Goal: Communication & Community: Answer question/provide support

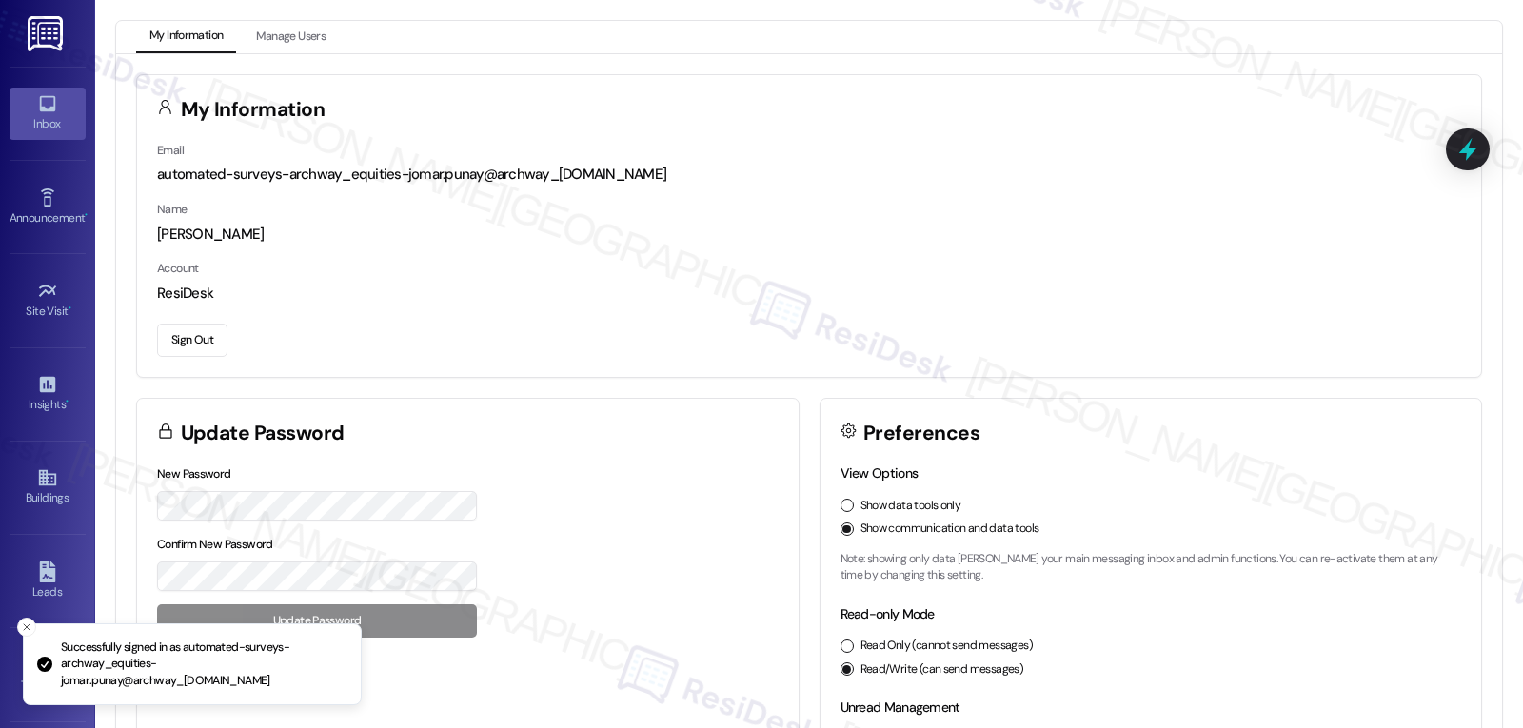
click at [29, 101] on link "Inbox" at bounding box center [48, 113] width 76 height 51
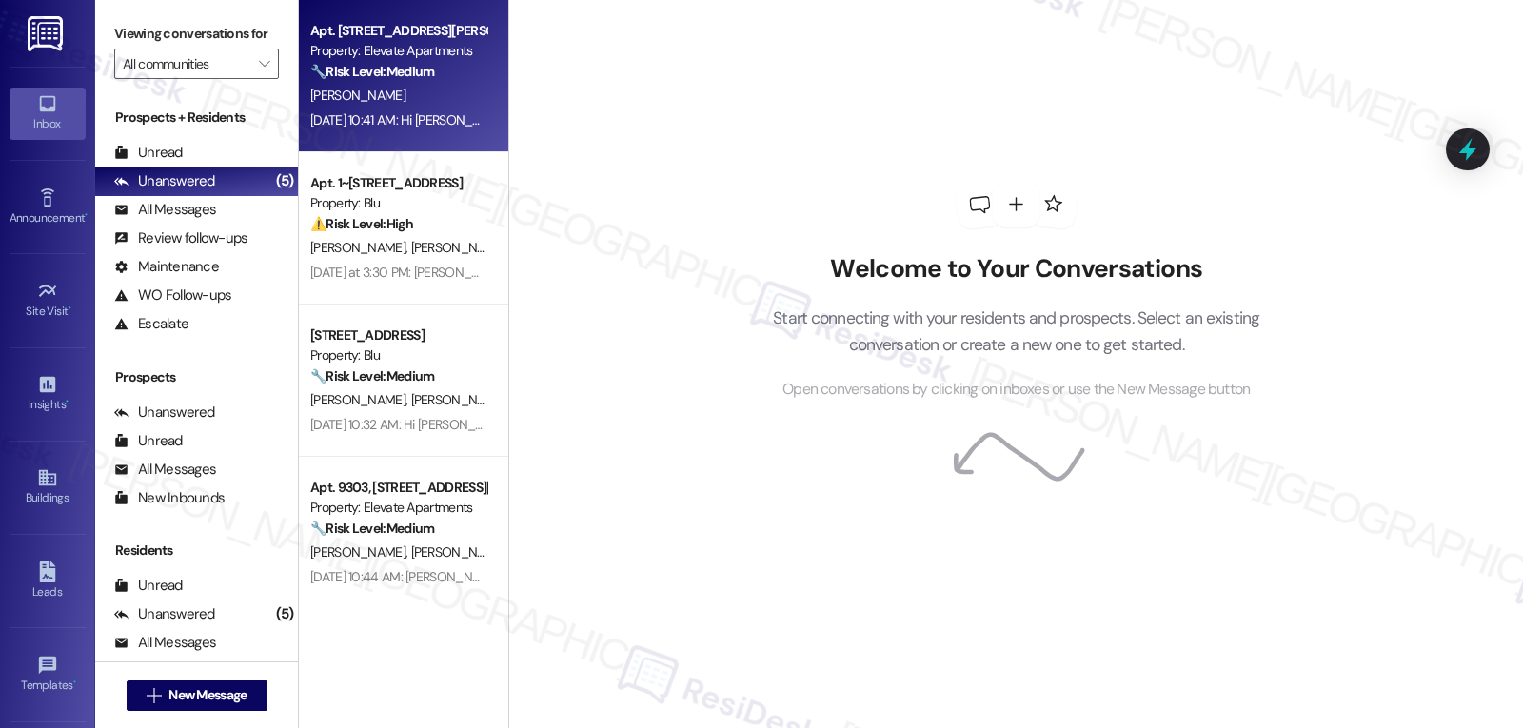
click at [354, 127] on div "Aug 29, 2025 at 10:41 AM: Hi Nestor, thank you for reaching out, and I’m so gla…" at bounding box center [1237, 119] width 1855 height 17
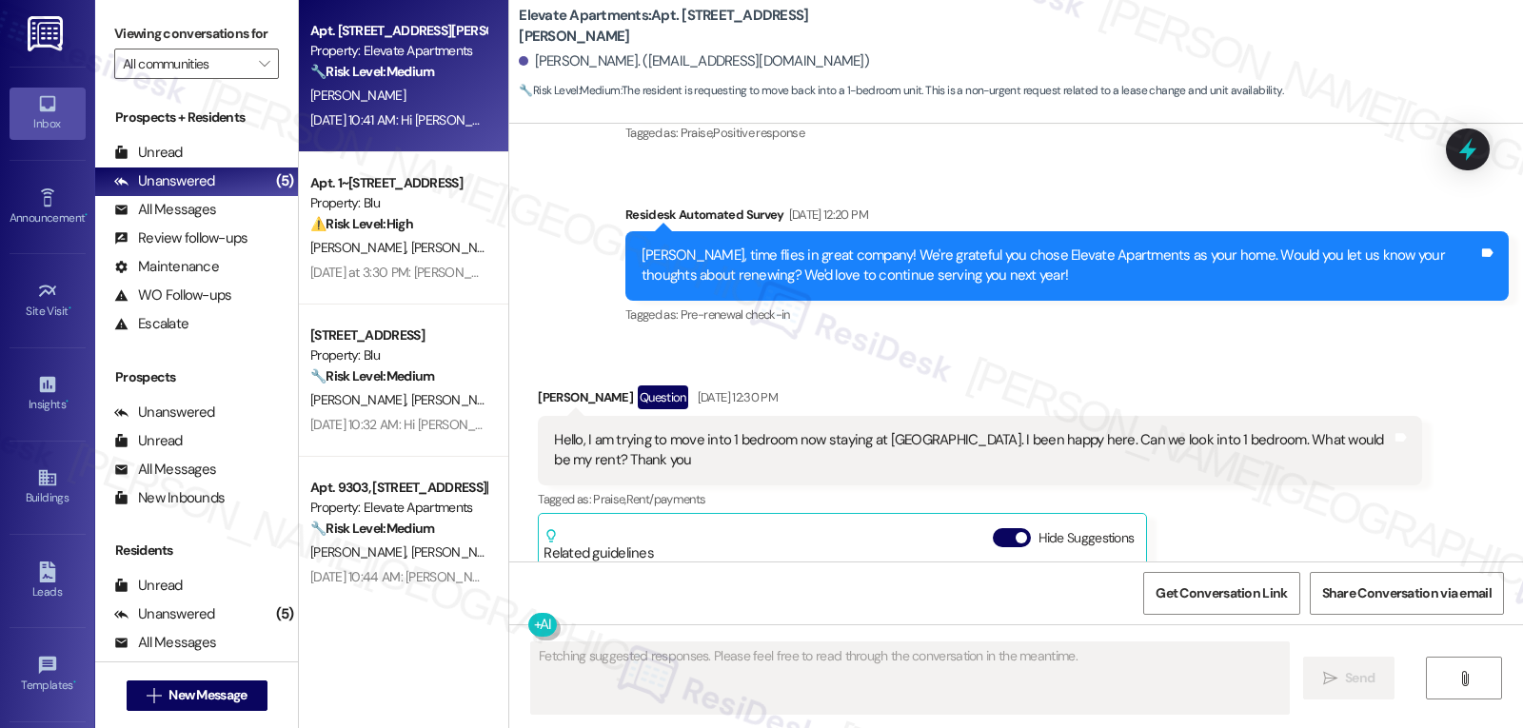
scroll to position [4165, 0]
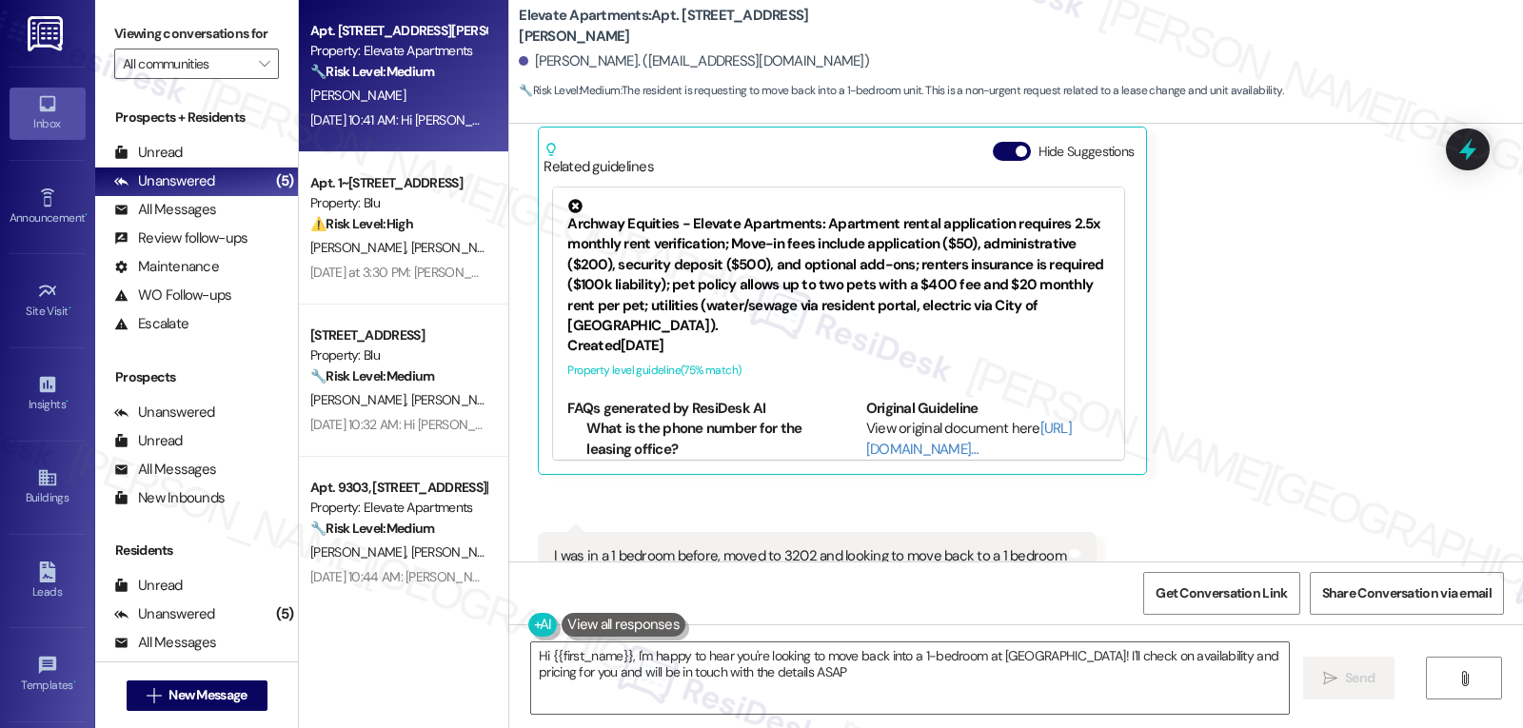
type textarea "Hi {{first_name}}, I'm happy to hear you're looking to move back into a 1-bedro…"
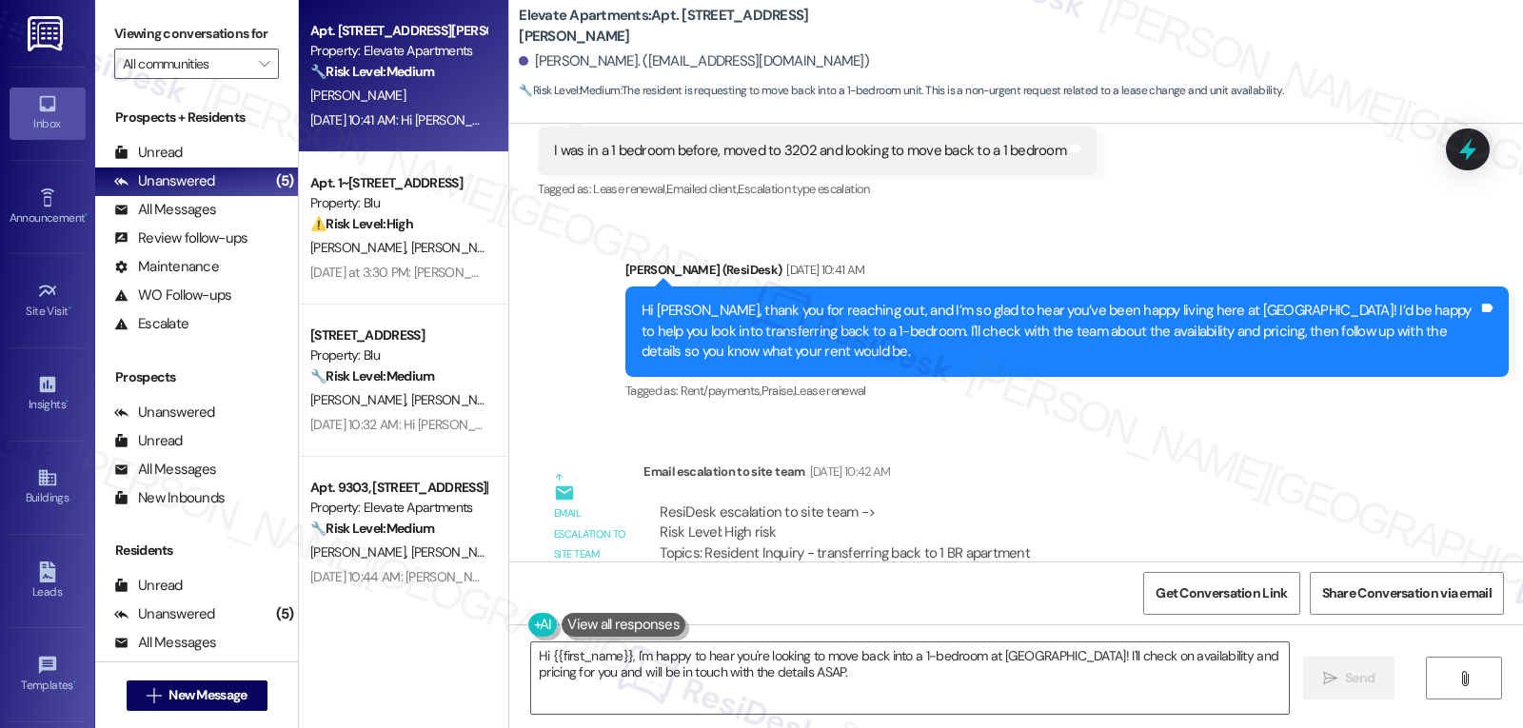
scroll to position [4602, 0]
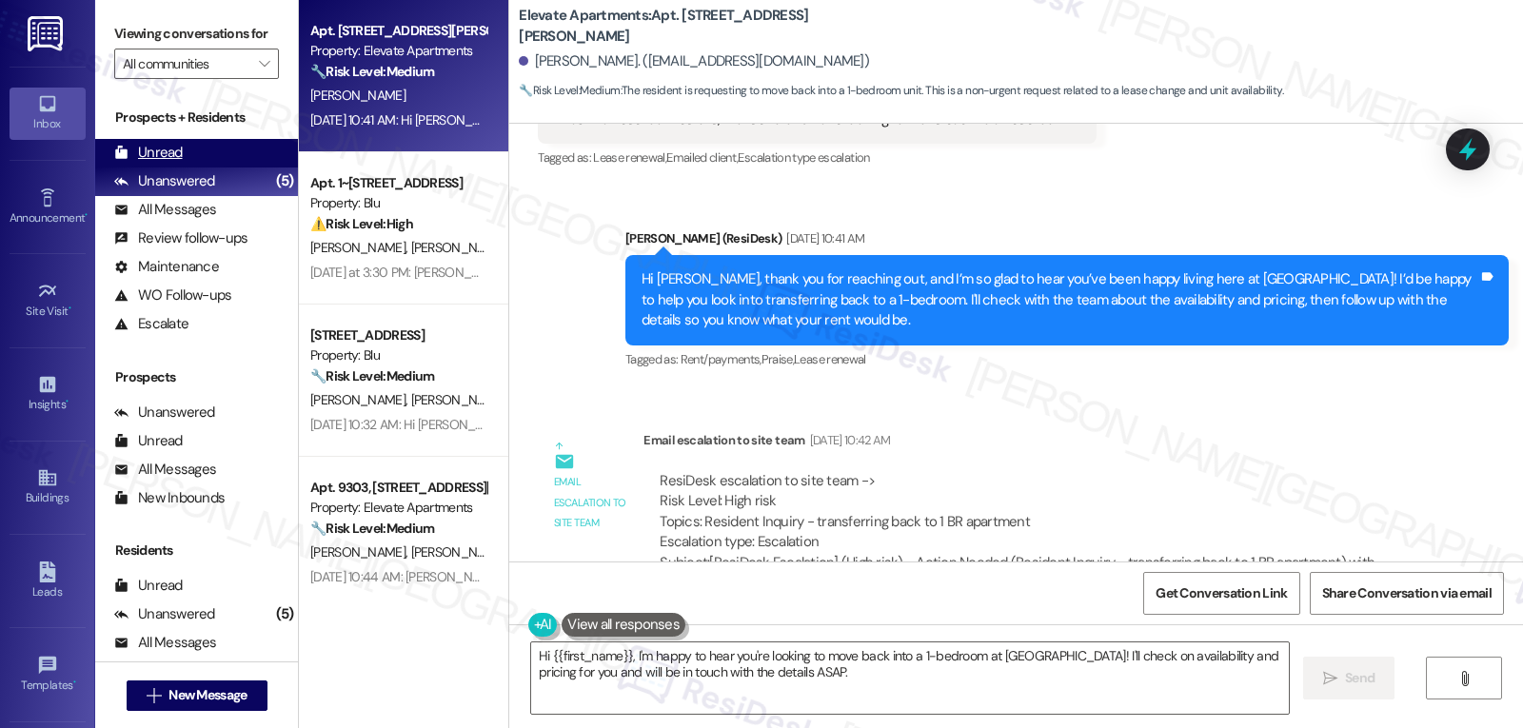
click at [206, 168] on div "Unread (0)" at bounding box center [196, 153] width 203 height 29
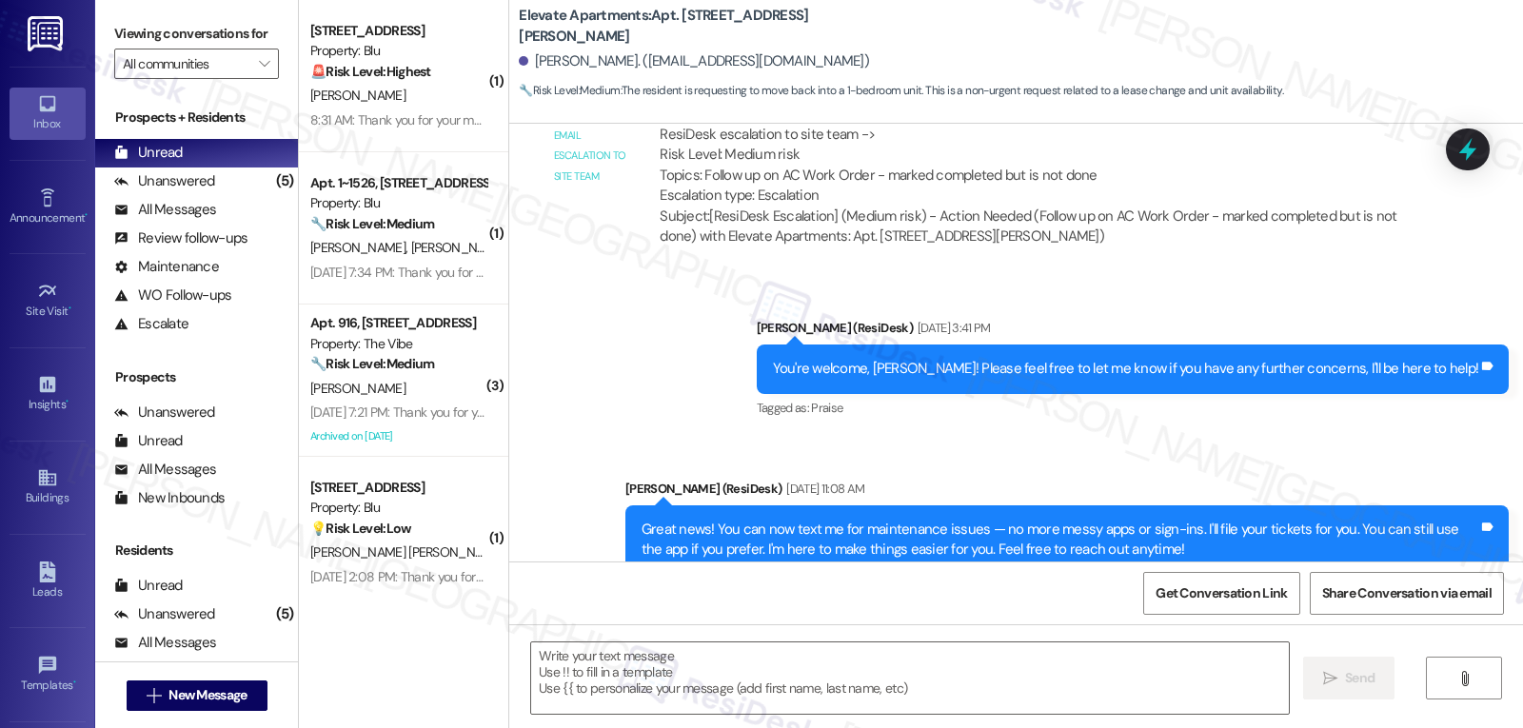
type textarea "Fetching suggested responses. Please feel free to read through the conversation…"
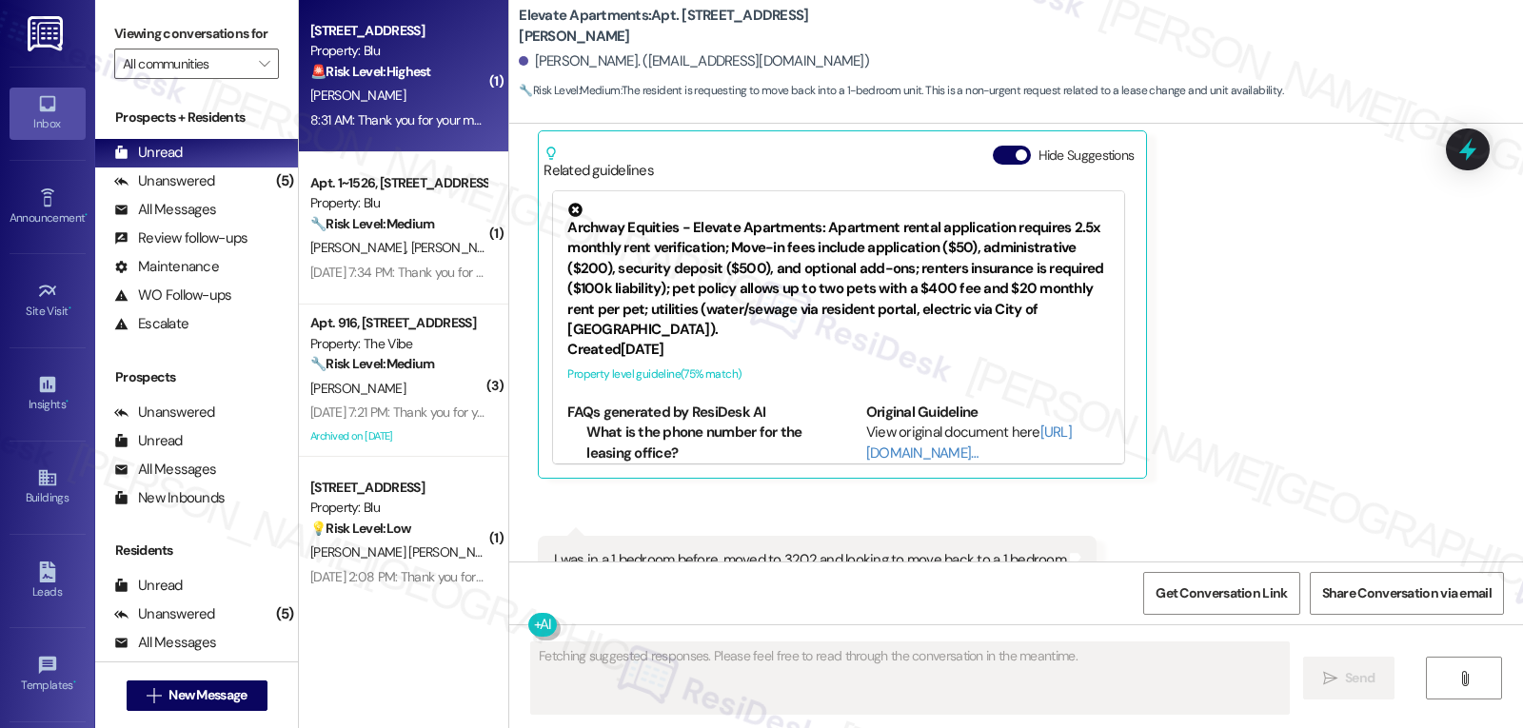
scroll to position [4165, 0]
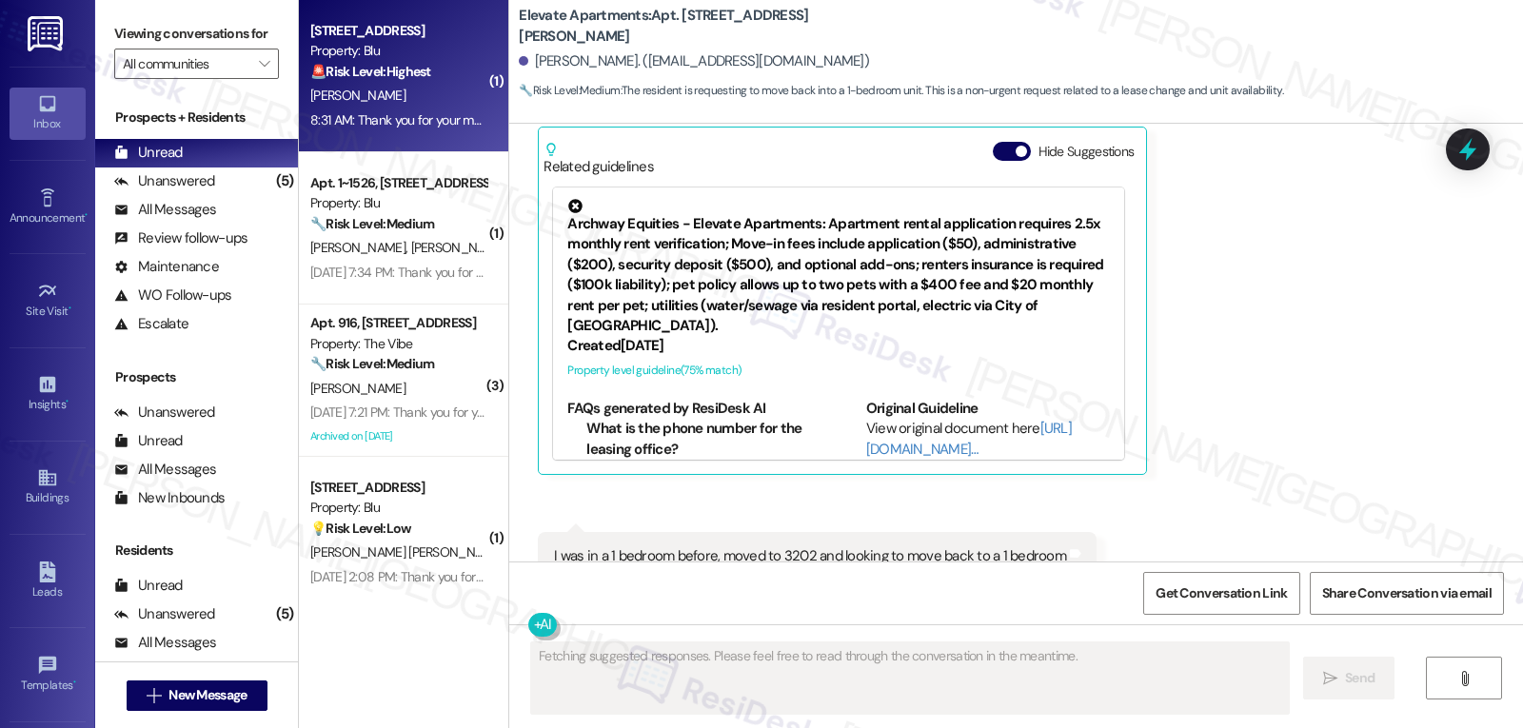
click at [367, 102] on div "[PERSON_NAME]" at bounding box center [398, 96] width 180 height 24
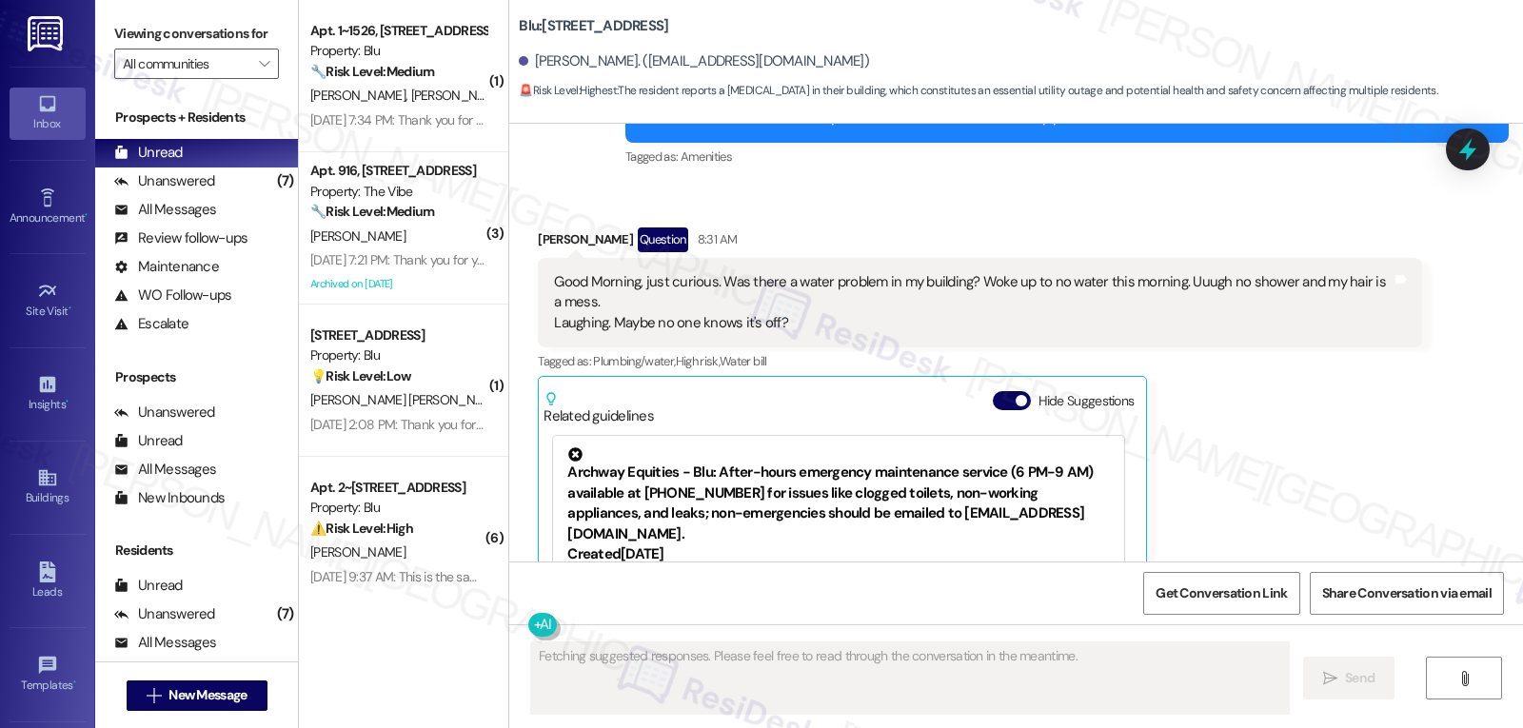
scroll to position [3680, 0]
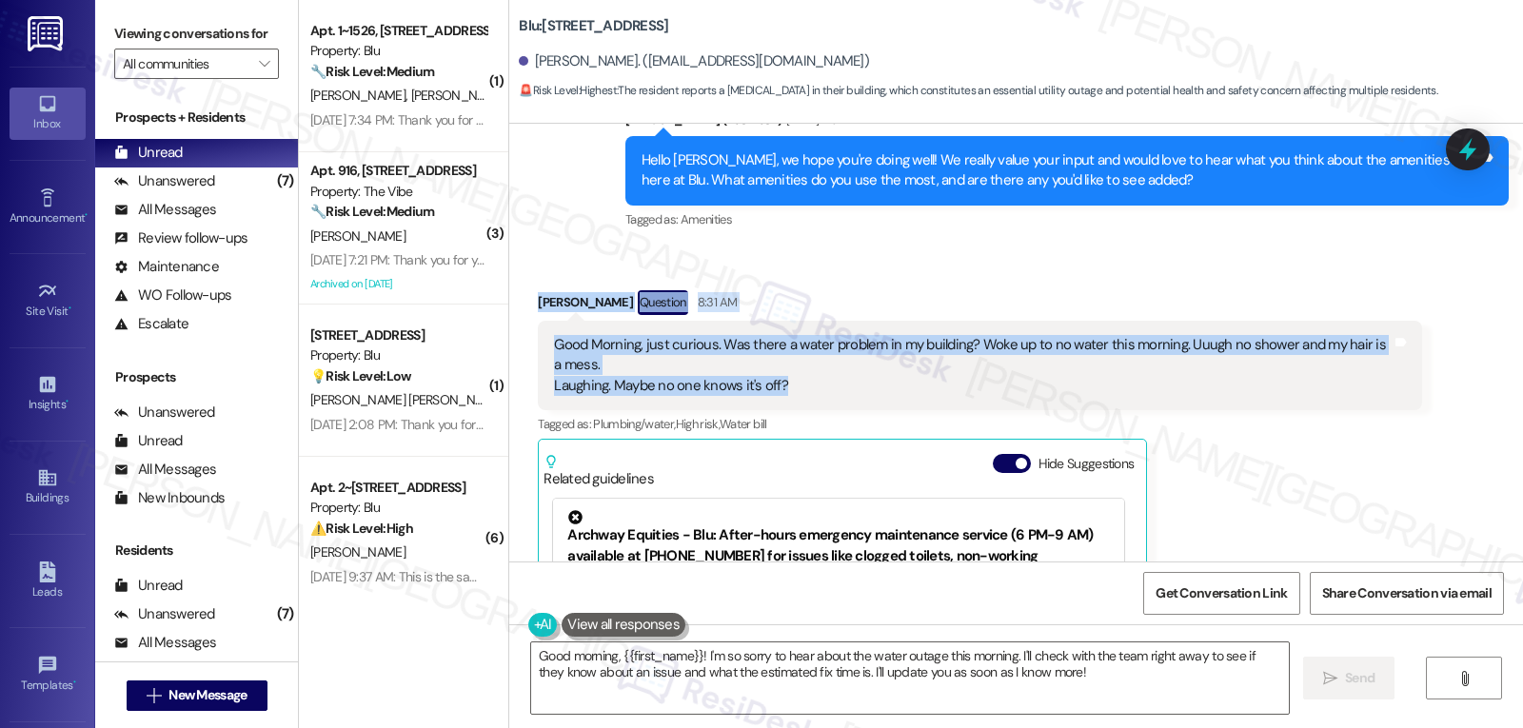
drag, startPoint x: 503, startPoint y: 268, endPoint x: 835, endPoint y: 352, distance: 341.6
click at [835, 352] on div "Received via SMS Linda Hinner Question 8:31 AM Good Morning, just curious. Was …" at bounding box center [1016, 523] width 1014 height 553
copy div "Linda Hinner Question 8:31 AM Good Morning, just curious. Was there a water pro…"
click at [893, 692] on textarea "Good morning, {{first_name}}! I'm so sorry to hear about the water outage this …" at bounding box center [910, 677] width 758 height 71
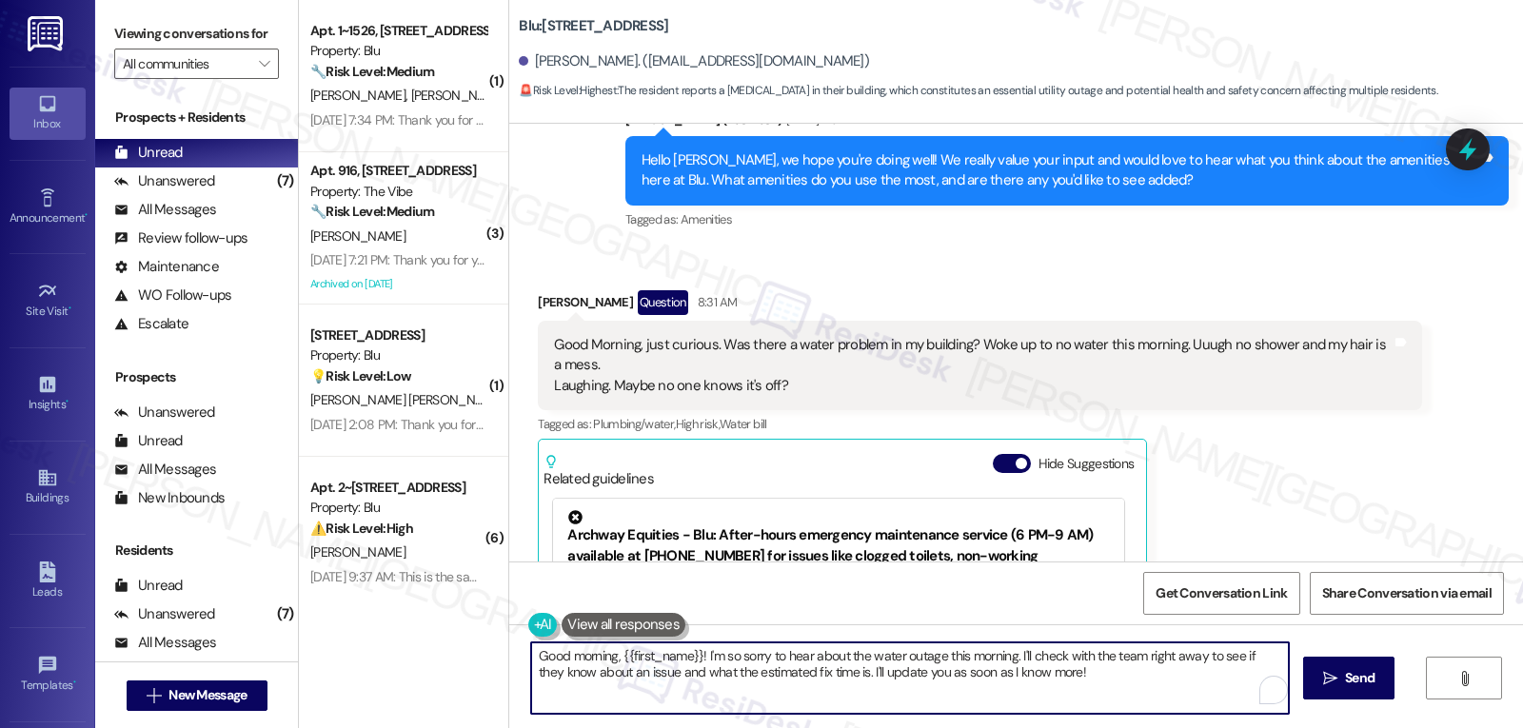
paste textarea "Hi Linda! Thanks for reaching out — we're sorry to hear about the water issue t…"
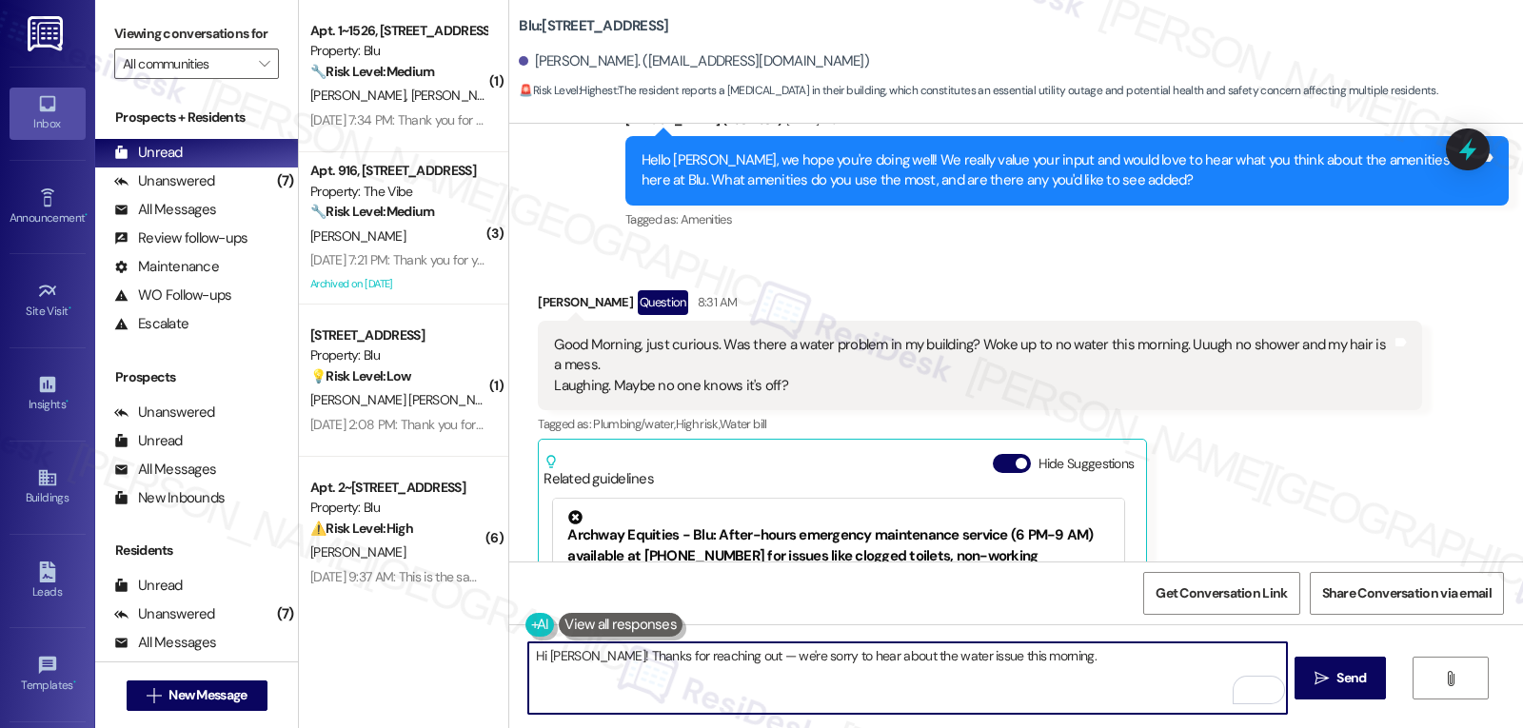
click at [710, 657] on textarea "Hi Linda! Thanks for reaching out — we're sorry to hear about the water issue t…" at bounding box center [907, 677] width 758 height 71
click at [1207, 642] on textarea "Hi Linda! Thanks for reaching out. I'm sorry to hear about the water issue this…" at bounding box center [907, 677] width 758 height 71
click at [1071, 688] on textarea "Hi Linda! Thanks for reaching out. I'm sorry to hear about the water issue this…" at bounding box center [907, 677] width 758 height 71
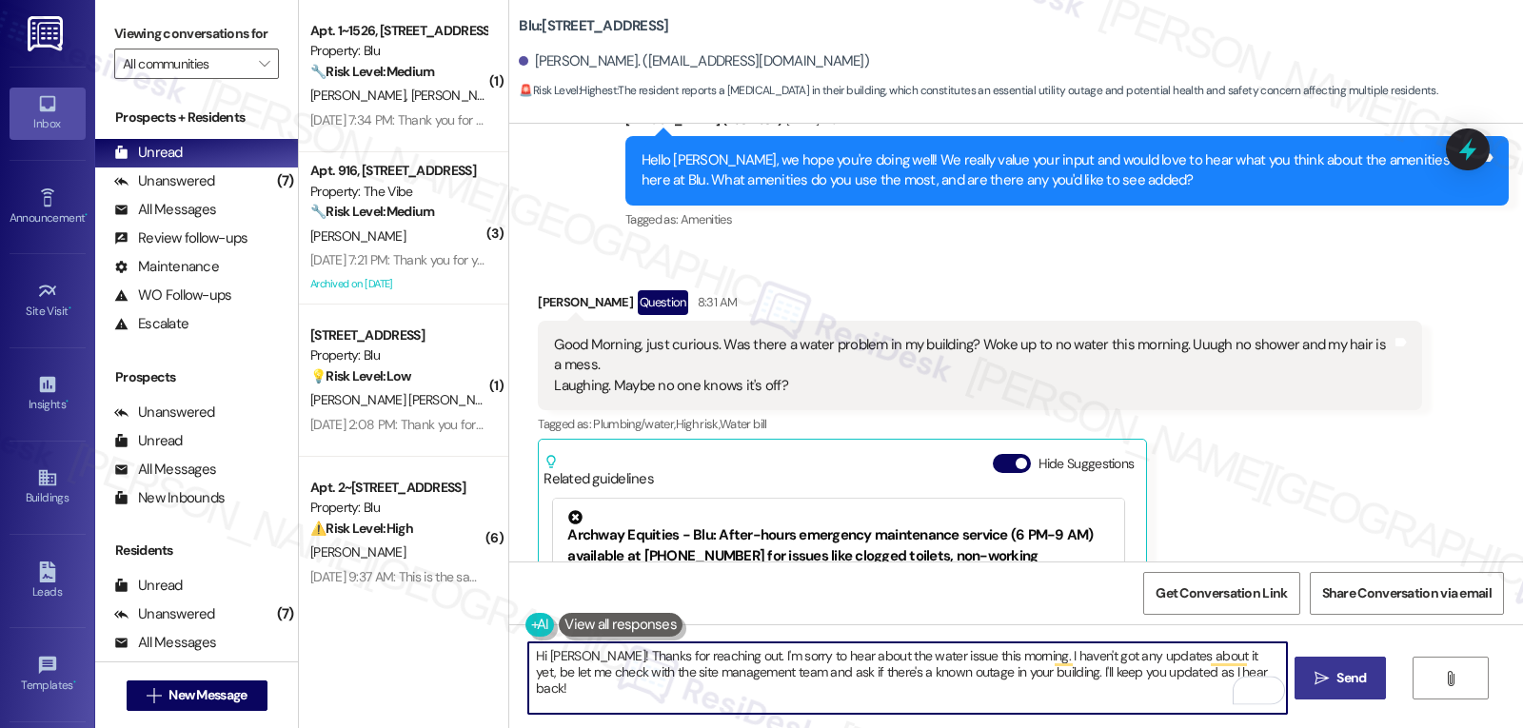
type textarea "Hi Linda! Thanks for reaching out. I'm sorry to hear about the water issue this…"
click at [1305, 678] on button " Send" at bounding box center [1340, 678] width 92 height 43
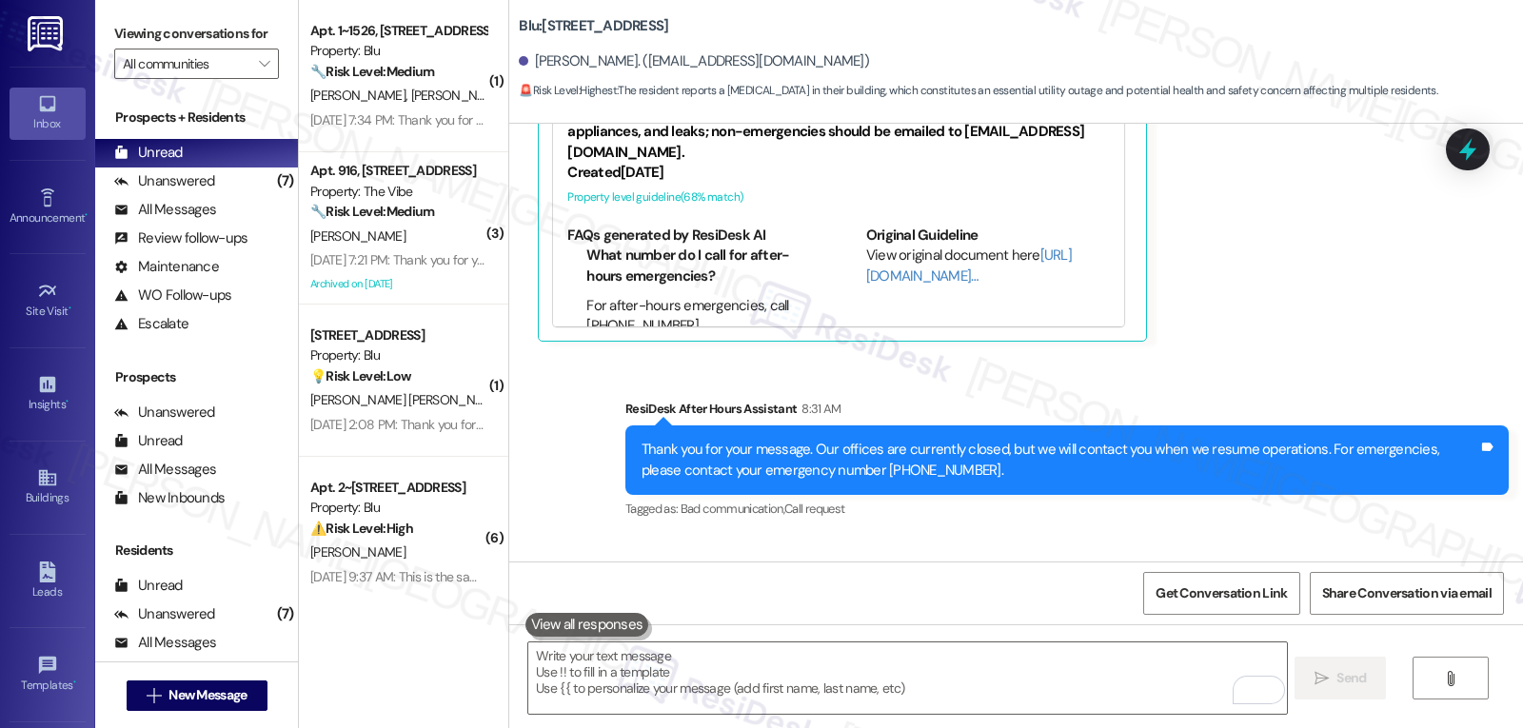
scroll to position [4212, 0]
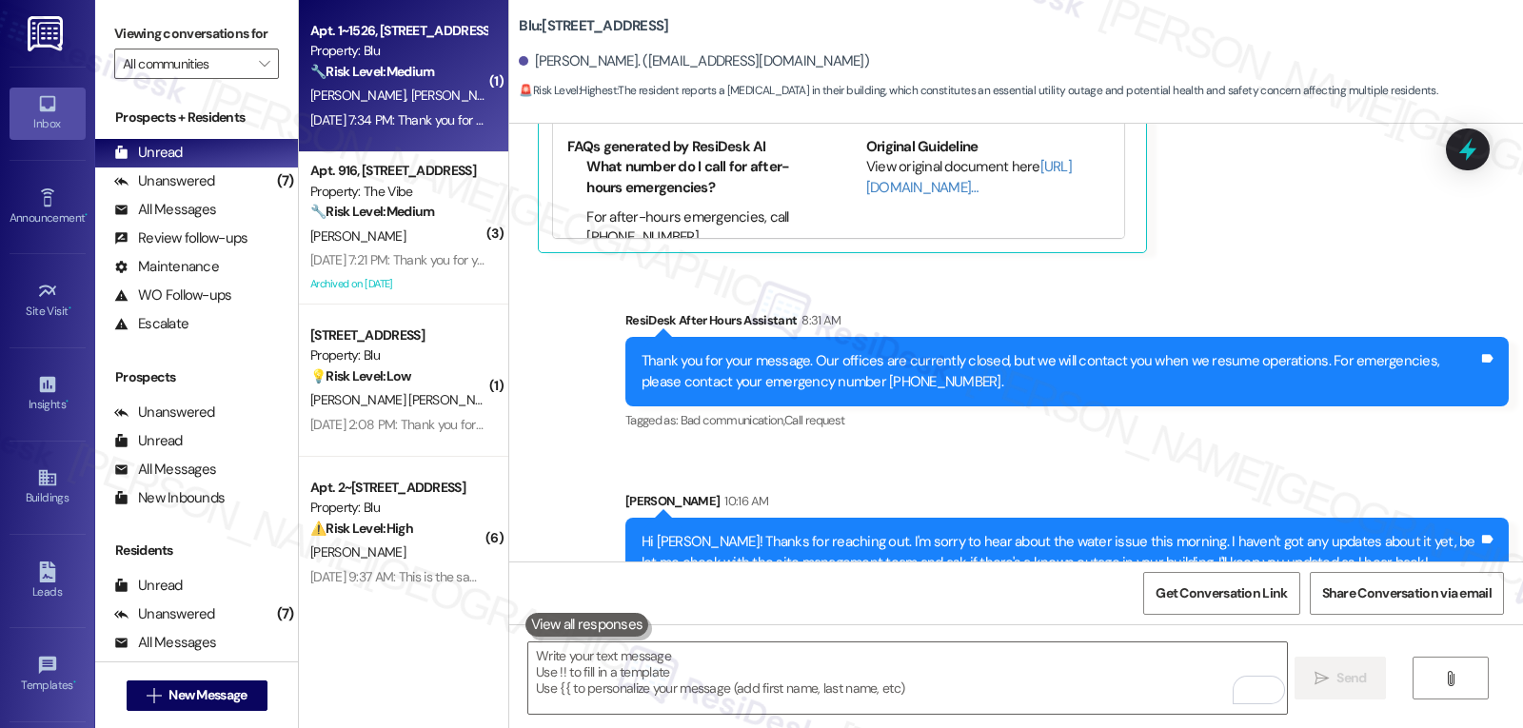
click at [415, 72] on strong "🔧 Risk Level: Medium" at bounding box center [372, 71] width 124 height 17
type textarea "Fetching suggested responses. Please feel free to read through the conversation…"
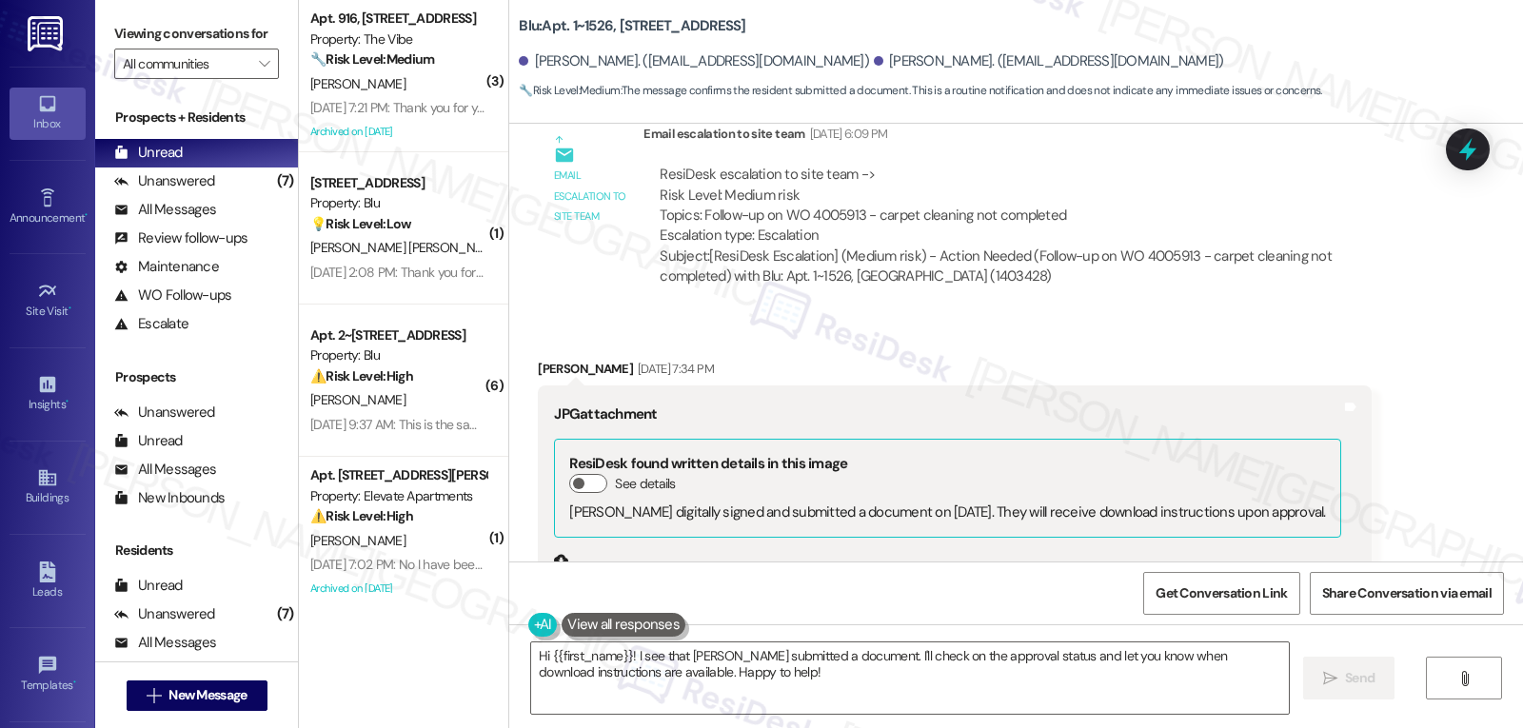
scroll to position [3377, 0]
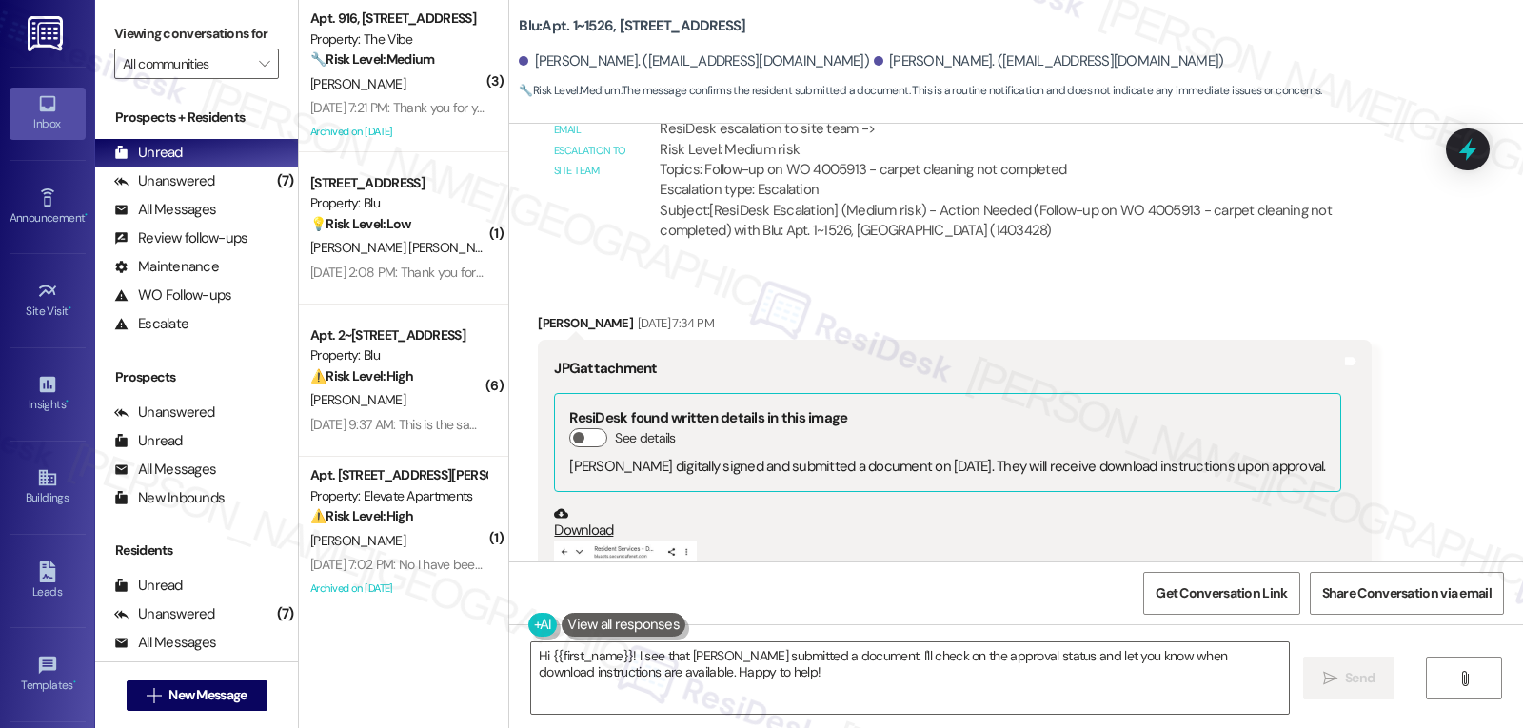
click at [607, 542] on button "Zoom image" at bounding box center [625, 681] width 143 height 279
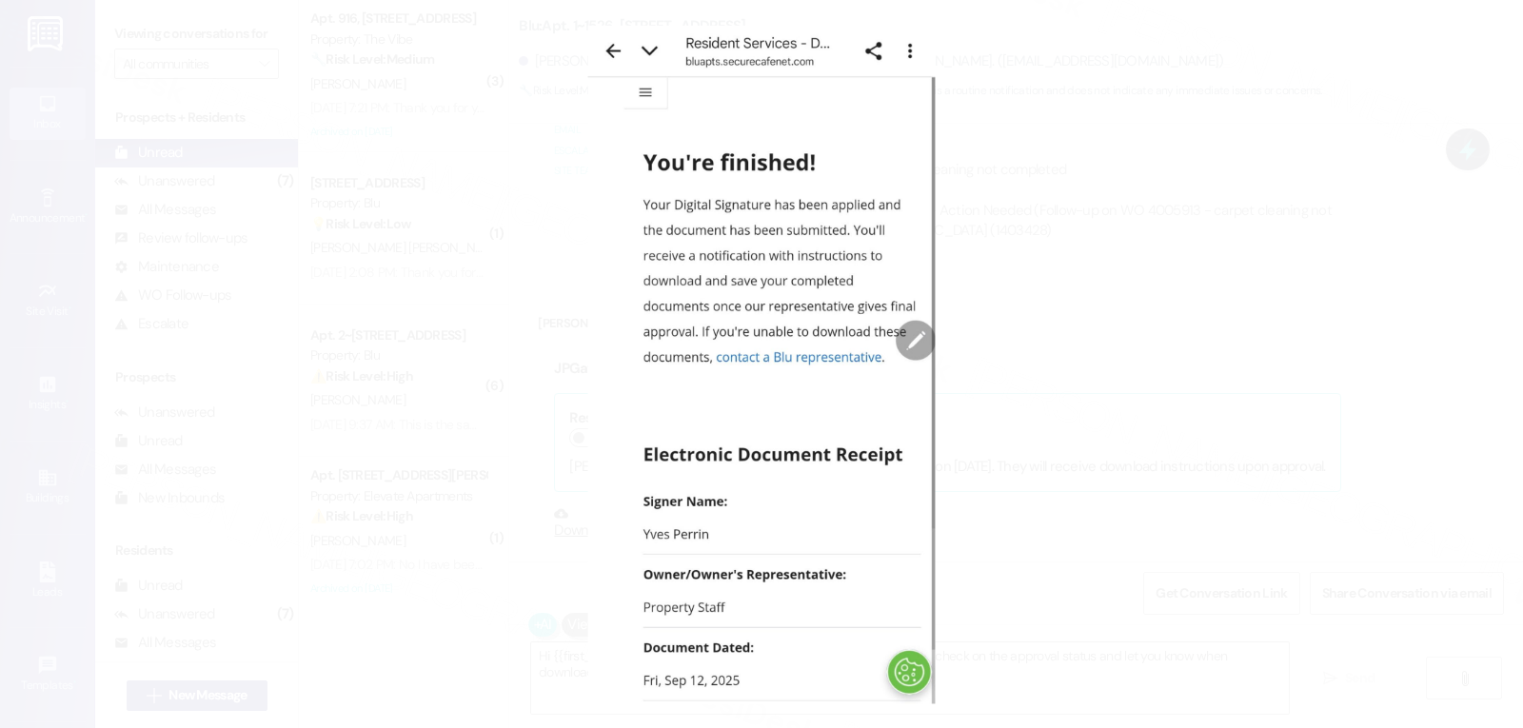
click at [1269, 448] on button "Unzoom image" at bounding box center [761, 364] width 1523 height 728
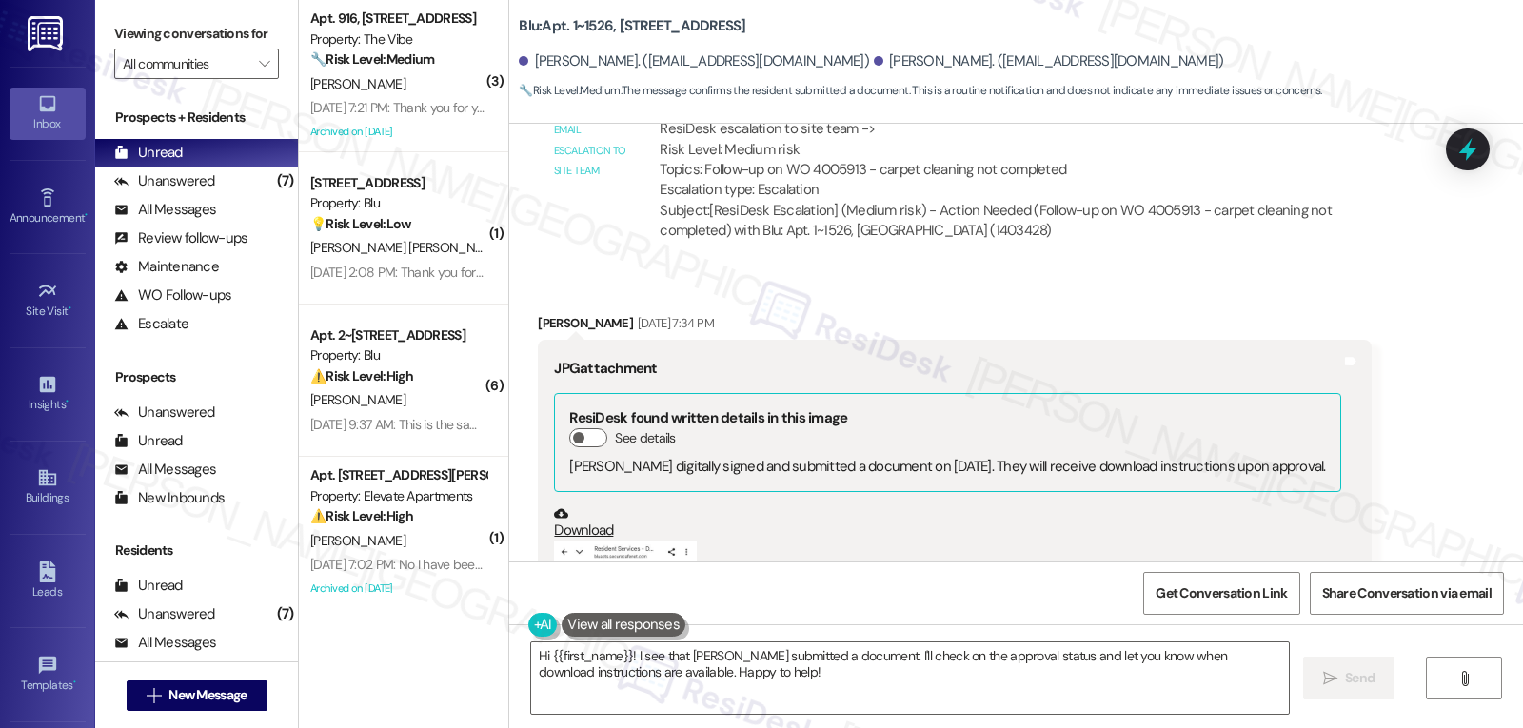
click at [538, 313] on div "Yves Perrin Aug 30, 2025 at 7:34 PM" at bounding box center [954, 326] width 833 height 27
copy div "Yves"
click at [736, 706] on textarea "Hi {{first_name}}! I see that Yves submitted a document. I'll check on the appr…" at bounding box center [910, 677] width 758 height 71
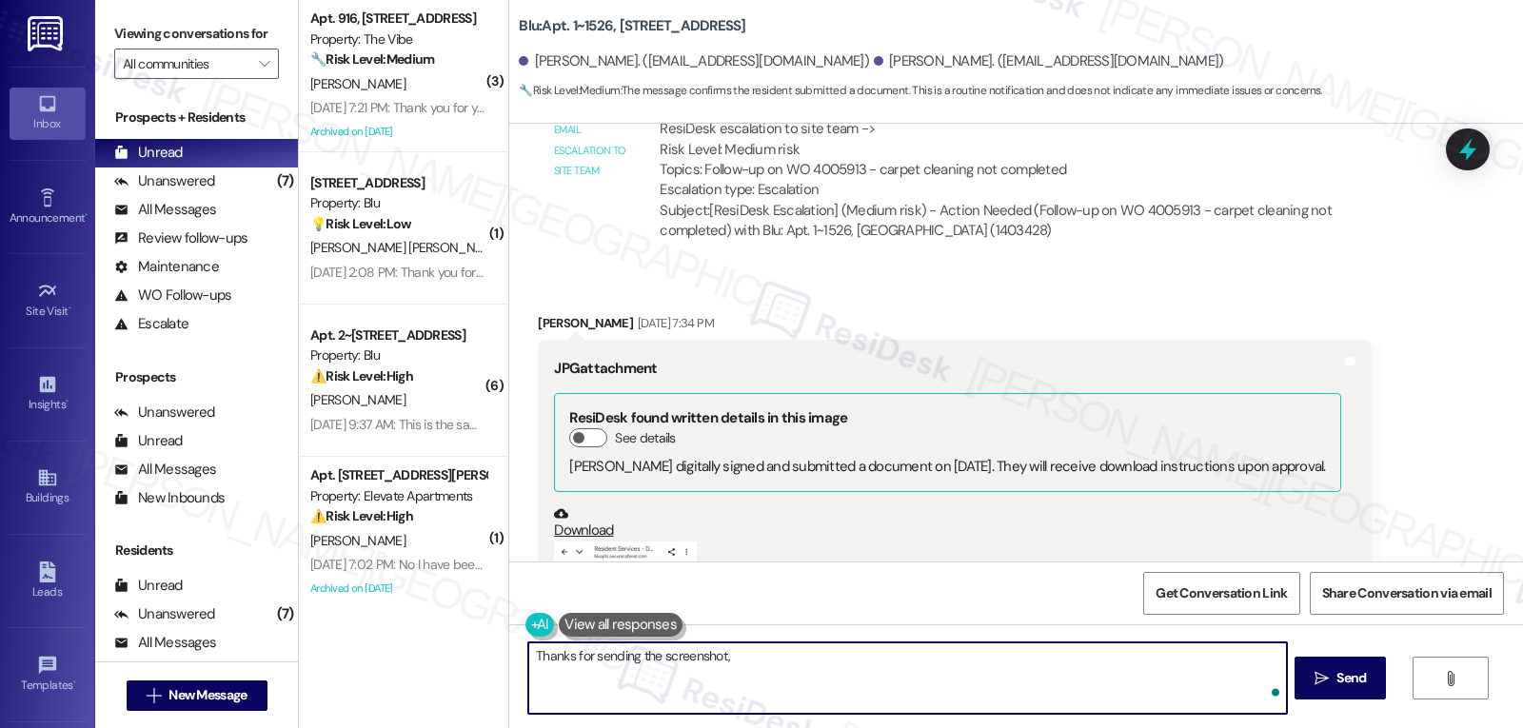
paste textarea "Yves"
type textarea "Thanks for sending the screenshot, Yves! Were you able to download the document…"
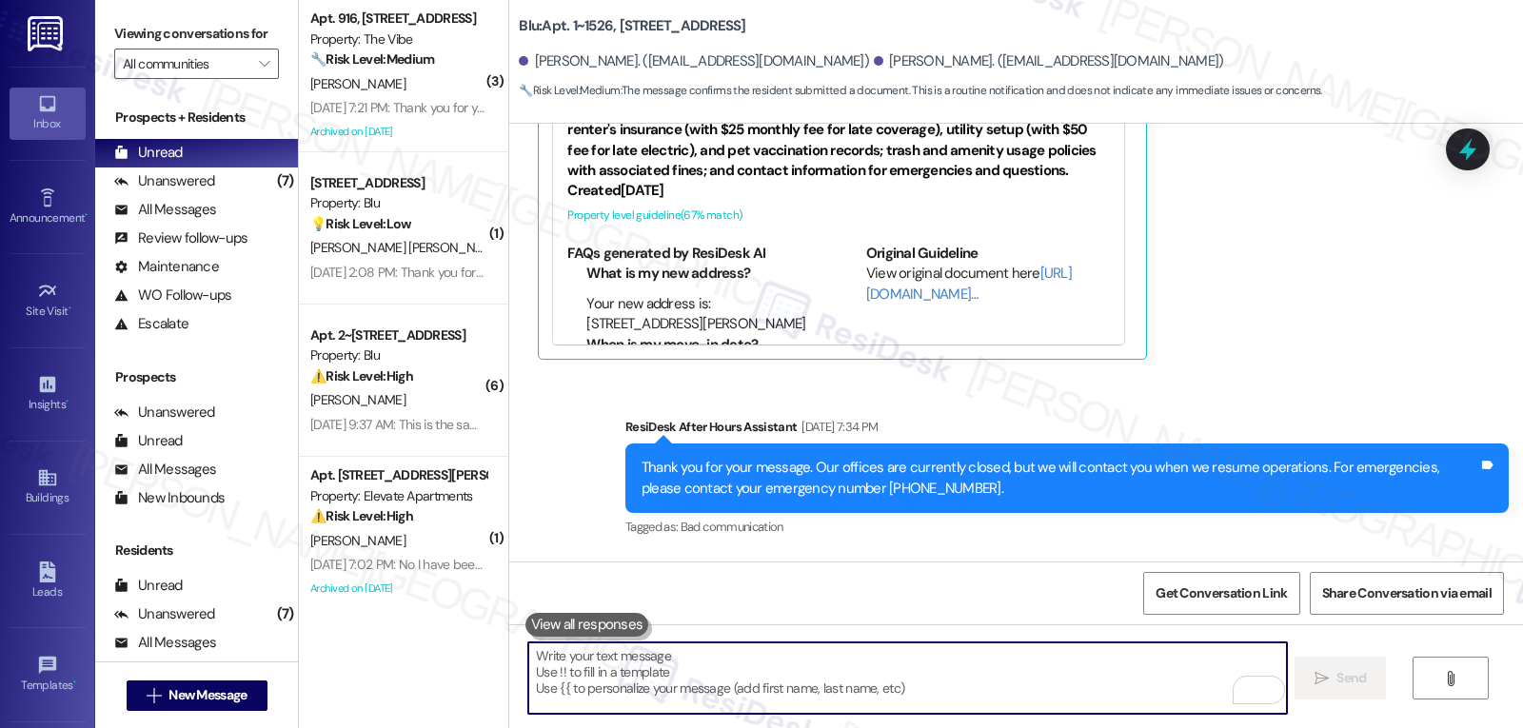
scroll to position [4271, 0]
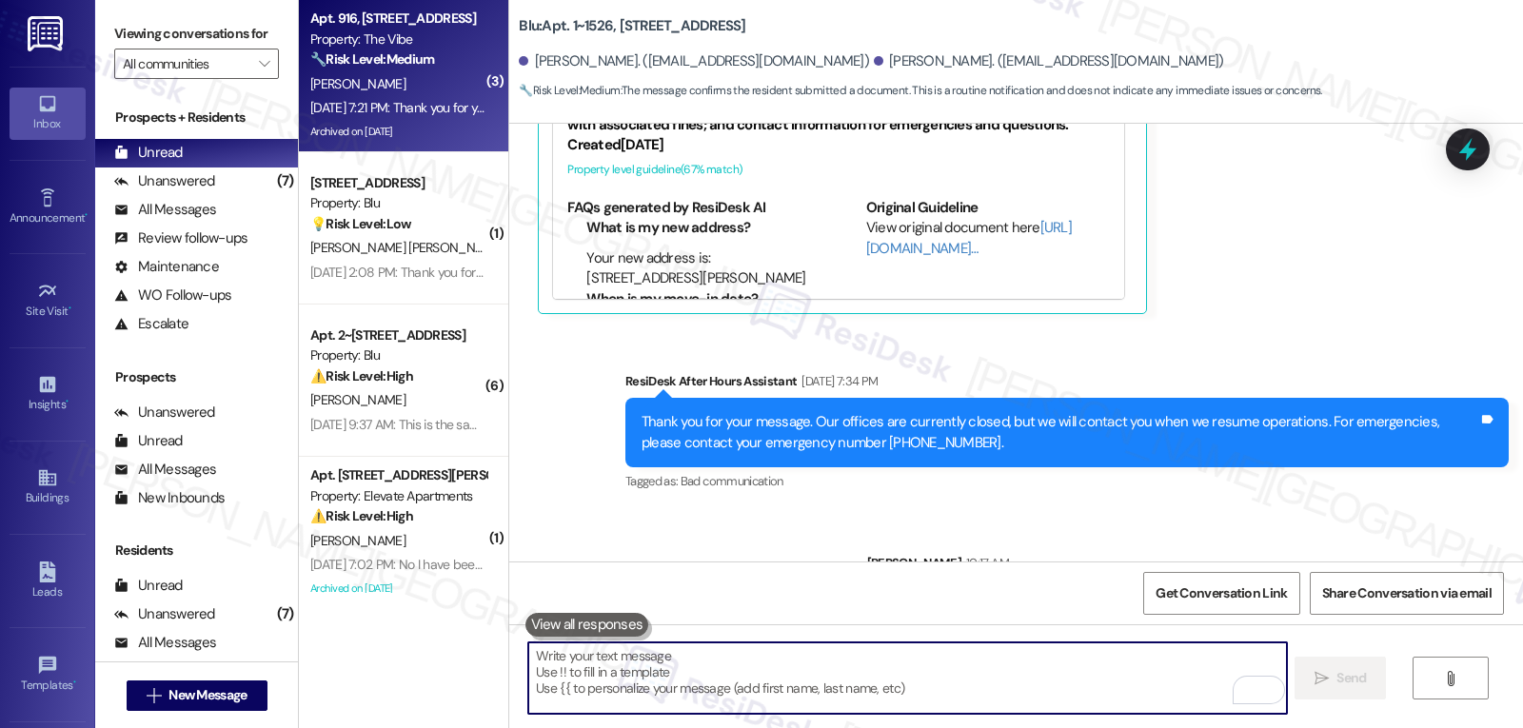
click at [312, 114] on div "Aug 30, 2025 at 7:21 PM: Thank you for your message. Our offices are currently …" at bounding box center [883, 107] width 1147 height 17
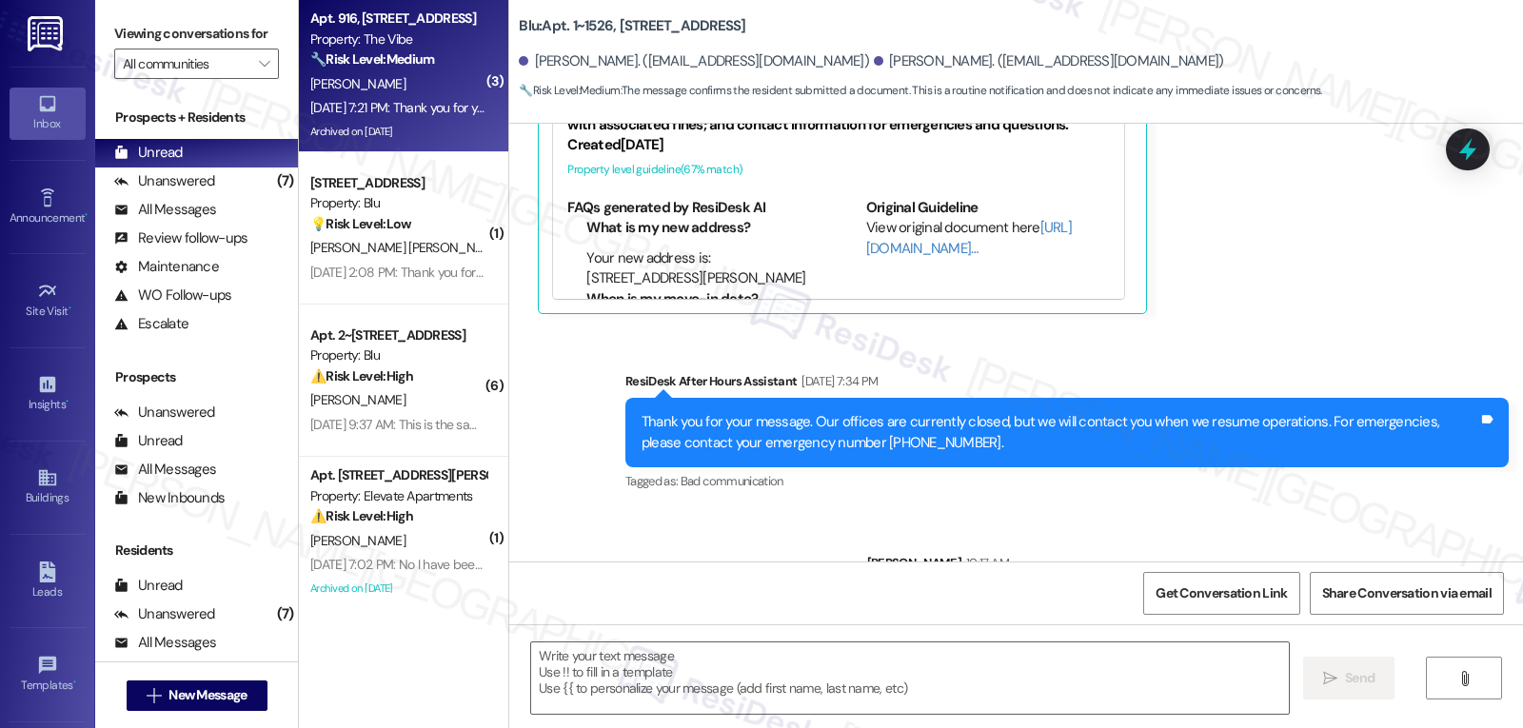
type textarea "Fetching suggested responses. Please feel free to read through the conversation…"
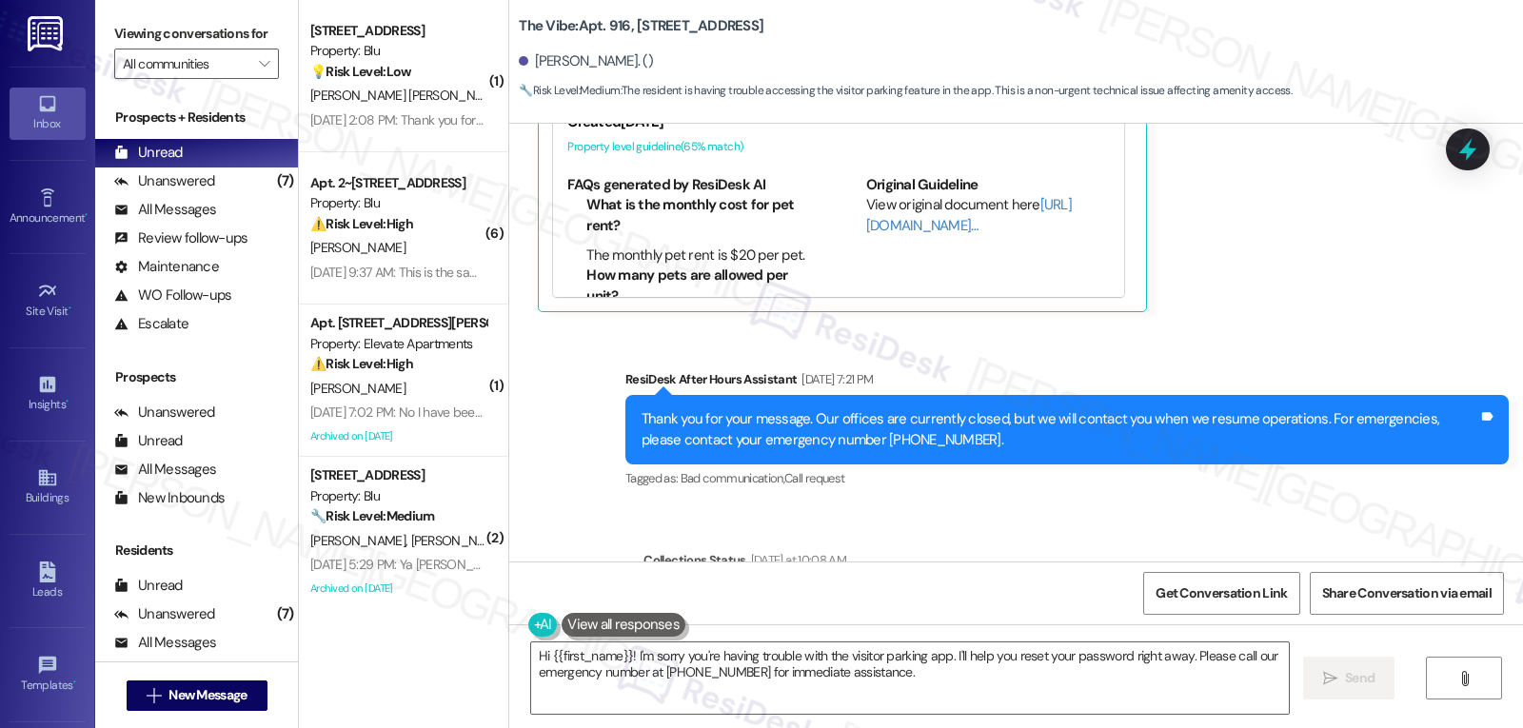
scroll to position [16010, 0]
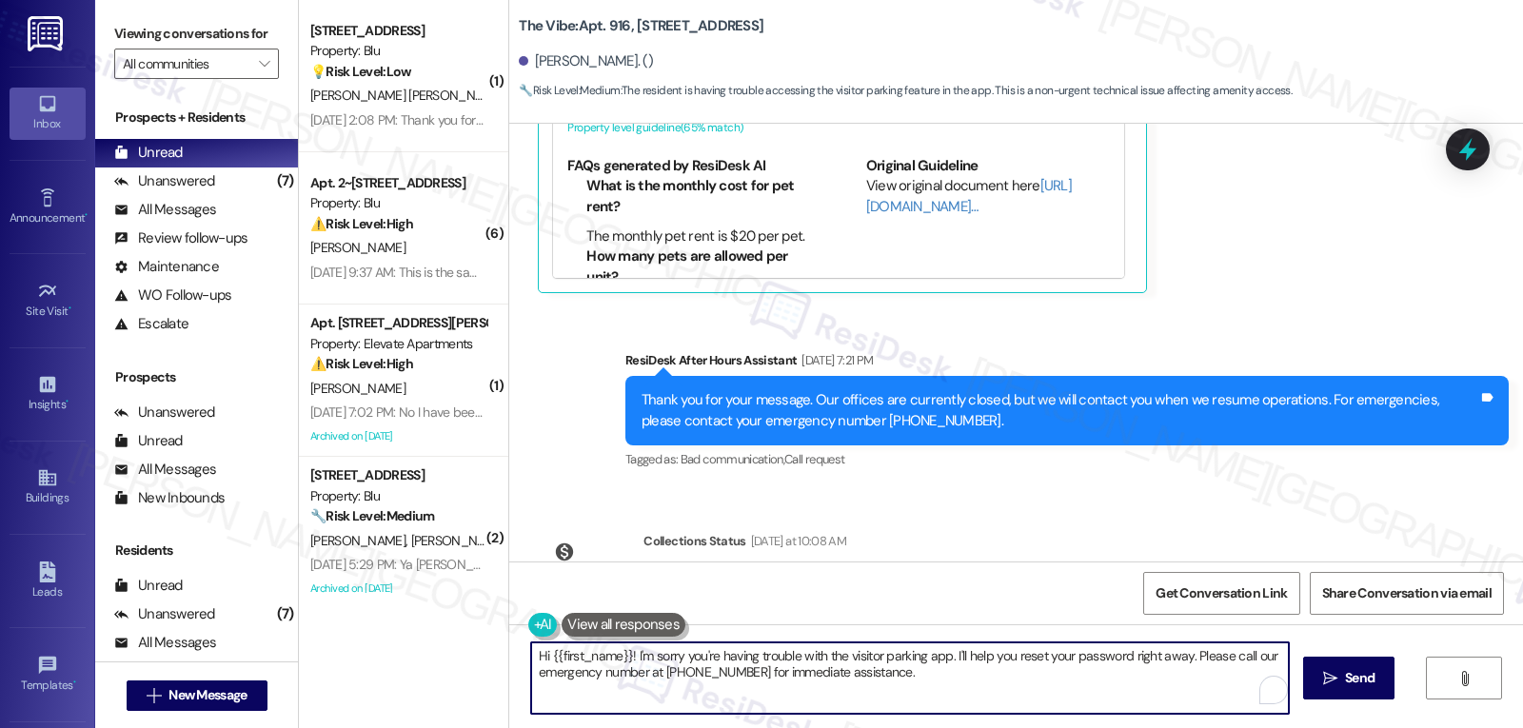
drag, startPoint x: 946, startPoint y: 656, endPoint x: 1055, endPoint y: 760, distance: 150.1
click at [1055, 727] on html "Inbox Go to Inbox Announcement • Send A Text Announcement Site Visit • Go to Si…" at bounding box center [761, 364] width 1523 height 728
type textarea "Hi {{first_name}}! I'm sorry you're having trouble with the visitor parking app…"
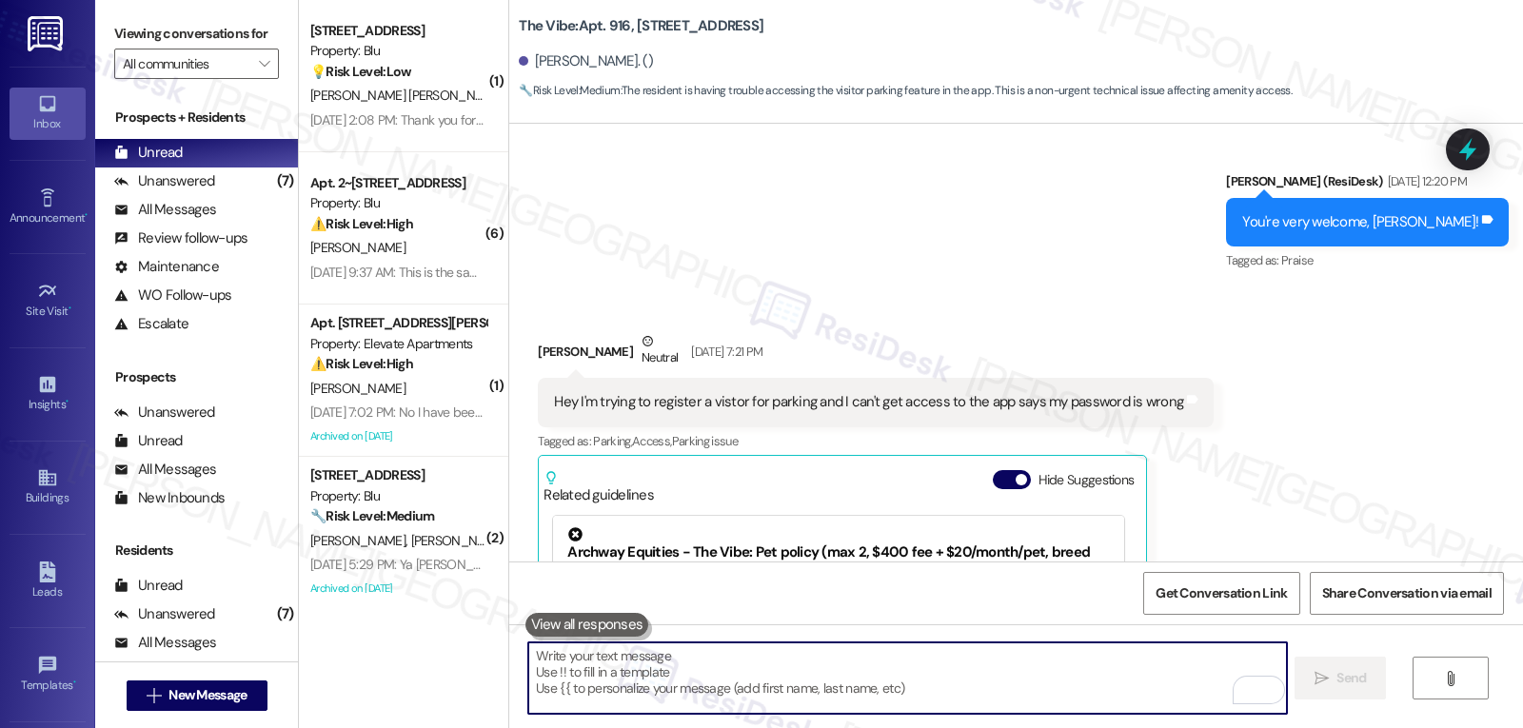
scroll to position [15462, 0]
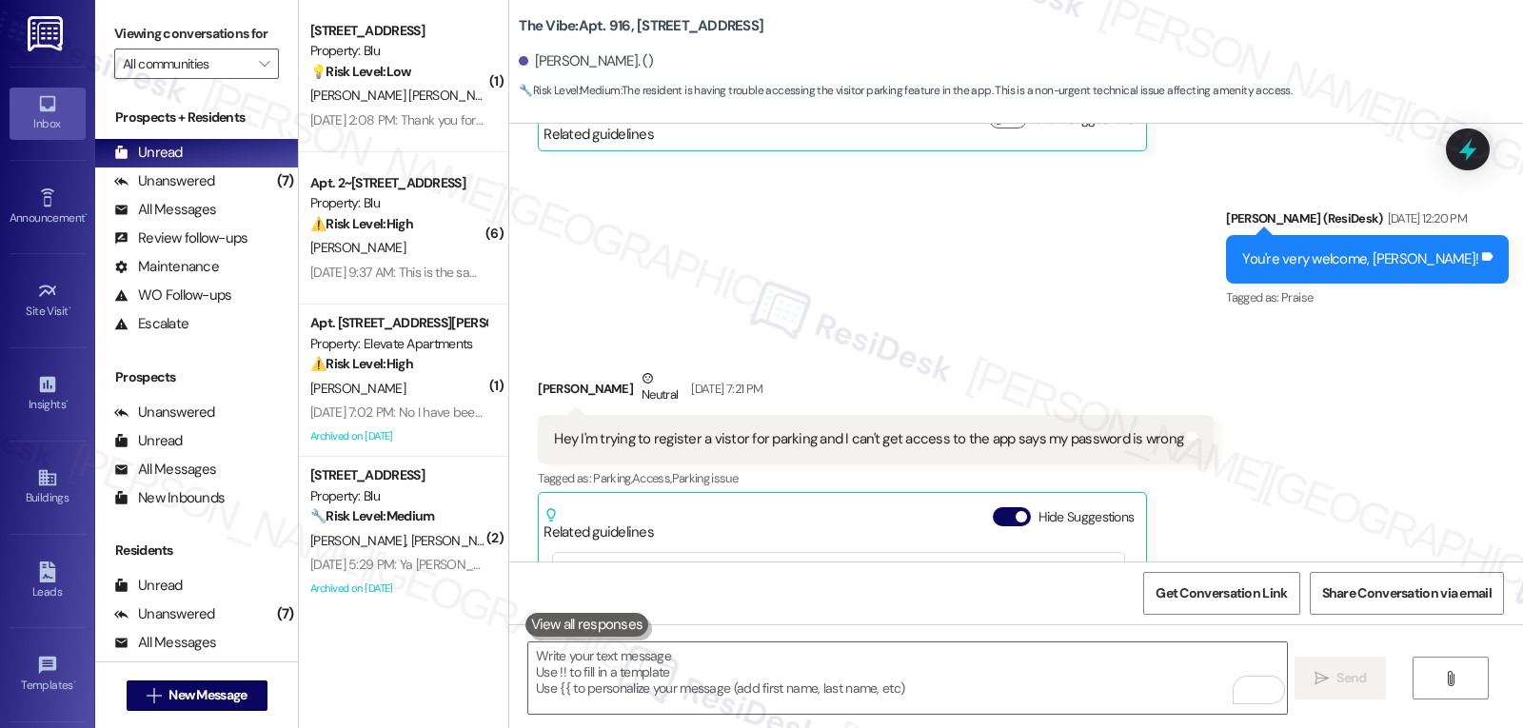
click at [403, 94] on span "O. Alvarez Paniagua" at bounding box center [406, 95] width 193 height 17
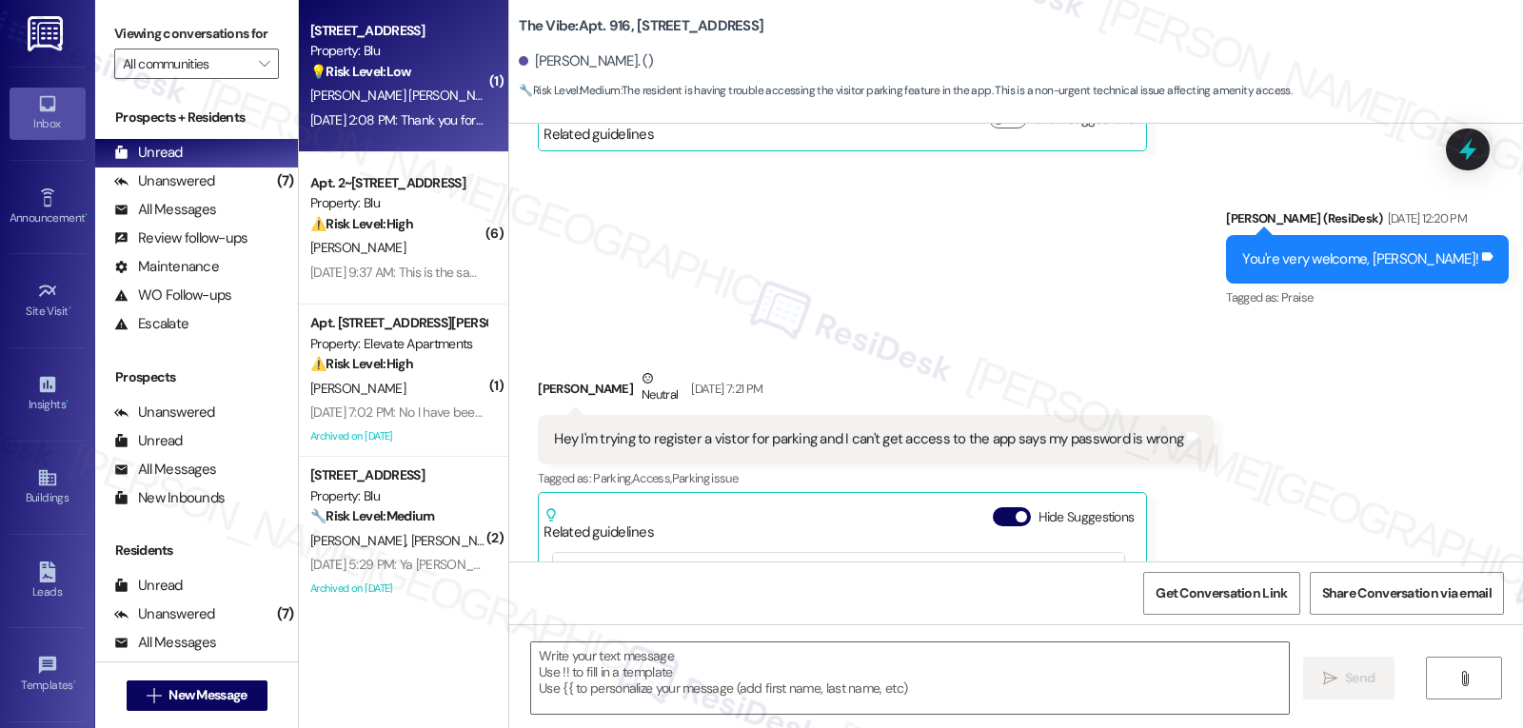
type textarea "Fetching suggested responses. Please feel free to read through the conversation…"
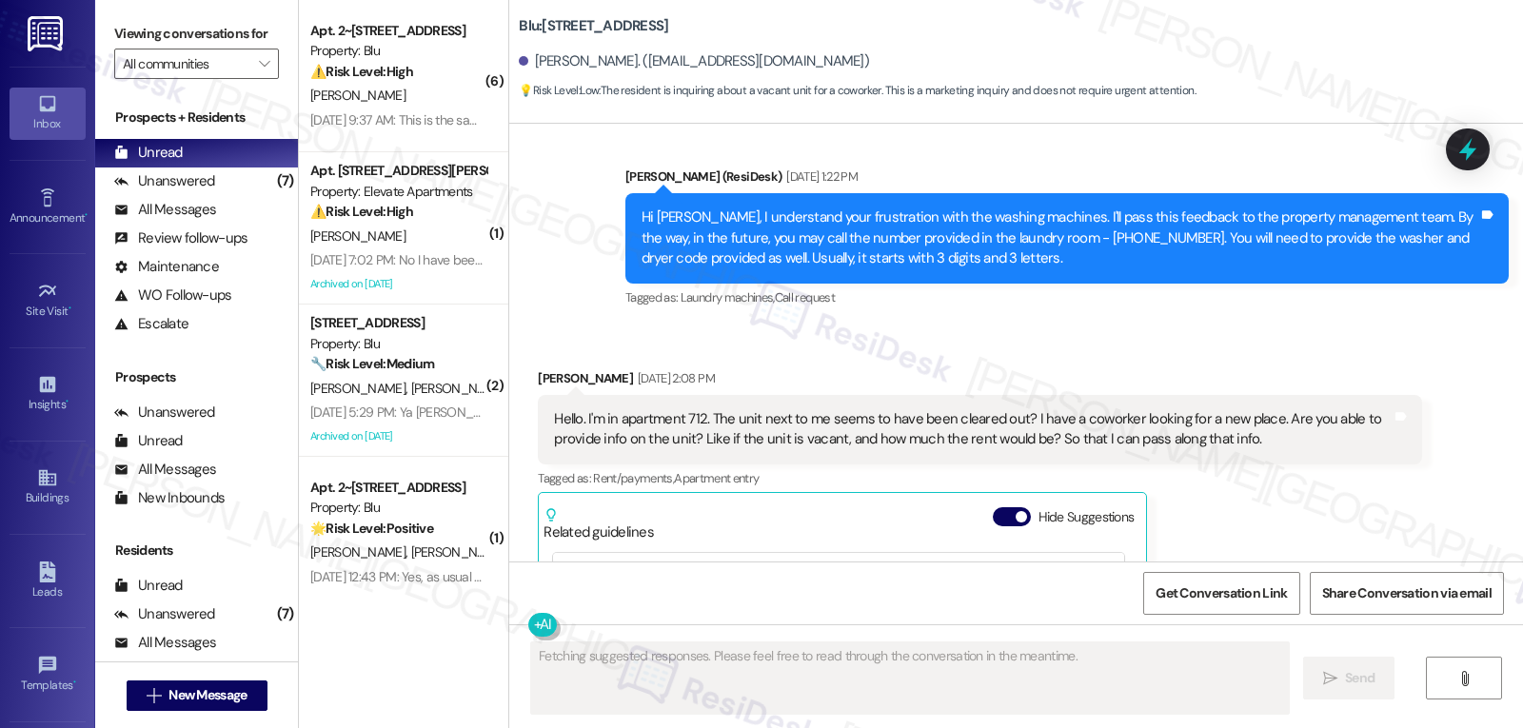
scroll to position [3127, 0]
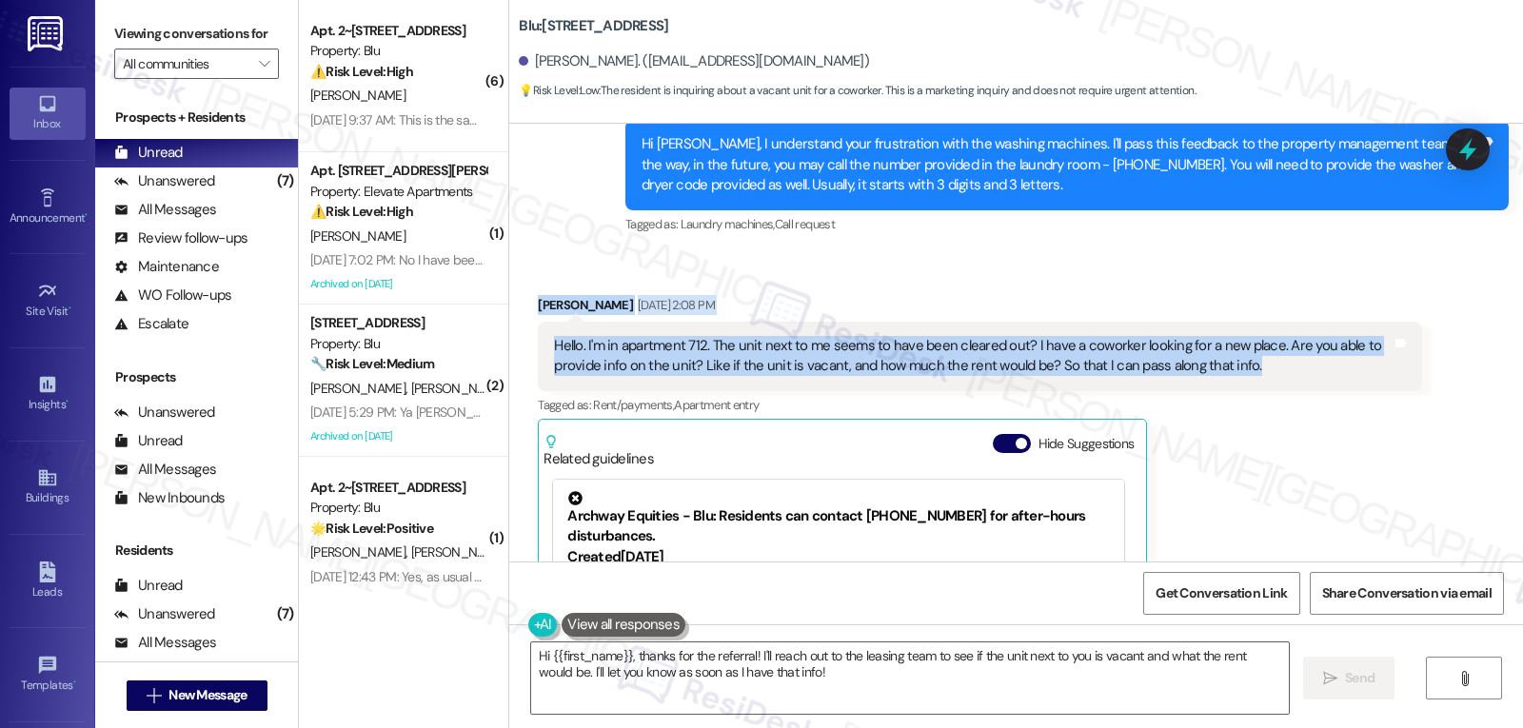
drag, startPoint x: 524, startPoint y: 289, endPoint x: 1338, endPoint y: 346, distance: 815.8
click at [1338, 346] on div "Octavio Alvarez Paniagua Aug 30, 2025 at 2:08 PM Hello. I'm in apartment 712. T…" at bounding box center [979, 531] width 883 height 472
copy div "Octavio Alvarez Paniagua Aug 30, 2025 at 2:08 PM Hello. I'm in apartment 712. T…"
click at [841, 684] on textarea "Hi {{first_name}}, thanks for the referral! I'll reach out to the leasing team …" at bounding box center [910, 677] width 758 height 71
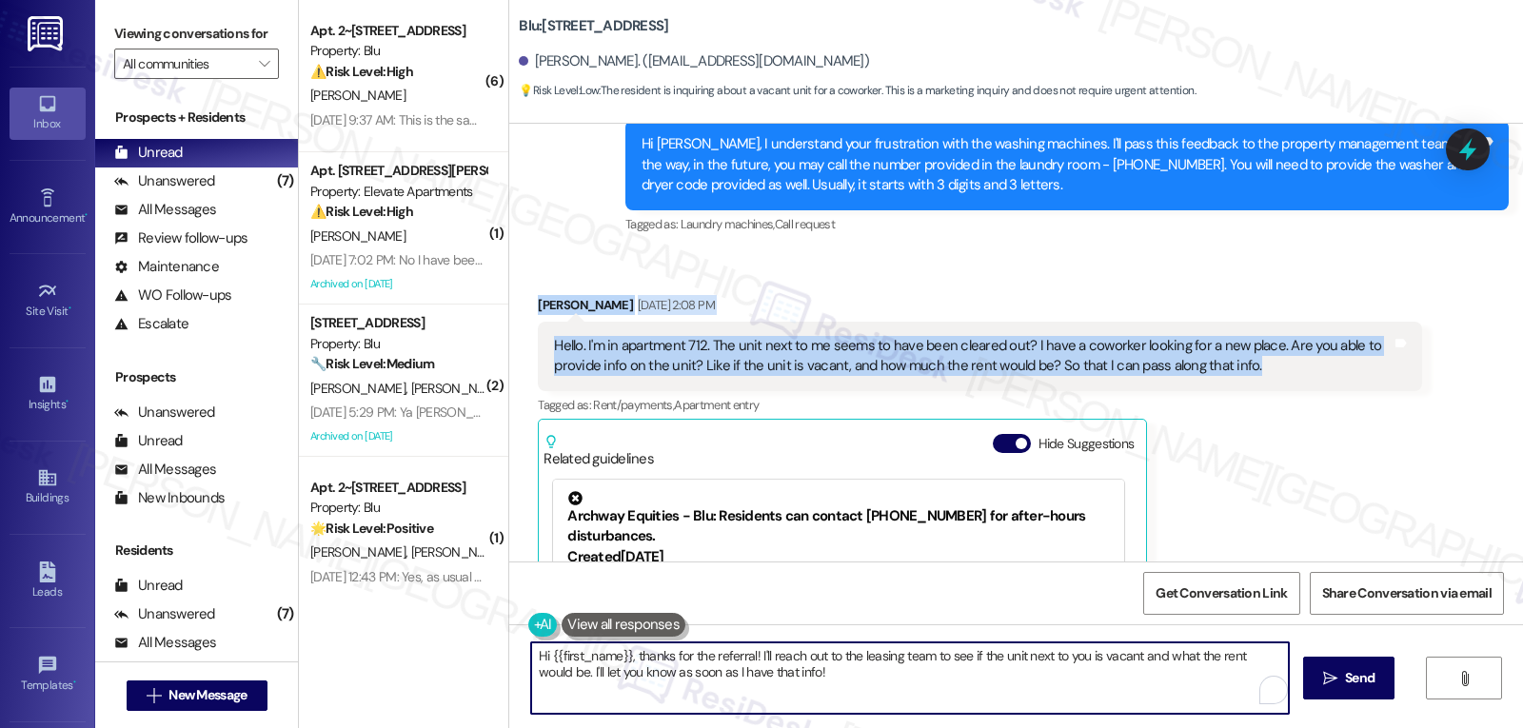
paste textarea "Octavio! Thanks for thinking of us for your coworker — we really appreciate the…"
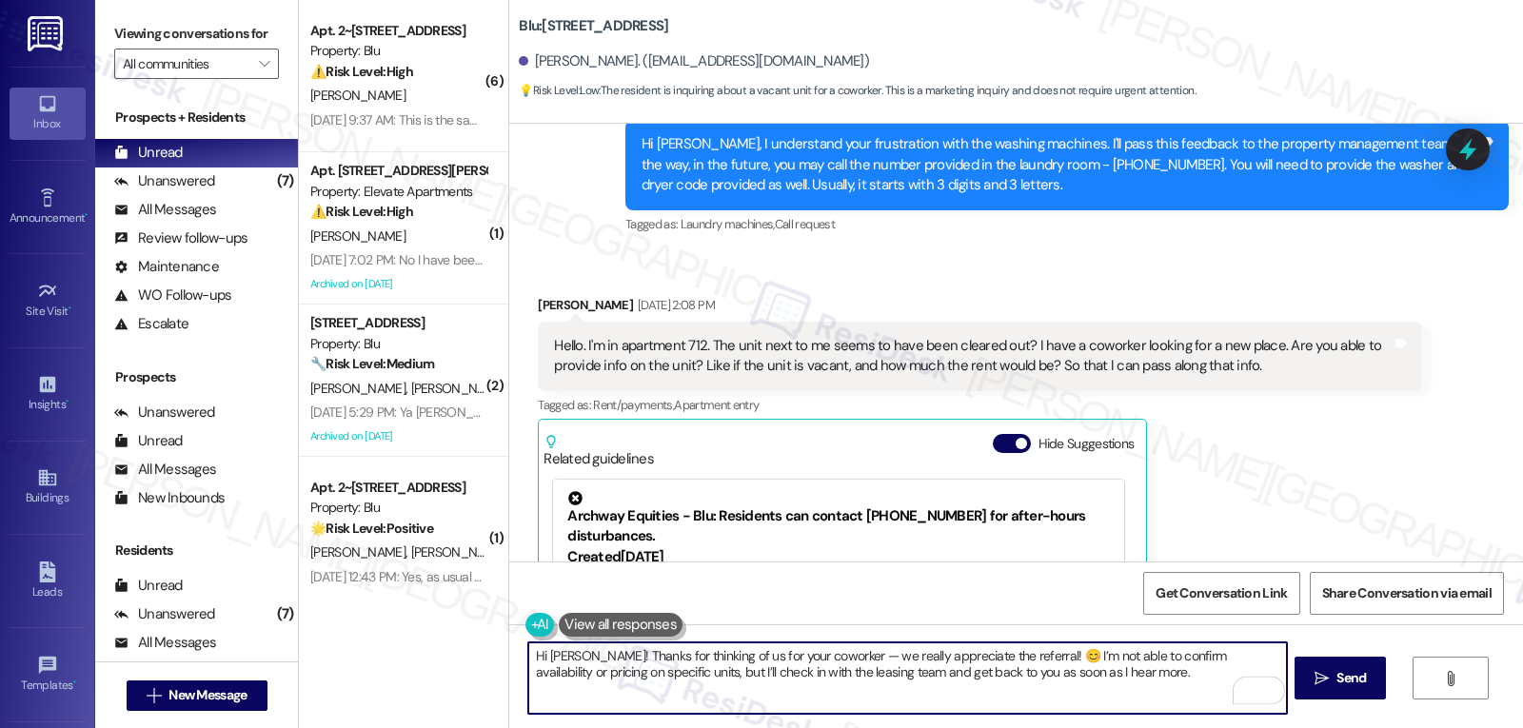
click at [828, 652] on textarea "Hi Octavio! Thanks for thinking of us for your coworker — we really appreciate …" at bounding box center [907, 677] width 758 height 71
click at [1096, 667] on textarea "Hi Octavio! Thanks for thinking of us for your coworker. We really appreciate t…" at bounding box center [907, 677] width 758 height 71
type textarea "Hi Octavio! Thanks for thinking of us for your coworker. We really appreciate t…"
click at [1305, 665] on button " Send" at bounding box center [1340, 678] width 92 height 43
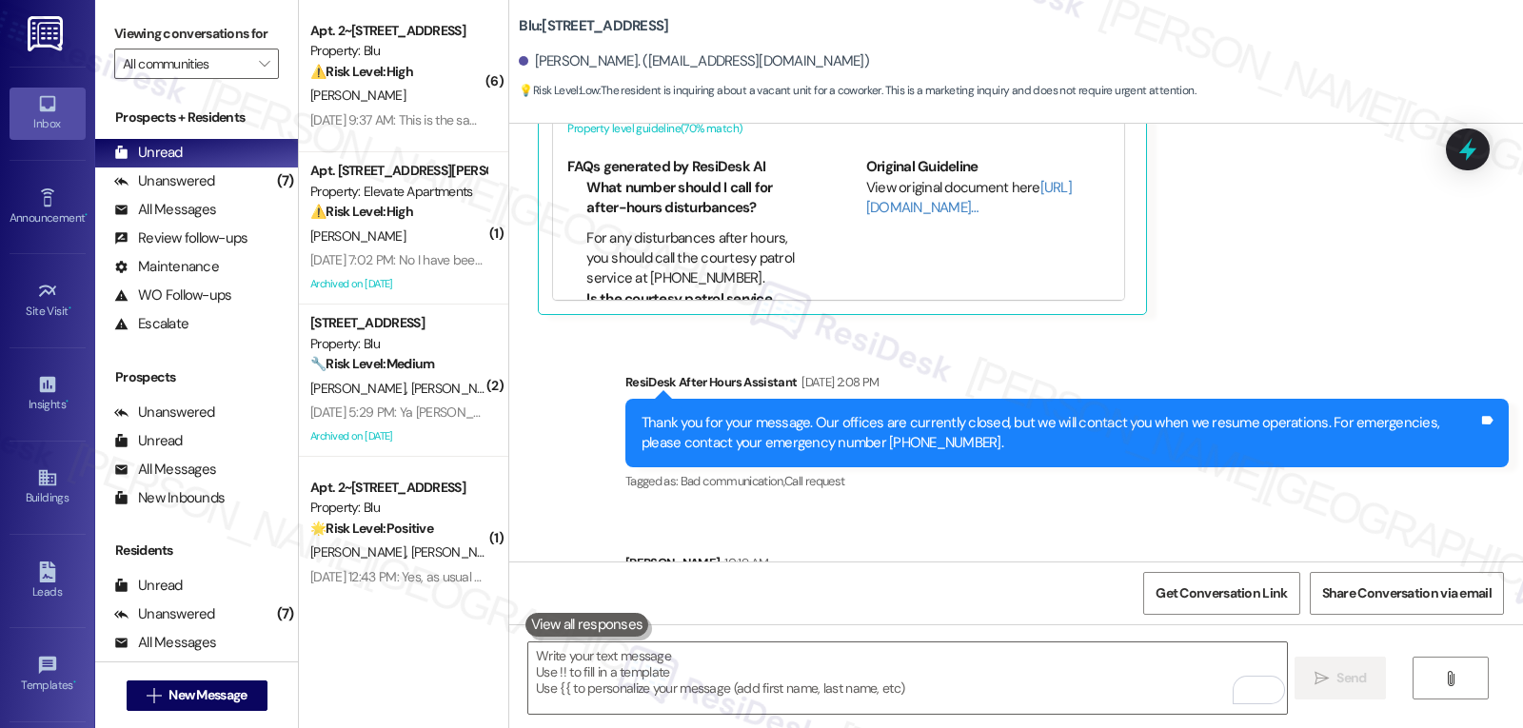
scroll to position [3661, 0]
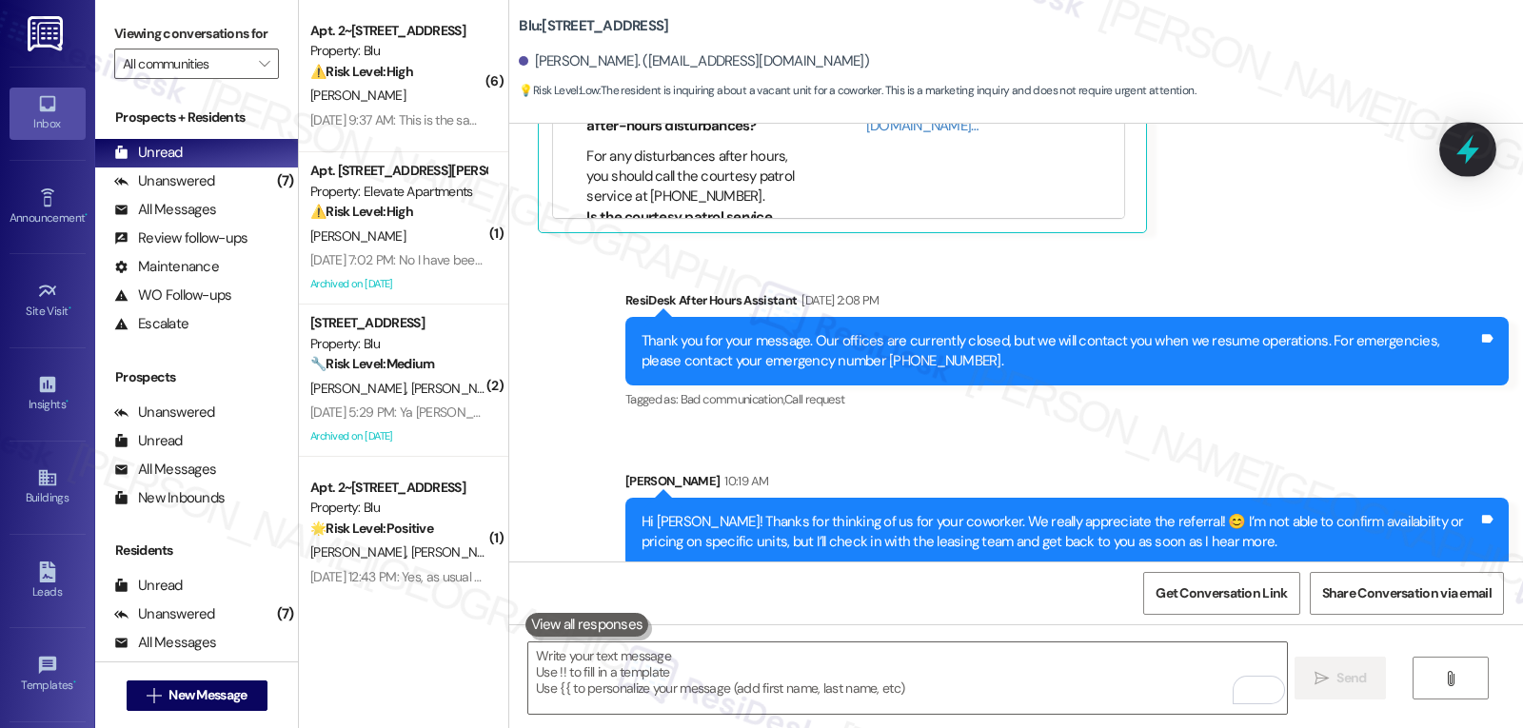
click at [1464, 151] on icon at bounding box center [1467, 150] width 23 height 30
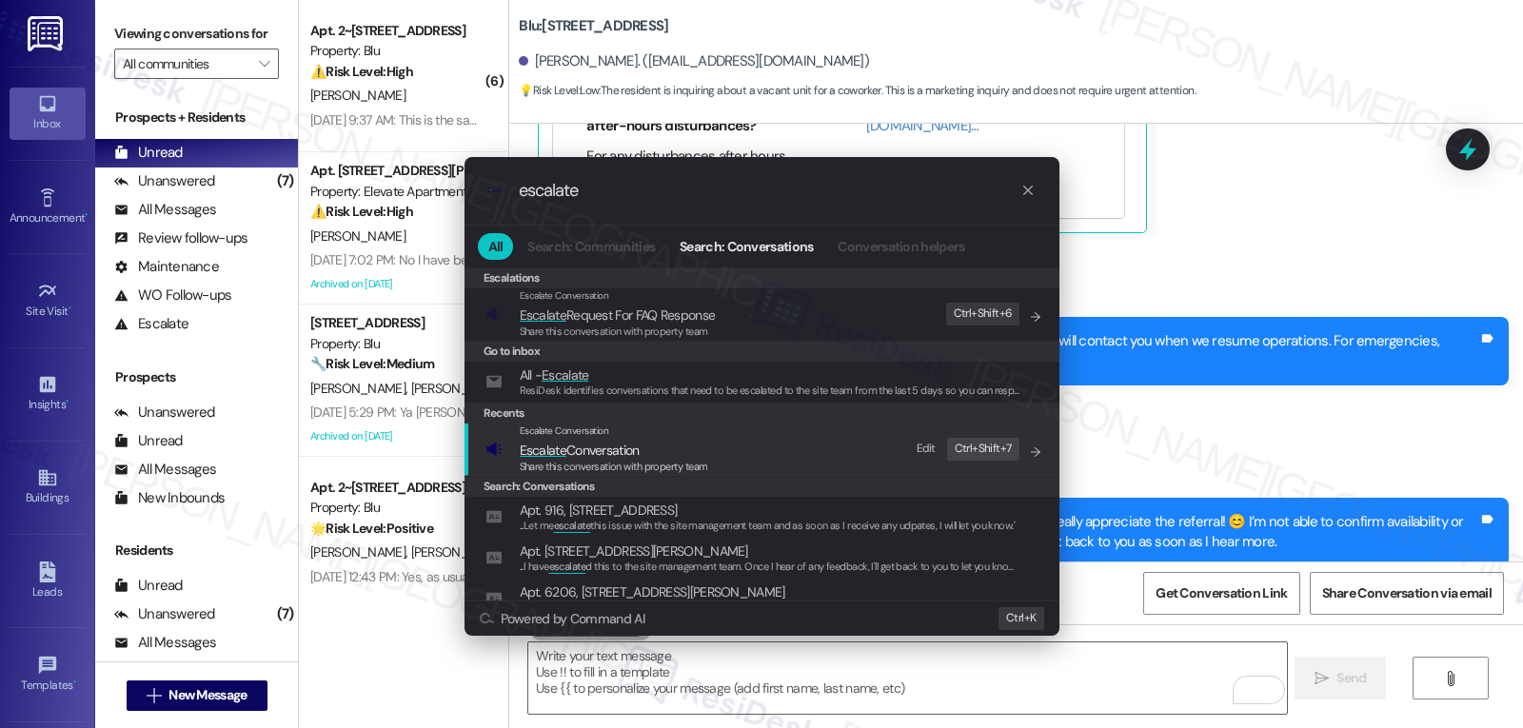
type input "escalate"
click at [615, 456] on span "Escalate Conversation" at bounding box center [580, 450] width 120 height 17
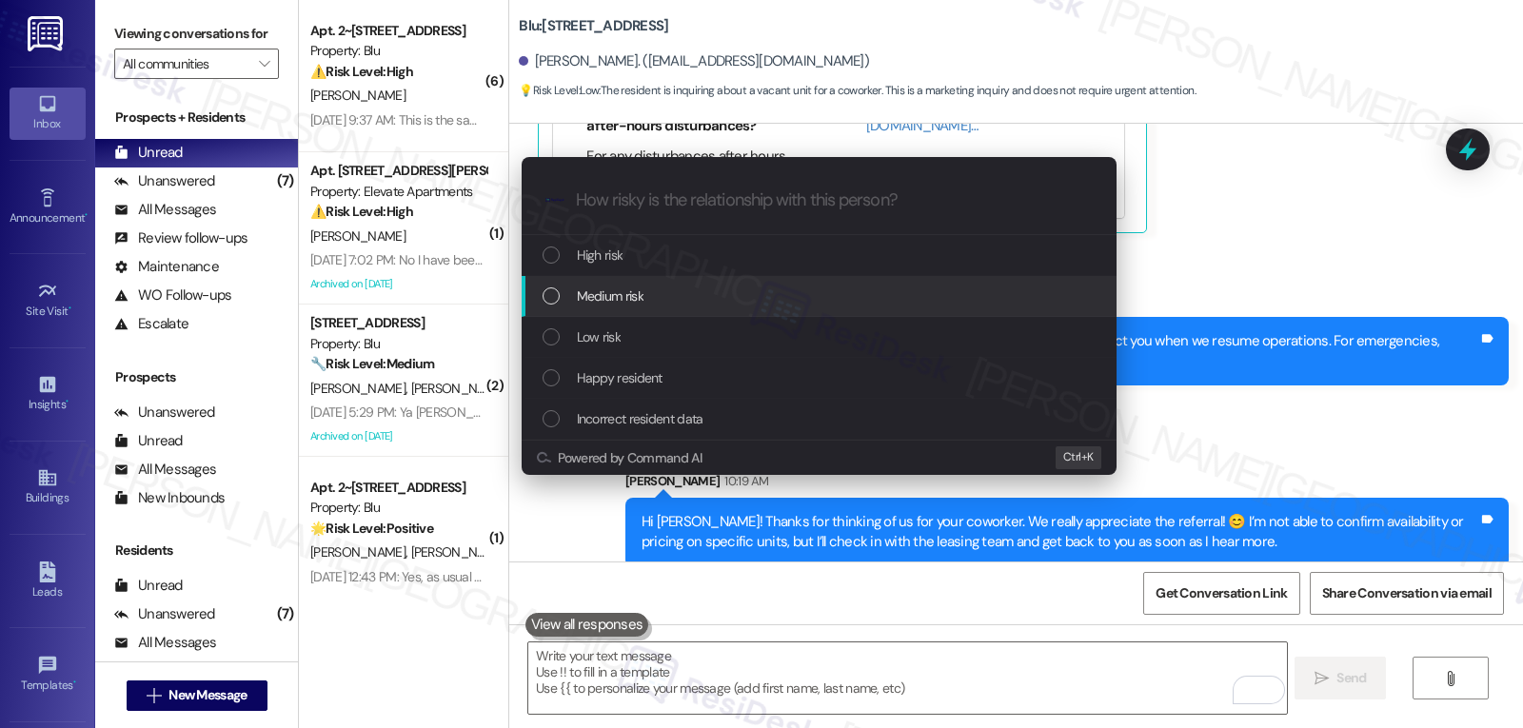
click at [714, 299] on div "Medium risk" at bounding box center [821, 296] width 557 height 21
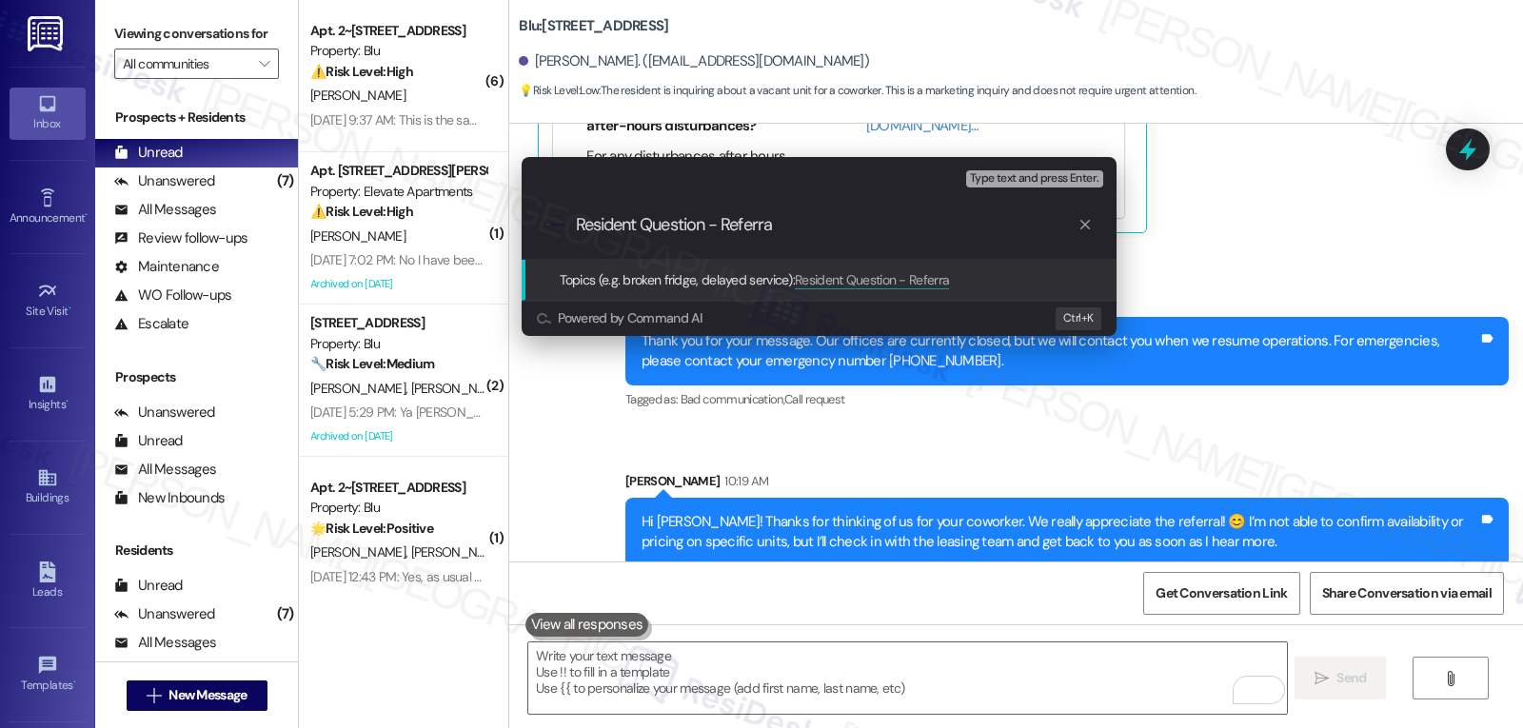
type input "Resident Question - Referral"
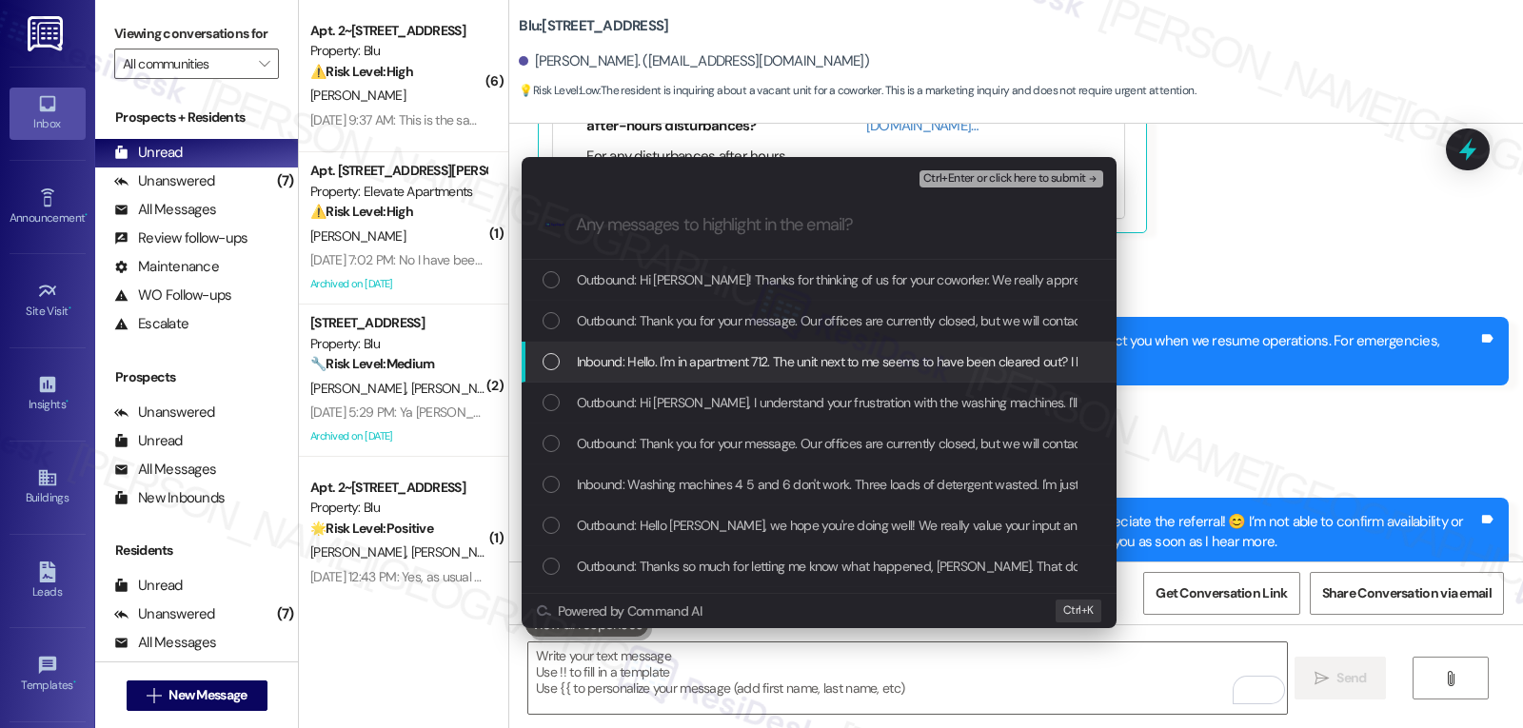
click at [605, 359] on span "Inbound: Hello. I'm in apartment 712. The unit next to me seems to have been cl…" at bounding box center [1305, 361] width 1457 height 21
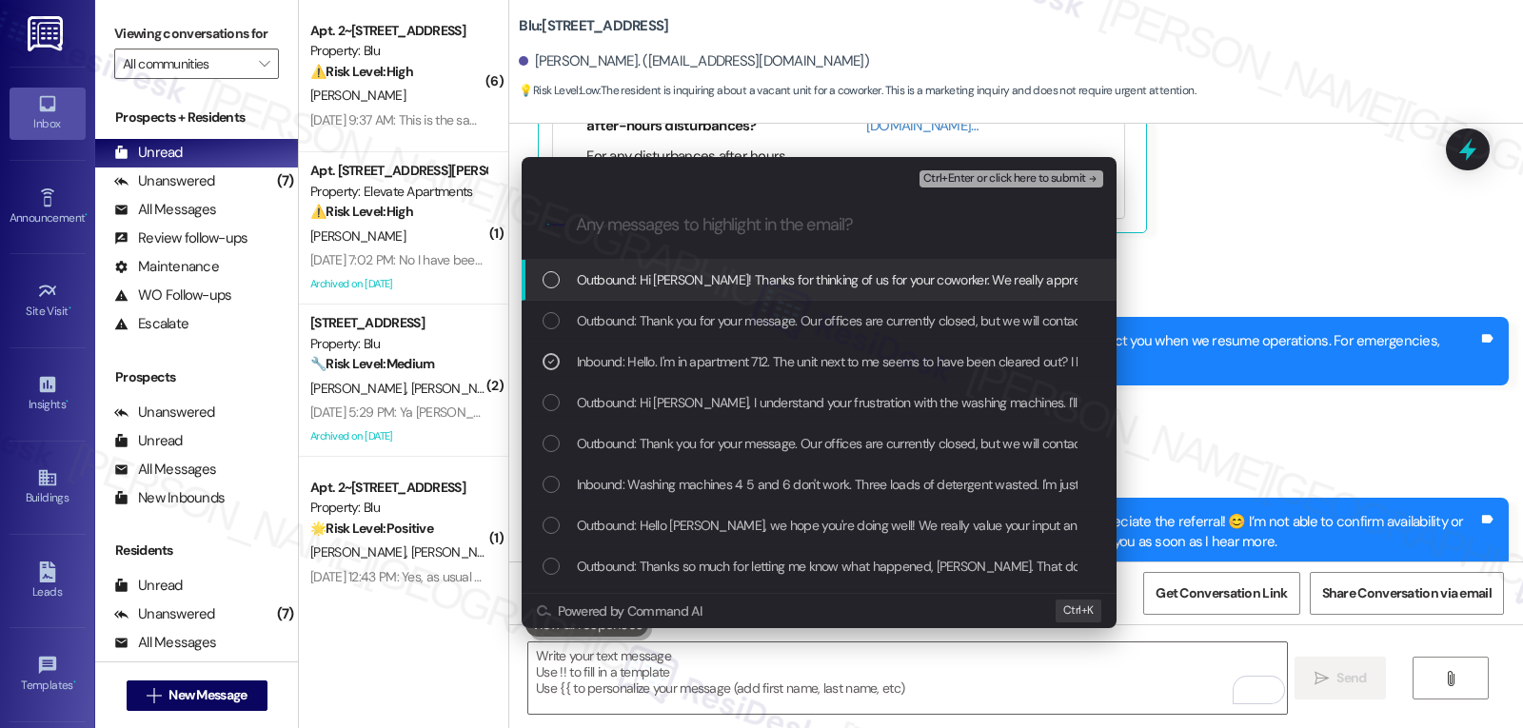
click at [1055, 179] on span "Ctrl+Enter or click here to submit" at bounding box center [1004, 178] width 163 height 13
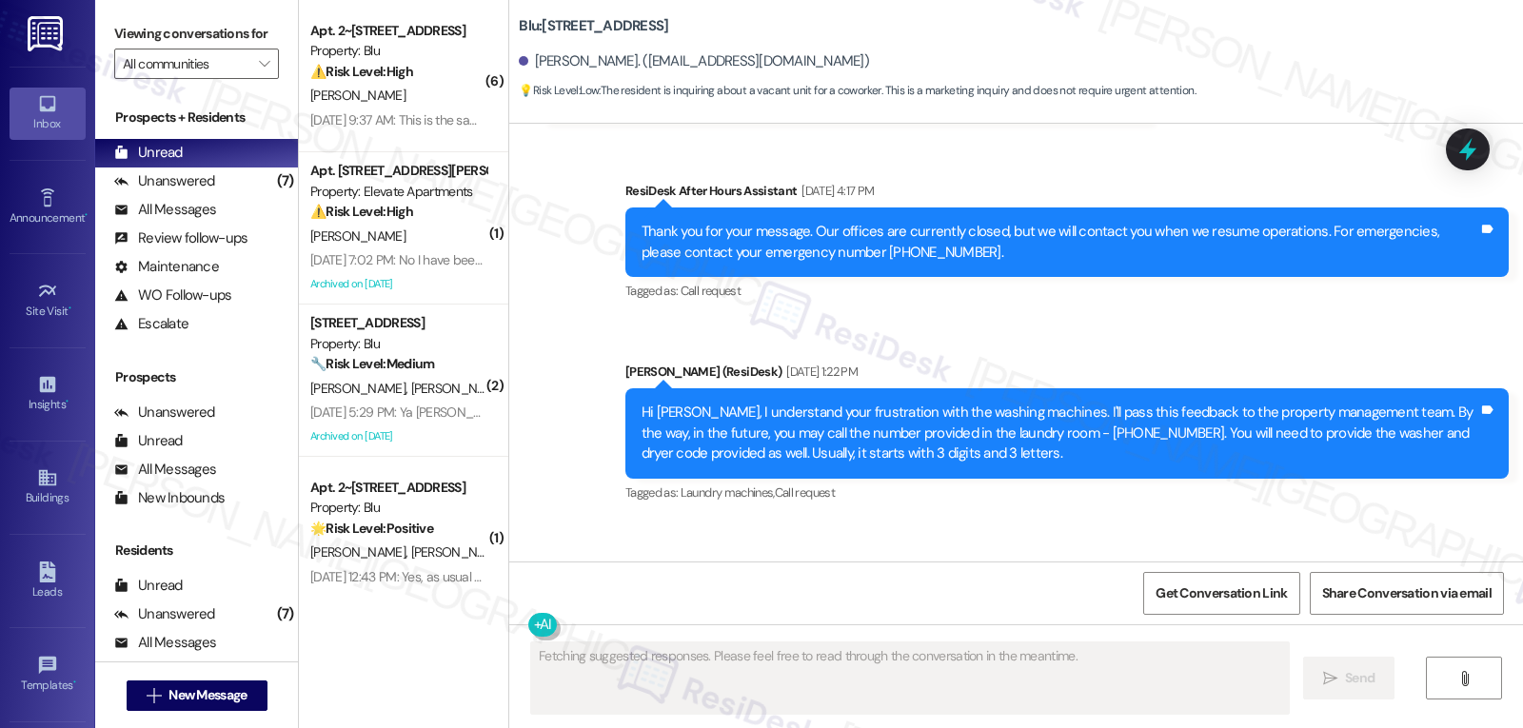
scroll to position [3326, 0]
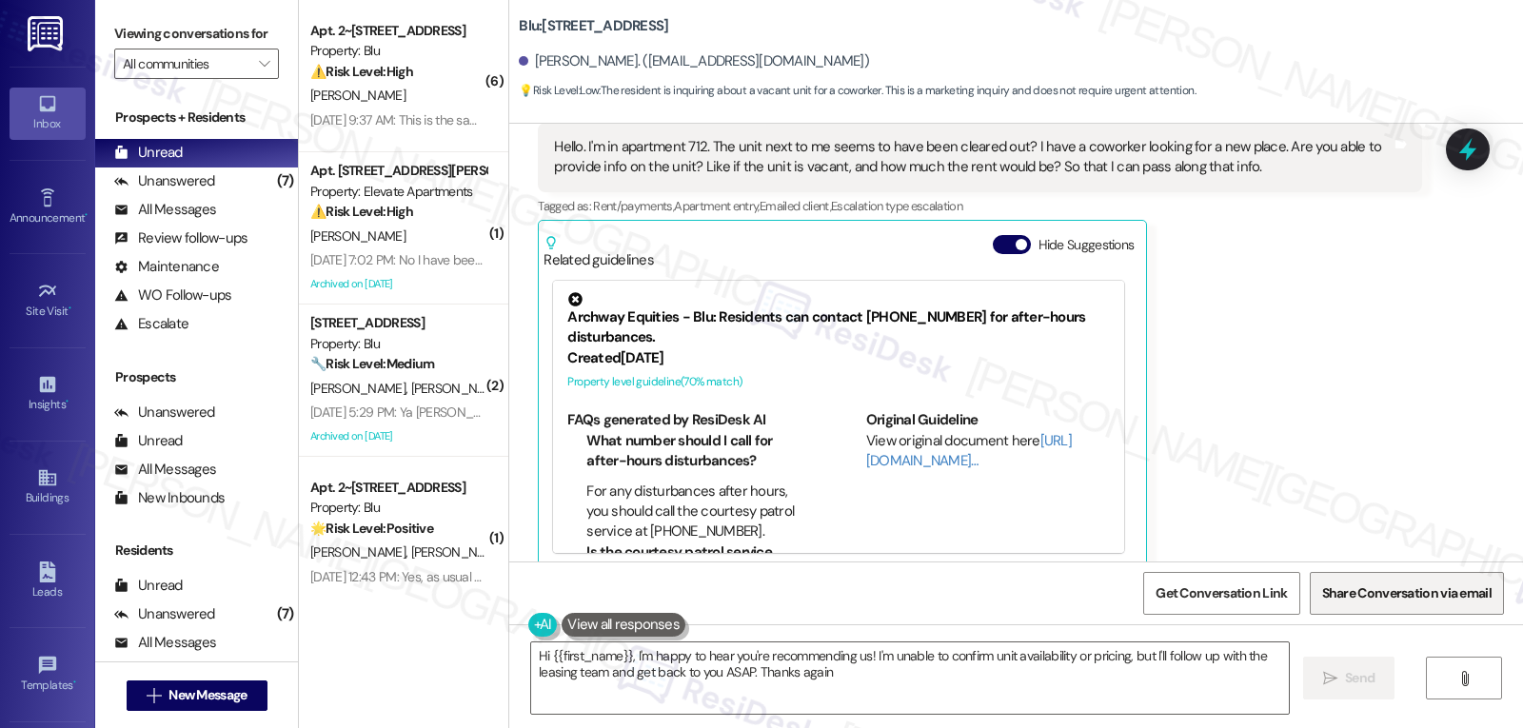
type textarea "Hi {{first_name}}, I'm happy to hear you're recommending us! I'm unable to conf…"
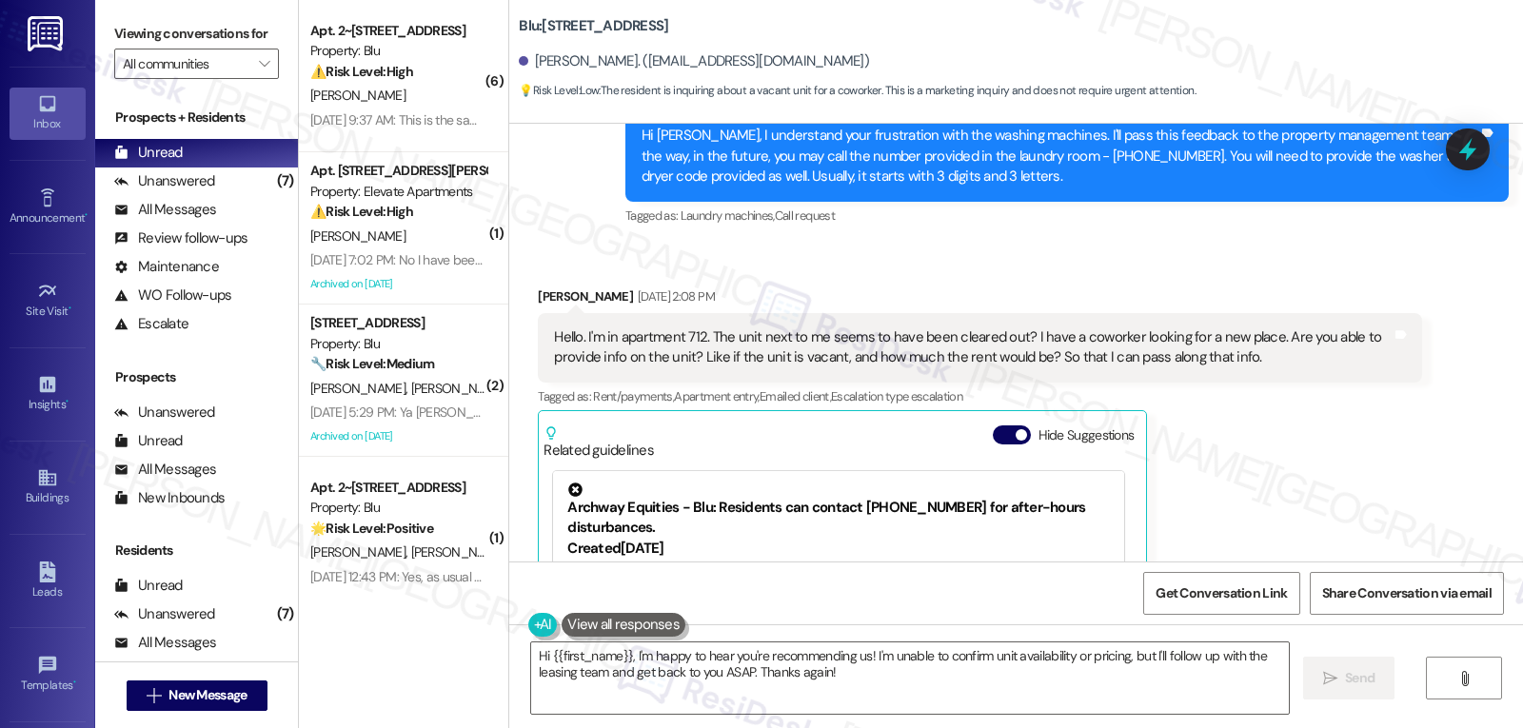
scroll to position [3690, 0]
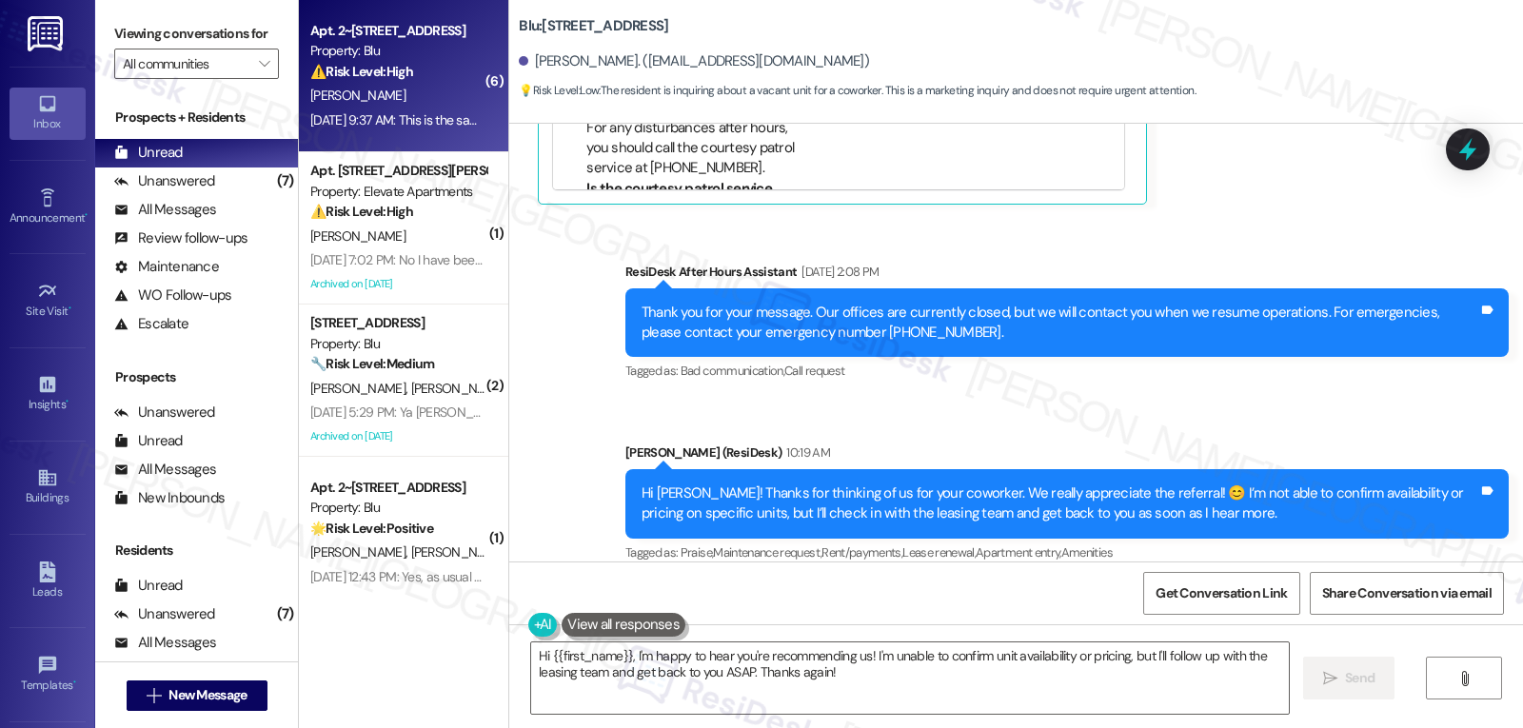
click at [399, 125] on div "Aug 30, 2025 at 9:37 AM: This is the same man that approached me at the gas sta…" at bounding box center [1008, 119] width 1397 height 17
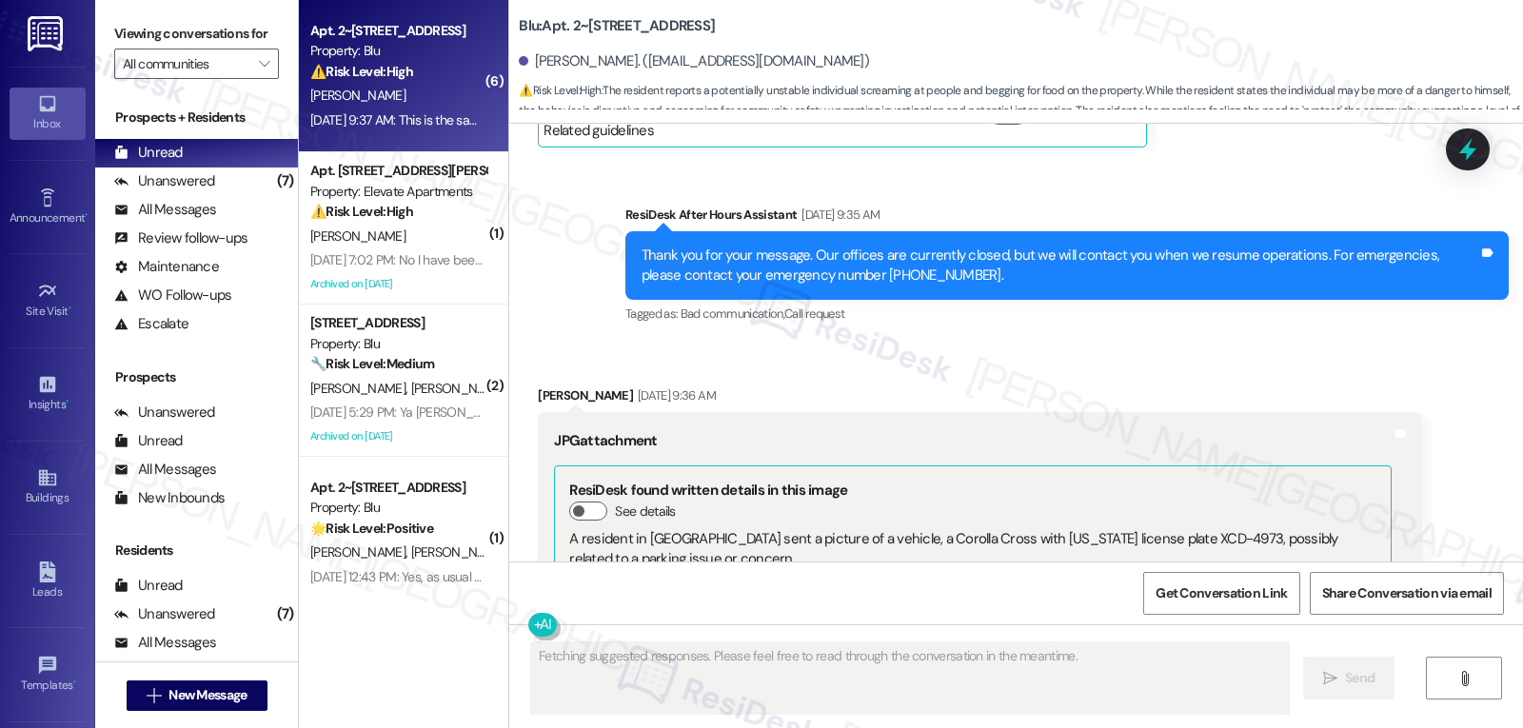
scroll to position [23627, 0]
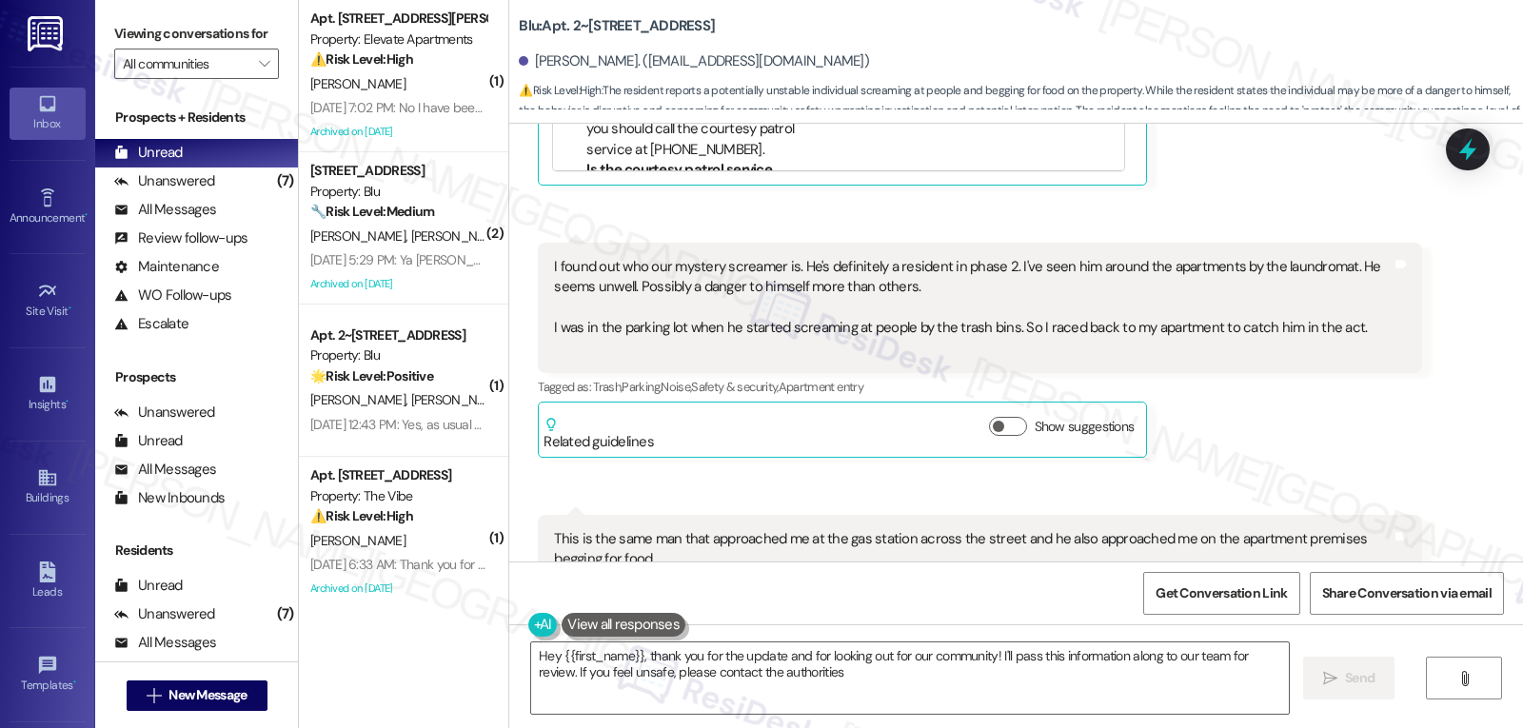
type textarea "Hey {{first_name}}, thank you for the update and for looking out for our commun…"
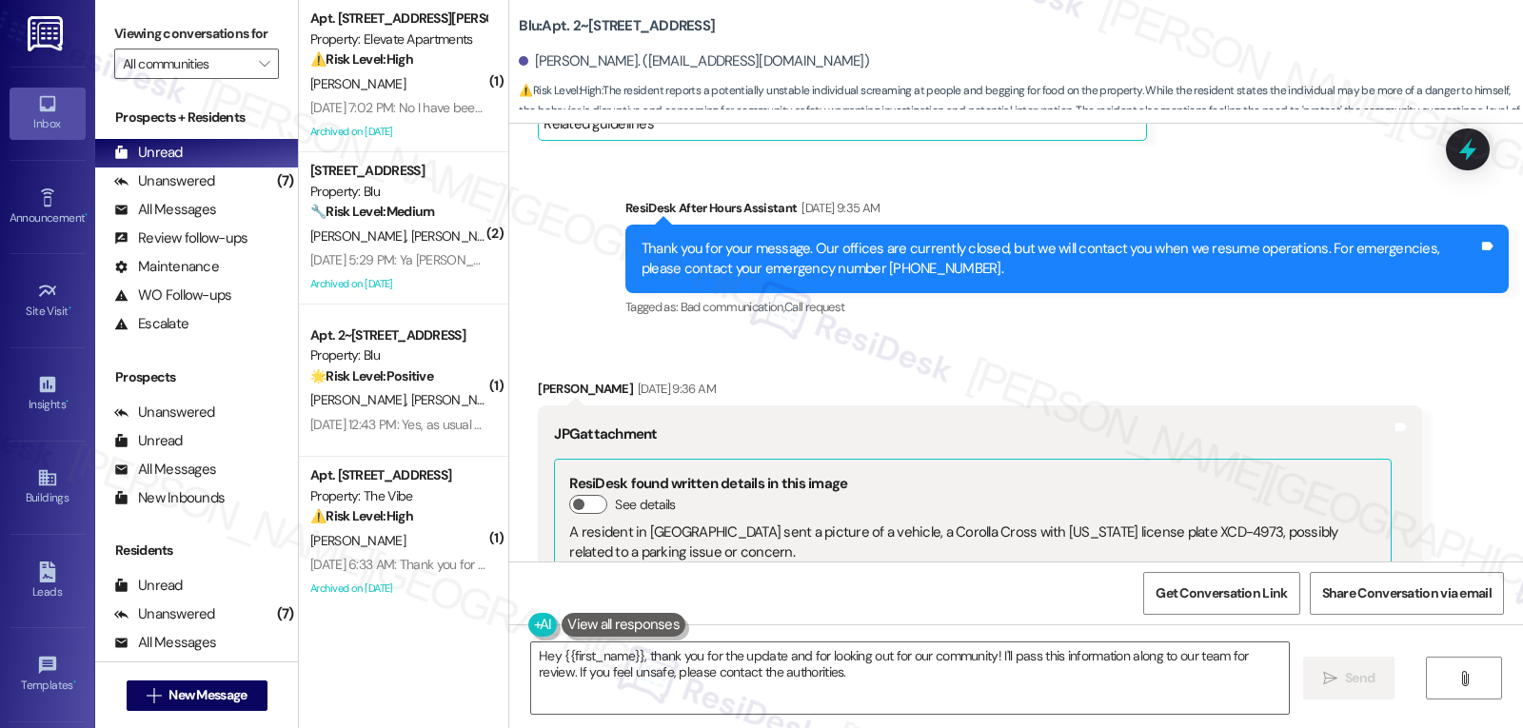
scroll to position [22675, 0]
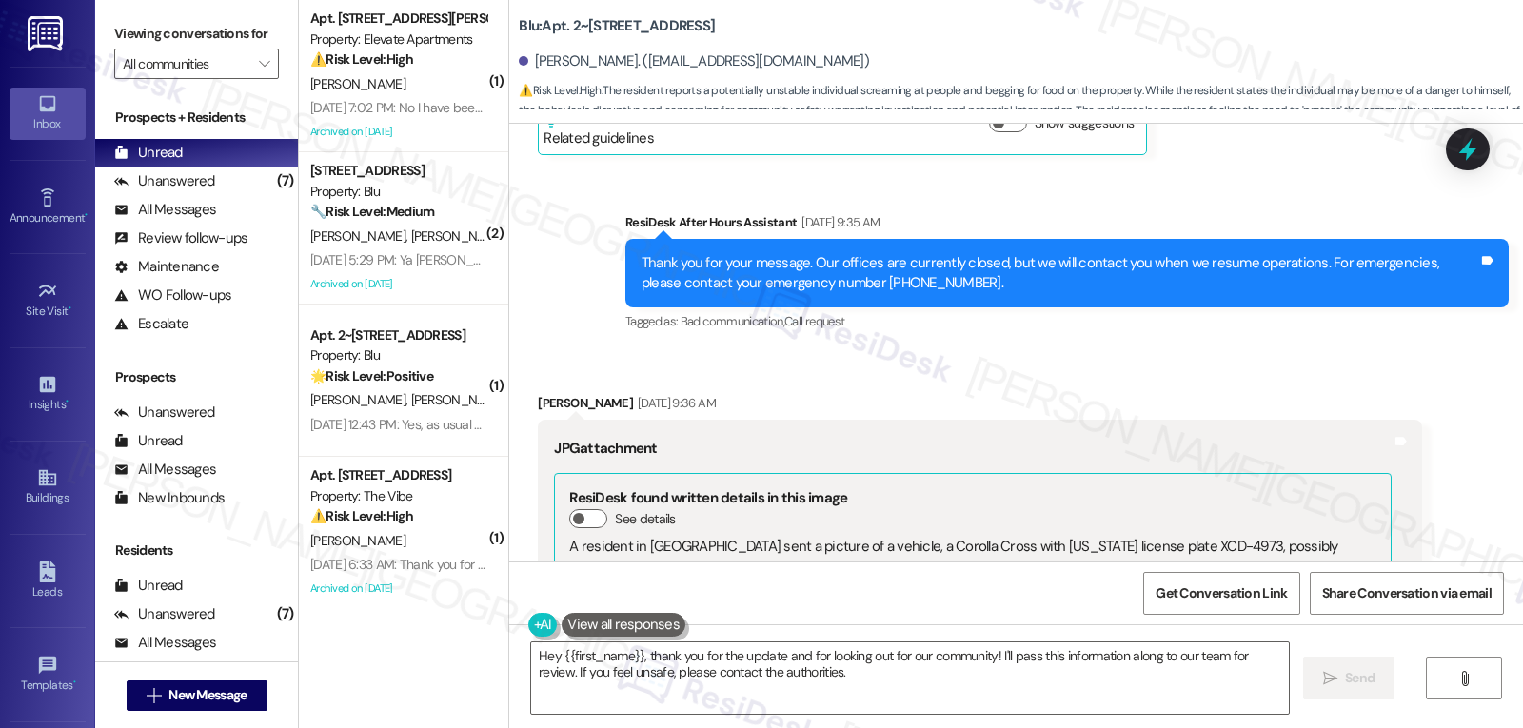
click at [656, 641] on button "Zoom image" at bounding box center [625, 695] width 143 height 108
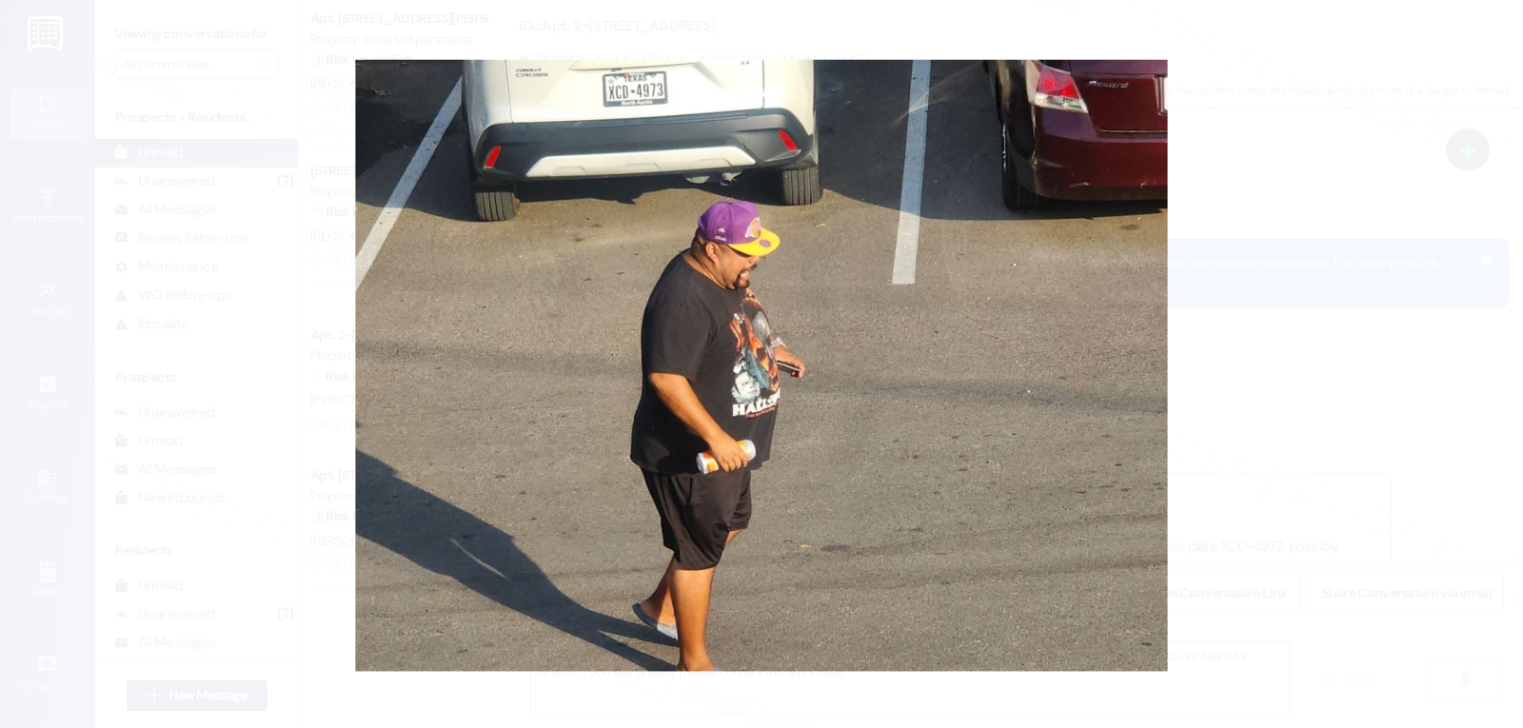
click at [1302, 437] on button "Unzoom image" at bounding box center [761, 364] width 1523 height 728
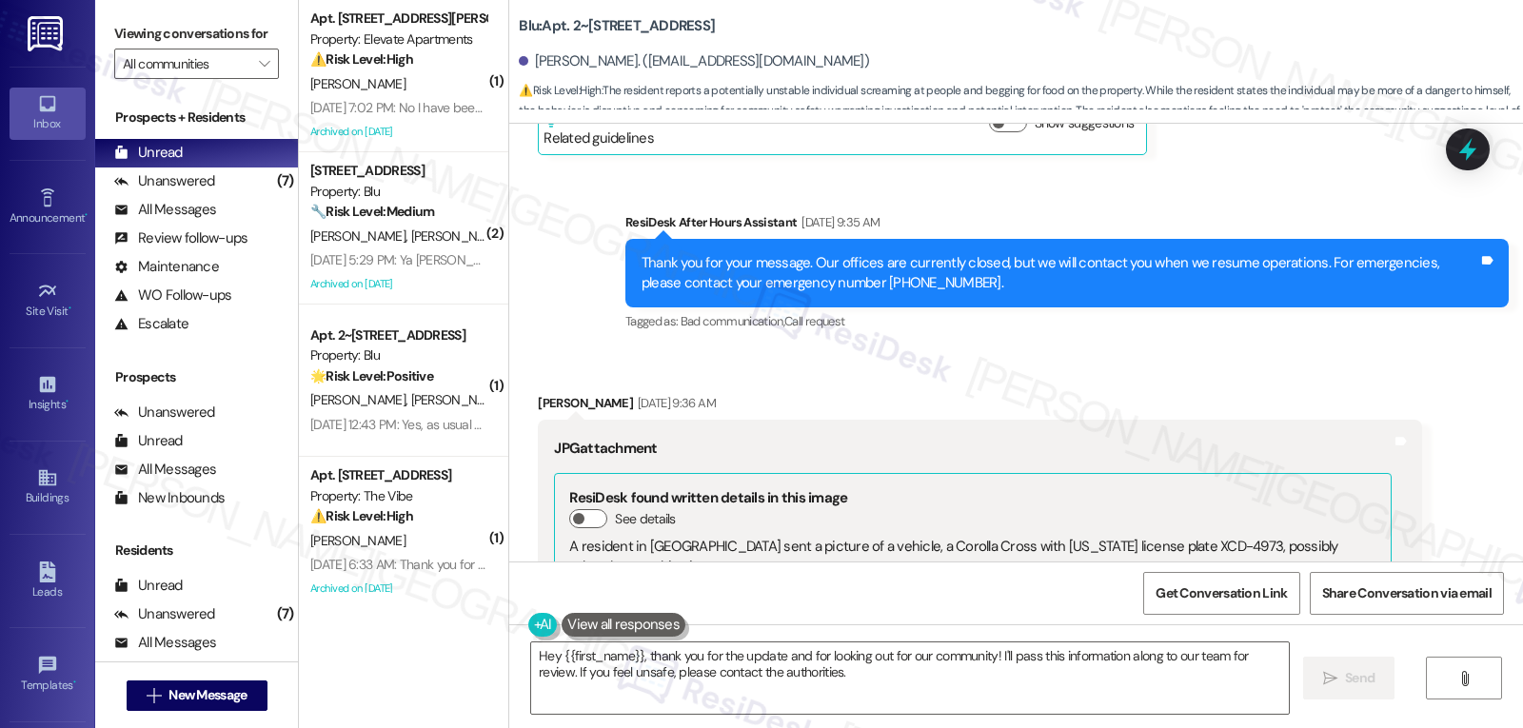
scroll to position [22865, 0]
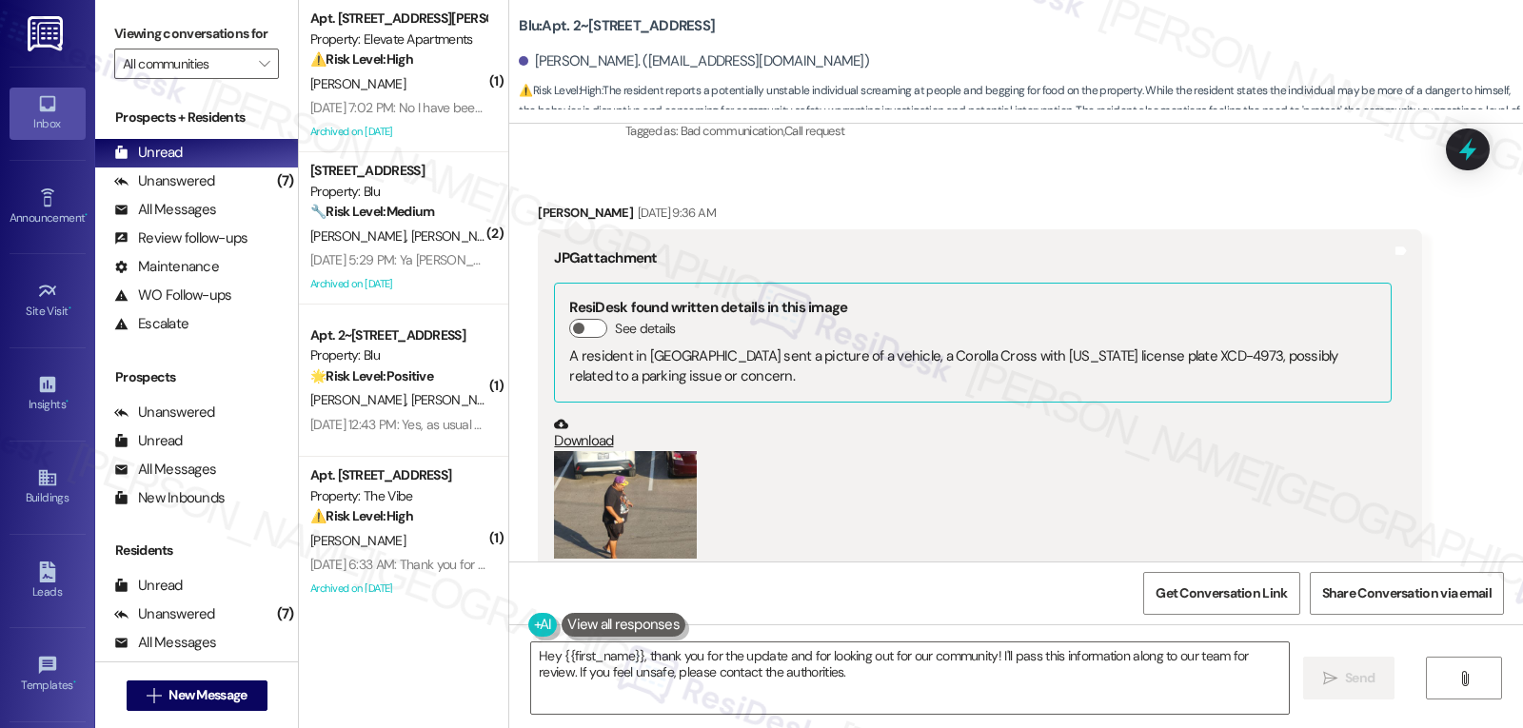
click at [556, 451] on button "Zoom image" at bounding box center [625, 505] width 143 height 108
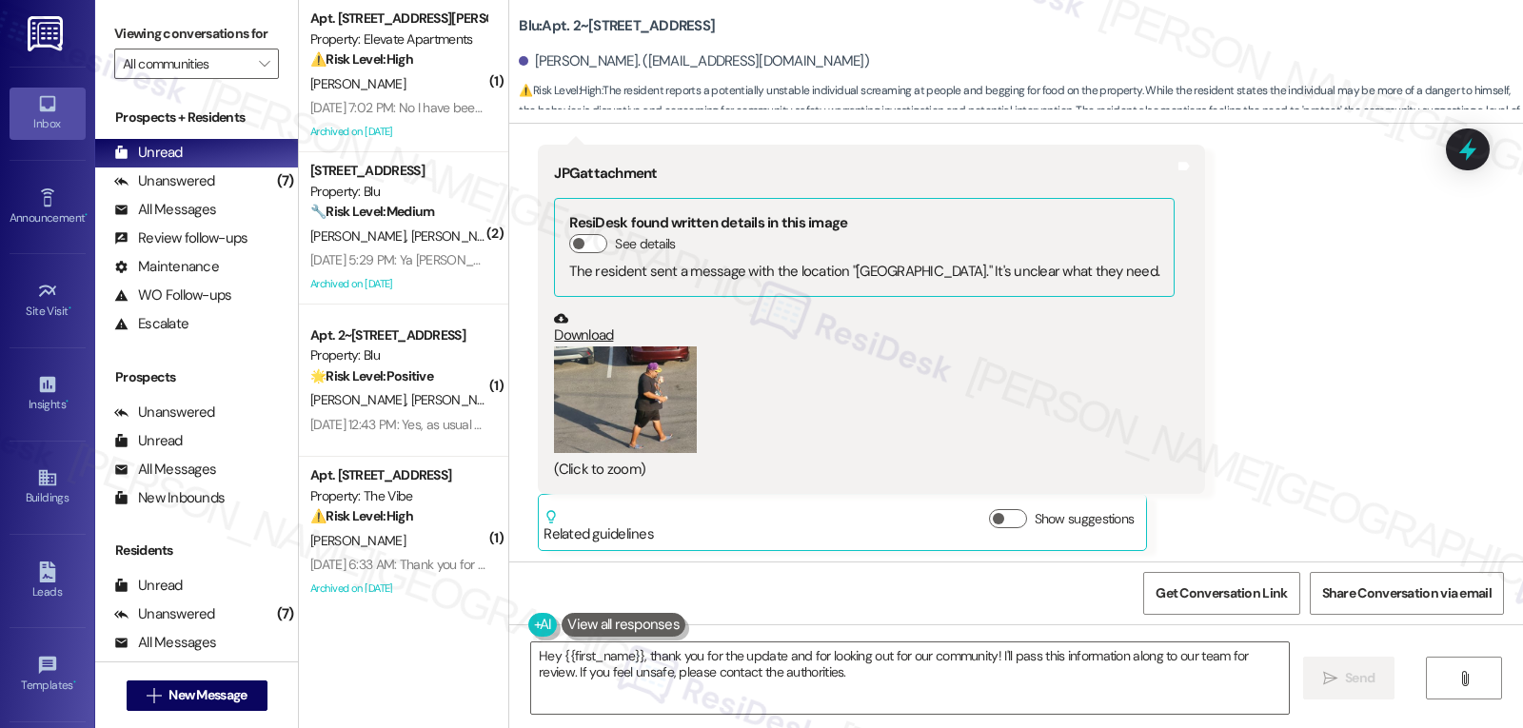
scroll to position [22104, 0]
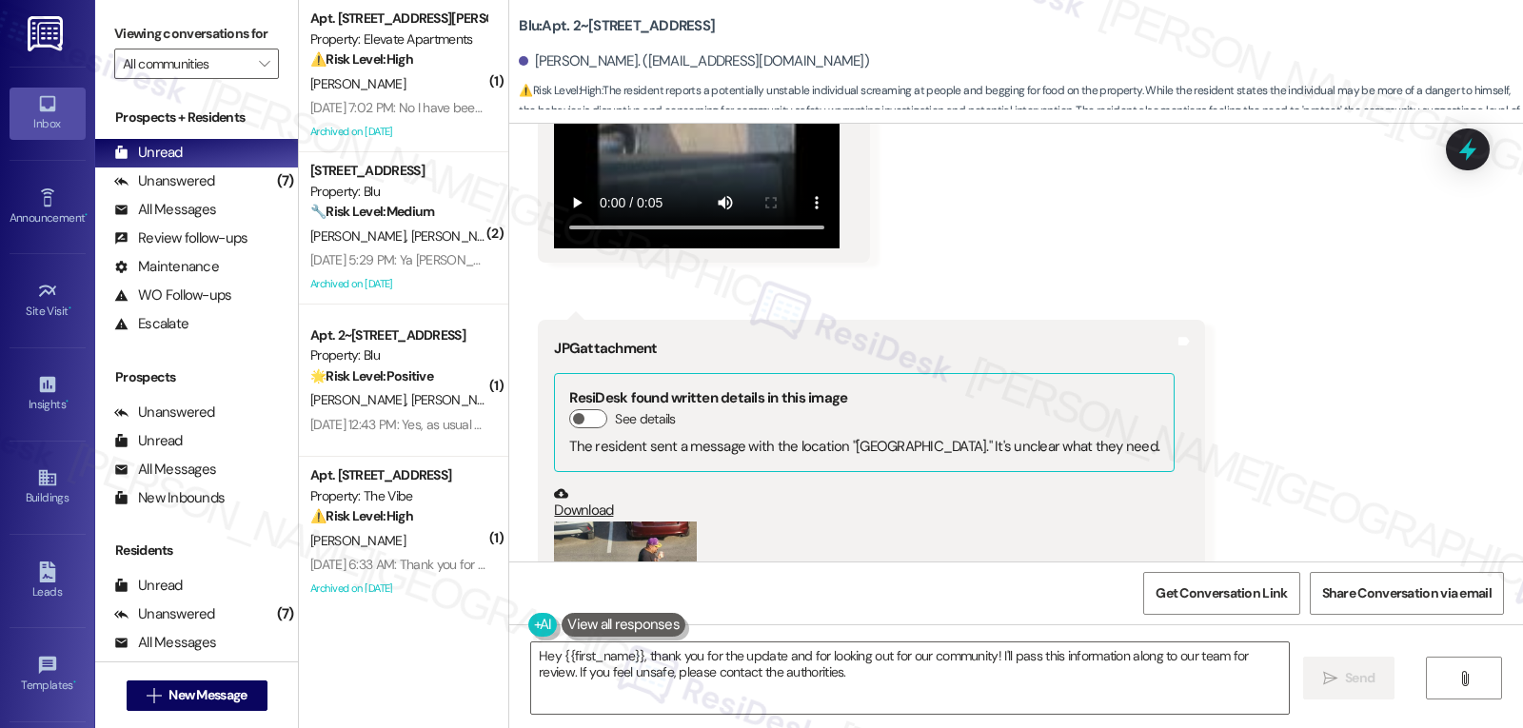
click at [580, 522] on button "Zoom image" at bounding box center [625, 576] width 143 height 108
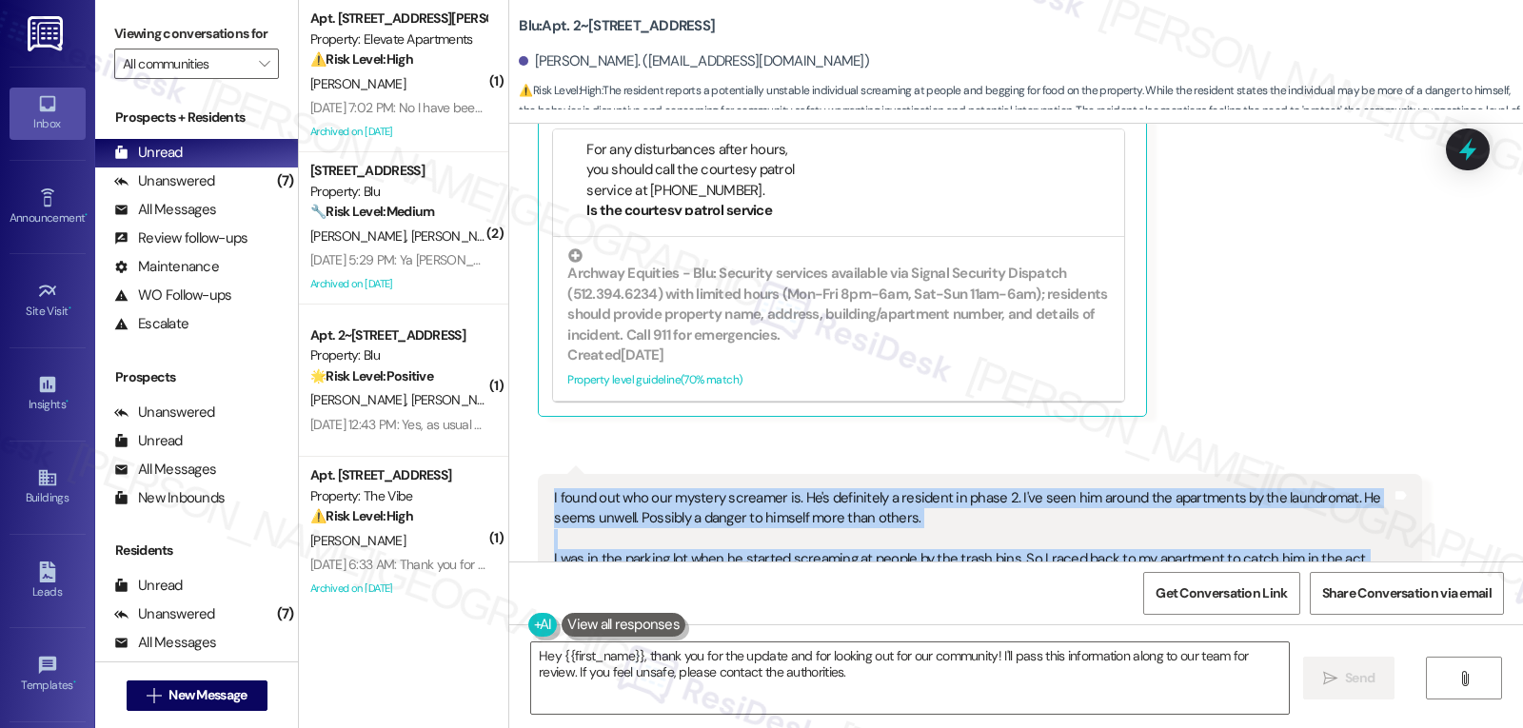
scroll to position [23479, 0]
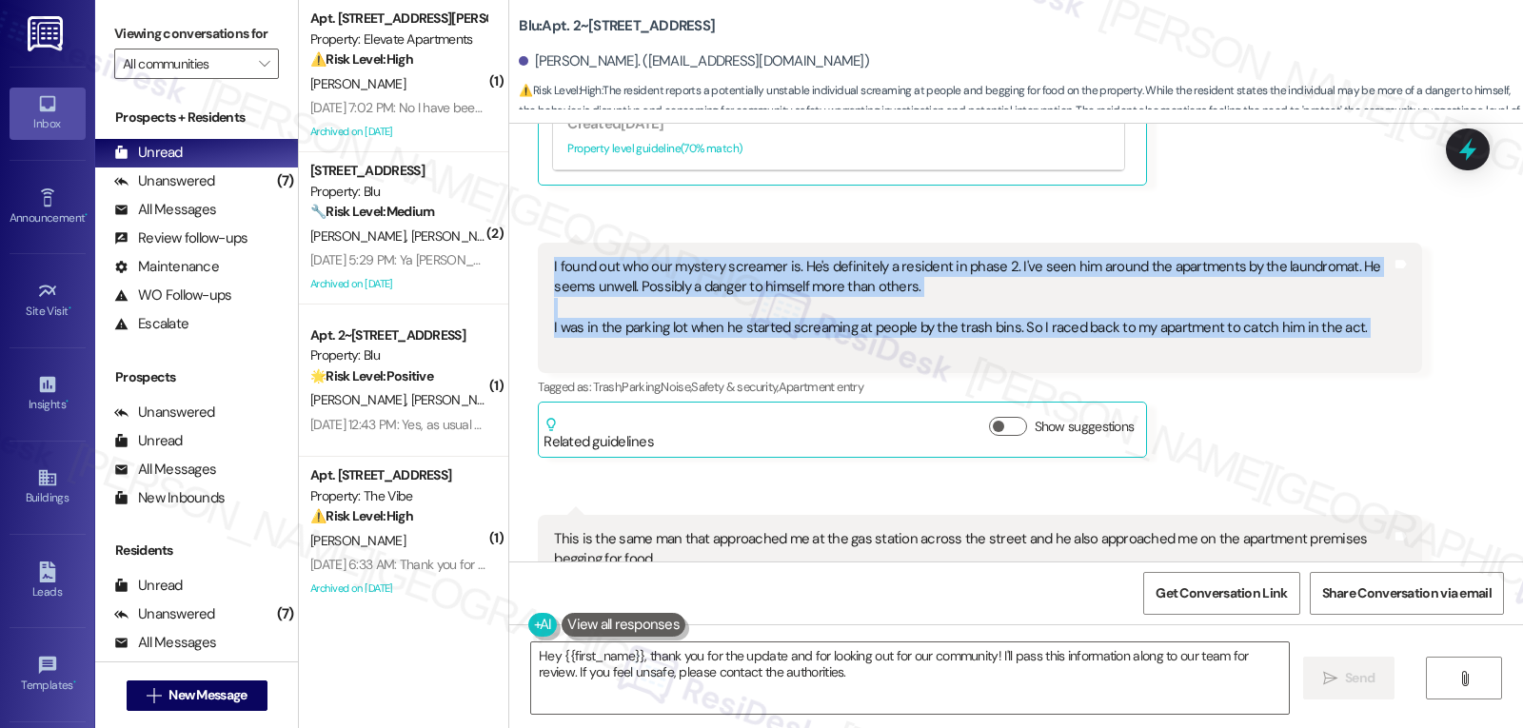
drag, startPoint x: 533, startPoint y: 478, endPoint x: 1328, endPoint y: 185, distance: 847.1
click at [1328, 243] on div "I found out who our mystery screamer is. He's definitely a resident in phase 2.…" at bounding box center [979, 308] width 883 height 130
copy div "I found out who our mystery screamer is. He's definitely a resident in phase 2.…"
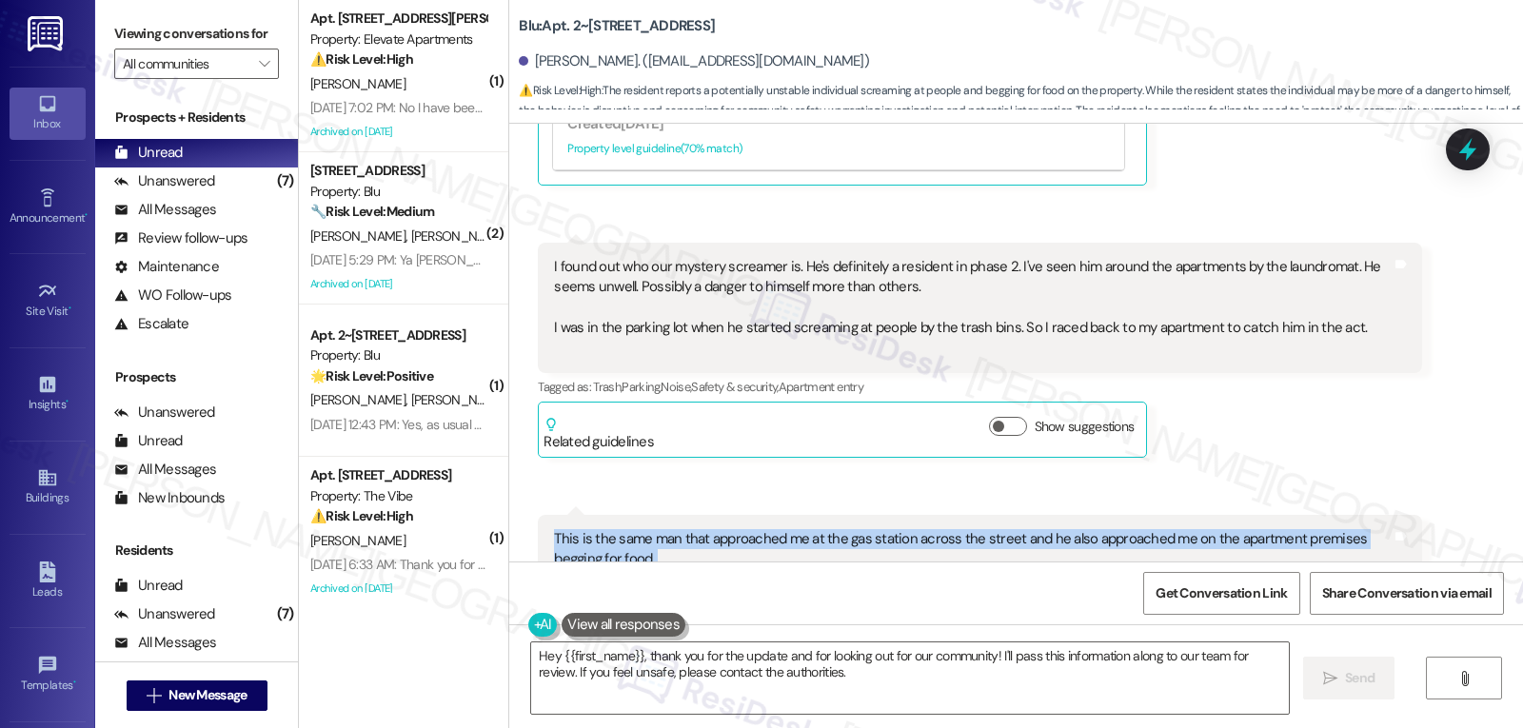
drag, startPoint x: 538, startPoint y: 373, endPoint x: 1130, endPoint y: 457, distance: 597.9
click at [1130, 515] on div "This is the same man that approached me at the gas station across the street an…" at bounding box center [979, 570] width 883 height 110
copy div "This is the same man that approached me at the gas station across the street an…"
click at [784, 696] on textarea "Hey {{first_name}}, thank you for the update and for looking out for our commun…" at bounding box center [910, 677] width 758 height 71
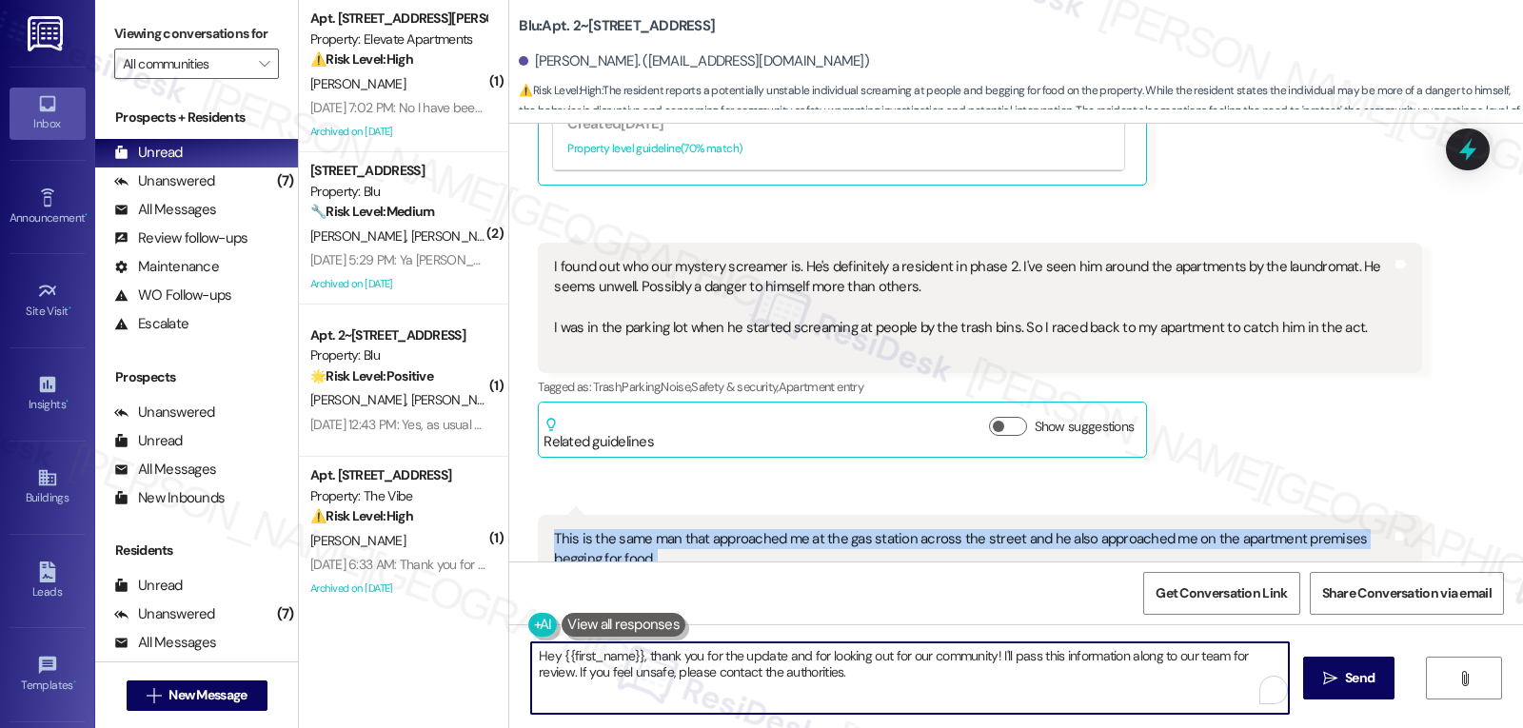
paste textarea "thank you so much for letting us know and for looking out for your neighbors — …"
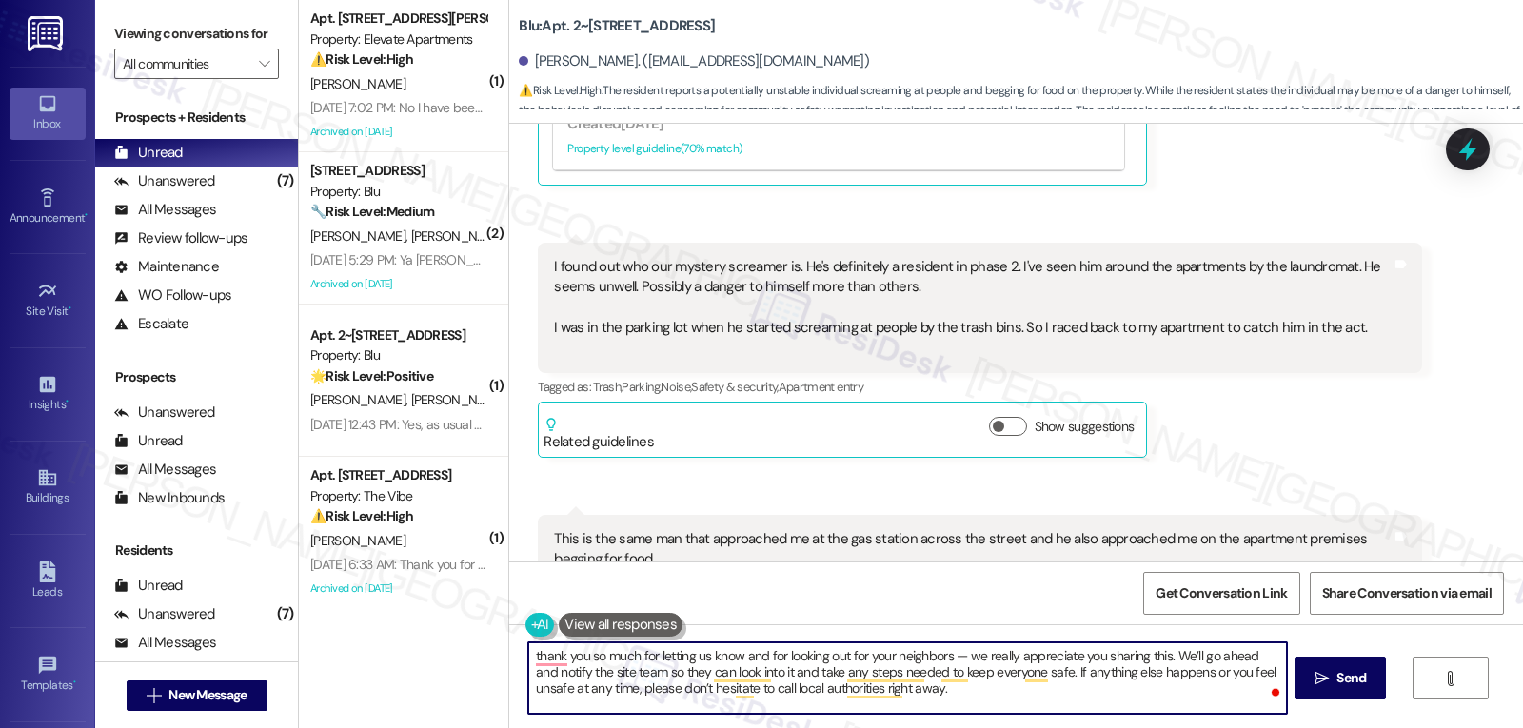
drag, startPoint x: 1163, startPoint y: 651, endPoint x: 1511, endPoint y: 641, distance: 348.5
click at [1164, 652] on textarea "thank you so much for letting us know and for looking out for your neighbors — …" at bounding box center [907, 677] width 758 height 71
drag, startPoint x: 945, startPoint y: 658, endPoint x: 957, endPoint y: 658, distance: 11.4
click at [957, 658] on textarea "thank you so much for letting us know and for looking out for your neighbors — …" at bounding box center [907, 677] width 758 height 71
click at [528, 652] on textarea "thank you so much for letting us know and for looking out for your neighbors. W…" at bounding box center [907, 677] width 758 height 71
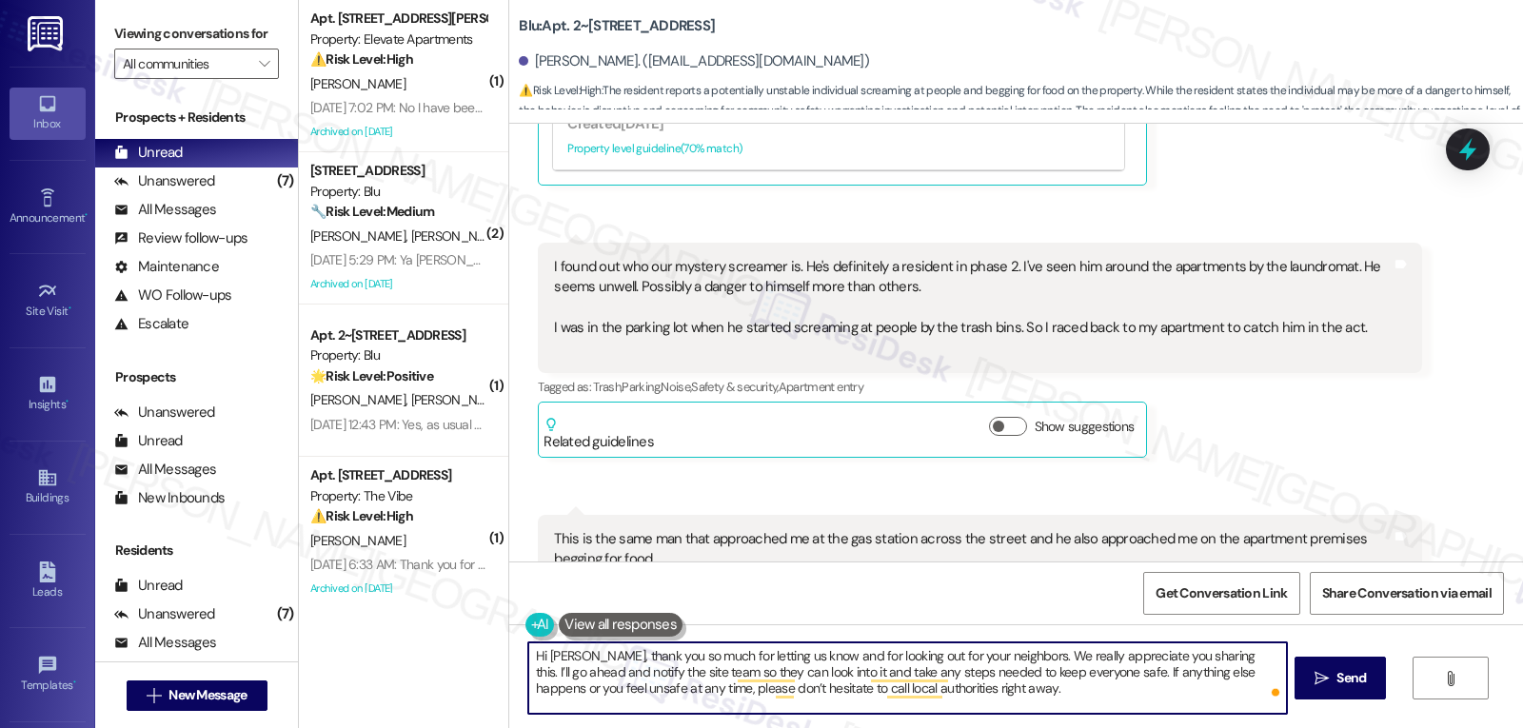
click at [1035, 700] on textarea "Hi Aaron, thank you so much for letting us know and for looking out for your ne…" at bounding box center [907, 677] width 758 height 71
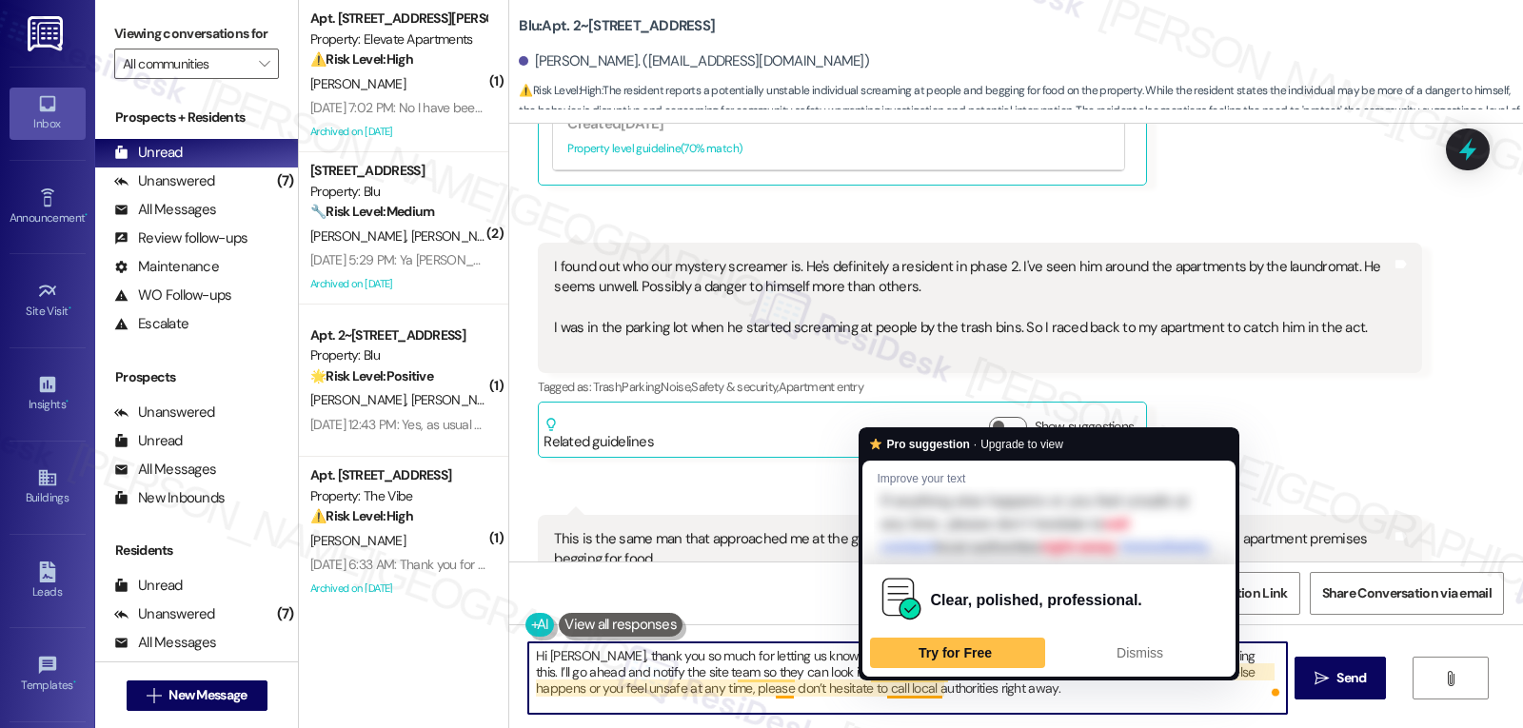
click at [967, 709] on textarea "Hi Aaron, thank you so much for letting us know and for looking out for your ne…" at bounding box center [907, 677] width 758 height 71
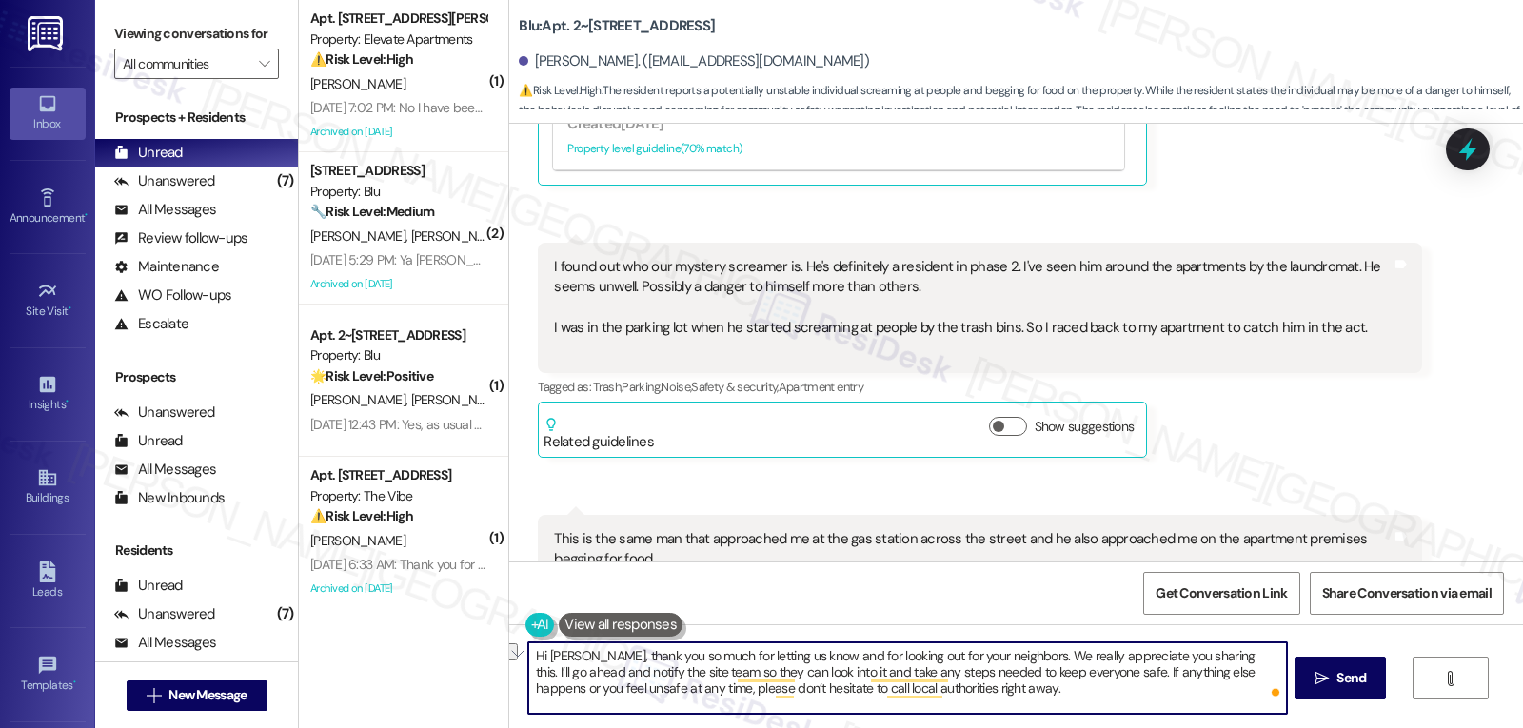
drag, startPoint x: 936, startPoint y: 674, endPoint x: 1055, endPoint y: 675, distance: 119.0
click at [1055, 675] on textarea "Hi Aaron, thank you so much for letting us know and for looking out for your ne…" at bounding box center [907, 677] width 758 height 71
click at [1057, 694] on textarea "Hi [PERSON_NAME], thank you so much for letting us know and for looking out for…" at bounding box center [907, 677] width 758 height 71
type textarea "Hi [PERSON_NAME], thank you so much for letting us know and for looking out for…"
click at [1378, 684] on button " Send" at bounding box center [1340, 678] width 92 height 43
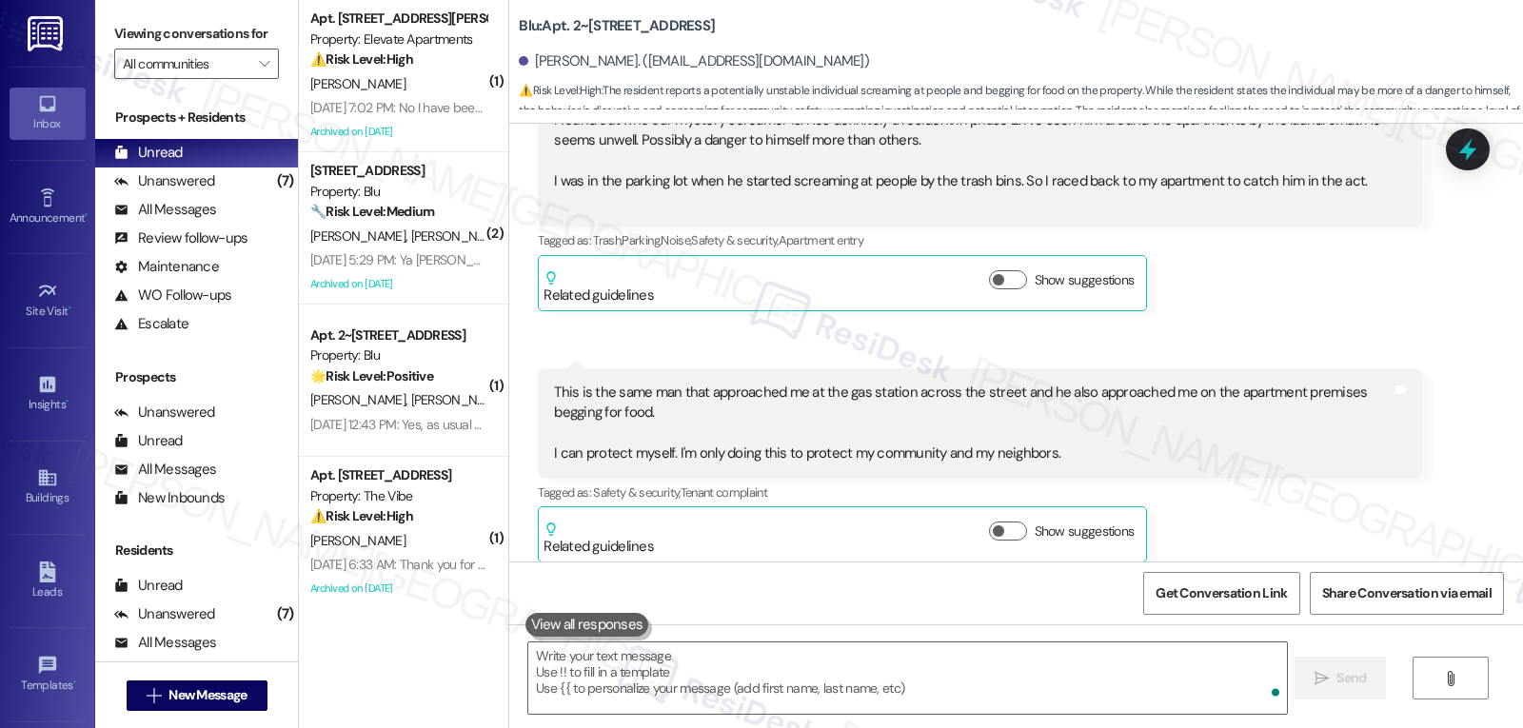
scroll to position [23800, 0]
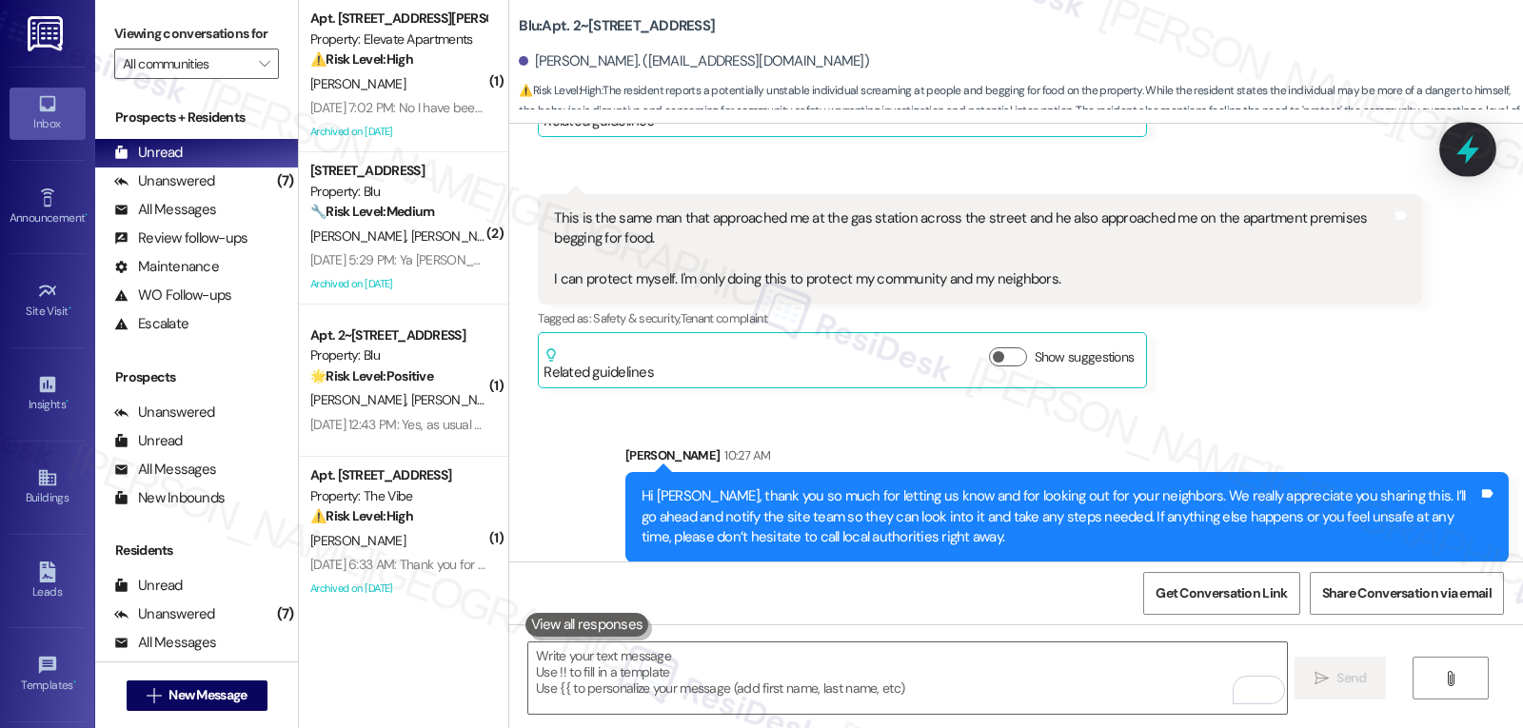
click at [1463, 153] on icon at bounding box center [1467, 150] width 23 height 30
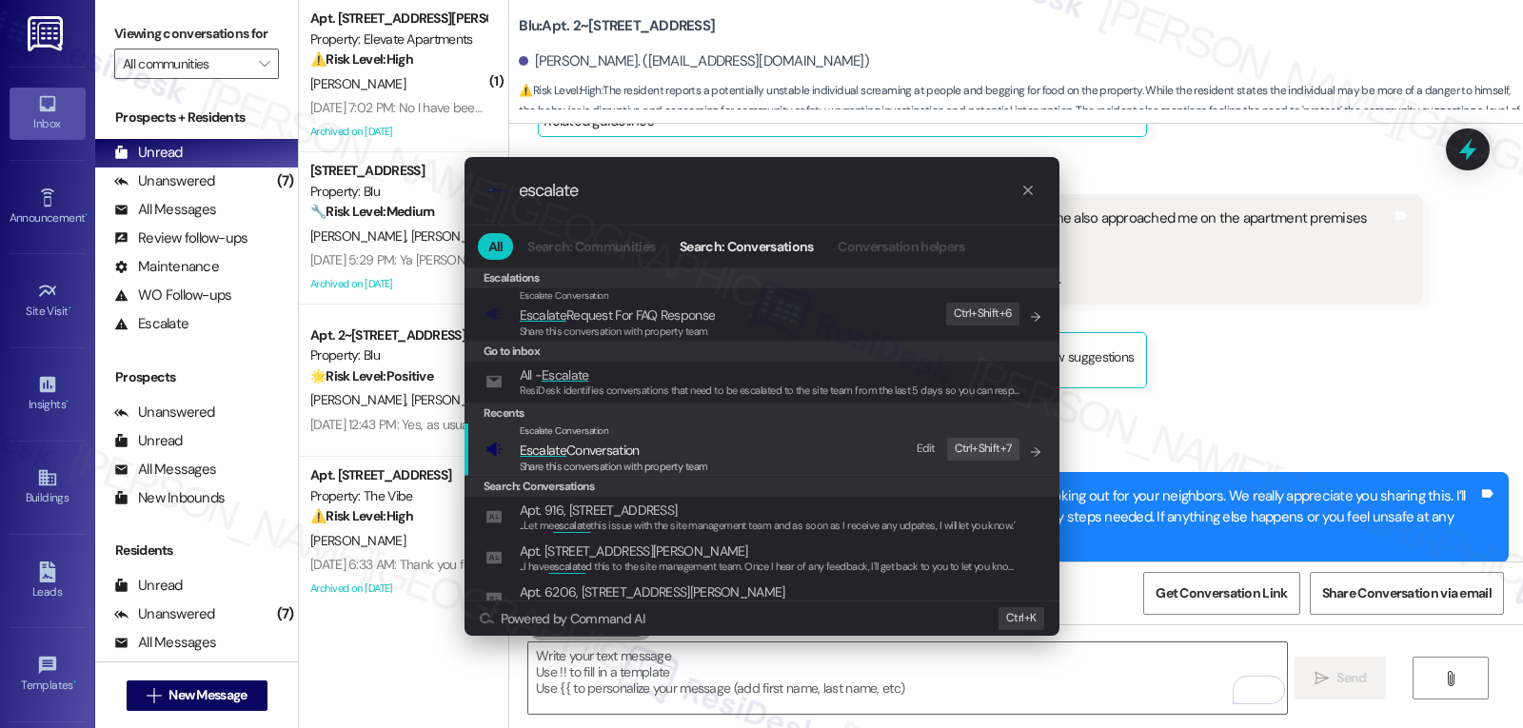
type input "escalate"
click at [612, 439] on div "Escalate Conversation" at bounding box center [614, 431] width 188 height 15
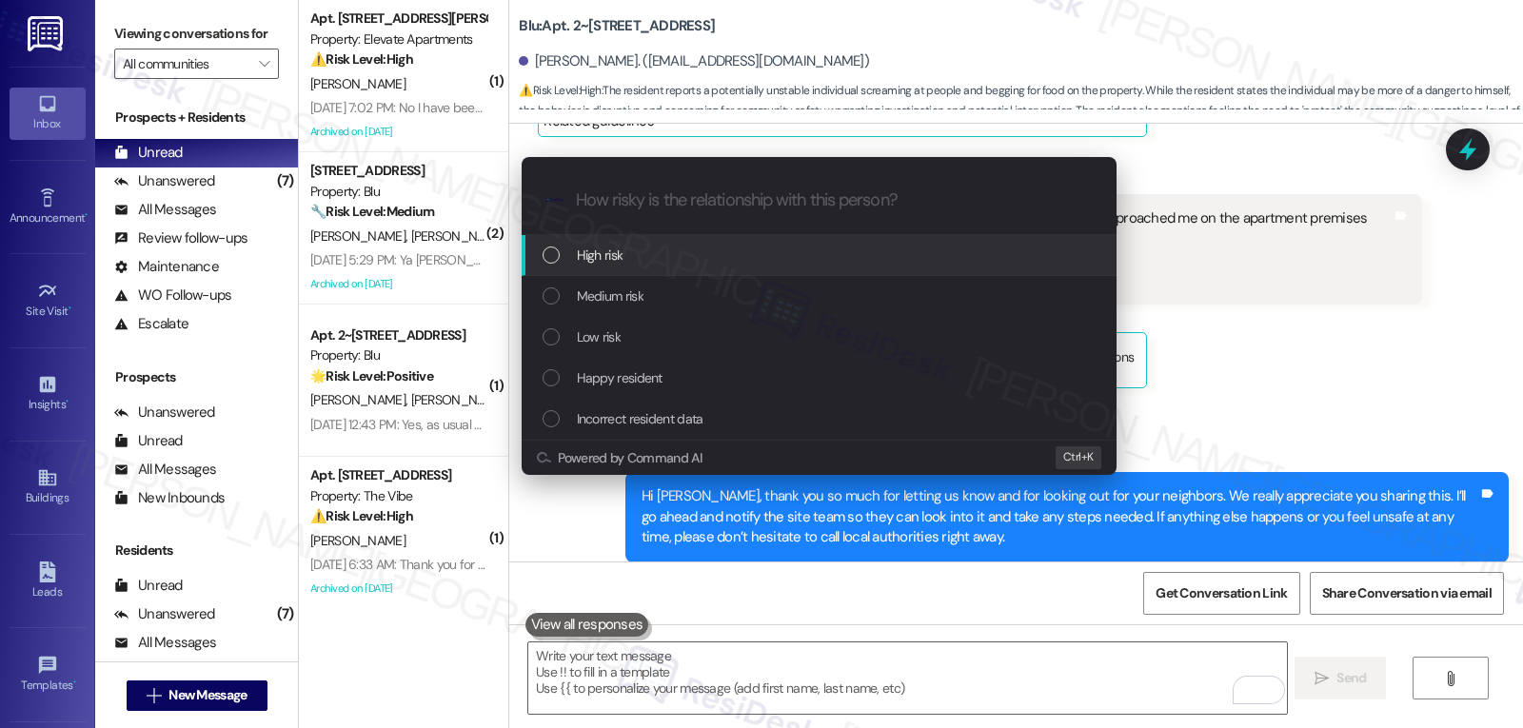
click at [655, 258] on div "High risk" at bounding box center [821, 255] width 557 height 21
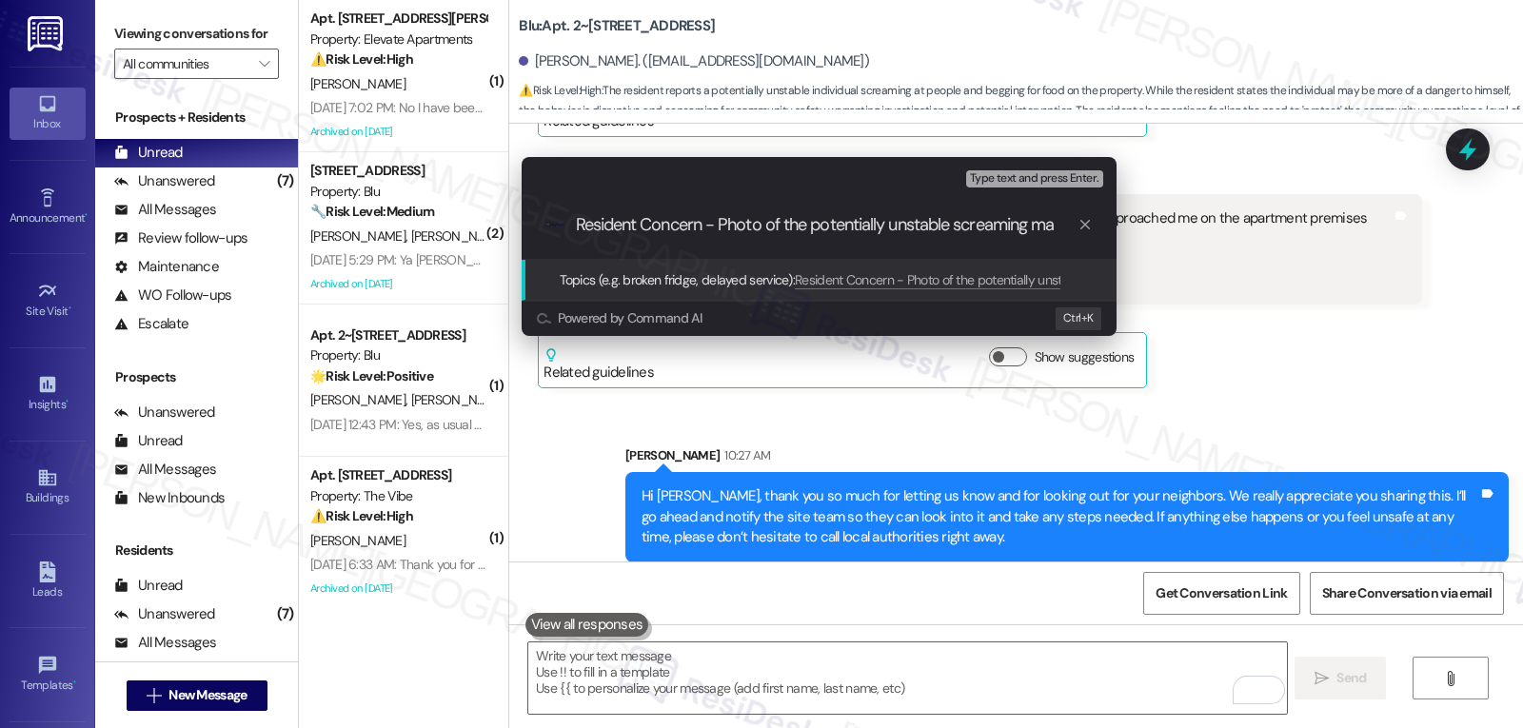
type input "Resident Concern - Photo of the potentially unstable screaming man"
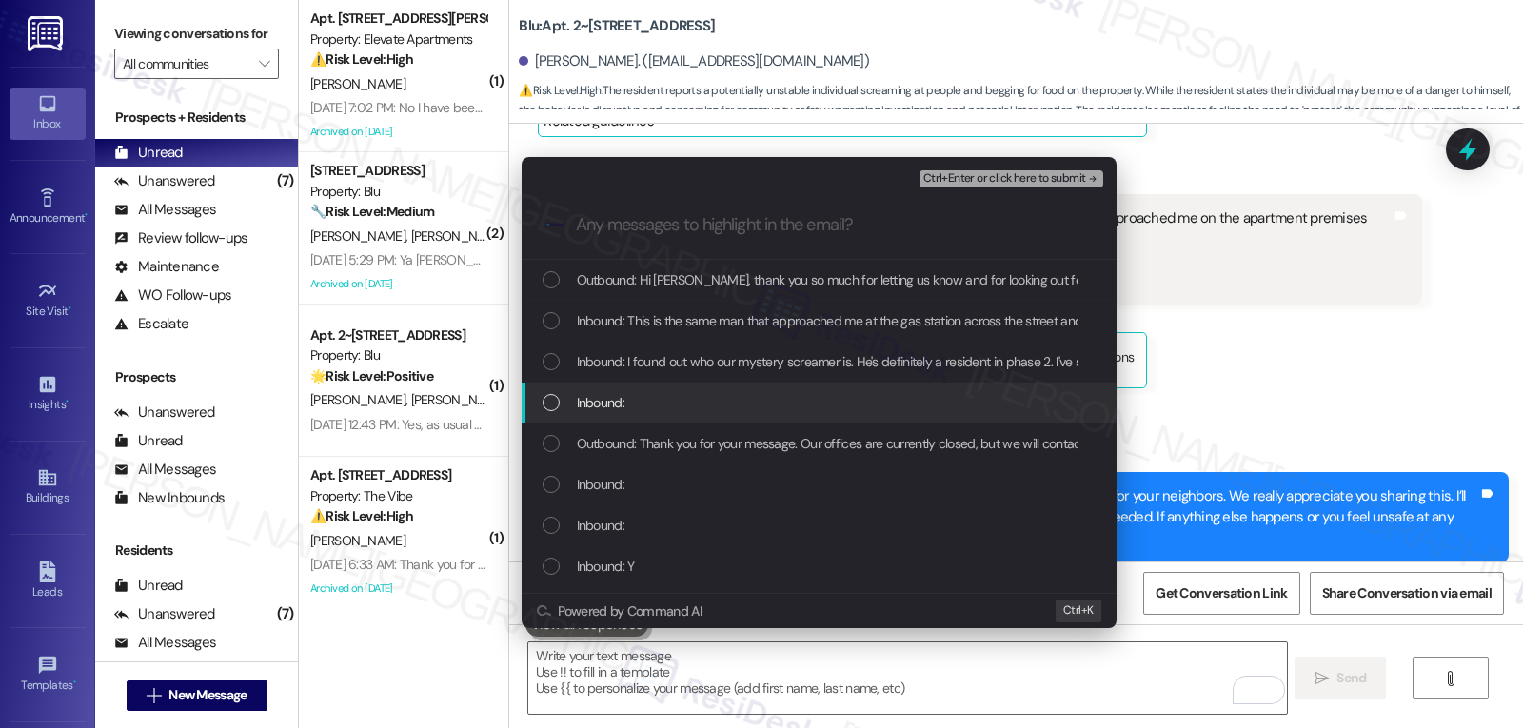
click at [592, 385] on div "Inbound:" at bounding box center [819, 403] width 595 height 41
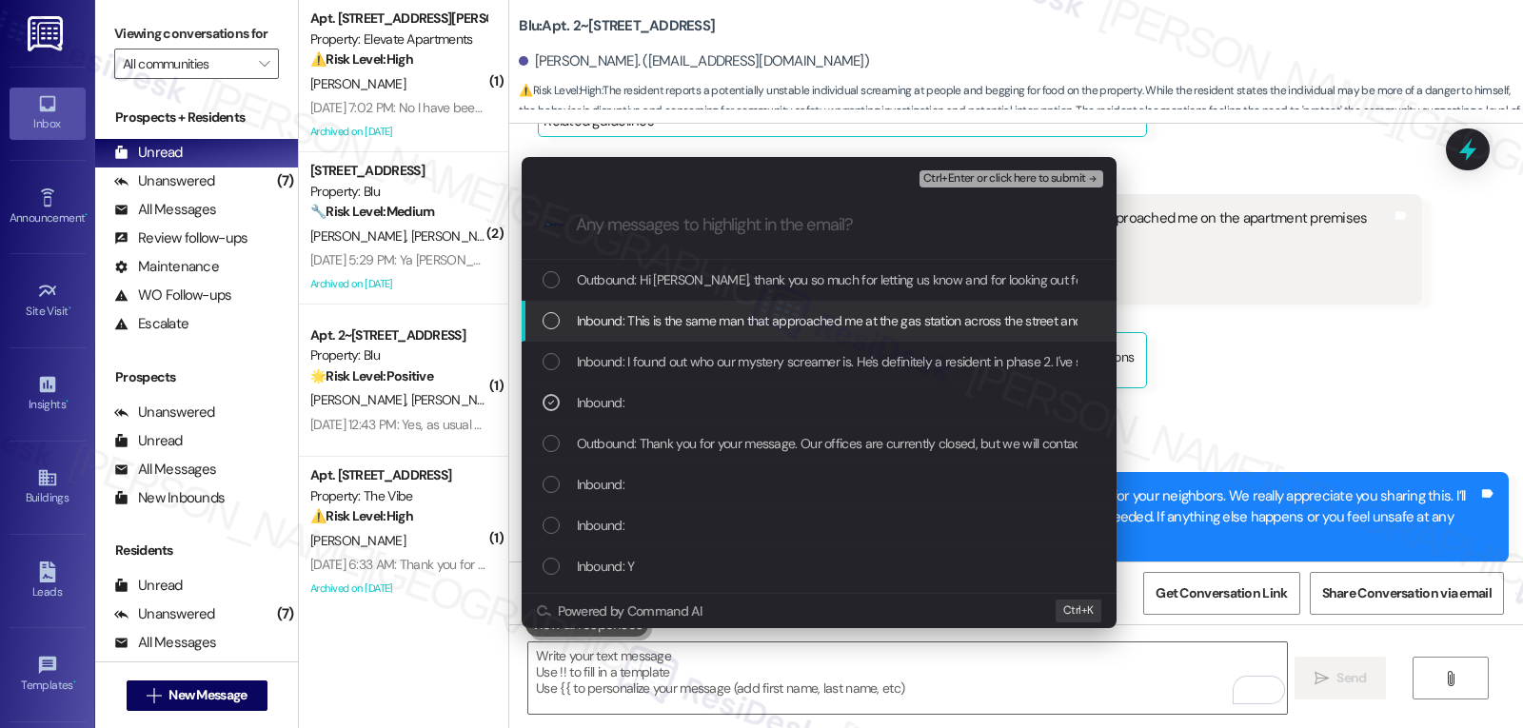
click at [602, 321] on span "Inbound: This is the same man that approached me at the gas station across the …" at bounding box center [1257, 320] width 1360 height 21
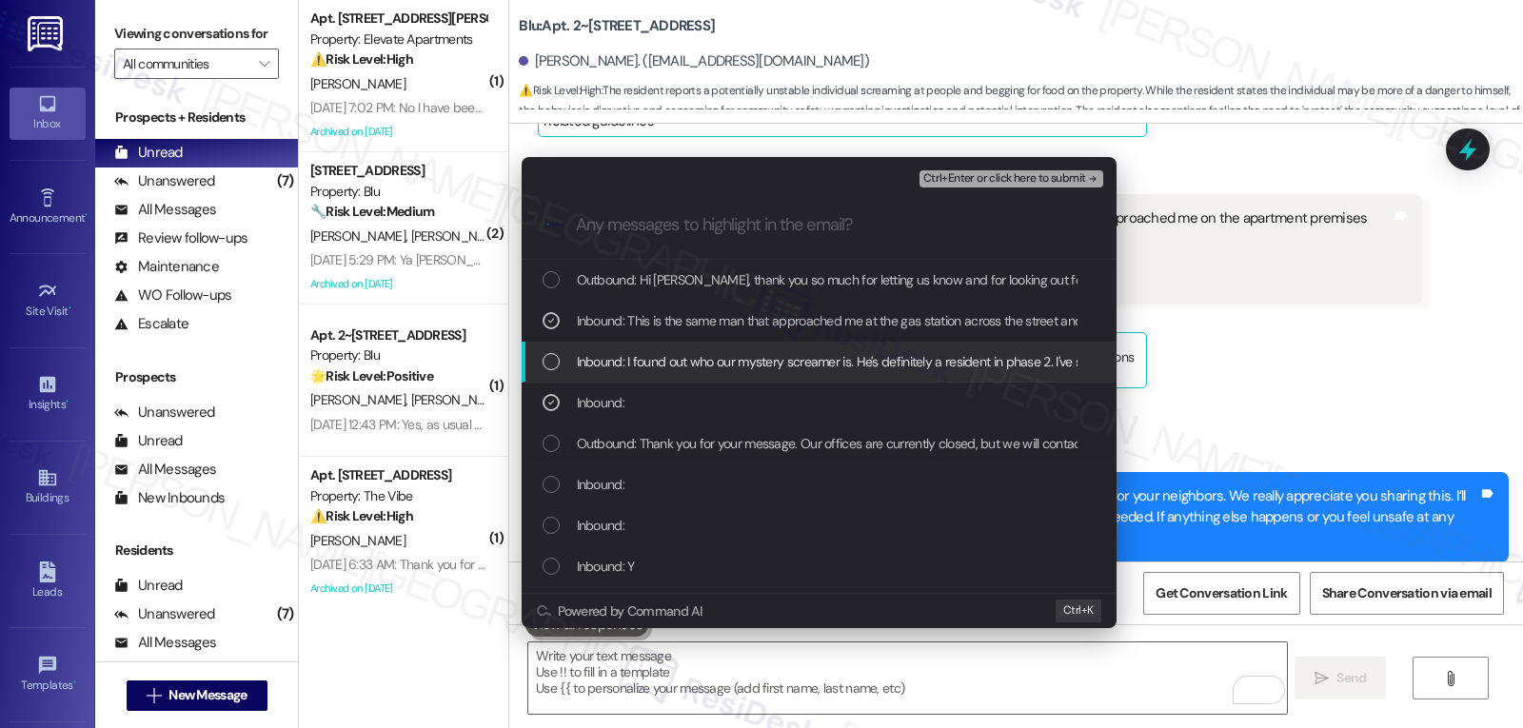
click at [602, 344] on div "Inbound: I found out who our mystery screamer is. He's definitely a resident in…" at bounding box center [819, 362] width 595 height 41
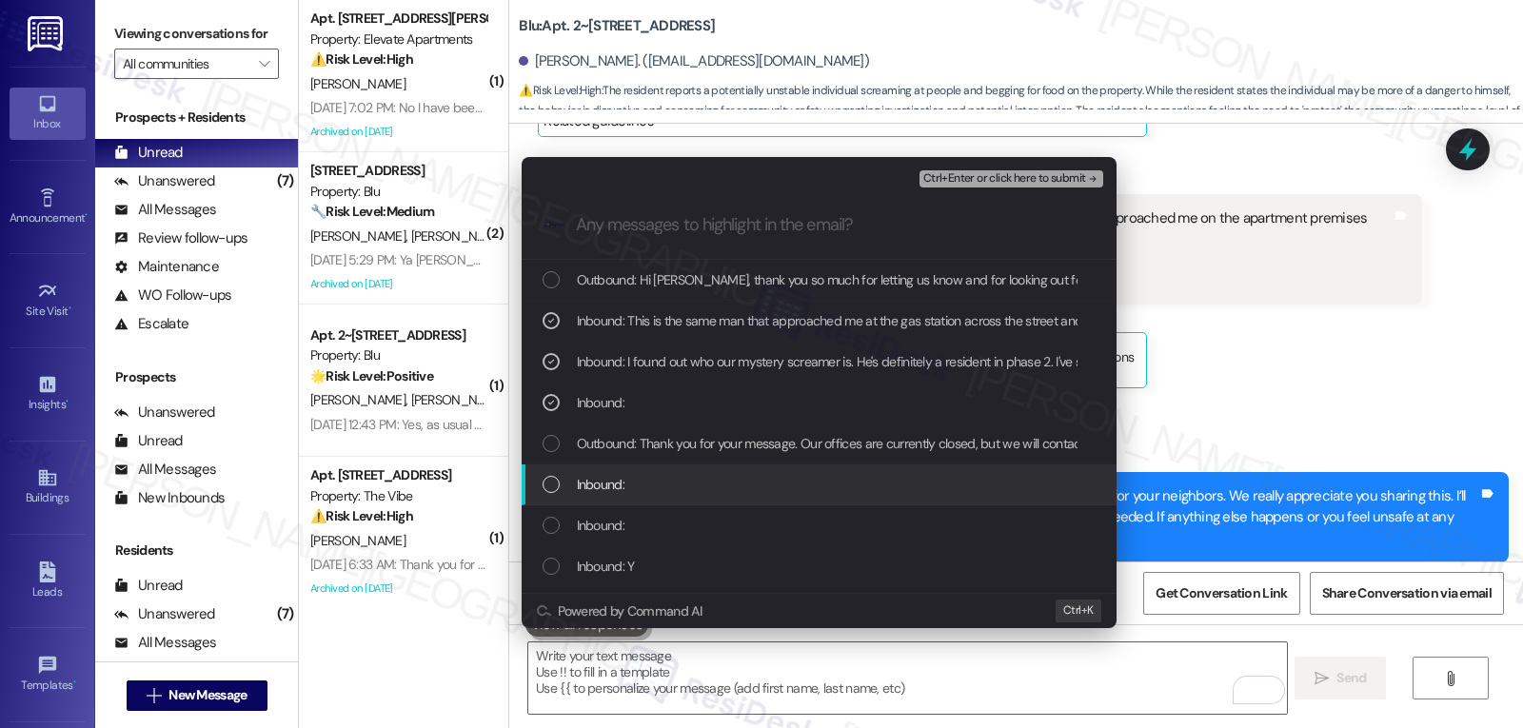
click at [639, 484] on div "Inbound:" at bounding box center [821, 484] width 557 height 21
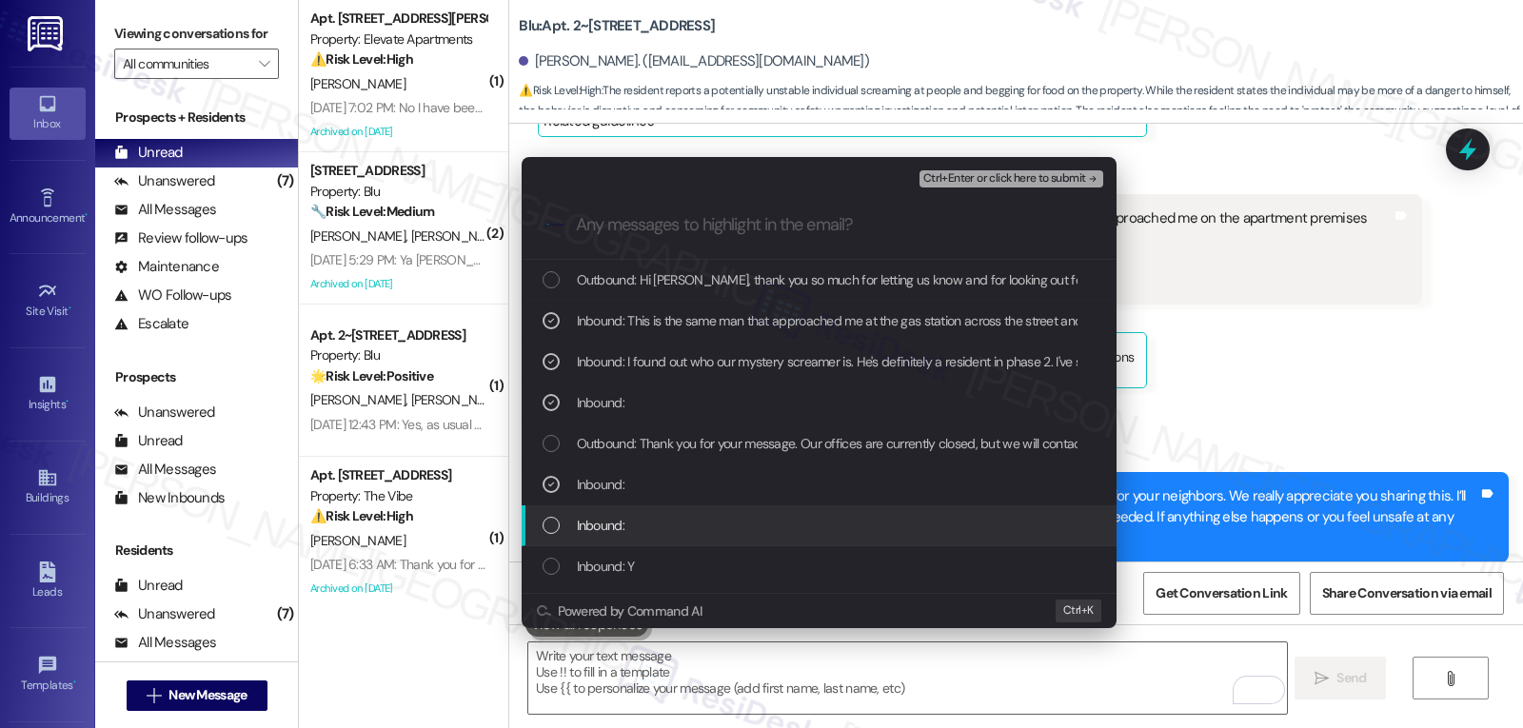
click at [620, 516] on span "Inbound:" at bounding box center [601, 525] width 48 height 21
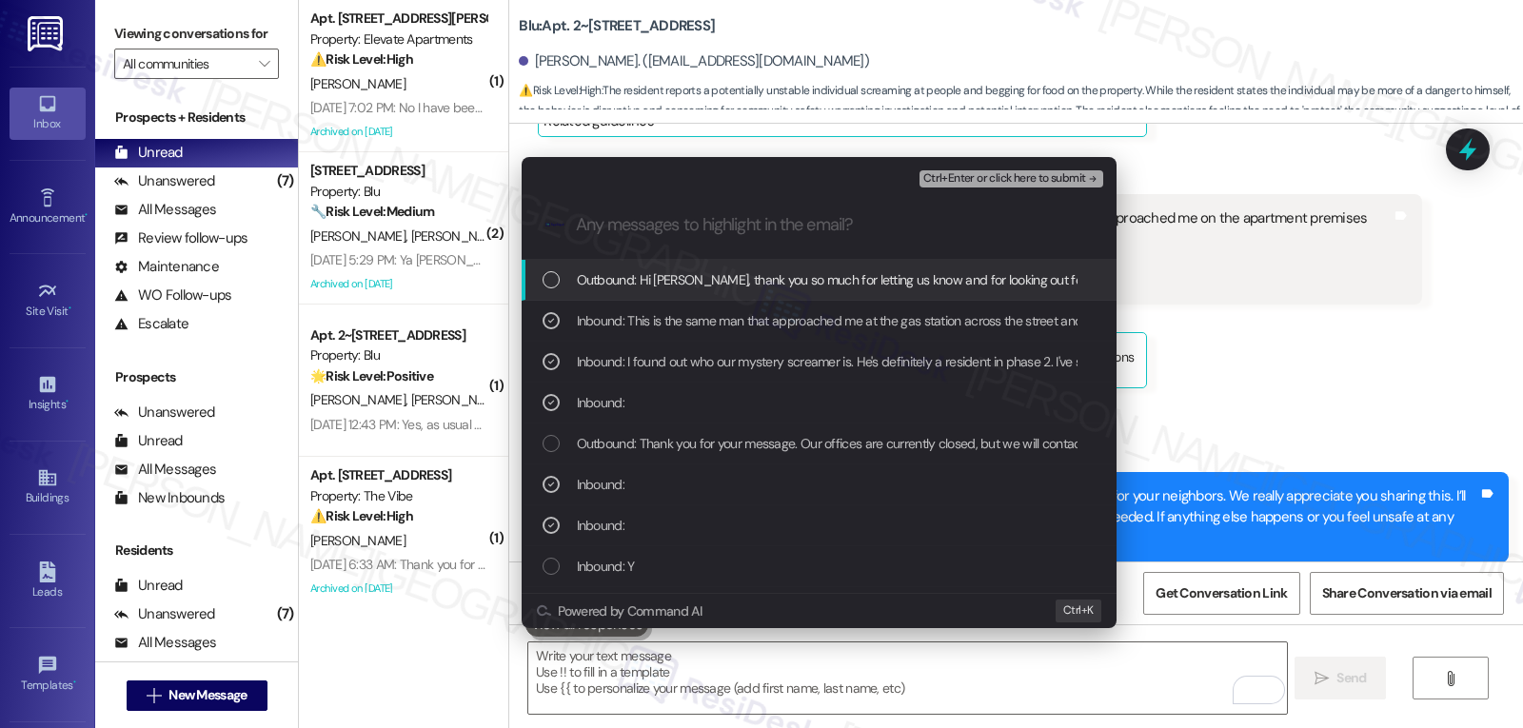
click at [1063, 181] on span "Ctrl+Enter or click here to submit" at bounding box center [1004, 178] width 163 height 13
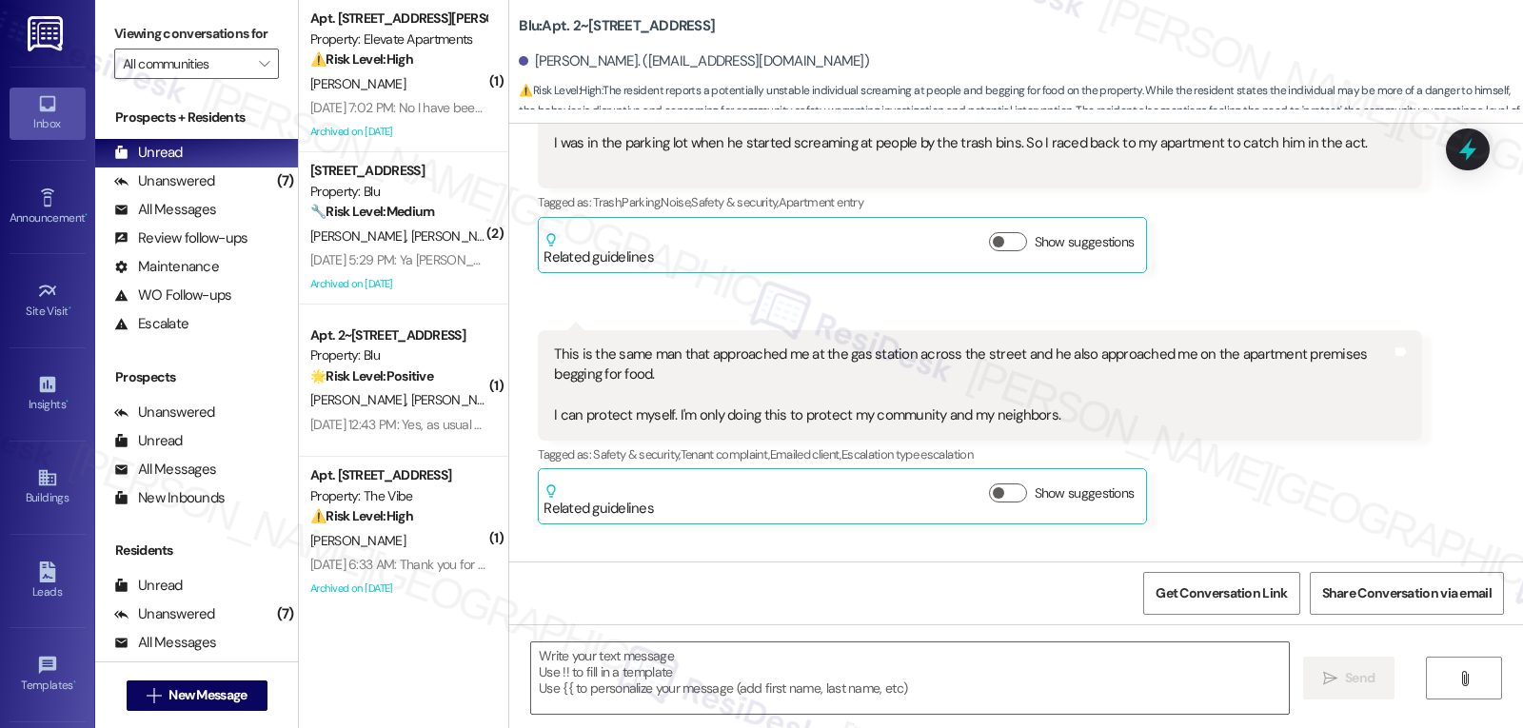
type textarea "Fetching suggested responses. Please feel free to read through the conversation…"
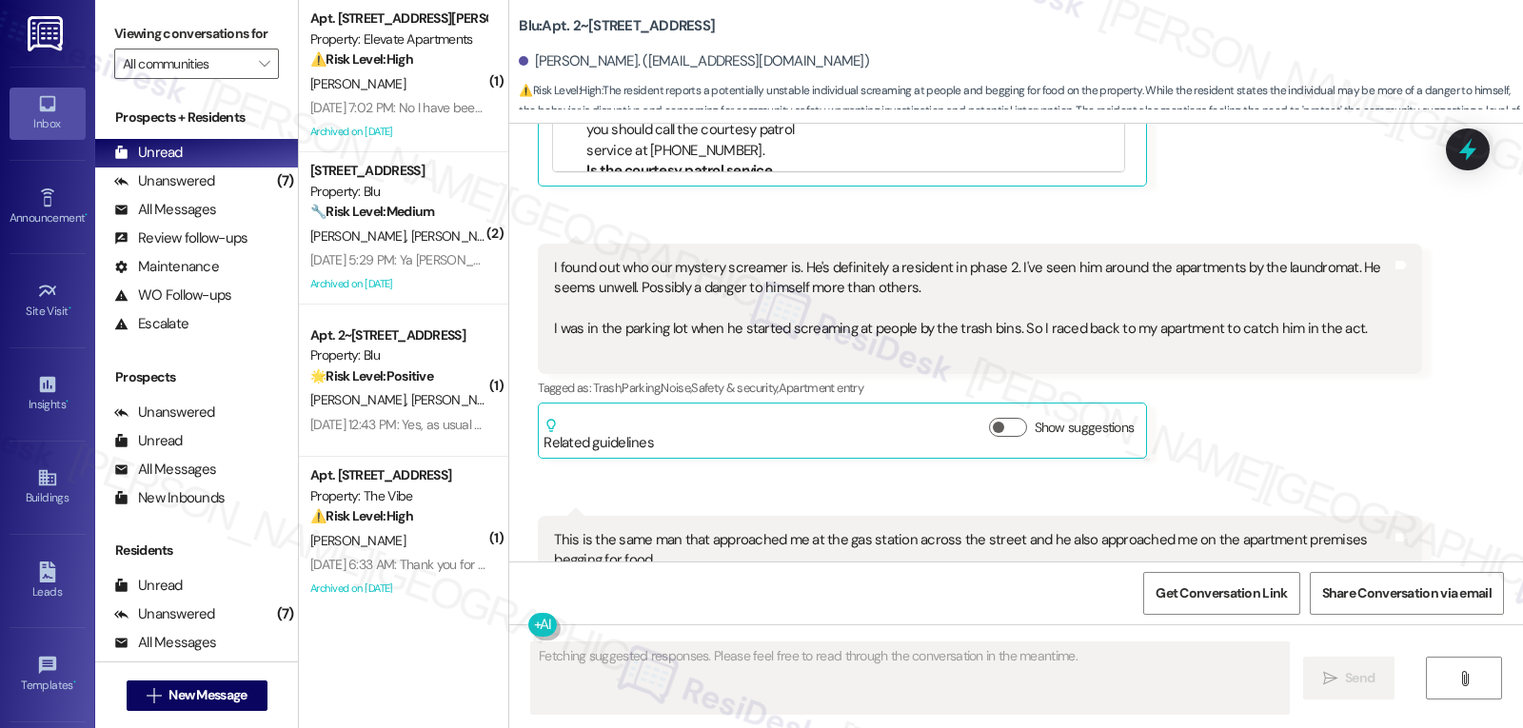
scroll to position [23828, 0]
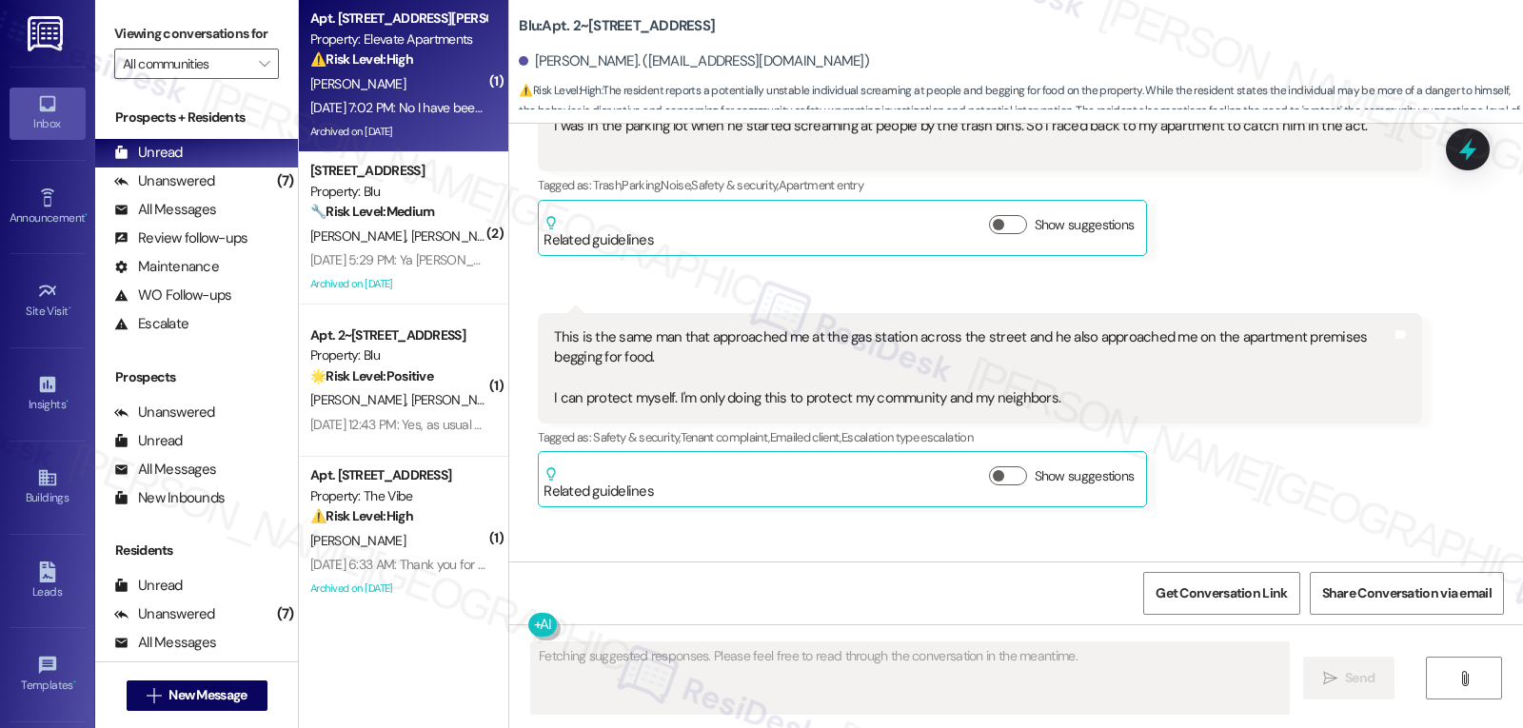
click at [335, 87] on span "G. Jackson" at bounding box center [357, 83] width 95 height 17
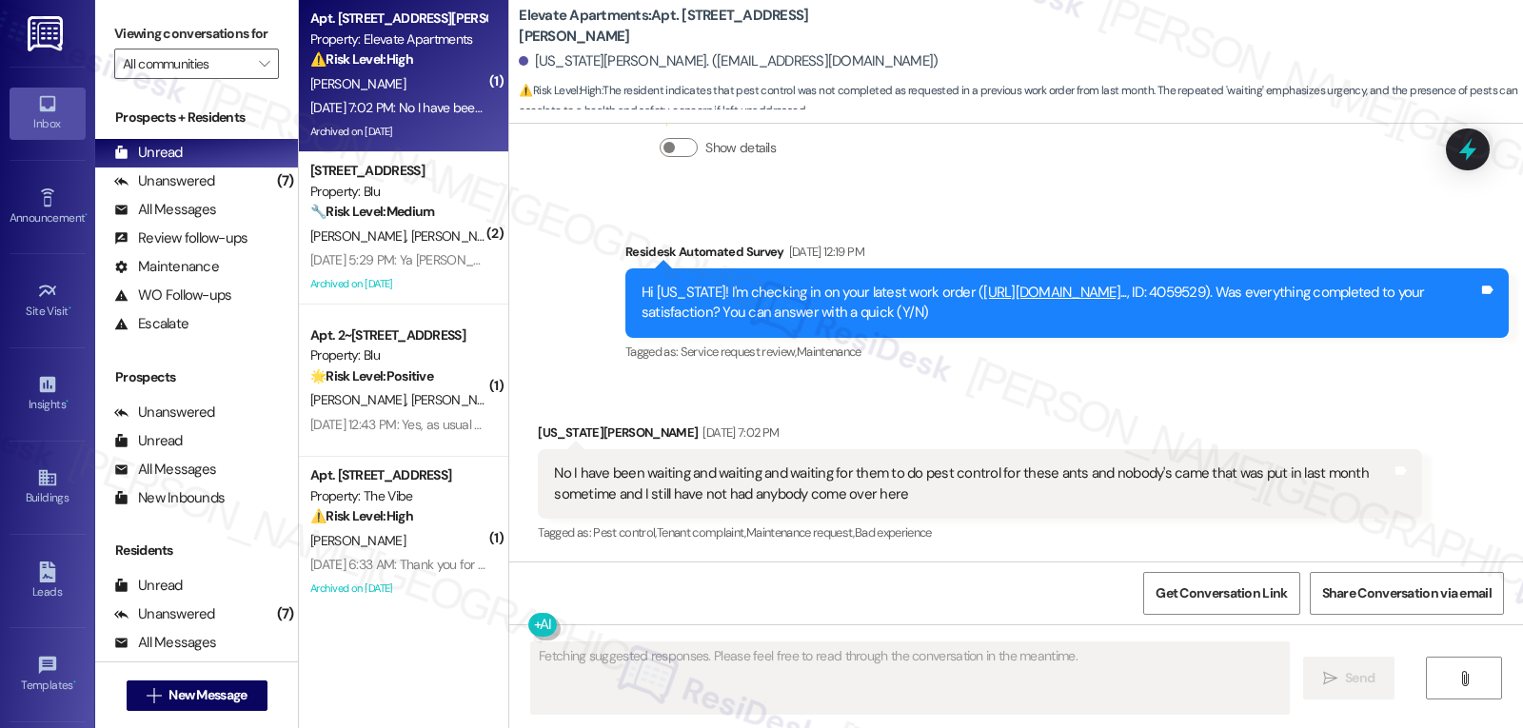
scroll to position [2827, 0]
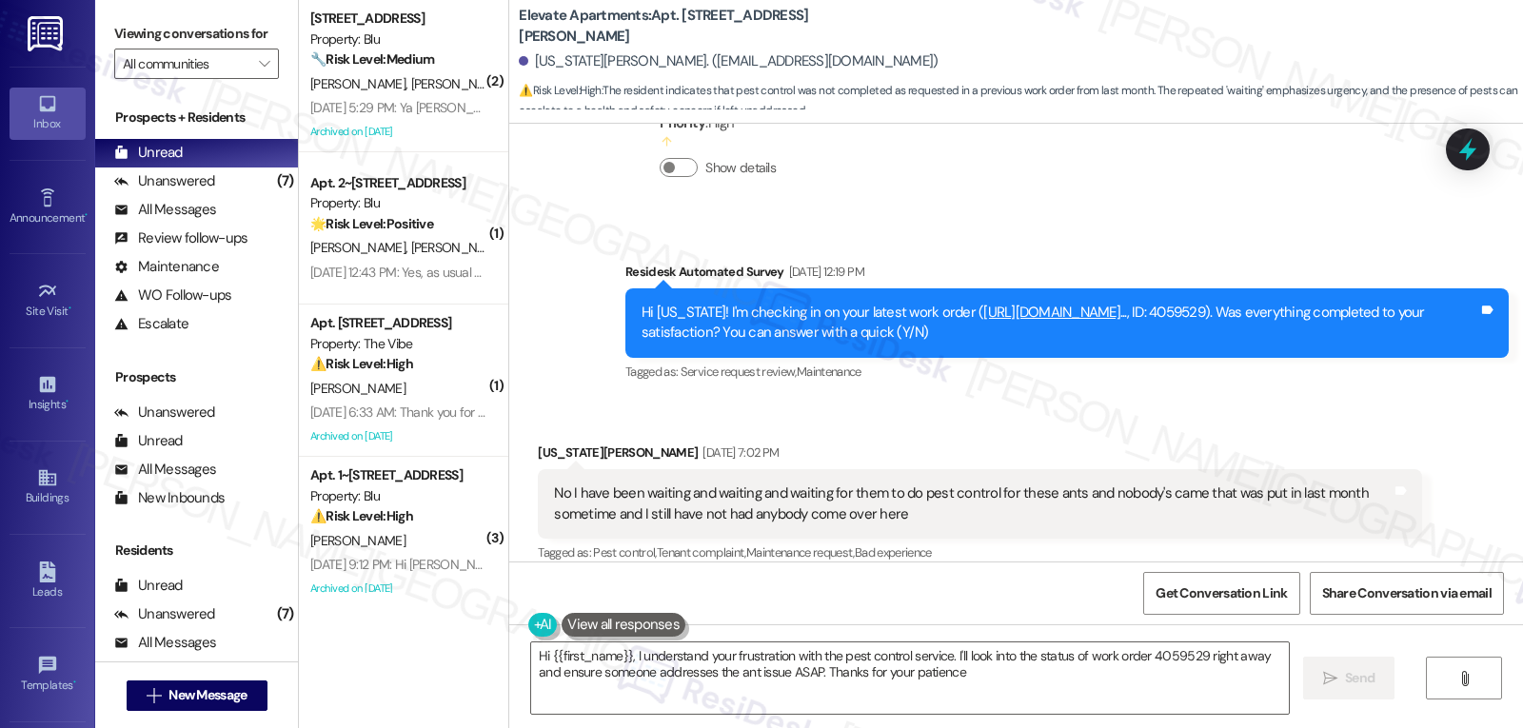
type textarea "Hi {{first_name}}, I understand your frustration with the pest control service.…"
click at [1476, 142] on icon at bounding box center [1467, 149] width 32 height 32
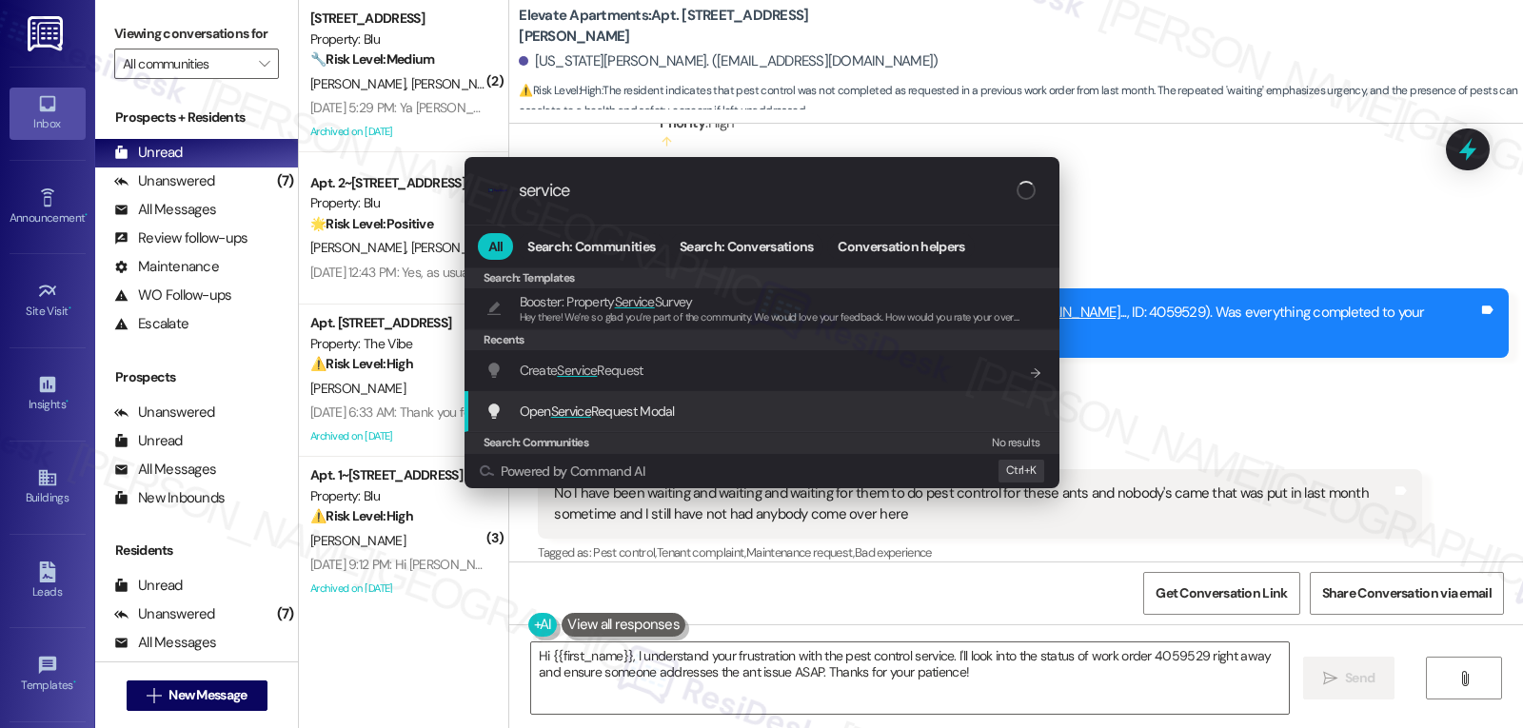
type input "service"
click at [651, 408] on span "Open Service Request Modal" at bounding box center [597, 411] width 155 height 17
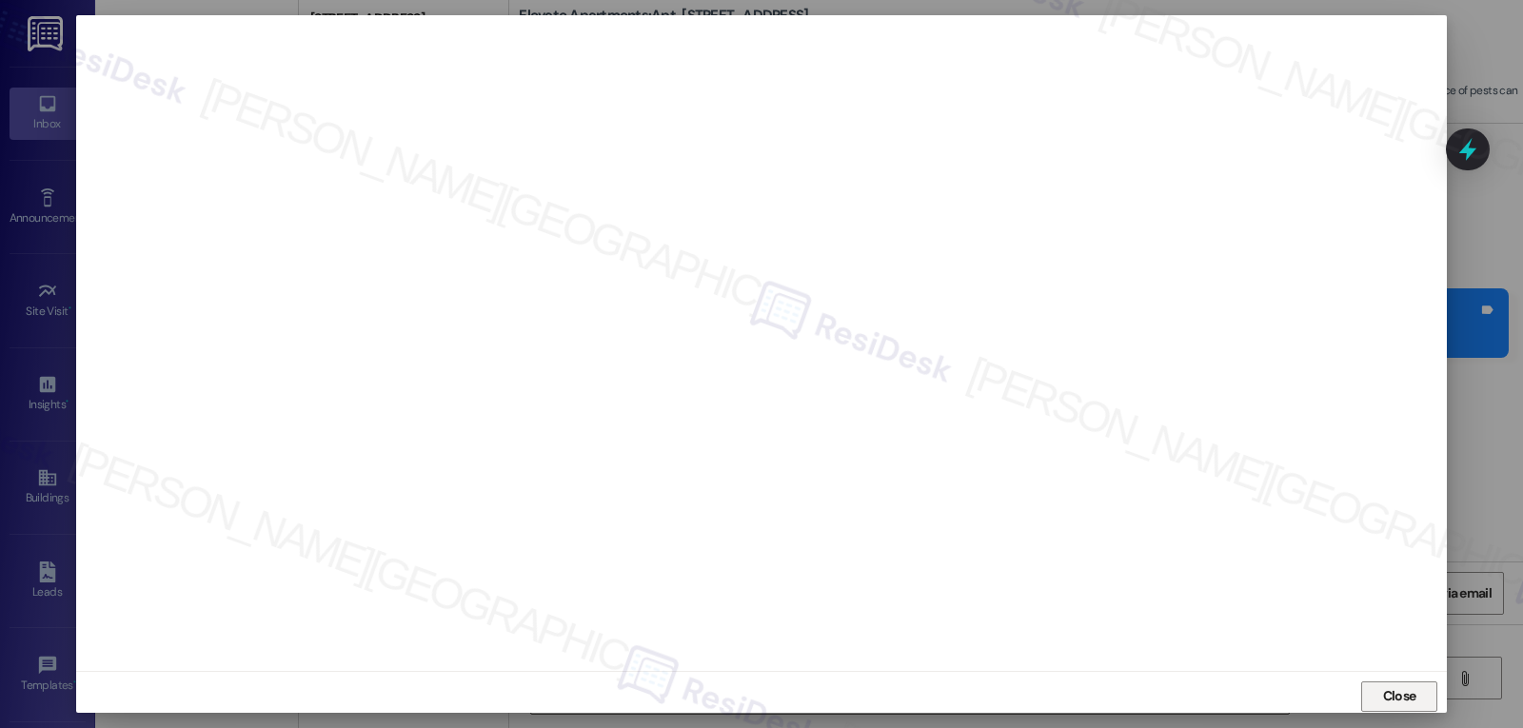
click at [1417, 706] on button "Close" at bounding box center [1399, 696] width 76 height 30
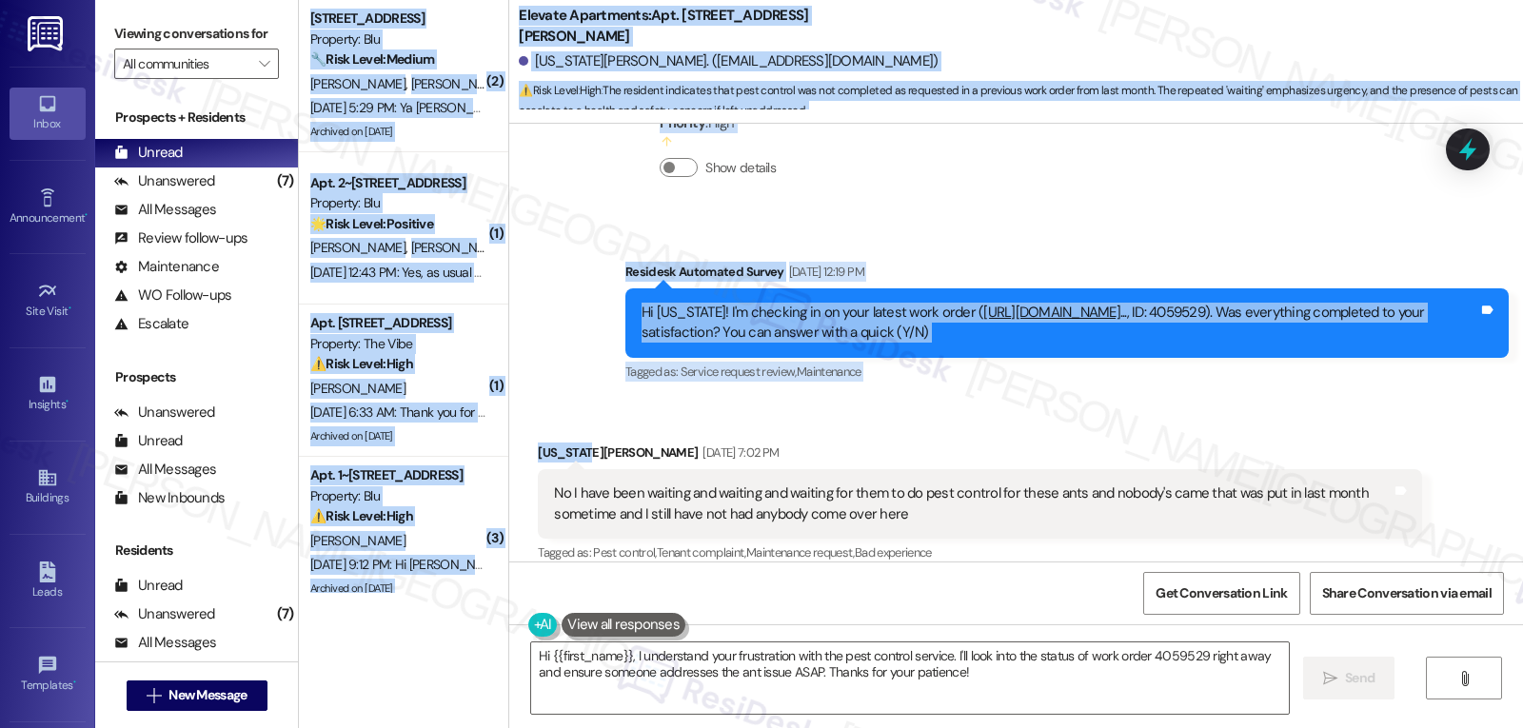
drag, startPoint x: 569, startPoint y: 435, endPoint x: 493, endPoint y: 435, distance: 76.1
click at [493, 435] on div "( 2 ) Apt. 1~0415, 9500 Dessau Rd Property: Blu 🔧 Risk Level: Medium The reside…" at bounding box center [911, 364] width 1224 height 728
click at [538, 443] on div "Georgia Jackson Aug 29, 2025 at 7:02 PM" at bounding box center [979, 456] width 883 height 27
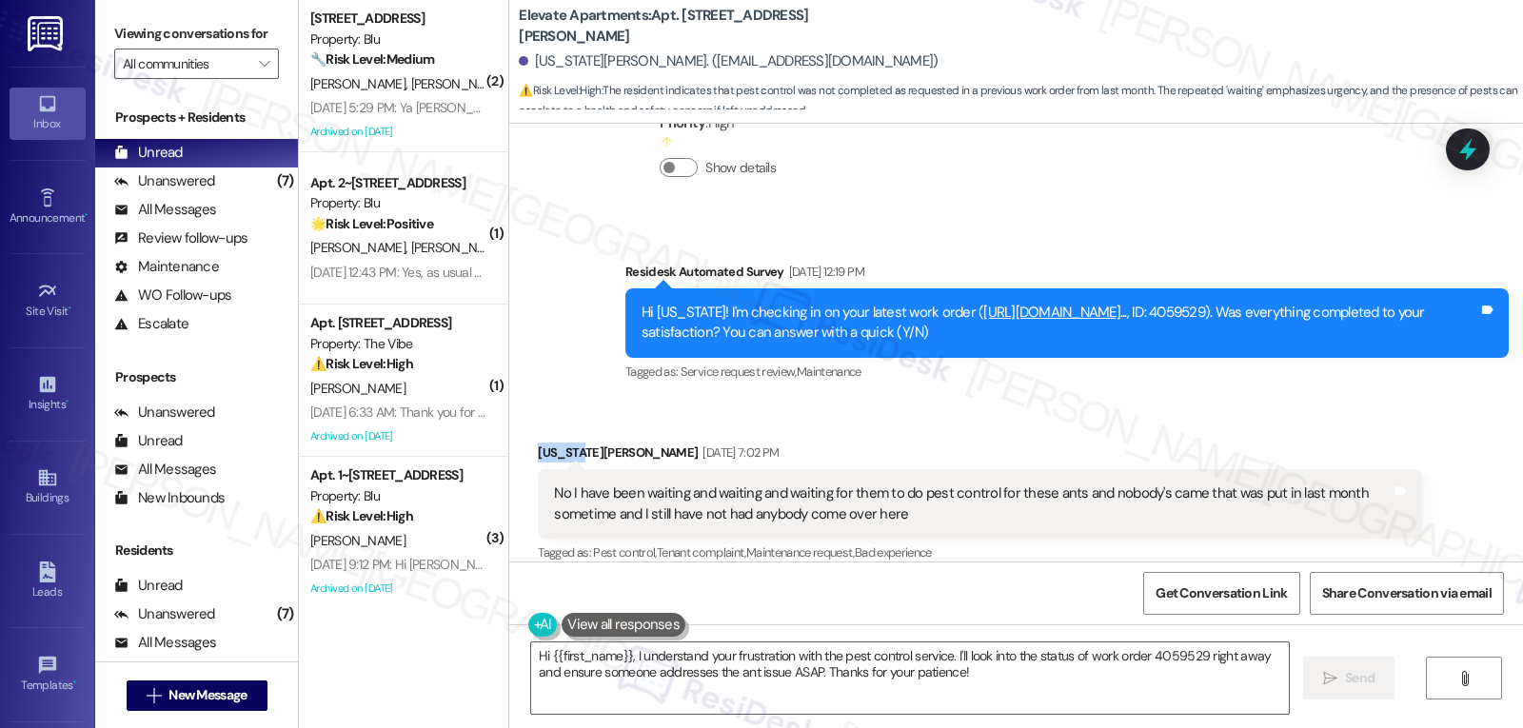
drag, startPoint x: 523, startPoint y: 431, endPoint x: 567, endPoint y: 435, distance: 43.9
click at [567, 435] on div "Received via SMS Georgia Jackson Aug 29, 2025 at 7:02 PM No I have been waiting…" at bounding box center [979, 504] width 912 height 152
copy div "Georgia"
click at [708, 665] on textarea "Hi {{first_name}}, I understand your frustration with the pest control service.…" at bounding box center [910, 677] width 758 height 71
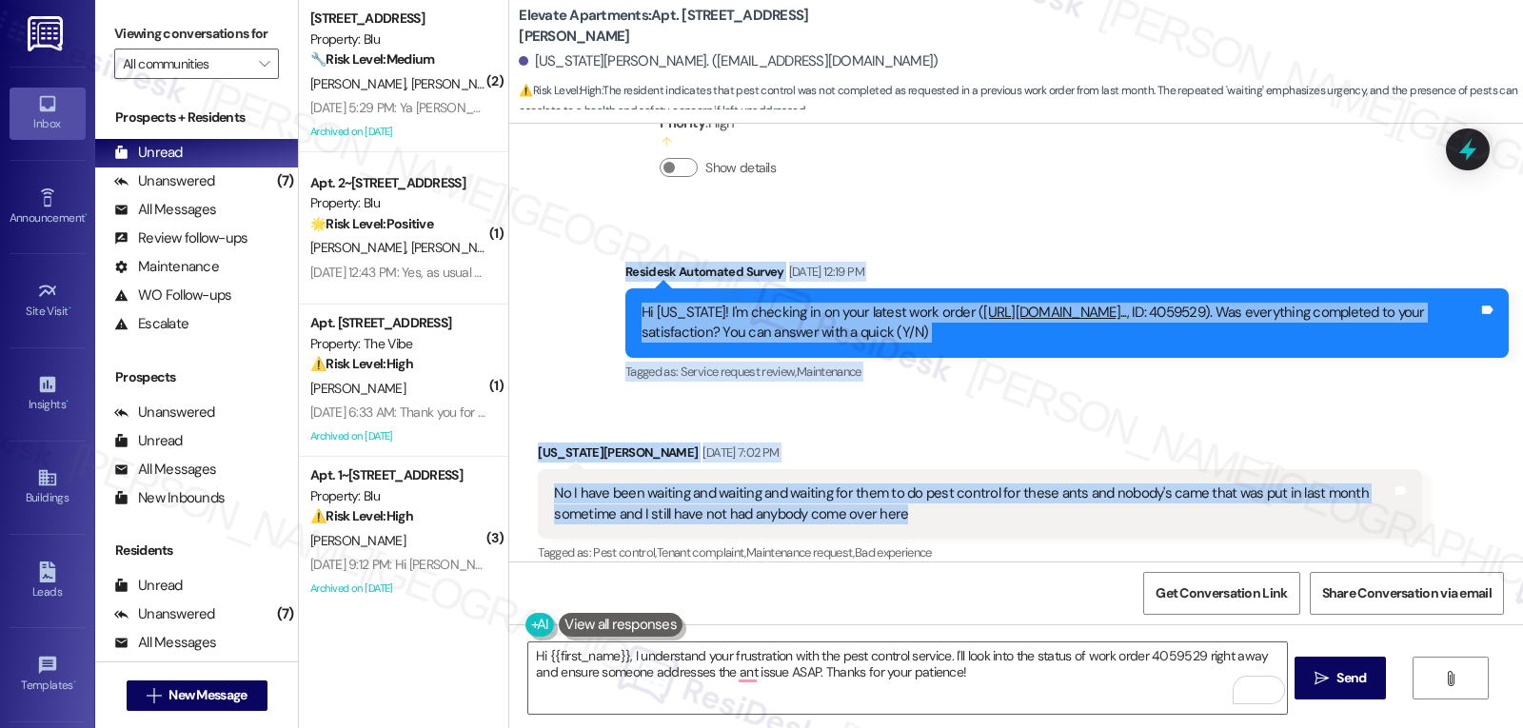
drag, startPoint x: 610, startPoint y: 250, endPoint x: 977, endPoint y: 496, distance: 441.1
click at [977, 496] on div "Lease started Apr 18, 2025 at 8:00 PM Survey, sent via SMS Residesk Automated S…" at bounding box center [1016, 343] width 1014 height 438
copy div "Residesk Automated Survey Aug 29, 2025 at 12:19 PM Hi Georgia! I'm checking in …"
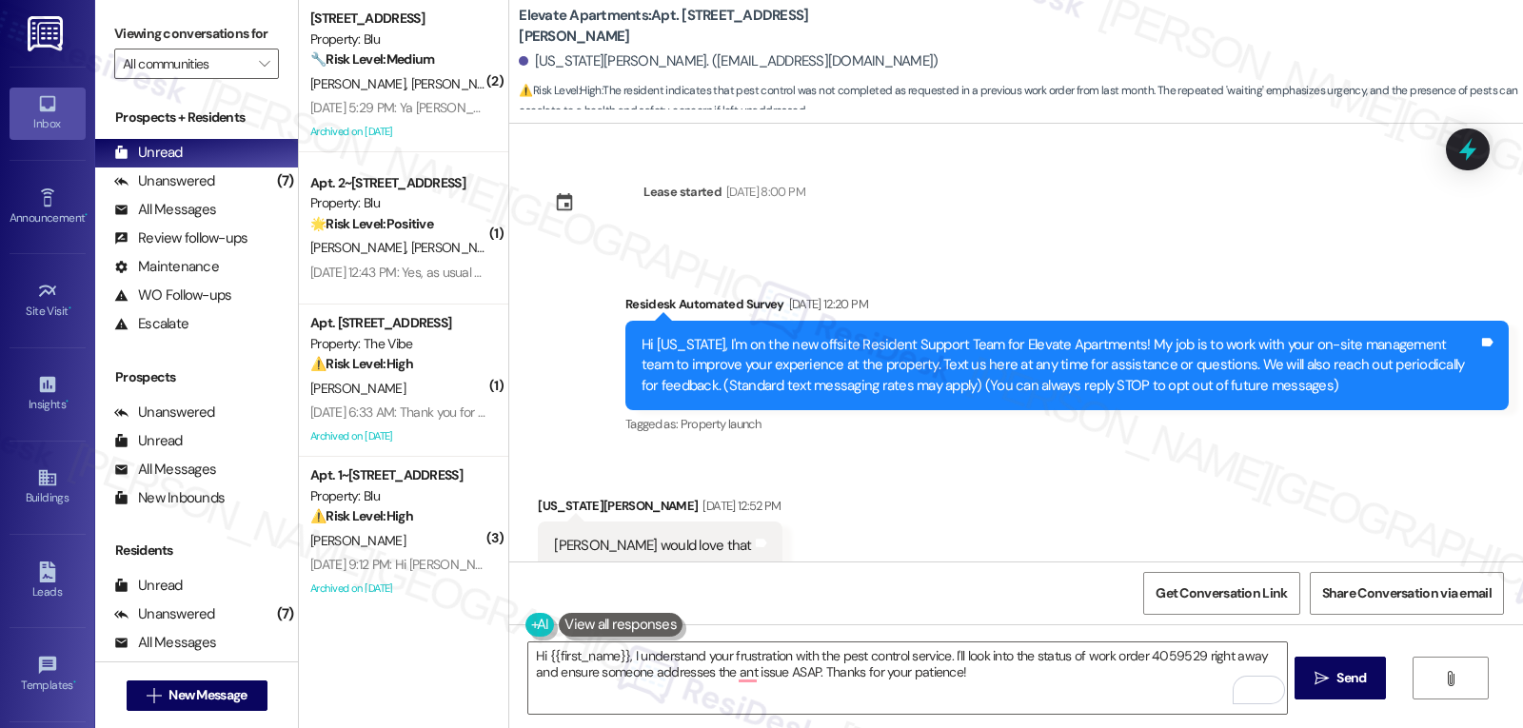
scroll to position [2827, 0]
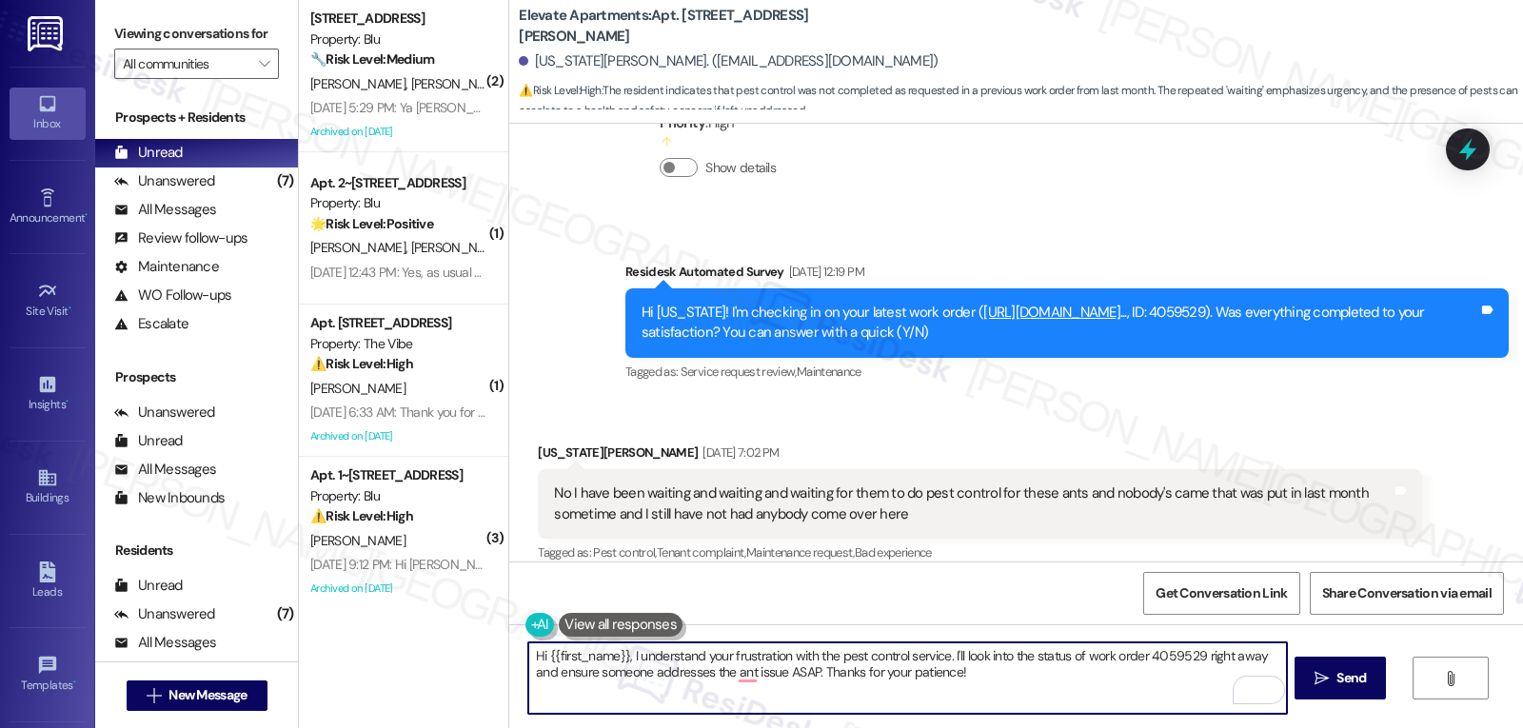
click at [1022, 698] on textarea "Hi {{first_name}}, I understand your frustration with the pest control service.…" at bounding box center [907, 677] width 758 height 71
paste textarea "[US_STATE], I’m so sorry you’ve been waiting this long — that definitely sounds…"
drag, startPoint x: 869, startPoint y: 678, endPoint x: 1112, endPoint y: 671, distance: 242.8
click at [1112, 671] on textarea "Hi [US_STATE], I’m so sorry you’ve been waiting this long — that definitely sou…" at bounding box center [907, 677] width 758 height 71
click at [819, 653] on textarea "Hi [US_STATE], I’m so sorry you’ve been waiting this long — that definitely sou…" at bounding box center [907, 677] width 758 height 71
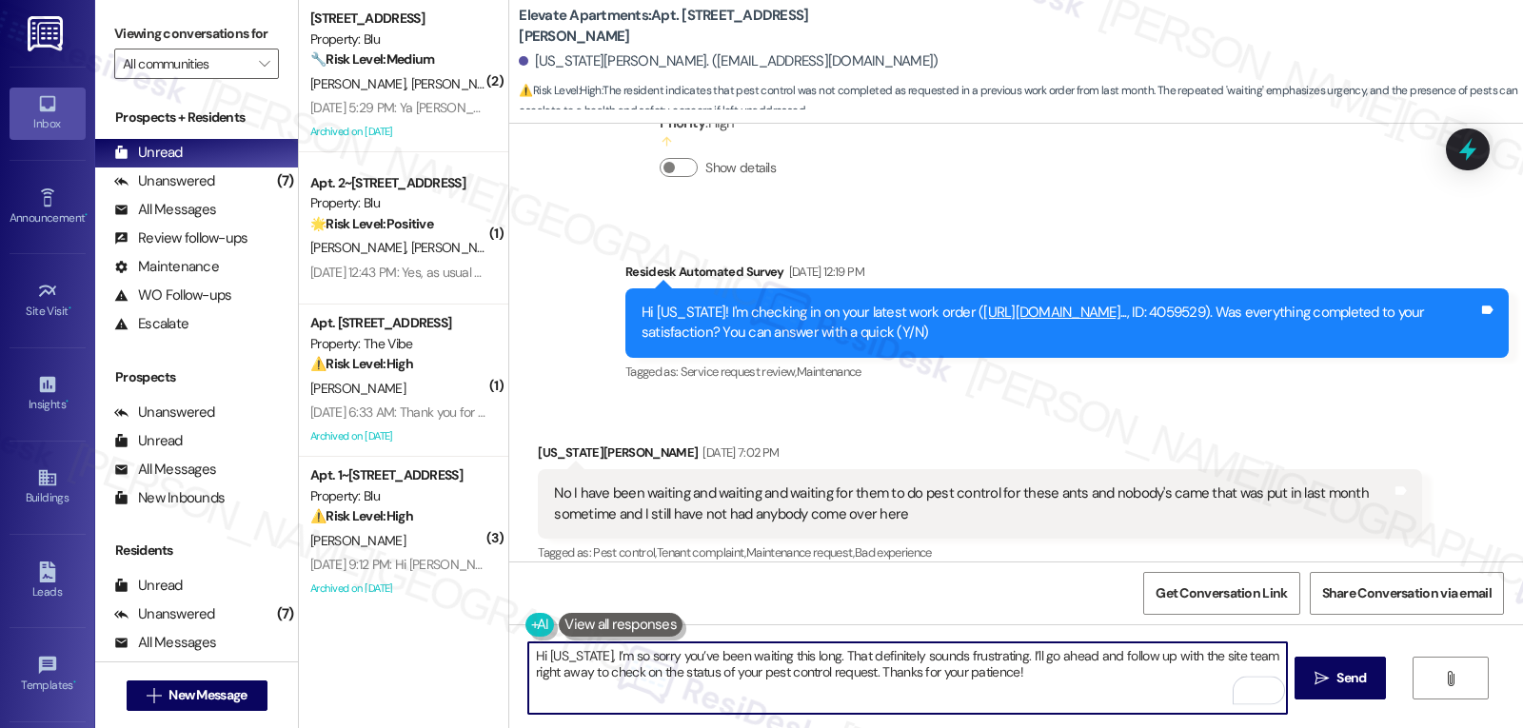
click at [1209, 658] on textarea "Hi Georgia, I’m so sorry you’ve been waiting this long. That definitely sounds …" at bounding box center [907, 677] width 758 height 71
drag, startPoint x: 1173, startPoint y: 689, endPoint x: 1168, endPoint y: 698, distance: 9.8
click at [1168, 698] on textarea "Hi Georgia, I’m so sorry you’ve been waiting this long. That definitely sounds …" at bounding box center [907, 677] width 758 height 71
type textarea "Hi Georgia, I’m so sorry you’ve been waiting this long. That definitely sounds …"
click at [1326, 667] on button " Send" at bounding box center [1340, 678] width 92 height 43
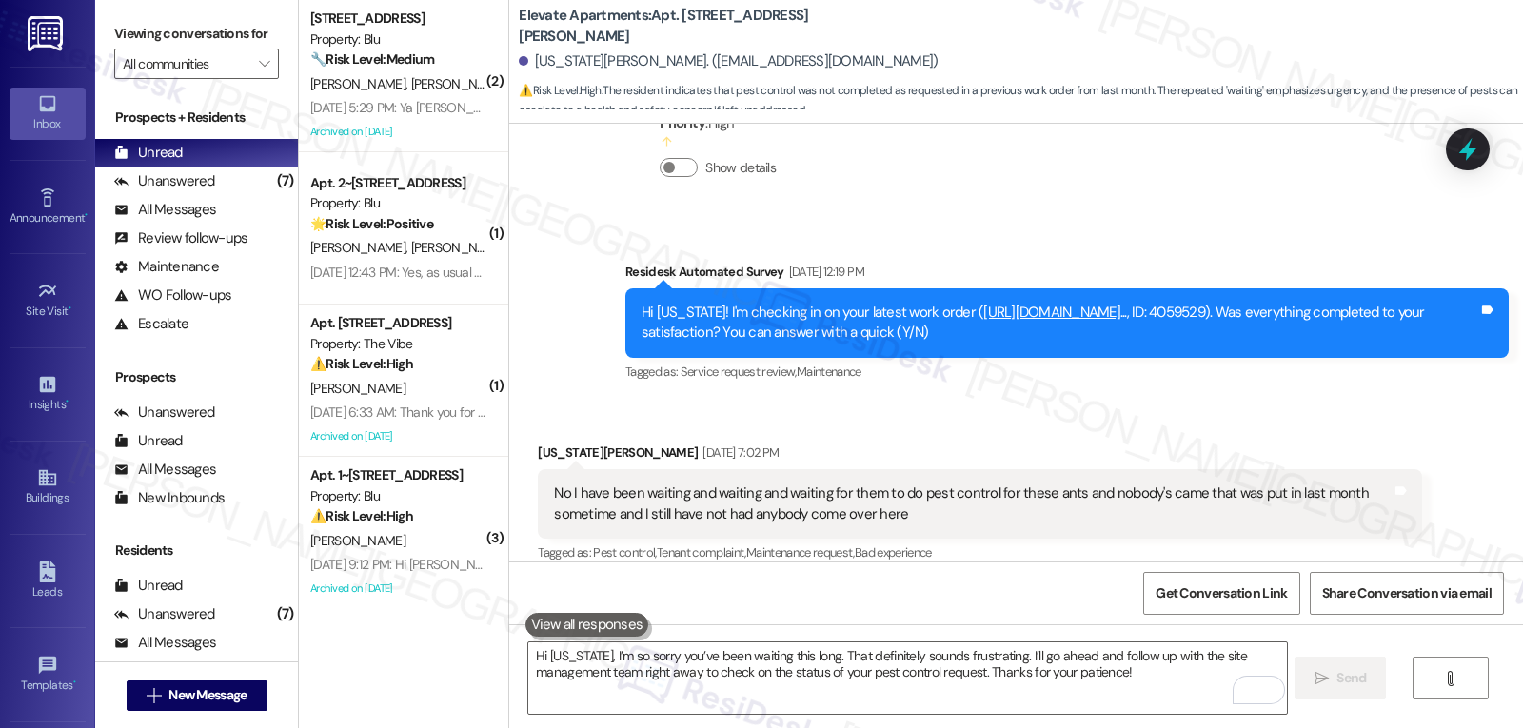
click at [1034, 378] on div "Survey, sent via SMS Residesk Automated Survey Aug 29, 2025 at 12:19 PM Hi Geor…" at bounding box center [1067, 323] width 912 height 152
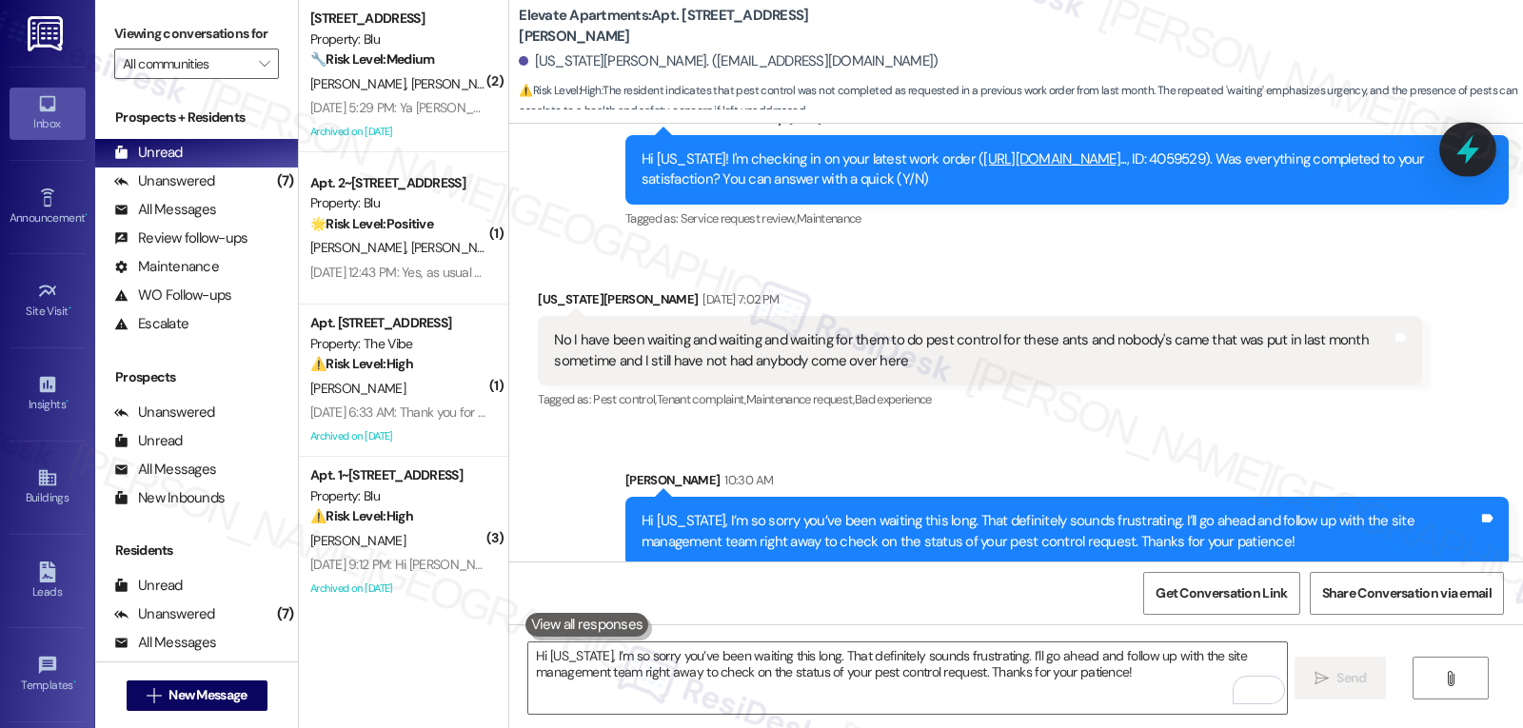
click at [1471, 153] on icon at bounding box center [1467, 150] width 23 height 30
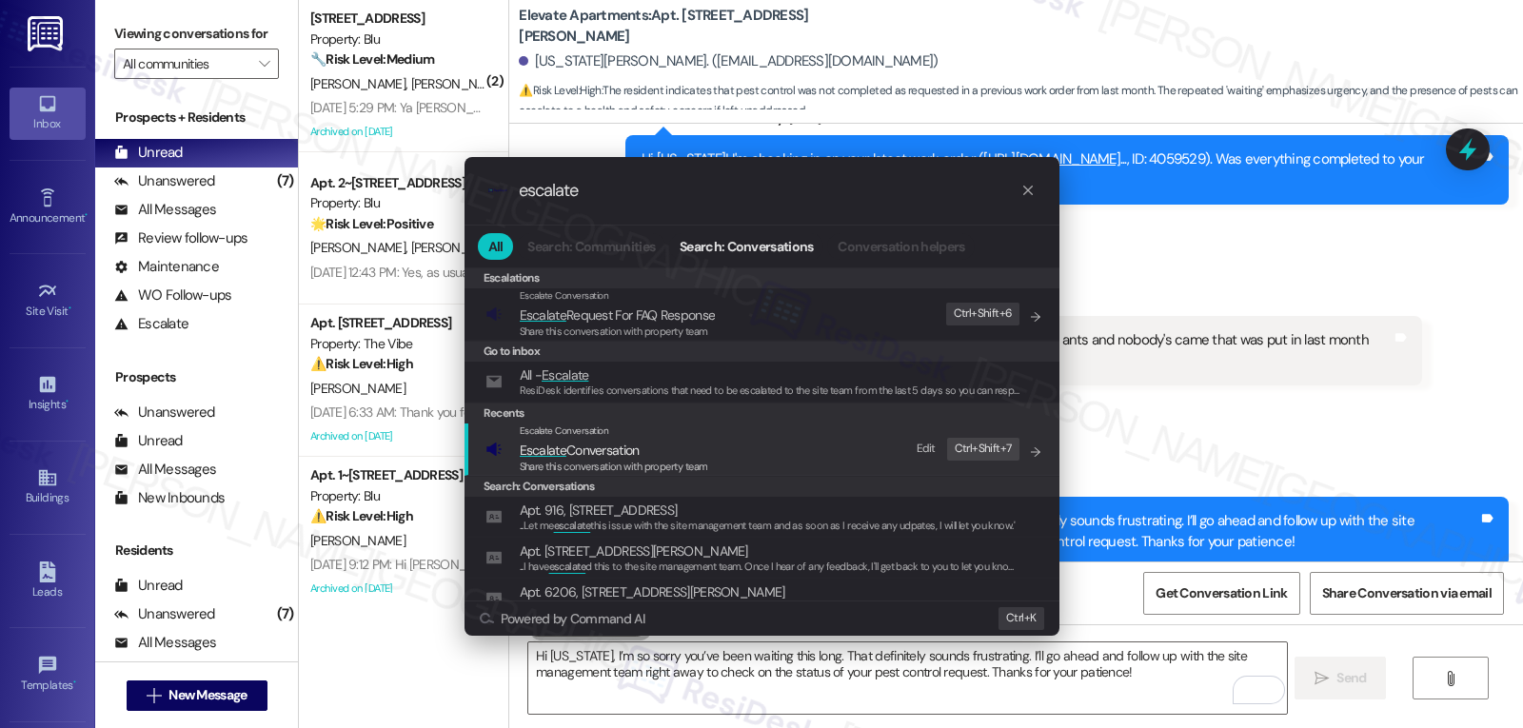
type input "escalate"
click at [641, 461] on span "Share this conversation with property team" at bounding box center [614, 466] width 188 height 13
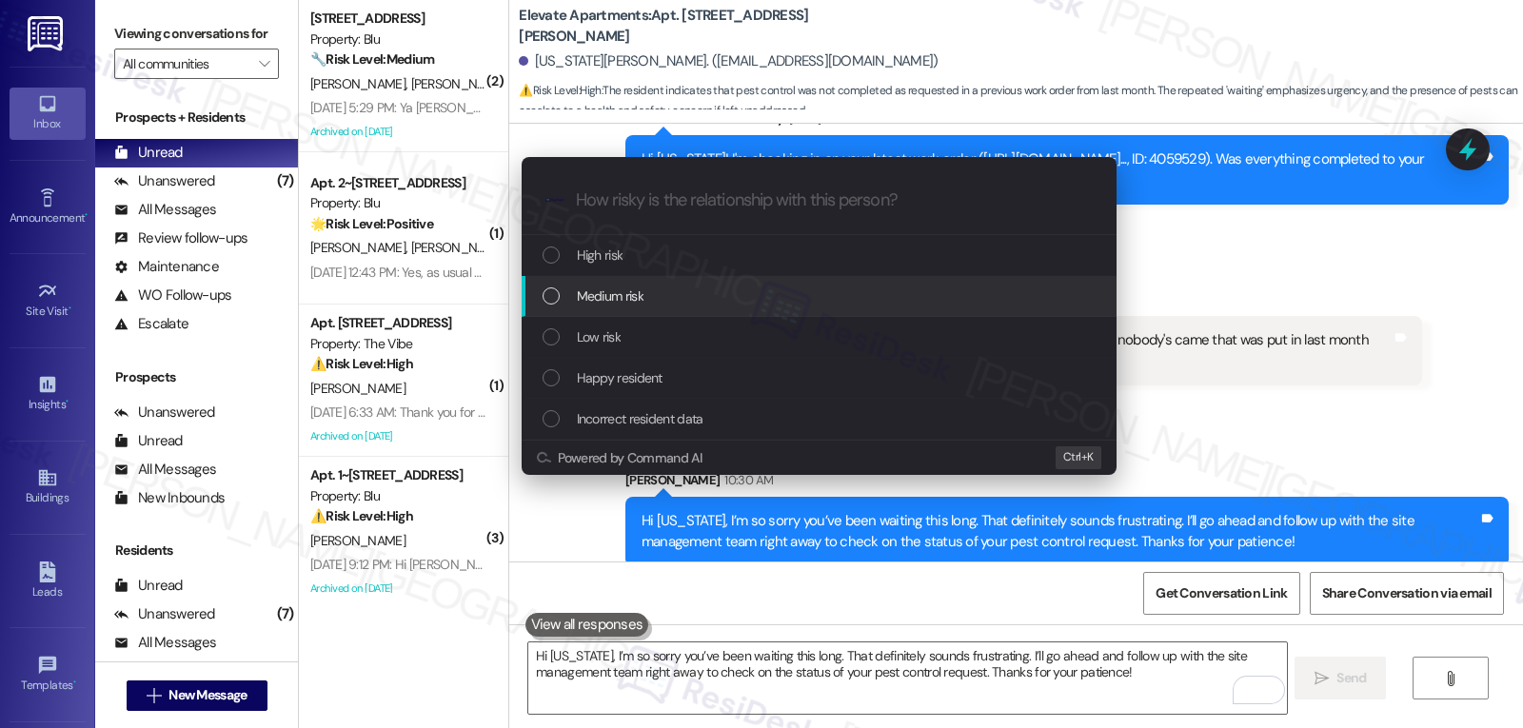
click at [661, 305] on div "Medium risk" at bounding box center [821, 296] width 557 height 21
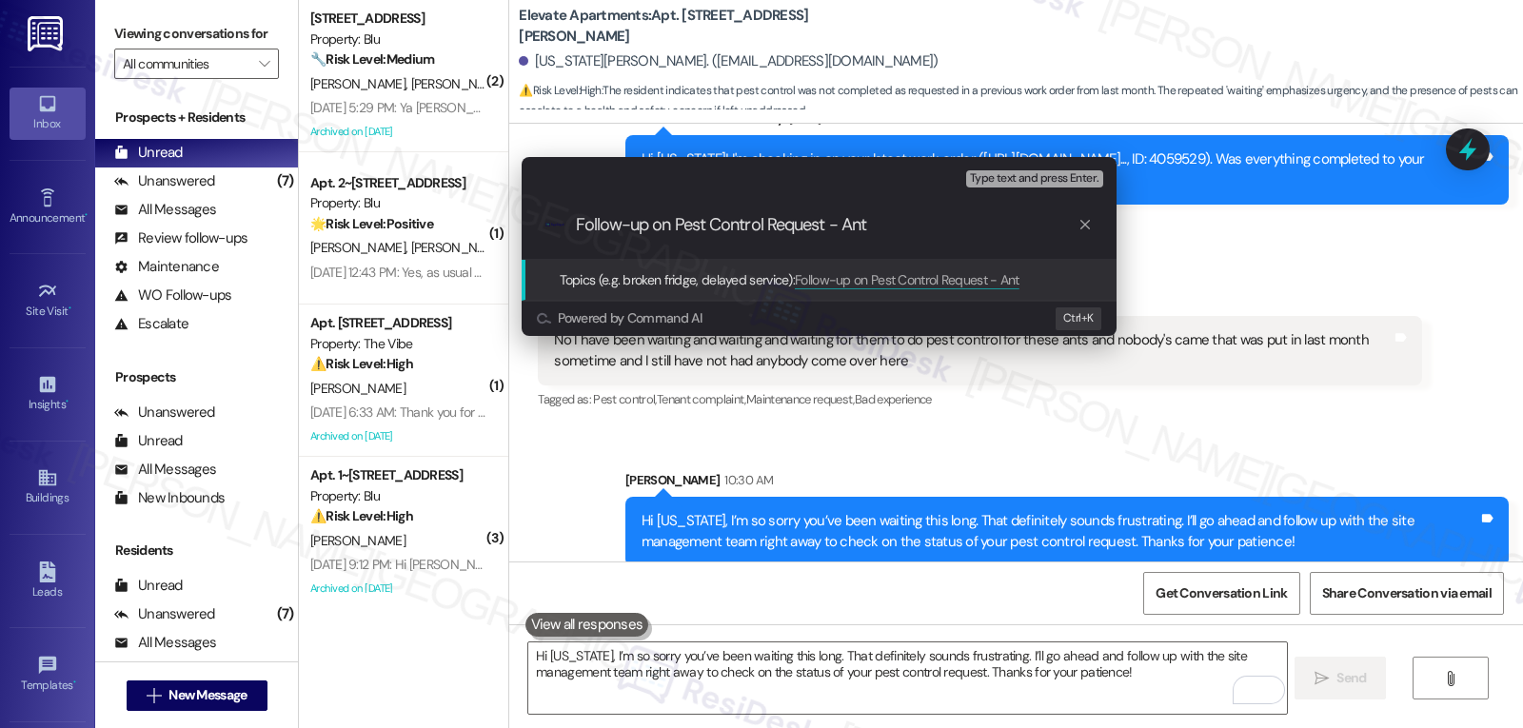
type input "Follow-up on Pest Control Request - Ants"
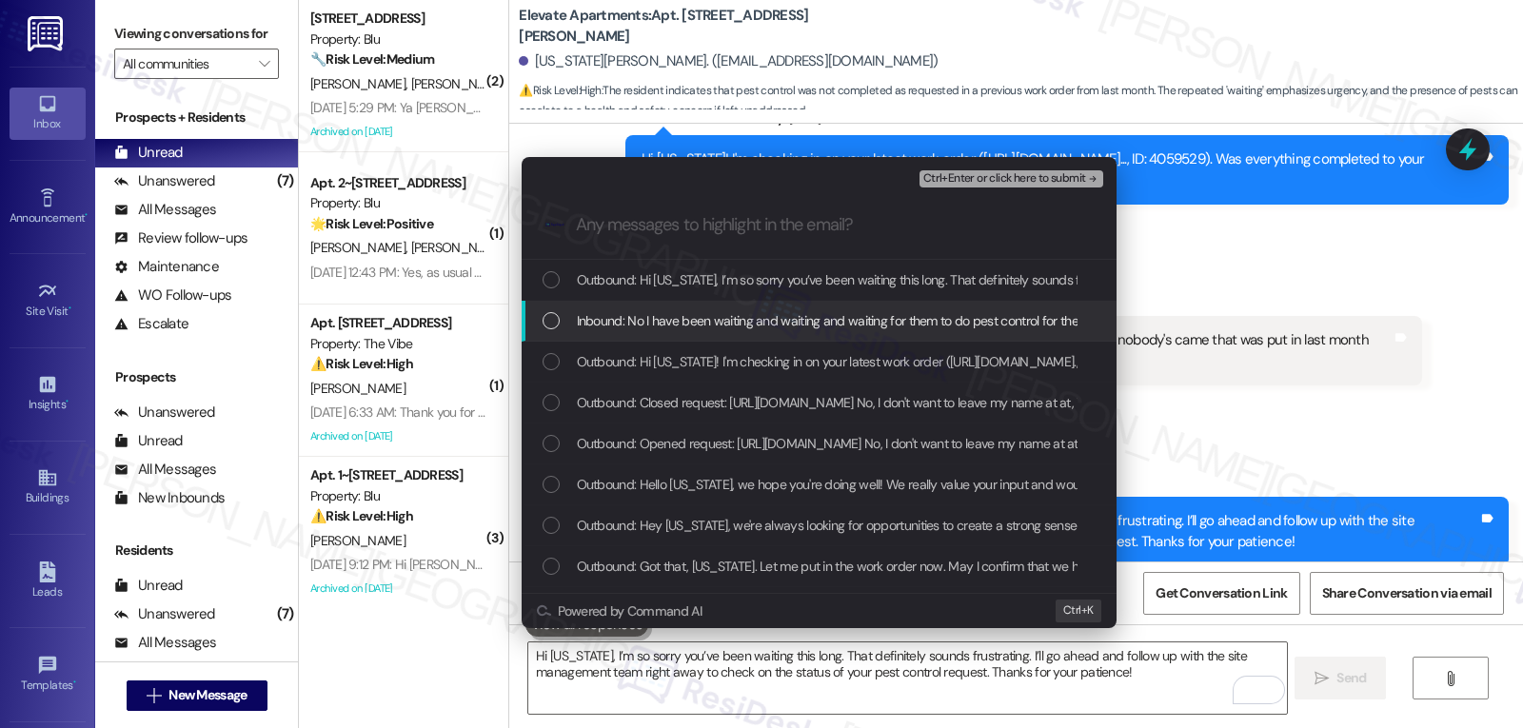
click at [570, 330] on div "Inbound: No I have been waiting and waiting and waiting for them to do pest con…" at bounding box center [821, 320] width 557 height 21
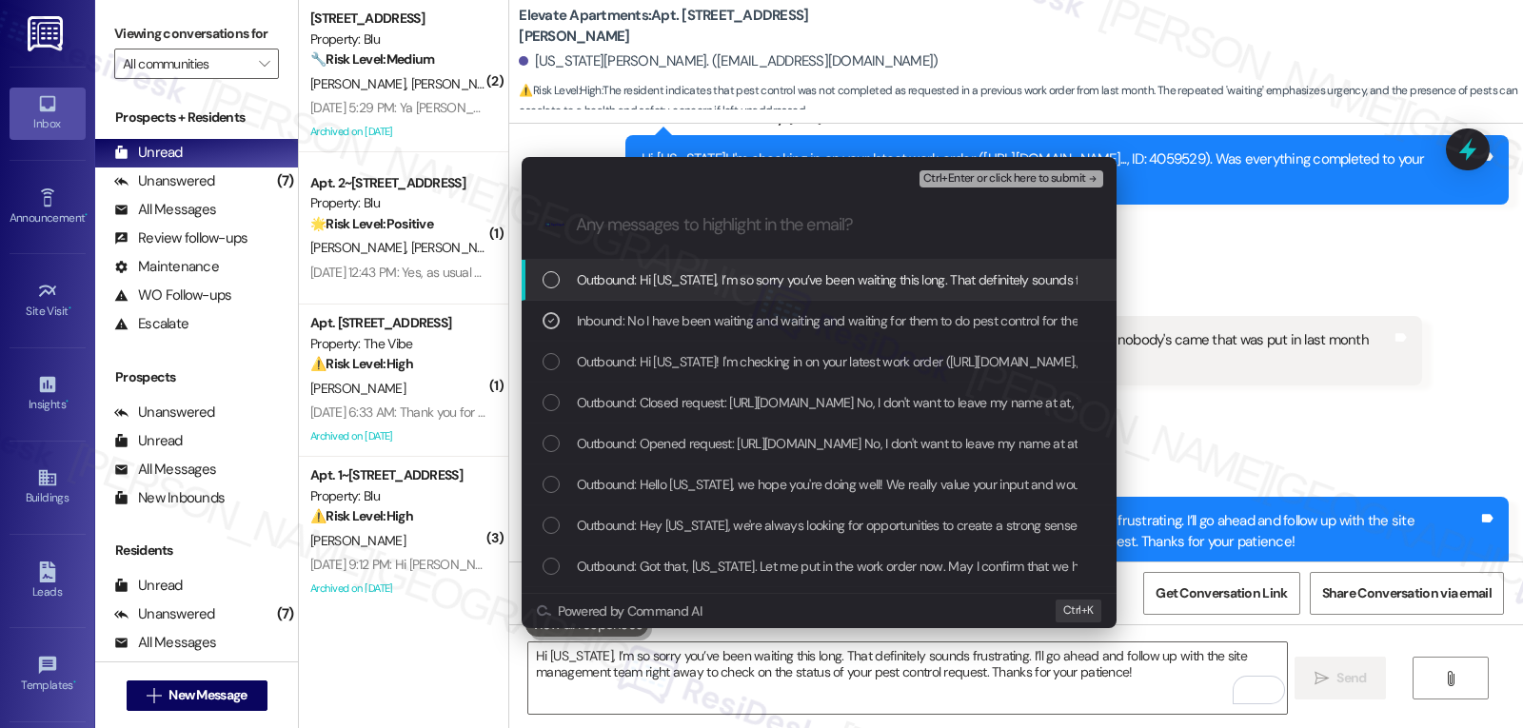
click at [1005, 187] on button "Ctrl+Enter or click here to submit" at bounding box center [1011, 178] width 184 height 17
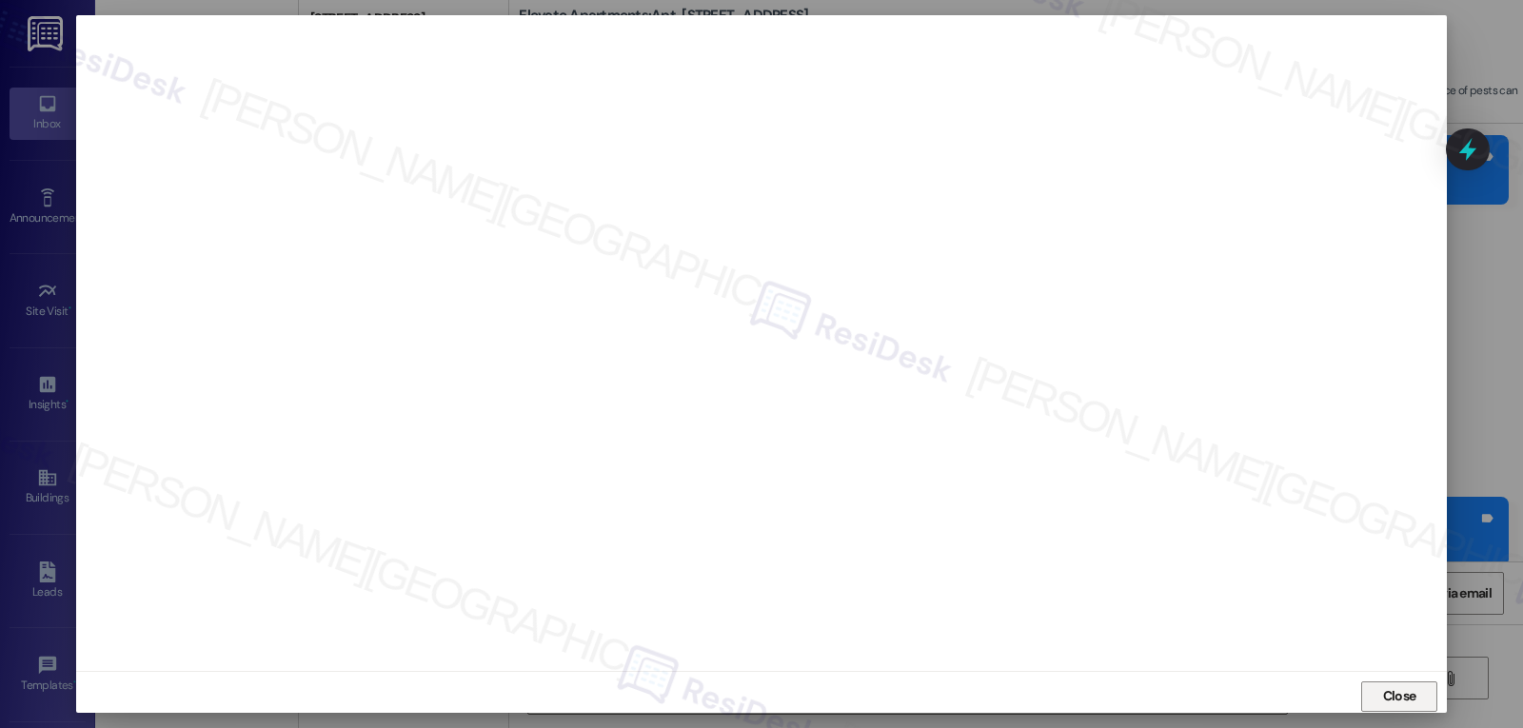
click at [1419, 703] on button "Close" at bounding box center [1399, 696] width 76 height 30
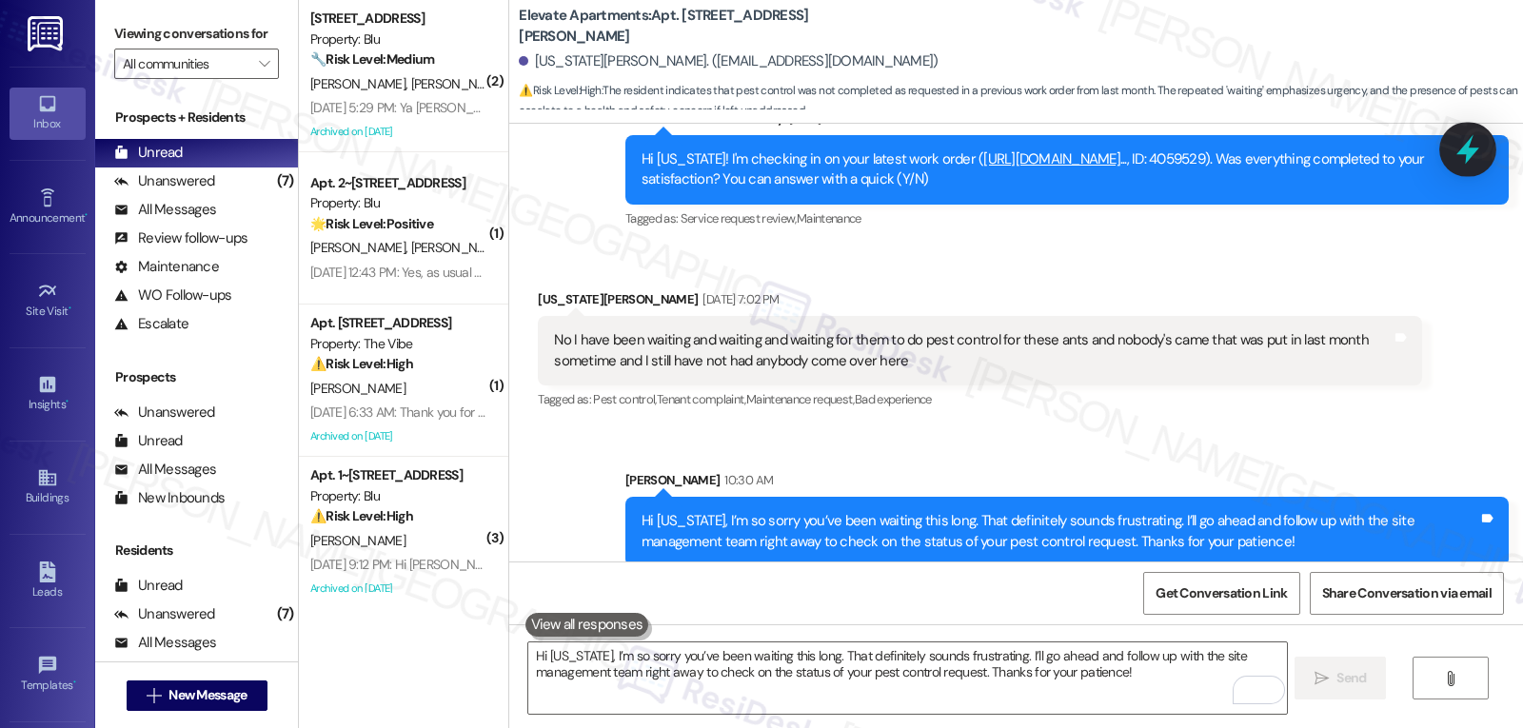
click at [1483, 157] on div at bounding box center [1467, 149] width 57 height 54
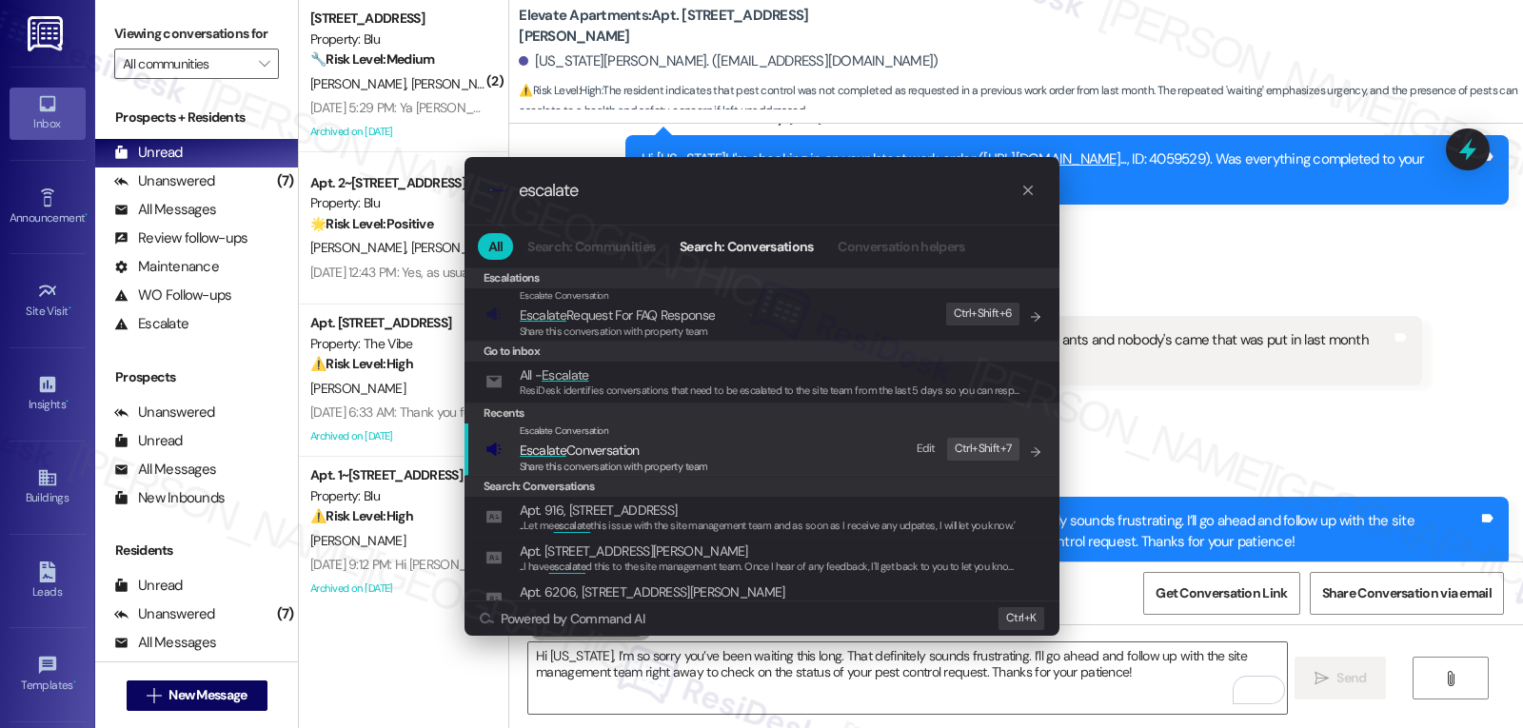
type input "escalate"
click at [653, 459] on div "Share this conversation with property team" at bounding box center [614, 467] width 188 height 17
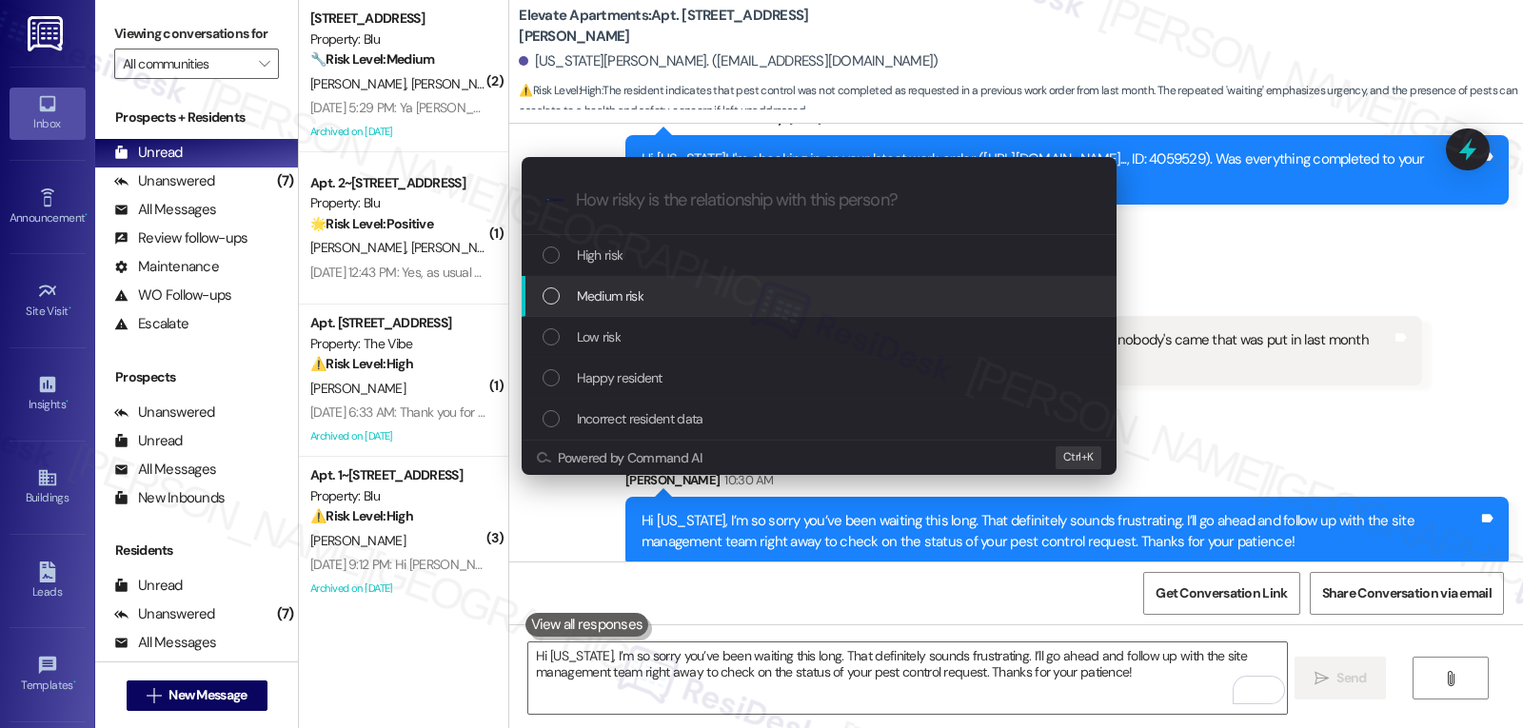
click at [649, 286] on div "Medium risk" at bounding box center [821, 296] width 557 height 21
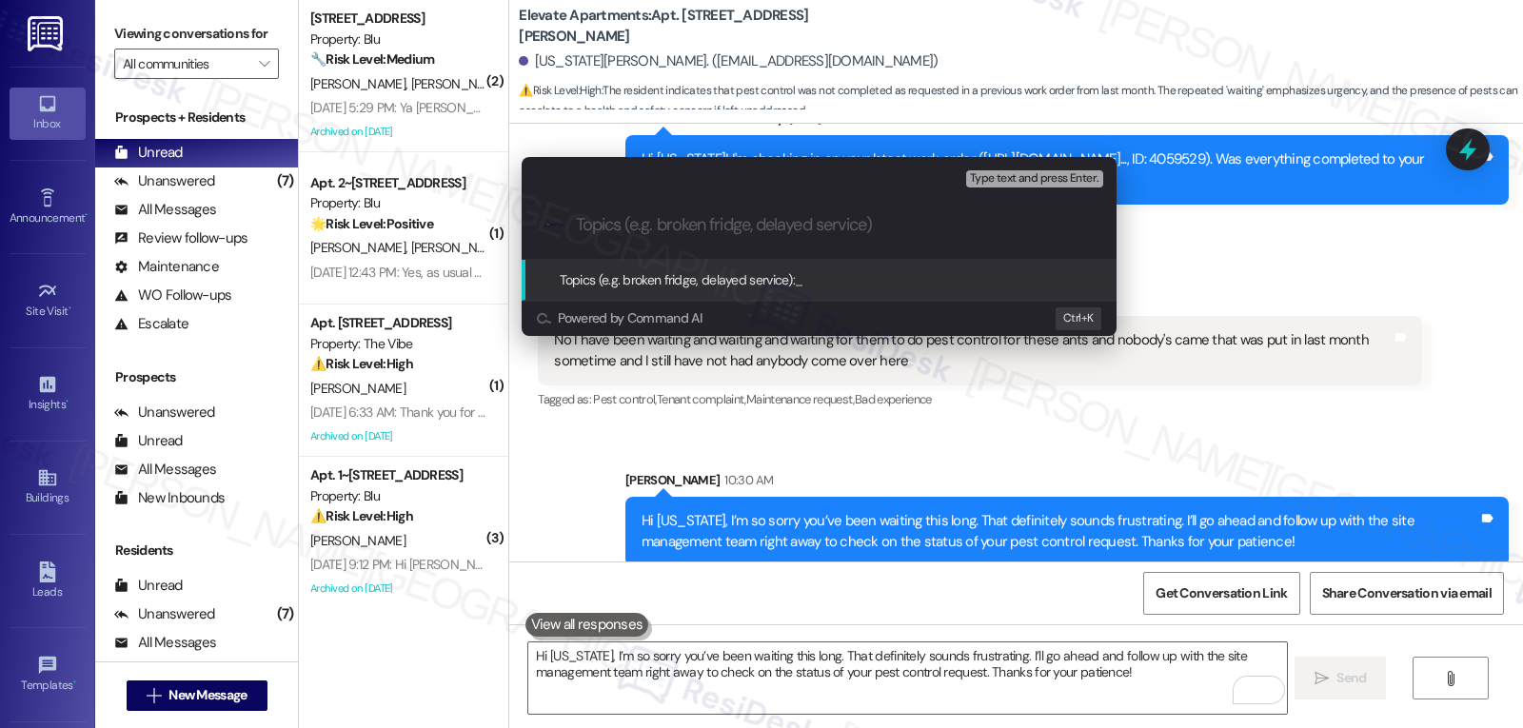
paste input "Follow-up on Pest Control Request - Ants"
type input "Follow-up on Pest Control Request - Ants"
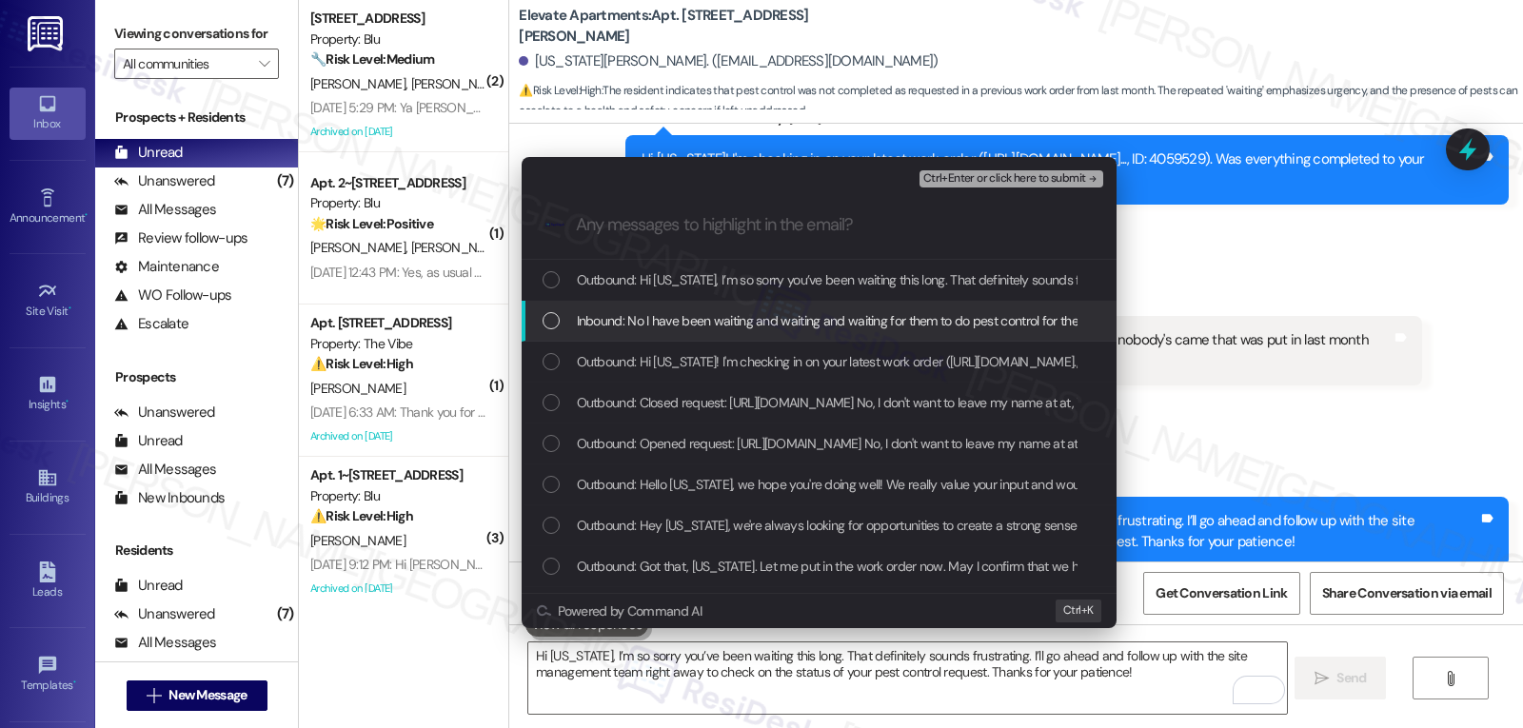
click at [571, 331] on div "Inbound: No I have been waiting and waiting and waiting for them to do pest con…" at bounding box center [821, 320] width 557 height 21
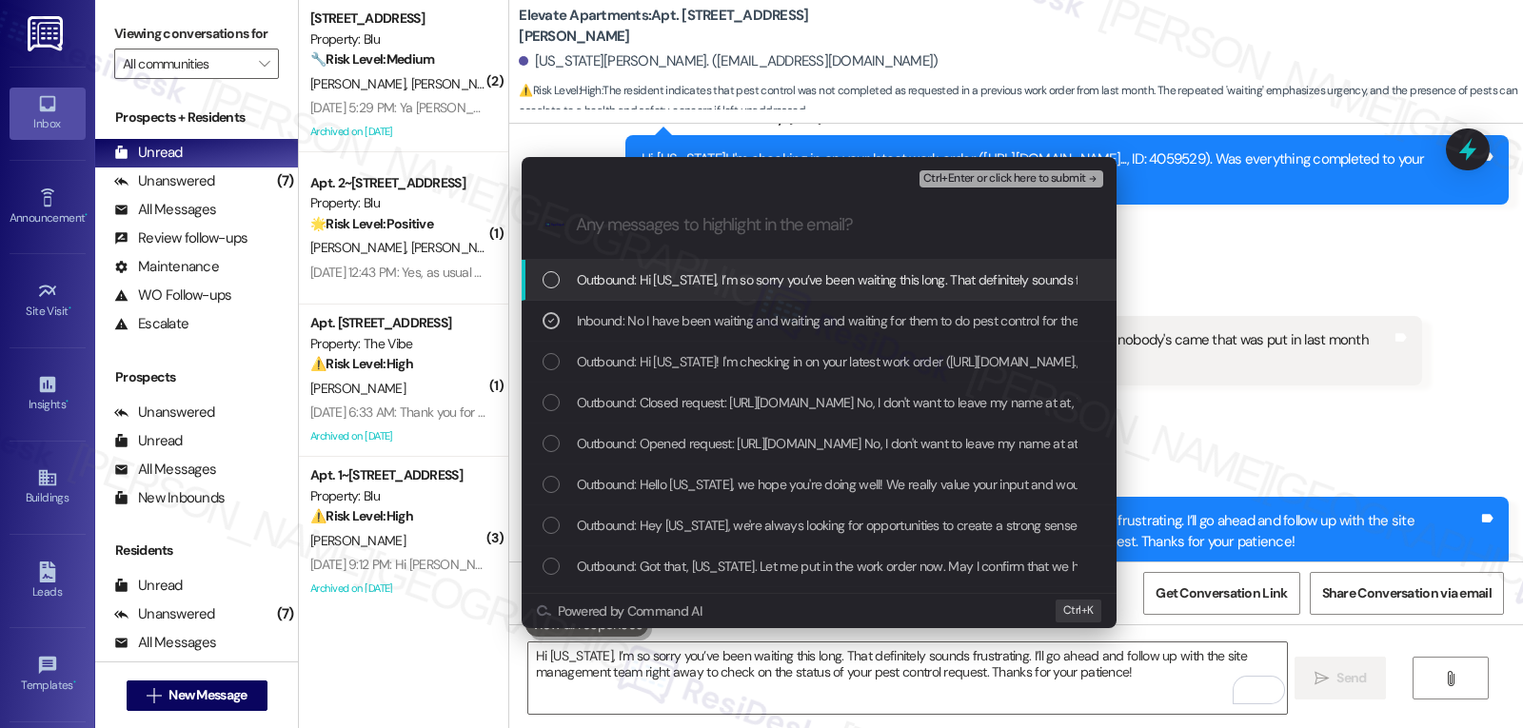
click at [973, 172] on span "Ctrl+Enter or click here to submit" at bounding box center [1004, 178] width 163 height 13
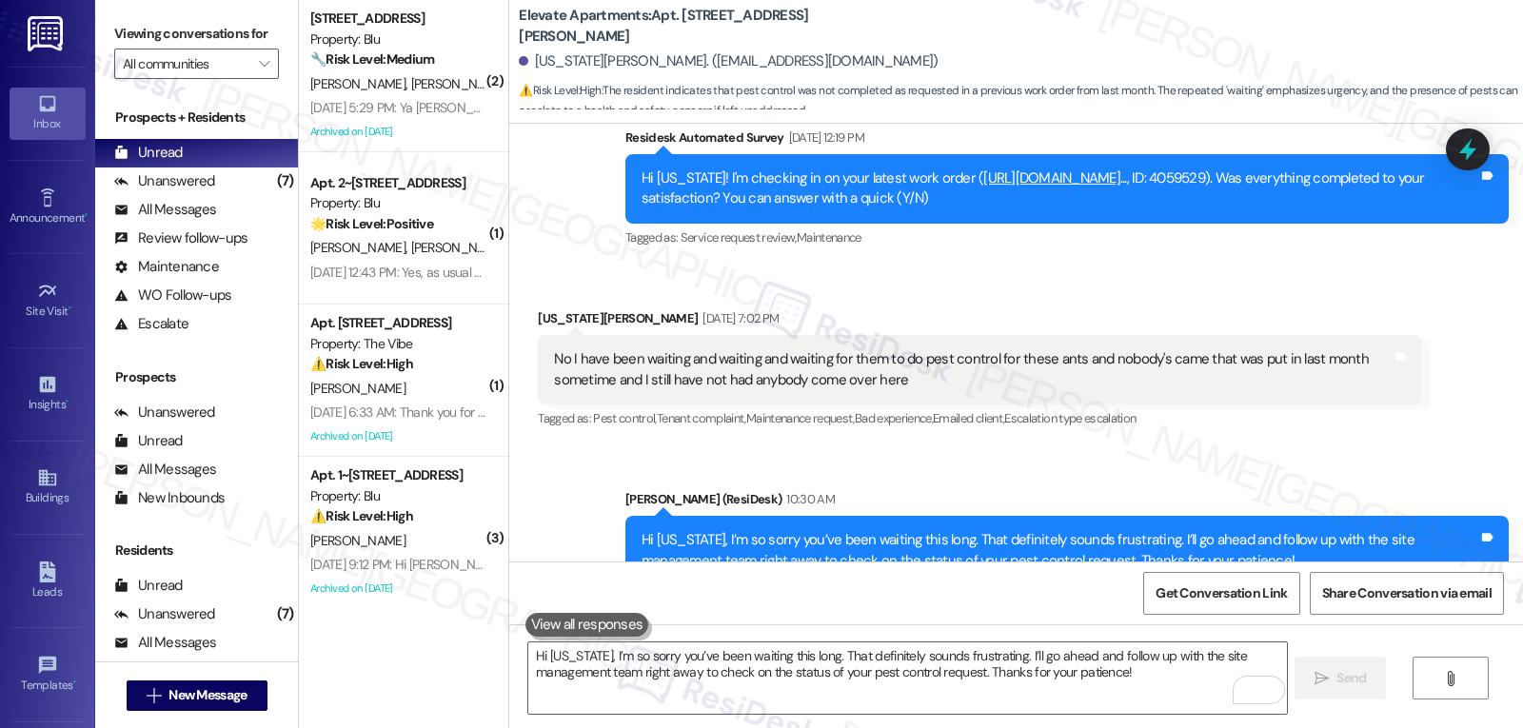
scroll to position [3008, 0]
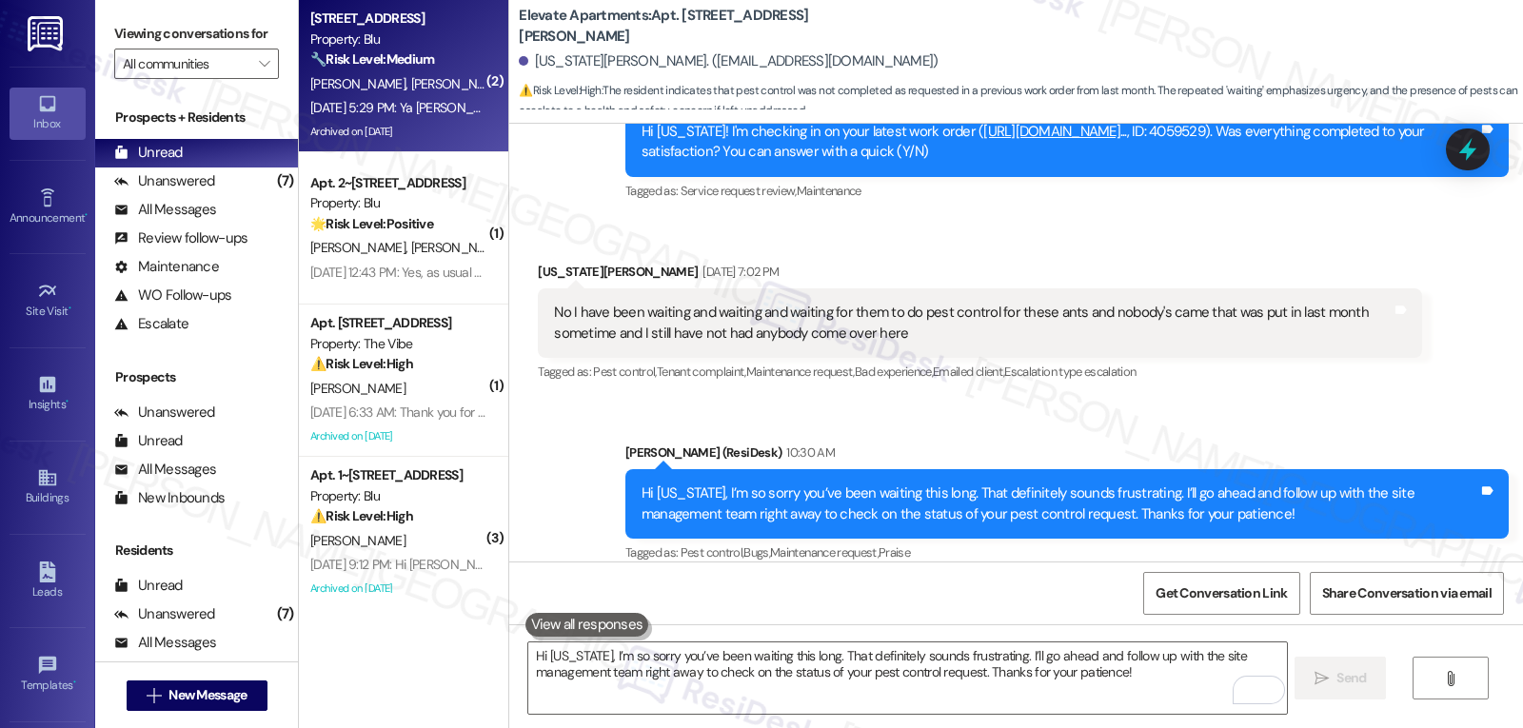
click at [388, 77] on div "M. Reyes V. Brito" at bounding box center [398, 84] width 180 height 24
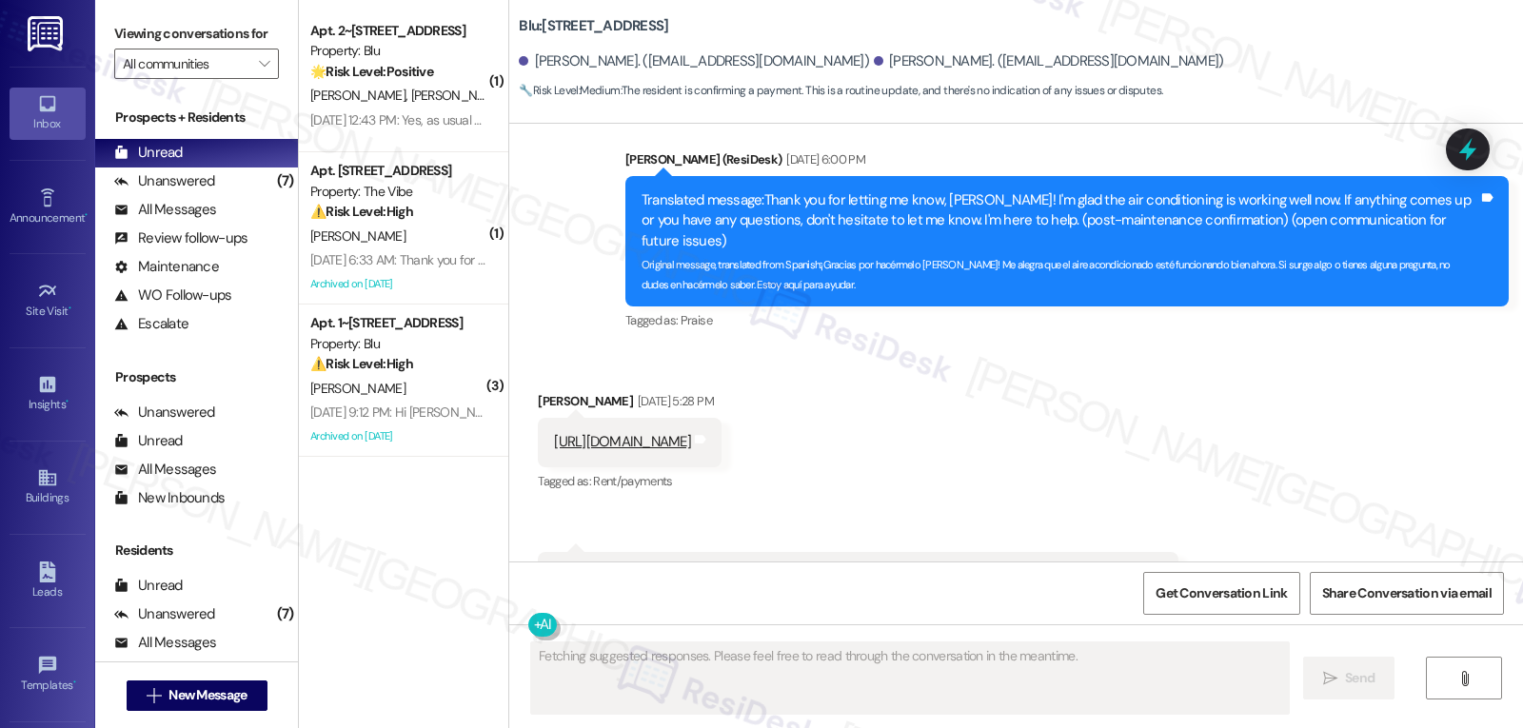
scroll to position [3407, 0]
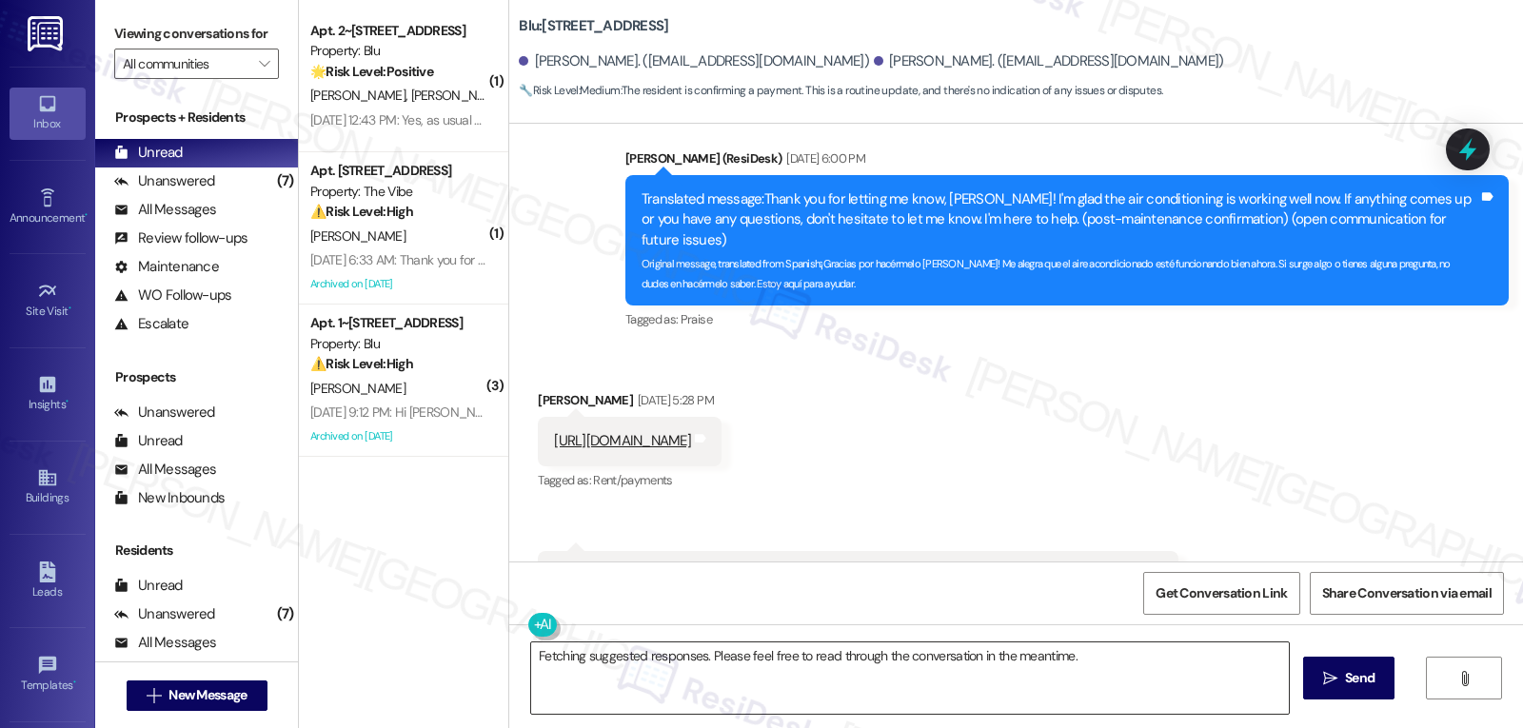
click at [767, 706] on textarea "Fetching suggested responses. Please feel free to read through the conversation…" at bounding box center [910, 677] width 758 height 71
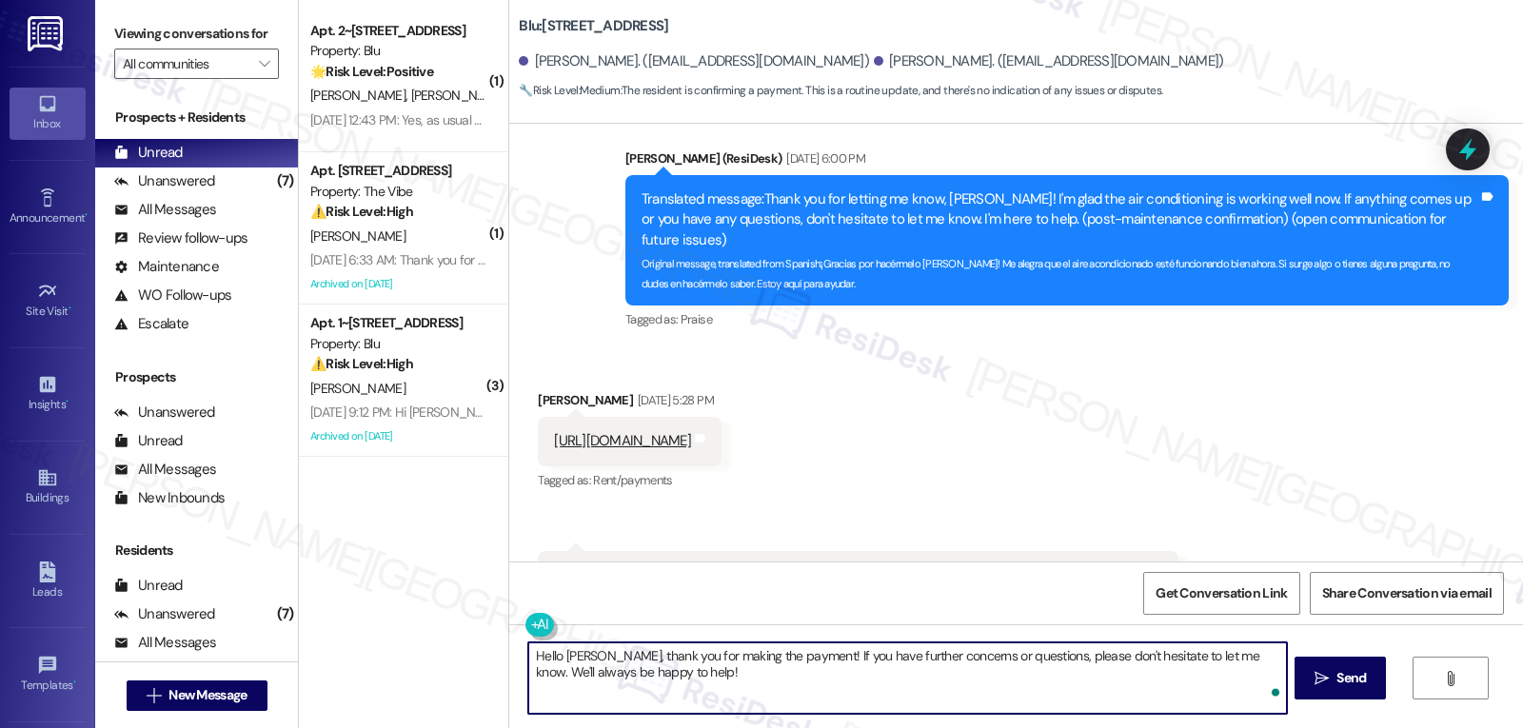
type textarea "Hello Milagro, thank you for making the payment! If you have further concerns o…"
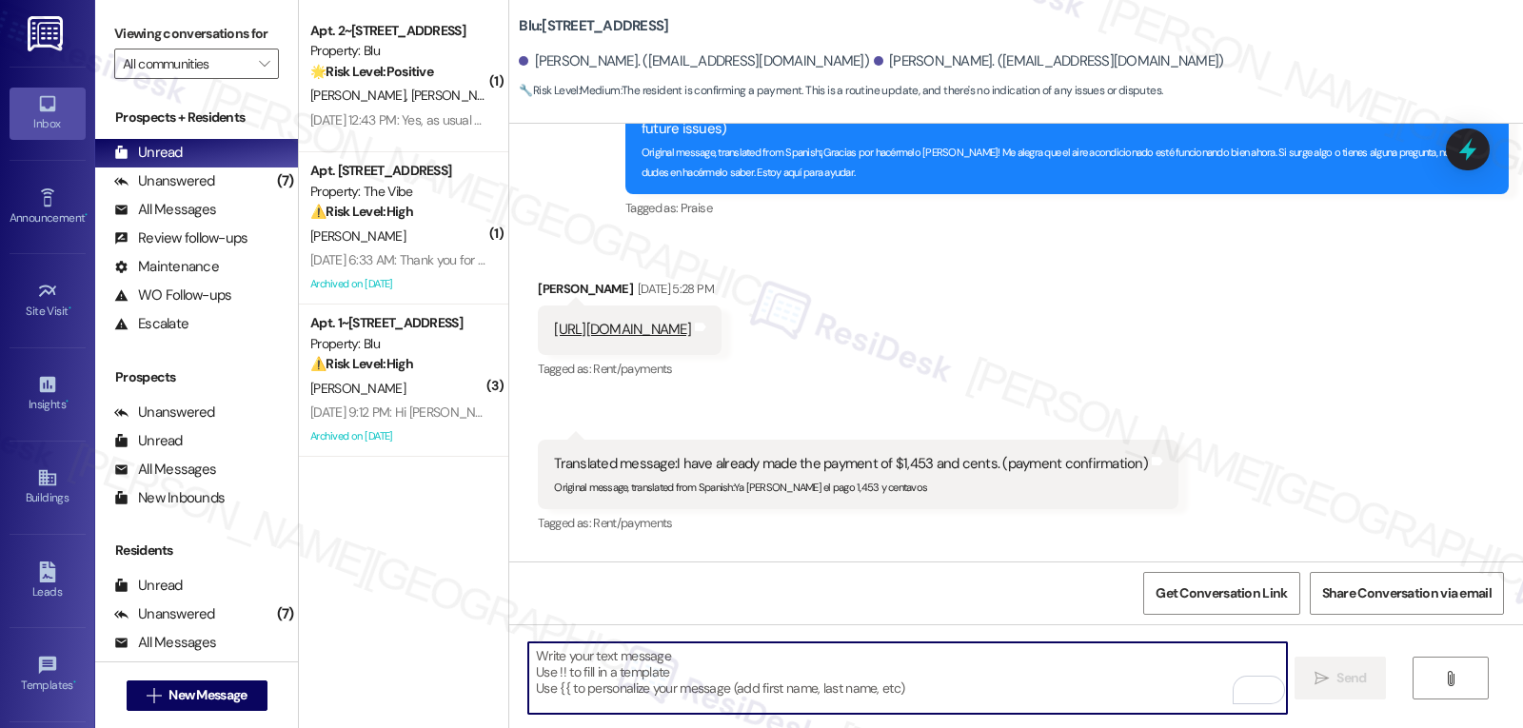
scroll to position [3561, 0]
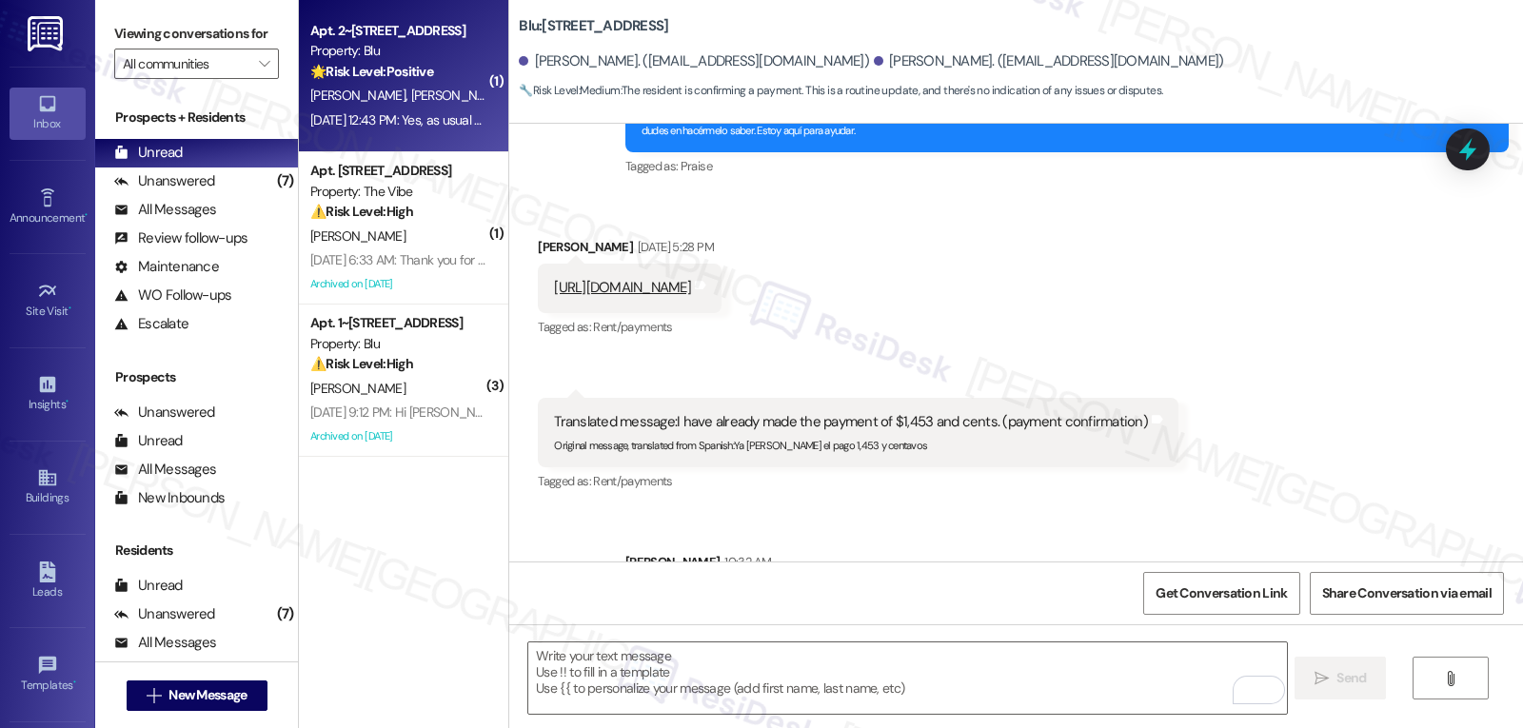
click at [346, 79] on strong "🌟 Risk Level: Positive" at bounding box center [371, 71] width 123 height 17
type textarea "Fetching suggested responses. Please feel free to read through the conversation…"
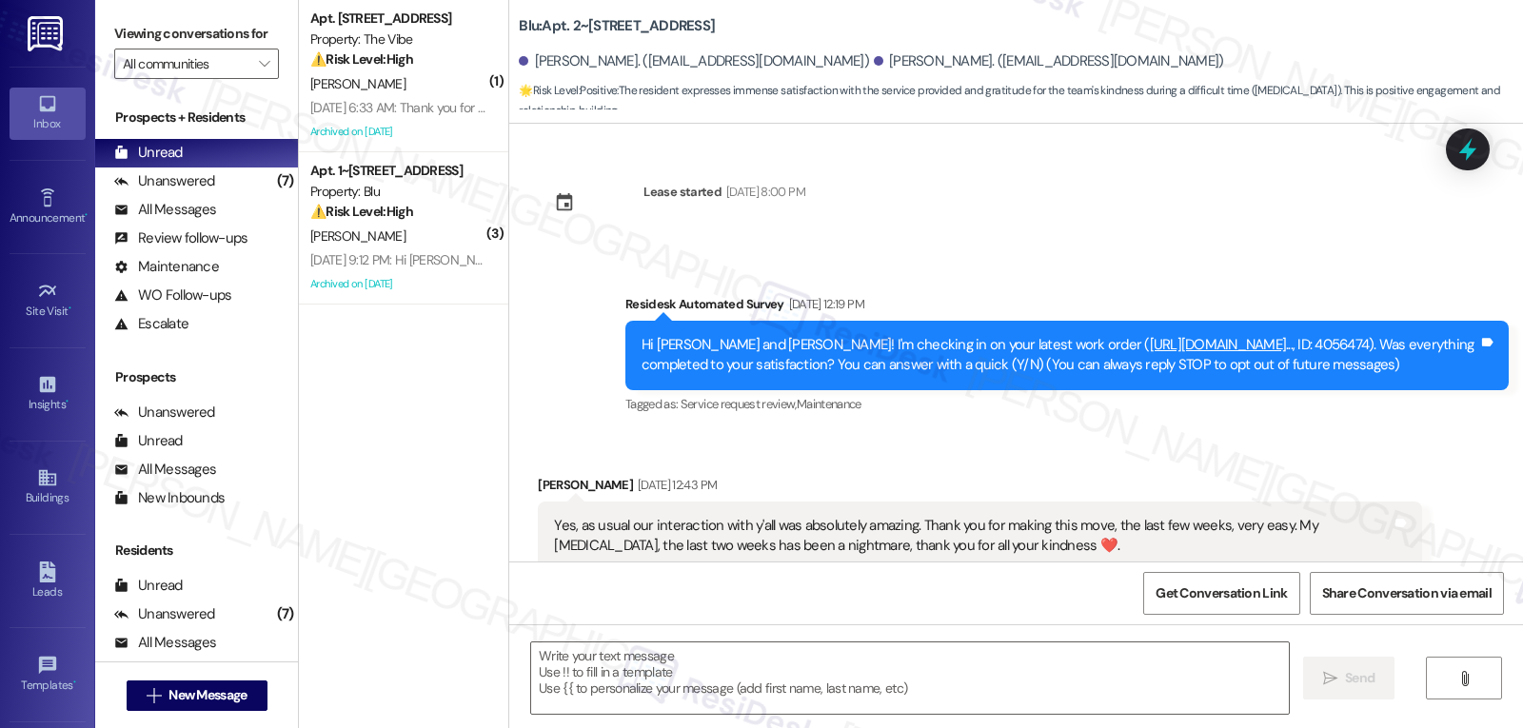
scroll to position [52, 0]
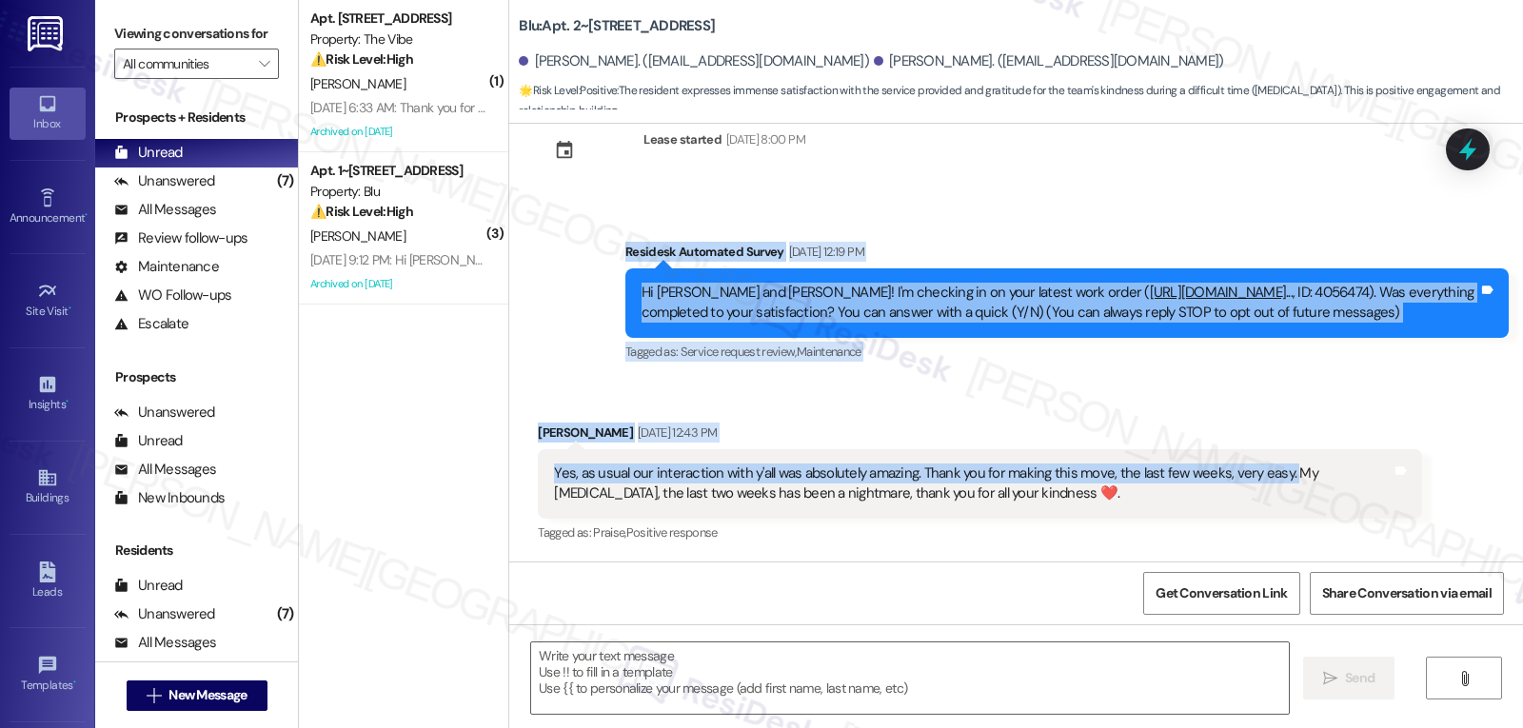
drag, startPoint x: 604, startPoint y: 251, endPoint x: 1273, endPoint y: 473, distance: 704.0
click at [1273, 473] on div "Lease started Aug 07, 2025 at 8:00 PM Survey, sent via SMS Residesk Automated S…" at bounding box center [1016, 343] width 1014 height 438
copy div "Residesk Automated Survey Aug 29, 2025 at 12:19 PM Hi Andrew and Francisco! I'm…"
click at [808, 675] on textarea at bounding box center [910, 677] width 758 height 71
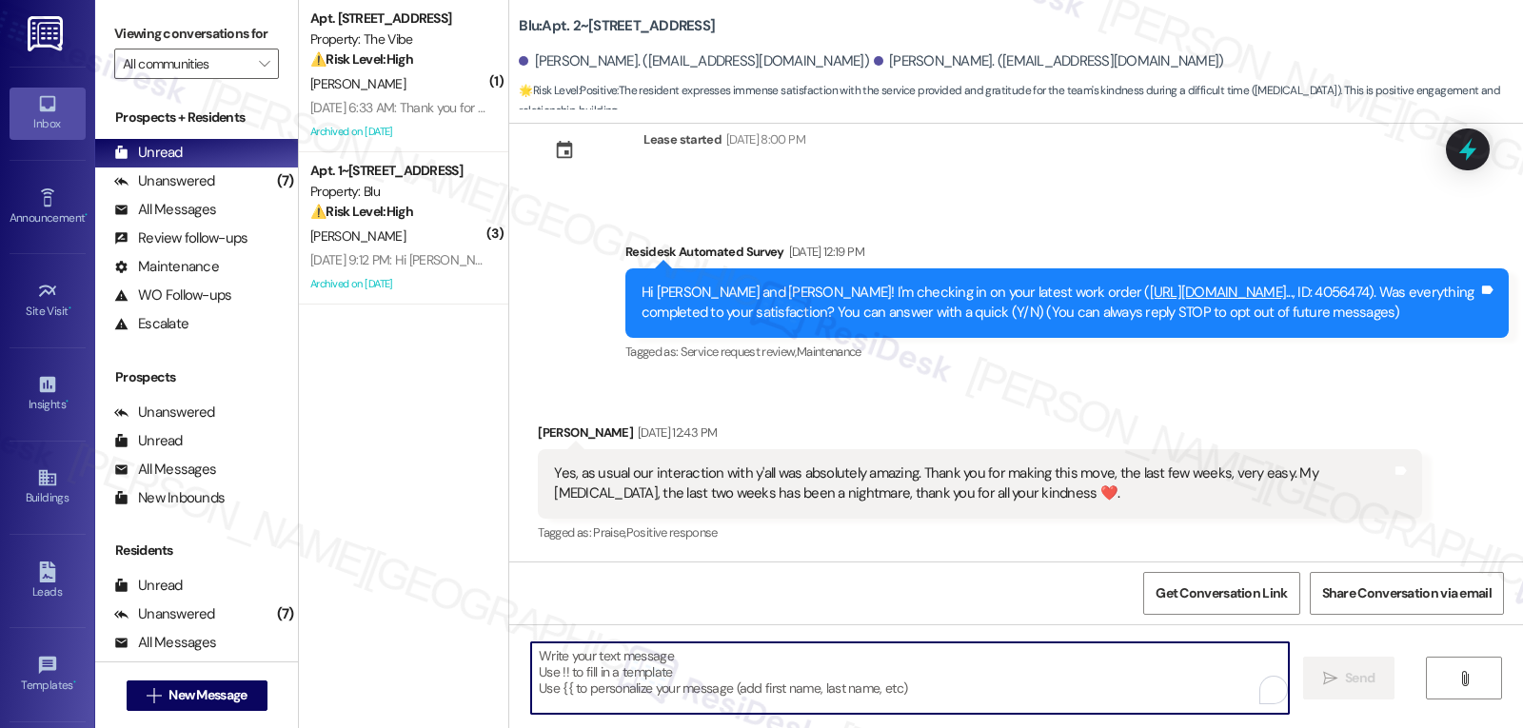
paste textarea "Thank you so much, Andrew! We're really glad to hear everything went smoothly —…"
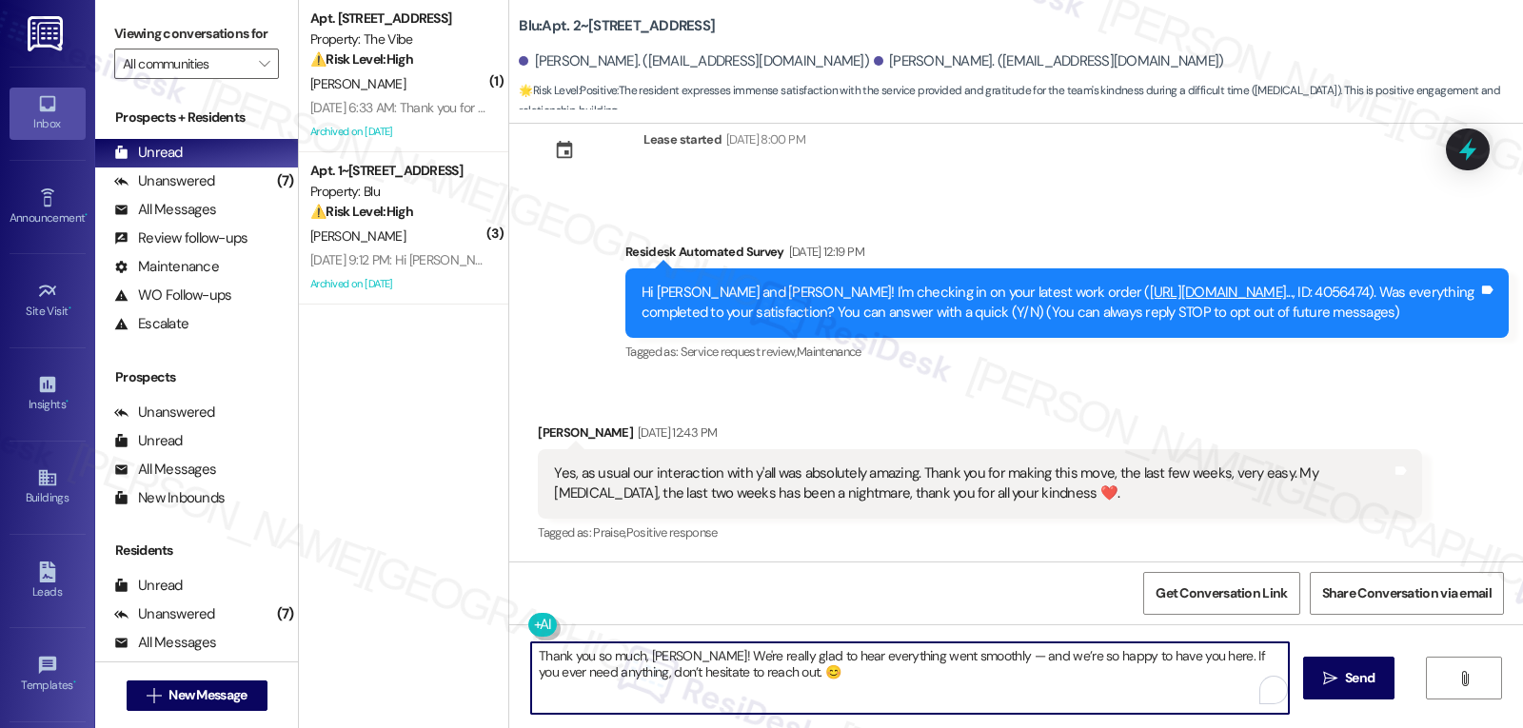
click at [966, 657] on textarea "Thank you so much, Andrew! We're really glad to hear everything went smoothly —…" at bounding box center [910, 677] width 758 height 71
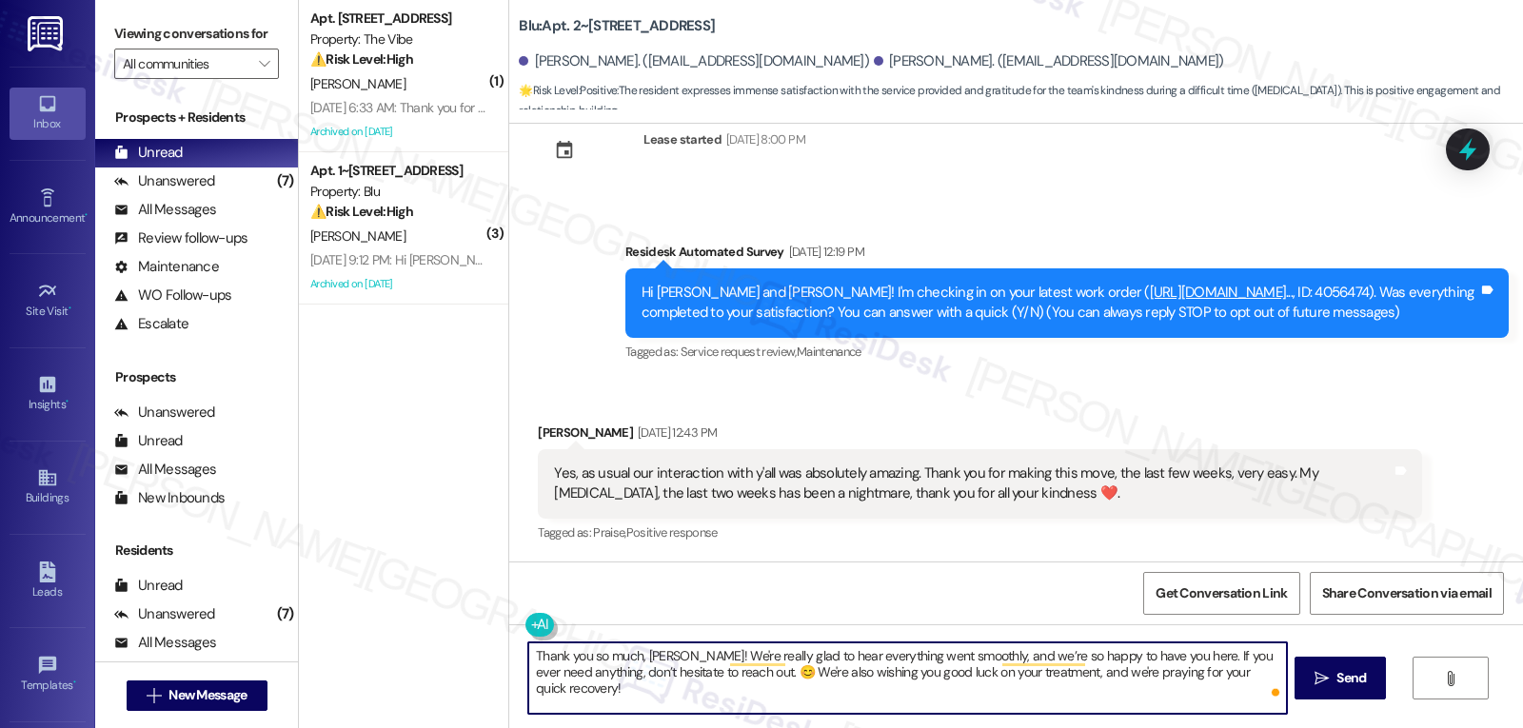
click at [1276, 670] on textarea "Thank you so much, Andrew! We're really glad to hear everything went smoothly, …" at bounding box center [907, 677] width 758 height 71
type textarea "Thank you so much, Andrew! We're really glad to hear everything went smoothly, …"
click at [1332, 674] on span "Send" at bounding box center [1350, 678] width 37 height 20
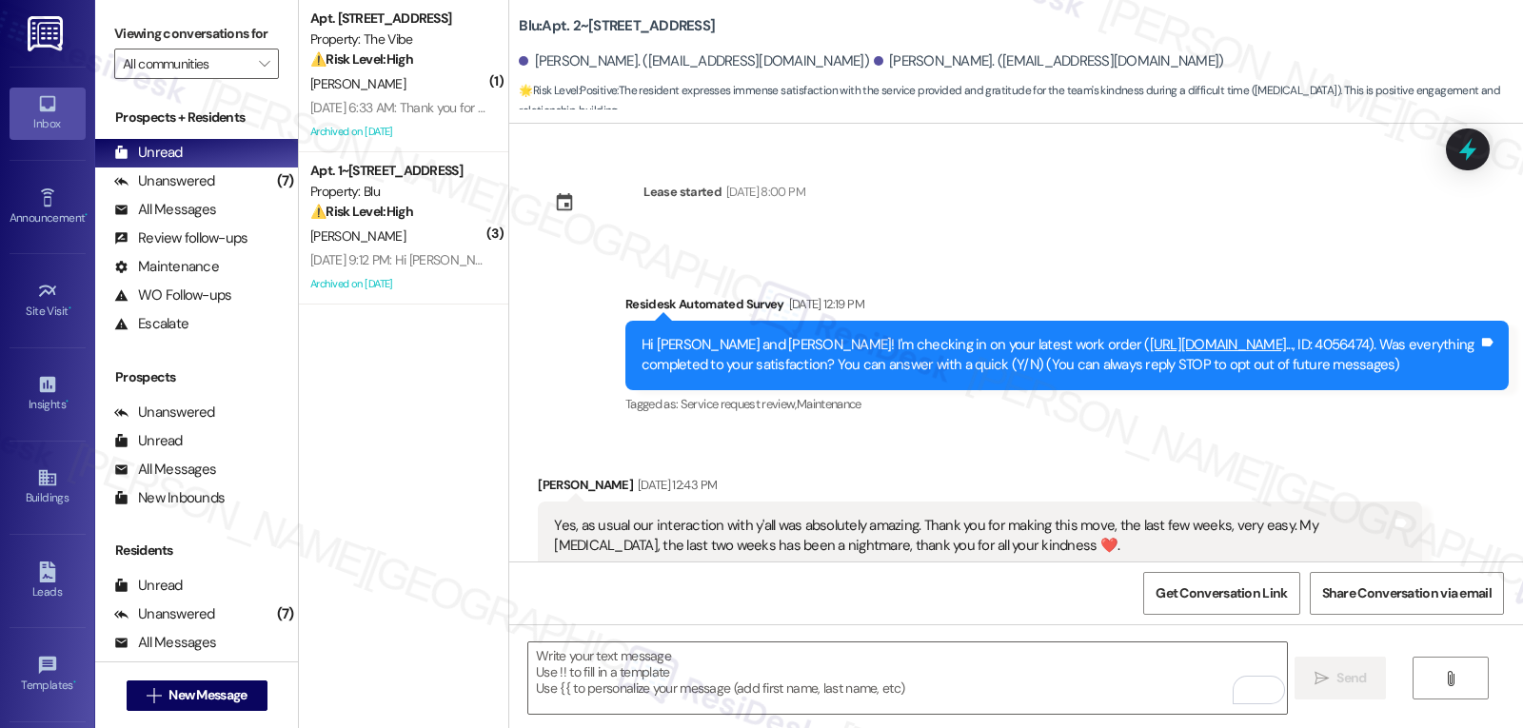
scroll to position [206, 0]
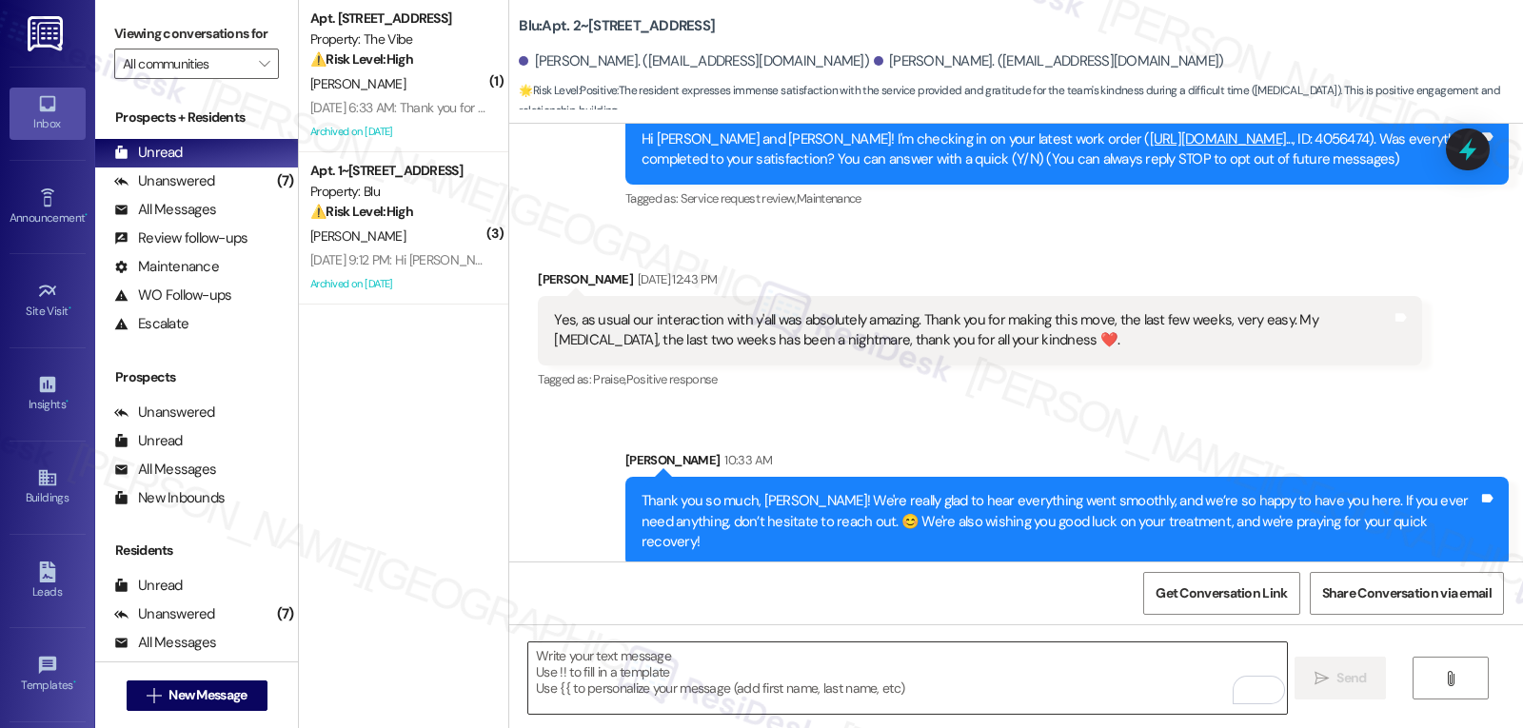
click at [1071, 674] on textarea "To enrich screen reader interactions, please activate Accessibility in Grammarl…" at bounding box center [907, 677] width 758 height 71
drag, startPoint x: 1037, startPoint y: 671, endPoint x: 1031, endPoint y: 659, distance: 14.1
click at [1032, 670] on textarea "To enrich screen reader interactions, please activate Accessibility in Grammarl…" at bounding box center [907, 677] width 758 height 71
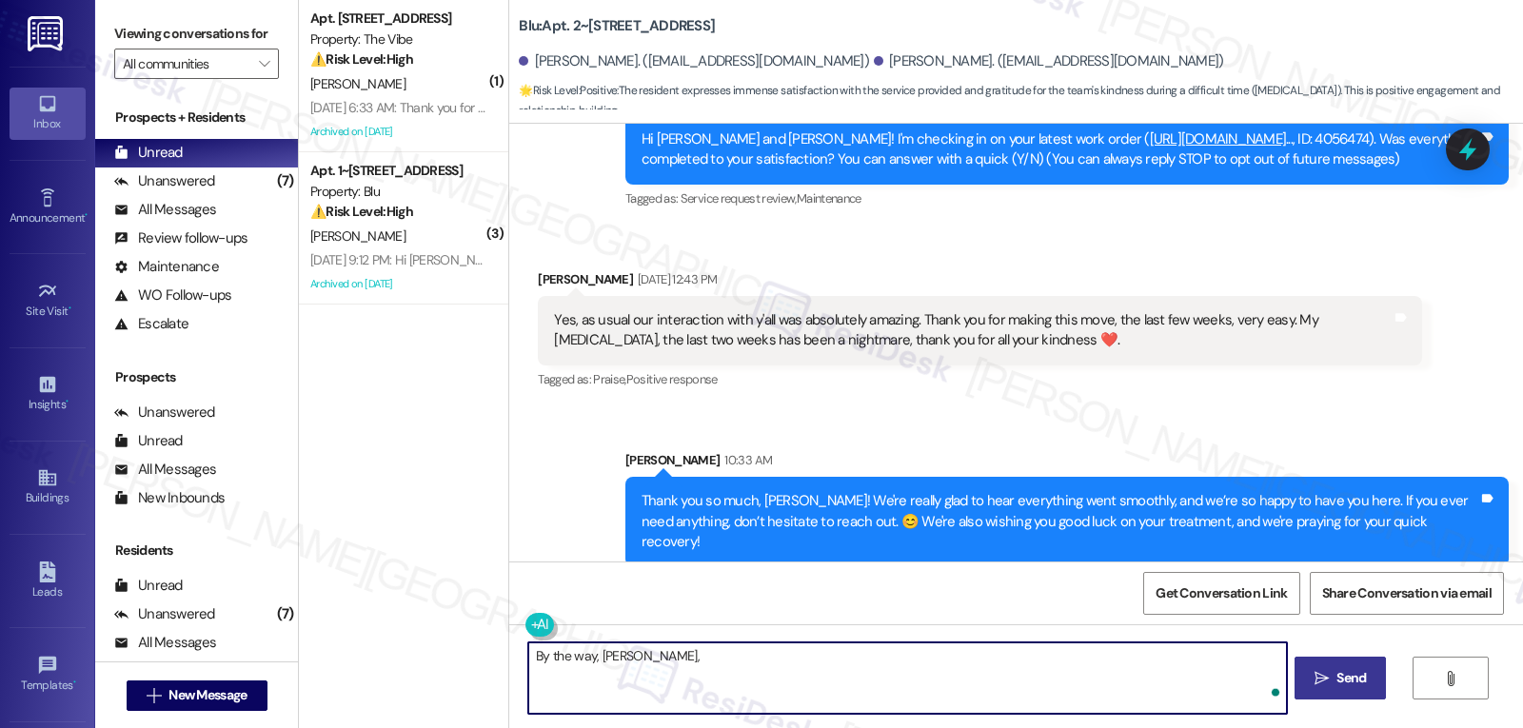
paste textarea "hope you’re enjoying your place at {{property}}! Has it been living up to what …"
type textarea "By the way, Andrew, hope you’re enjoying your place at {{property}}! Has it bee…"
click at [1317, 677] on icon "" at bounding box center [1321, 678] width 14 height 15
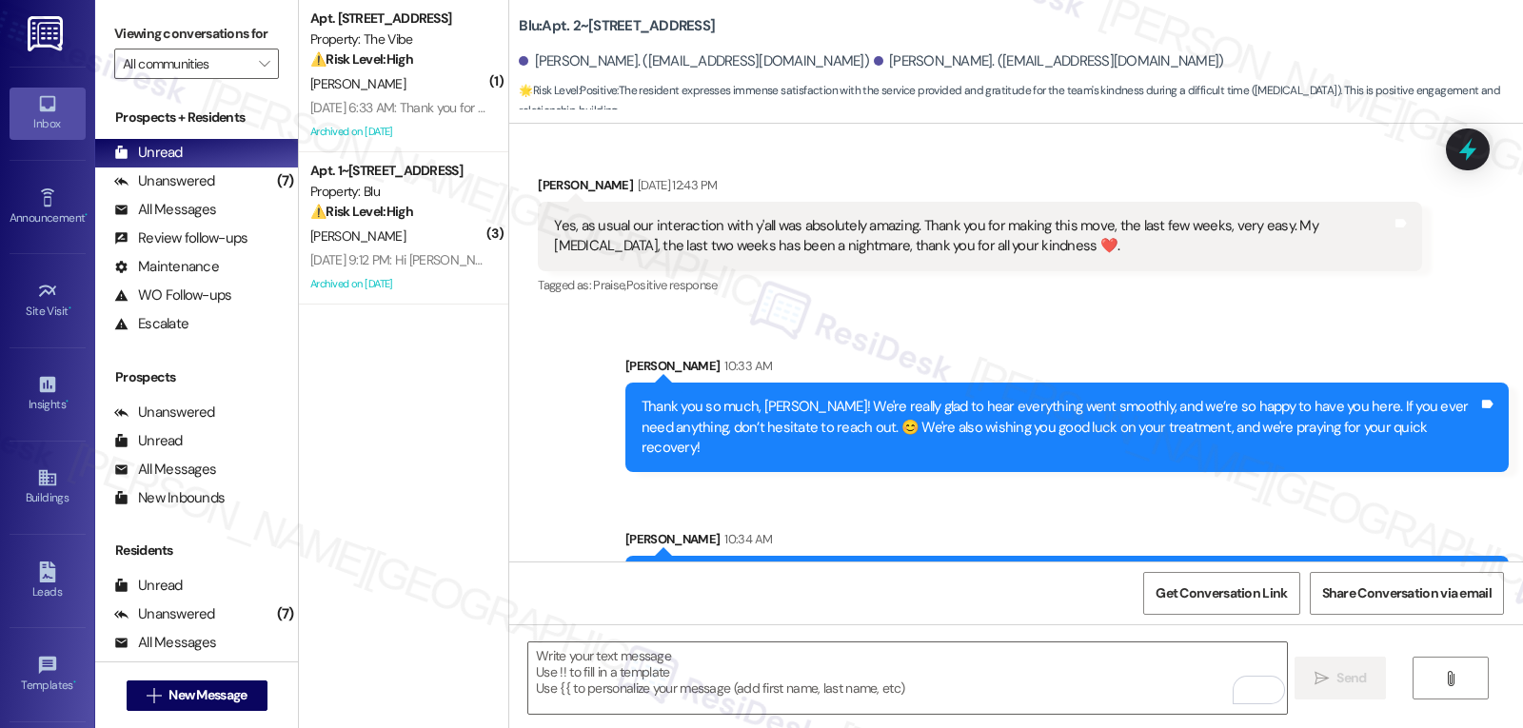
scroll to position [338, 0]
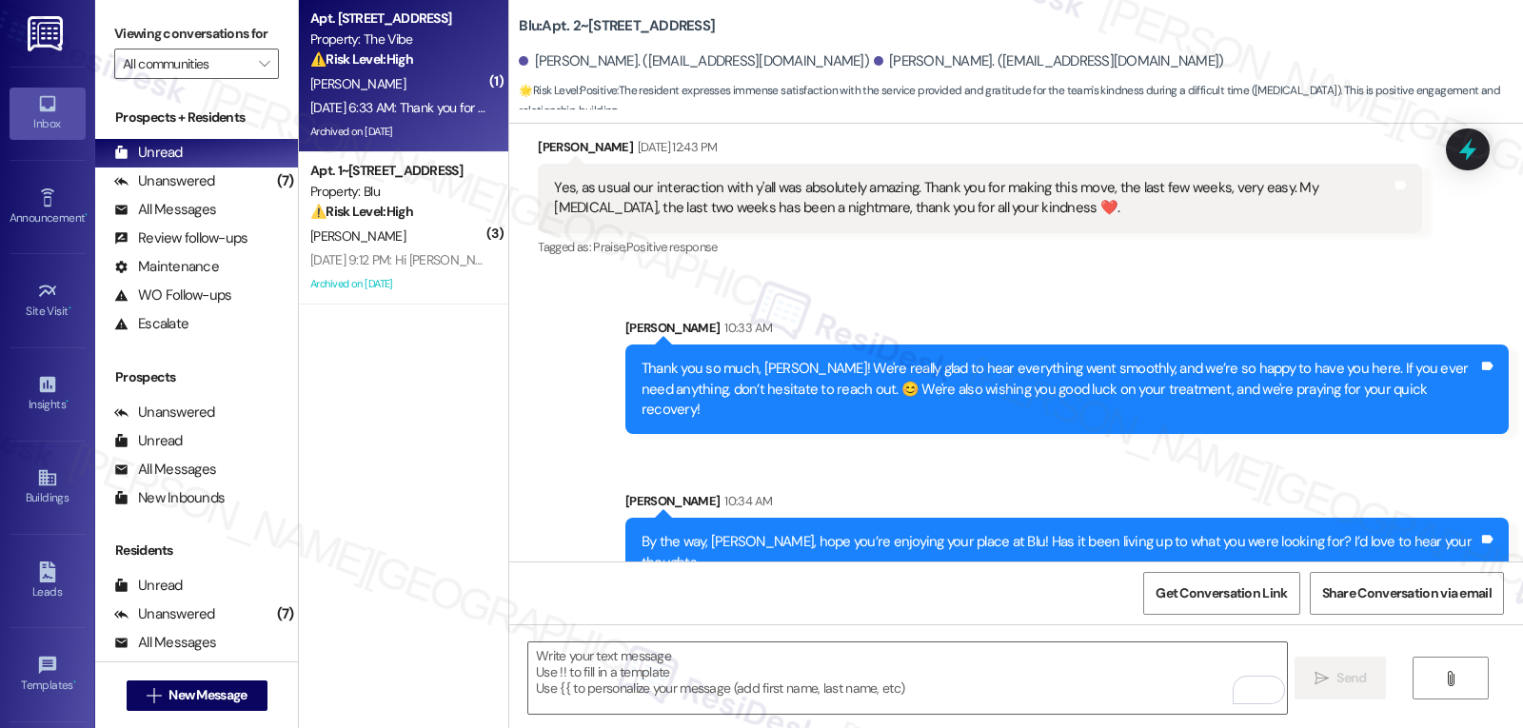
click at [441, 87] on div "P. Vargas" at bounding box center [398, 84] width 180 height 24
type textarea "Fetching suggested responses. Please feel free to read through the conversation…"
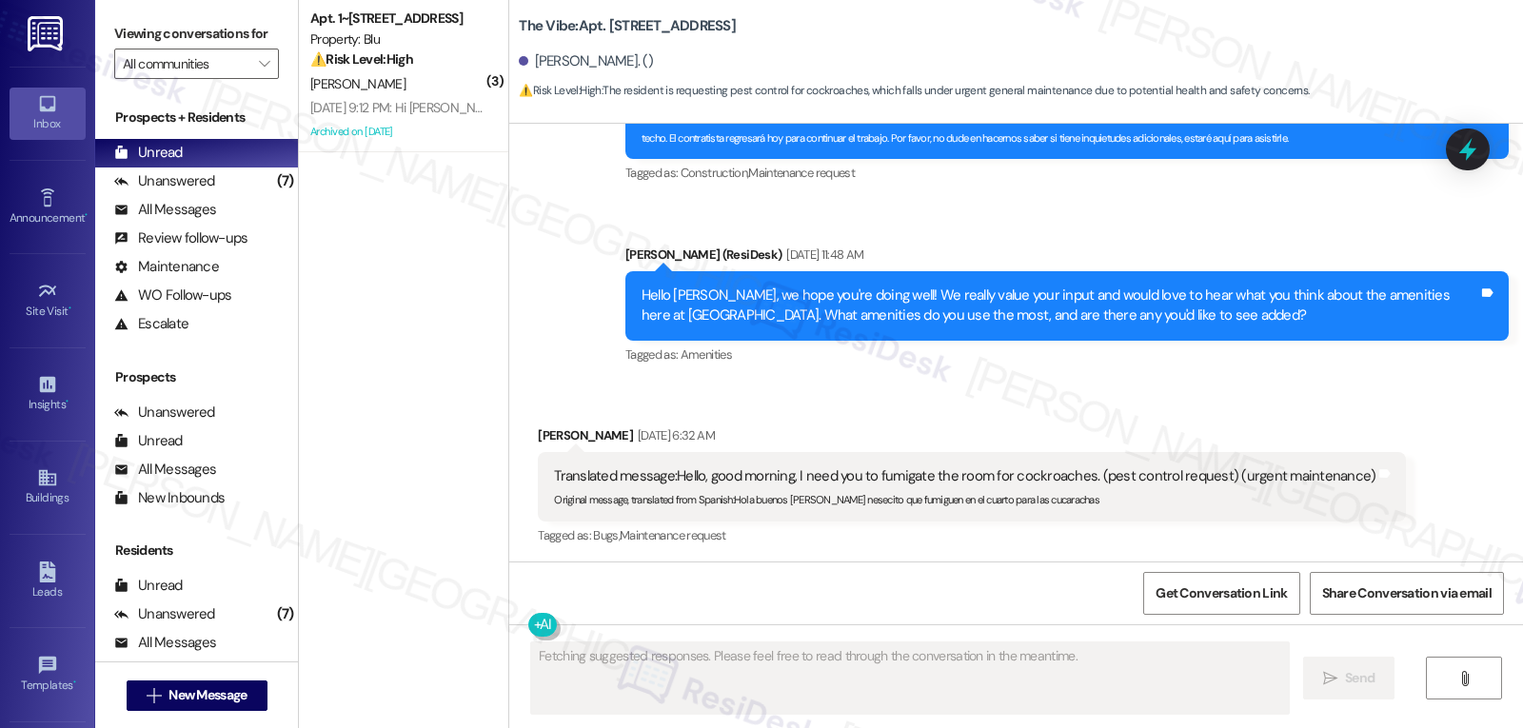
scroll to position [23956, 0]
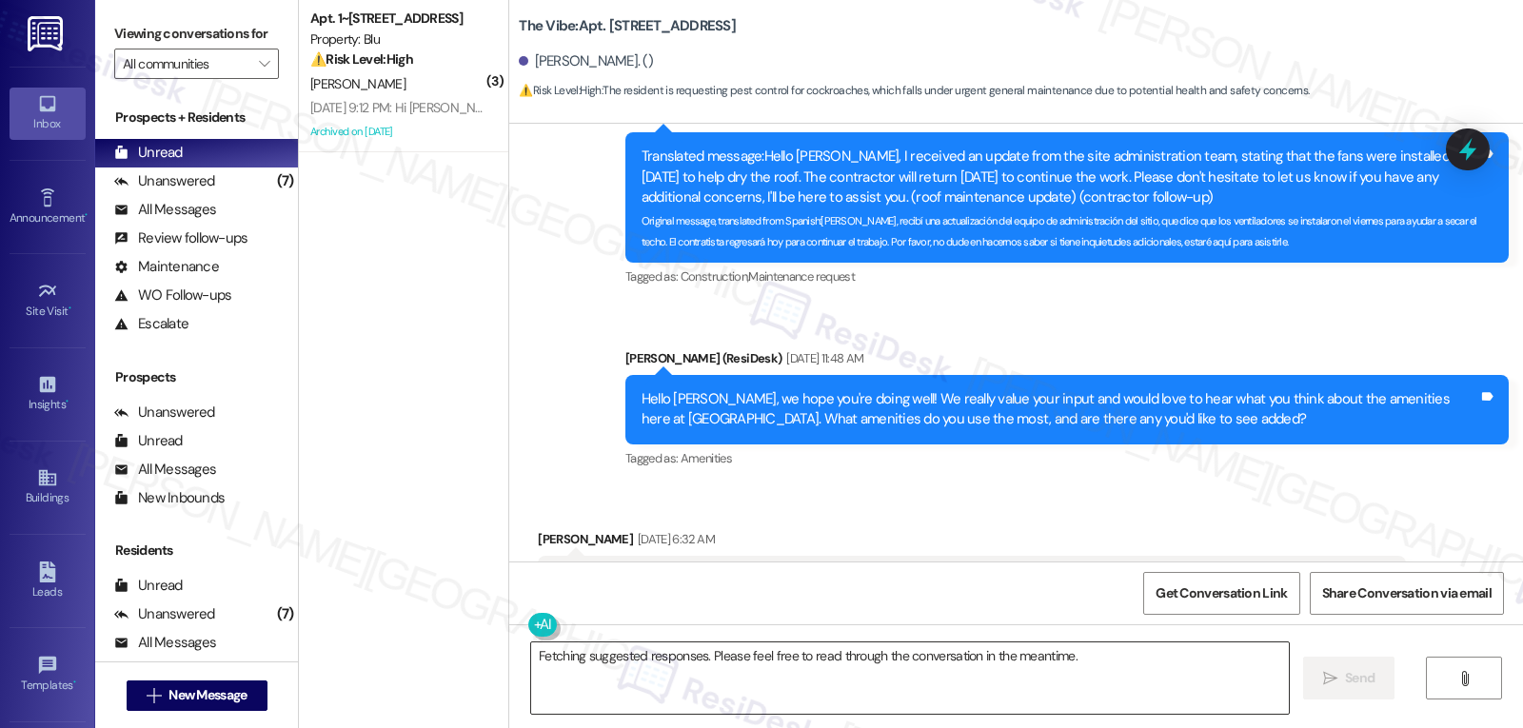
click at [738, 700] on textarea "Fetching suggested responses. Please feel free to read through the conversation…" at bounding box center [910, 677] width 758 height 71
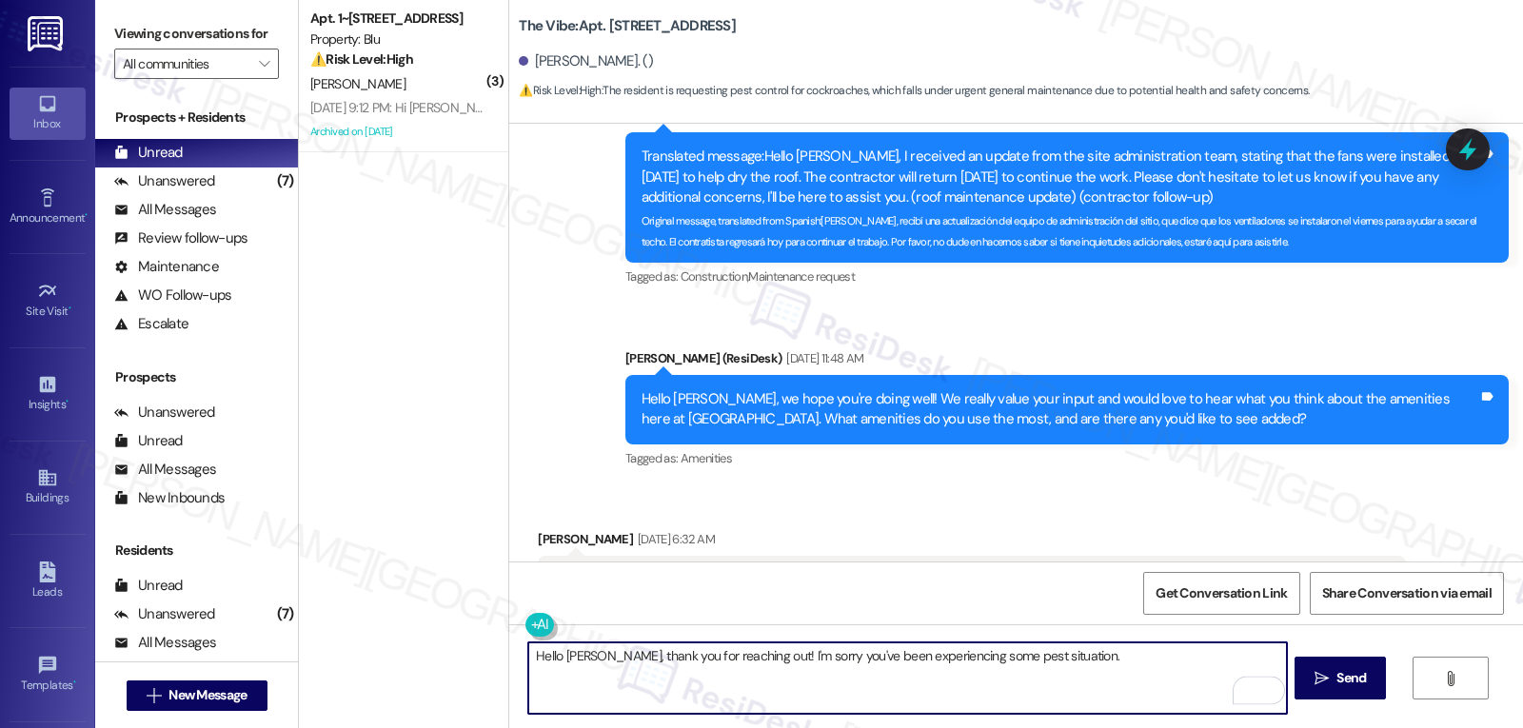
paste textarea "Where in the apartment have you seen the cockroaches (e.g., kitchen, bathroom, …"
click at [845, 670] on textarea "Hello Porfirio, thank you for reaching out! I'm sorry you've been experiencing …" at bounding box center [907, 677] width 758 height 71
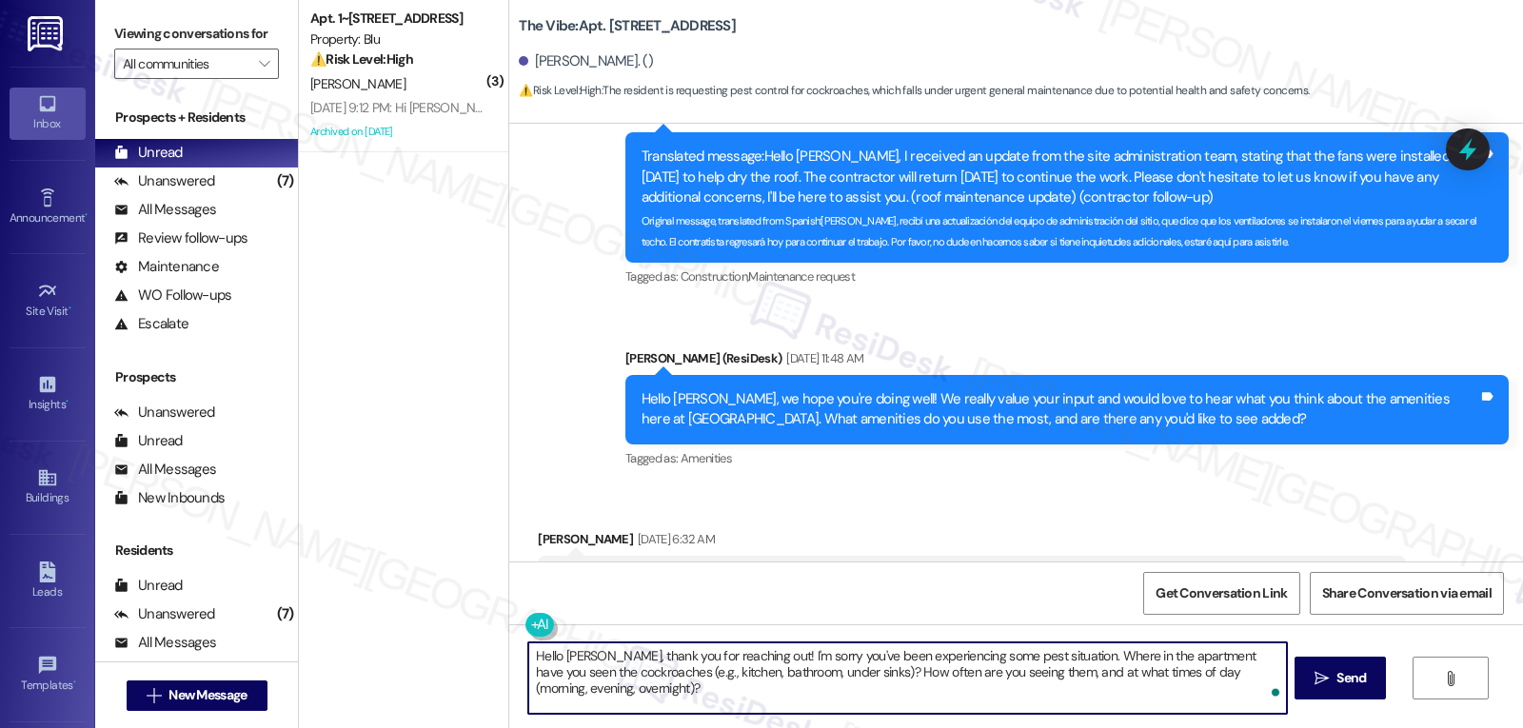
click at [566, 674] on textarea "Hello Porfirio, thank you for reaching out! I'm sorry you've been experiencing …" at bounding box center [907, 677] width 758 height 71
click at [567, 673] on textarea "Hello Porfirio, thank you for reaching out! I'm sorry you've been experiencing …" at bounding box center [907, 677] width 758 height 71
type textarea "Hello Porfirio, thank you for reaching out! I'm sorry you've been experiencing …"
click at [1314, 680] on icon "" at bounding box center [1321, 678] width 14 height 15
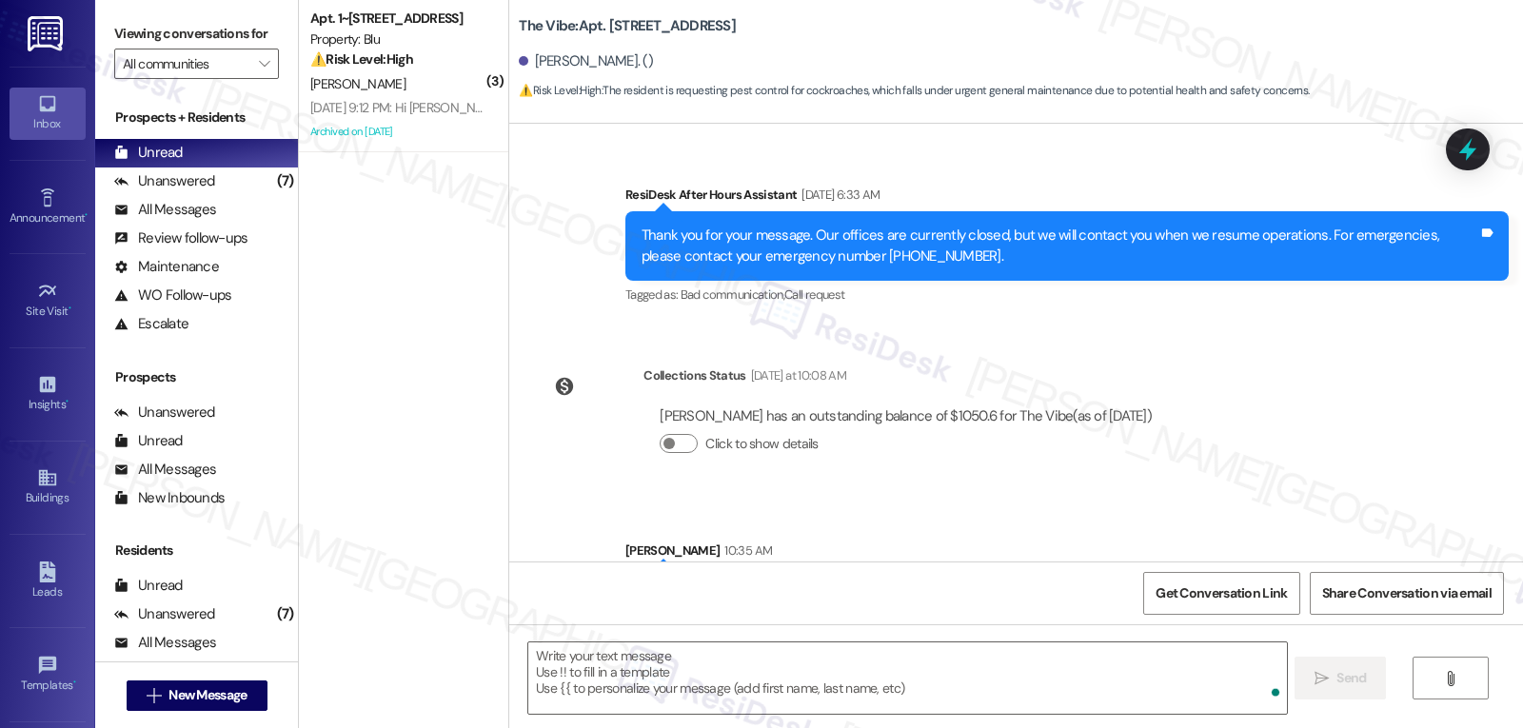
scroll to position [24490, 0]
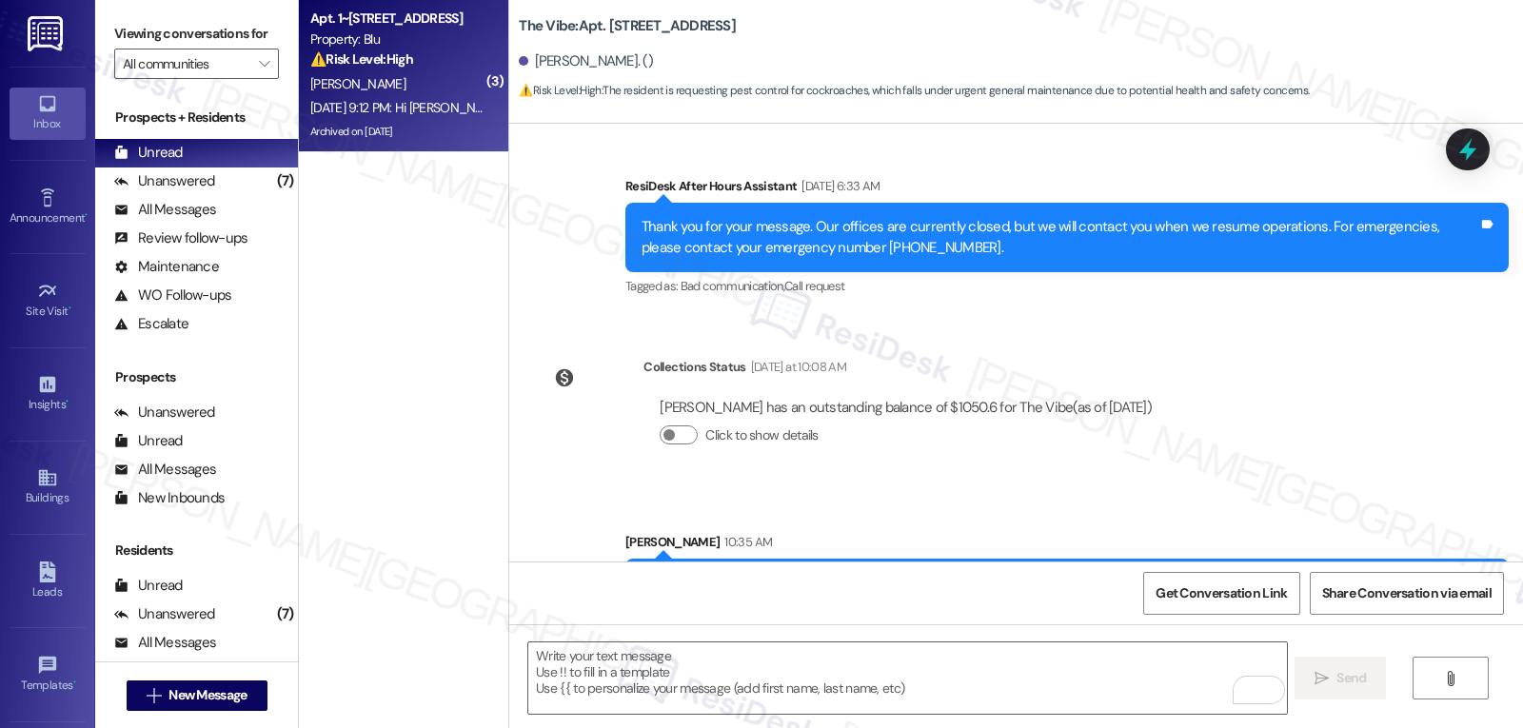
click at [411, 67] on div "⚠️ Risk Level: High The resident reports a potential issue with a newly install…" at bounding box center [398, 59] width 176 height 20
type textarea "Fetching suggested responses. Please feel free to read through the conversation…"
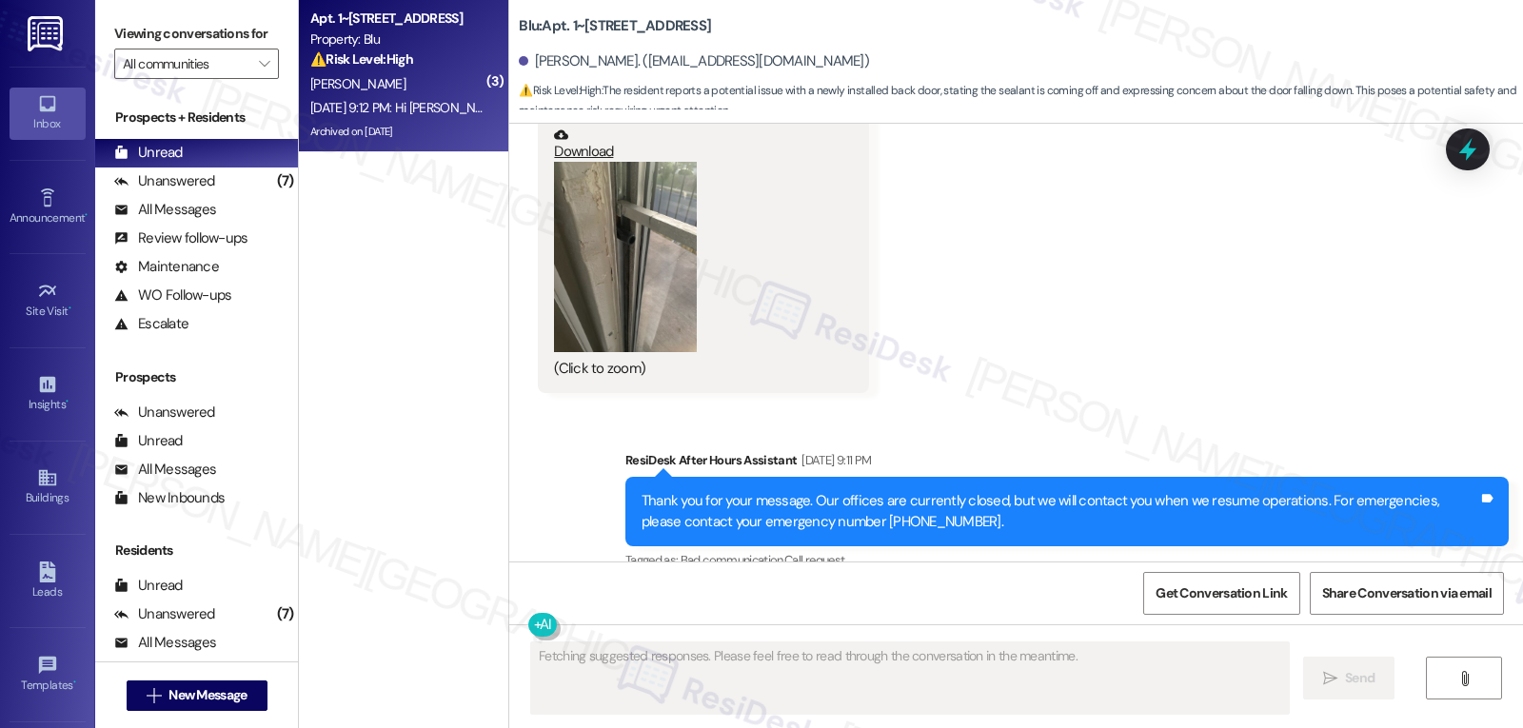
scroll to position [19072, 0]
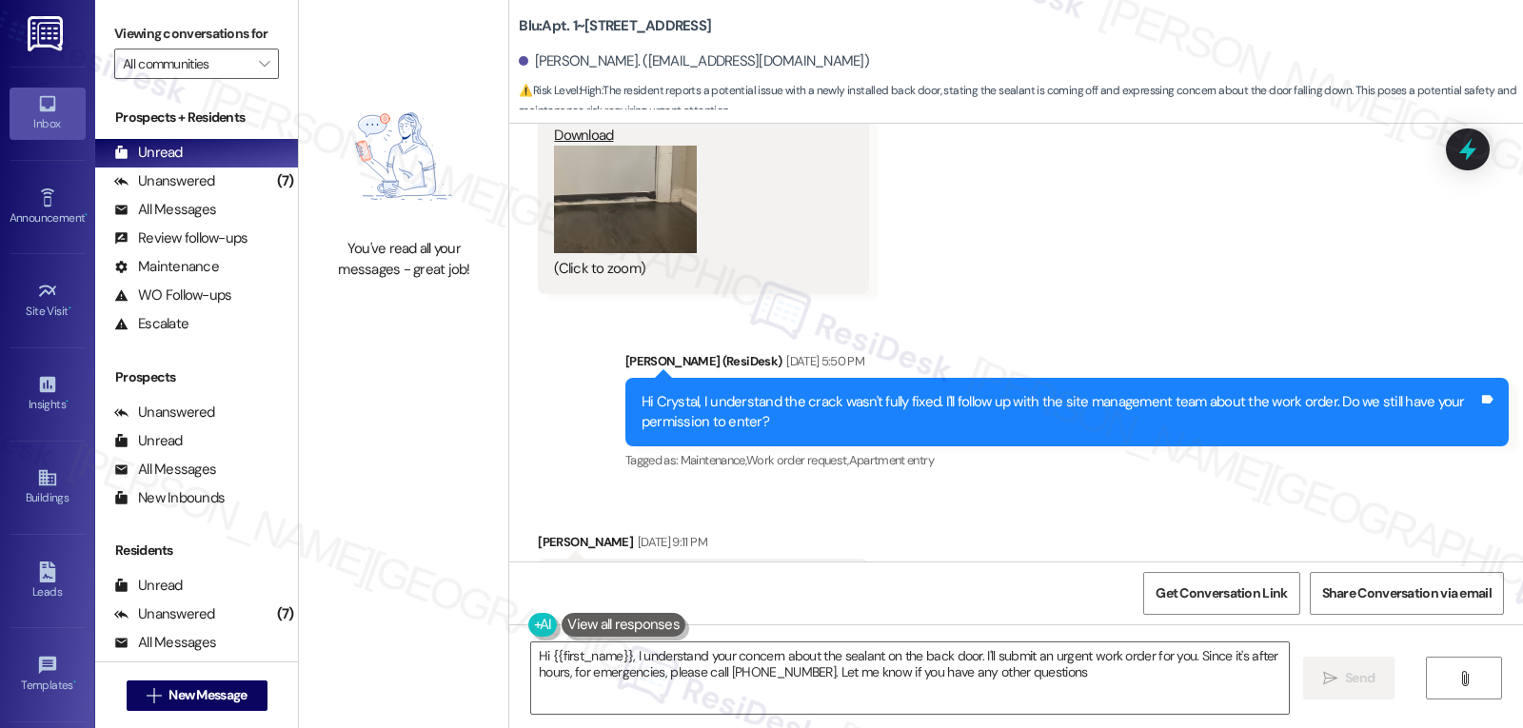
type textarea "Hi {{first_name}}, I understand your concern about the sealant on the back door…"
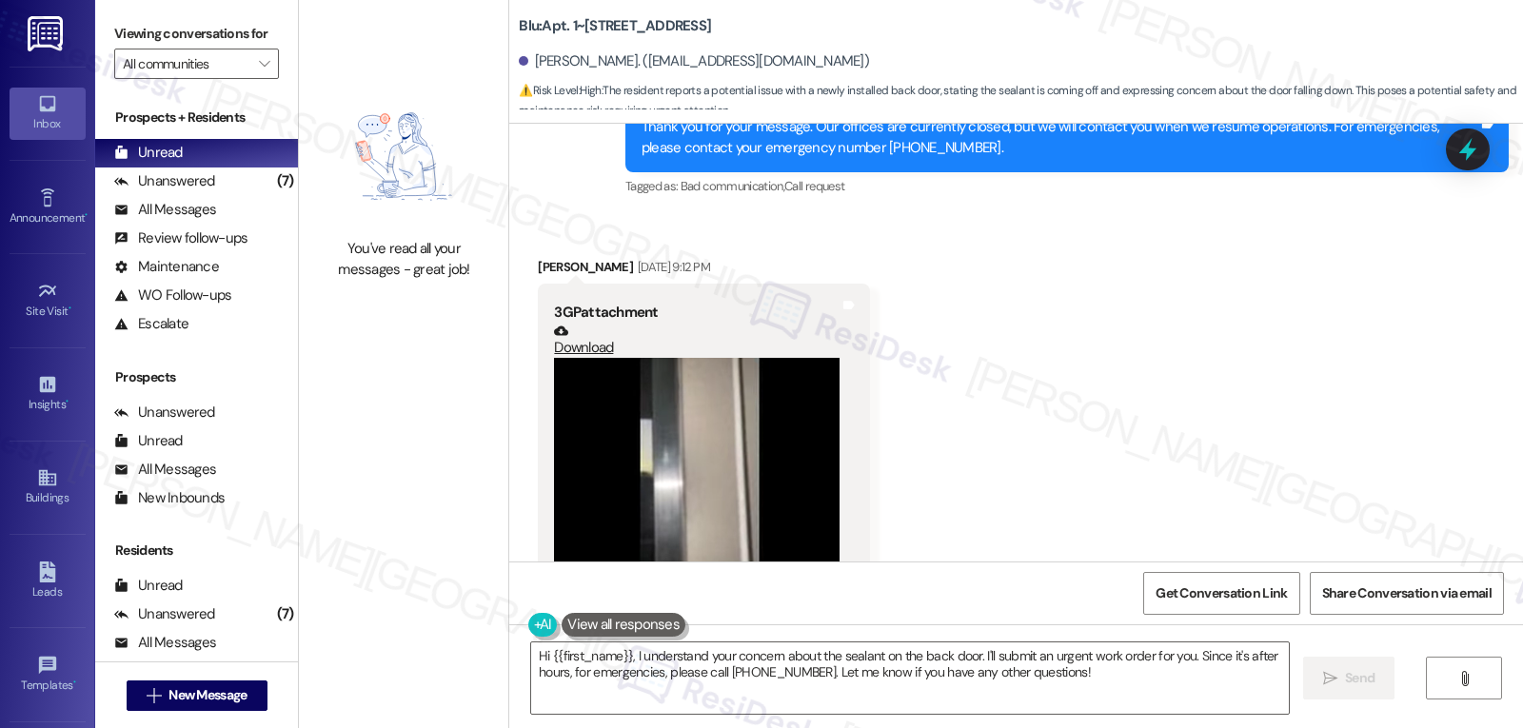
scroll to position [18730, 0]
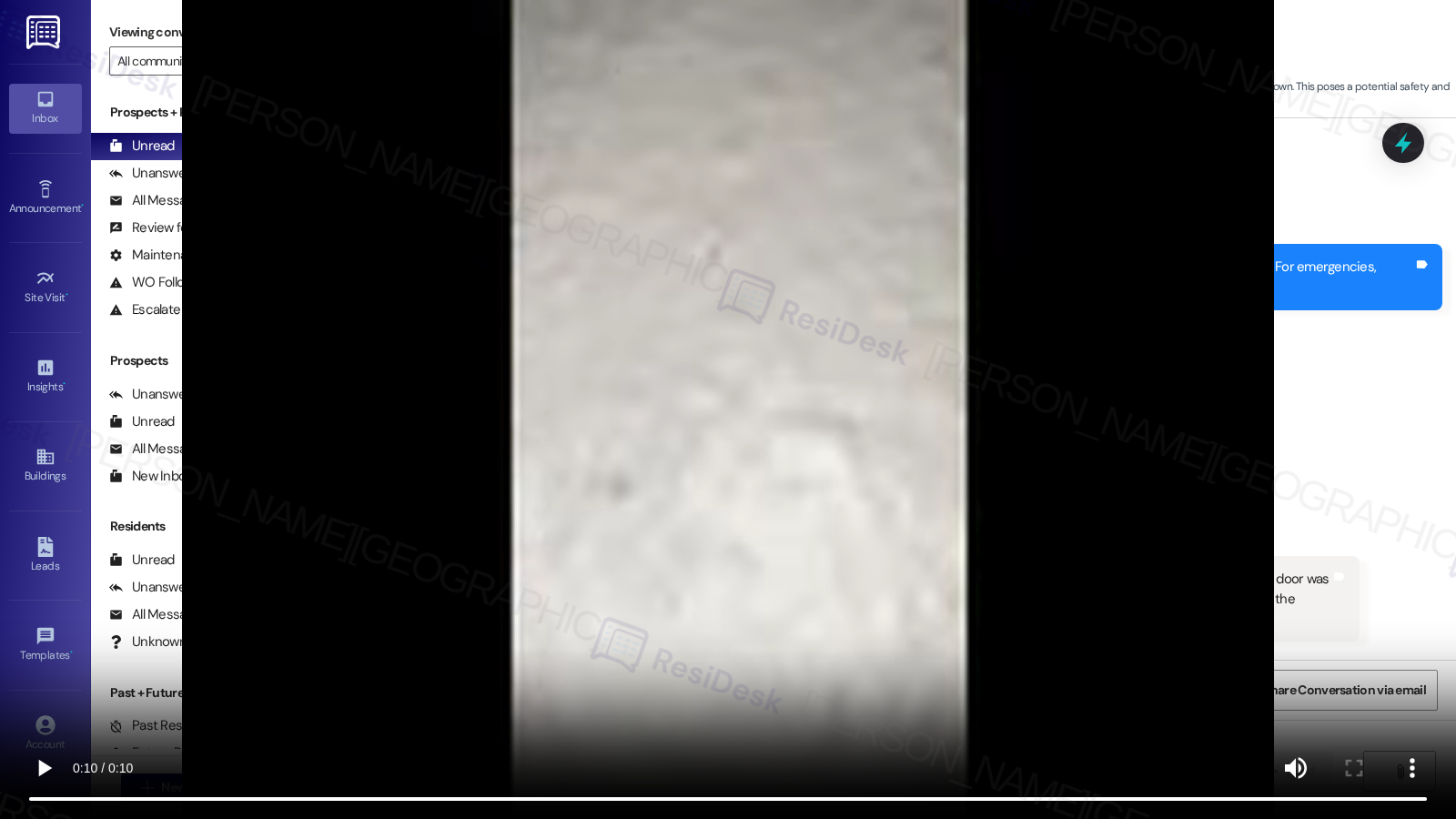
click at [660, 346] on video at bounding box center [728, 409] width 1456 height 819
click at [1235, 215] on video at bounding box center [728, 409] width 1456 height 819
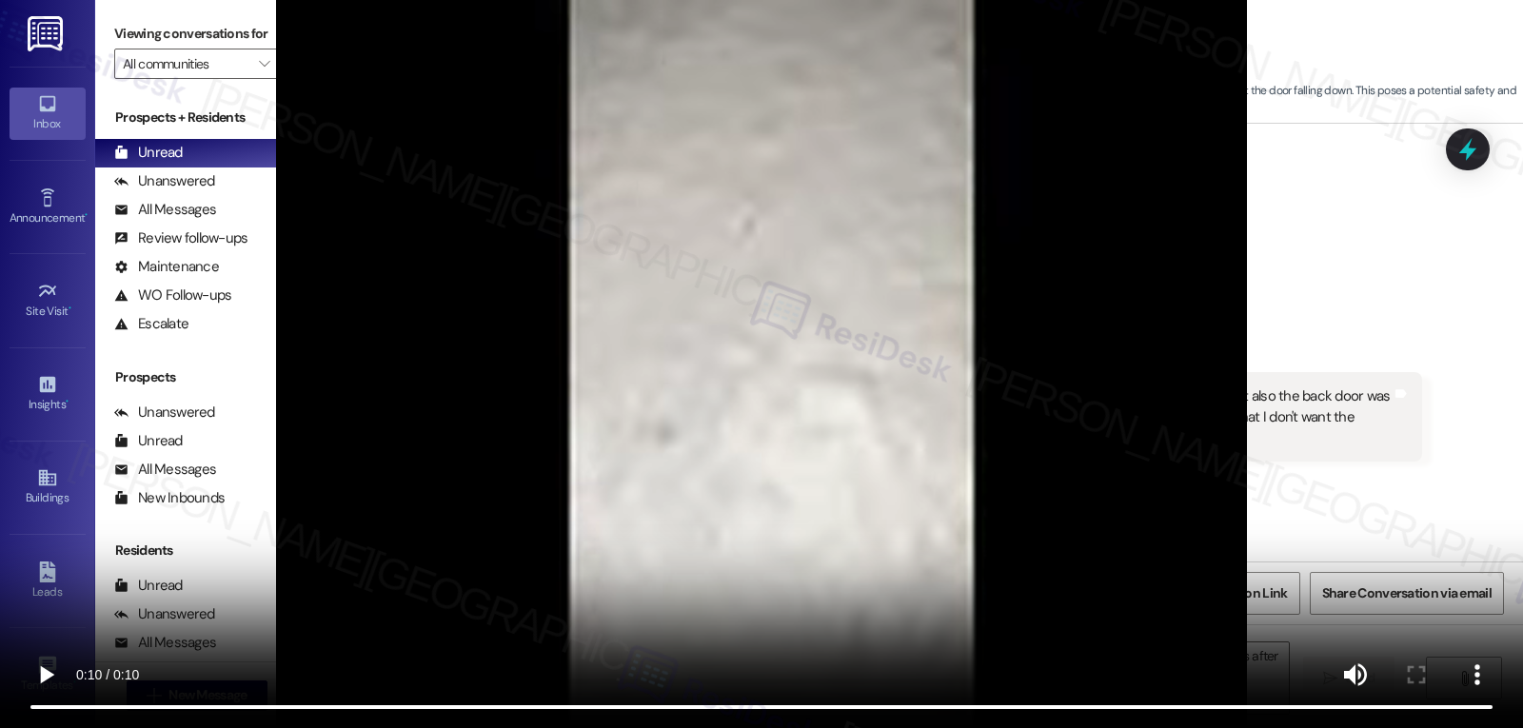
scroll to position [19072, 0]
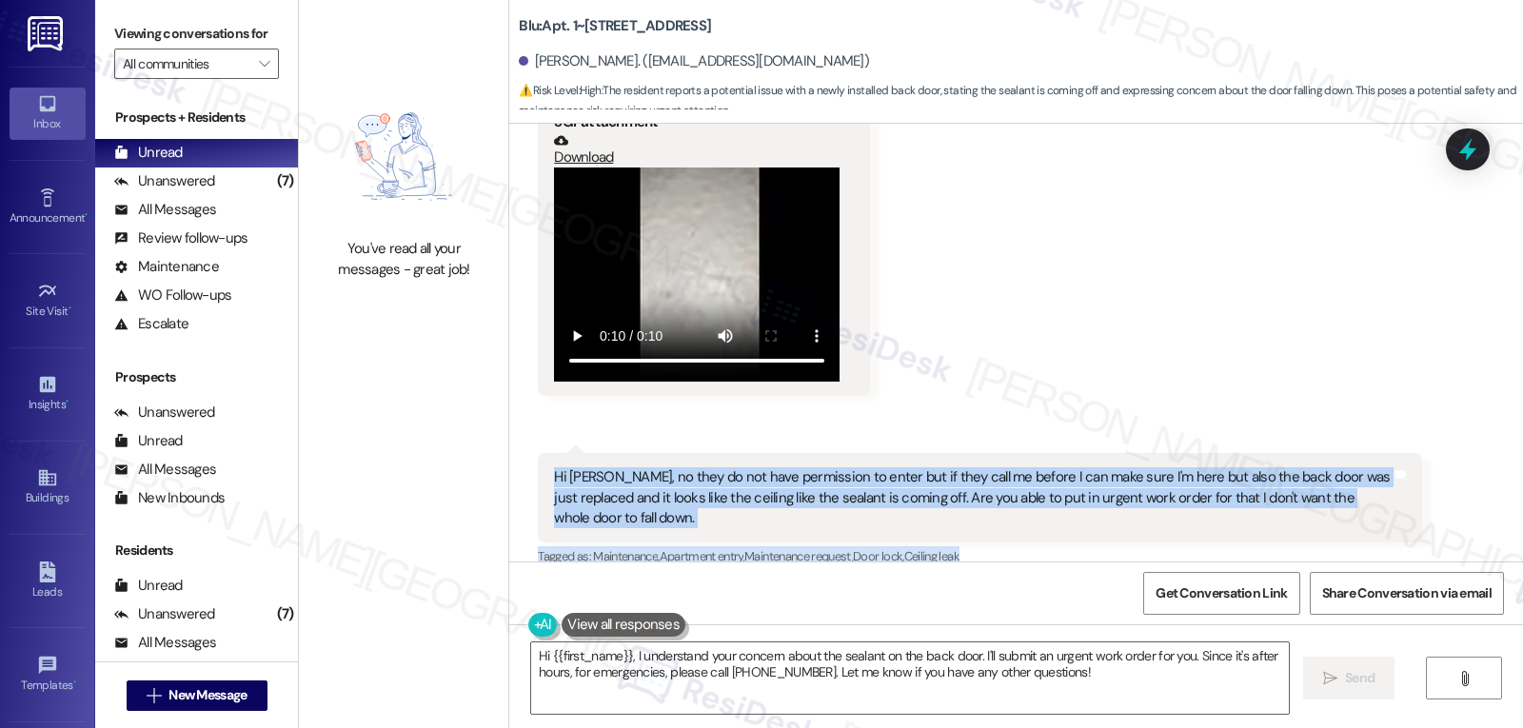
drag, startPoint x: 524, startPoint y: 395, endPoint x: 998, endPoint y: 463, distance: 478.8
click at [998, 463] on div "Crystal Molina Aug 28, 2025 at 9:12 PM Hi Sarah, no they do not have permission…" at bounding box center [979, 540] width 883 height 174
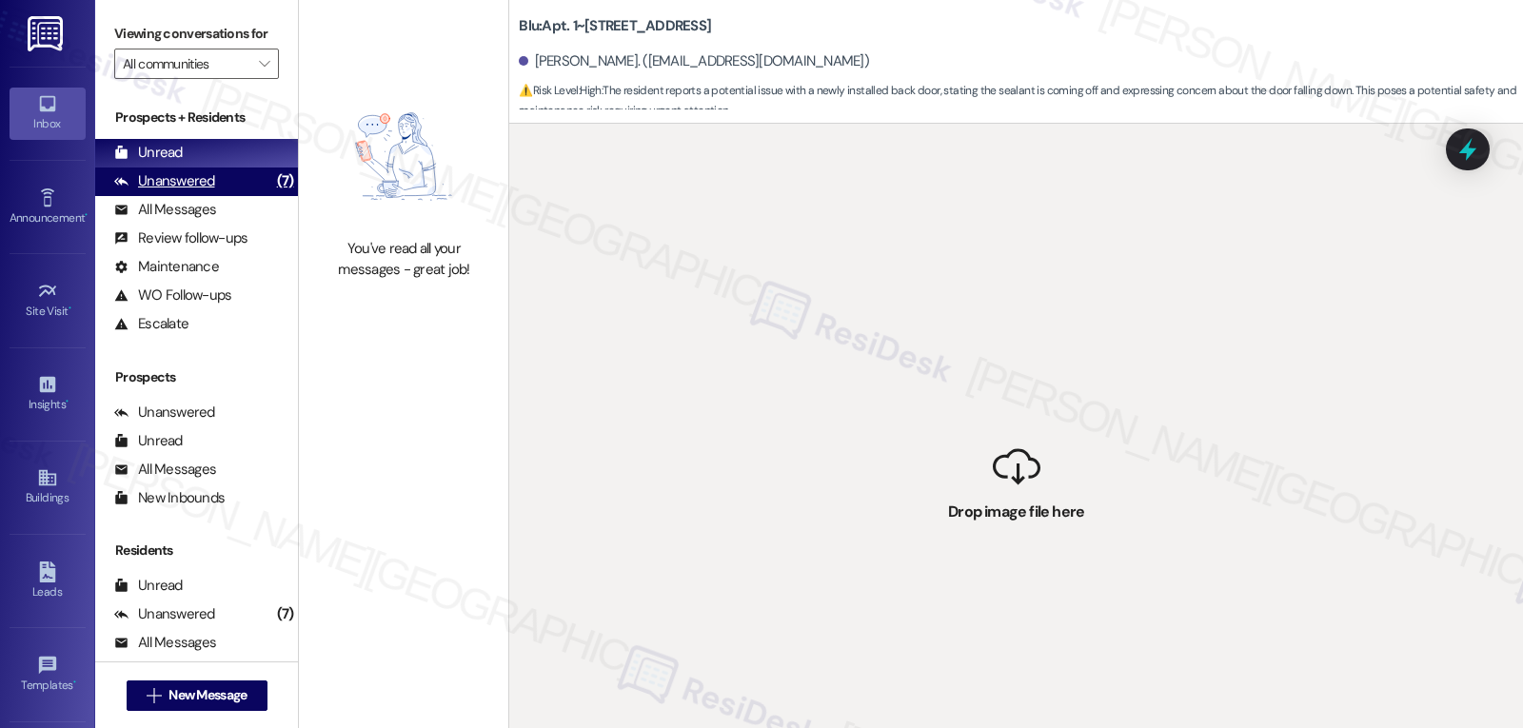
click at [158, 196] on div "Unanswered (7)" at bounding box center [196, 182] width 203 height 29
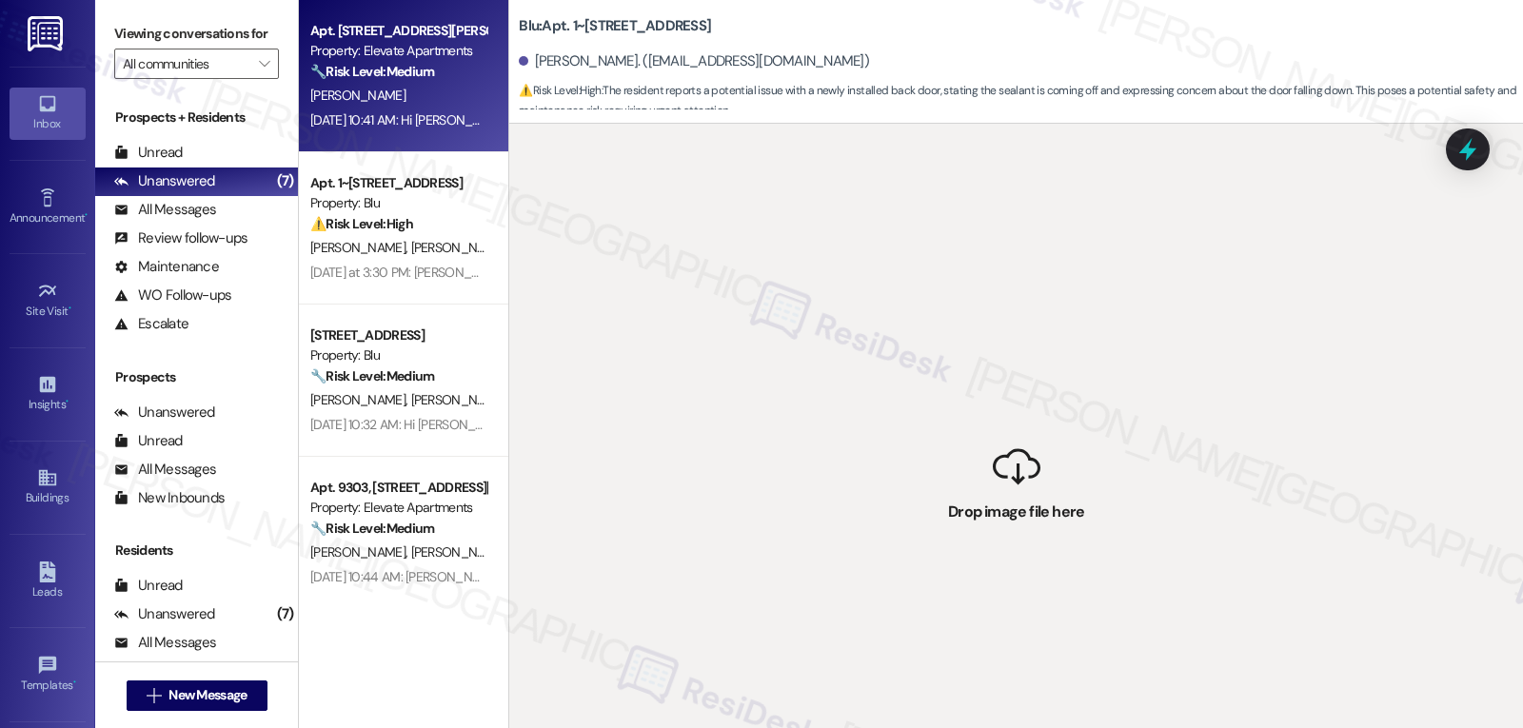
click at [428, 120] on div "Aug 29, 2025 at 10:41 AM: Hi Nestor, thank you for reaching out, and I’m so gla…" at bounding box center [1237, 119] width 1855 height 17
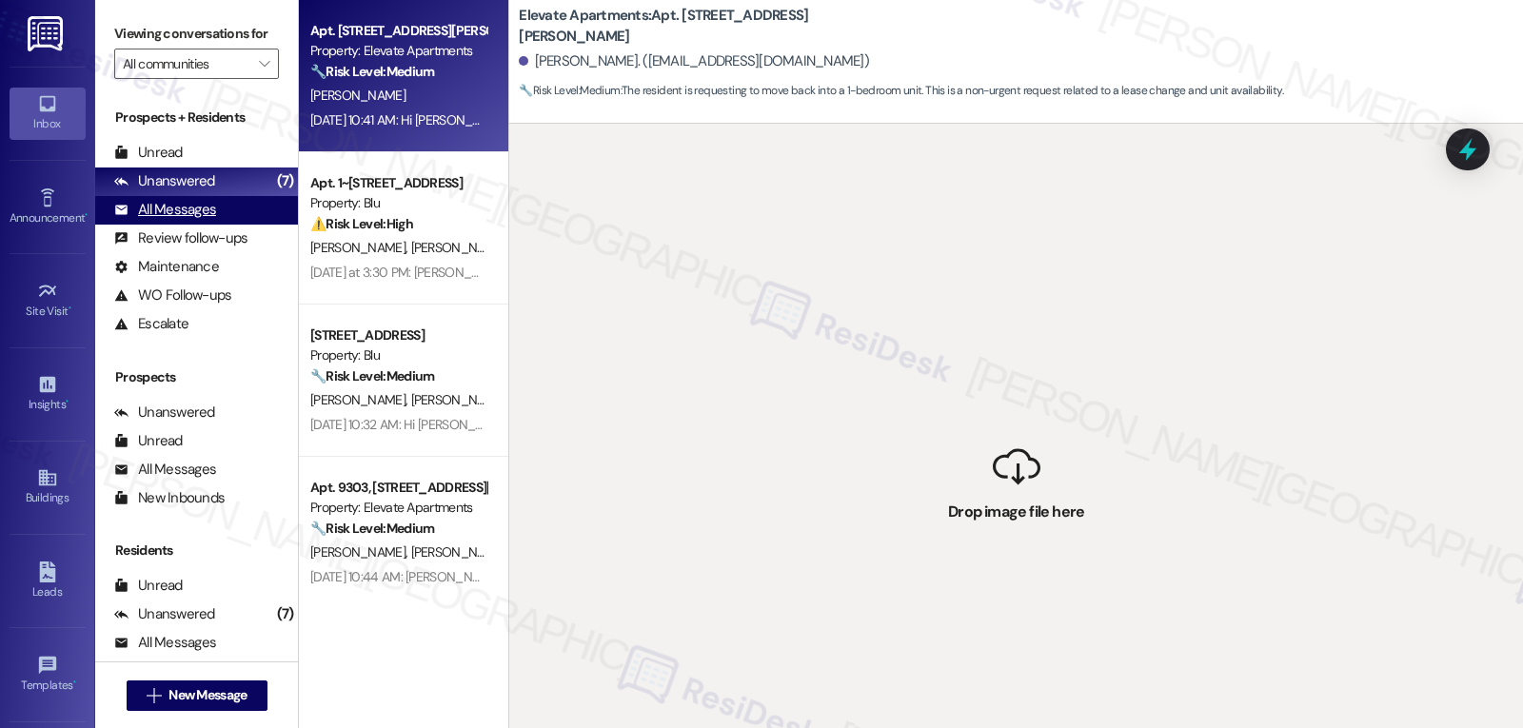
click at [161, 220] on div "All Messages" at bounding box center [165, 210] width 102 height 20
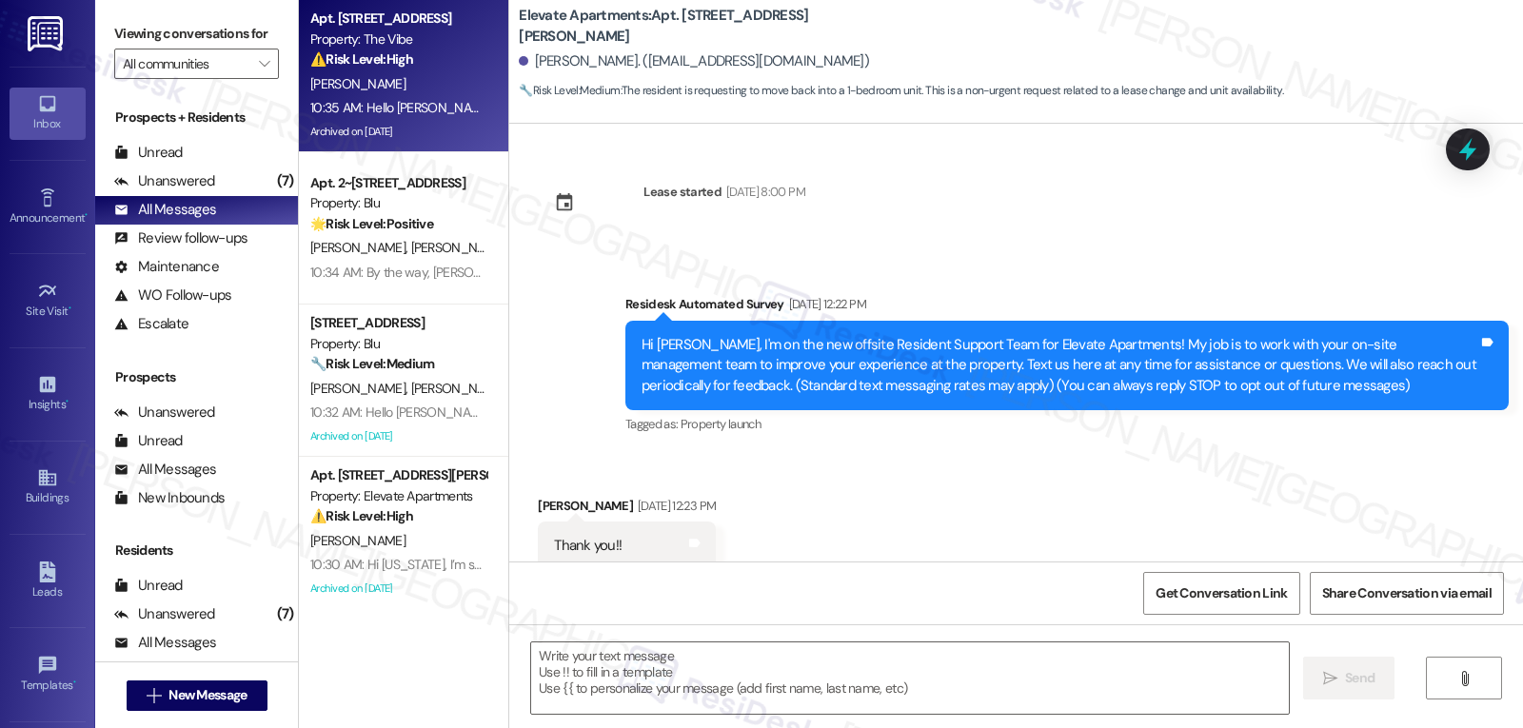
type textarea "Fetching suggested responses. Please feel free to read through the conversation…"
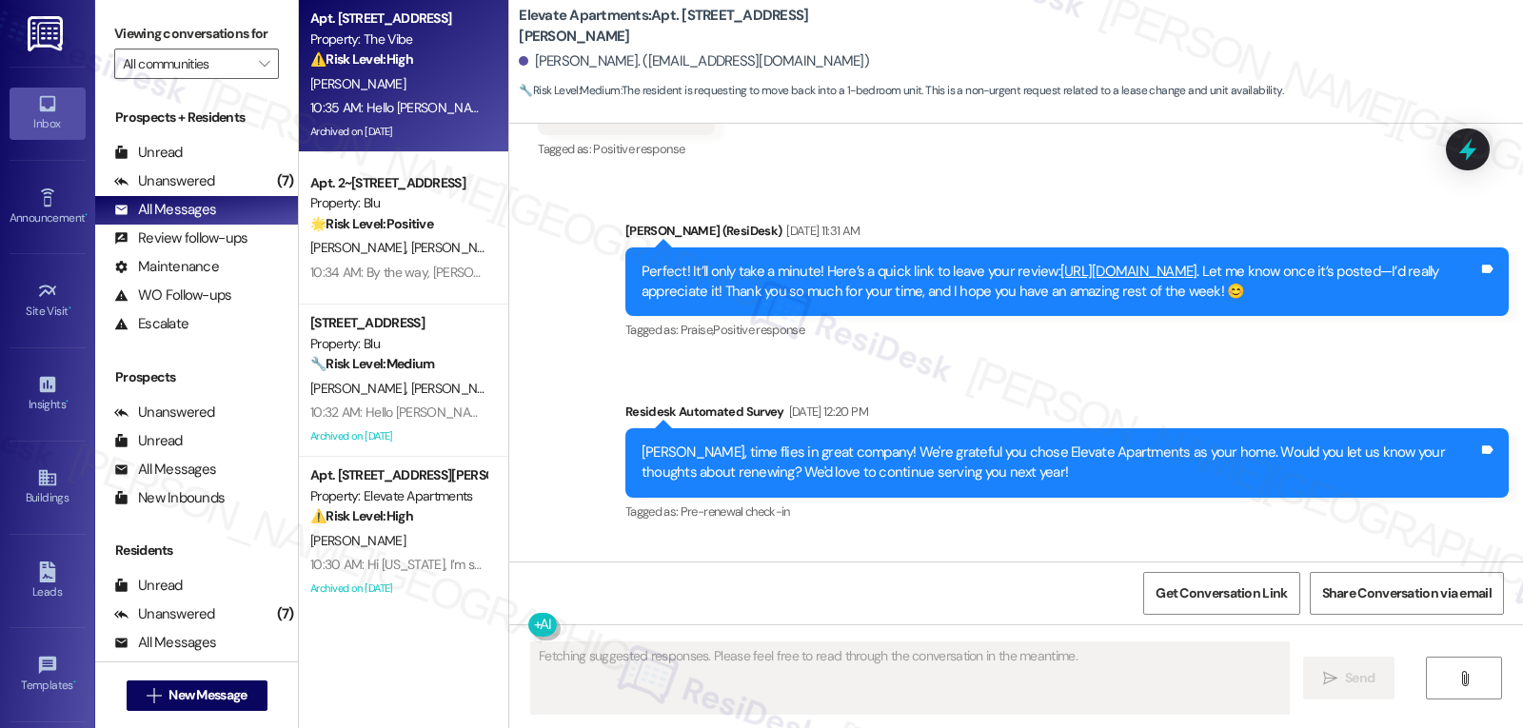
click at [365, 86] on div "P. Vargas" at bounding box center [398, 84] width 180 height 24
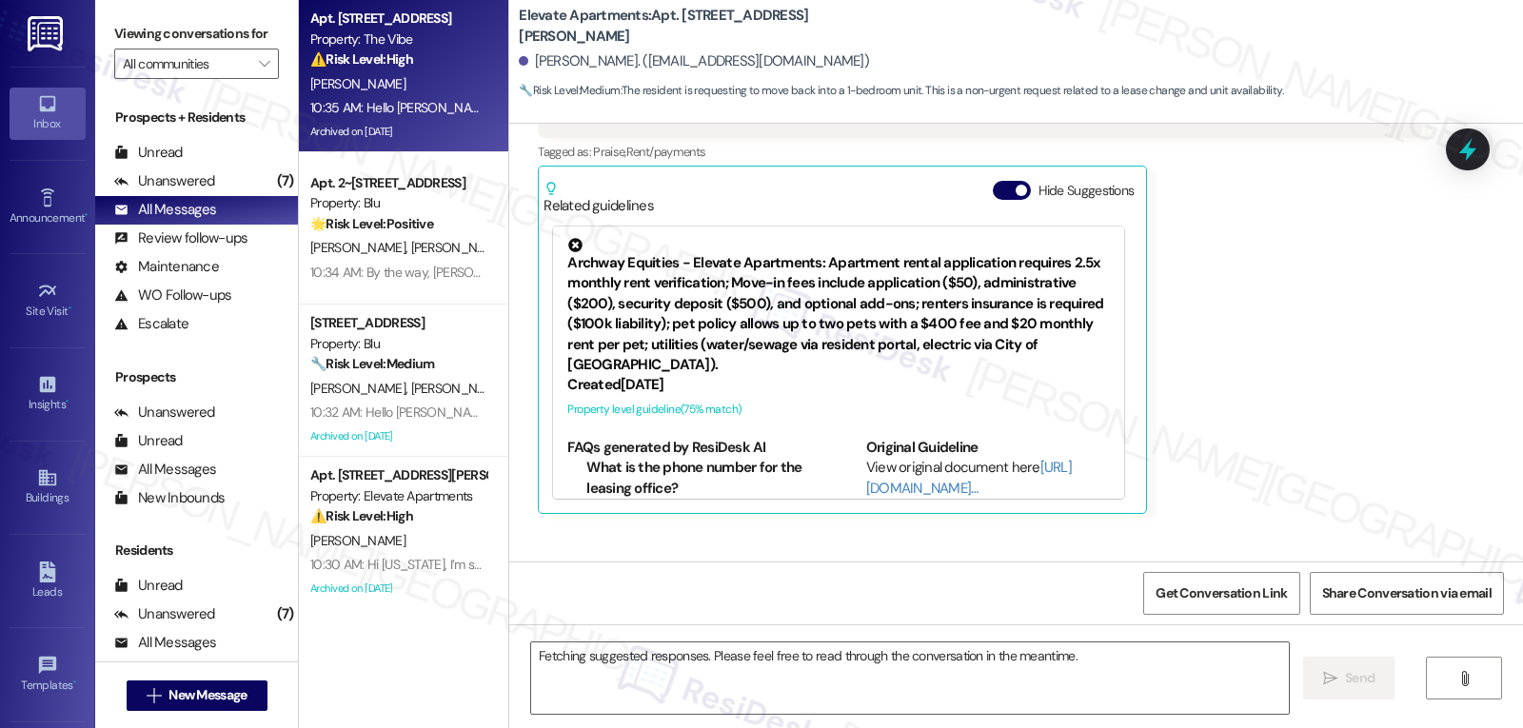
scroll to position [4165, 0]
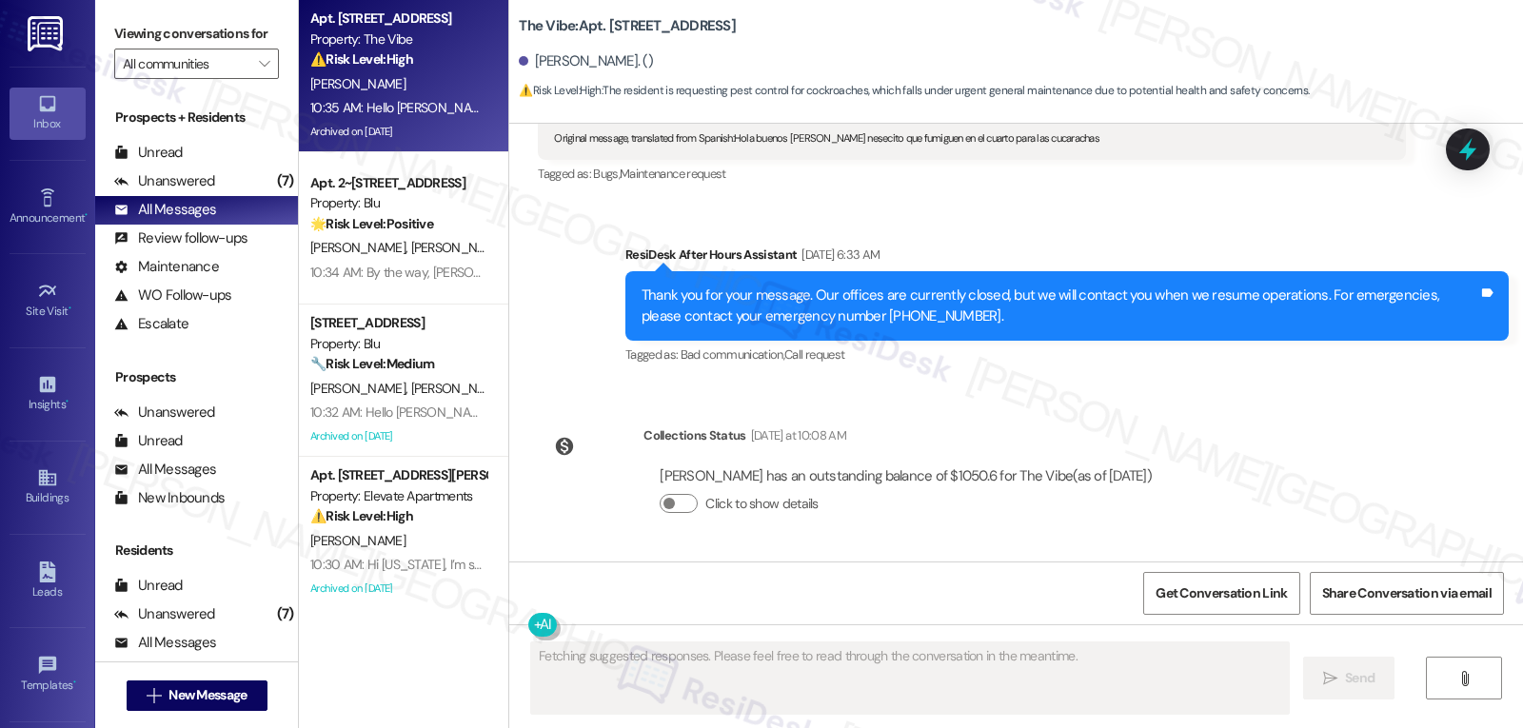
type textarea "Fetching suggested responses. Please feel free to read through the conversation…"
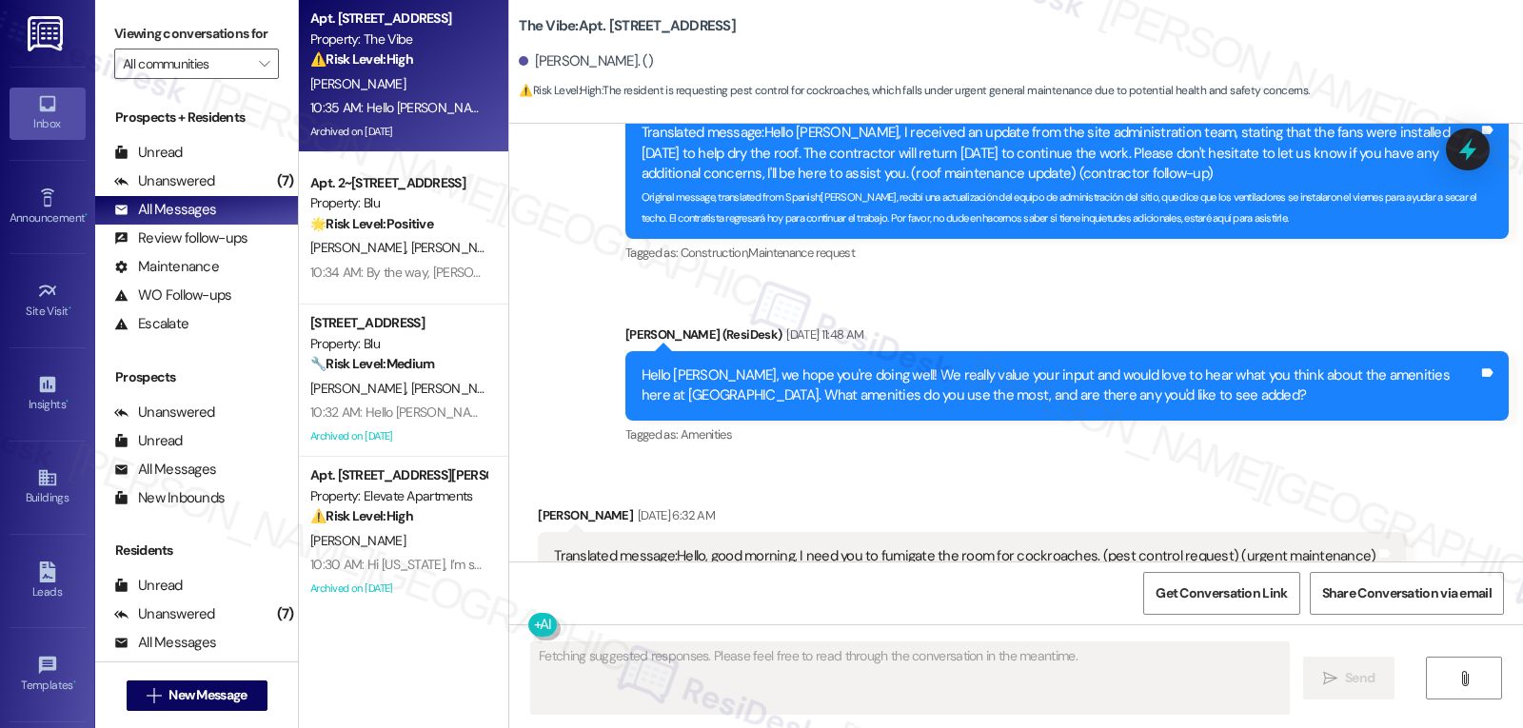
scroll to position [24518, 0]
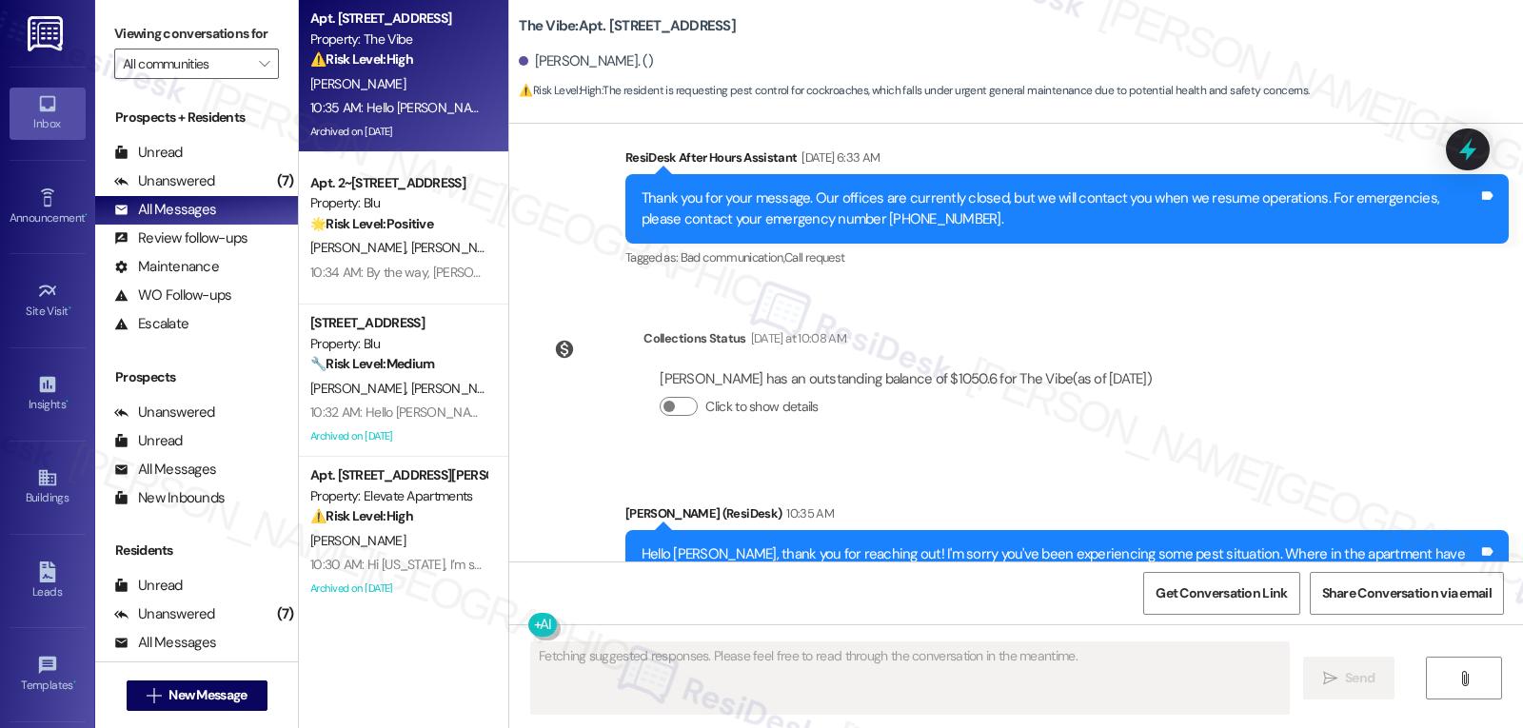
drag, startPoint x: 422, startPoint y: 250, endPoint x: 529, endPoint y: 250, distance: 107.5
click at [419, 250] on span "F. Jimenez" at bounding box center [458, 247] width 95 height 17
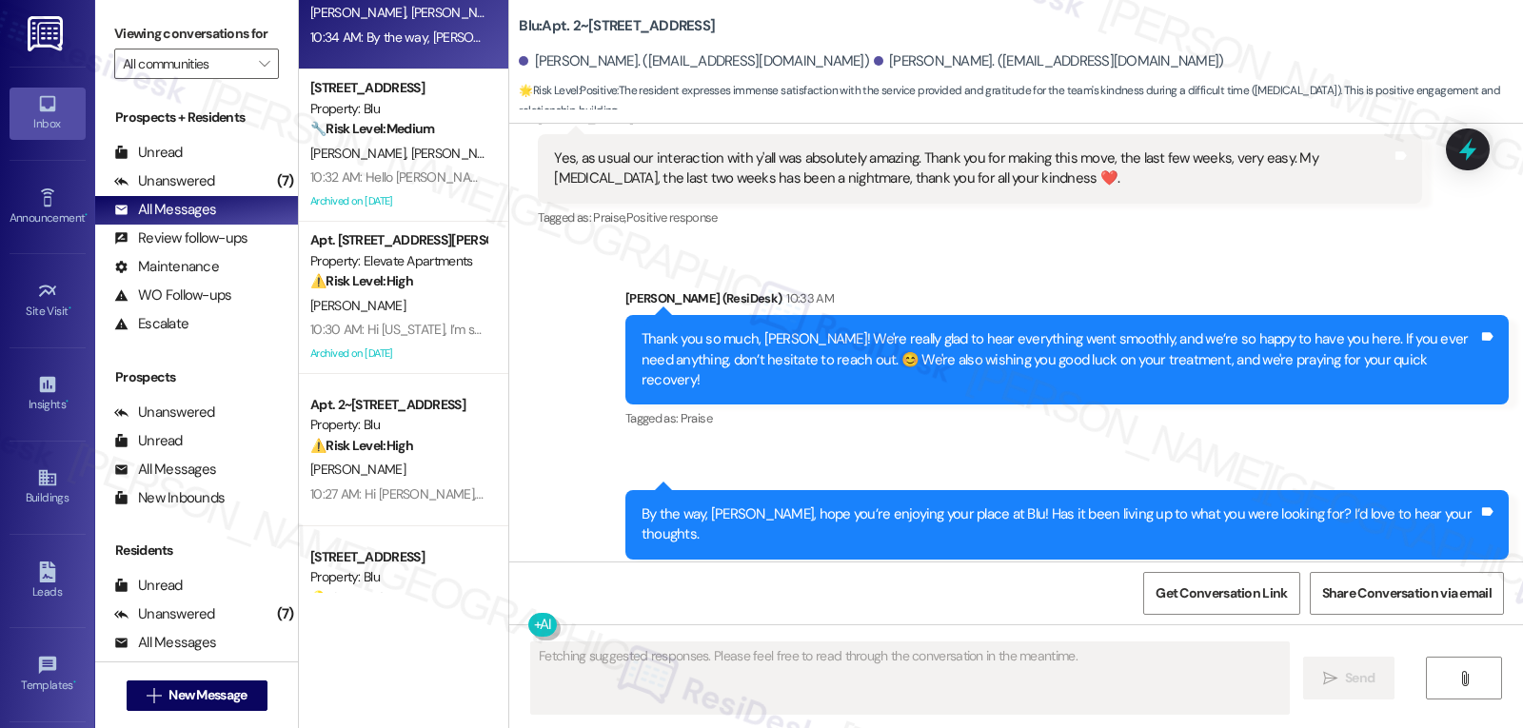
scroll to position [381, 0]
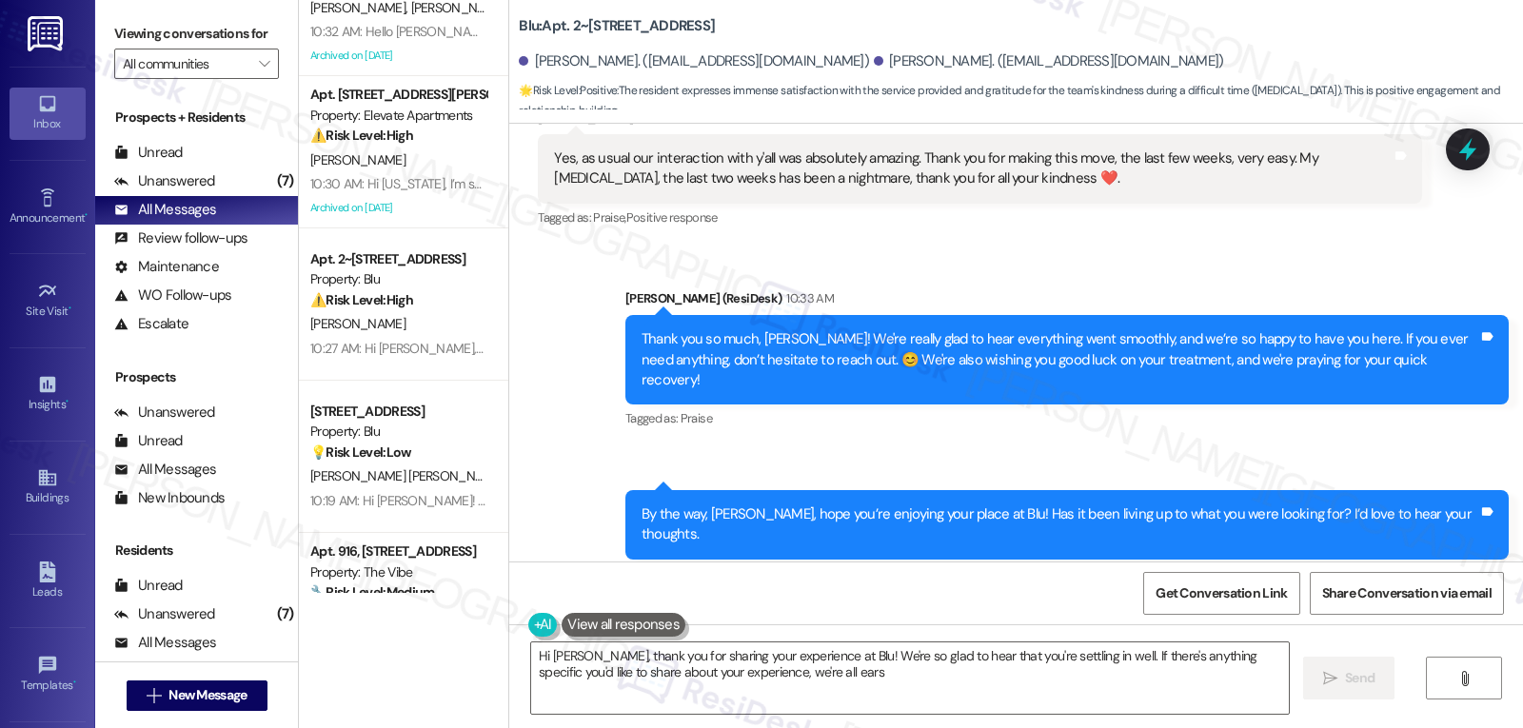
type textarea "Hi Andrew, thank you for sharing your experience at Blu! We're so glad to hear …"
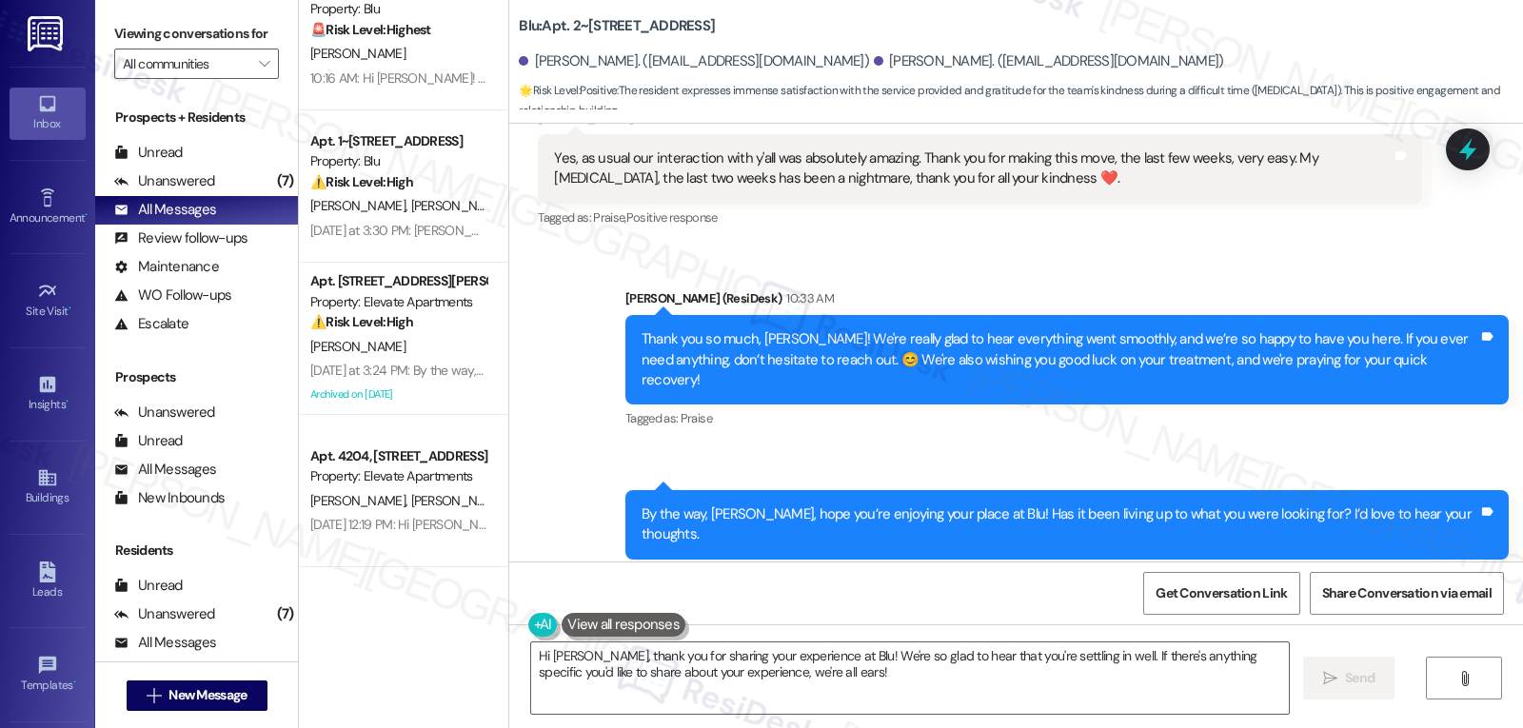
scroll to position [1332, 0]
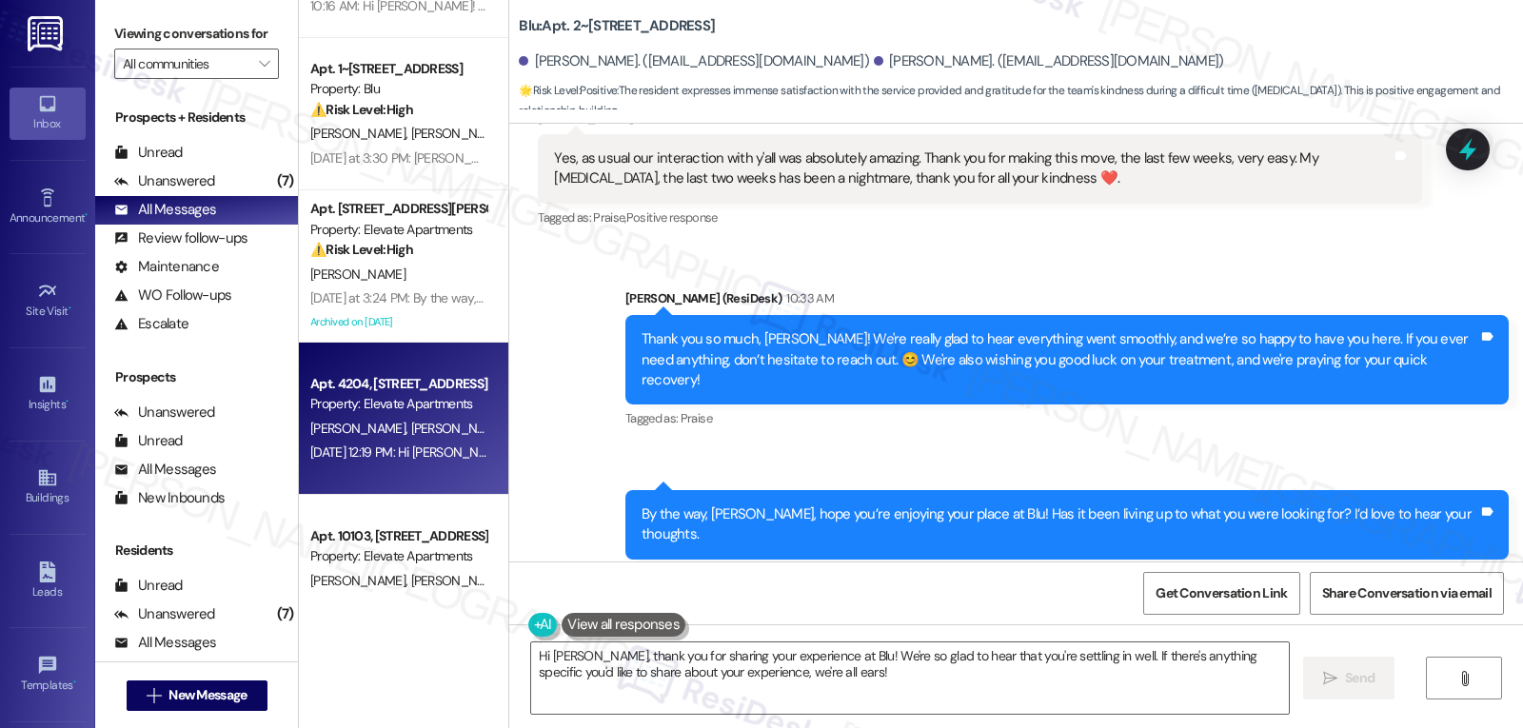
click at [427, 417] on div "T. Normann M. Normann A. Normann" at bounding box center [398, 429] width 180 height 24
type textarea "Fetching suggested responses. Please feel free to read through the conversation…"
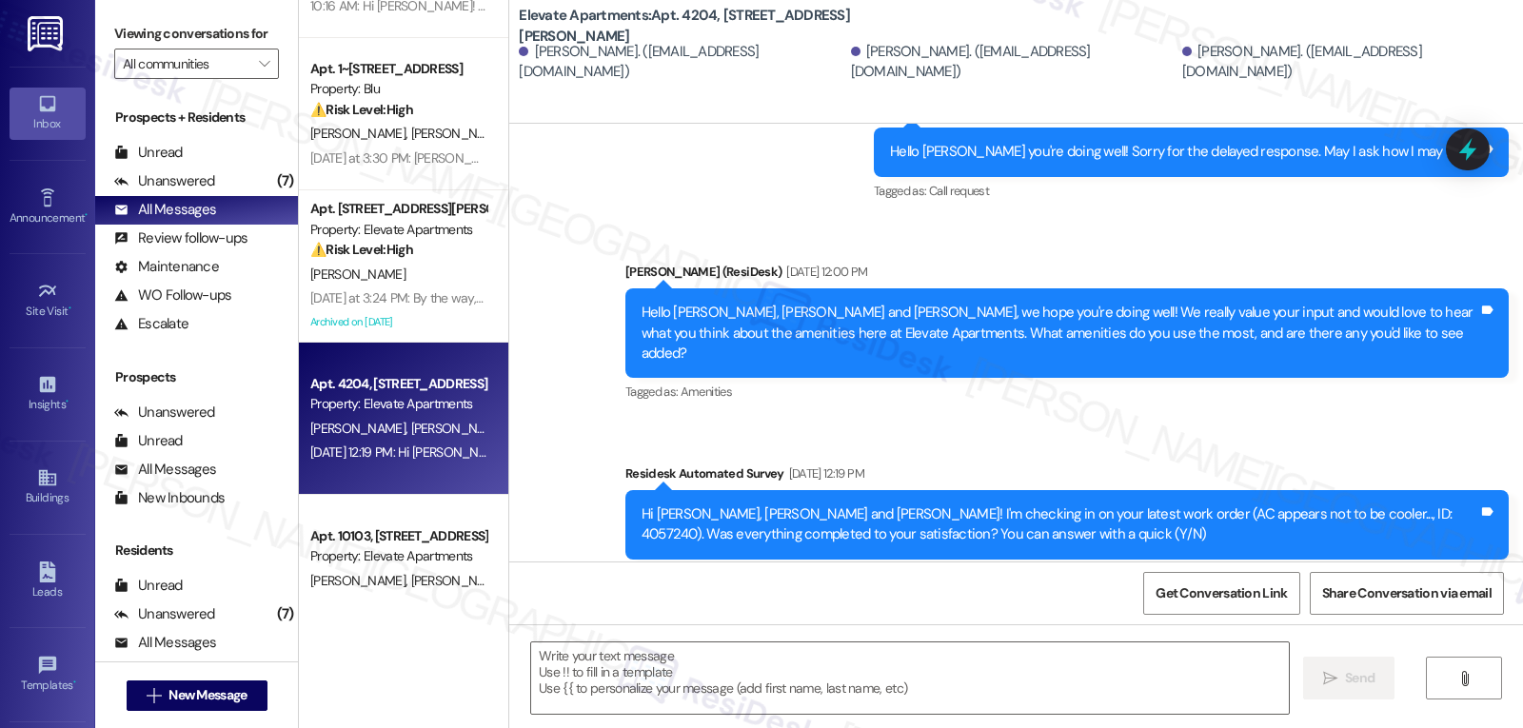
scroll to position [2116, 0]
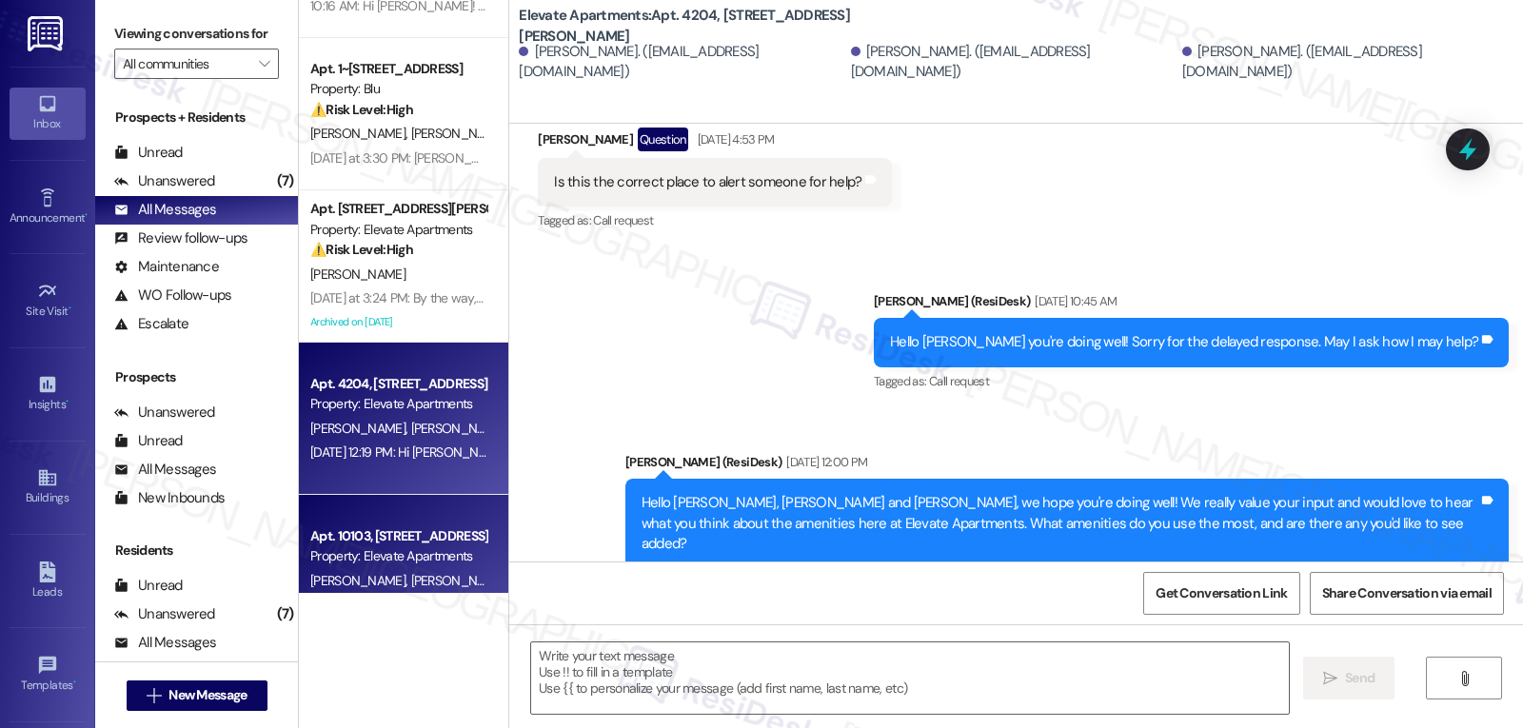
click at [410, 554] on div "Property: Elevate Apartments" at bounding box center [398, 556] width 176 height 20
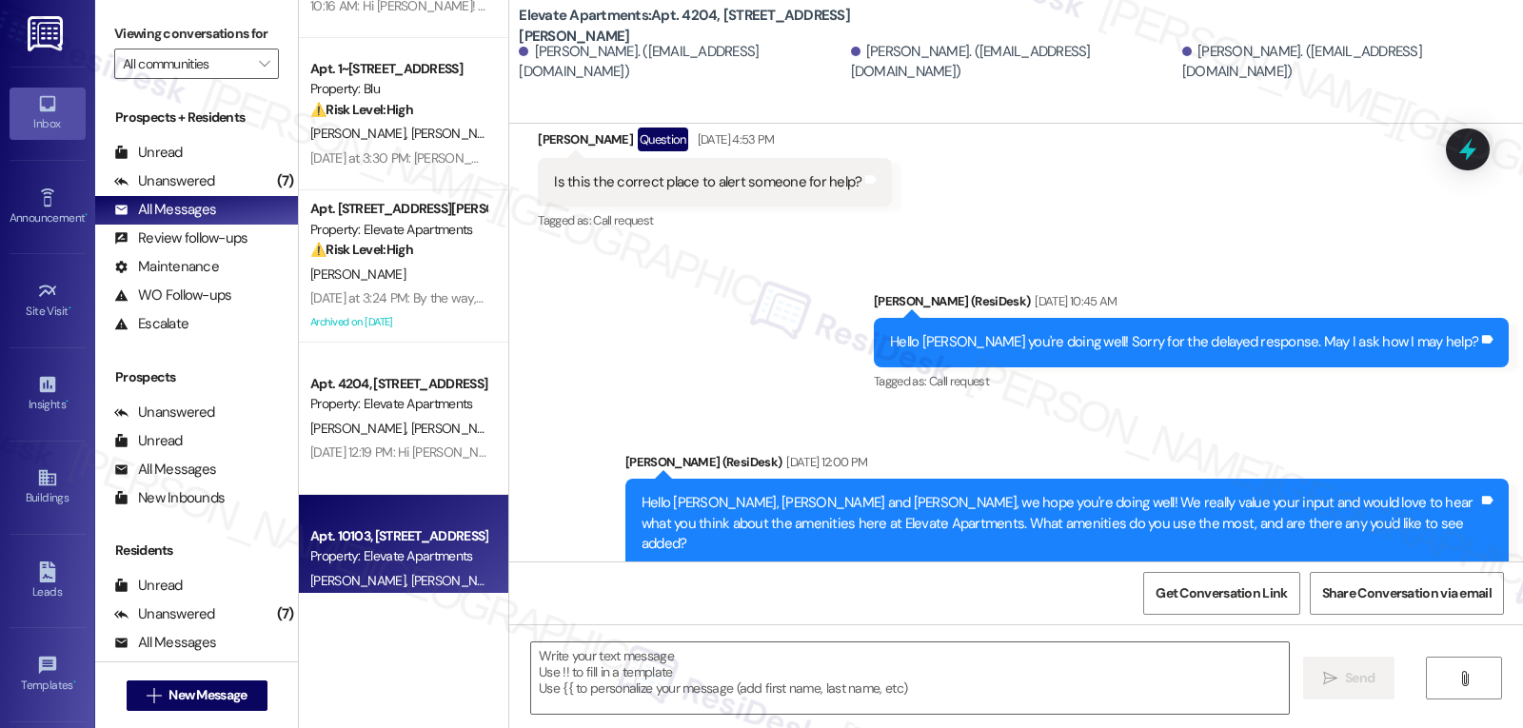
type textarea "Fetching suggested responses. Please feel free to read through the conversation…"
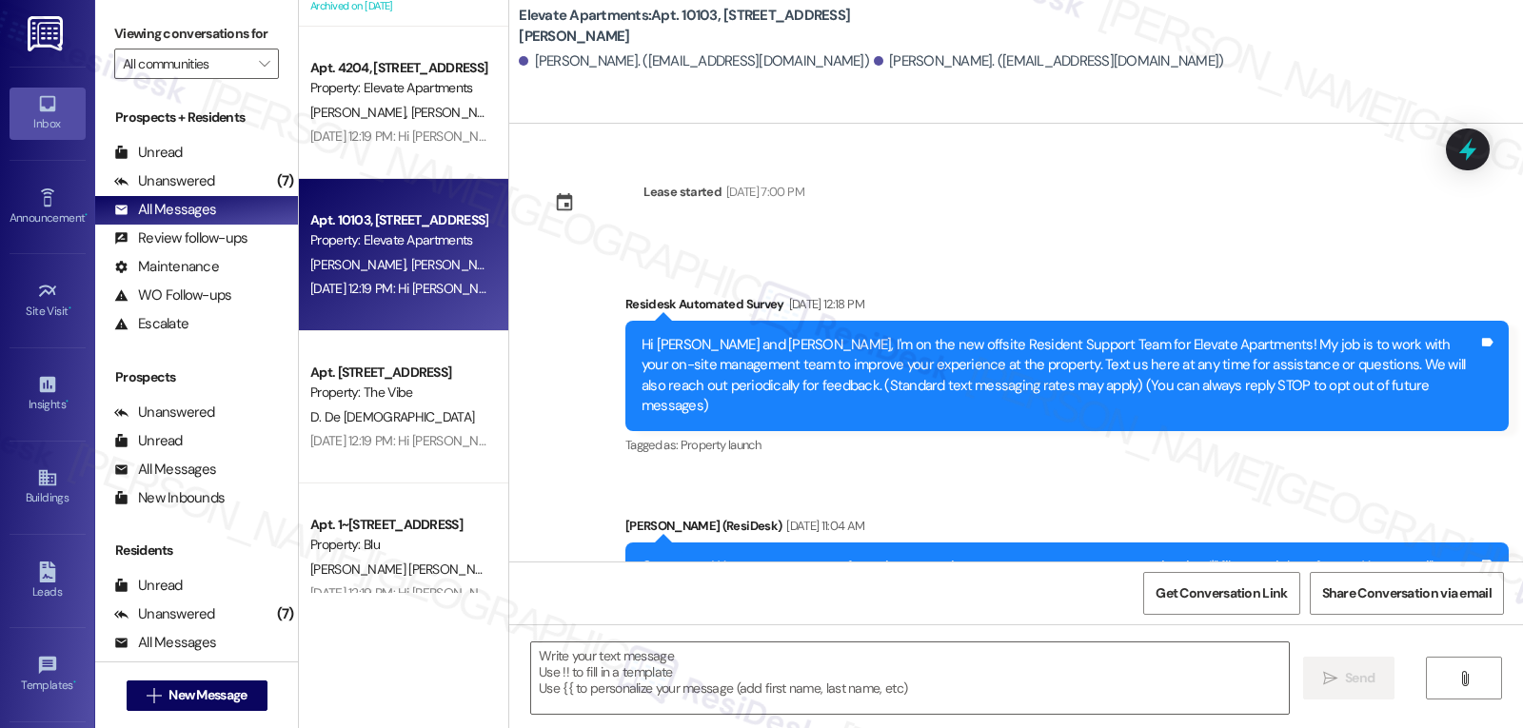
scroll to position [1713, 0]
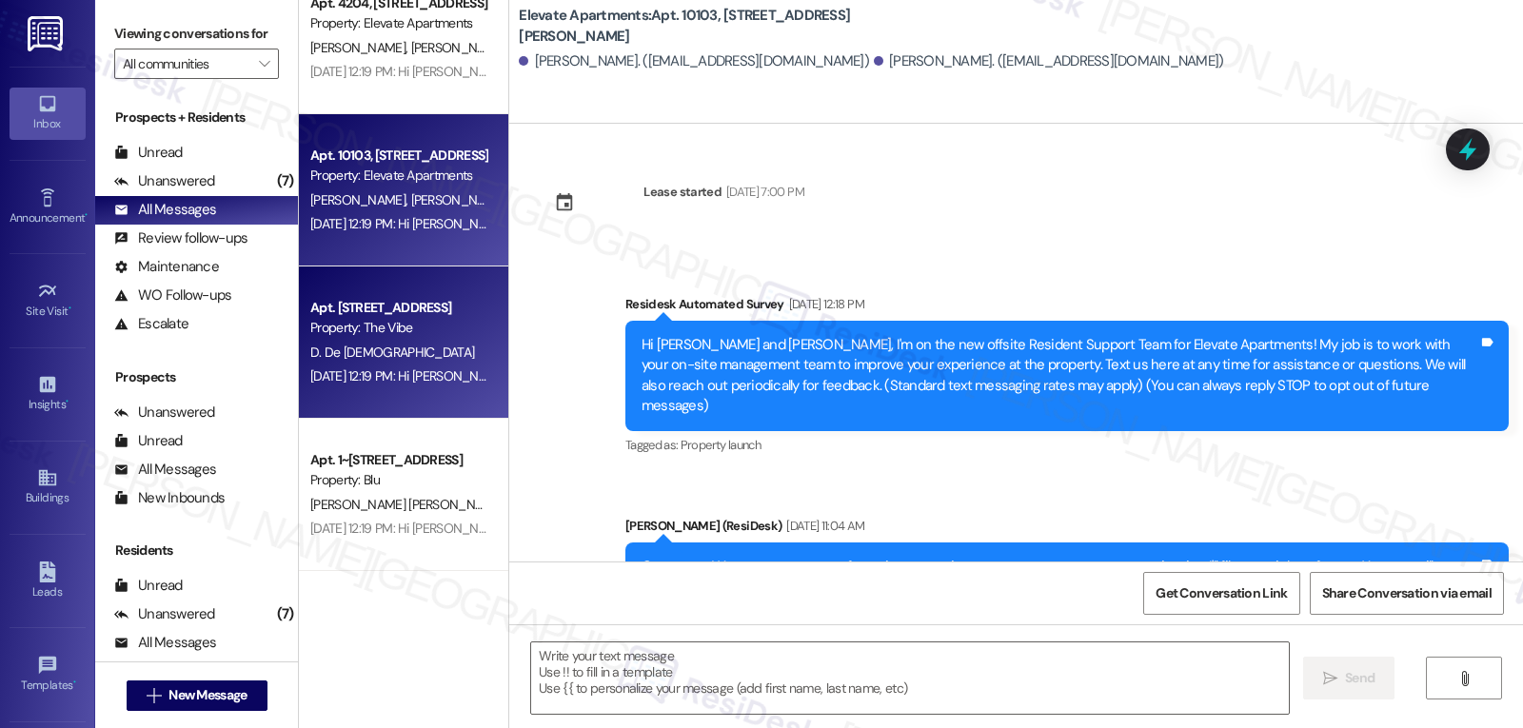
click at [351, 386] on div "Aug 29, 2025 at 12:19 PM: Hi Dennise! I'm checking in on your latest work order…" at bounding box center [398, 377] width 180 height 24
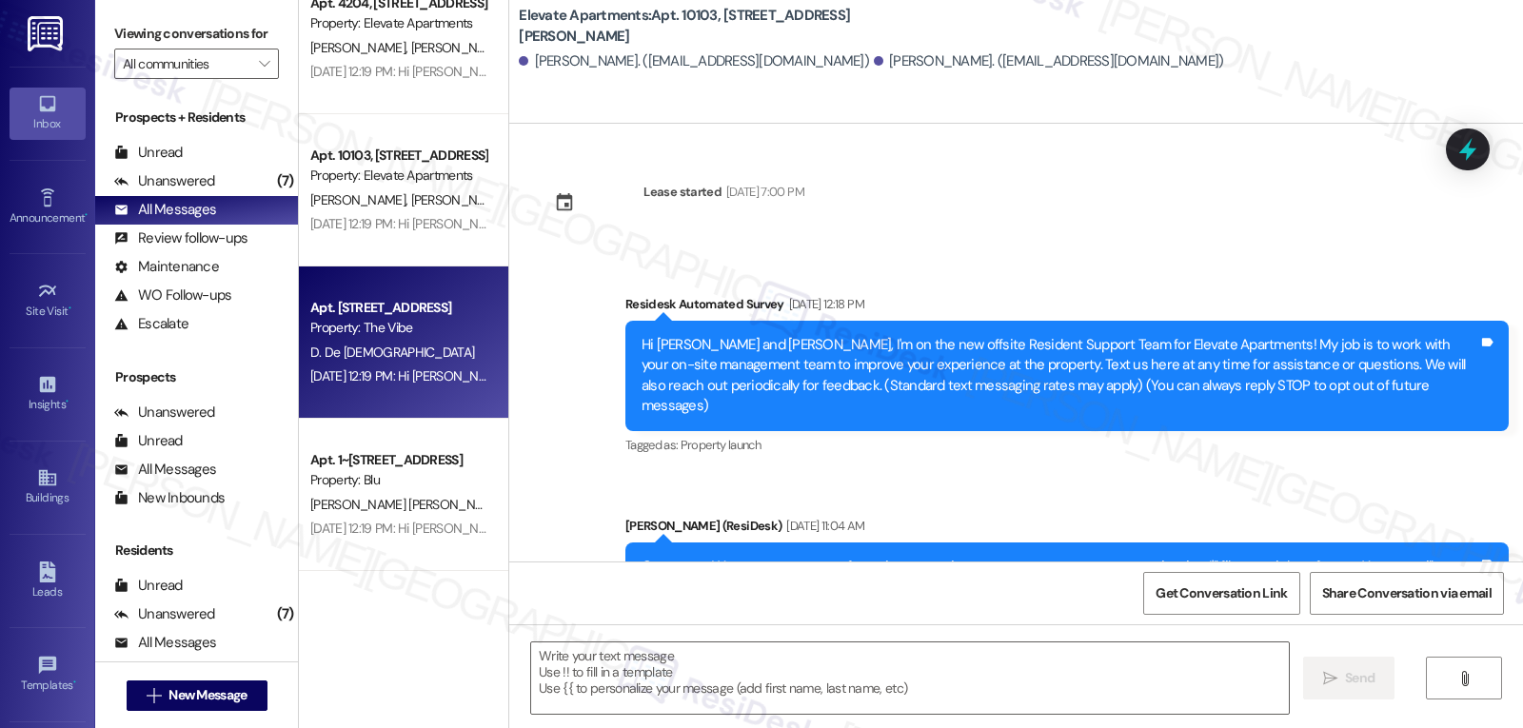
type textarea "Fetching suggested responses. Please feel free to read through the conversation…"
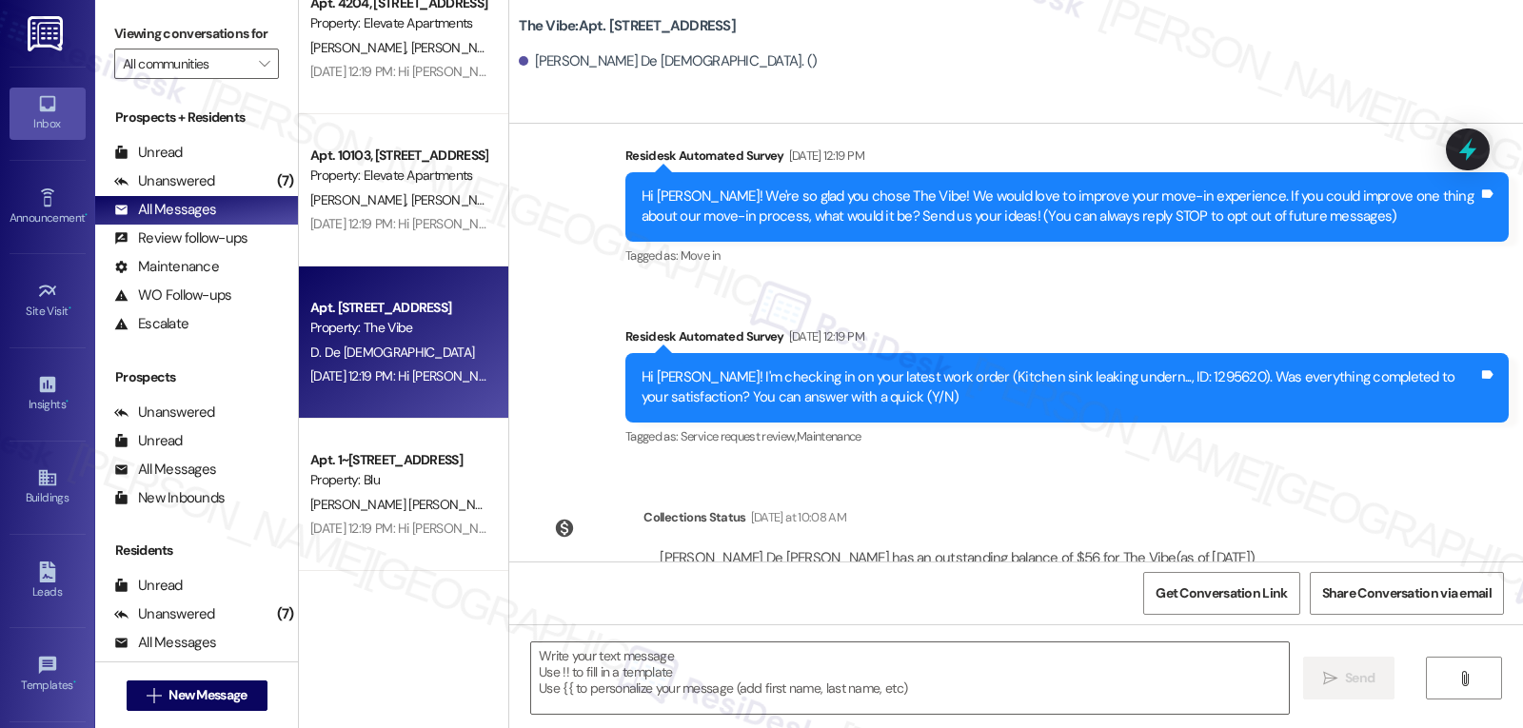
scroll to position [227, 0]
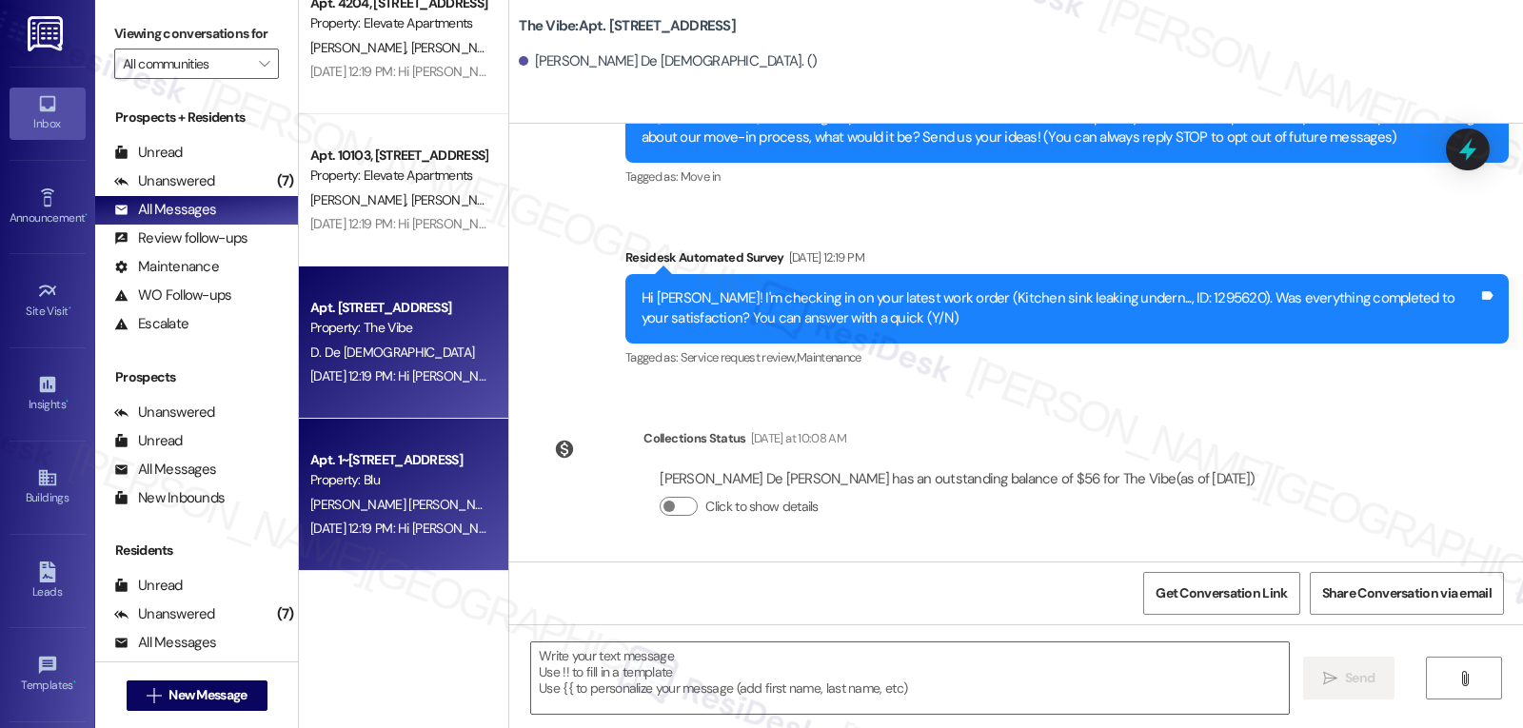
click at [372, 471] on div "Property: Blu" at bounding box center [398, 480] width 176 height 20
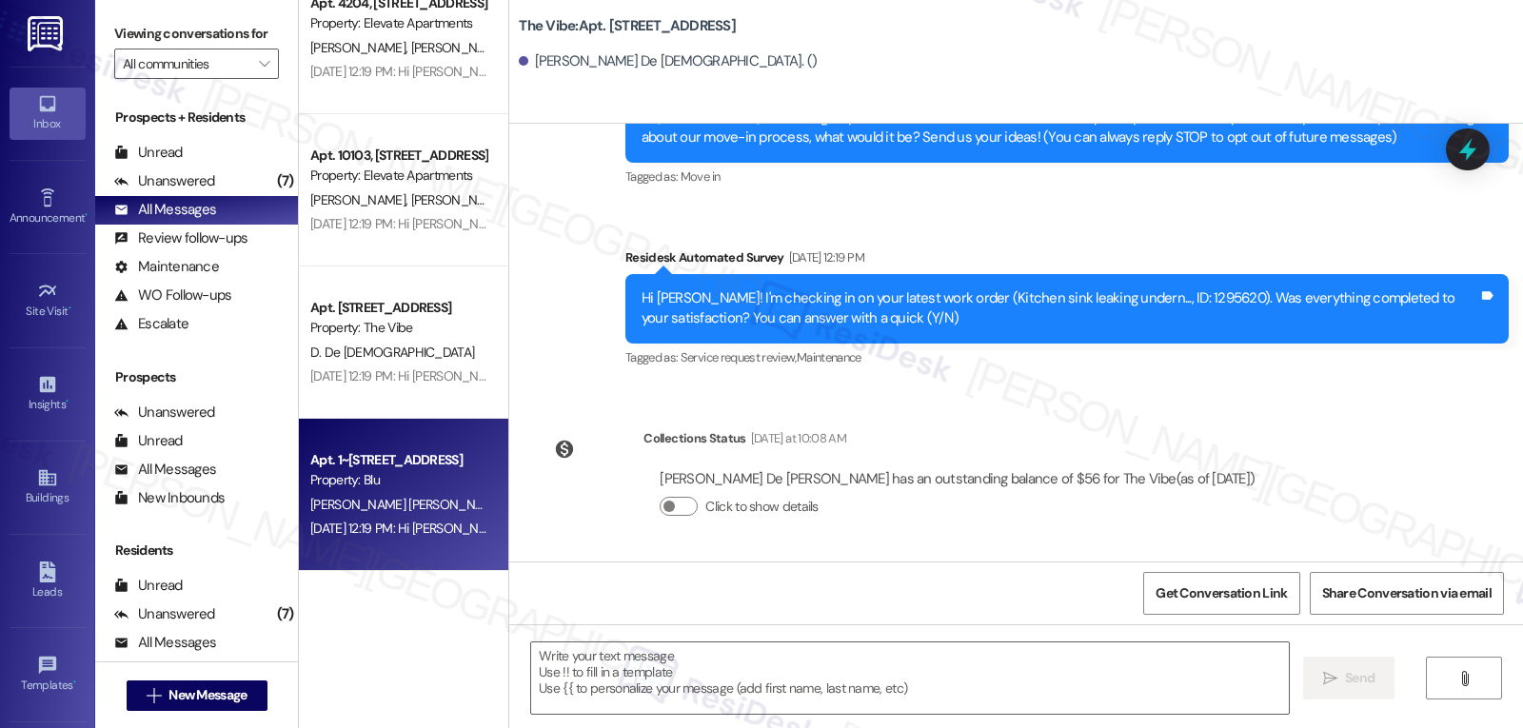
type textarea "Fetching suggested responses. Please feel free to read through the conversation…"
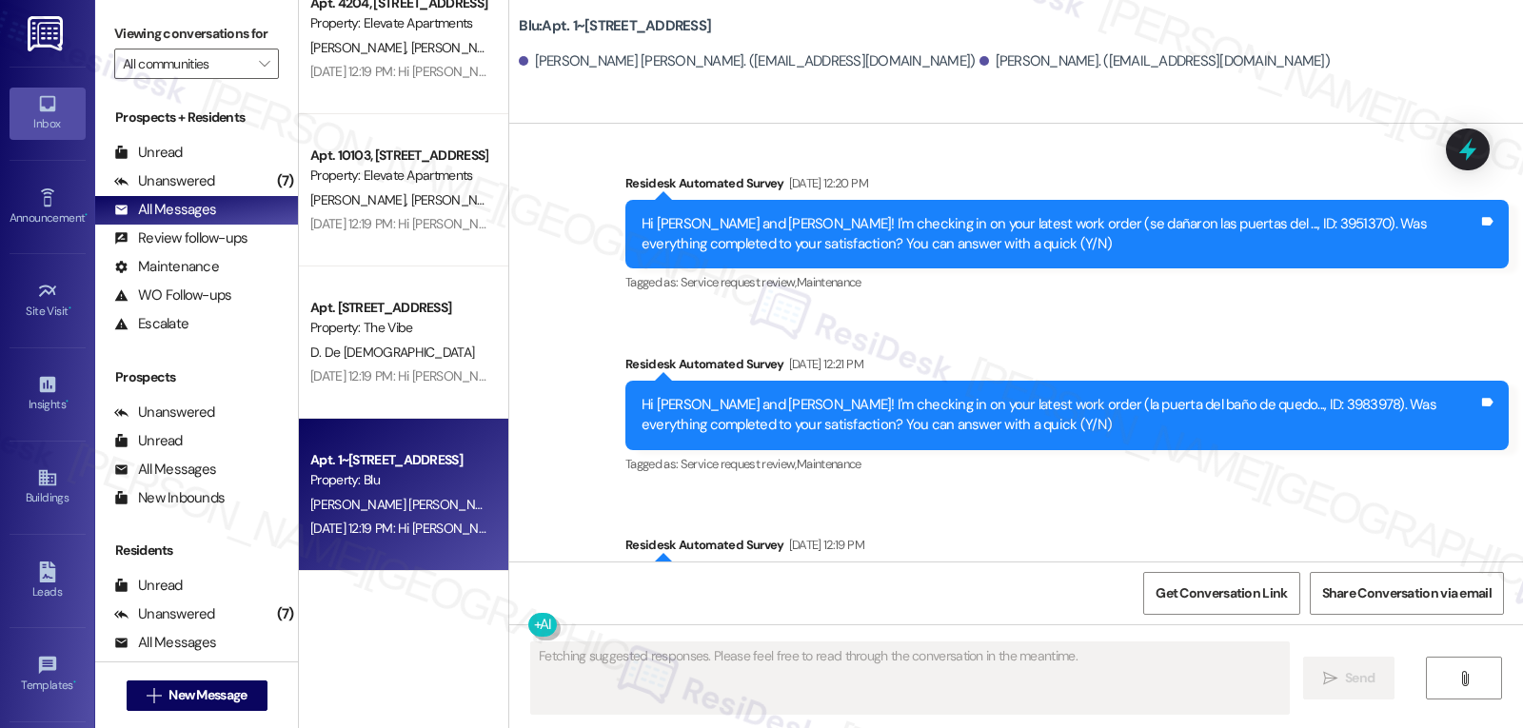
scroll to position [616, 0]
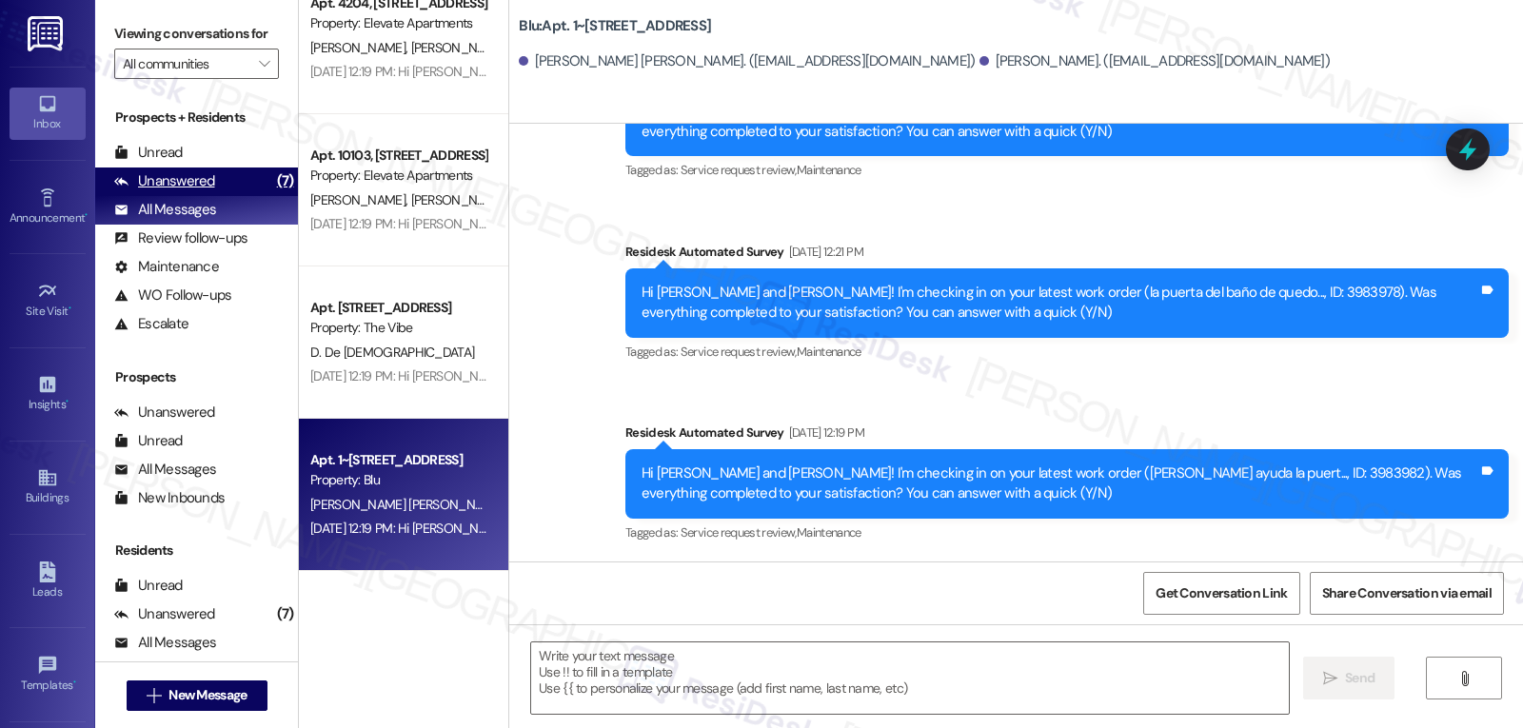
click at [184, 190] on div "Unanswered (7)" at bounding box center [196, 182] width 203 height 29
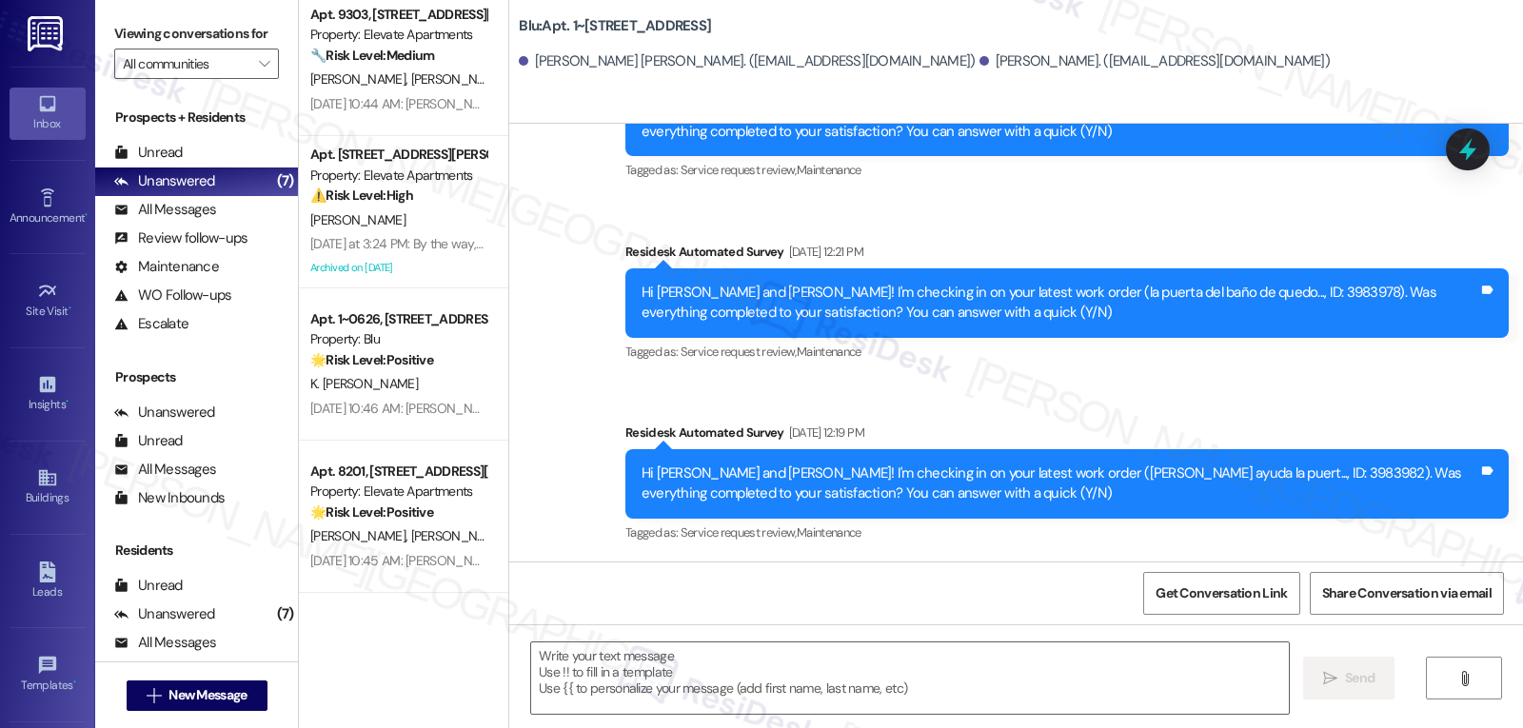
scroll to position [473, 0]
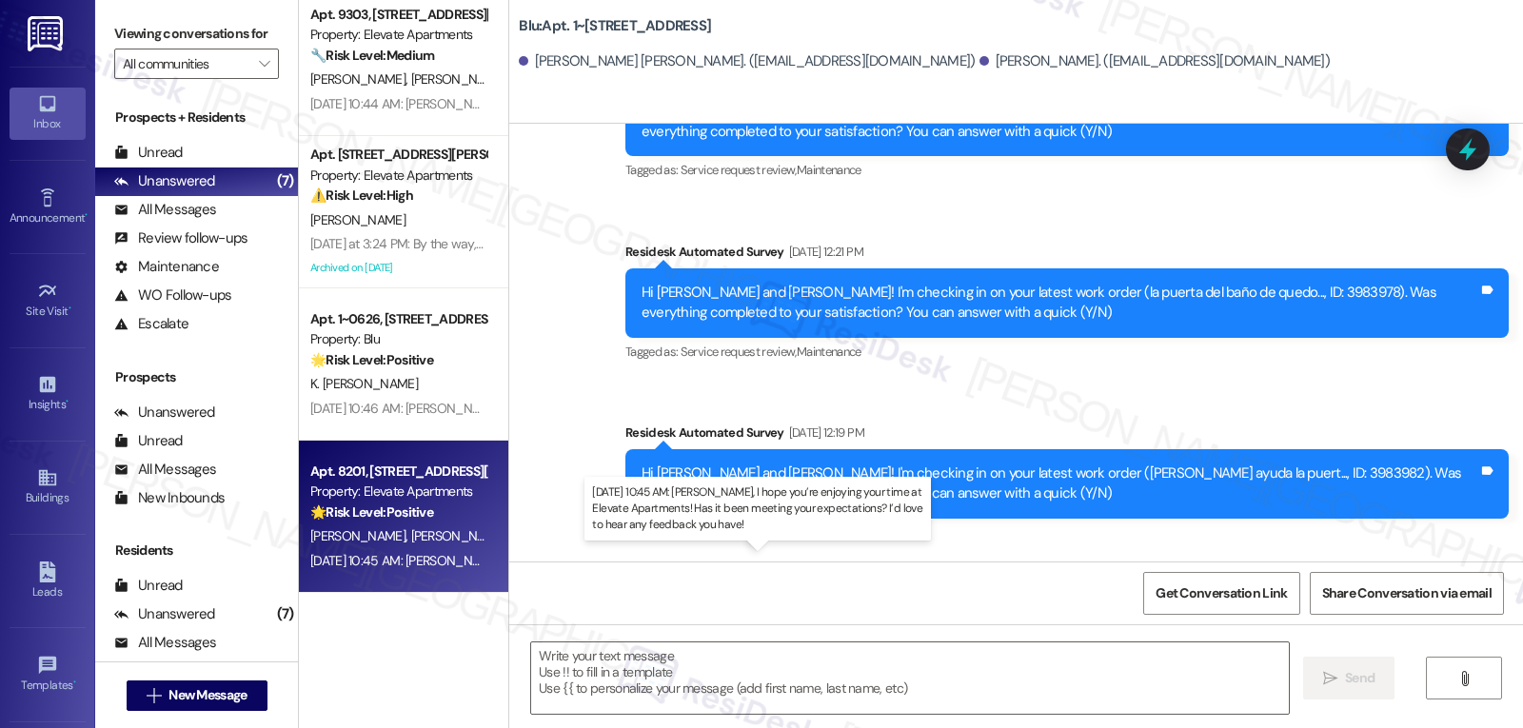
click at [409, 563] on div "Aug 29, 2025 at 10:45 AM: Maria, I hope you’re enjoying your time at Elevate Ap…" at bounding box center [780, 560] width 940 height 17
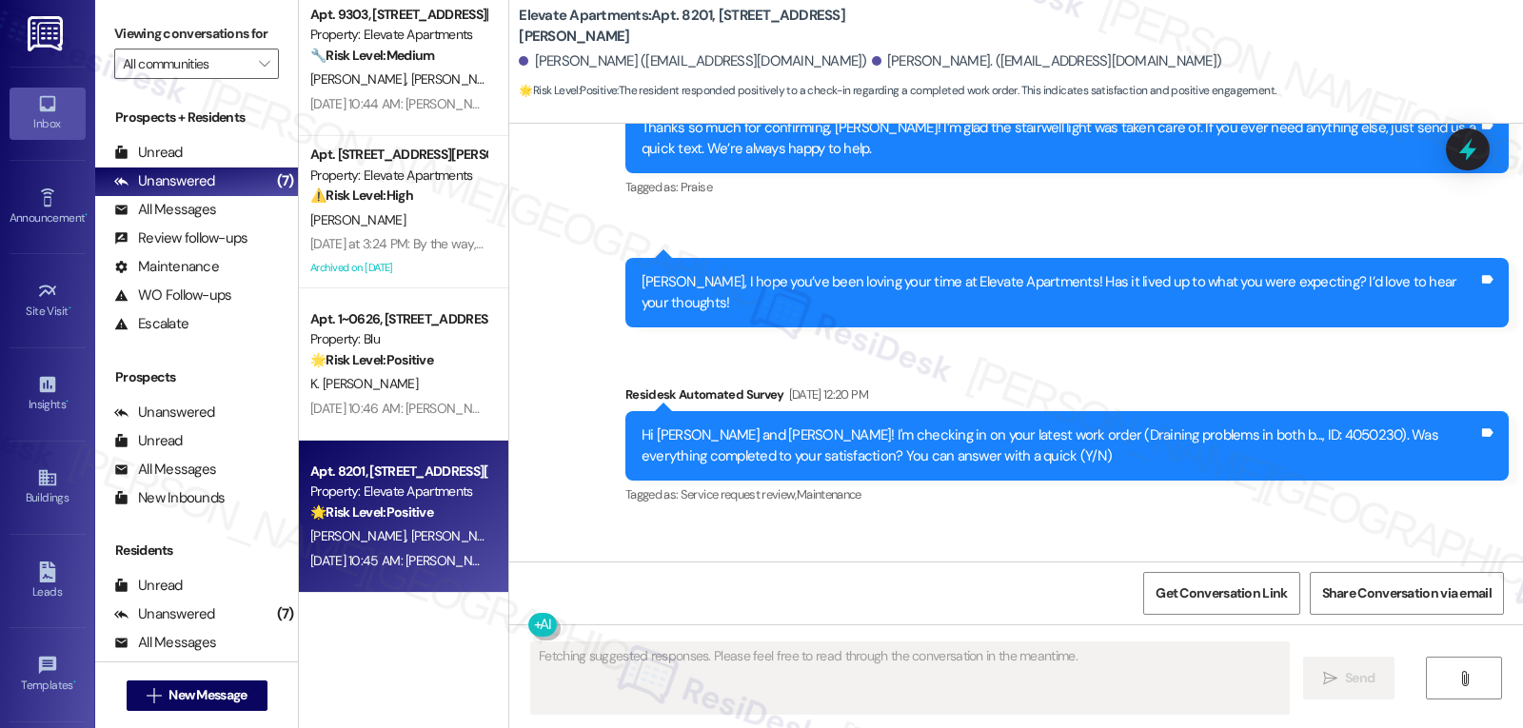
scroll to position [2655, 0]
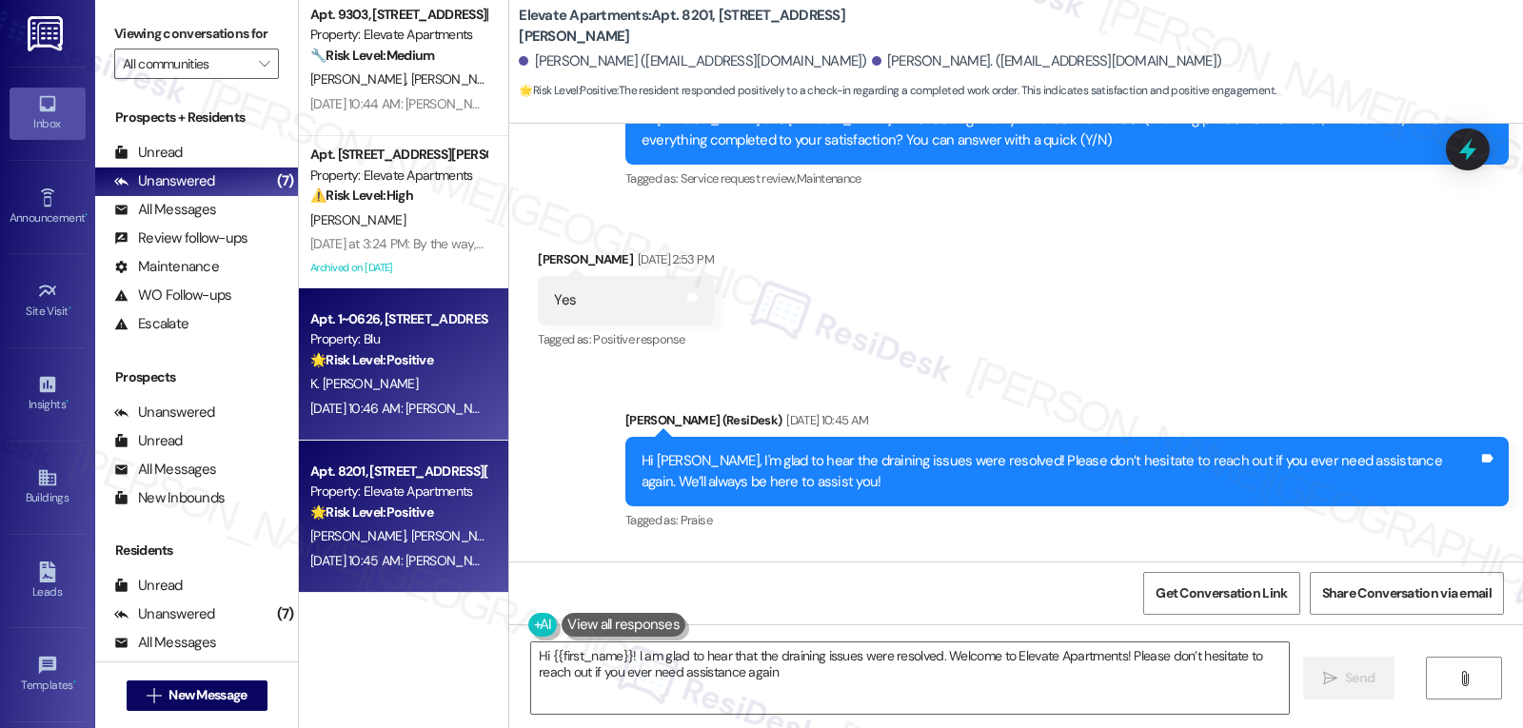
type textarea "Hi {{first_name}}! I am glad to hear that the draining issues were resolved. We…"
click at [438, 381] on div "K. [PERSON_NAME]" at bounding box center [398, 384] width 180 height 24
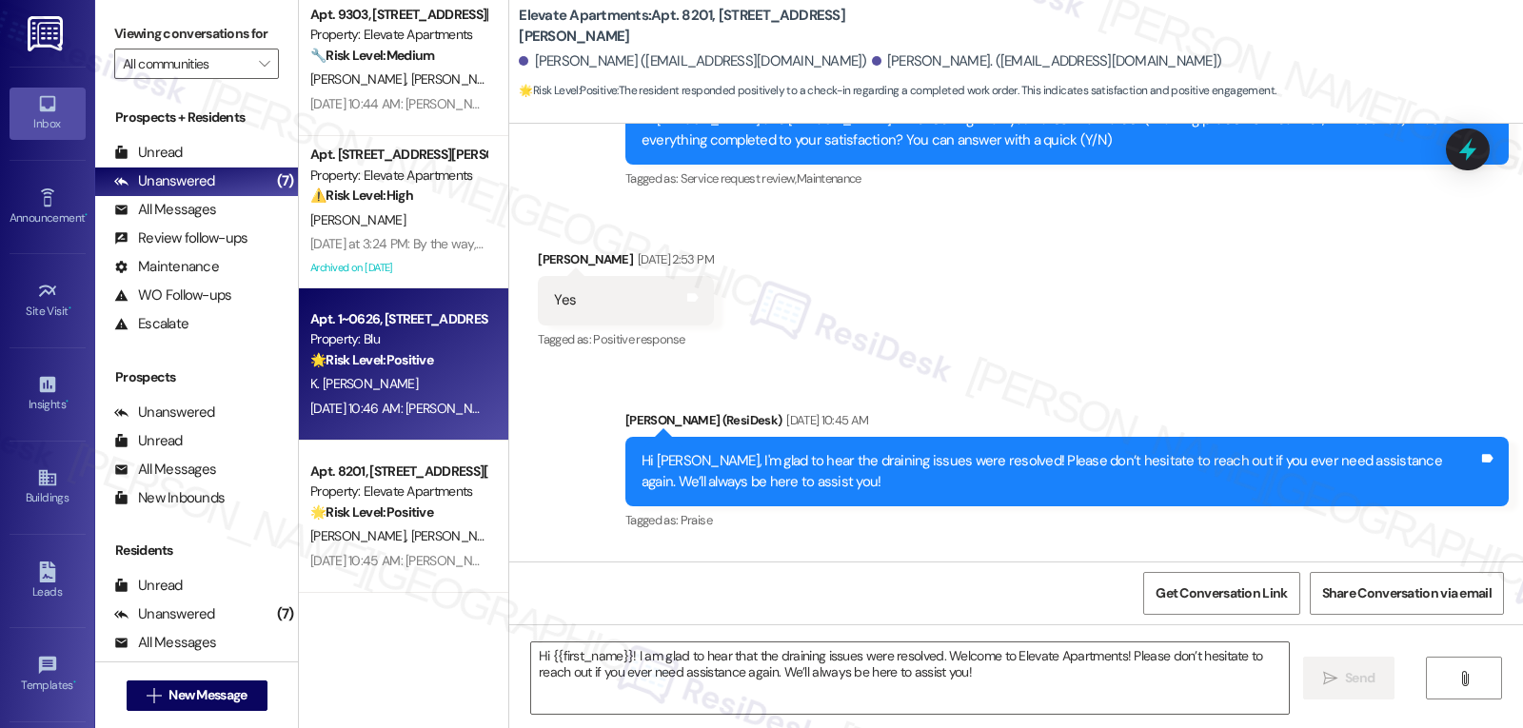
type textarea "Fetching suggested responses. Please feel free to read through the conversation…"
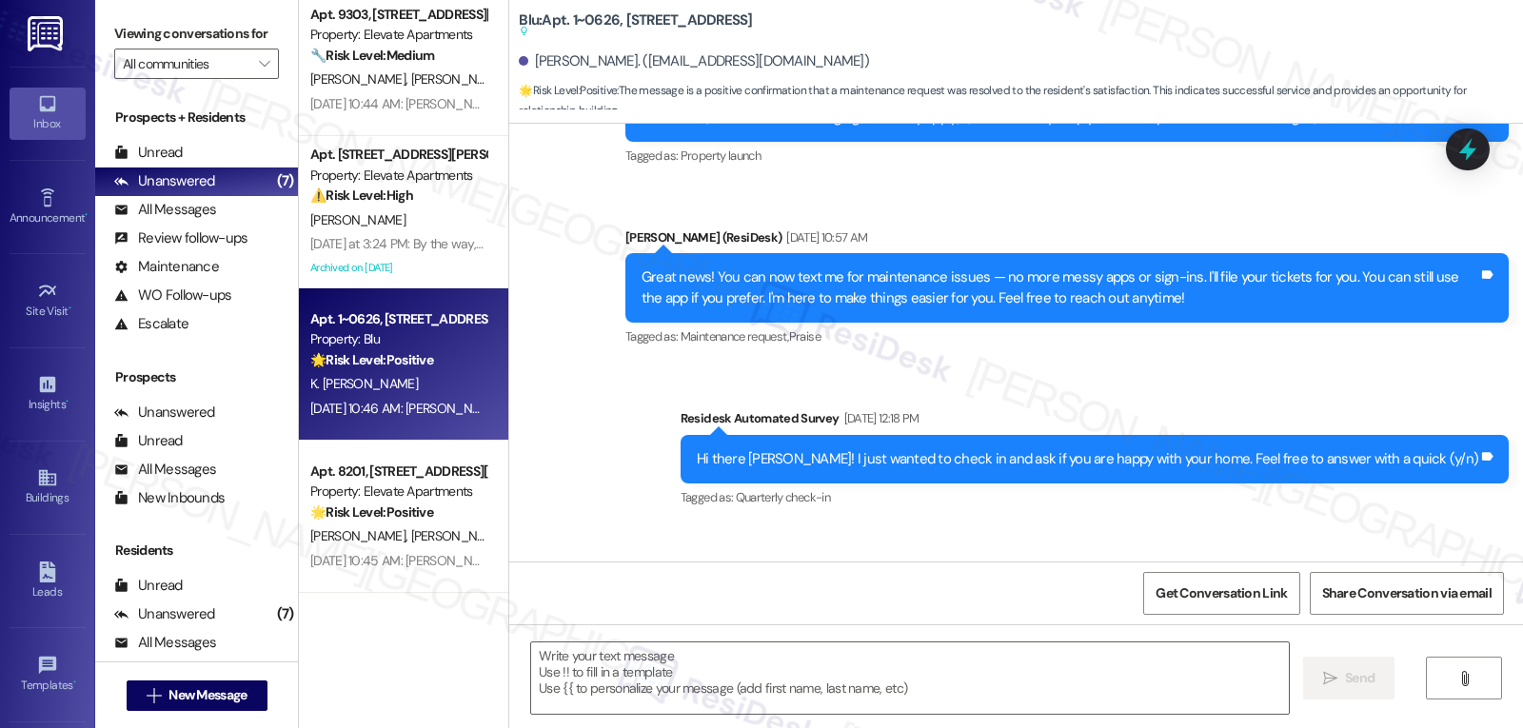
type textarea "Fetching suggested responses. Please feel free to read through the conversation…"
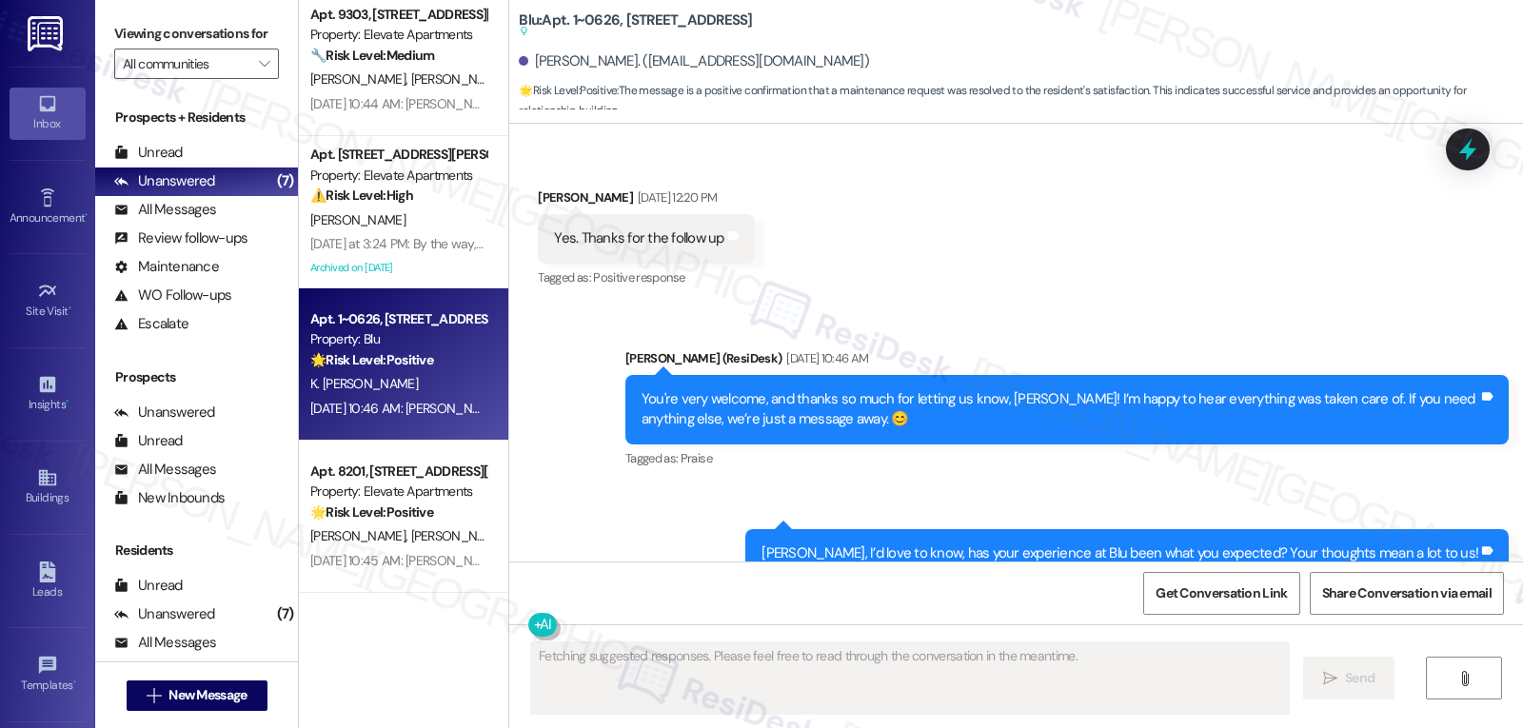
scroll to position [2196, 0]
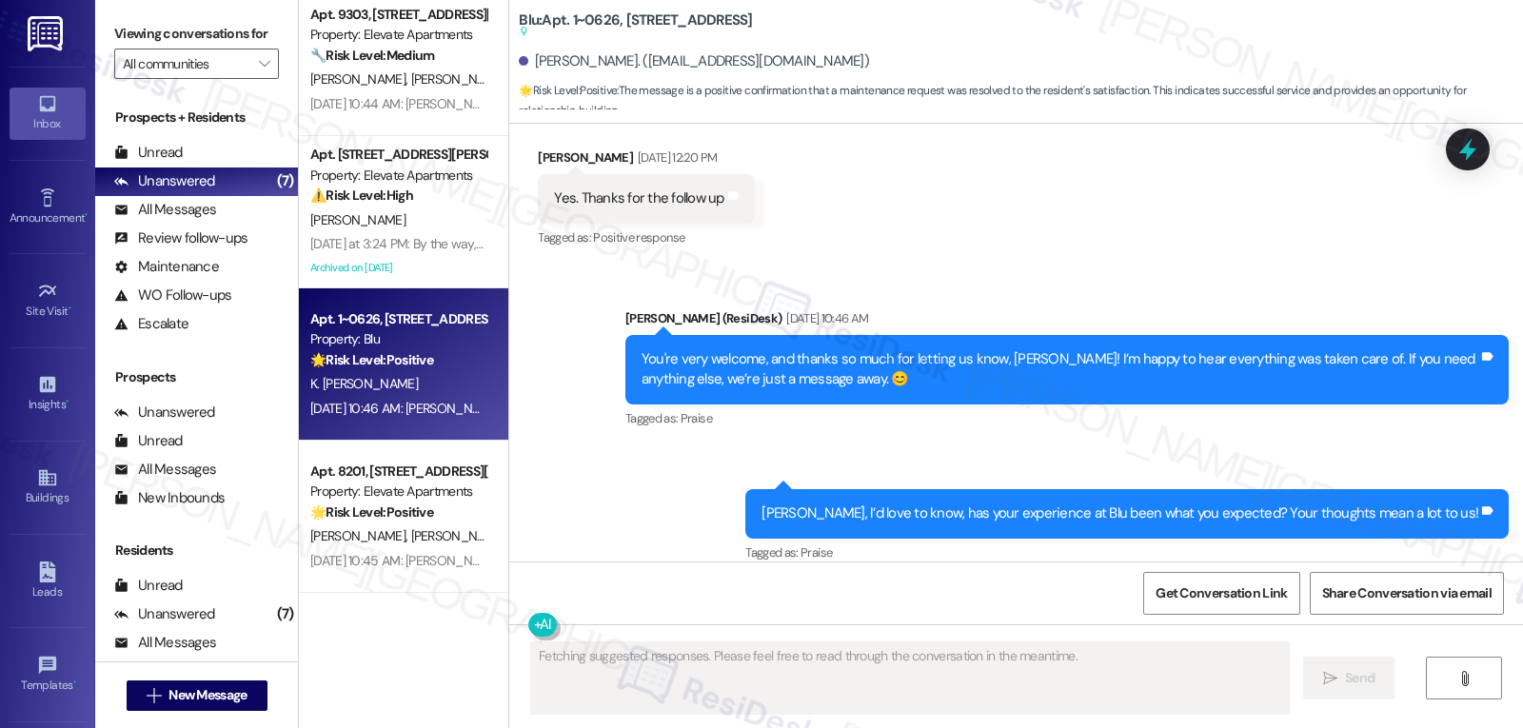
click at [353, 307] on div "Apt. 1~0626, 9500 Dessau Rd Property: Blu 🌟 Risk Level: Positive The message is…" at bounding box center [398, 339] width 180 height 65
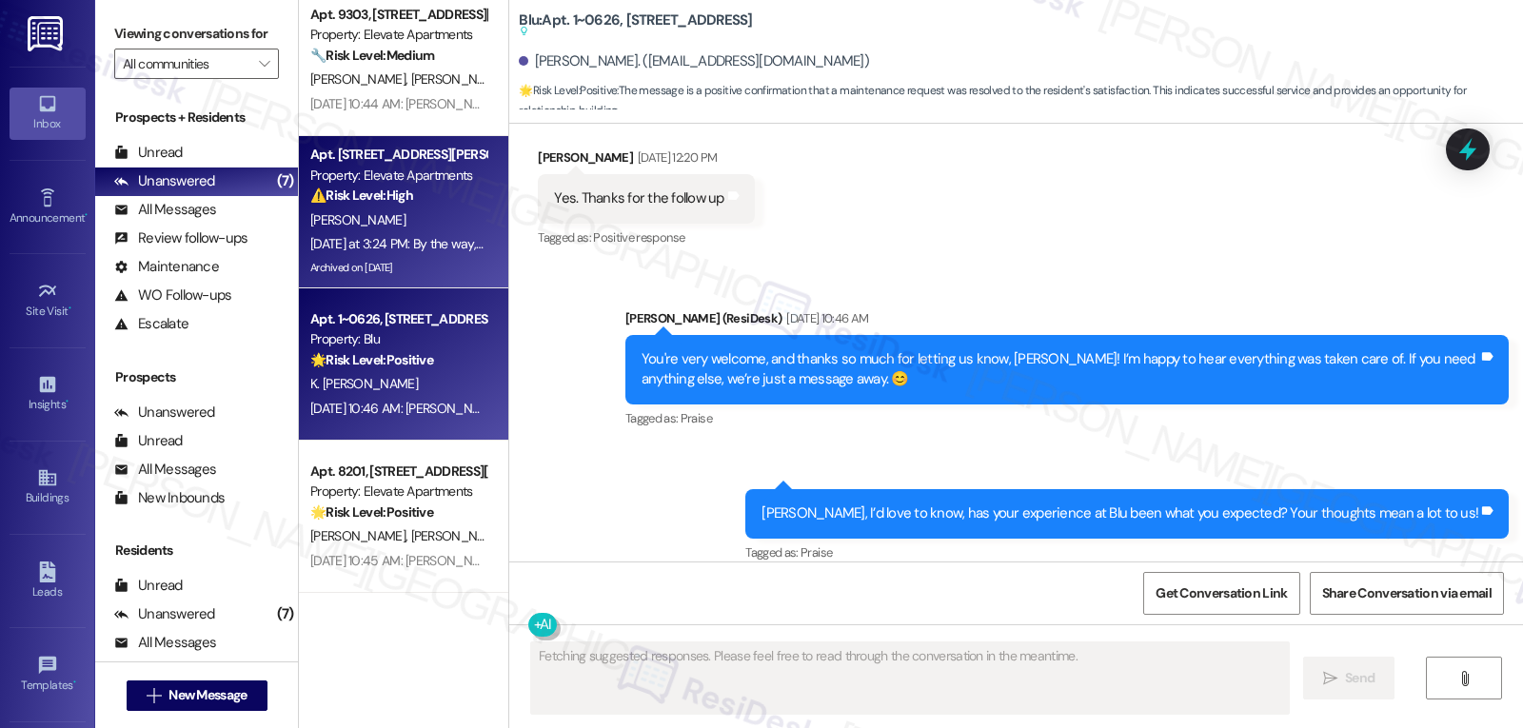
click at [348, 241] on div "Yesterday at 3:24 PM: By the way, Kimberly, may I confirm that we still have yo…" at bounding box center [796, 243] width 973 height 17
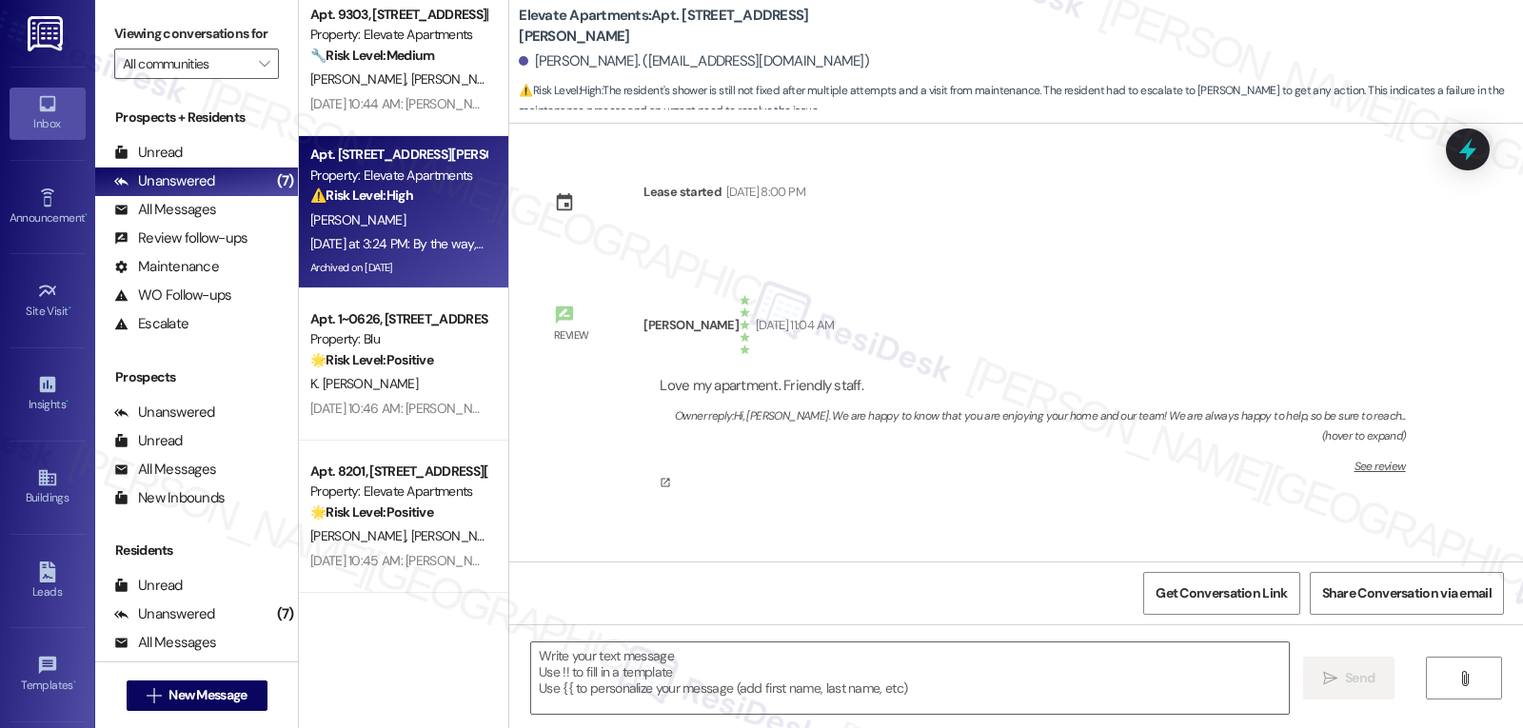
type textarea "Fetching suggested responses. Please feel free to read through the conversation…"
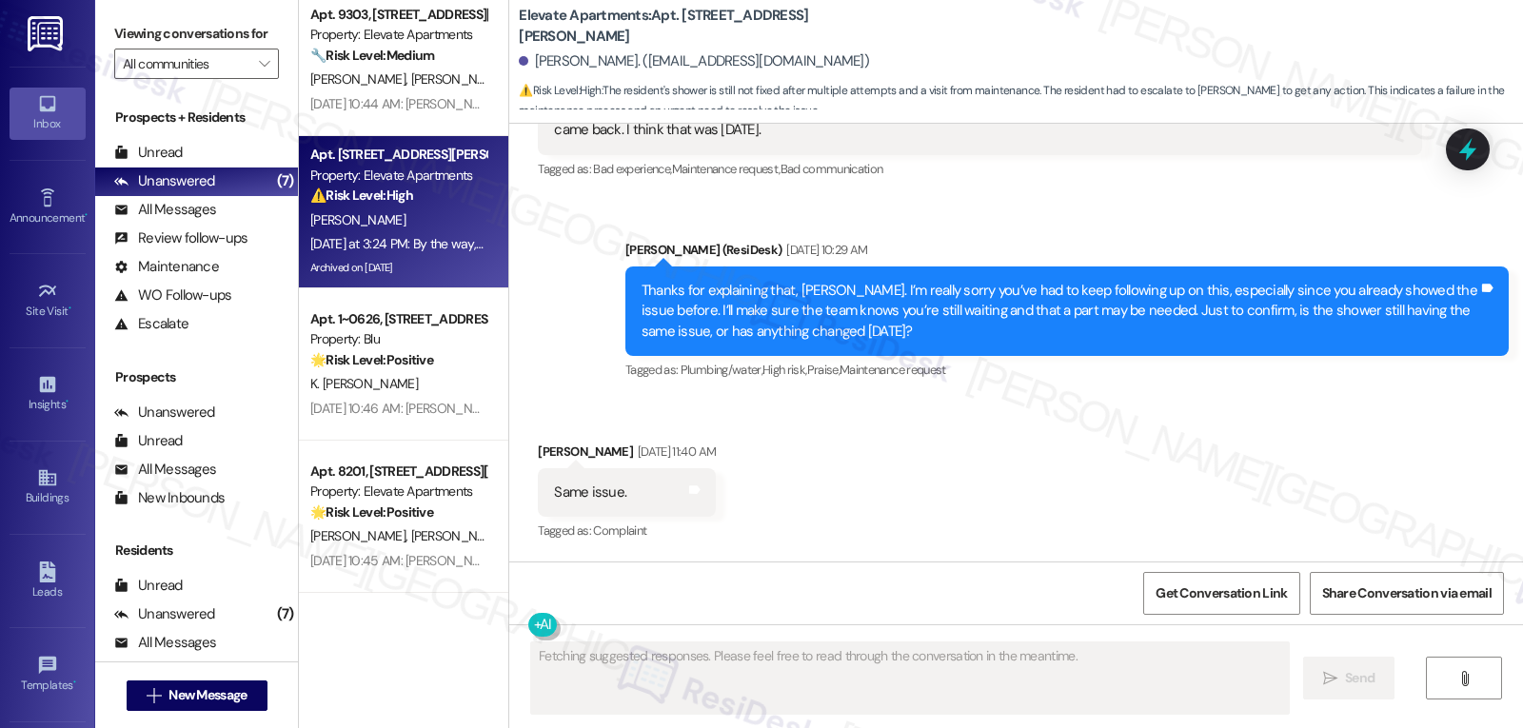
scroll to position [25777, 0]
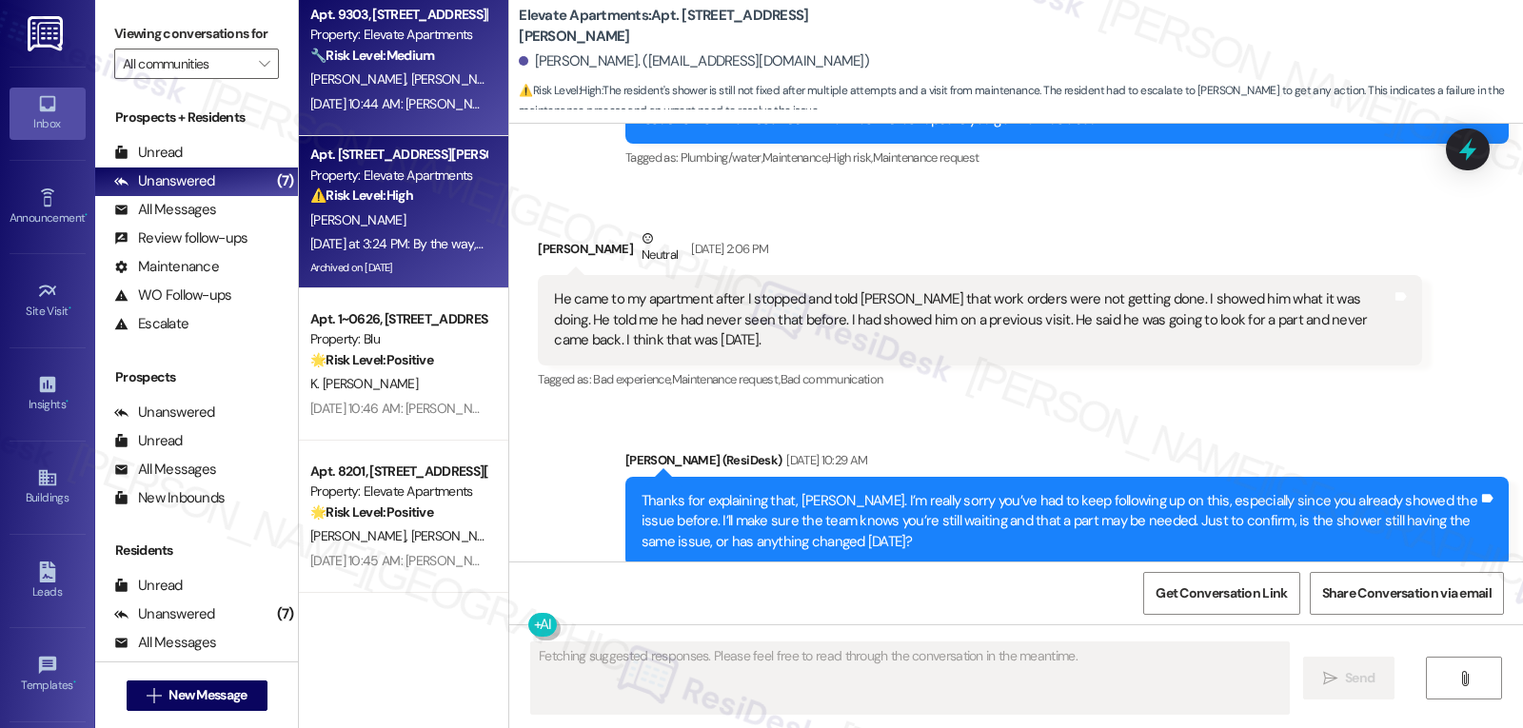
click at [391, 117] on div "Apt. 9303, 2111 N. Austin Ave Property: Elevate Apartments 🔧 Risk Level: Medium…" at bounding box center [403, 60] width 209 height 152
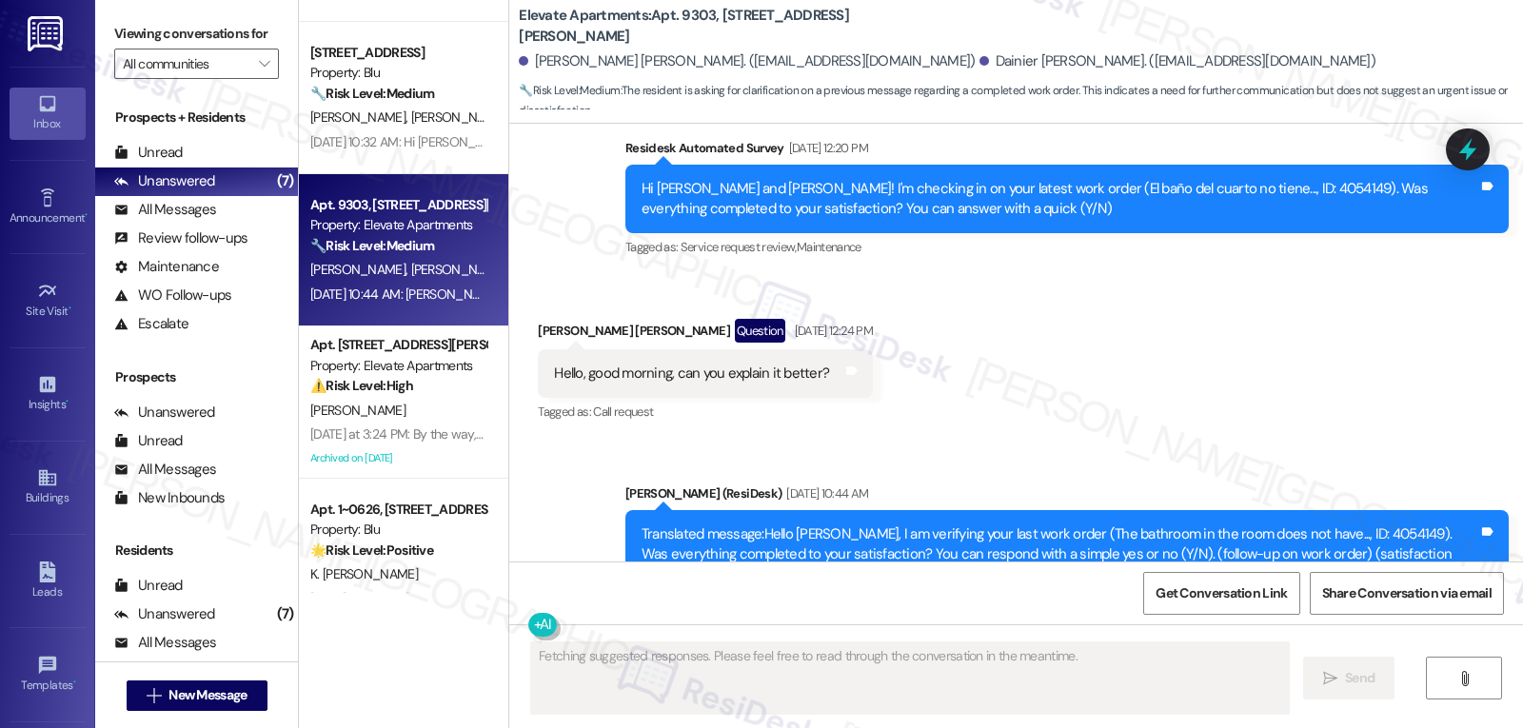
scroll to position [92, 0]
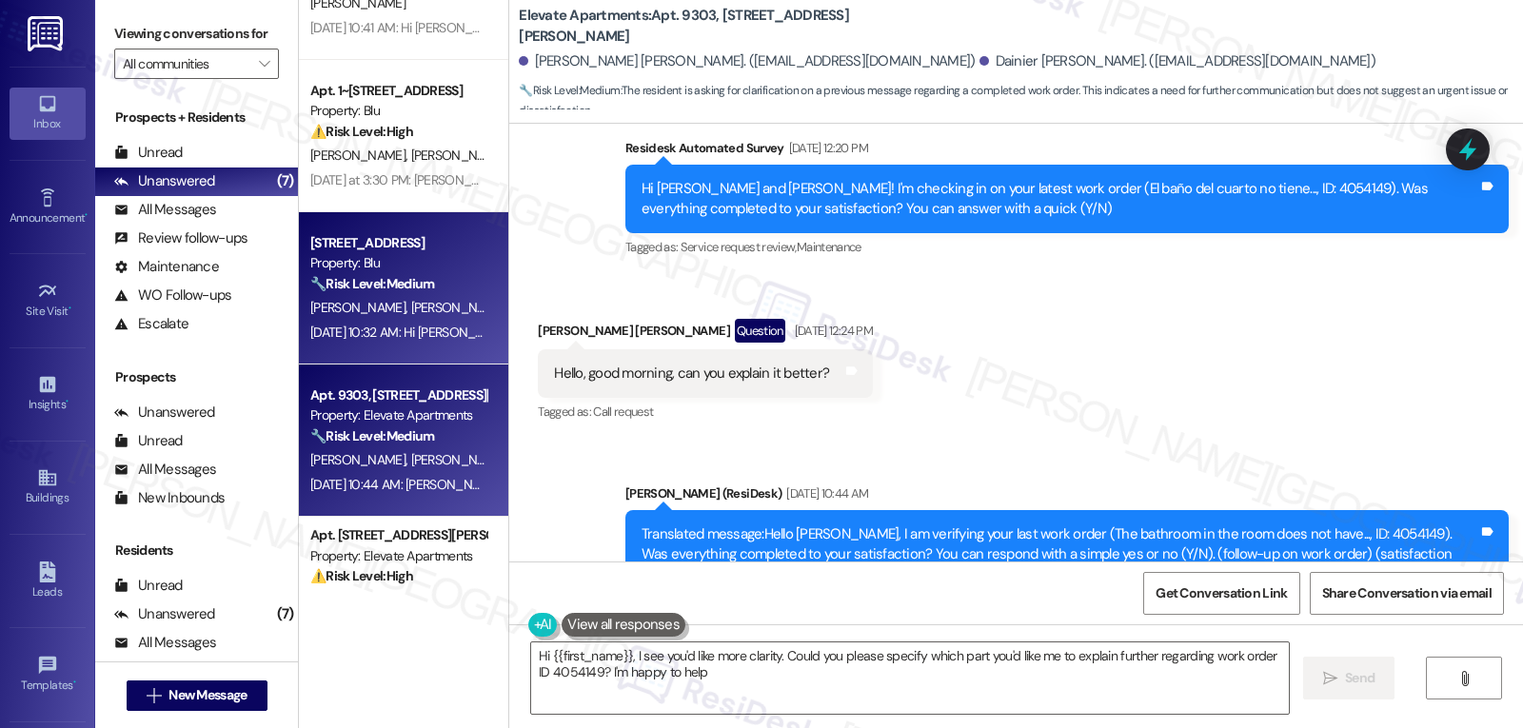
type textarea "Hi {{first_name}}, I see you'd like more clarity. Could you please specify whic…"
click at [411, 309] on span "[PERSON_NAME]" at bounding box center [458, 307] width 95 height 17
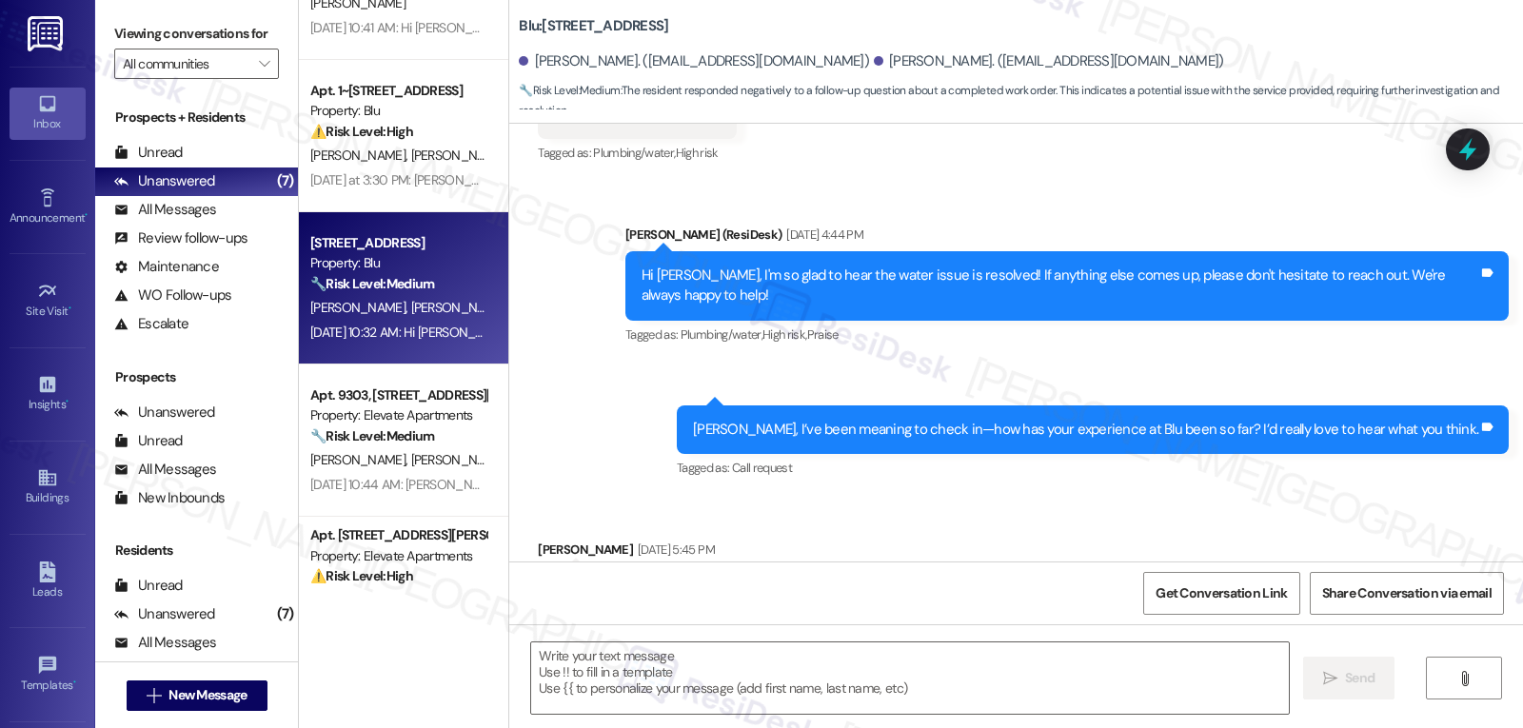
type textarea "Fetching suggested responses. Please feel free to read through the conversation…"
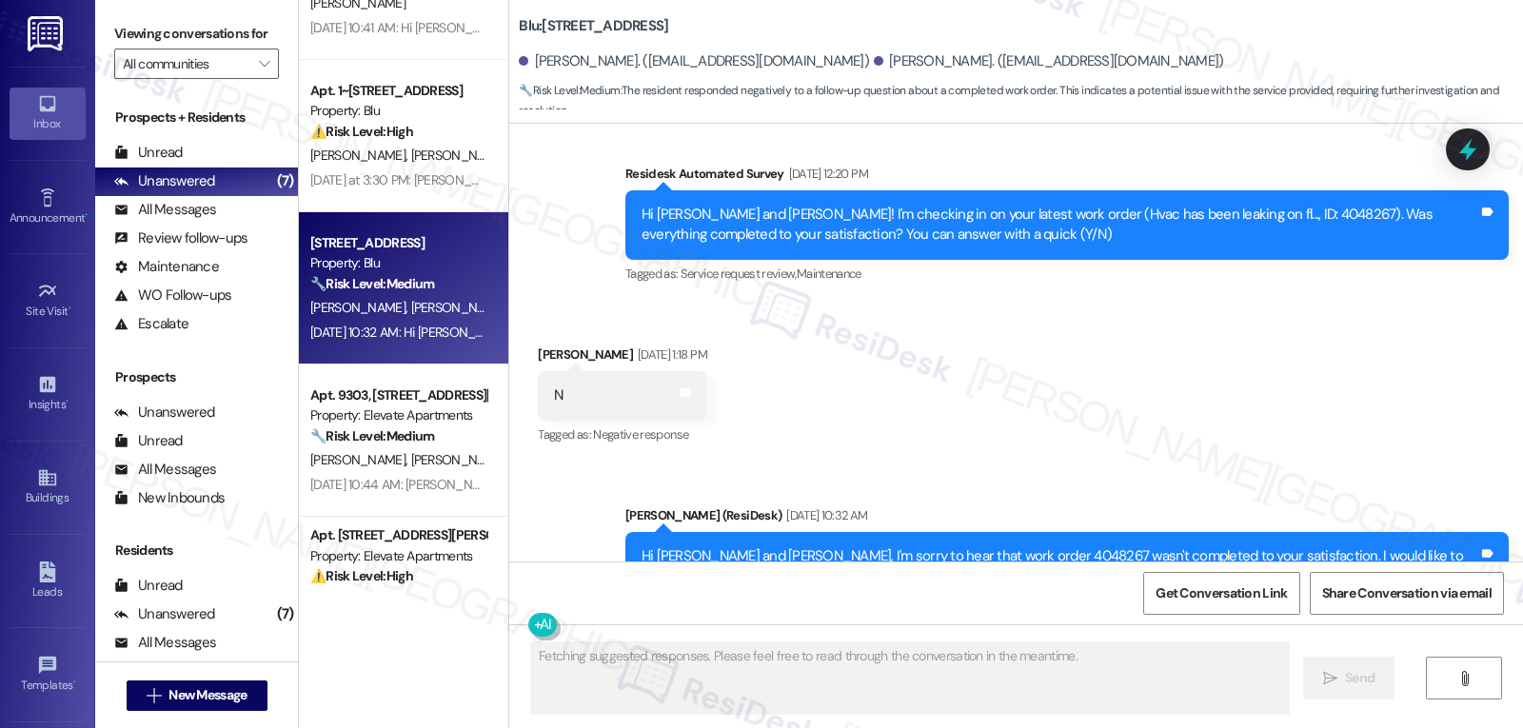
scroll to position [1945, 0]
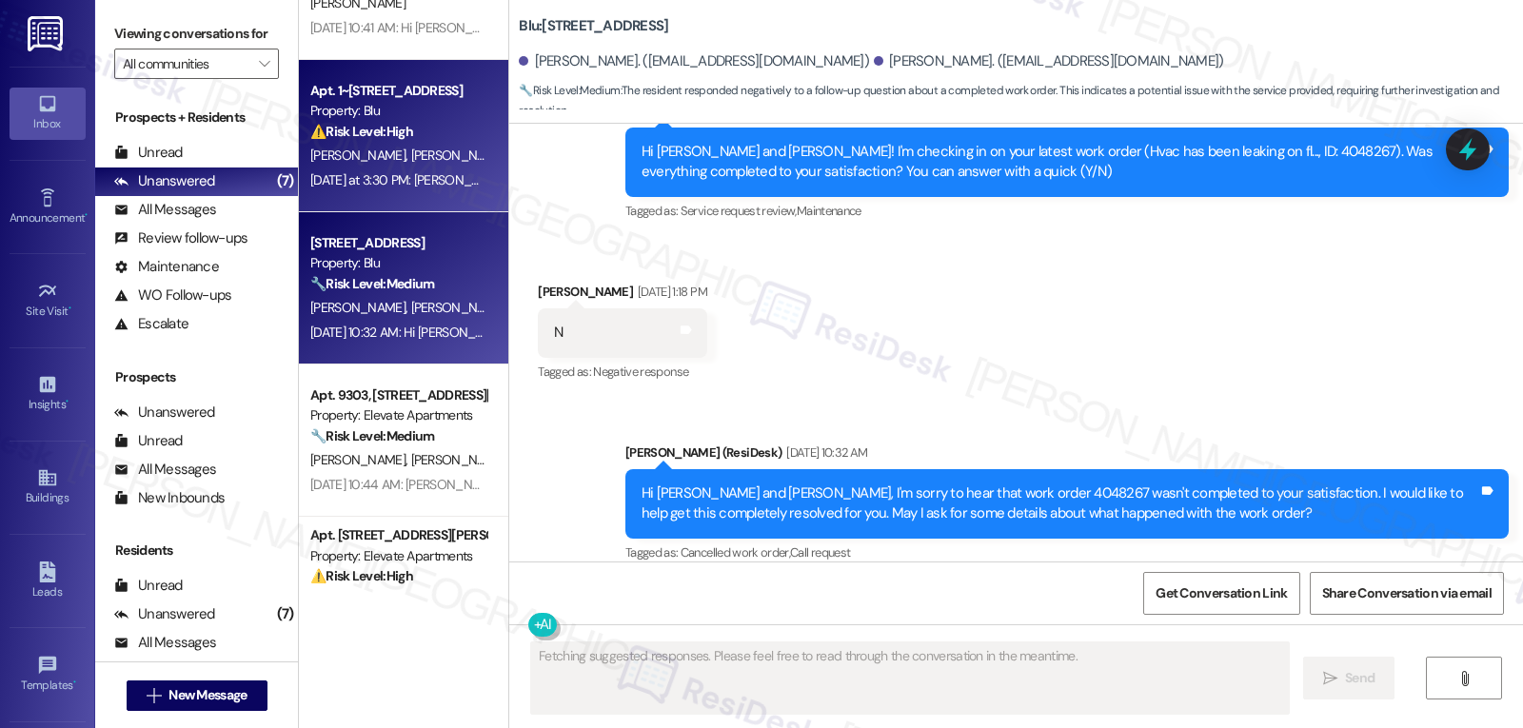
click at [411, 162] on span "[PERSON_NAME] [PERSON_NAME]" at bounding box center [507, 155] width 193 height 17
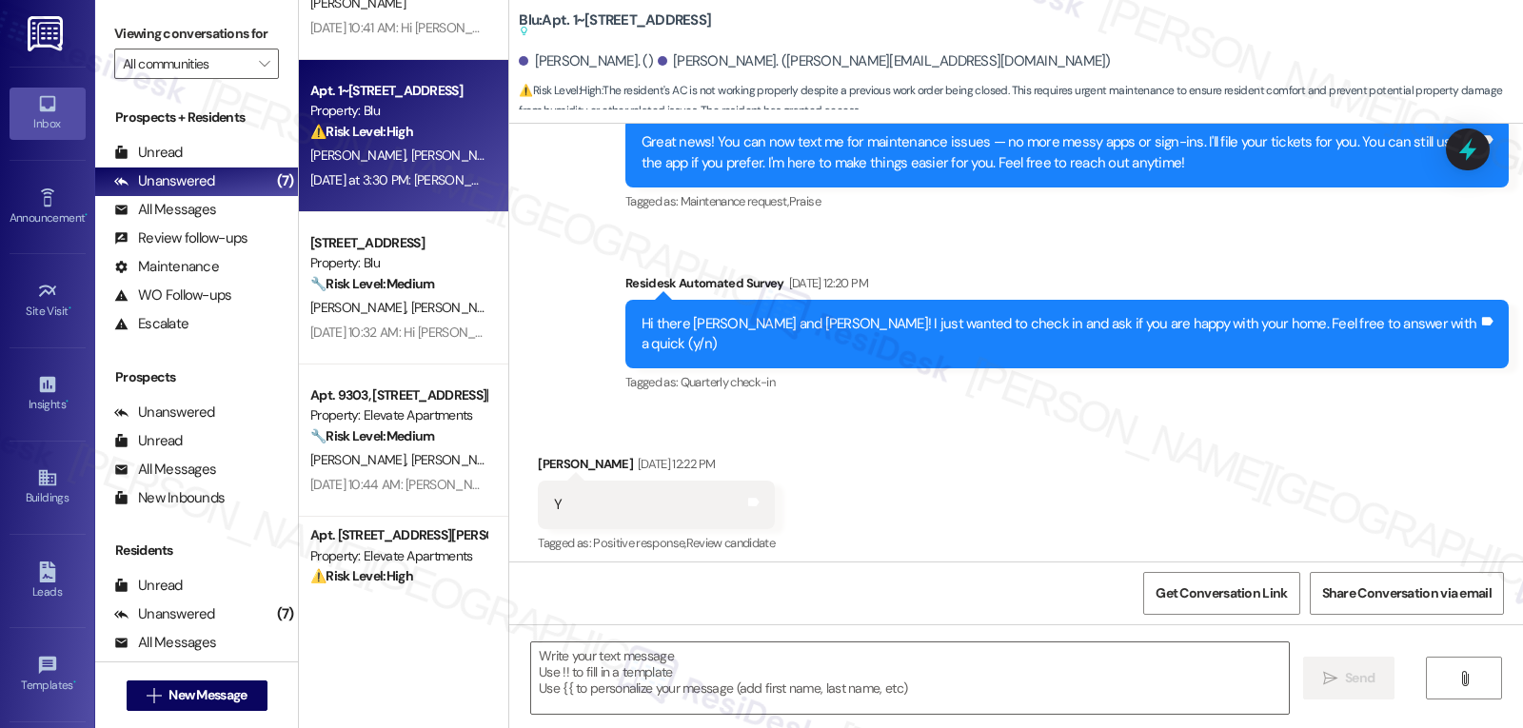
type textarea "Fetching suggested responses. Please feel free to read through the conversation…"
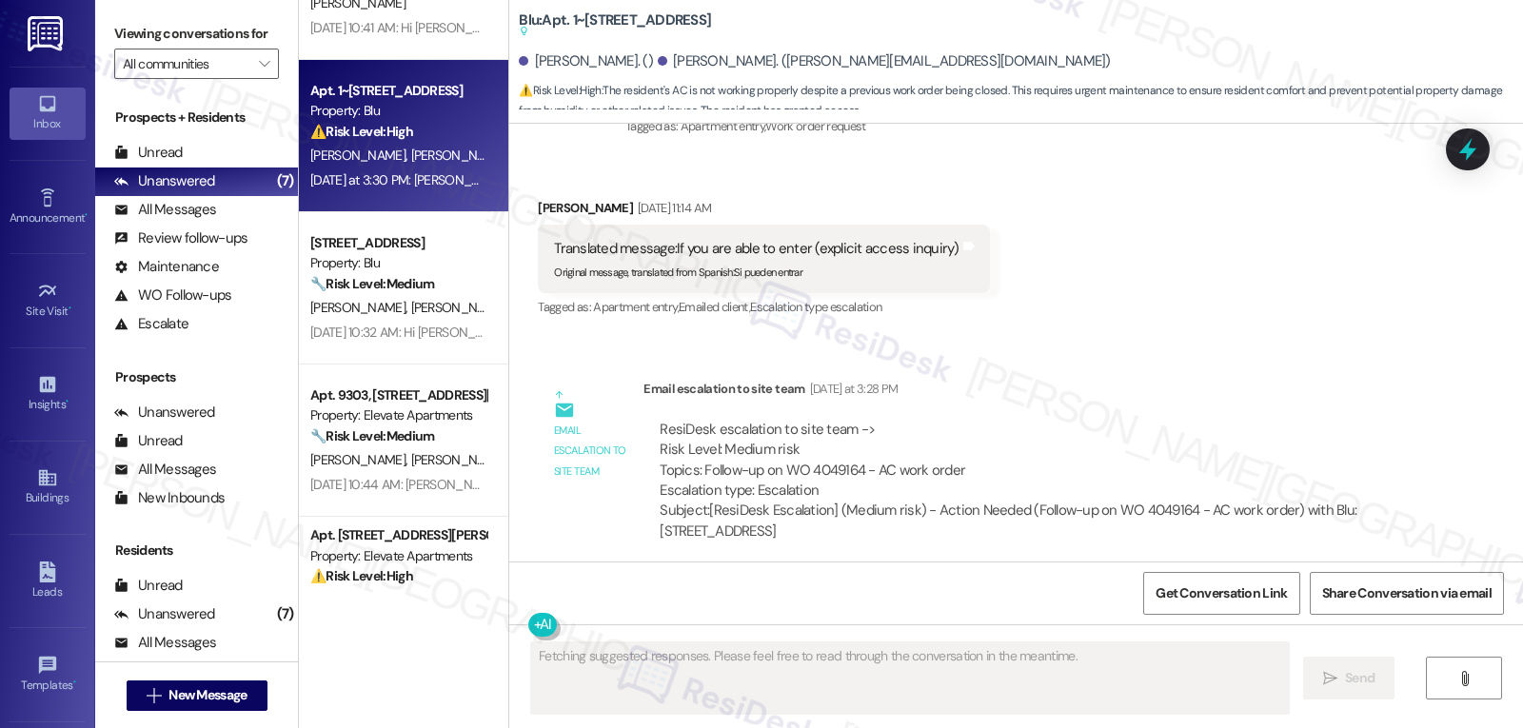
scroll to position [0, 0]
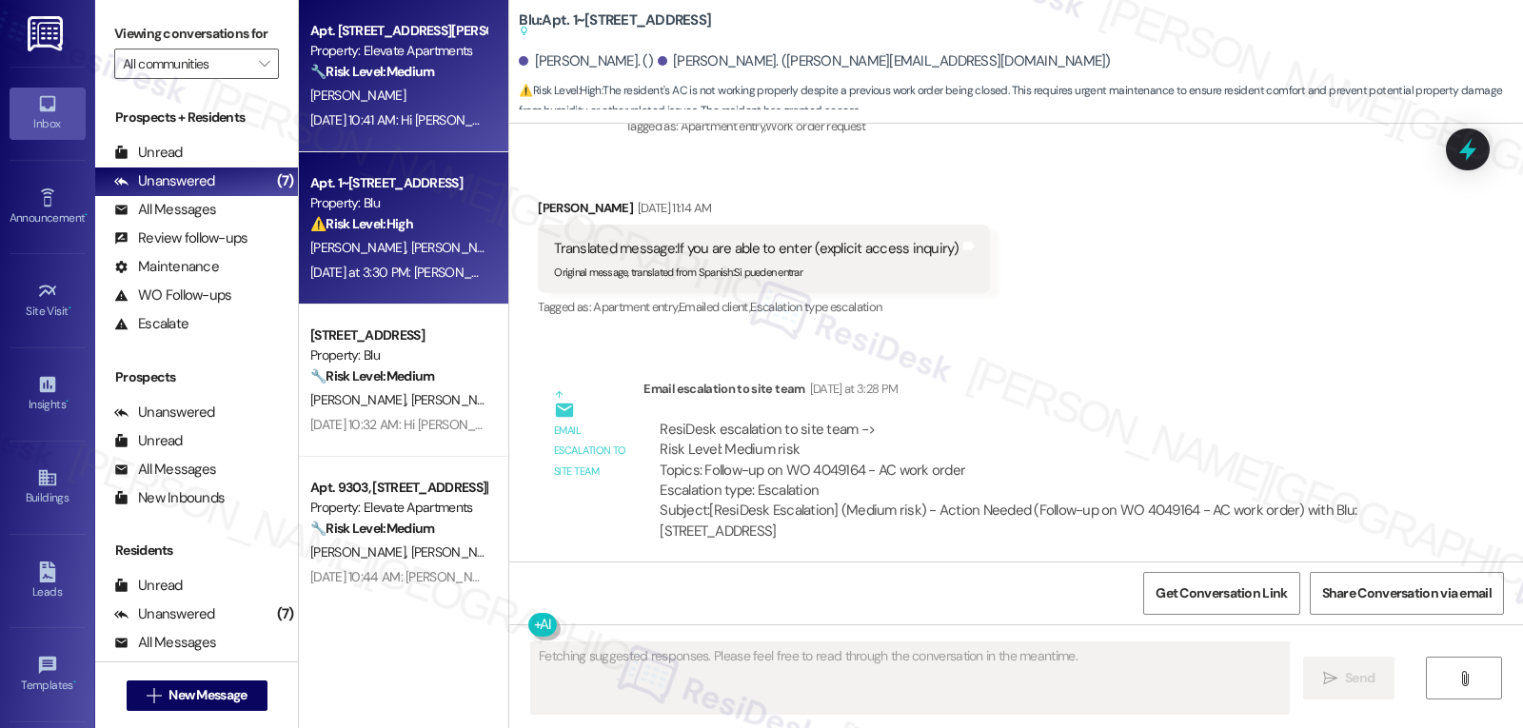
click at [391, 111] on div "Aug 29, 2025 at 10:41 AM: Hi Nestor, thank you for reaching out, and I’m so gla…" at bounding box center [1237, 119] width 1855 height 17
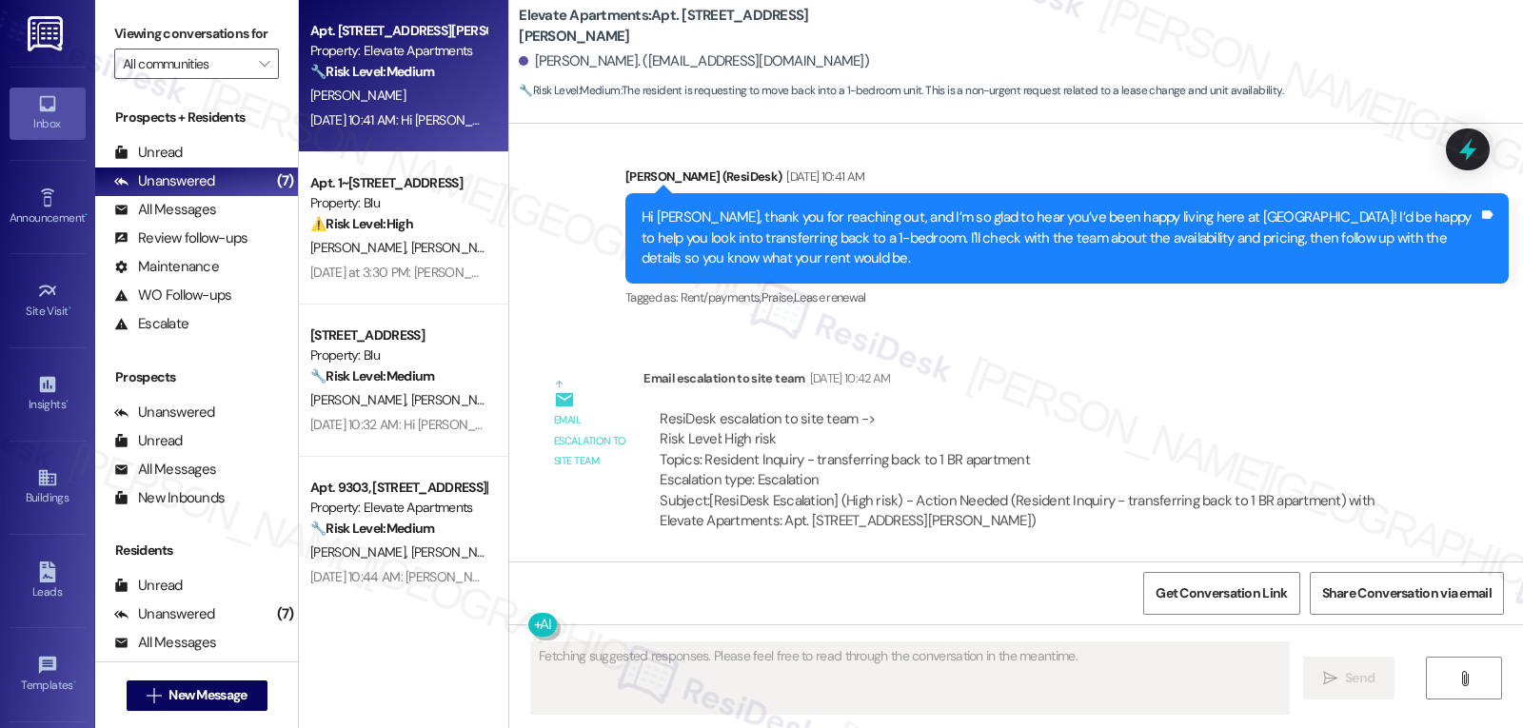
scroll to position [4602, 0]
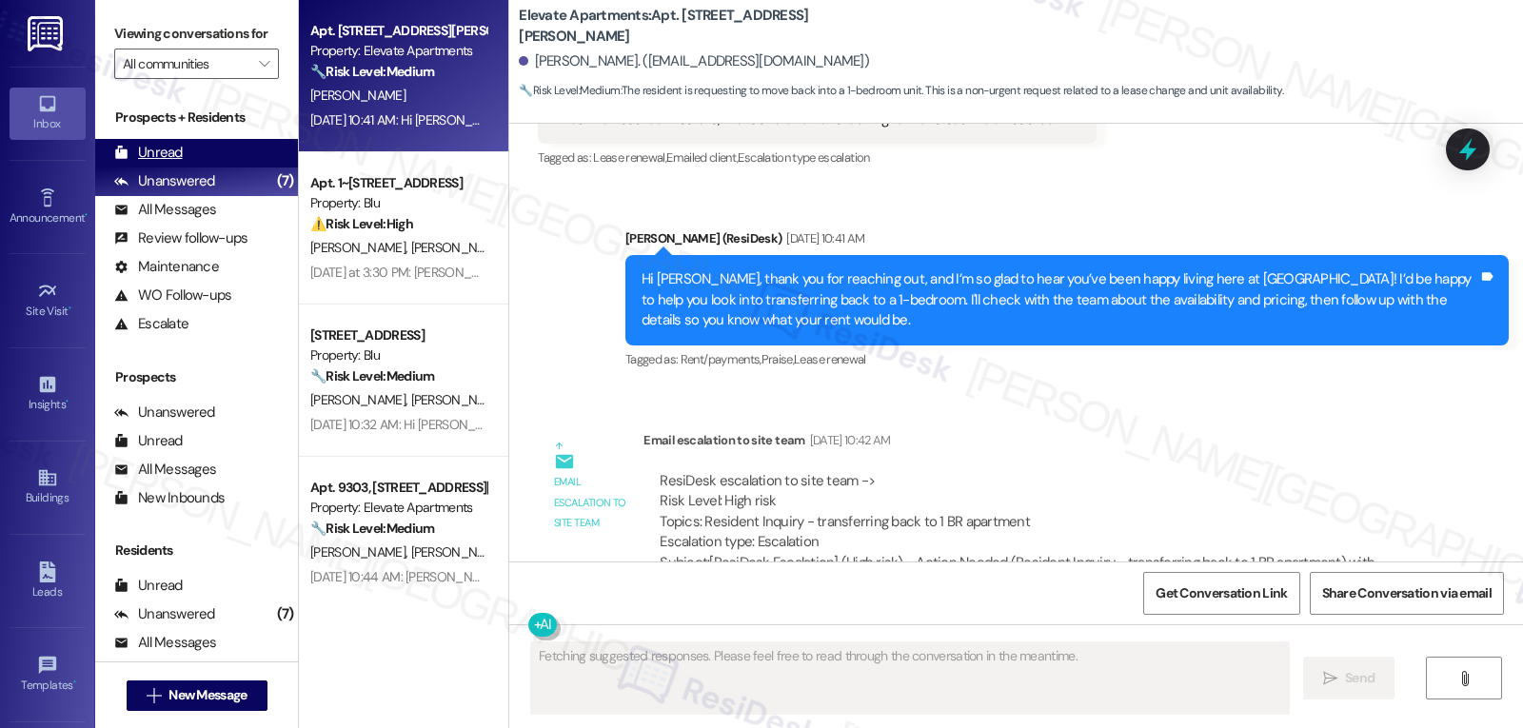
click at [183, 168] on div "Unread (0)" at bounding box center [196, 153] width 203 height 29
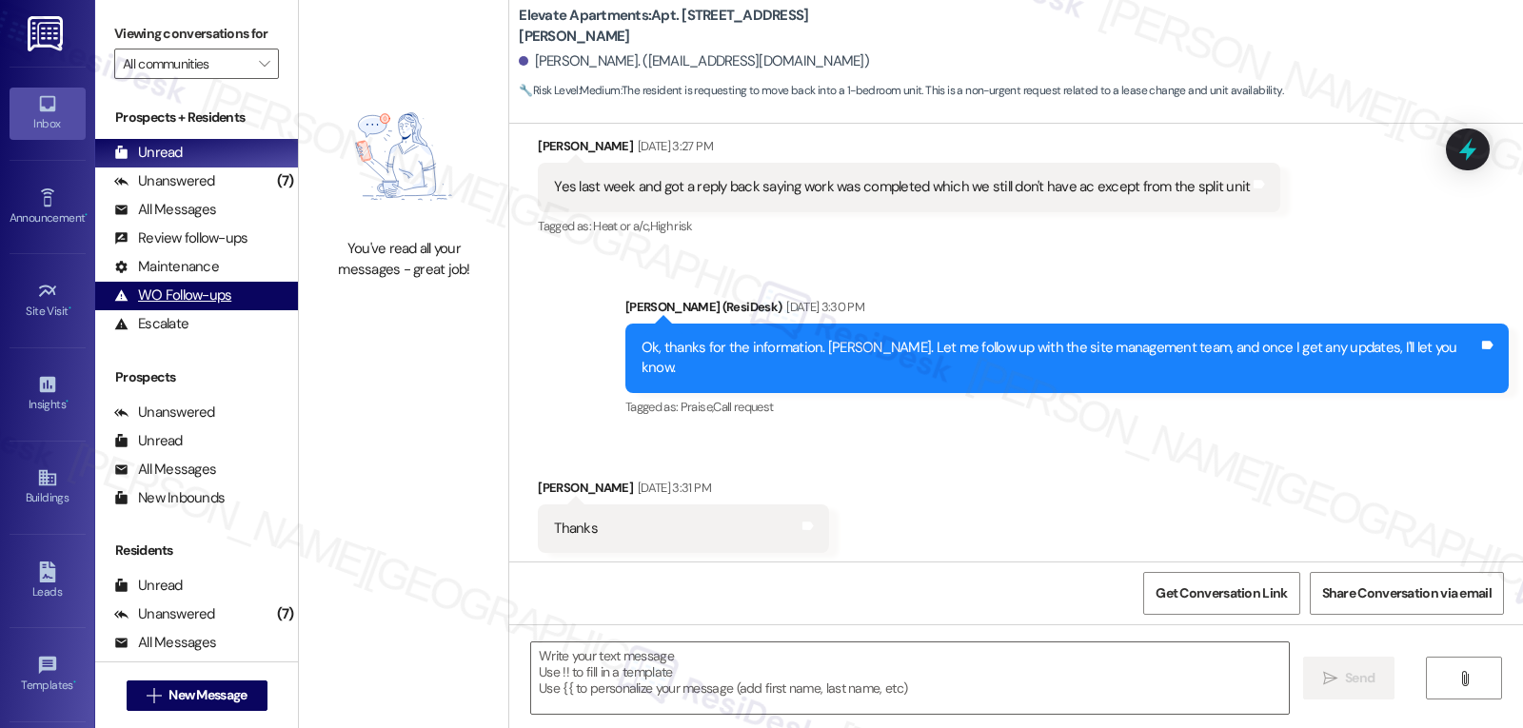
type textarea "Fetching suggested responses. Please feel free to read through the conversation…"
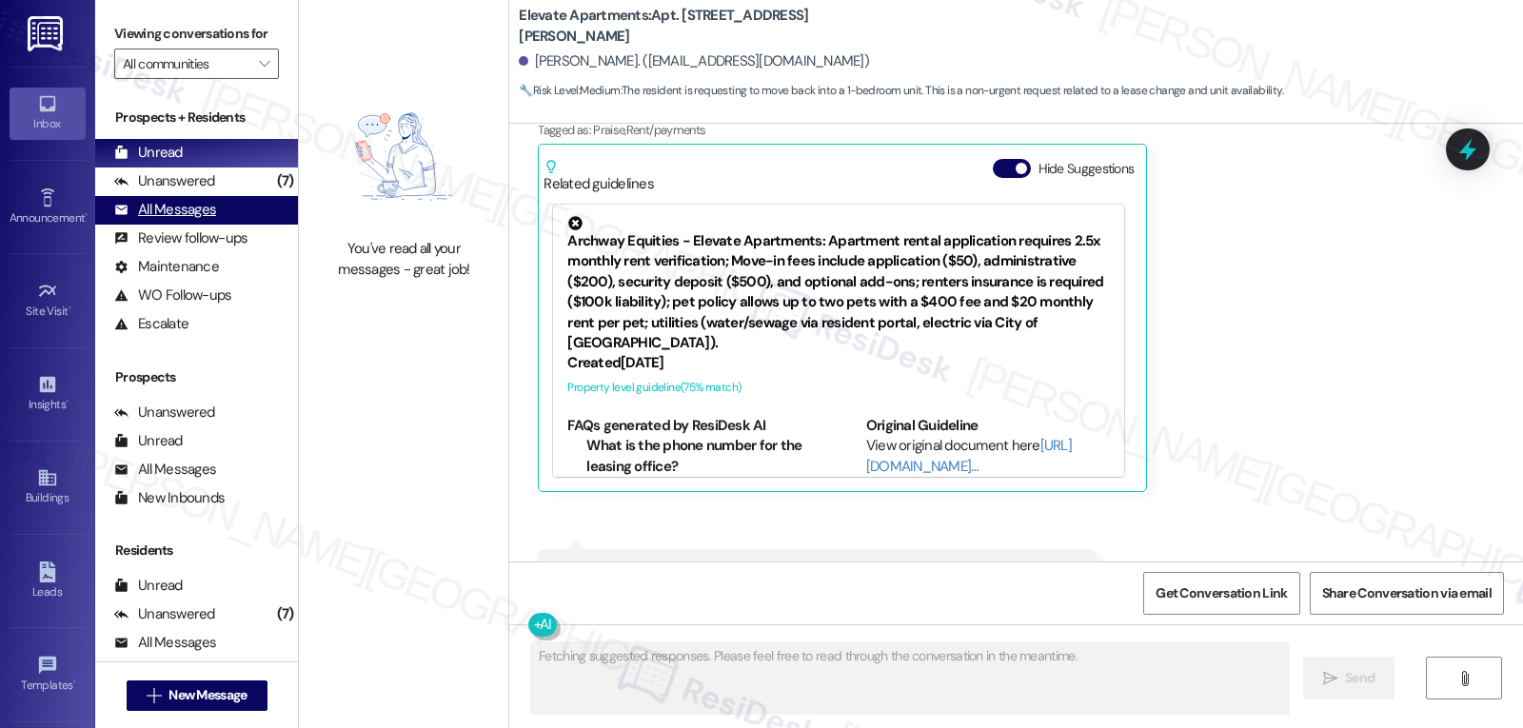
scroll to position [4165, 0]
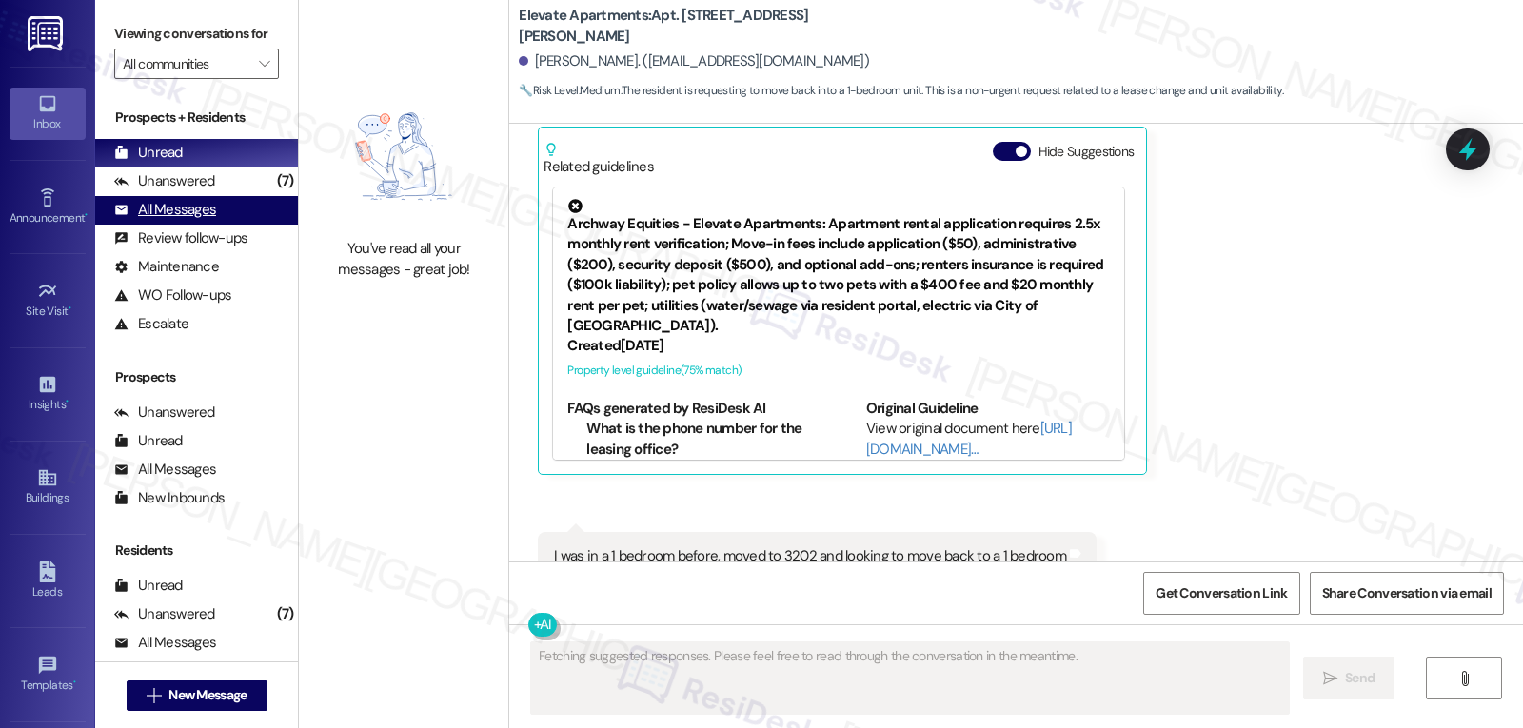
click at [171, 220] on div "All Messages" at bounding box center [165, 210] width 102 height 20
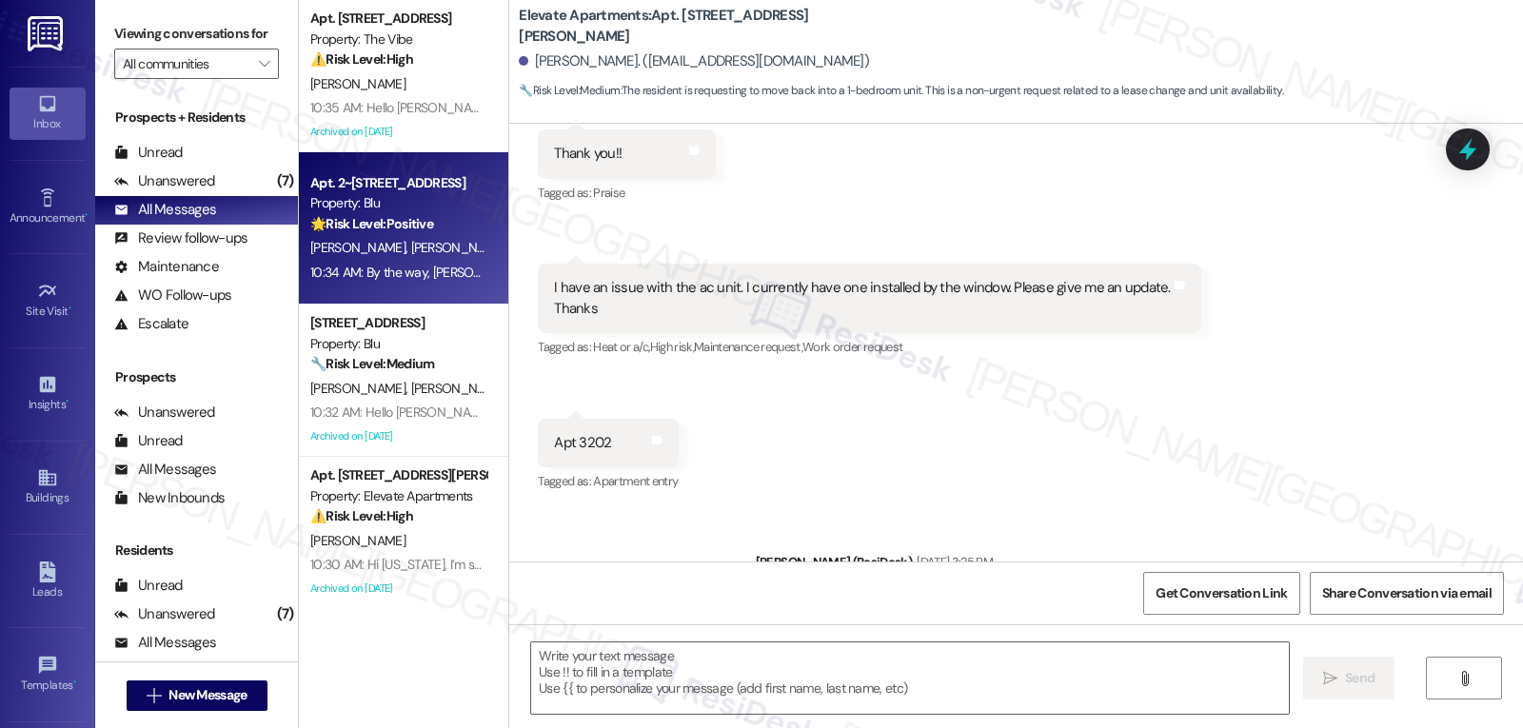
type textarea "Fetching suggested responses. Please feel free to read through the conversation…"
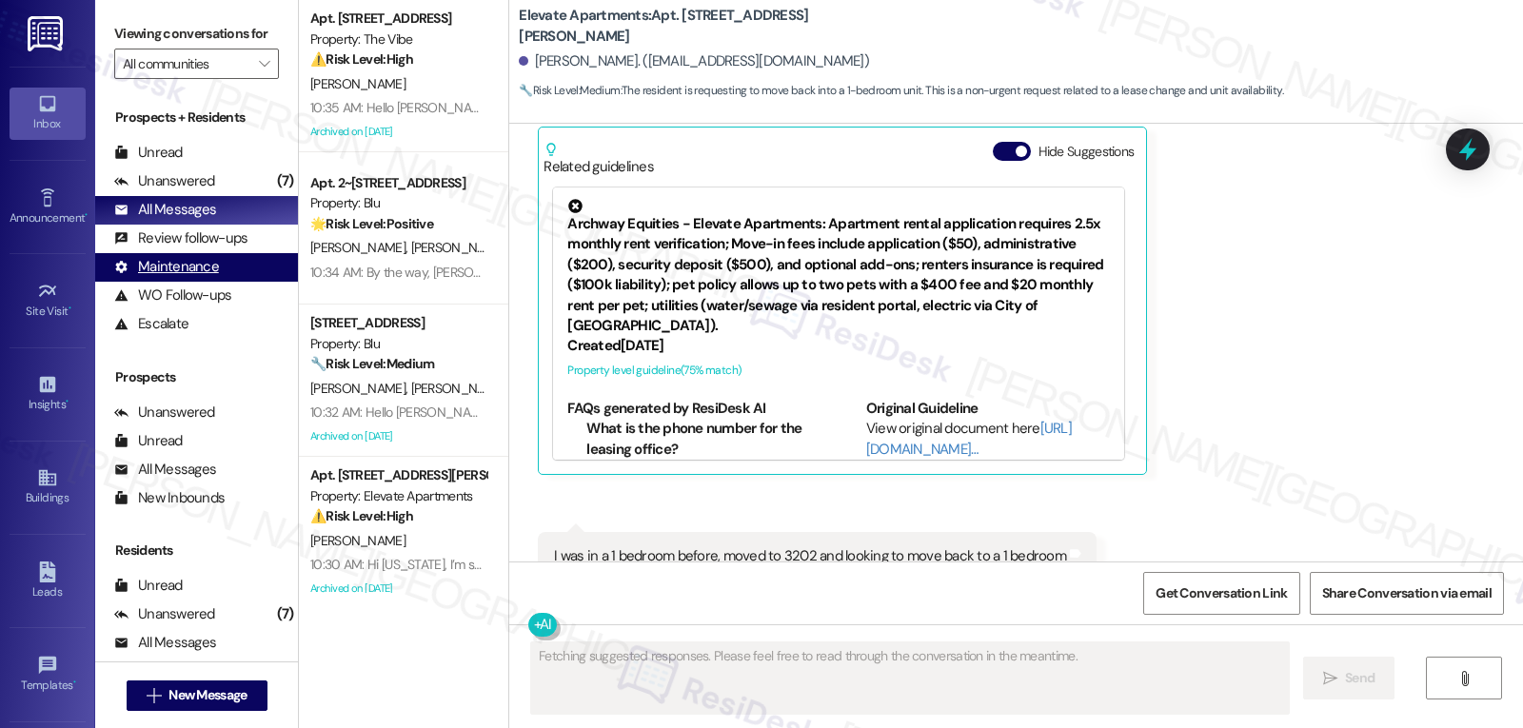
click at [166, 277] on div "Maintenance" at bounding box center [166, 267] width 105 height 20
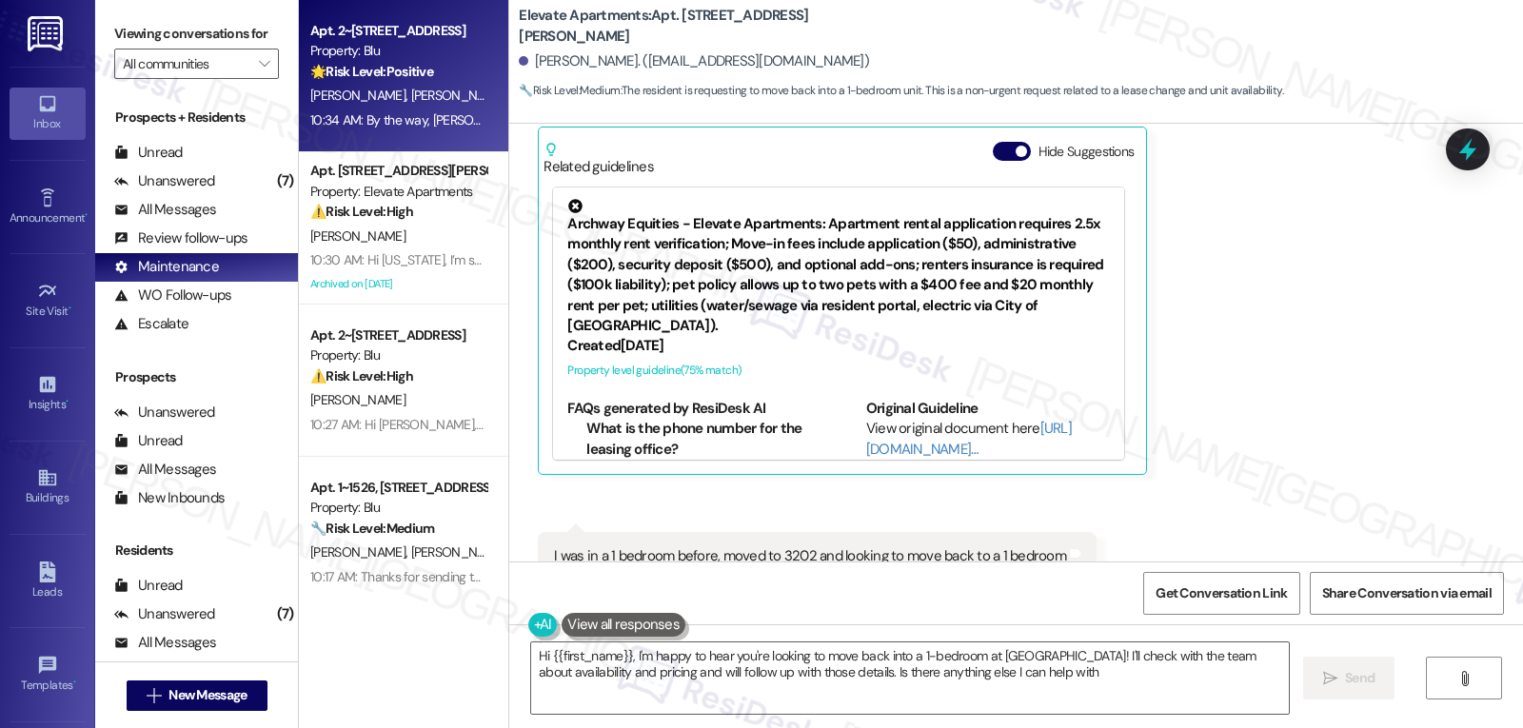
type textarea "Hi {{first_name}}, I'm happy to hear you're looking to move back into a 1-bedro…"
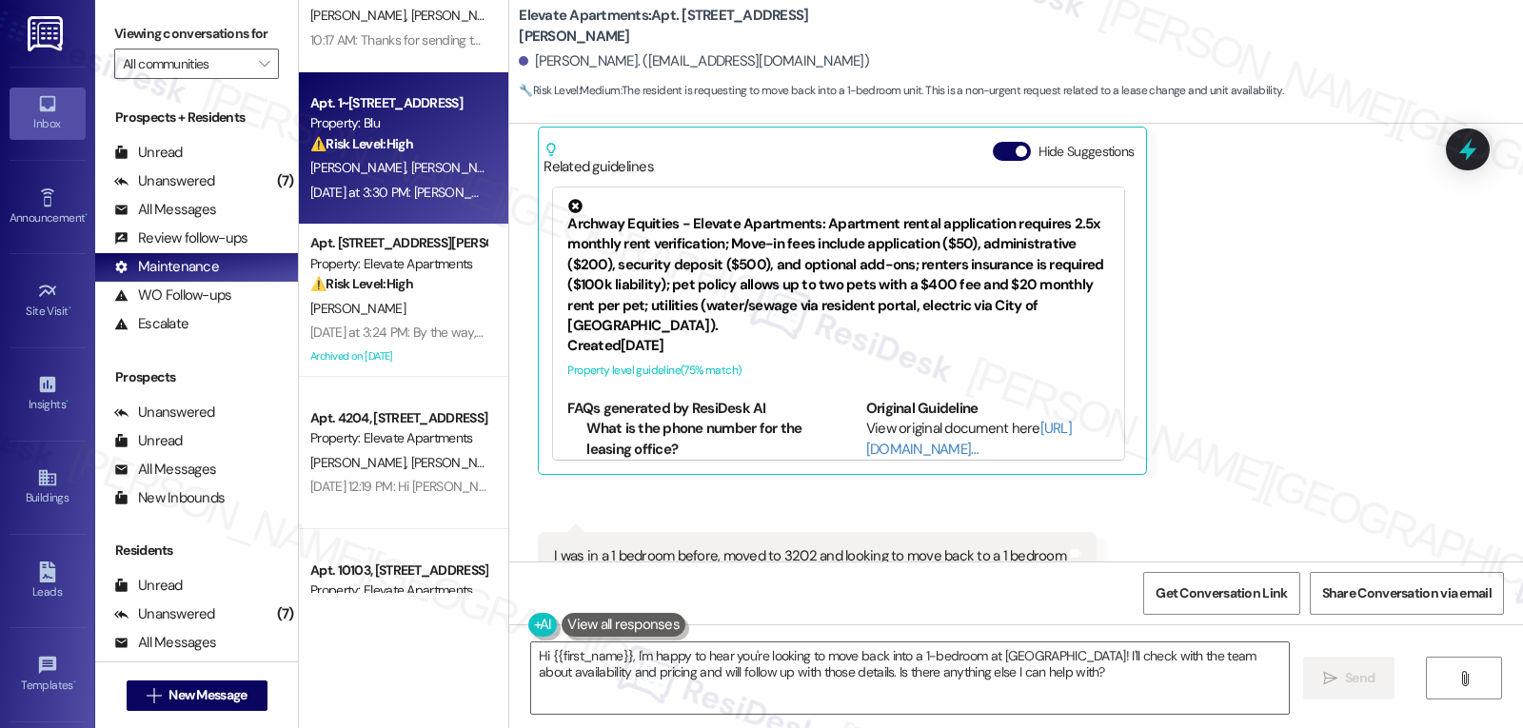
scroll to position [571, 0]
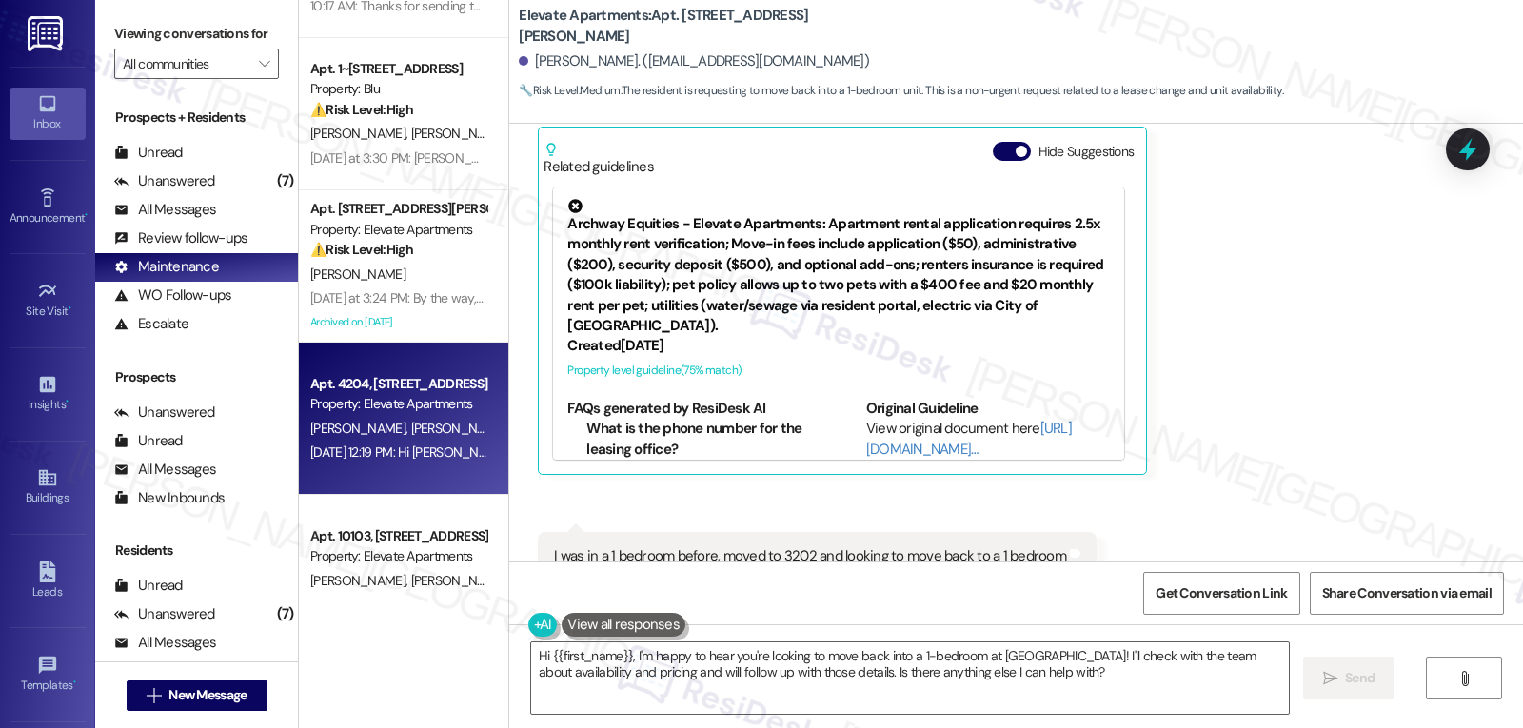
click at [411, 430] on span "M. Normann" at bounding box center [461, 428] width 101 height 17
type textarea "Fetching suggested responses. Please feel free to read through the conversation…"
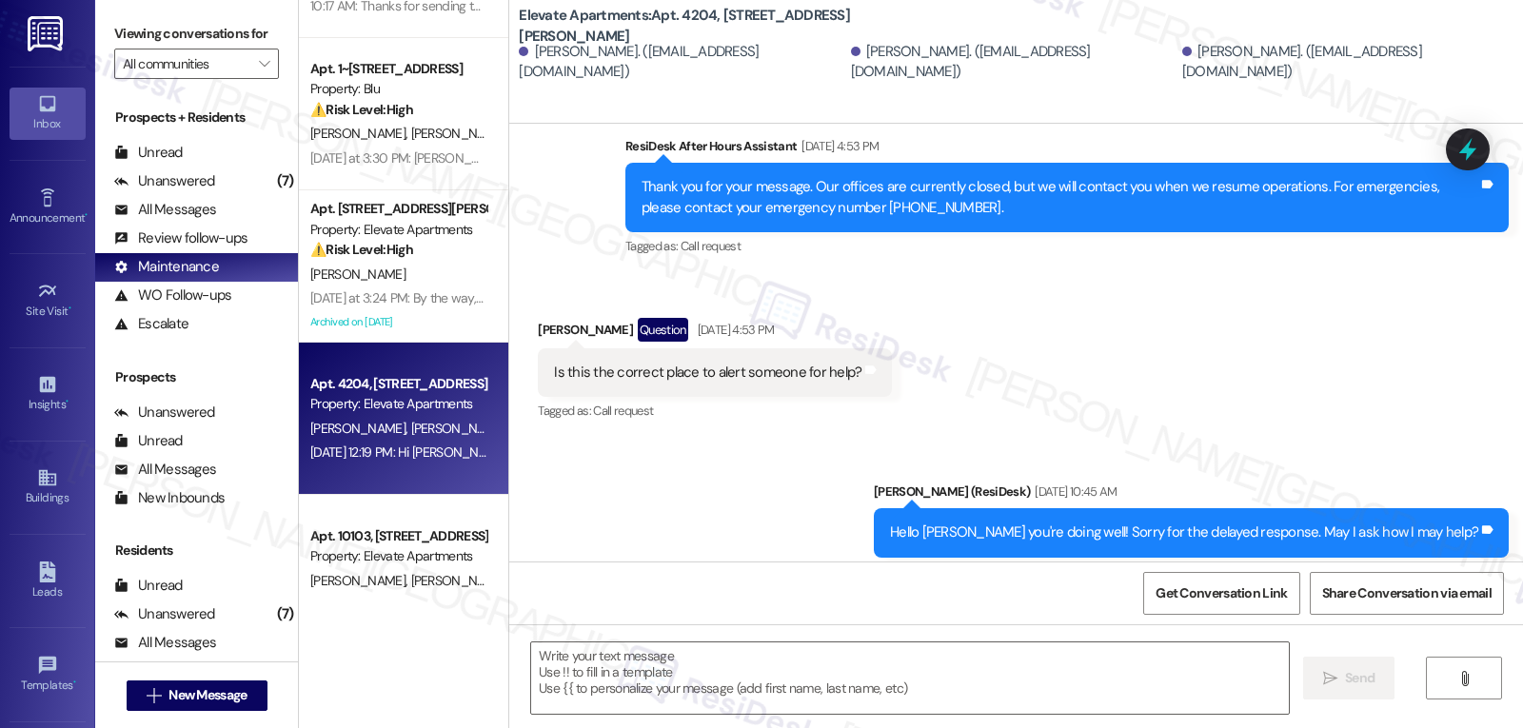
scroll to position [761, 0]
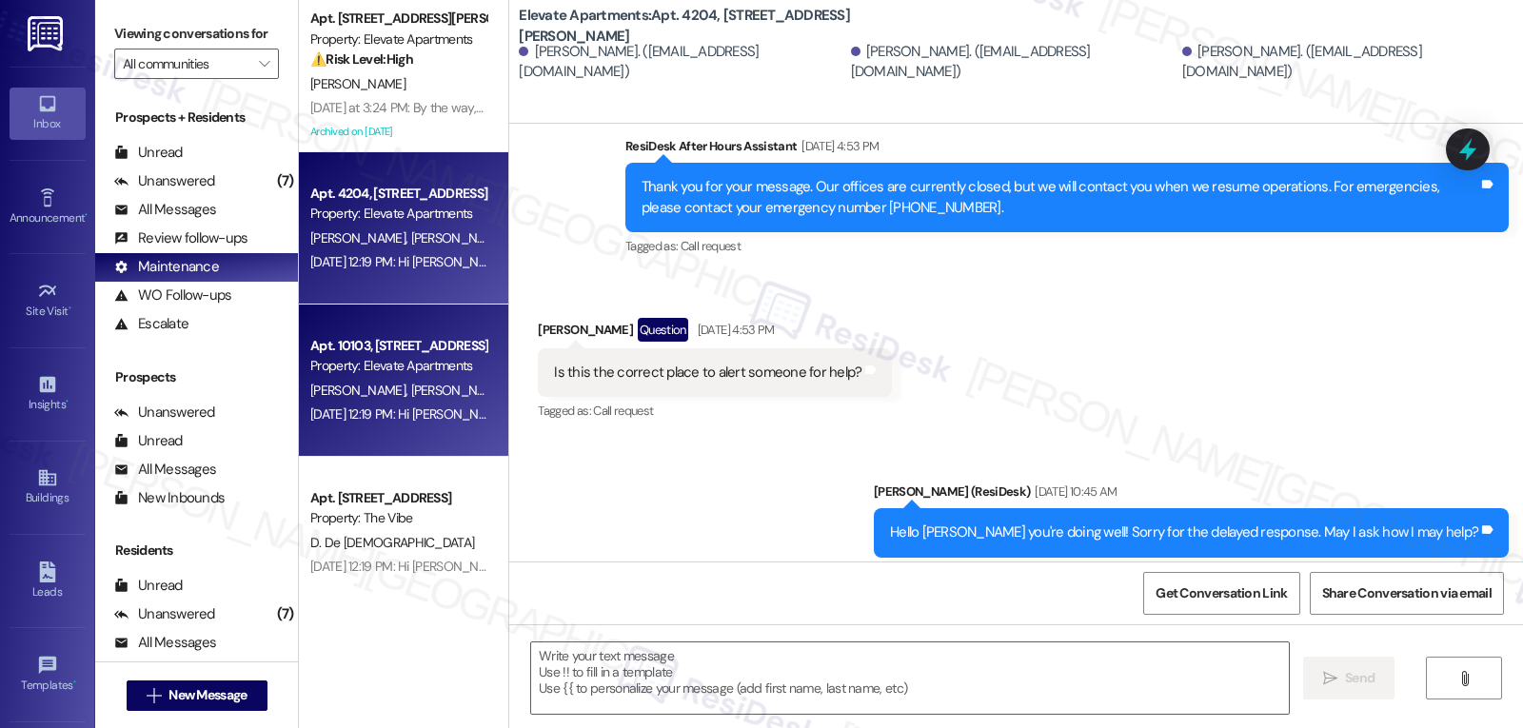
click at [361, 357] on div "Property: Elevate Apartments" at bounding box center [398, 366] width 176 height 20
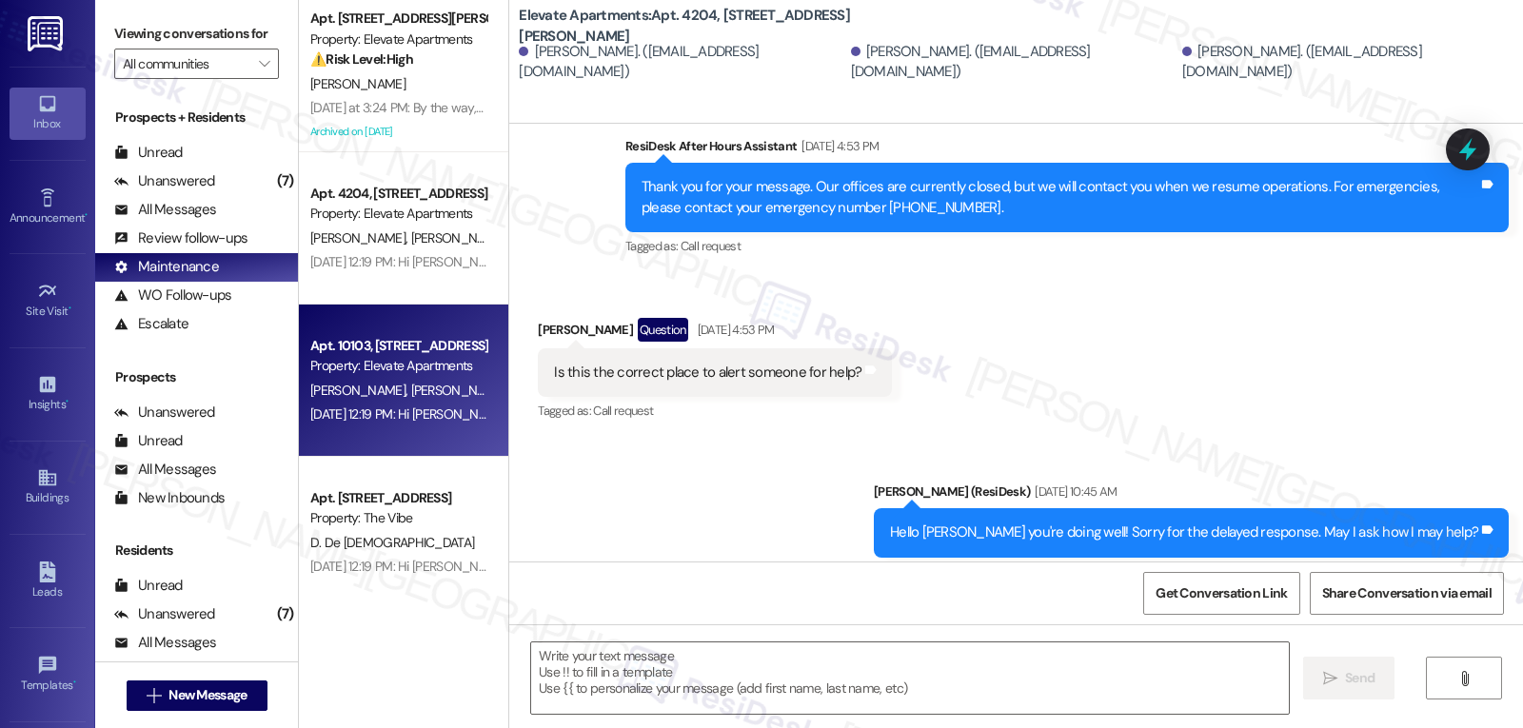
type textarea "Fetching suggested responses. Please feel free to read through the conversation…"
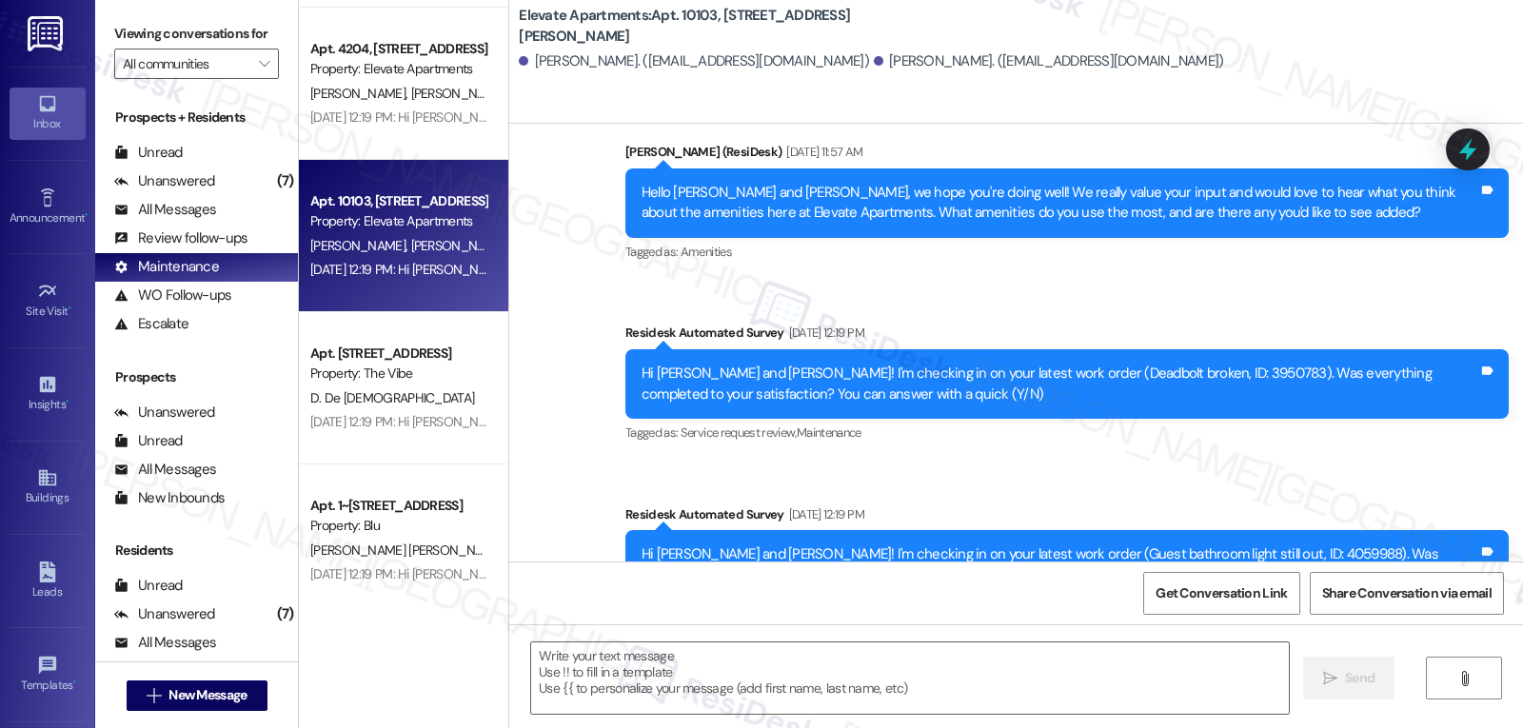
scroll to position [952, 0]
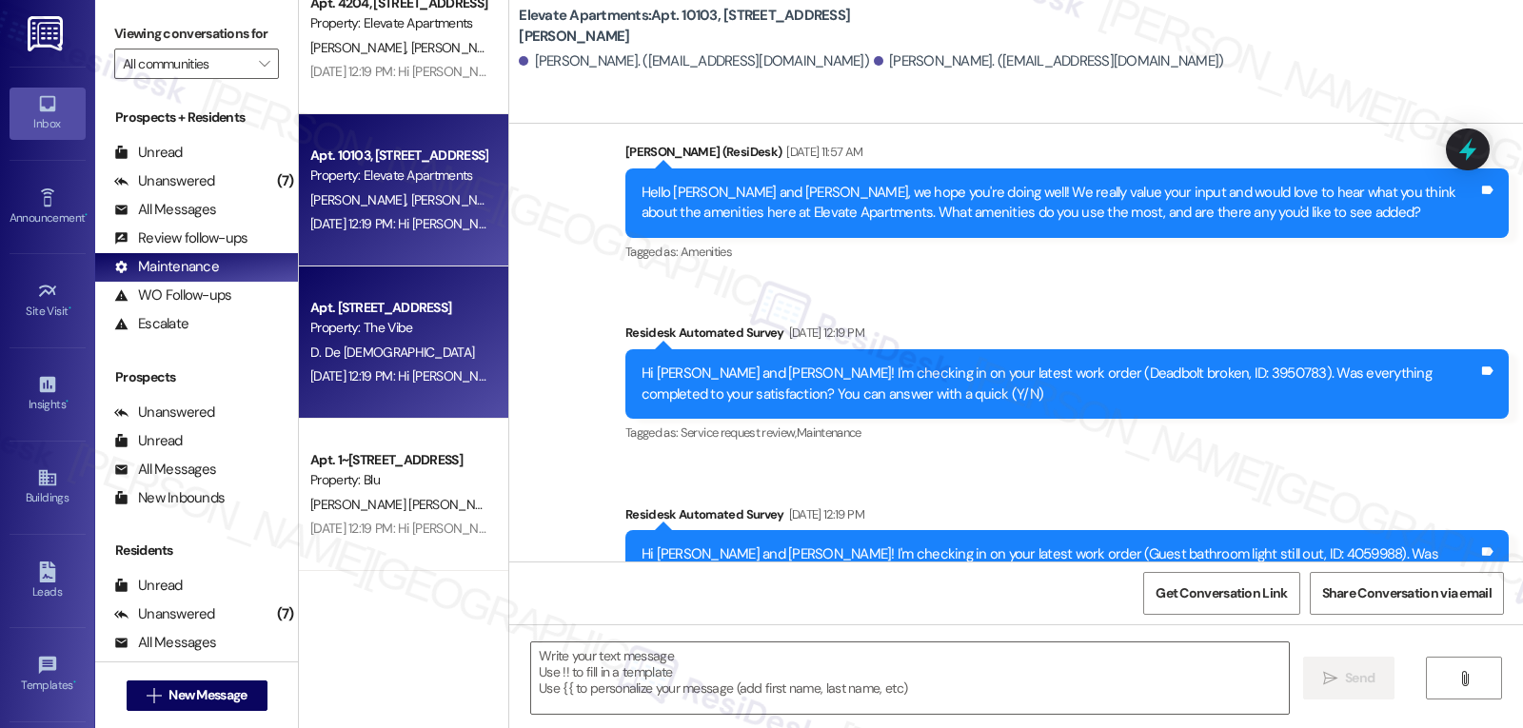
click at [356, 358] on span "D. De Jesus" at bounding box center [392, 352] width 164 height 17
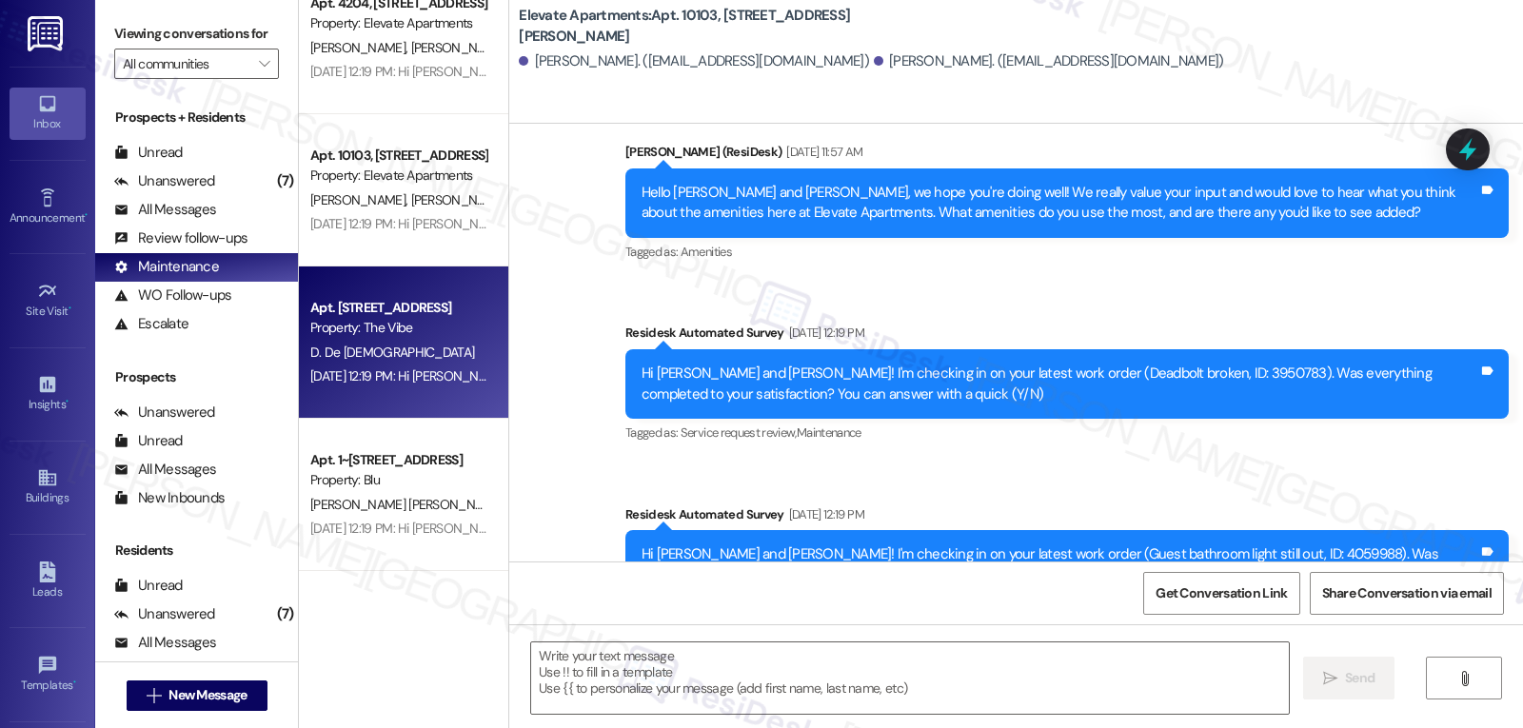
type textarea "Fetching suggested responses. Please feel free to read through the conversation…"
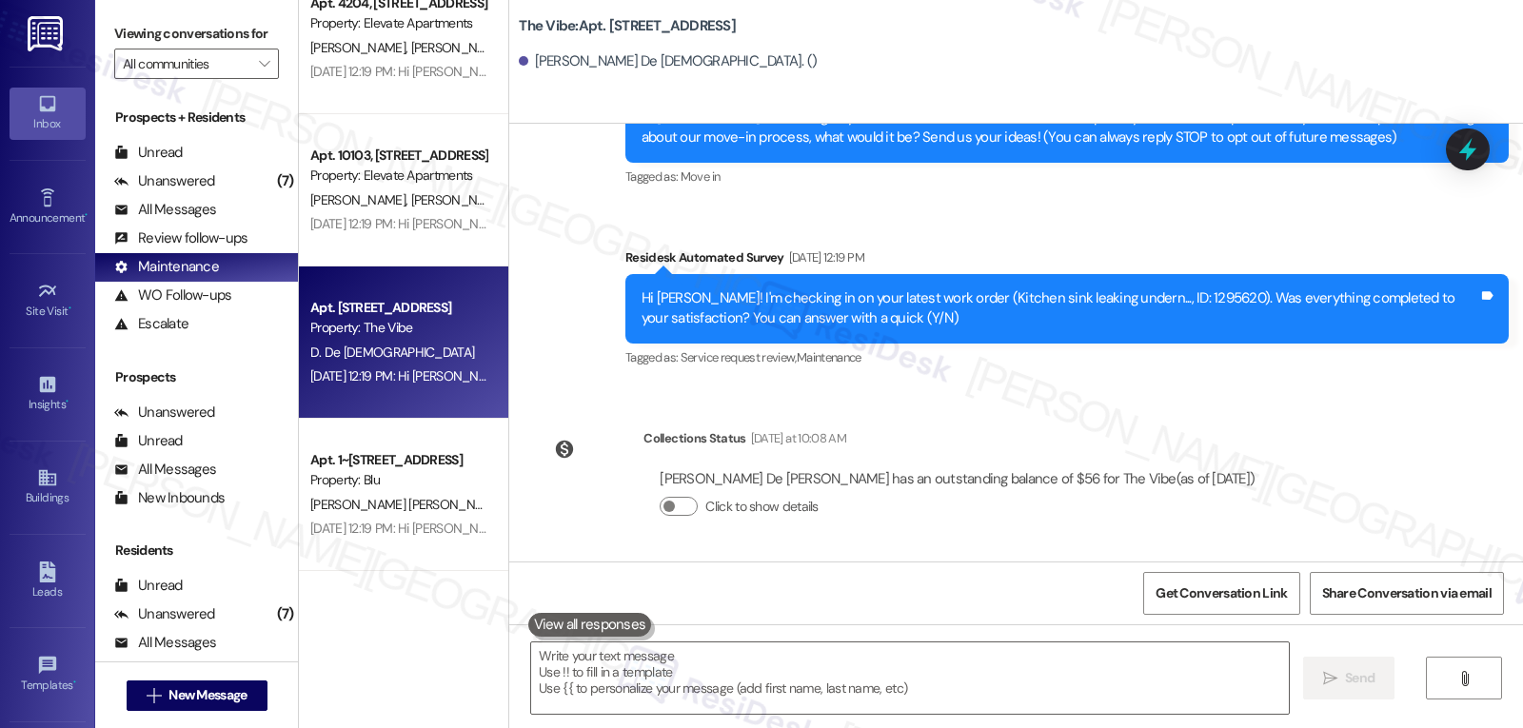
scroll to position [0, 0]
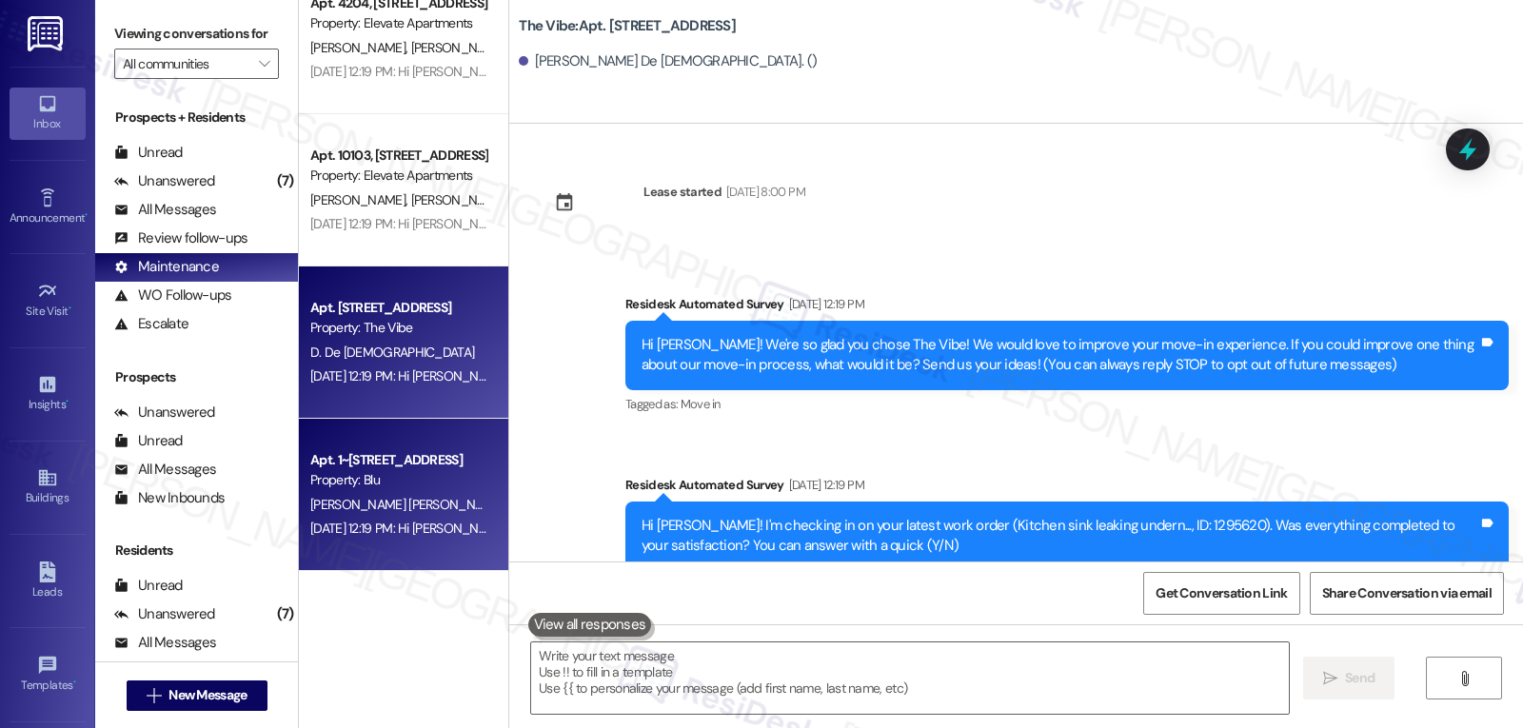
click at [435, 475] on div "Property: Blu" at bounding box center [398, 480] width 176 height 20
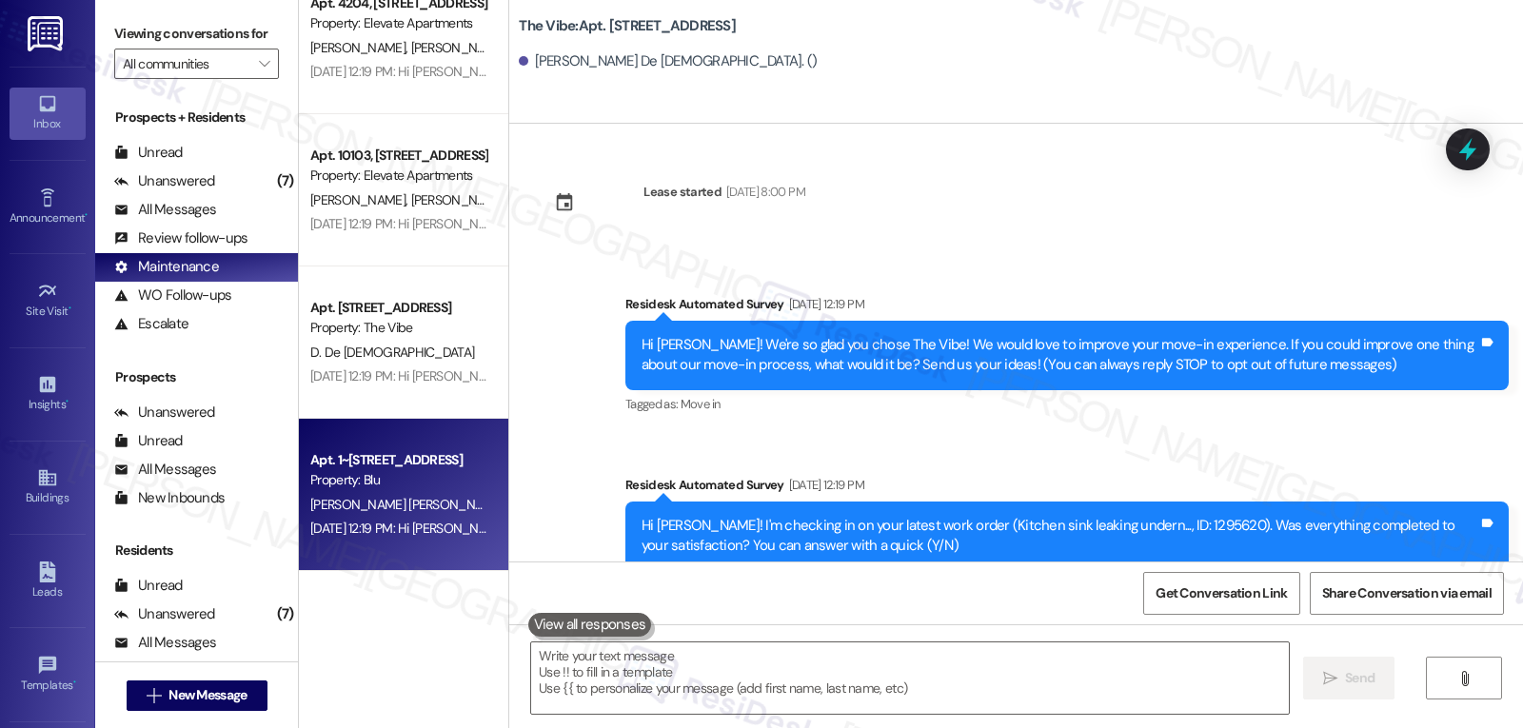
type textarea "Fetching suggested responses. Please feel free to read through the conversation…"
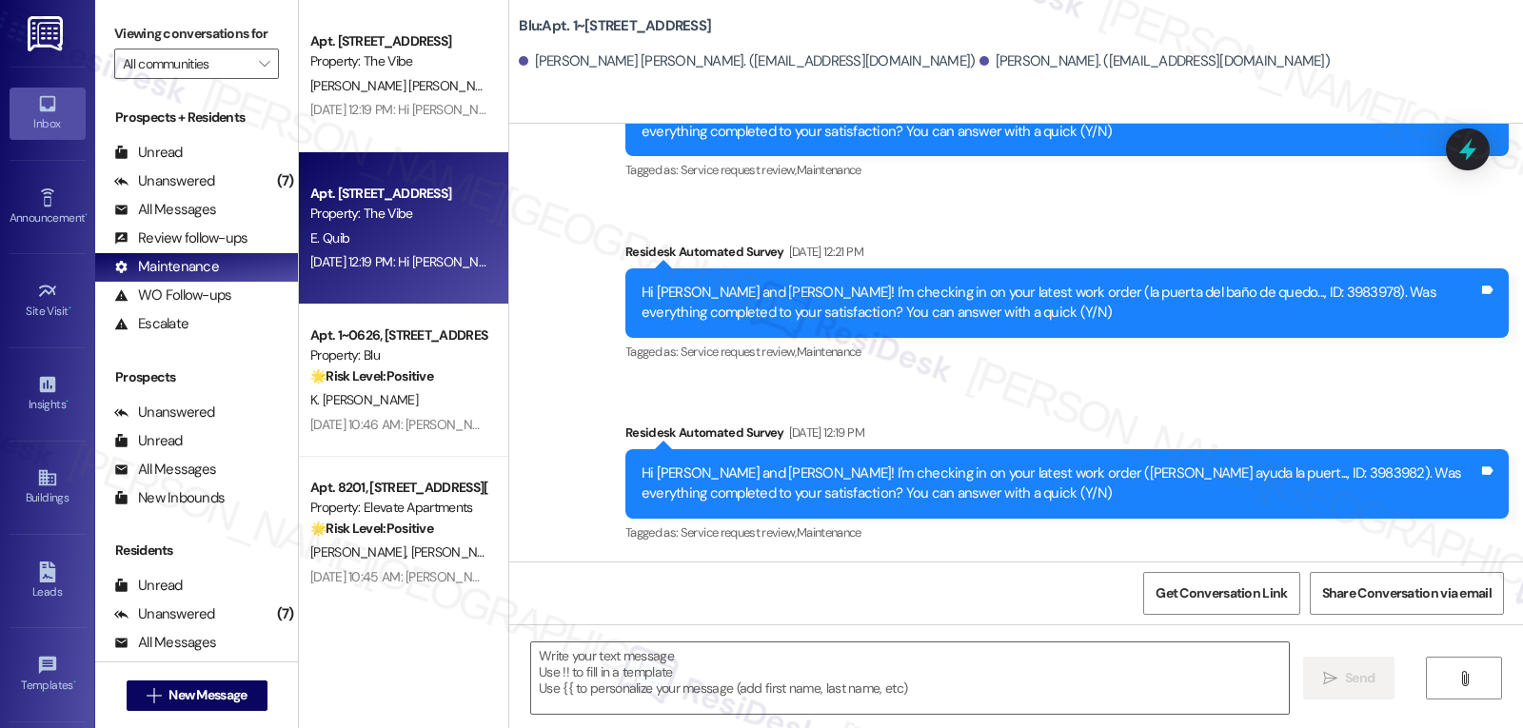
scroll to position [1332, 0]
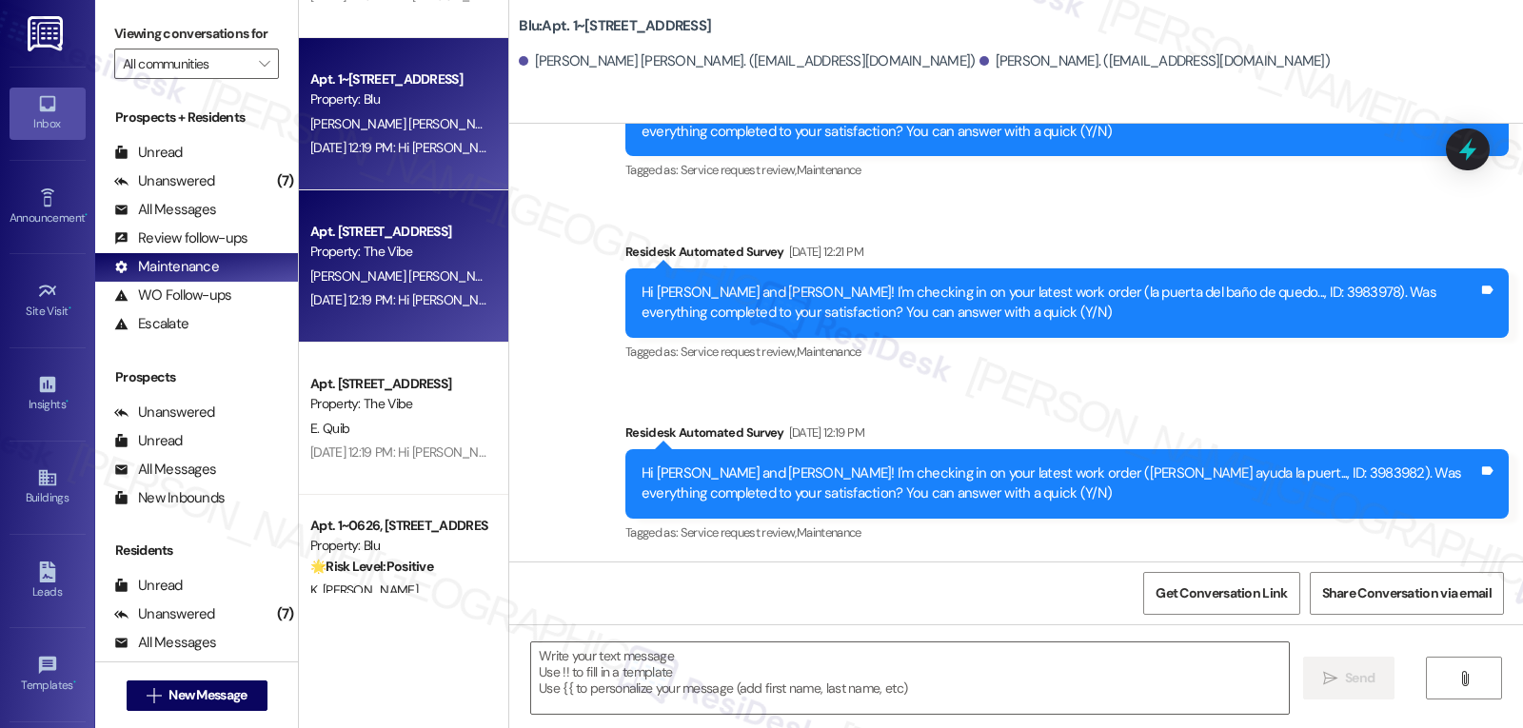
click at [425, 299] on div "Aug 29, 2025 at 12:19 PM: Hi Rafael! I'm checking in on your latest work order …" at bounding box center [867, 299] width 1115 height 17
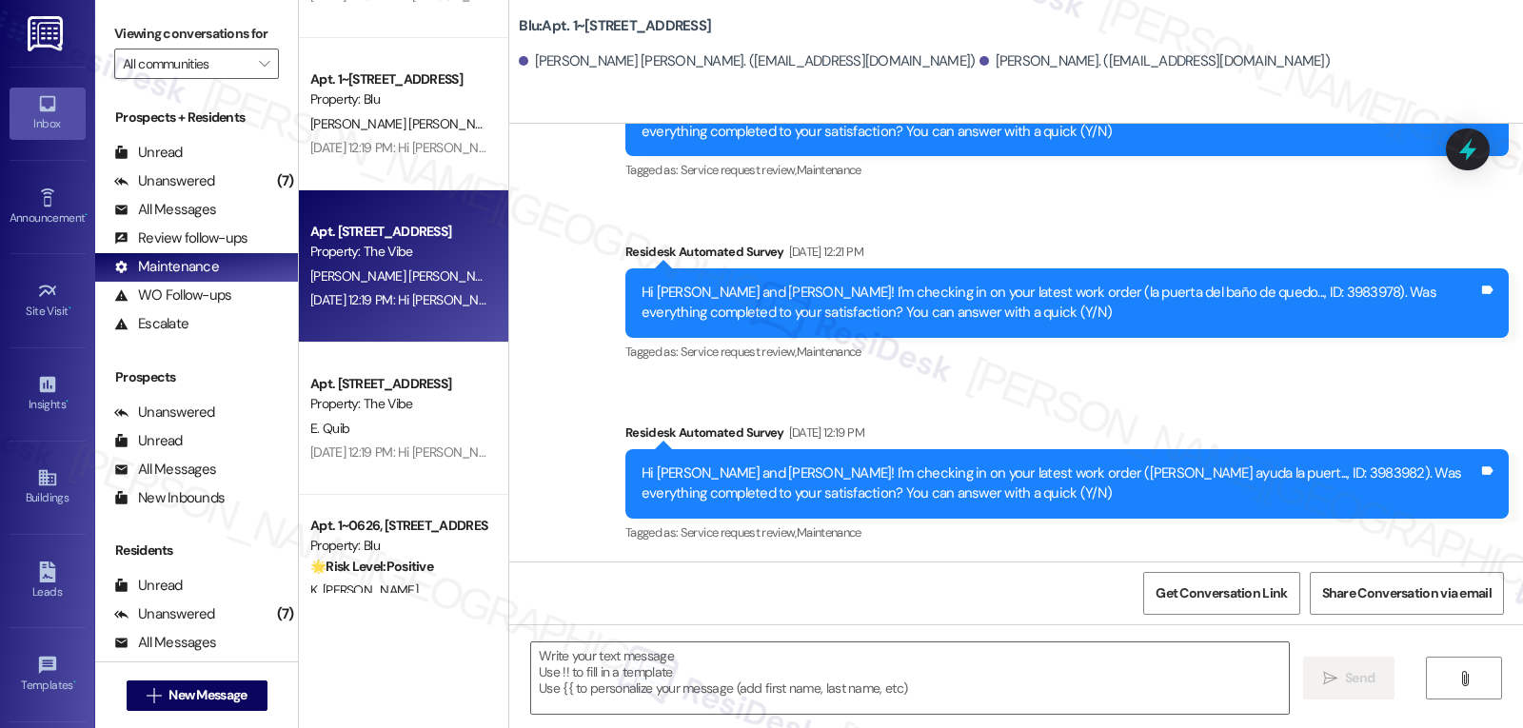
type textarea "Fetching suggested responses. Please feel free to read through the conversation…"
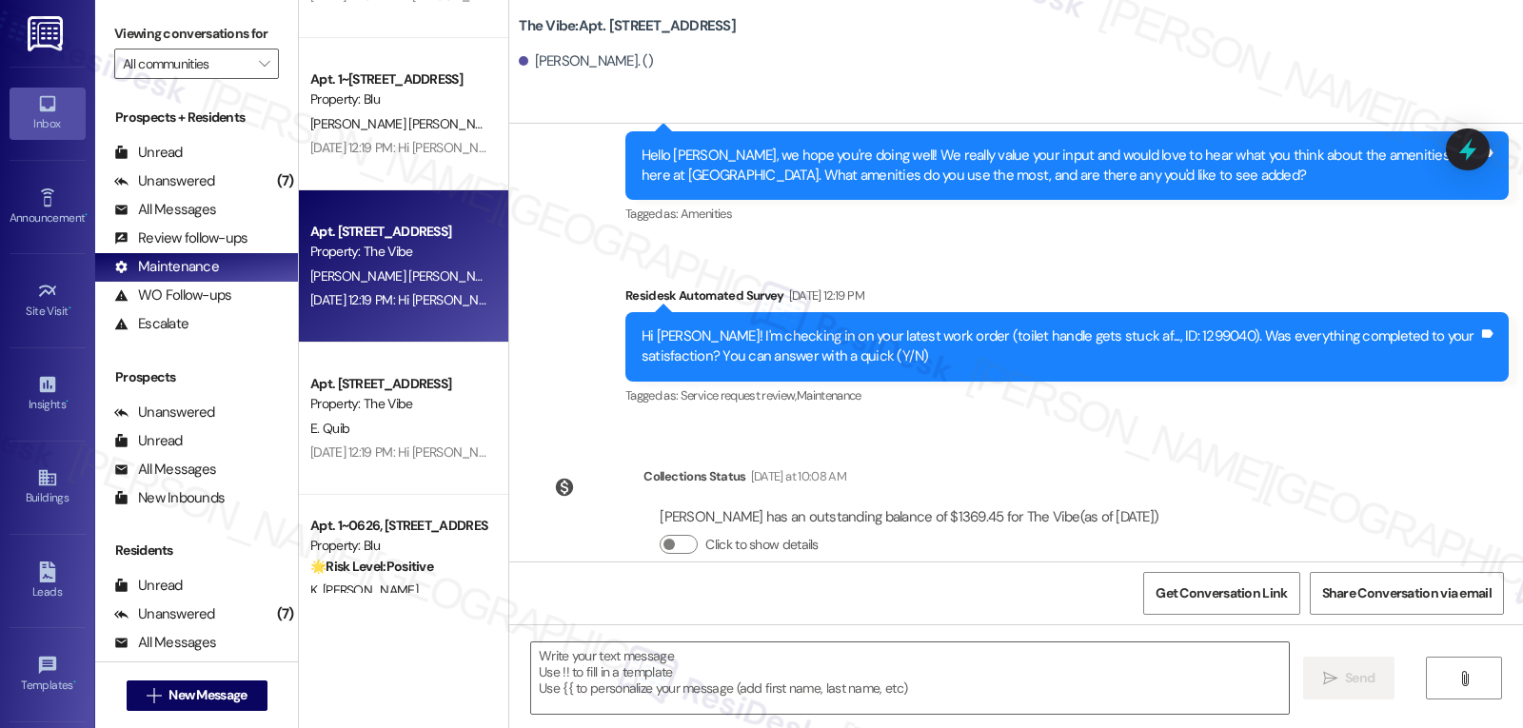
scroll to position [1273, 0]
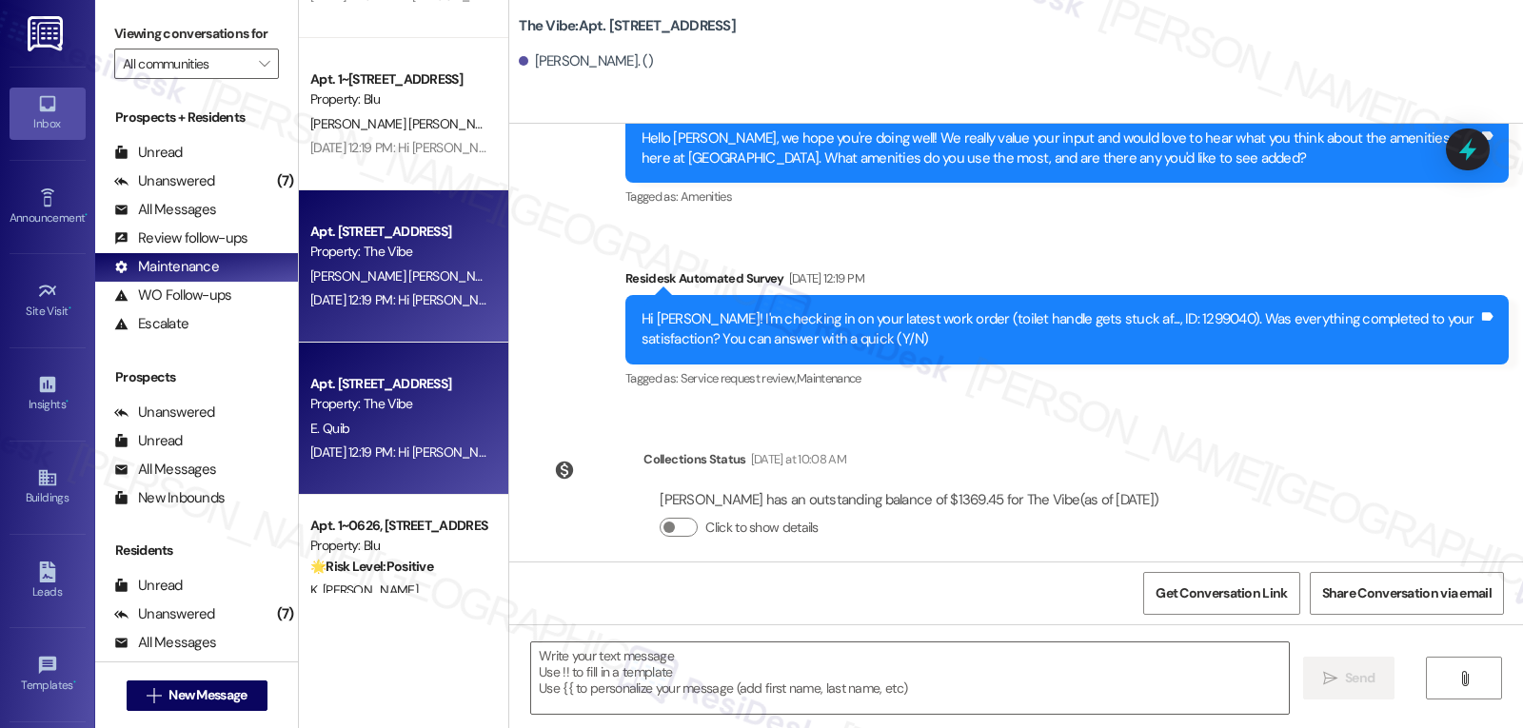
click at [403, 411] on div "Property: The Vibe" at bounding box center [398, 404] width 176 height 20
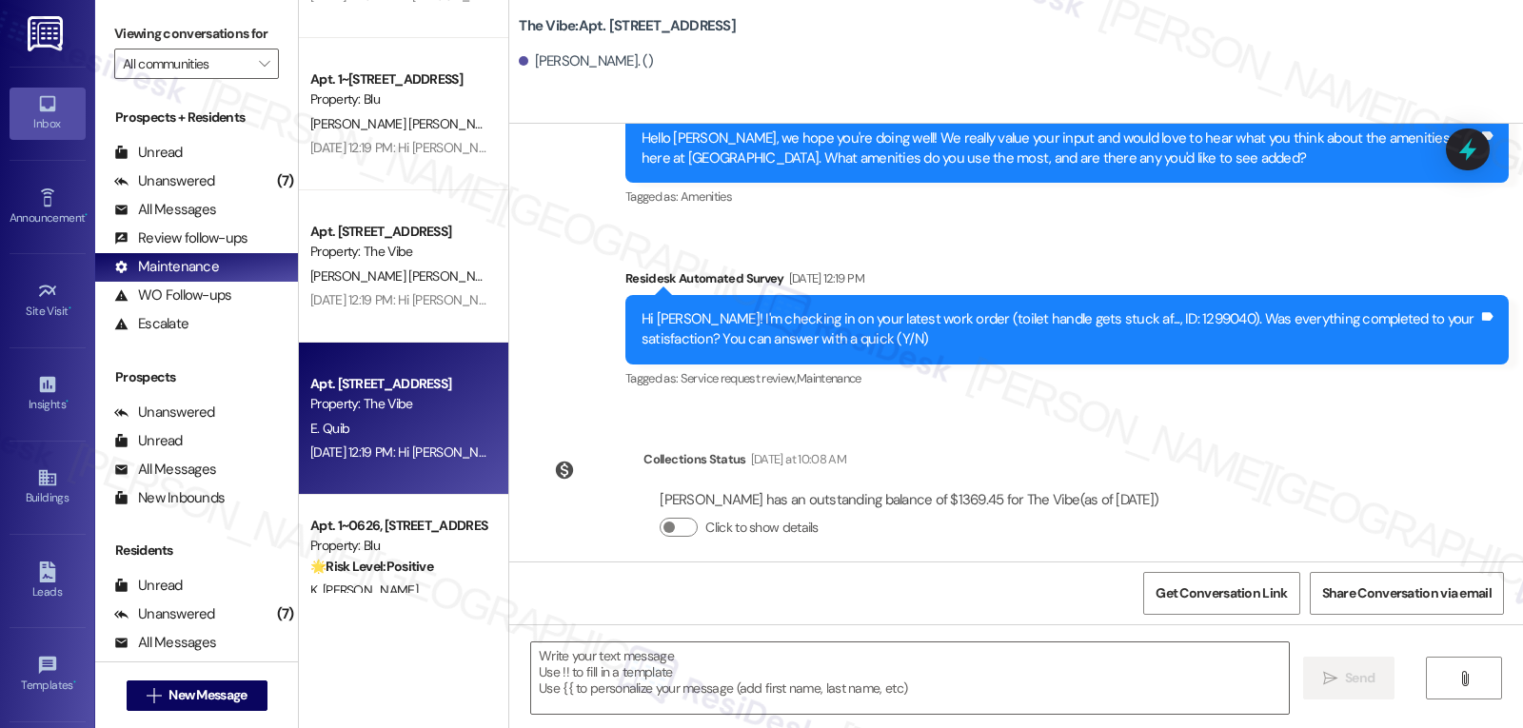
type textarea "Fetching suggested responses. Please feel free to read through the conversation…"
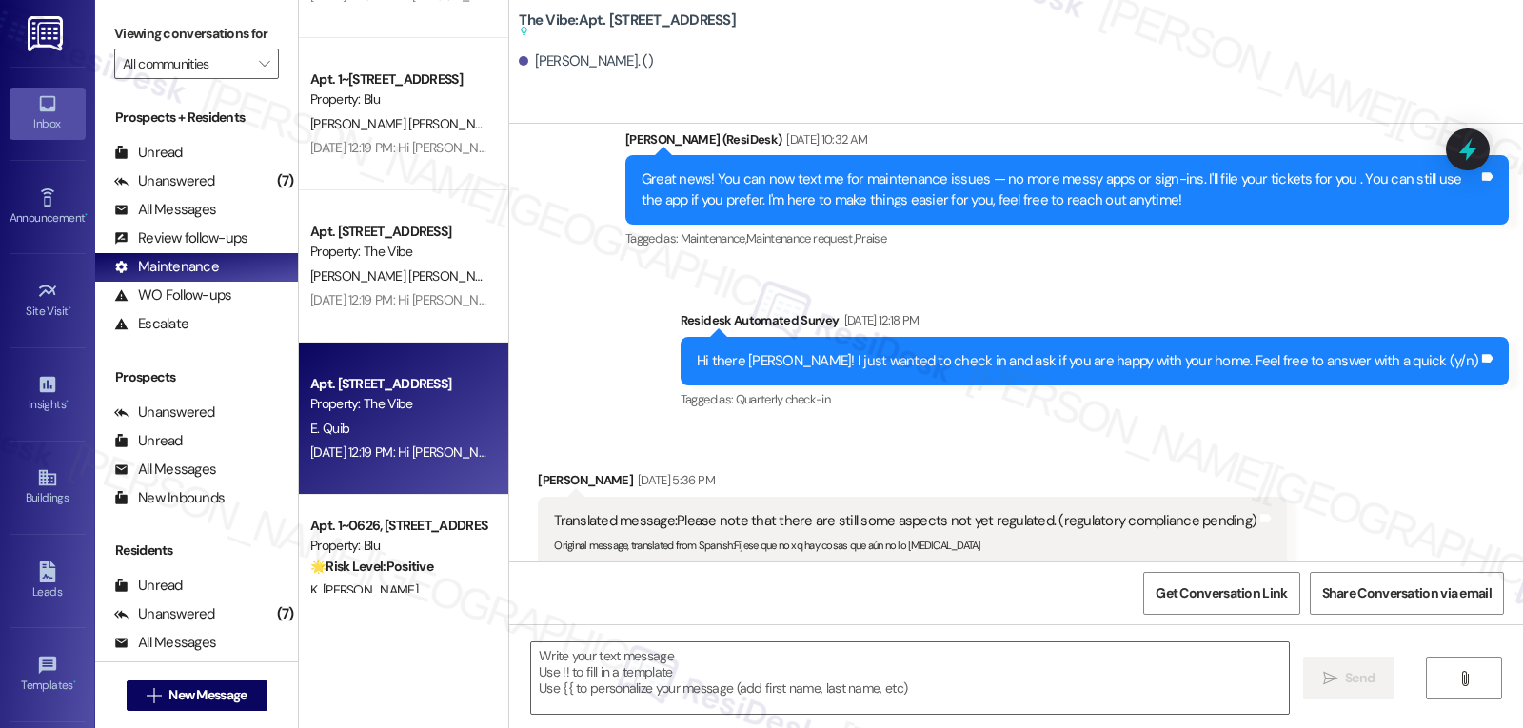
type textarea "Fetching suggested responses. Please feel free to read through the conversation…"
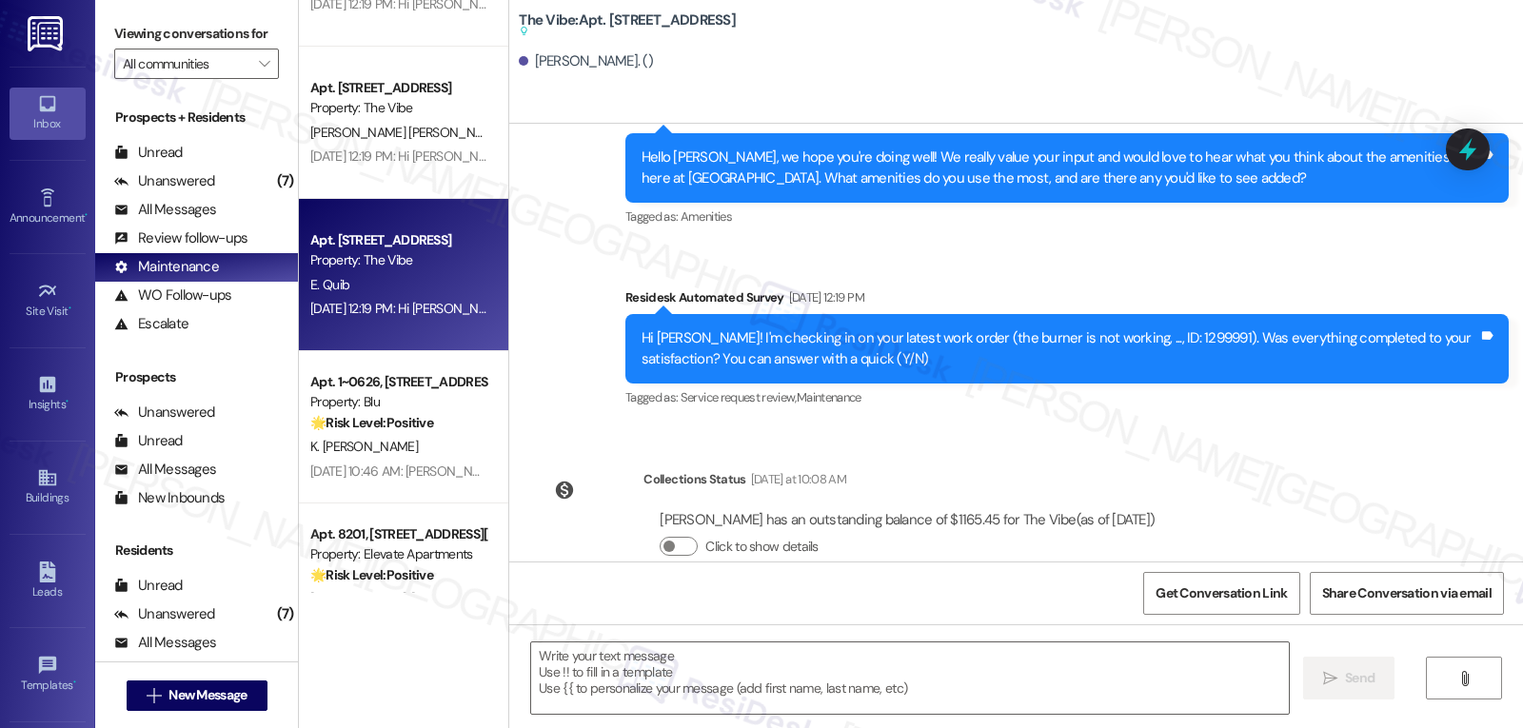
scroll to position [1523, 0]
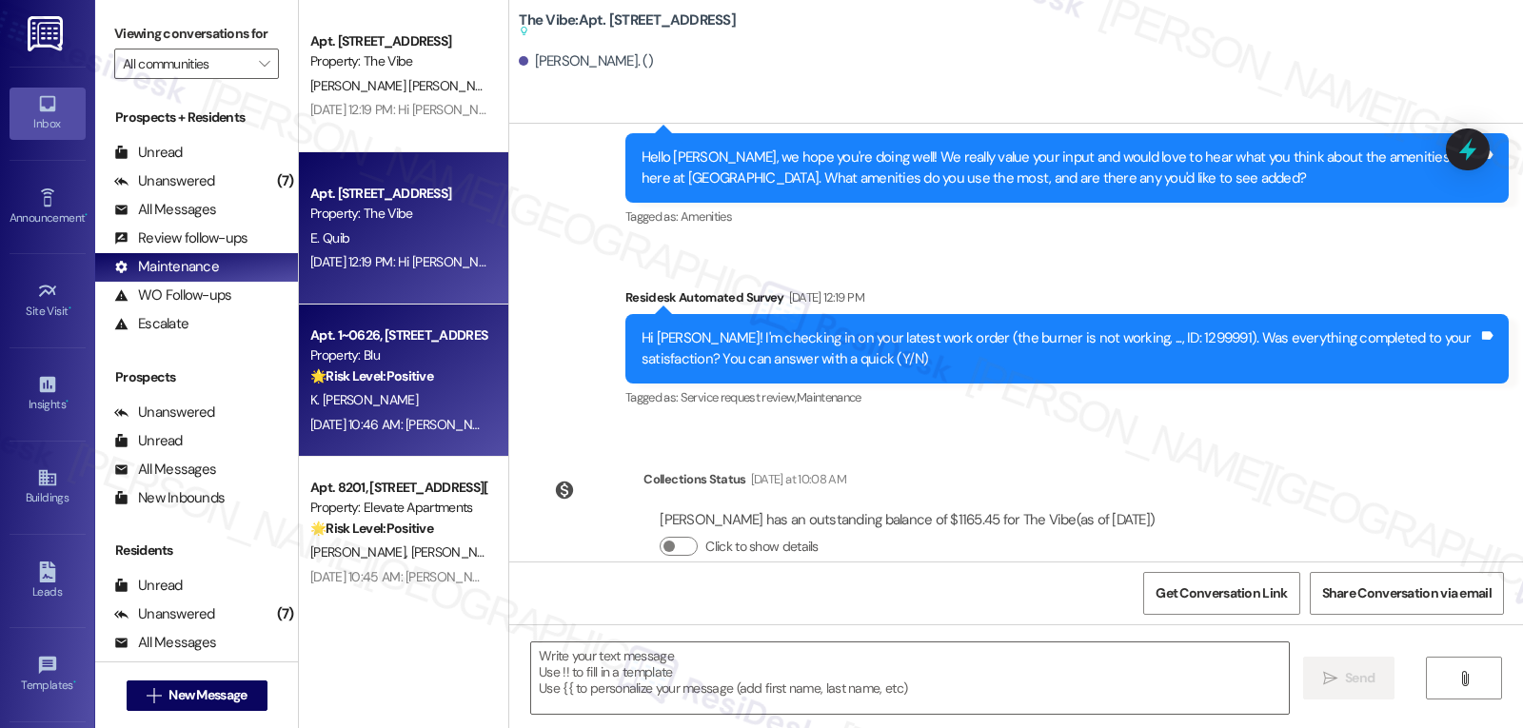
click at [379, 414] on div "Aug 29, 2025 at 10:46 AM: Kwame, I’d love to know, has your experience at Blu b…" at bounding box center [398, 425] width 180 height 24
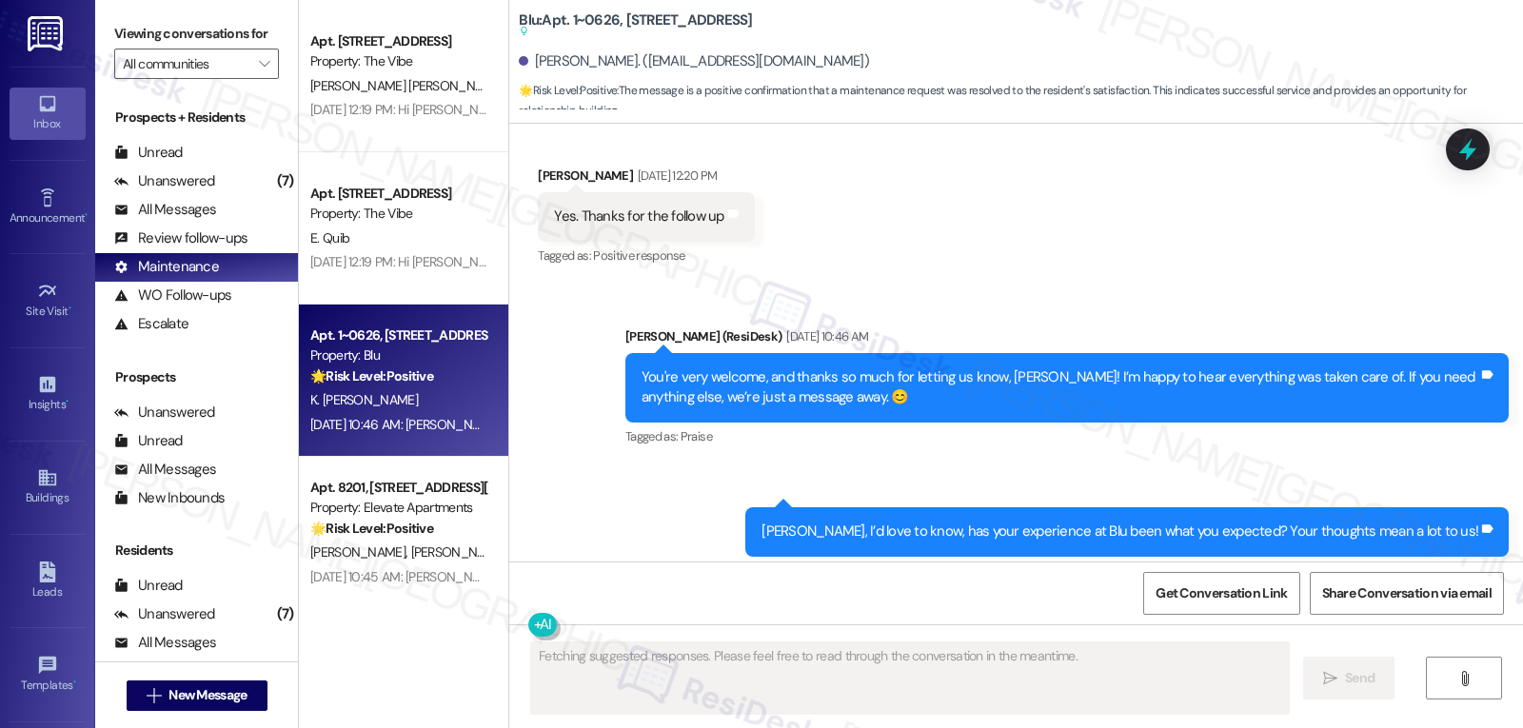
scroll to position [2196, 0]
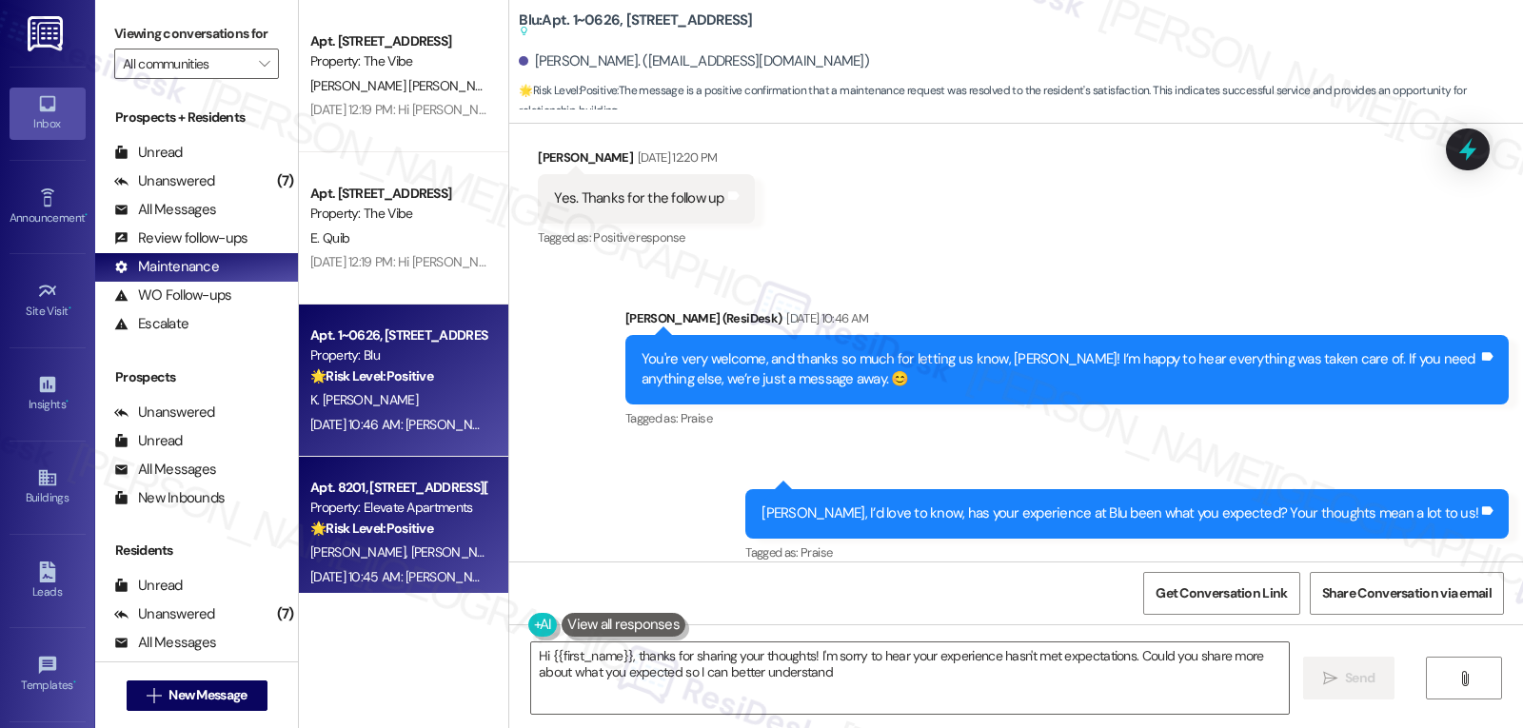
type textarea "Hi {{first_name}}, thanks for sharing your thoughts! I'm sorry to hear your exp…"
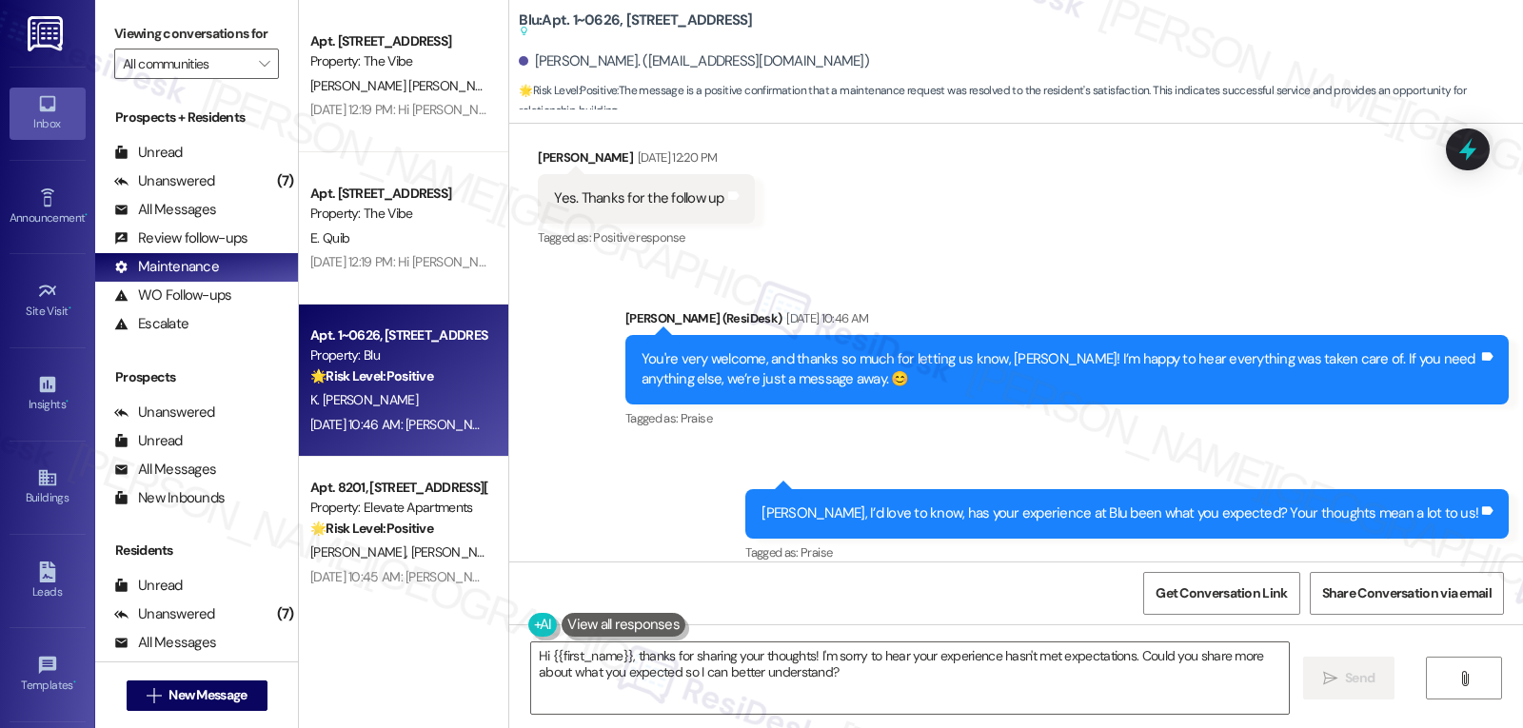
drag, startPoint x: 1457, startPoint y: 162, endPoint x: 1502, endPoint y: 172, distance: 45.9
click at [1457, 162] on icon at bounding box center [1467, 149] width 25 height 25
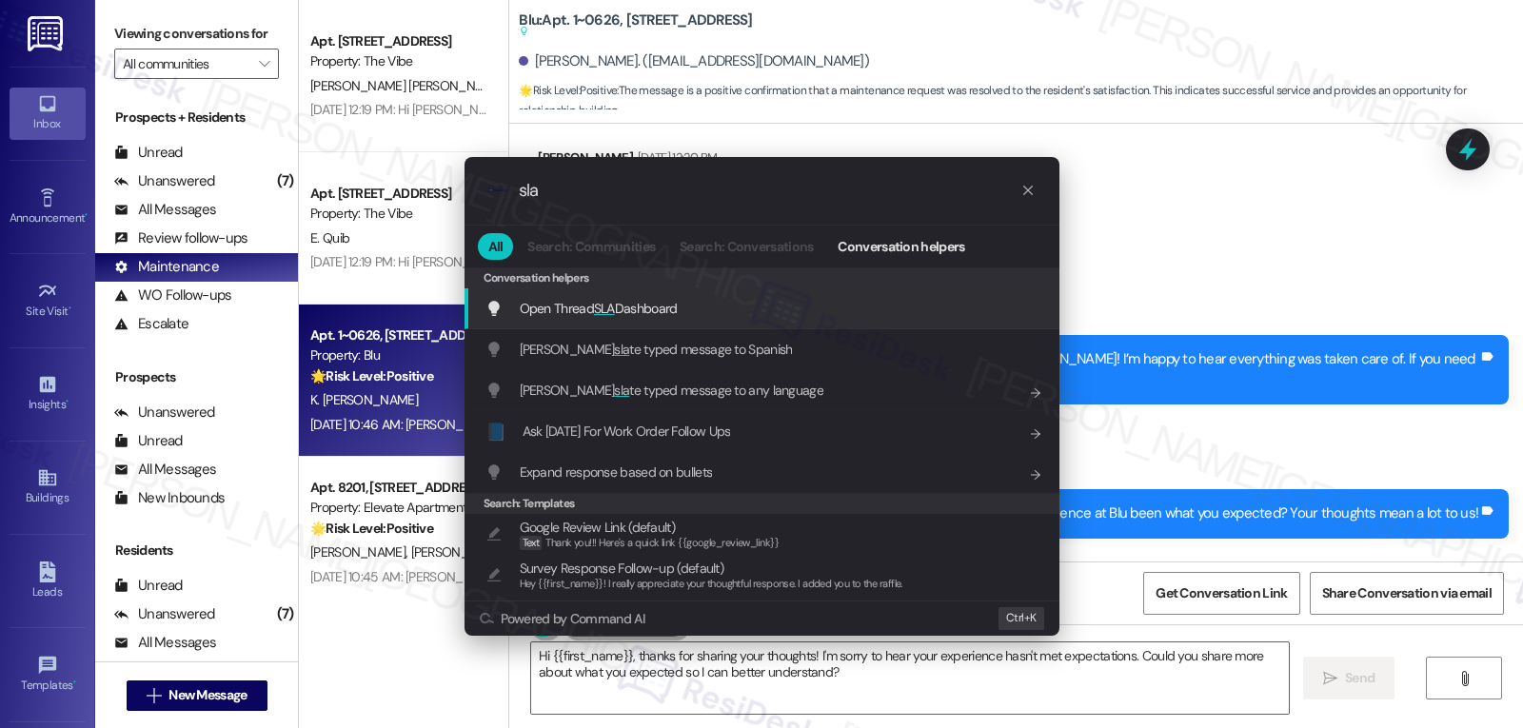
click at [669, 312] on span "Open Thread SLA Dashboard" at bounding box center [599, 308] width 158 height 17
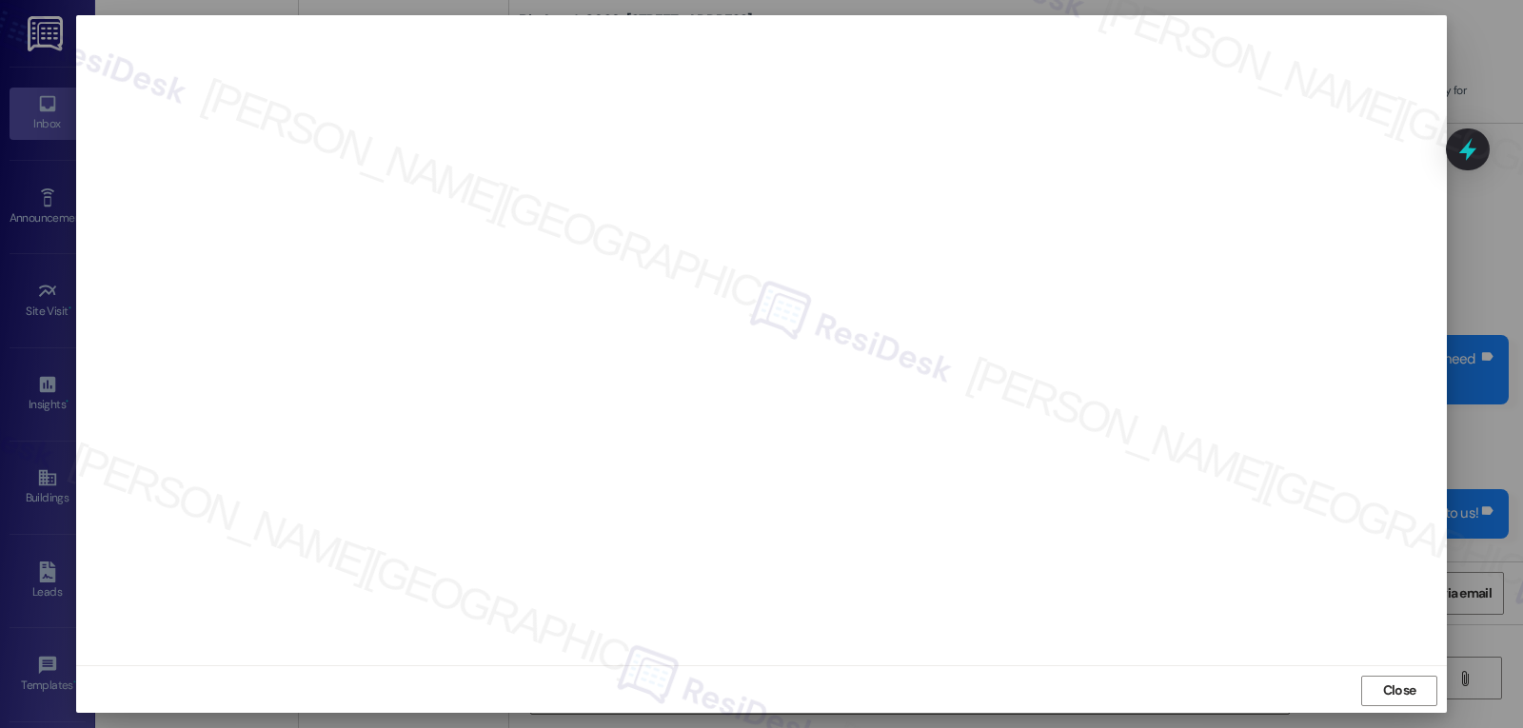
scroll to position [9, 0]
click at [1390, 680] on span "Close" at bounding box center [1399, 688] width 33 height 20
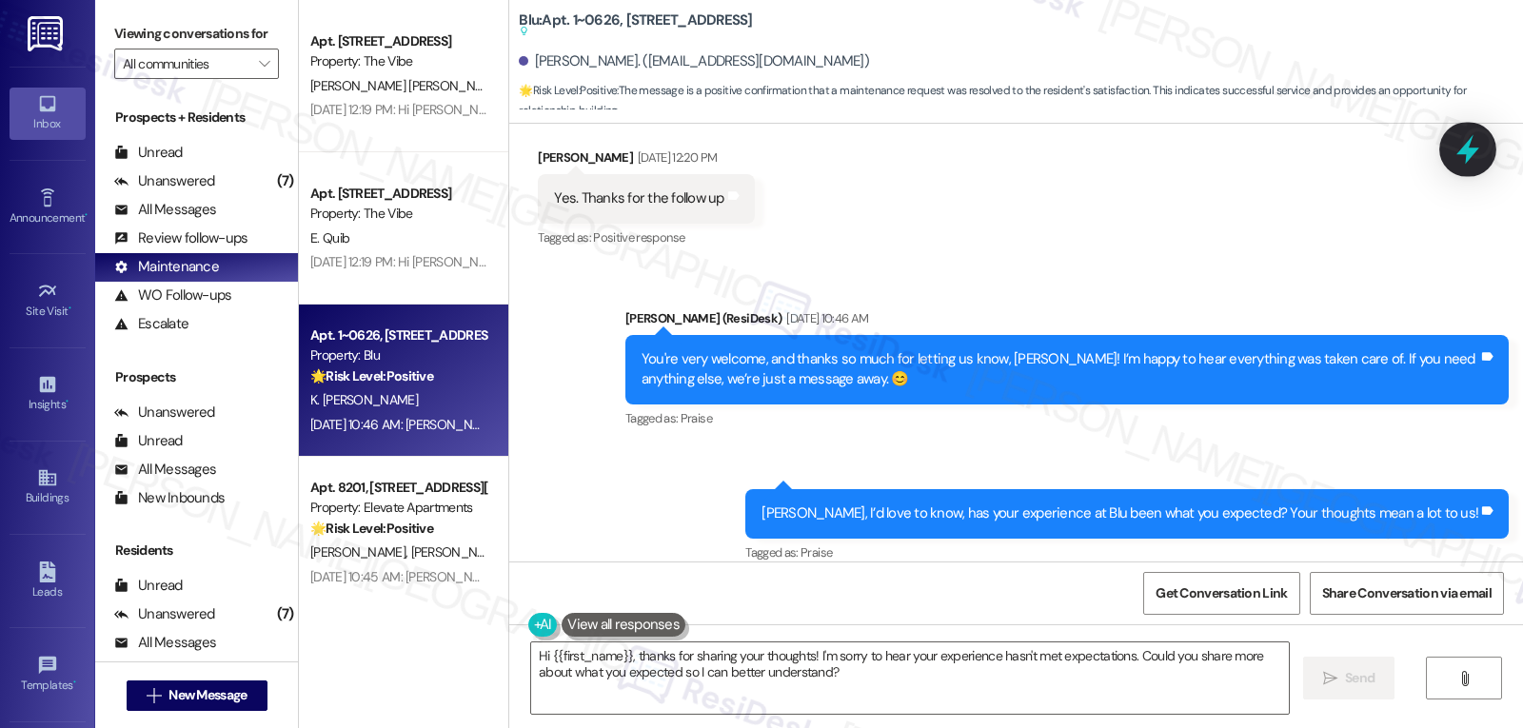
click at [1485, 151] on div at bounding box center [1467, 149] width 57 height 54
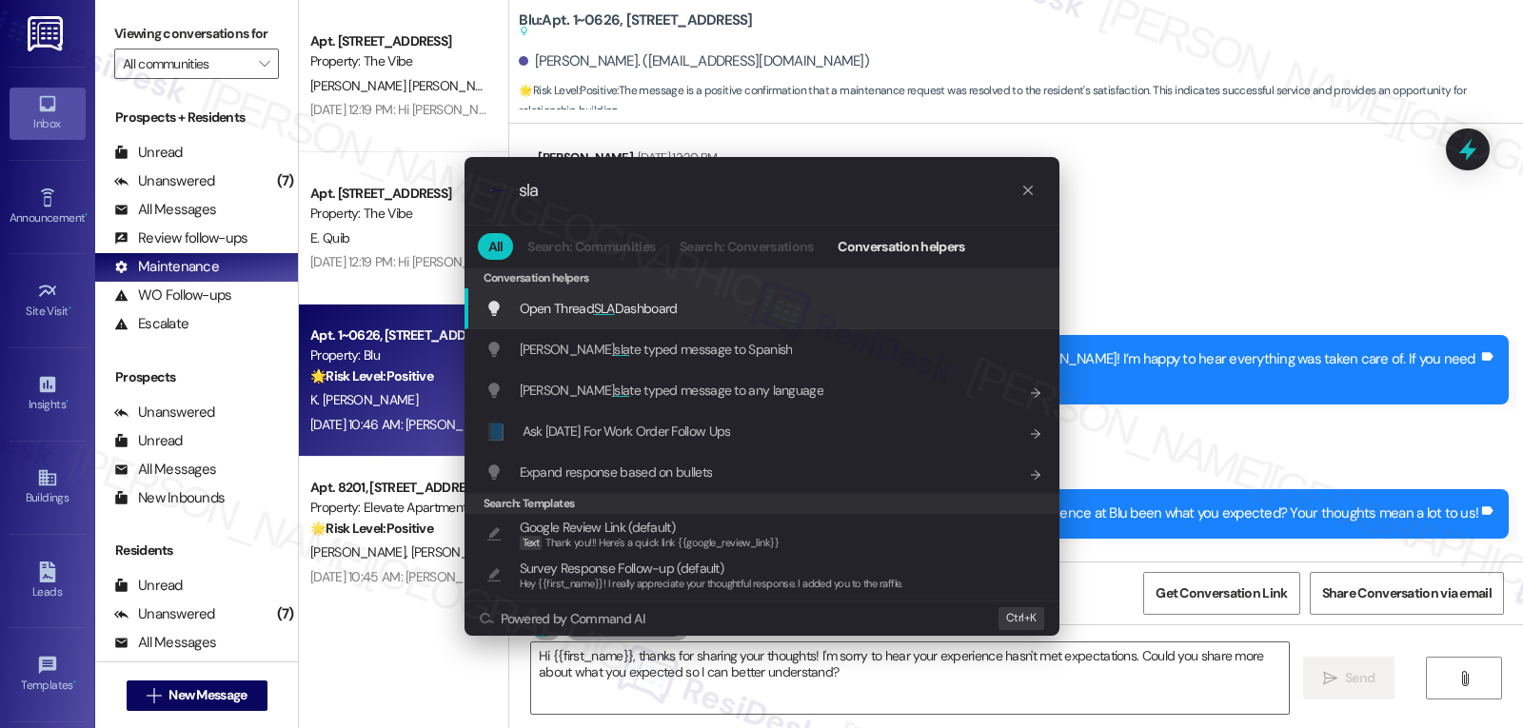
type input "sla"
click at [618, 309] on span "Open Thread SLA Dashboard" at bounding box center [599, 308] width 158 height 17
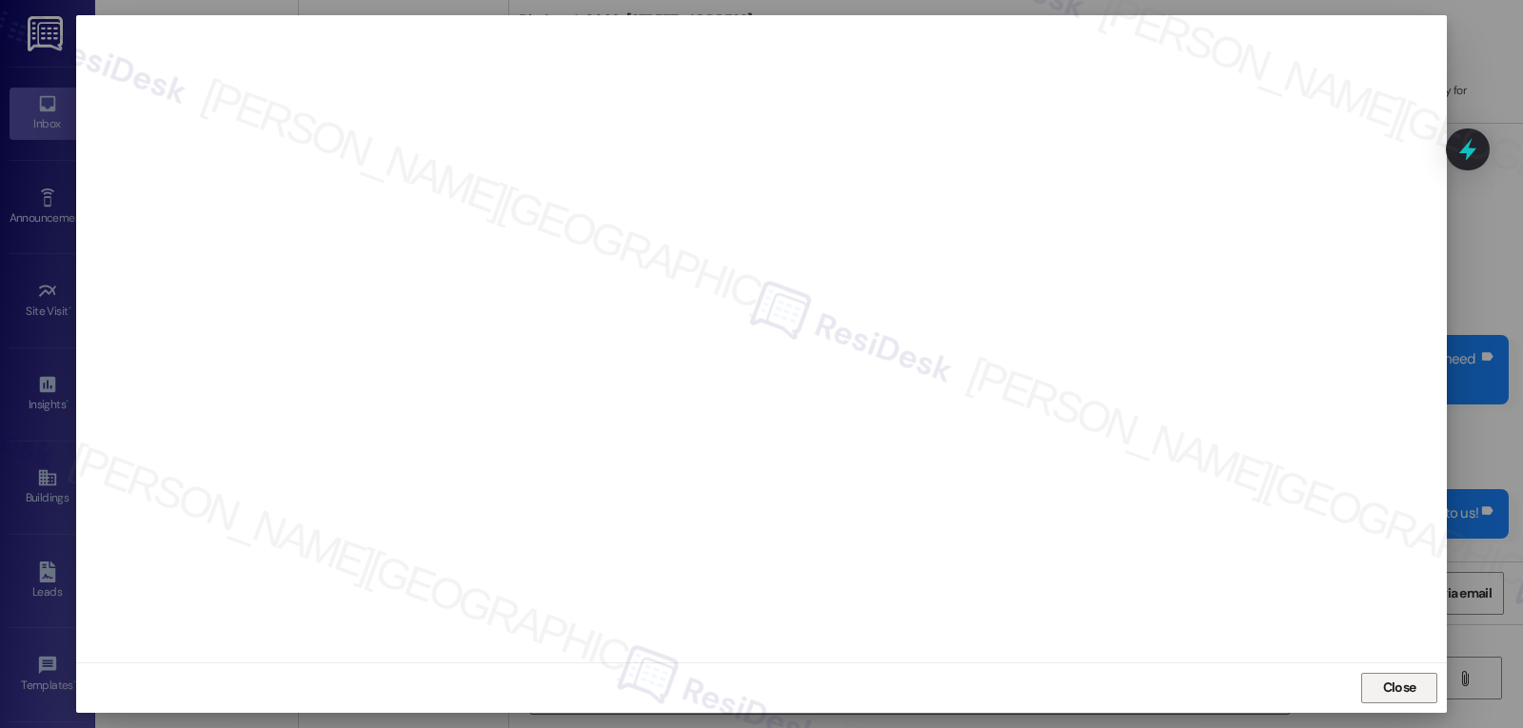
click at [1384, 689] on span "Close" at bounding box center [1399, 688] width 33 height 20
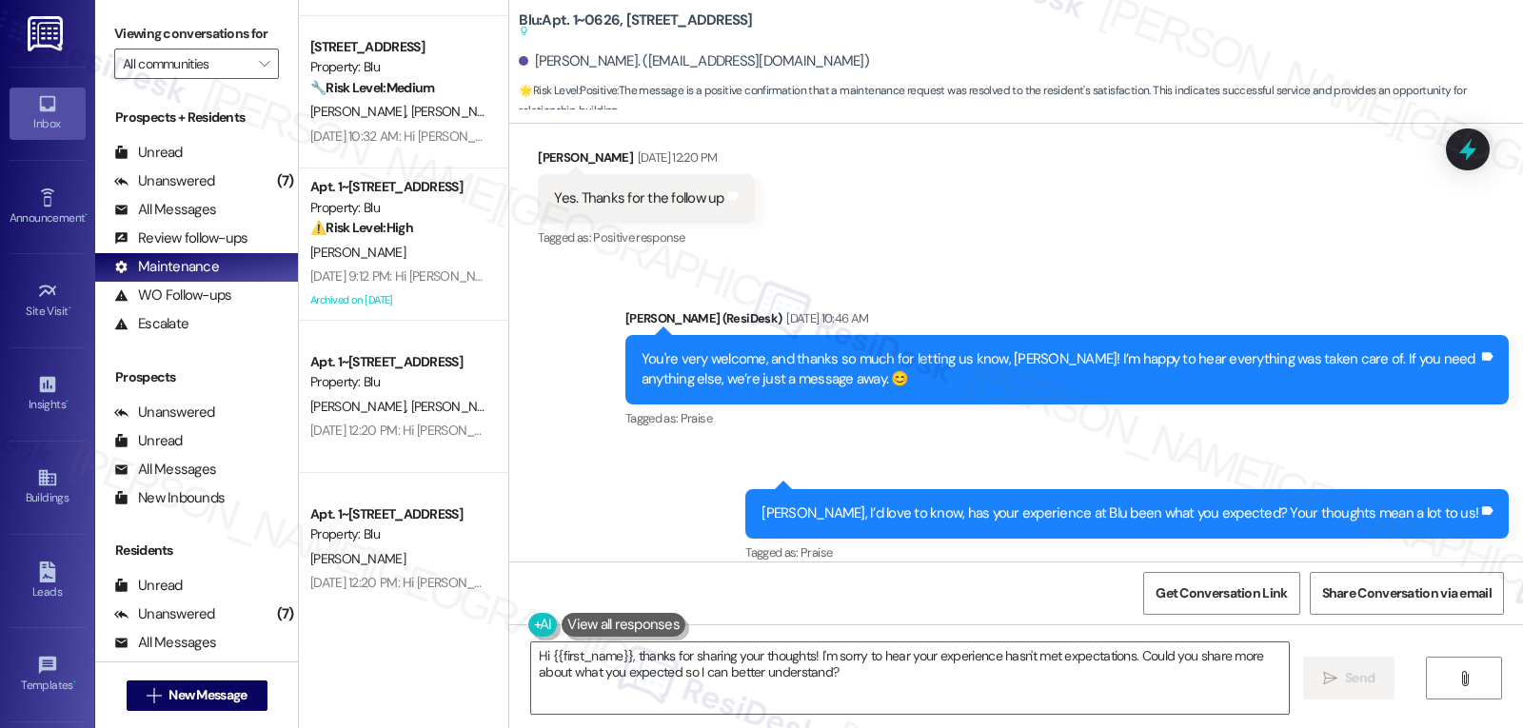
scroll to position [2284, 0]
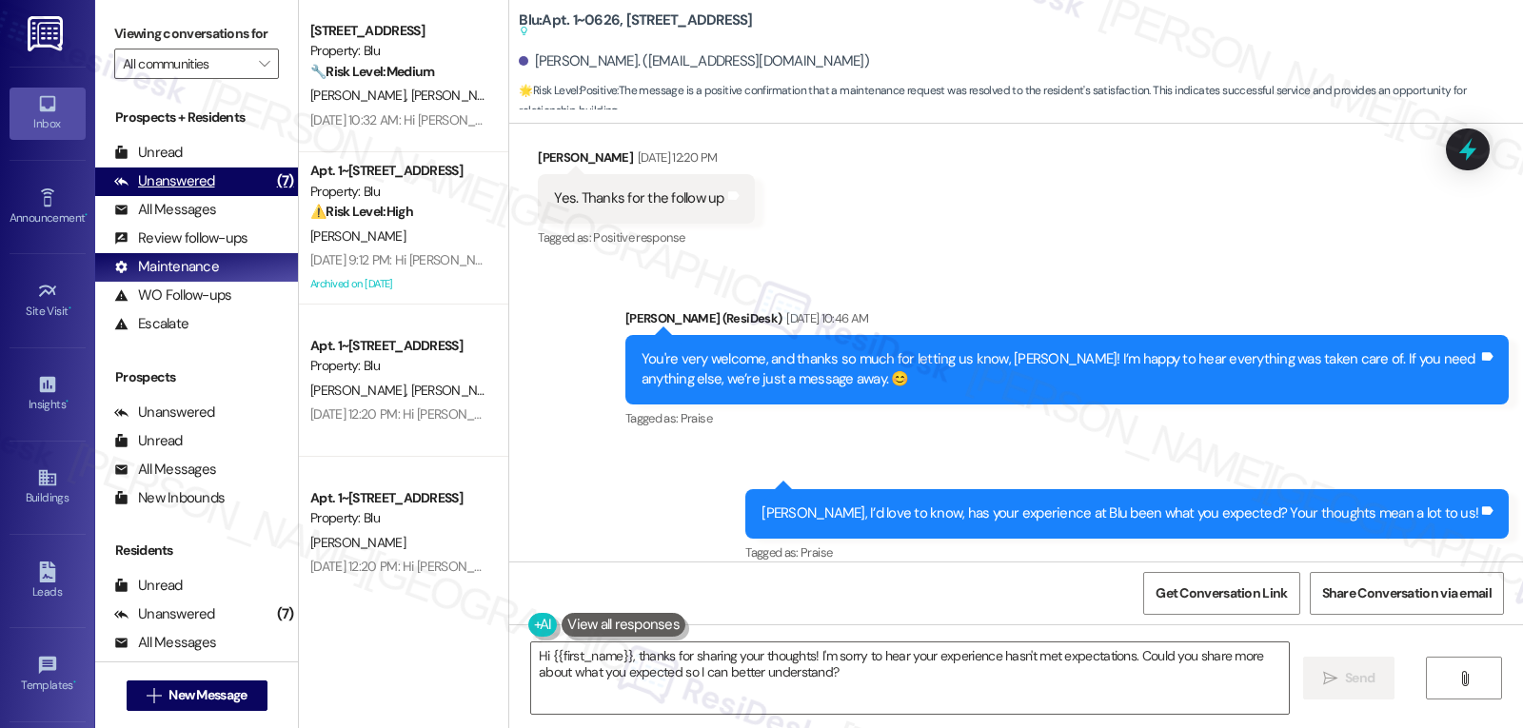
click at [195, 191] on div "Unanswered" at bounding box center [164, 181] width 101 height 20
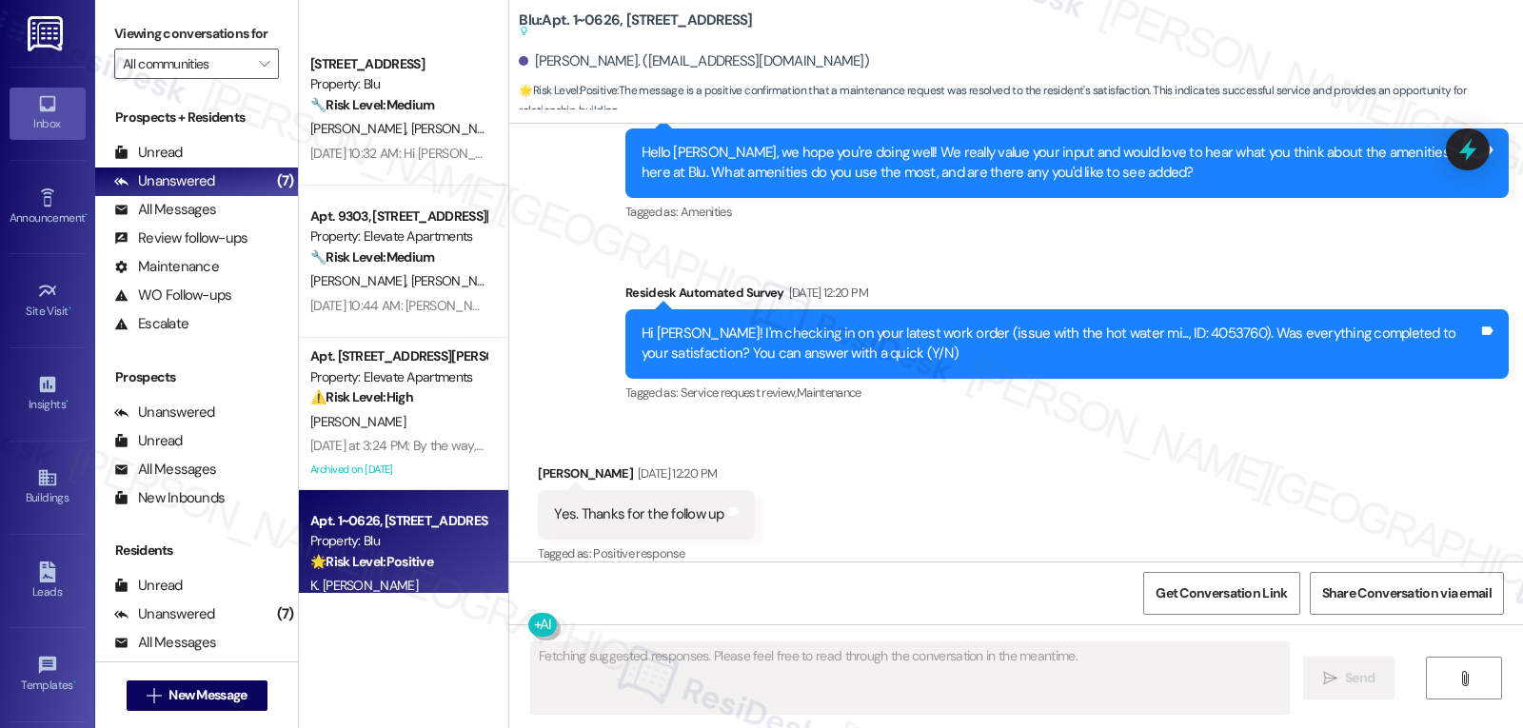
scroll to position [473, 0]
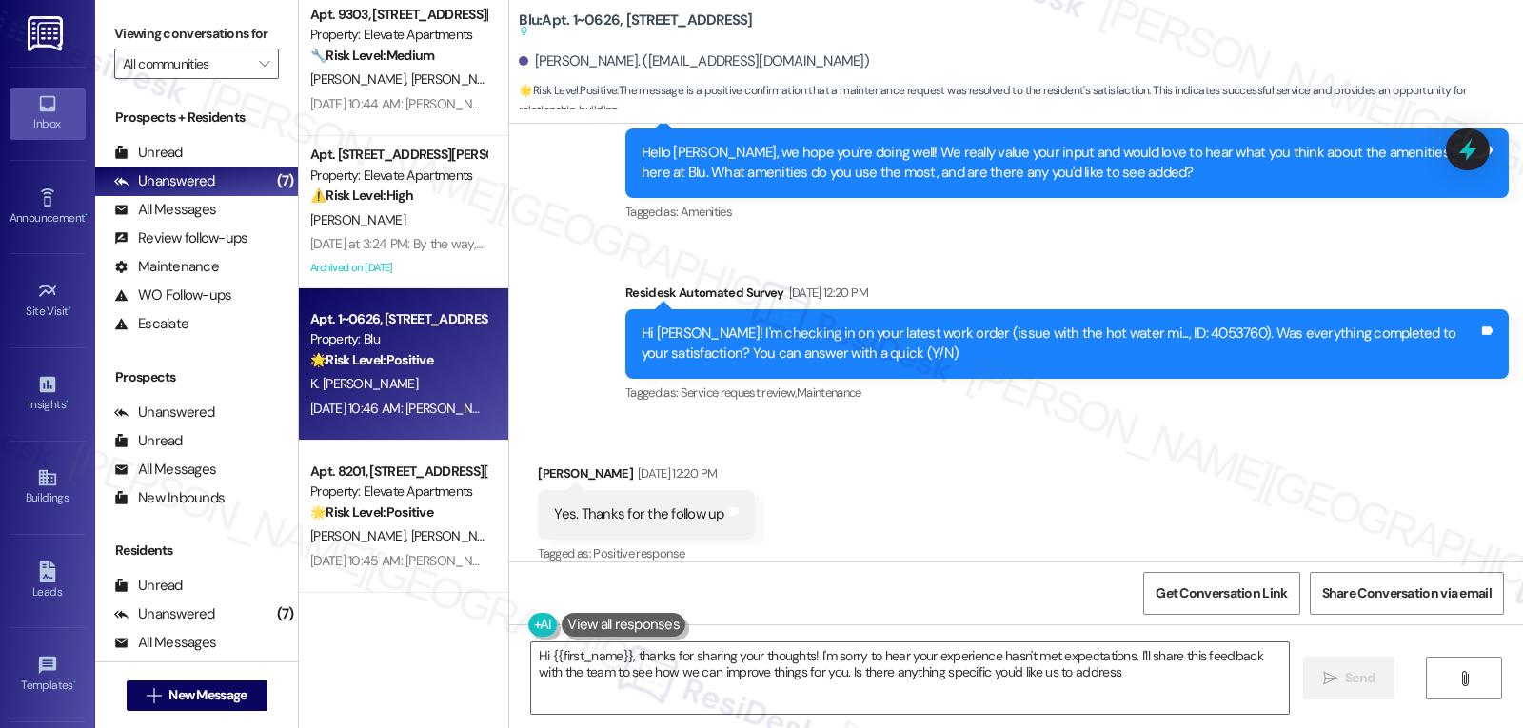
type textarea "Hi {{first_name}}, thanks for sharing your thoughts! I'm sorry to hear your exp…"
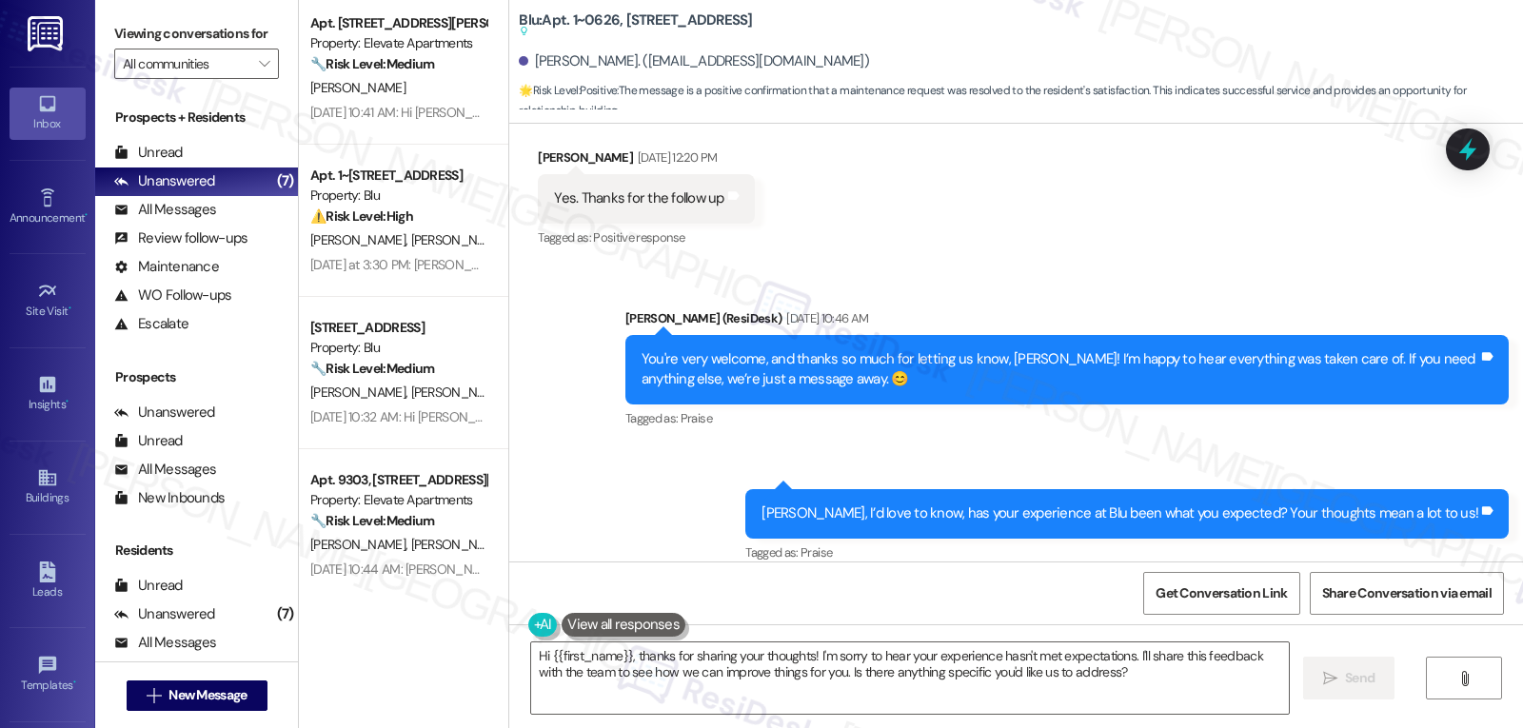
scroll to position [0, 0]
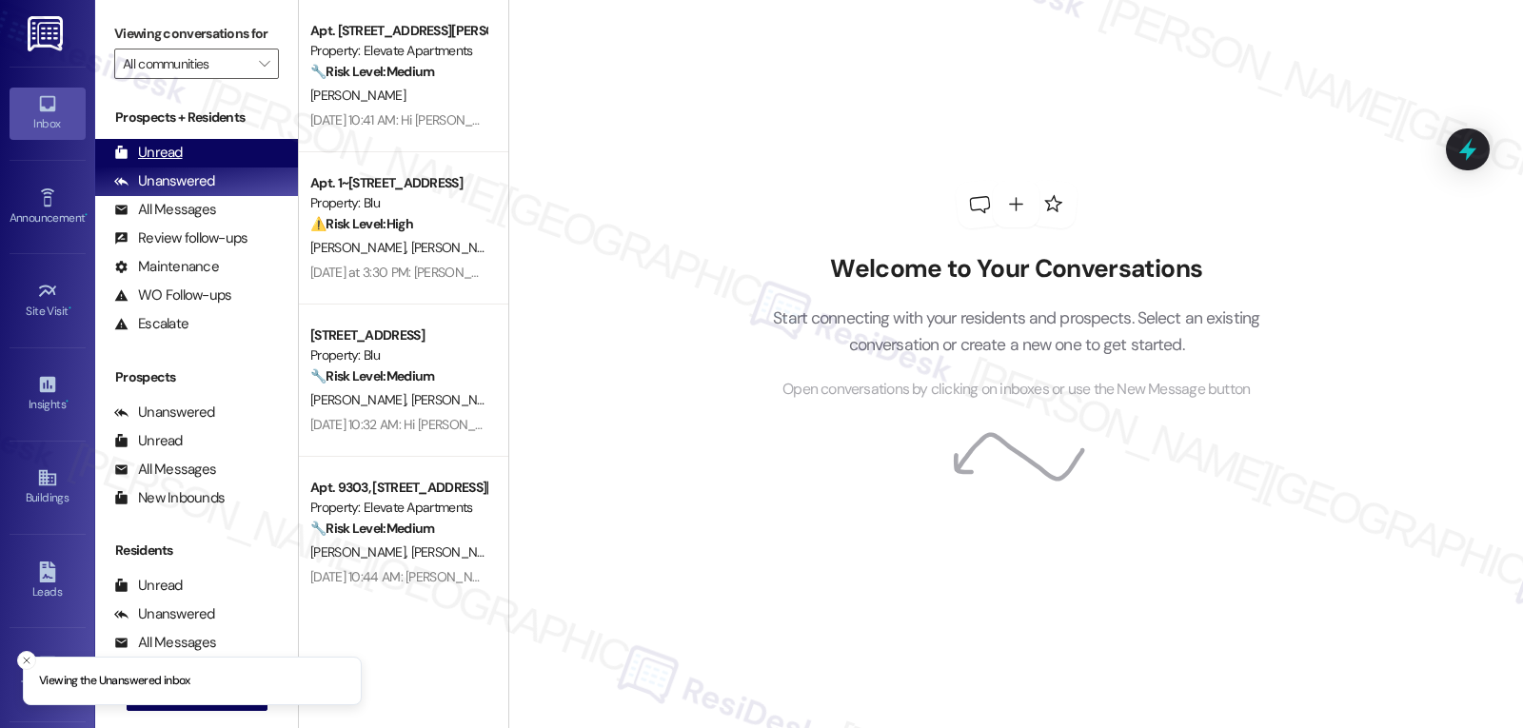
click at [171, 163] on div "Unread" at bounding box center [148, 153] width 69 height 20
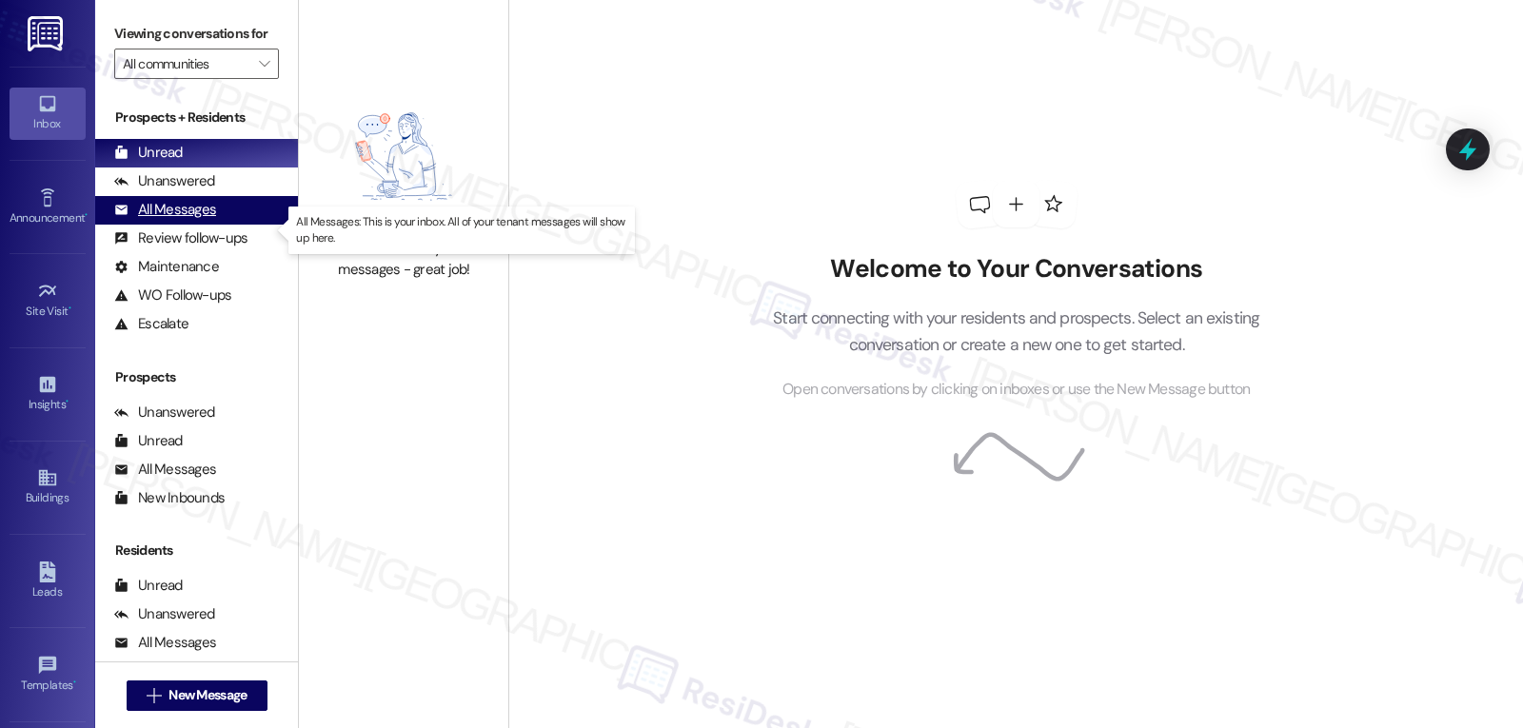
click at [163, 220] on div "All Messages" at bounding box center [165, 210] width 102 height 20
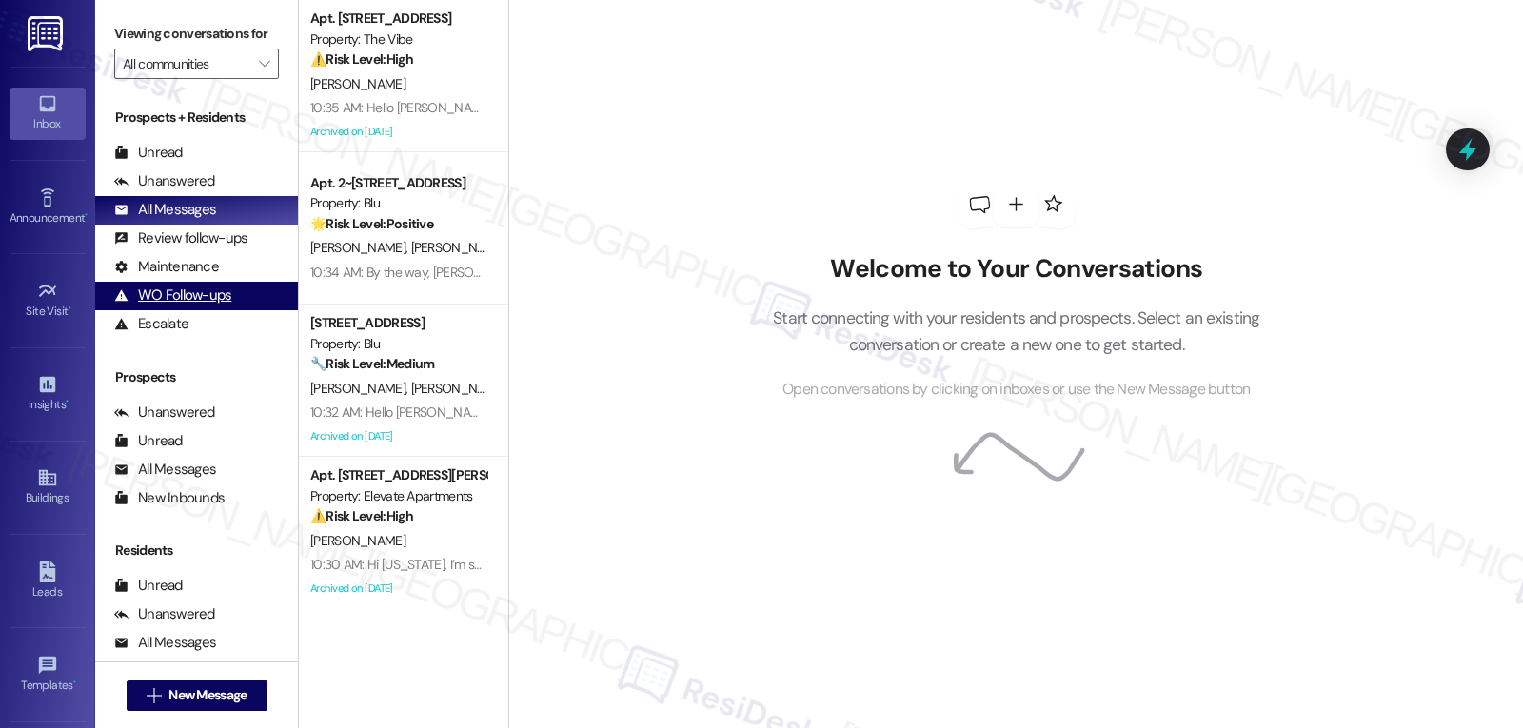
click at [167, 306] on div "WO Follow-ups" at bounding box center [172, 296] width 117 height 20
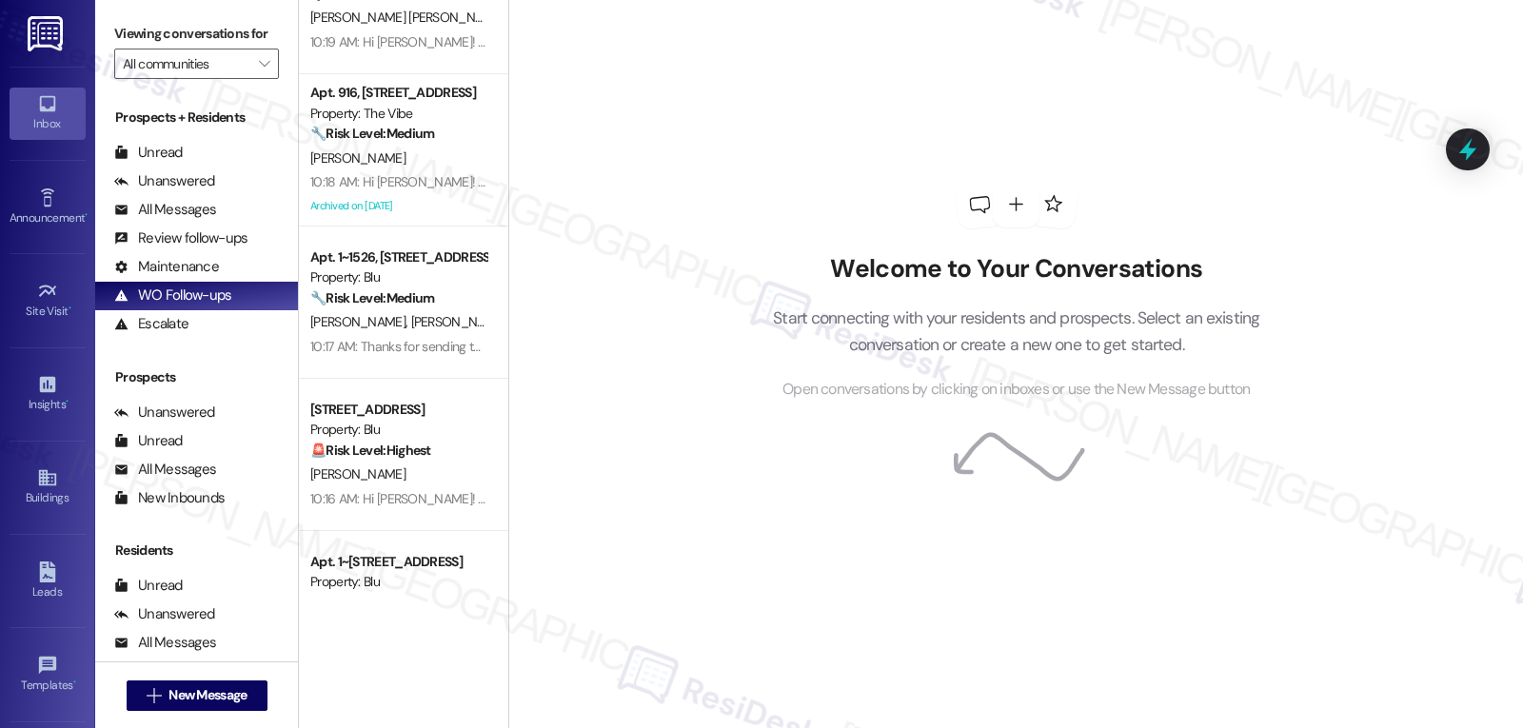
scroll to position [952, 0]
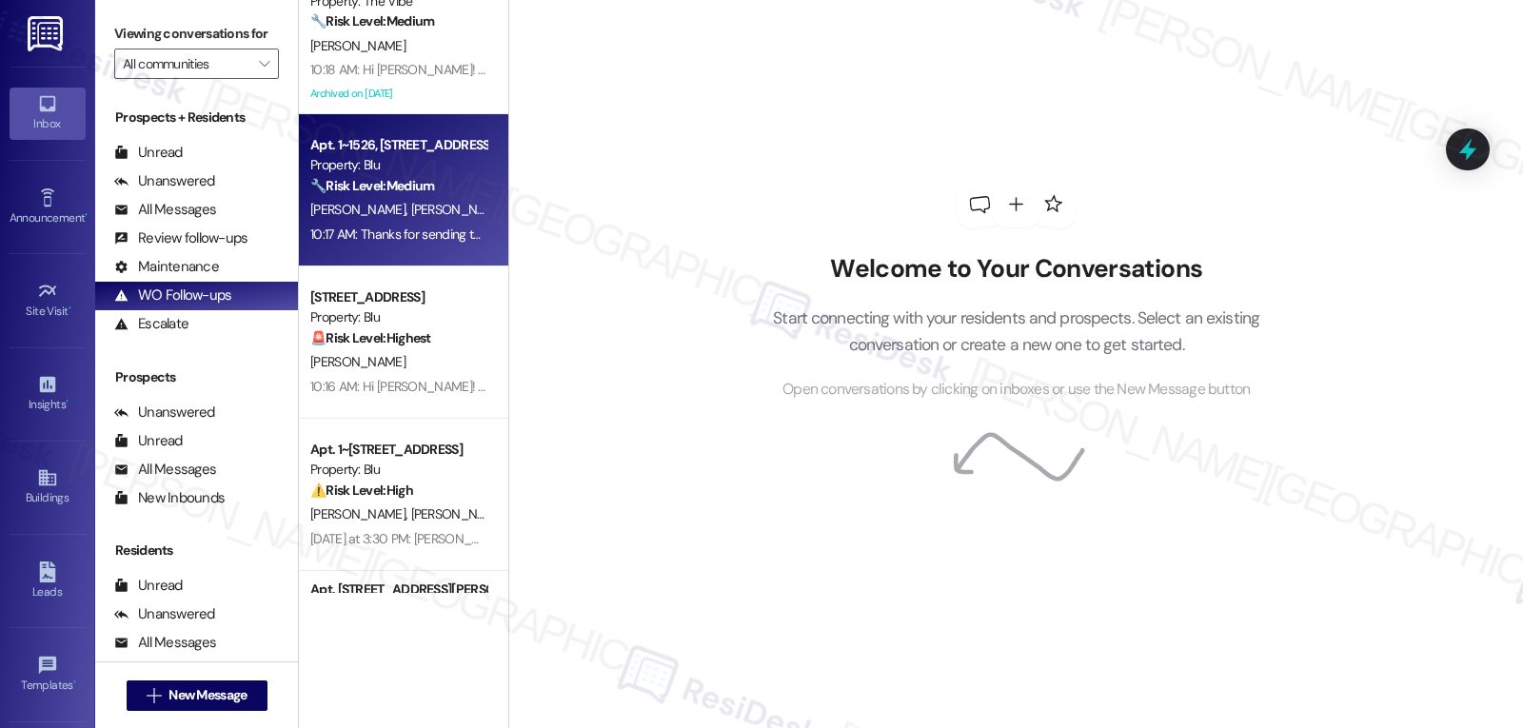
click at [409, 233] on div "10:17 AM: Thanks for sending the screenshot, Yves! Were you able to download th…" at bounding box center [608, 234] width 596 height 17
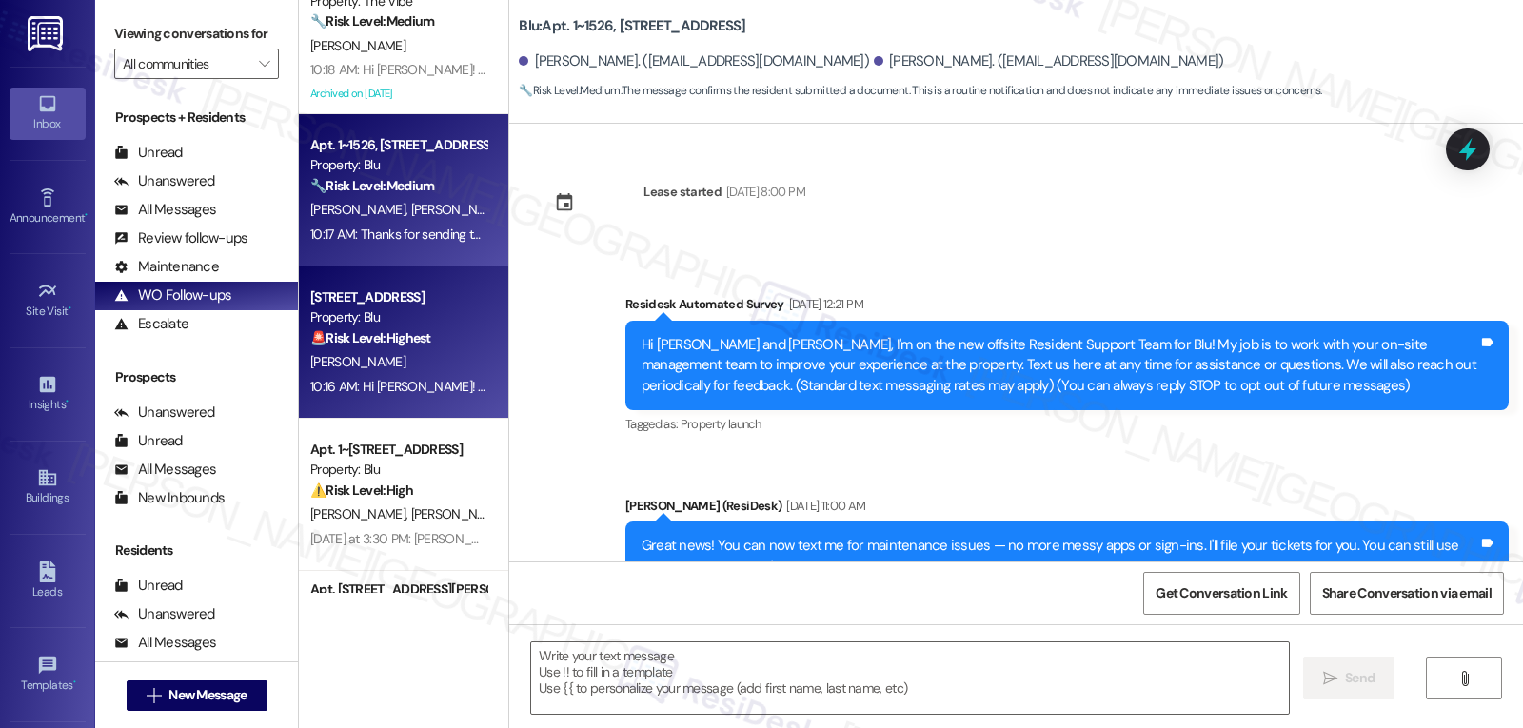
scroll to position [4299, 0]
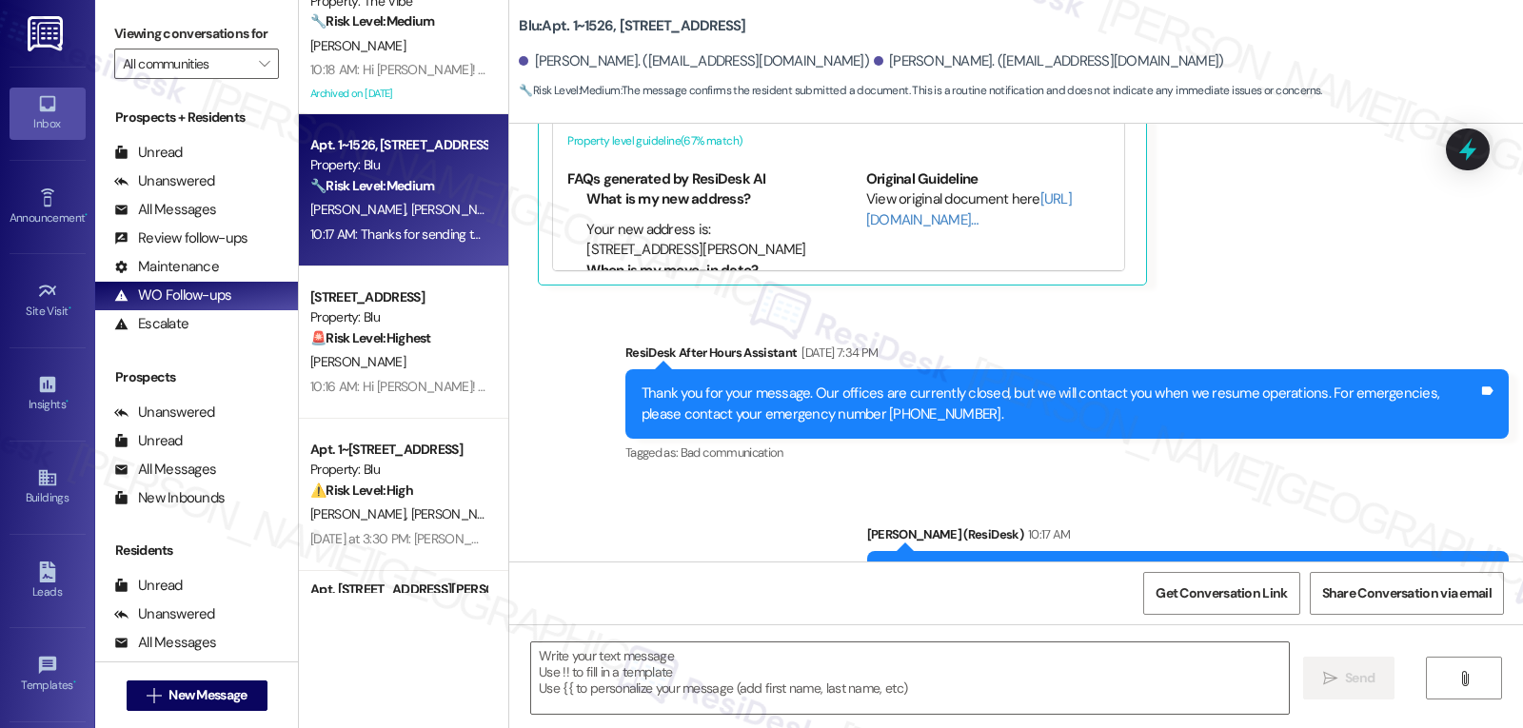
type textarea "Fetching suggested responses. Please feel free to read through the conversation…"
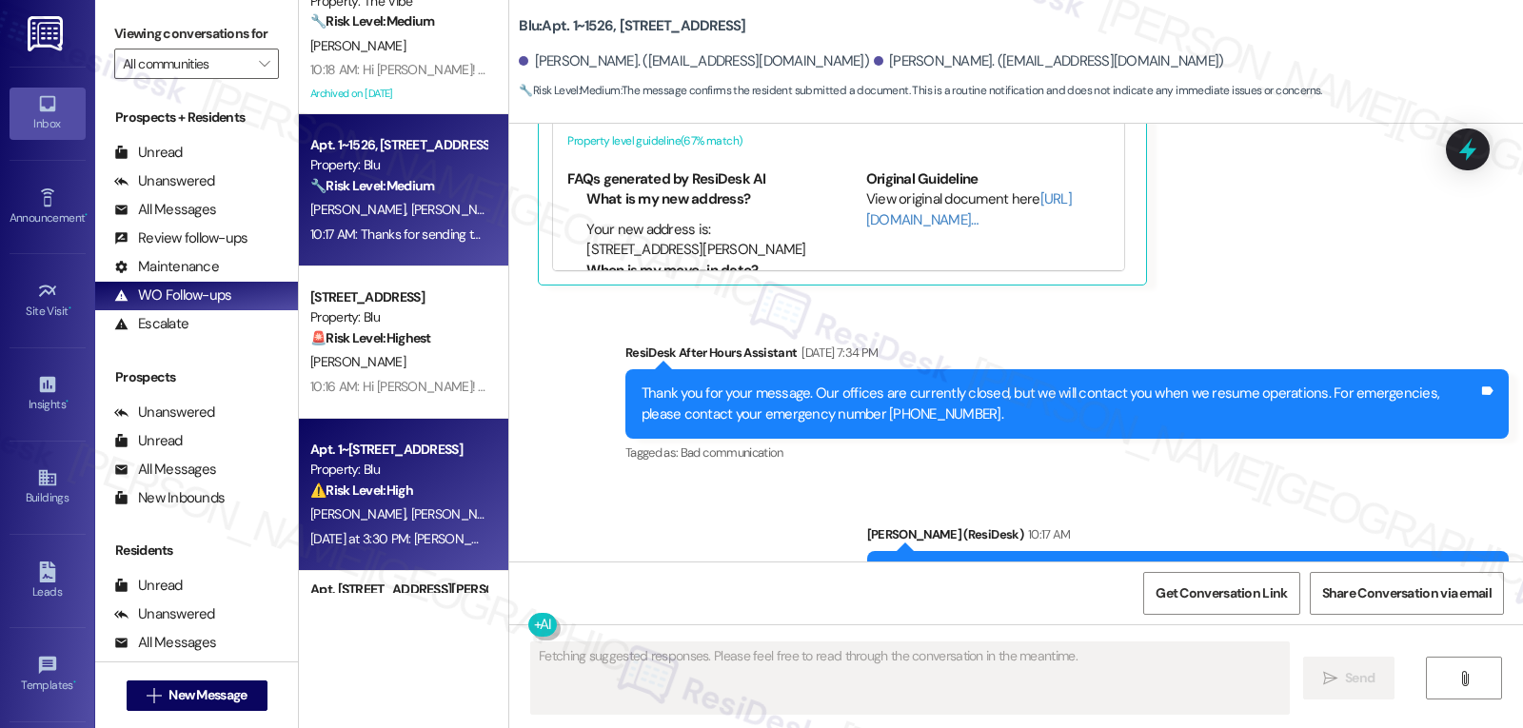
click at [355, 494] on strong "⚠️ Risk Level: High" at bounding box center [361, 490] width 103 height 17
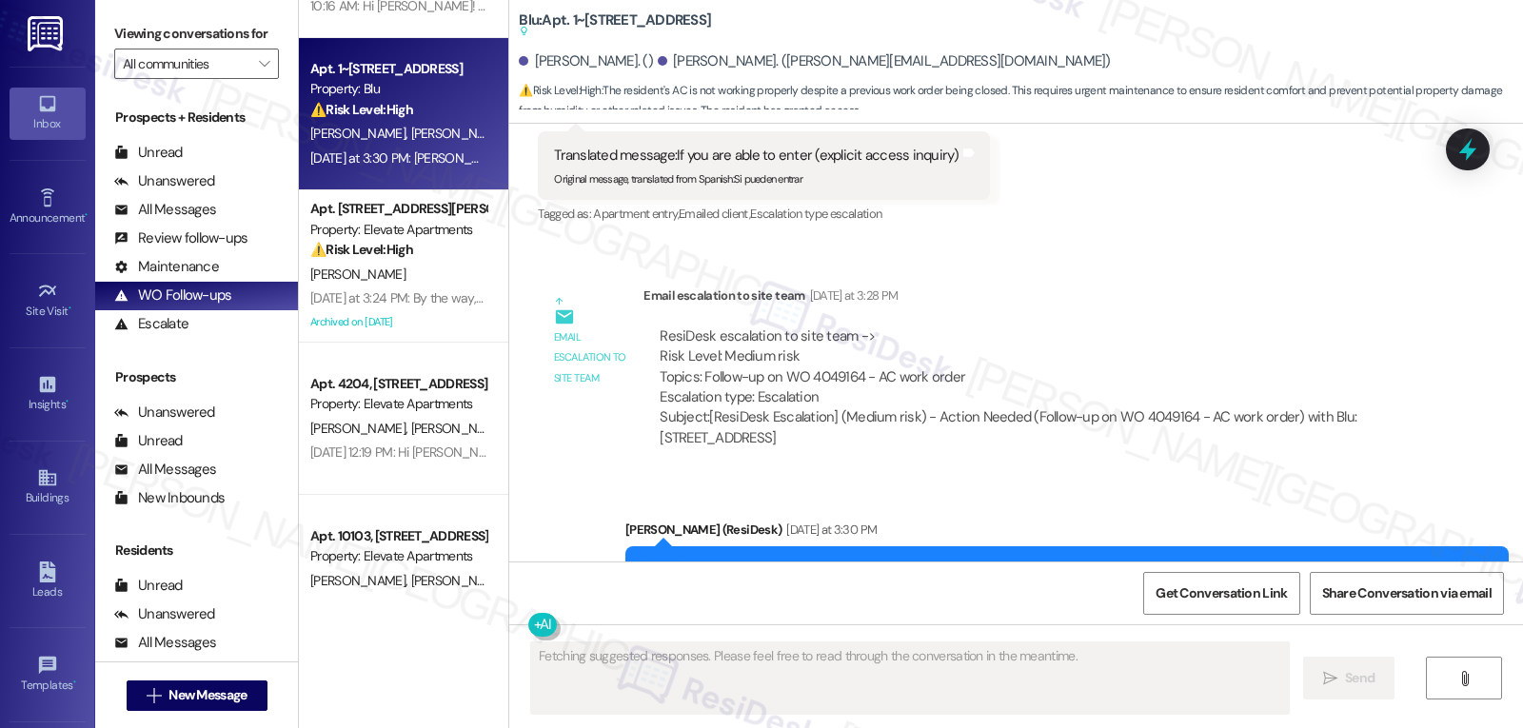
scroll to position [5921, 0]
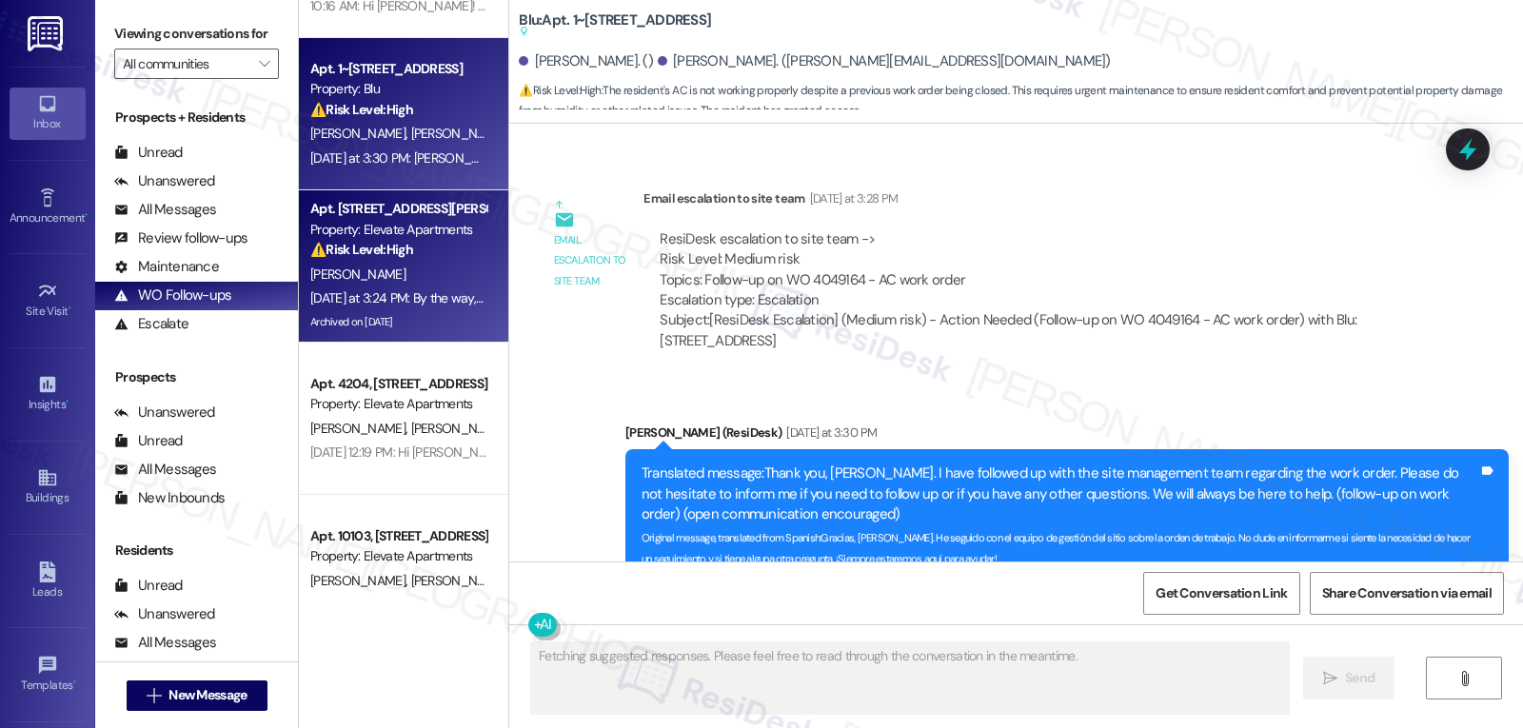
click at [406, 281] on div "[PERSON_NAME]" at bounding box center [398, 275] width 180 height 24
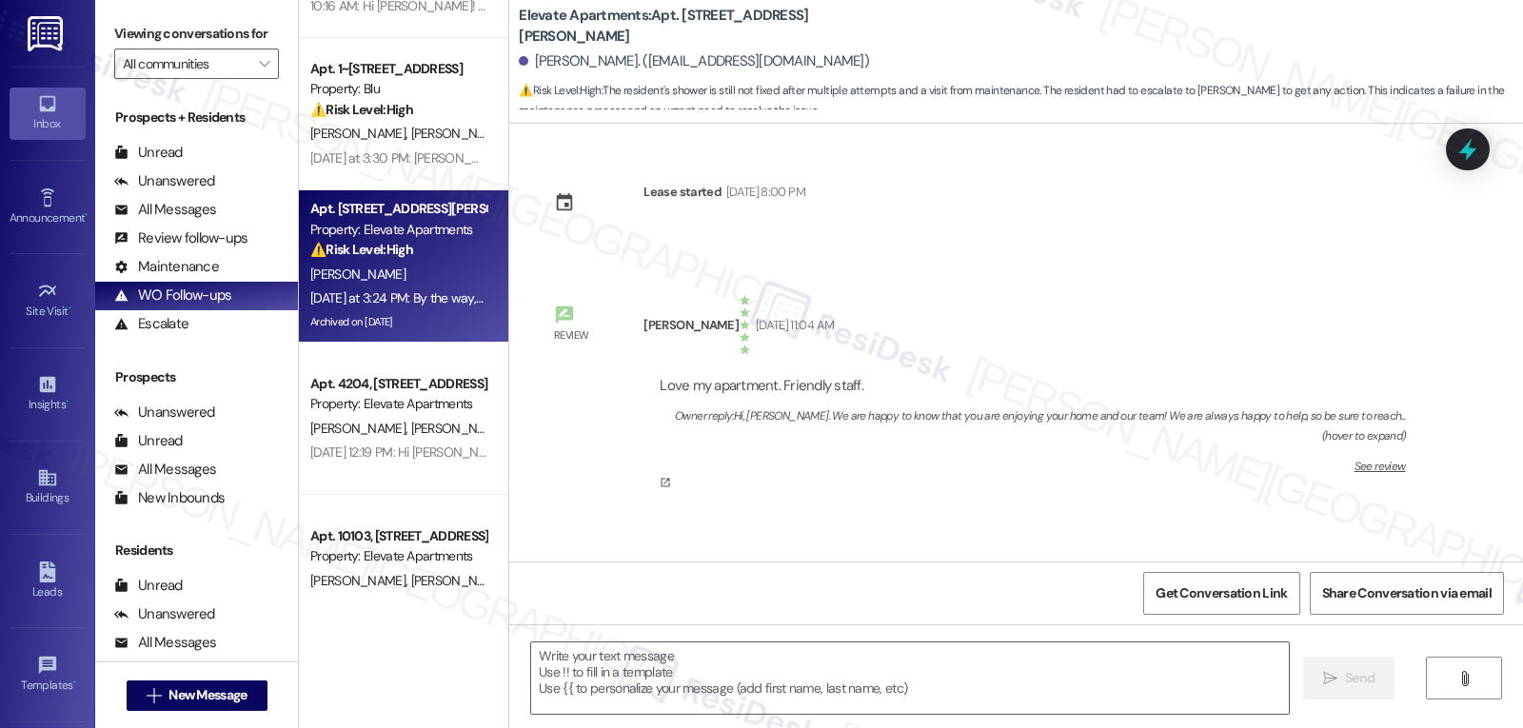
type textarea "Fetching suggested responses. Please feel free to read through the conversation…"
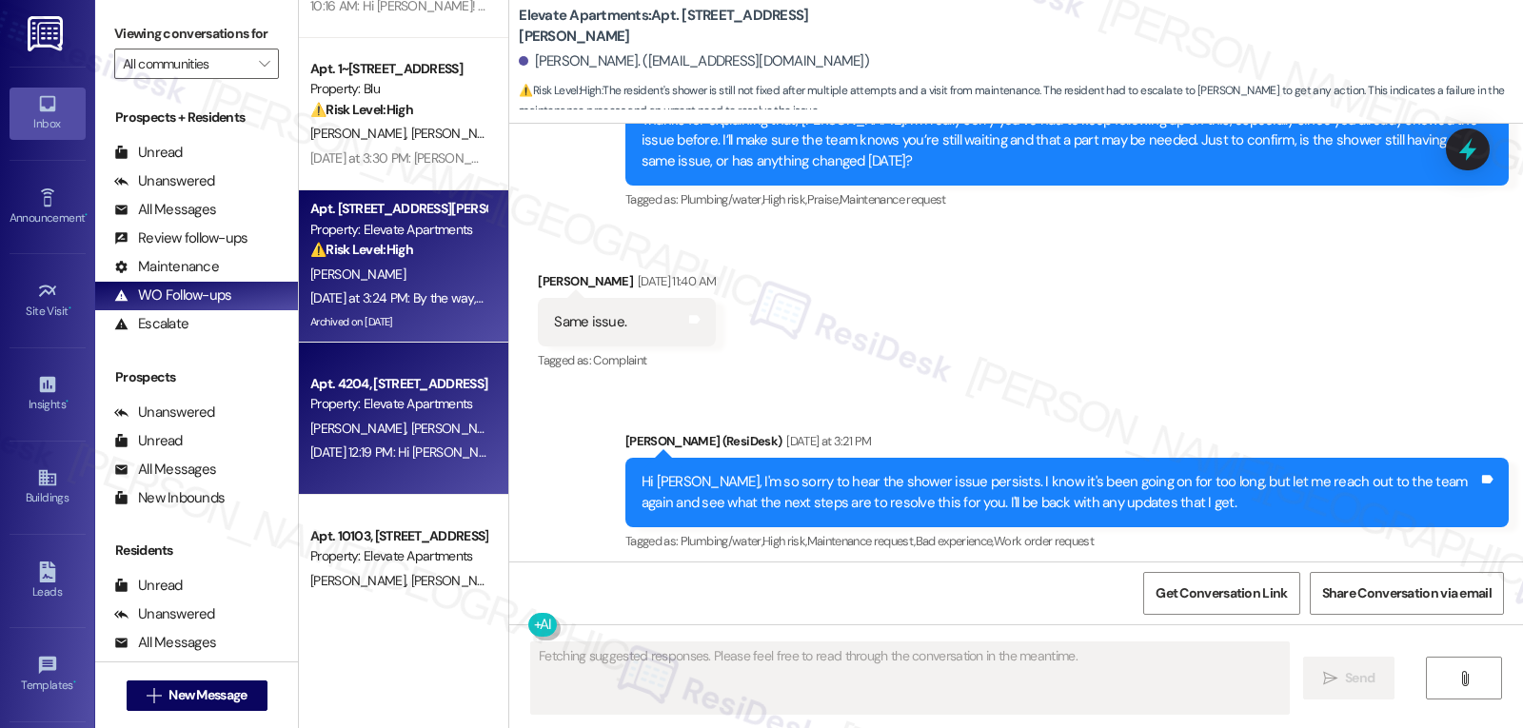
click at [344, 430] on span "T. Normann" at bounding box center [360, 428] width 101 height 17
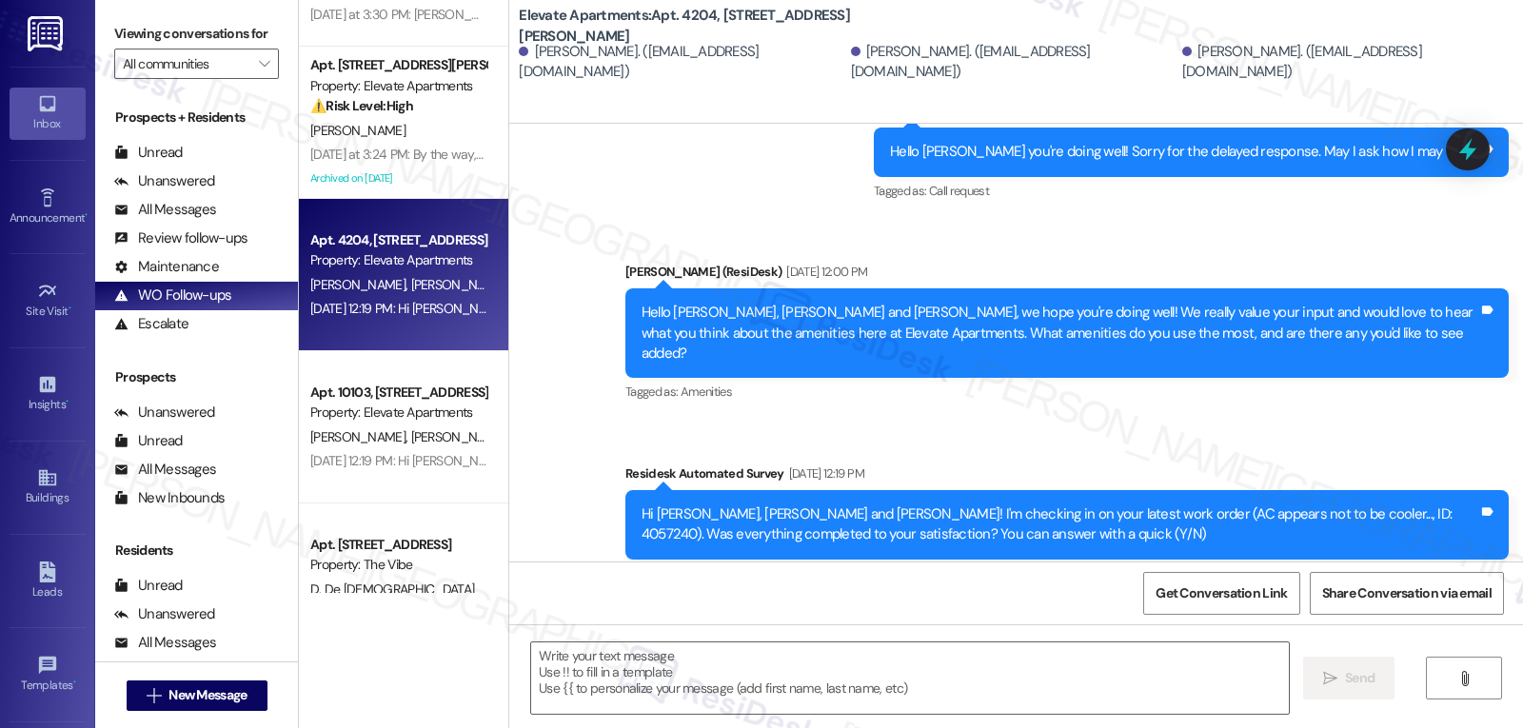
scroll to position [1523, 0]
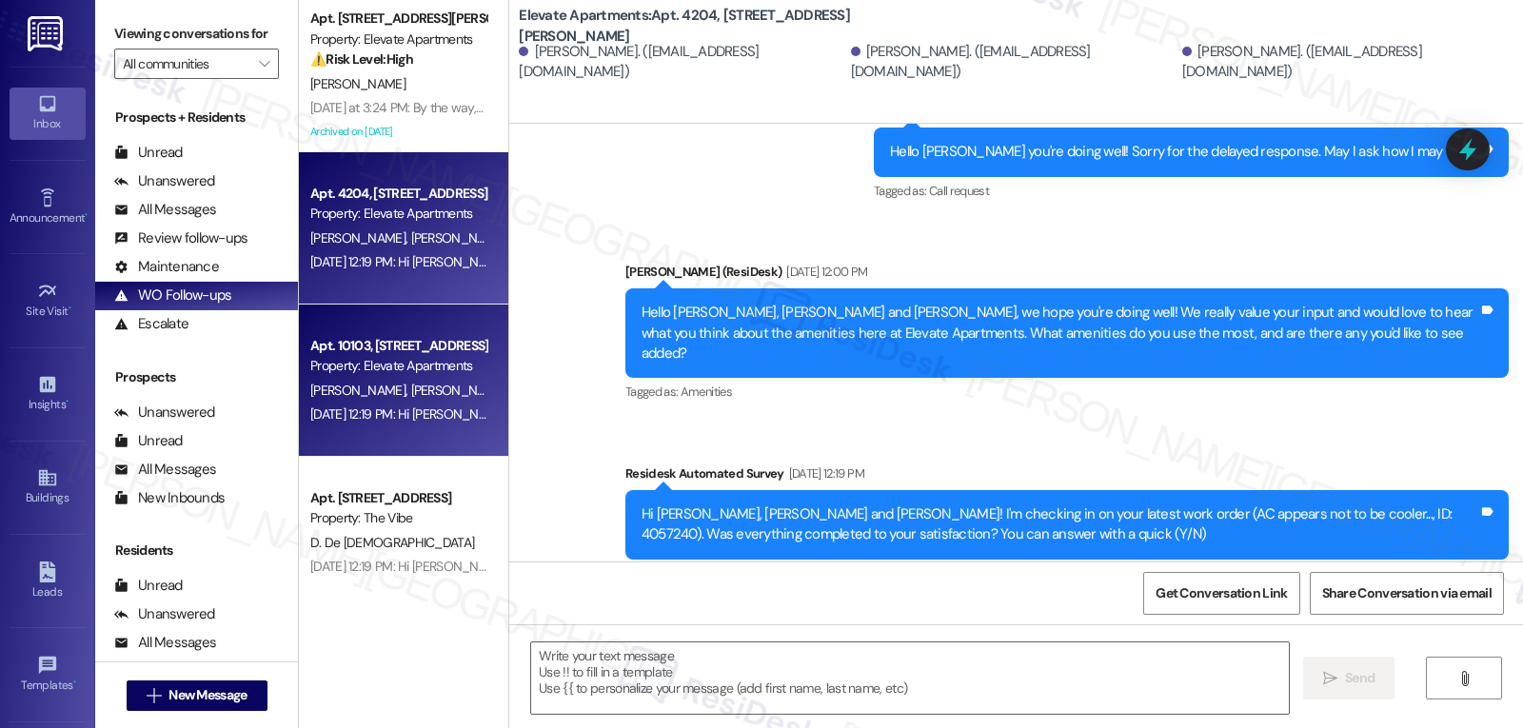
drag, startPoint x: 394, startPoint y: 385, endPoint x: 654, endPoint y: 336, distance: 264.5
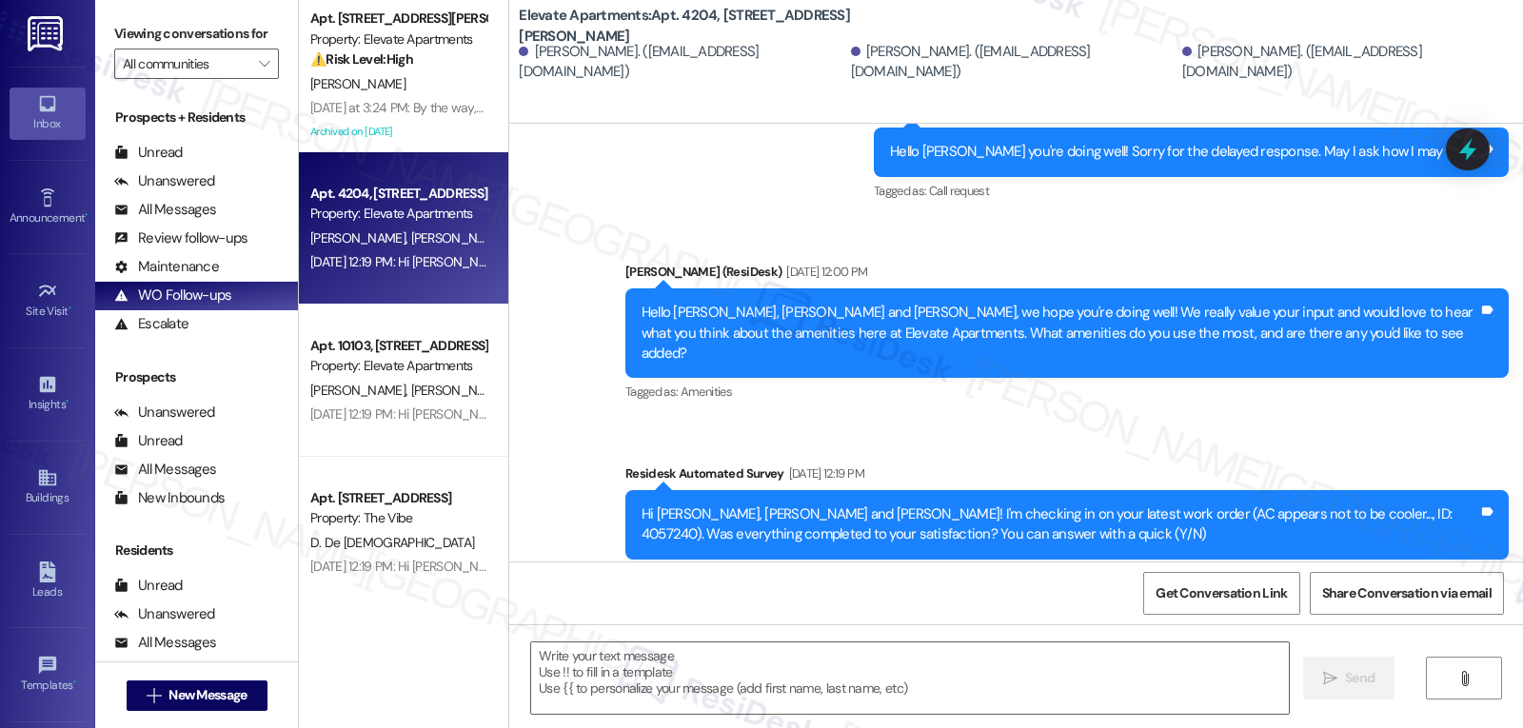
click at [411, 385] on span "E. Segoria" at bounding box center [458, 390] width 95 height 17
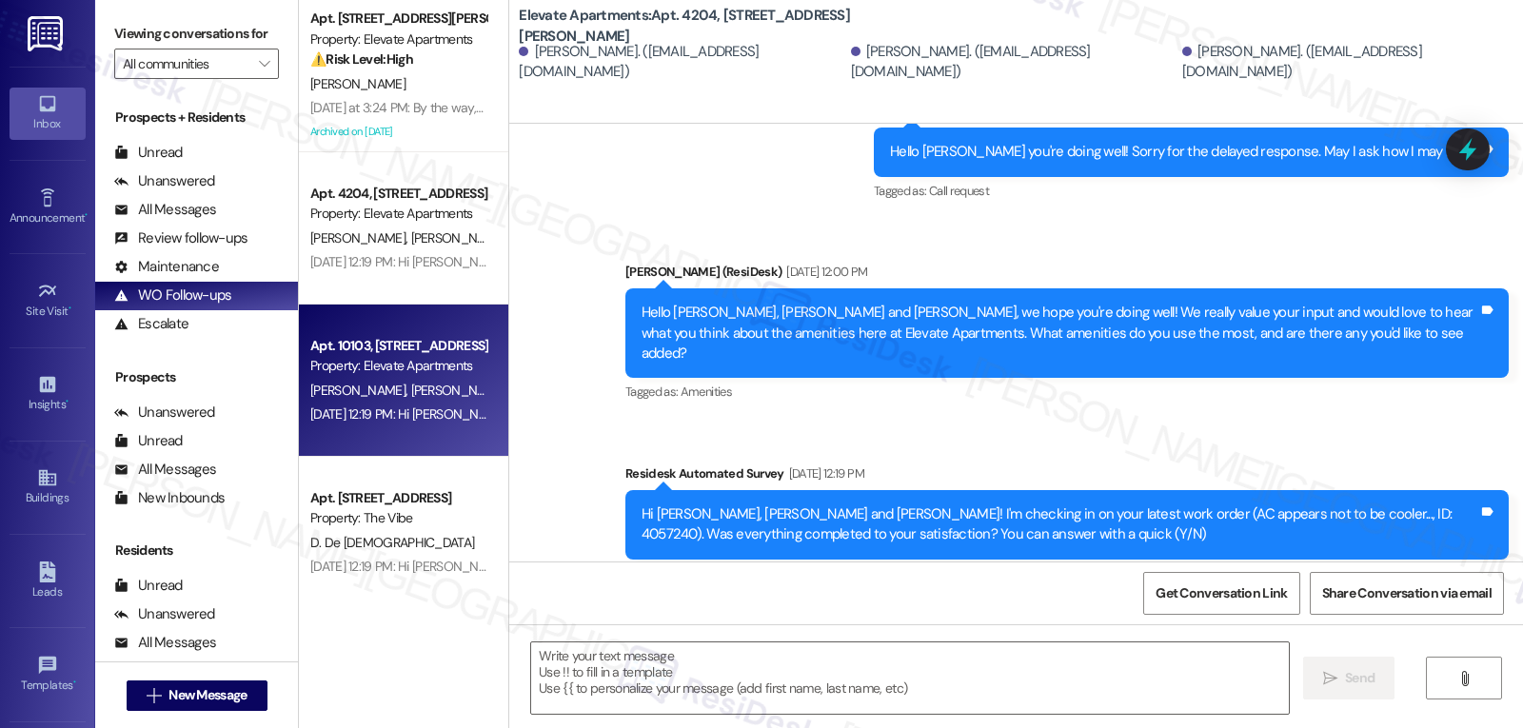
type textarea "Fetching suggested responses. Please feel free to read through the conversation…"
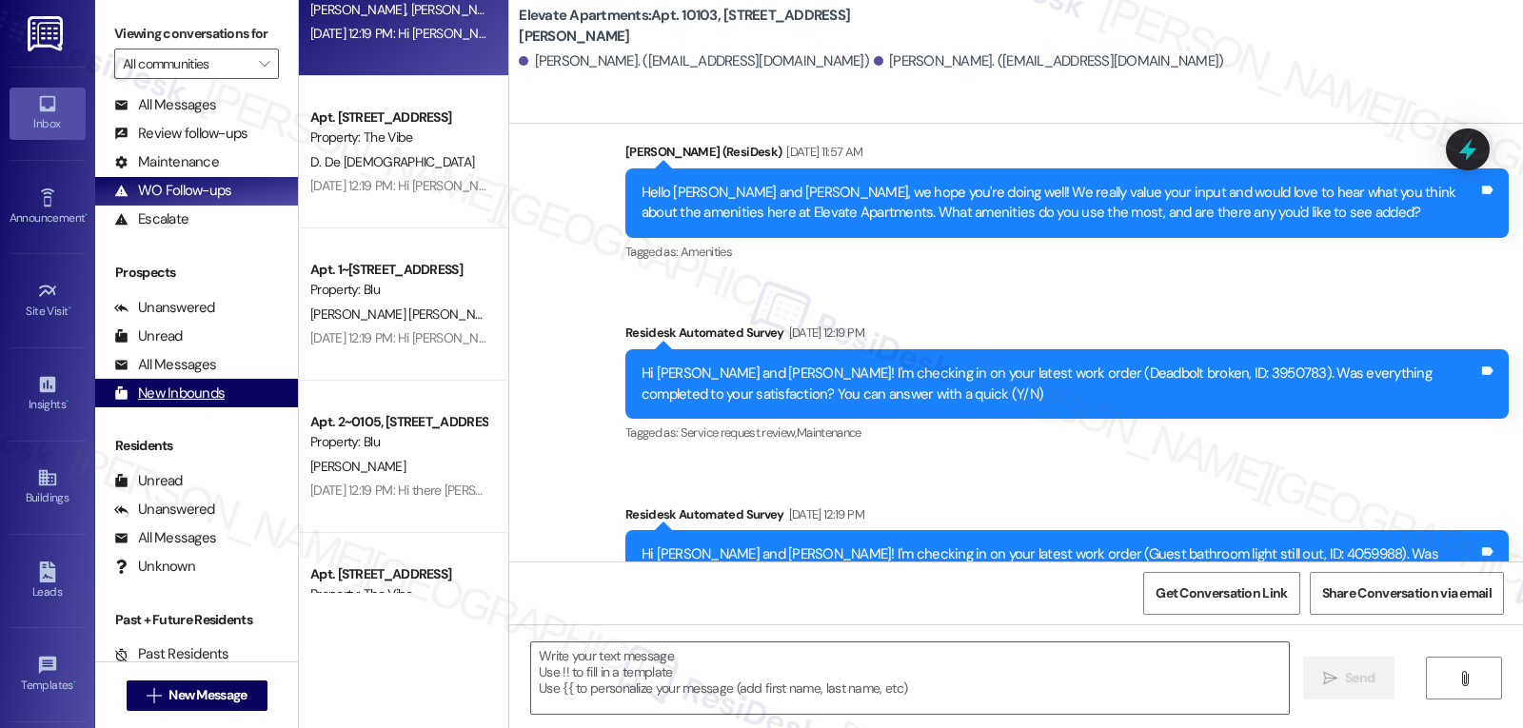
scroll to position [150, 0]
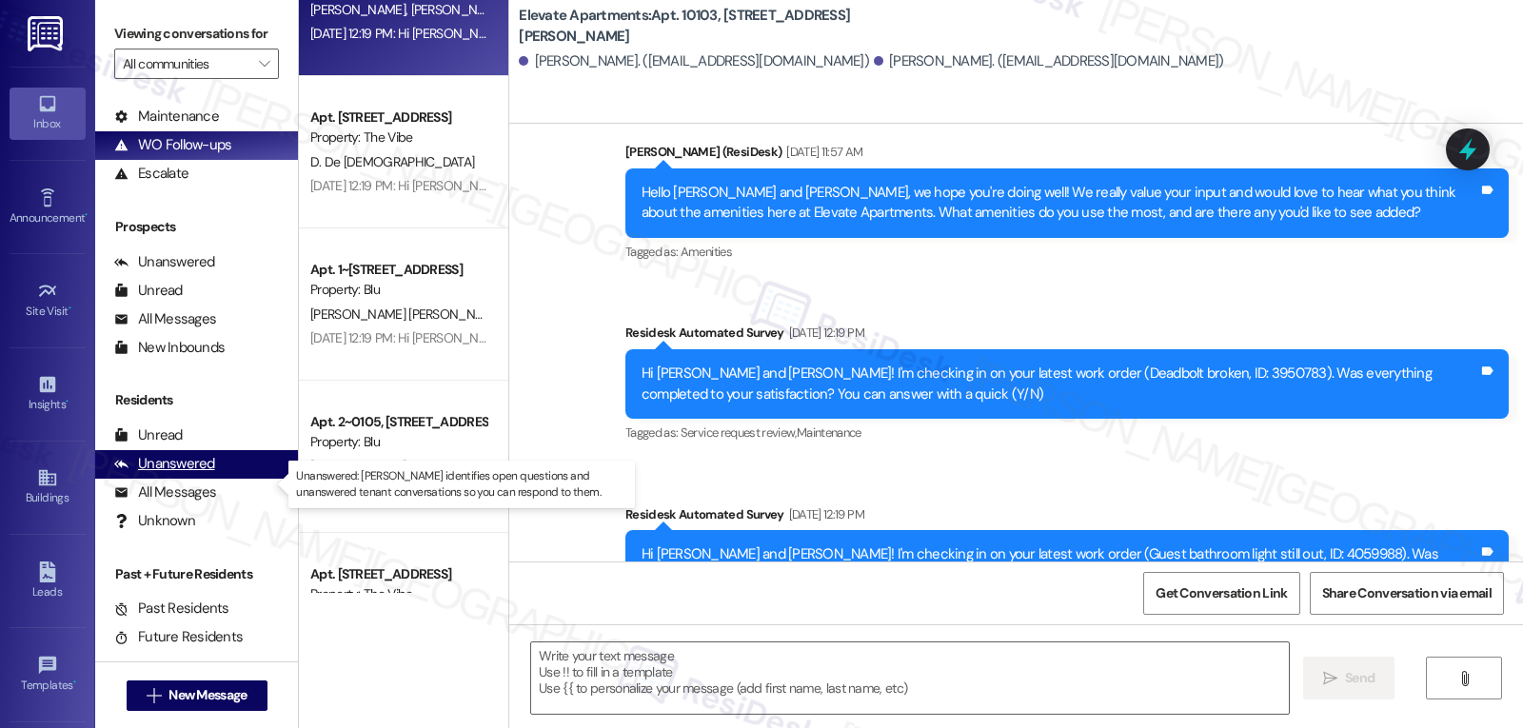
click at [181, 474] on div "Unanswered" at bounding box center [164, 464] width 101 height 20
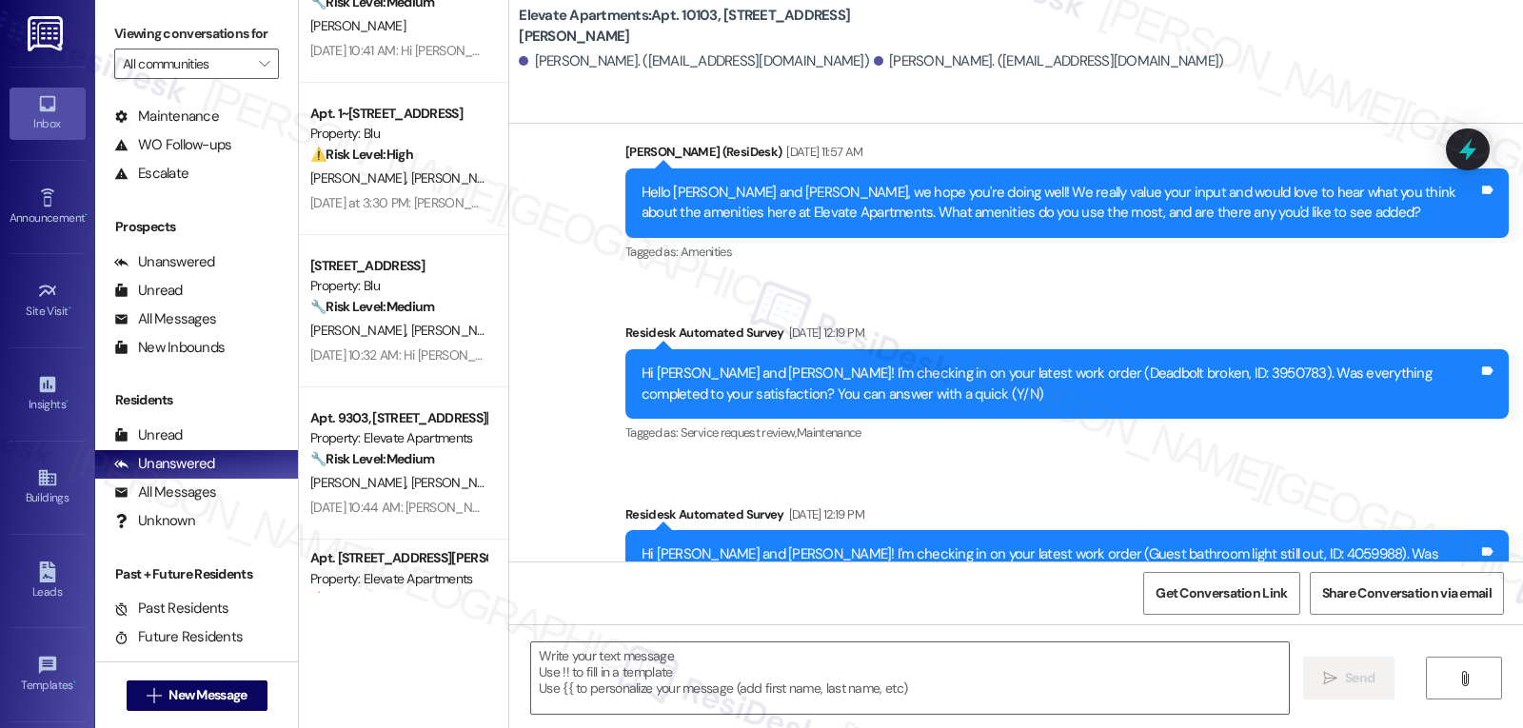
scroll to position [0, 0]
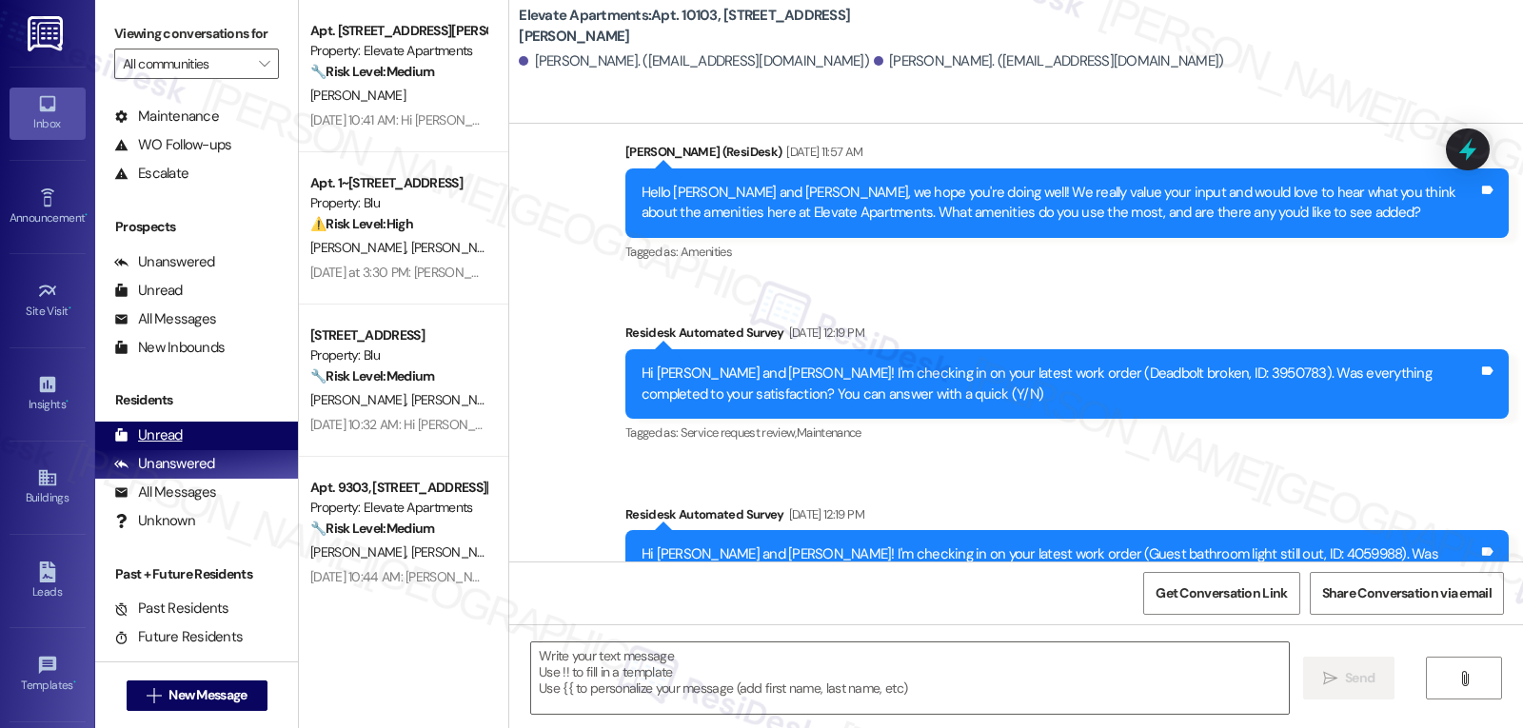
click at [172, 445] on div "Unread" at bounding box center [148, 435] width 69 height 20
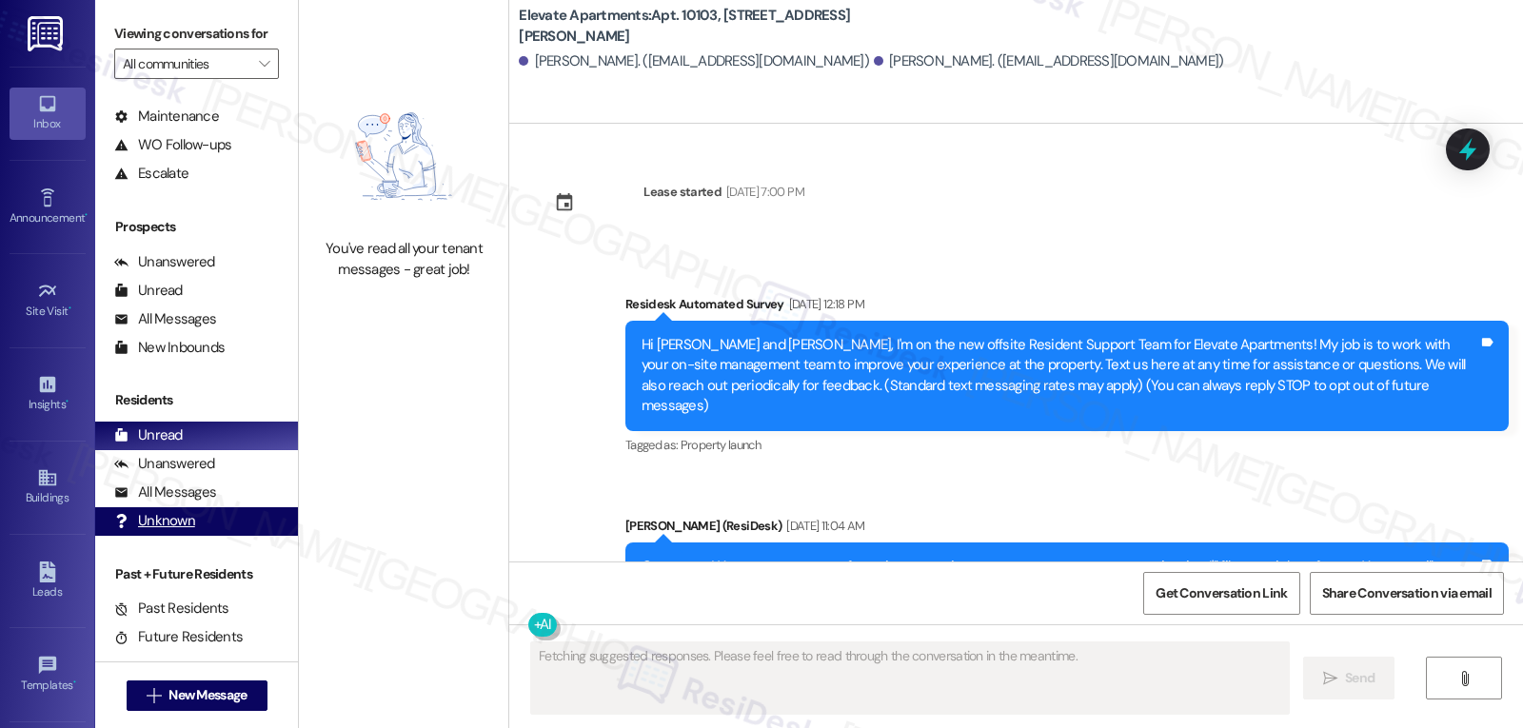
click at [154, 531] on div "Unknown" at bounding box center [154, 521] width 81 height 20
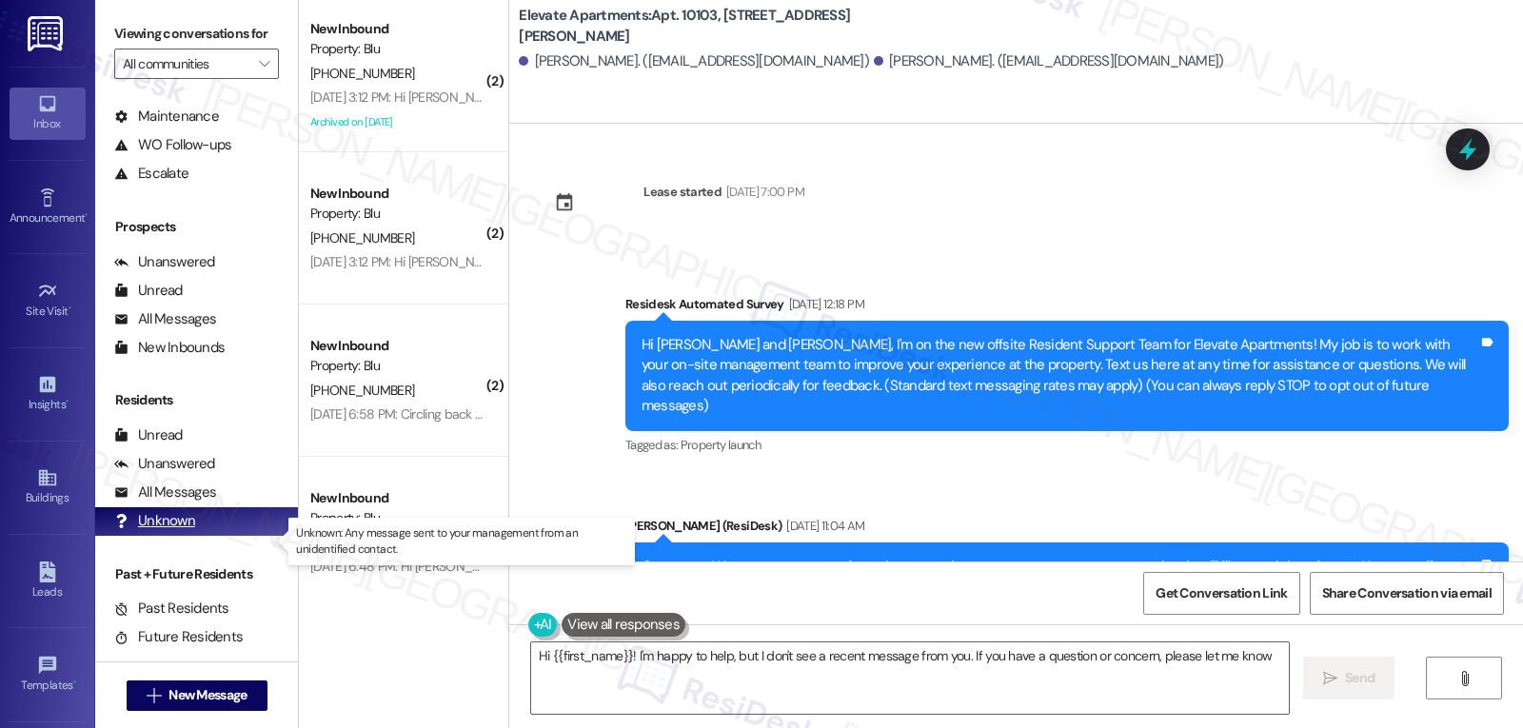
type textarea "Hi {{first_name}}! I'm happy to help, but I don't see a recent message from you…"
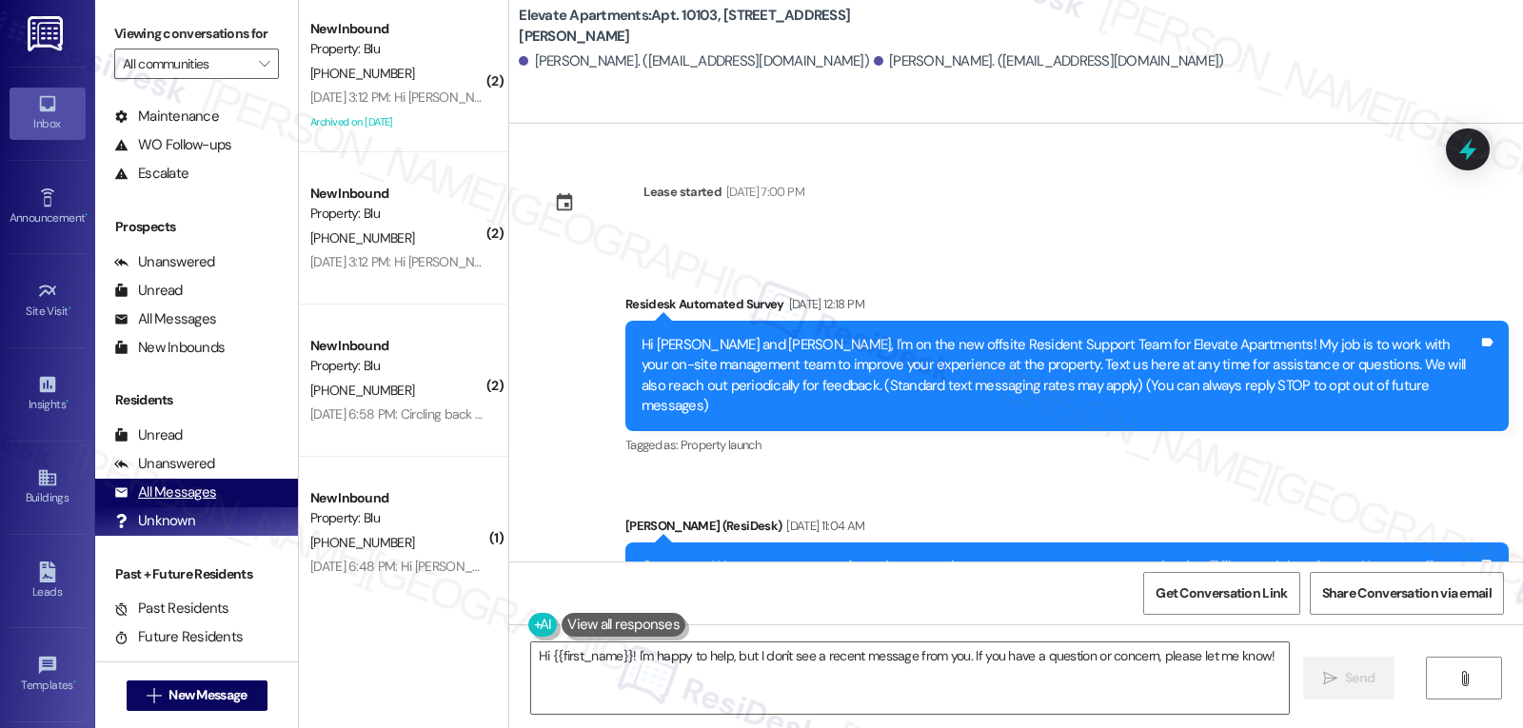
click at [155, 503] on div "All Messages" at bounding box center [165, 493] width 102 height 20
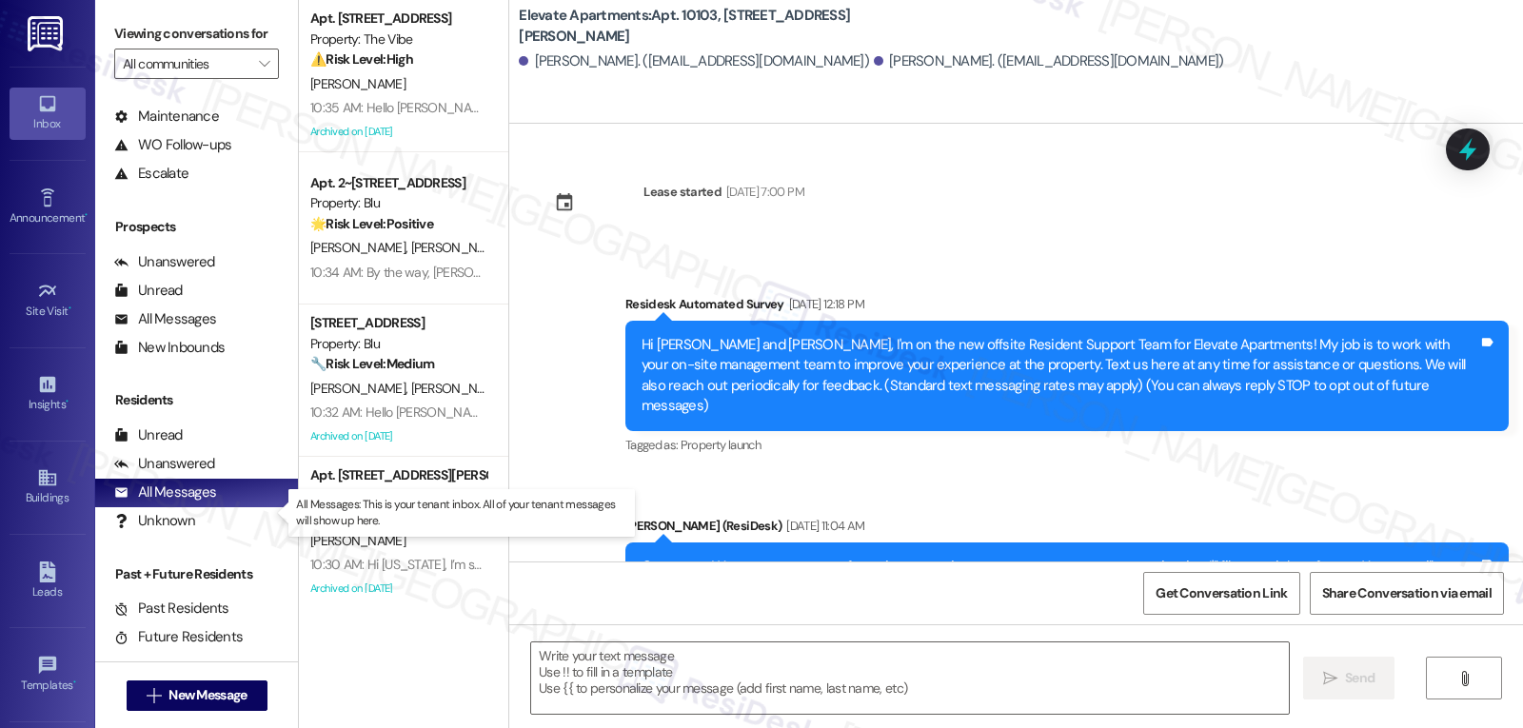
type textarea "Fetching suggested responses. Please feel free to read through the conversation…"
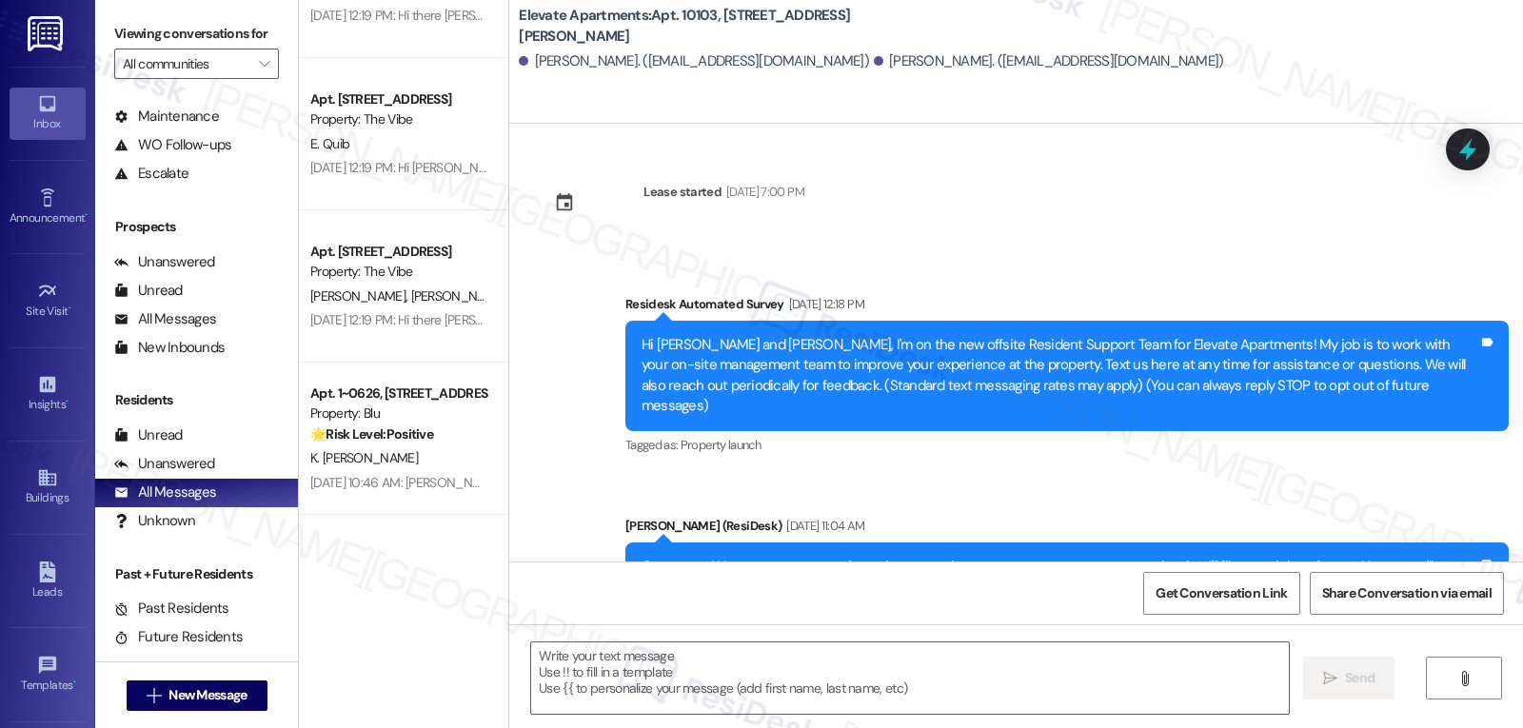
scroll to position [3046, 0]
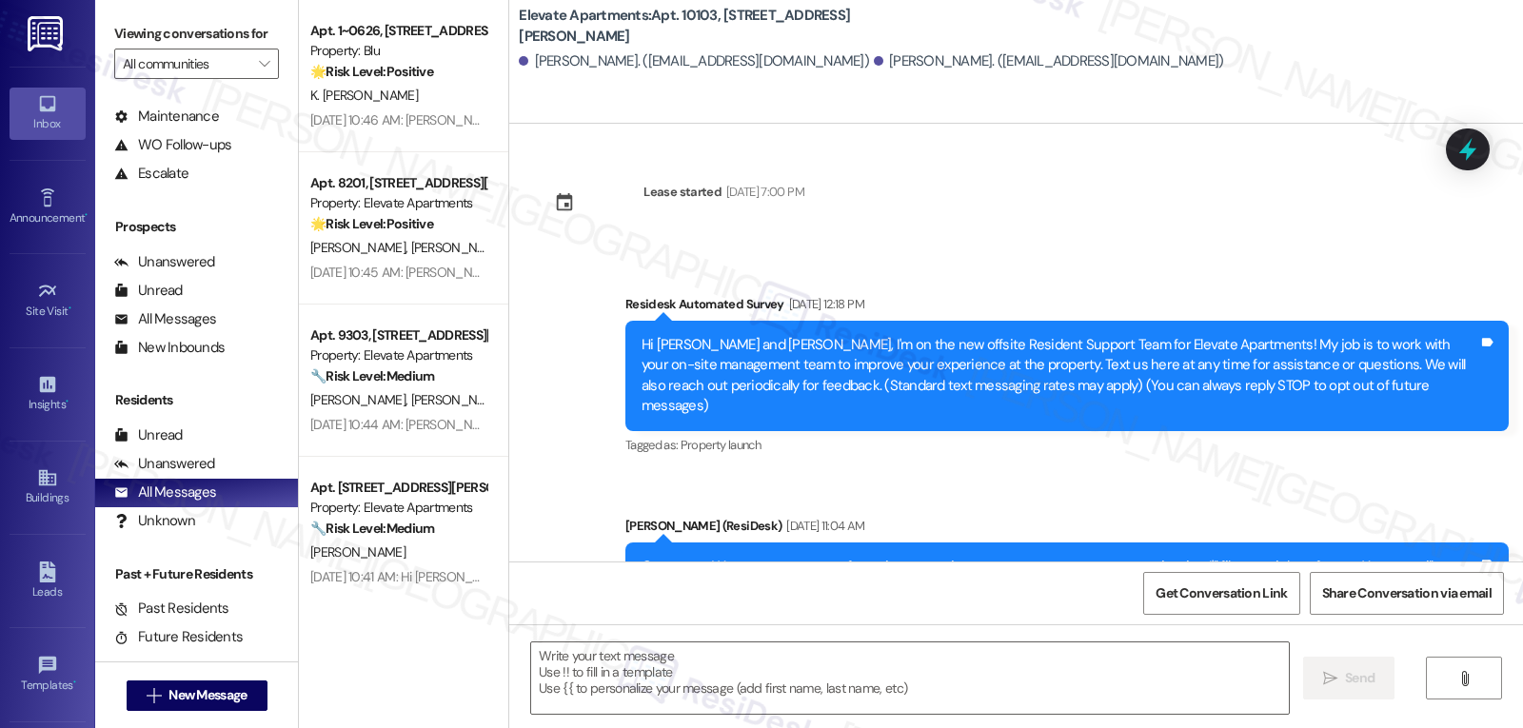
click at [436, 396] on span "[PERSON_NAME] [PERSON_NAME]" at bounding box center [507, 399] width 193 height 17
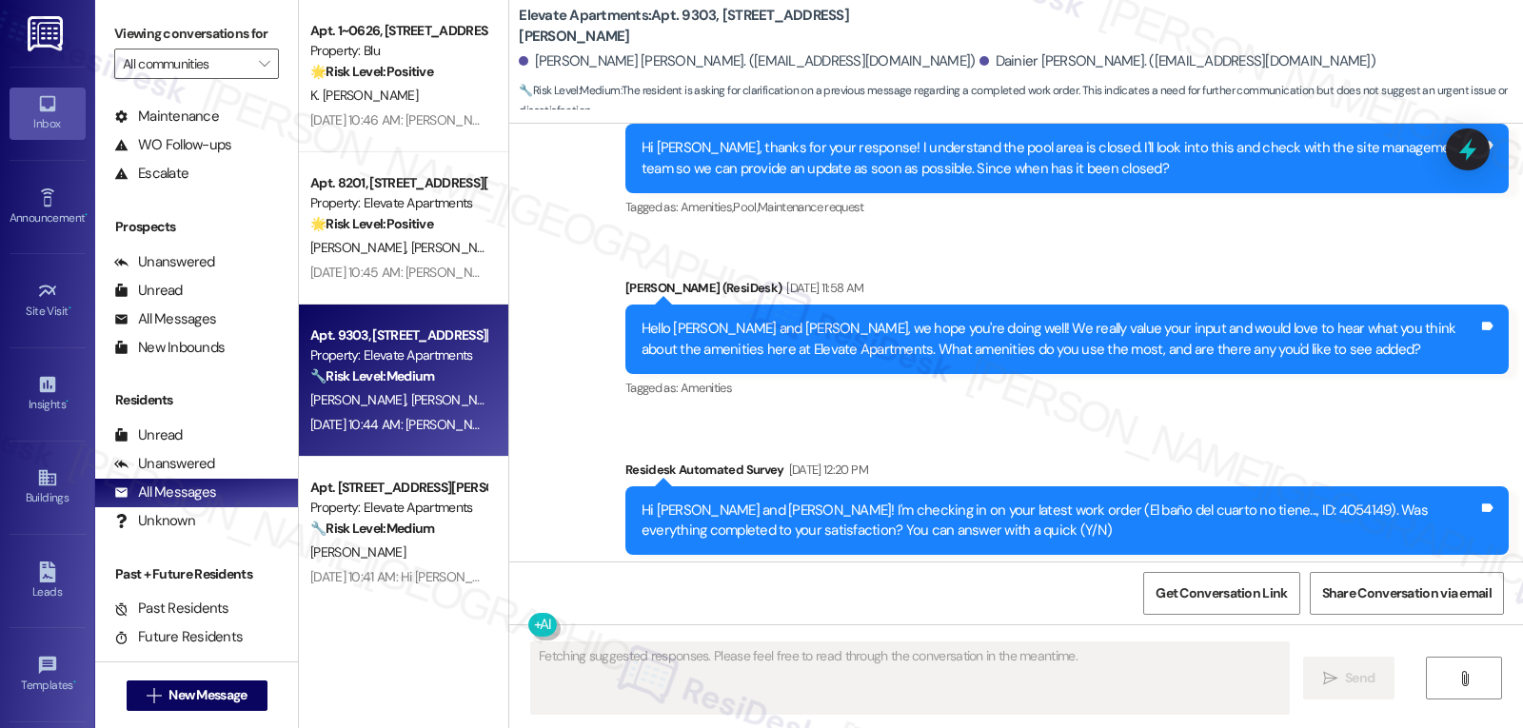
scroll to position [1784, 0]
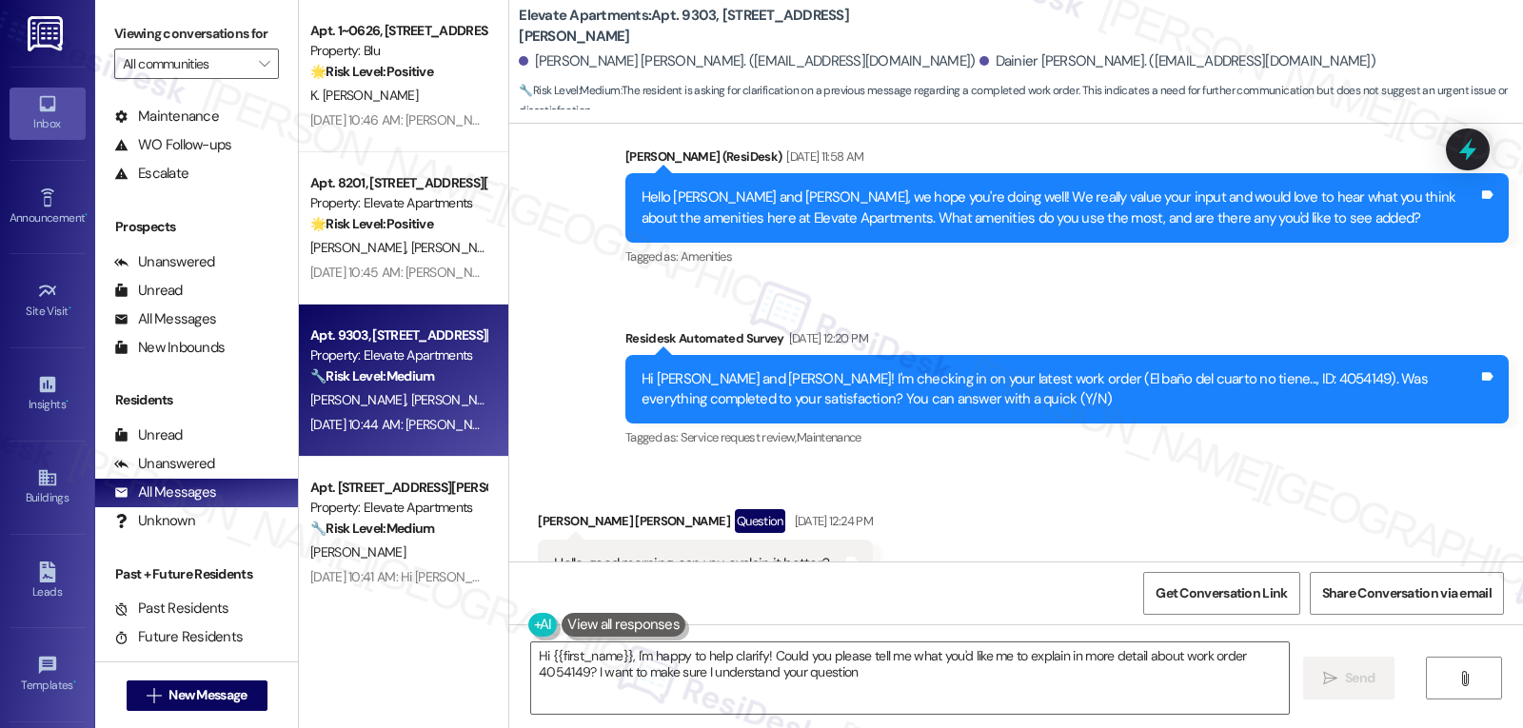
type textarea "Hi {{first_name}}, I'm happy to help clarify! Could you please tell me what you…"
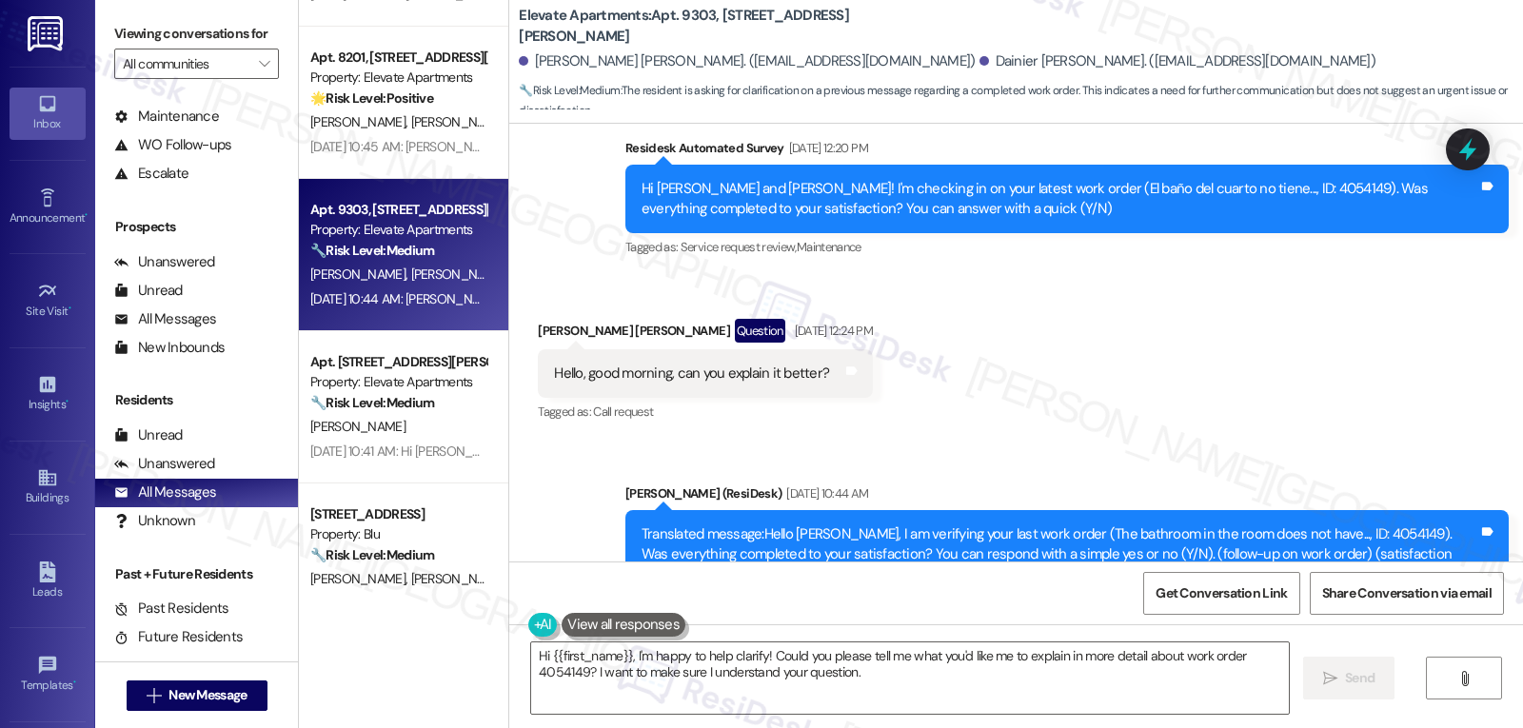
scroll to position [3236, 0]
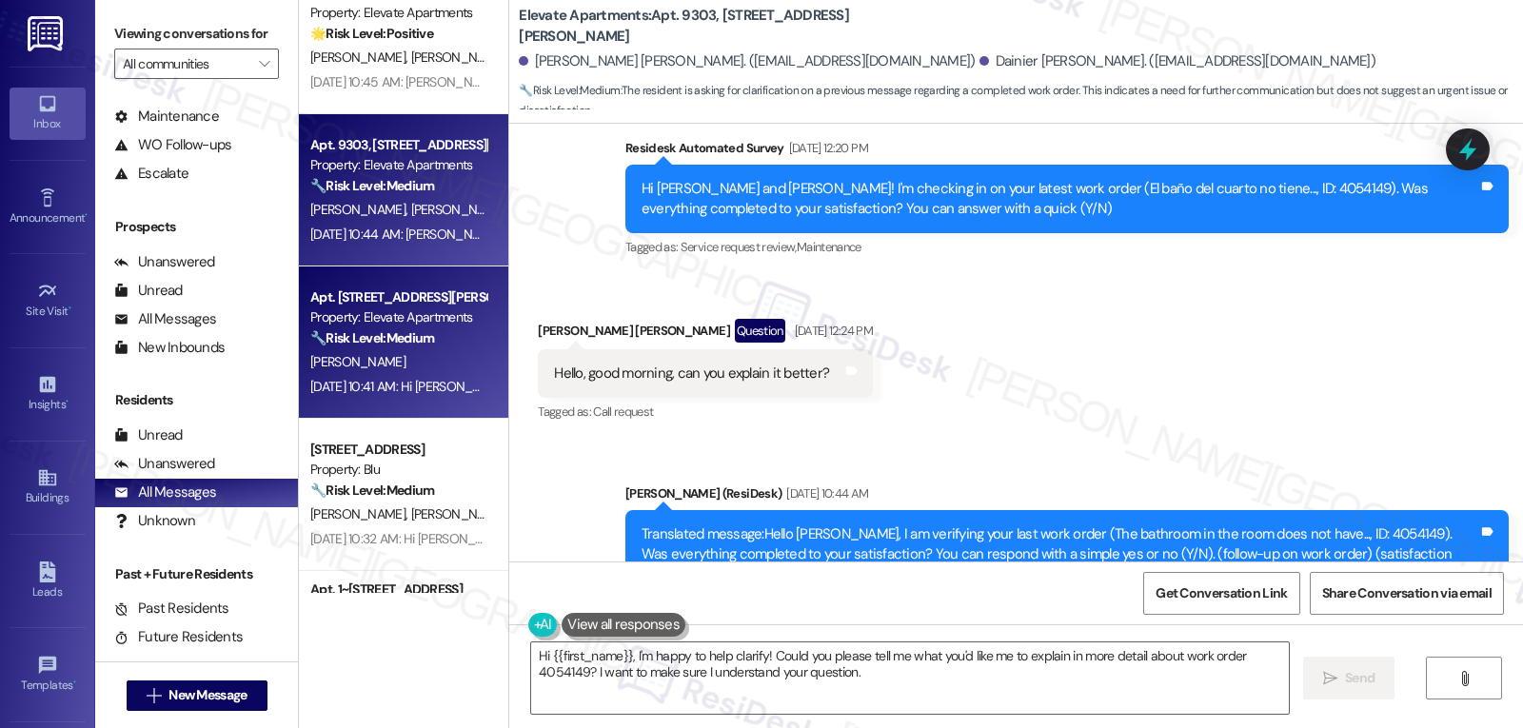
click at [382, 332] on strong "🔧 Risk Level: Medium" at bounding box center [372, 337] width 124 height 17
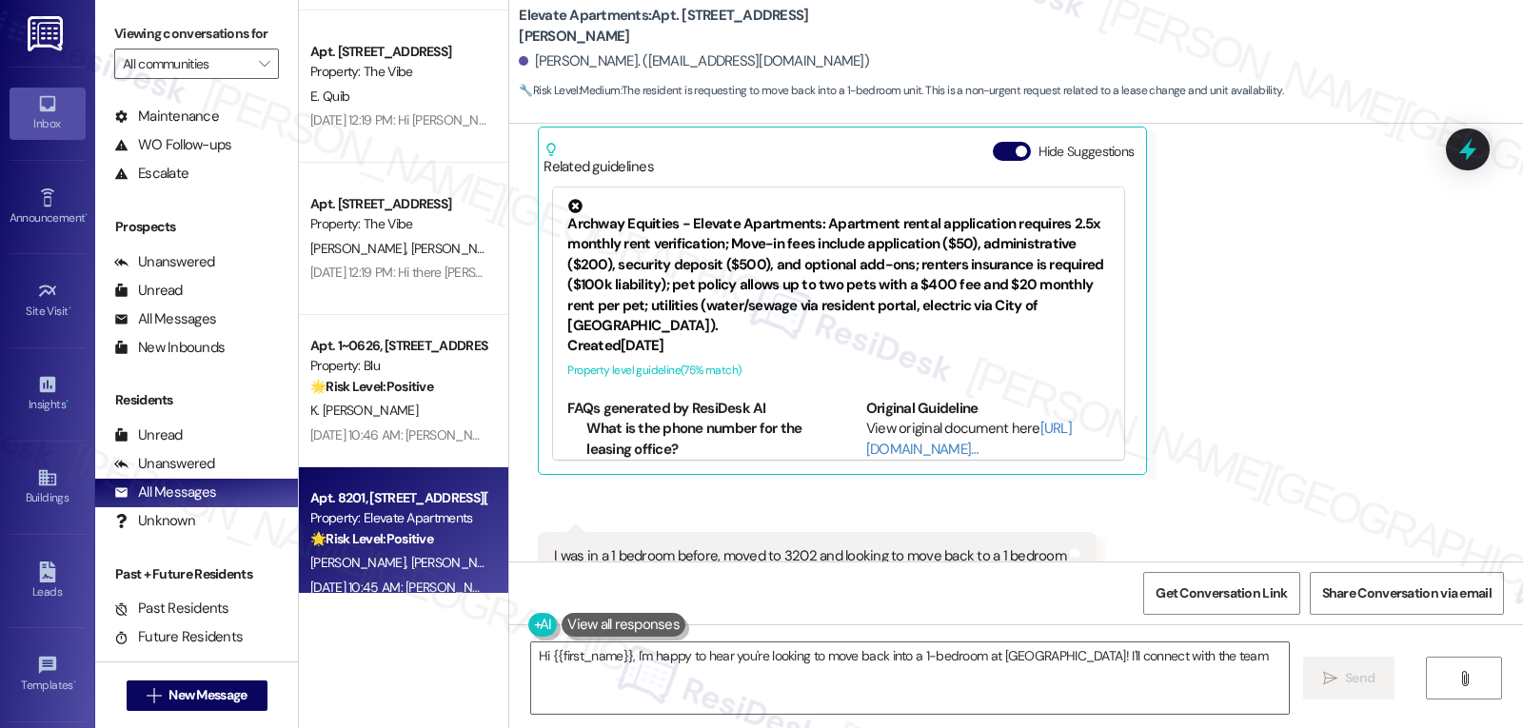
scroll to position [2665, 0]
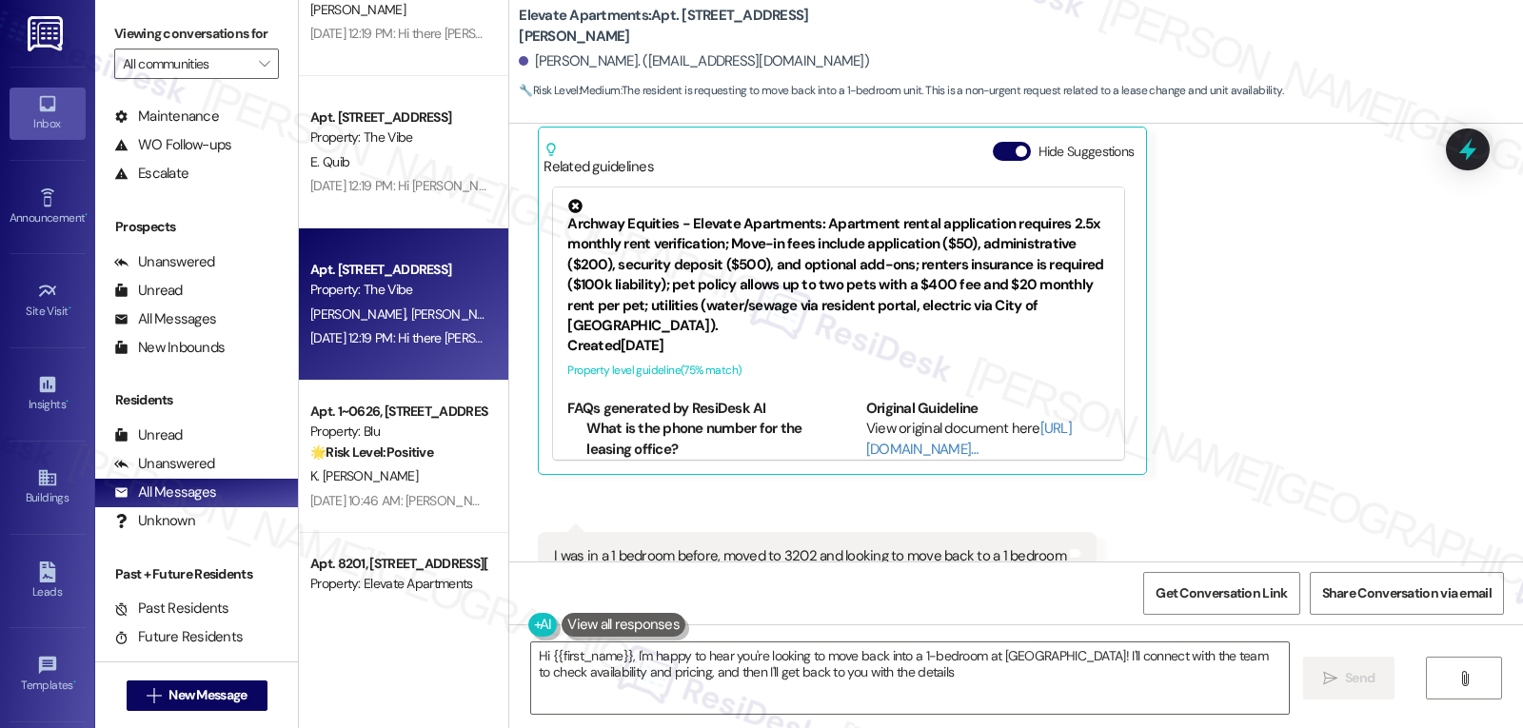
type textarea "Hi {{first_name}}, I'm happy to hear you're looking to move back into a 1-bedro…"
click at [386, 351] on div "Apt. 1411, 1070 Mearns Meadow Blvd Property: The Vibe B. Cedillo J. Flores Aug …" at bounding box center [403, 304] width 209 height 152
type textarea "Fetching suggested responses. Please feel free to read through the conversation…"
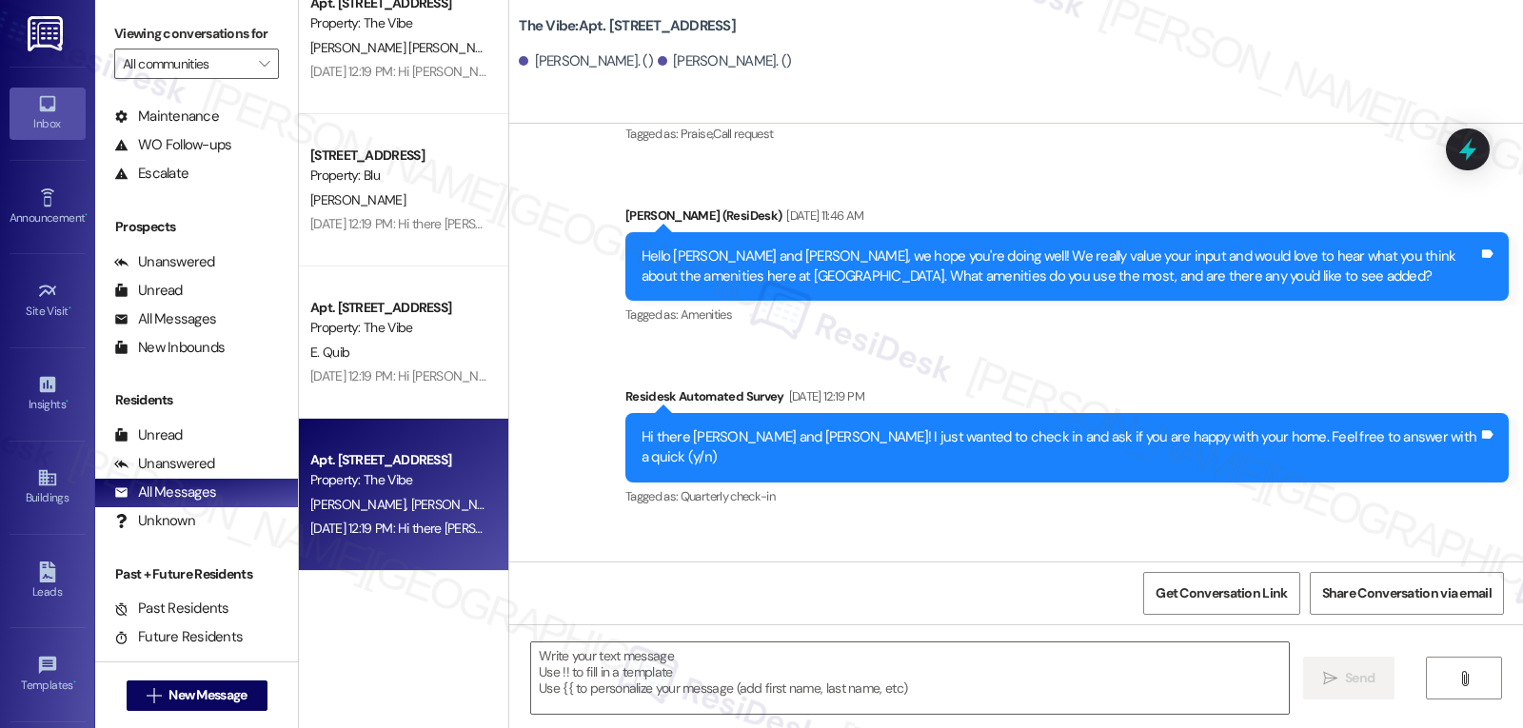
scroll to position [2093, 0]
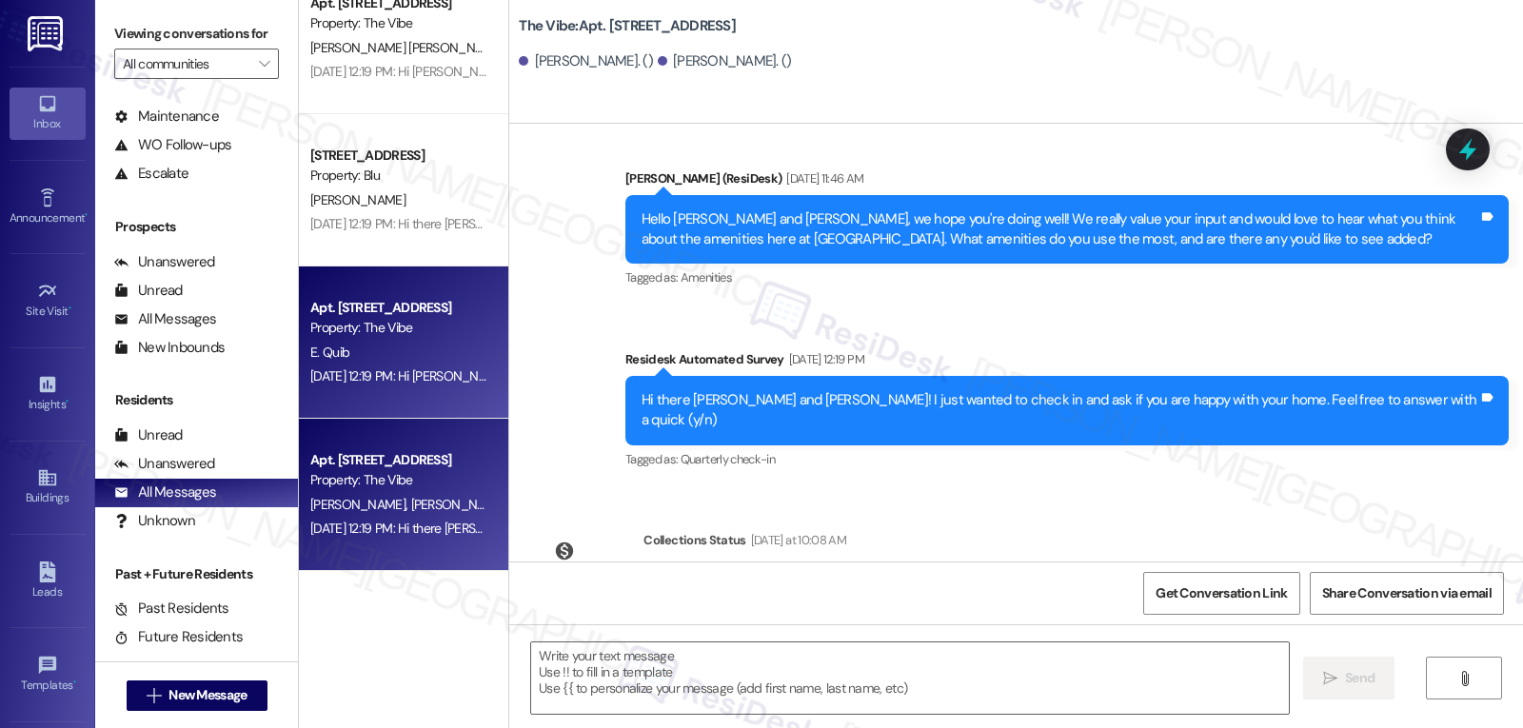
click at [426, 362] on div "E. Quib" at bounding box center [398, 353] width 180 height 24
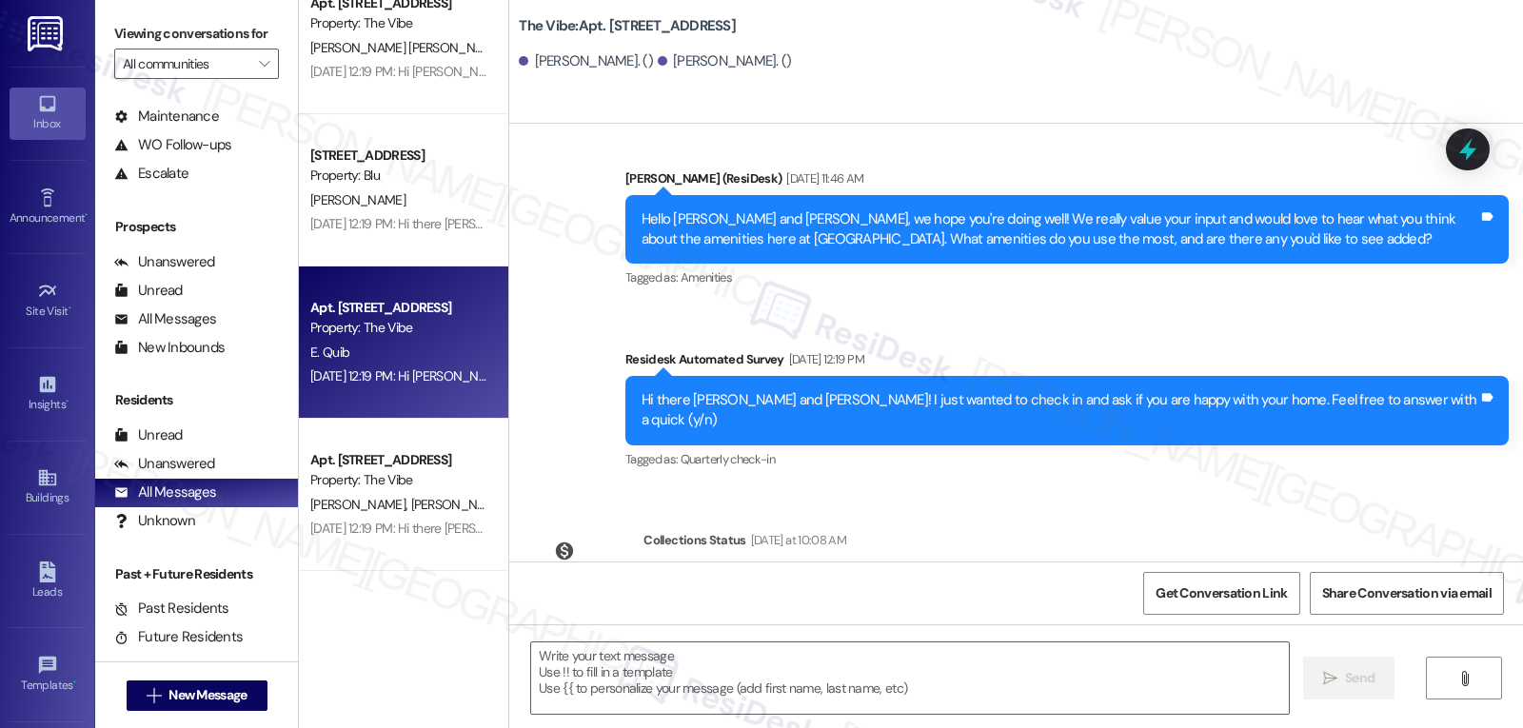
type textarea "Fetching suggested responses. Please feel free to read through the conversation…"
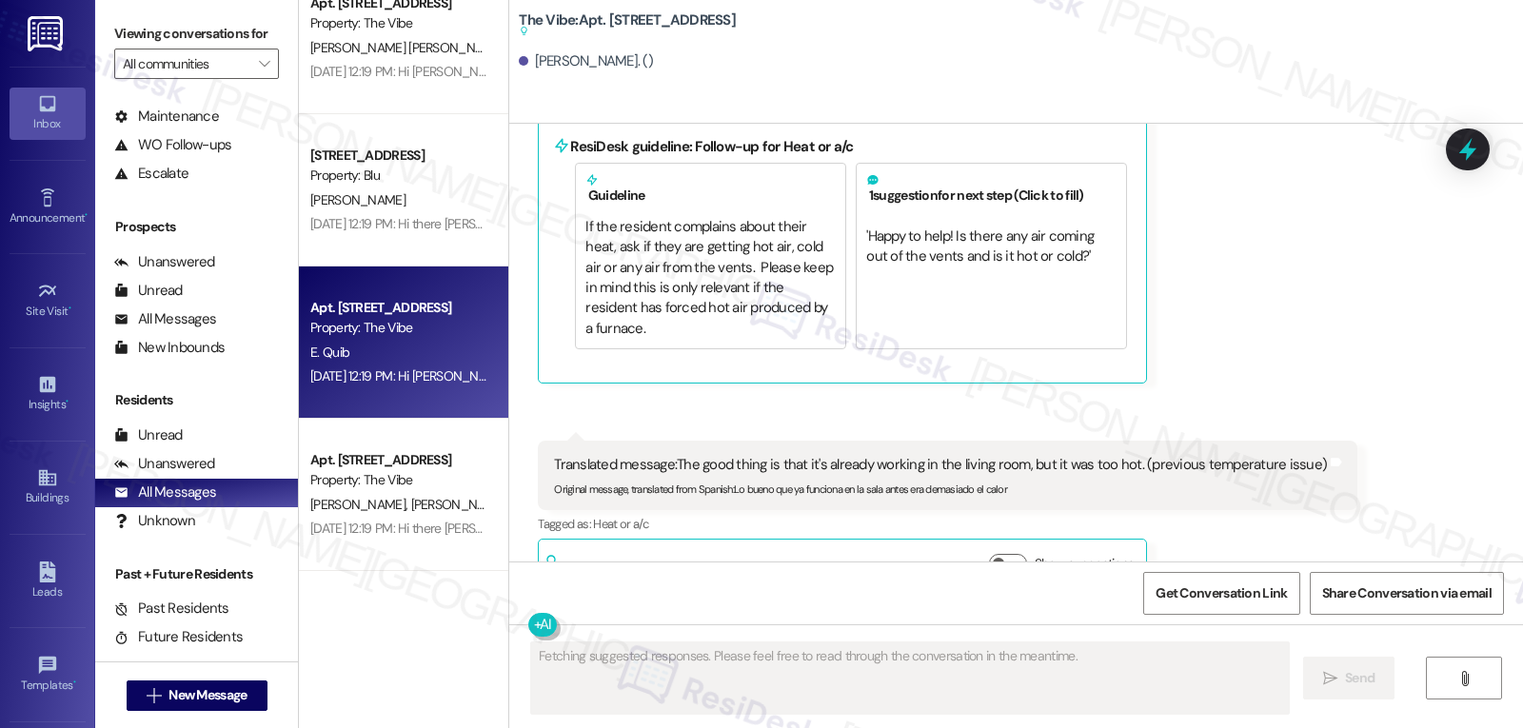
scroll to position [1828, 0]
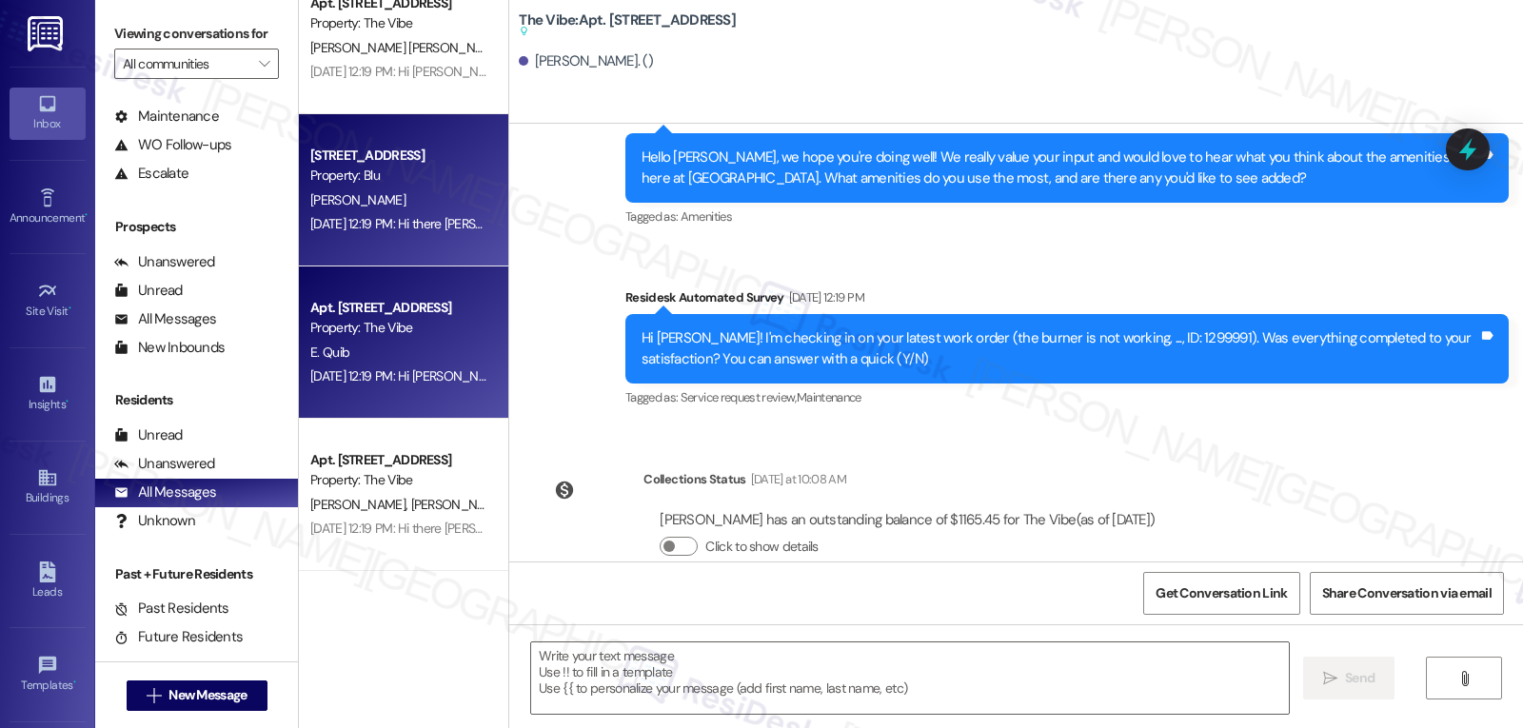
click at [413, 191] on div "M. Rutty" at bounding box center [398, 200] width 180 height 24
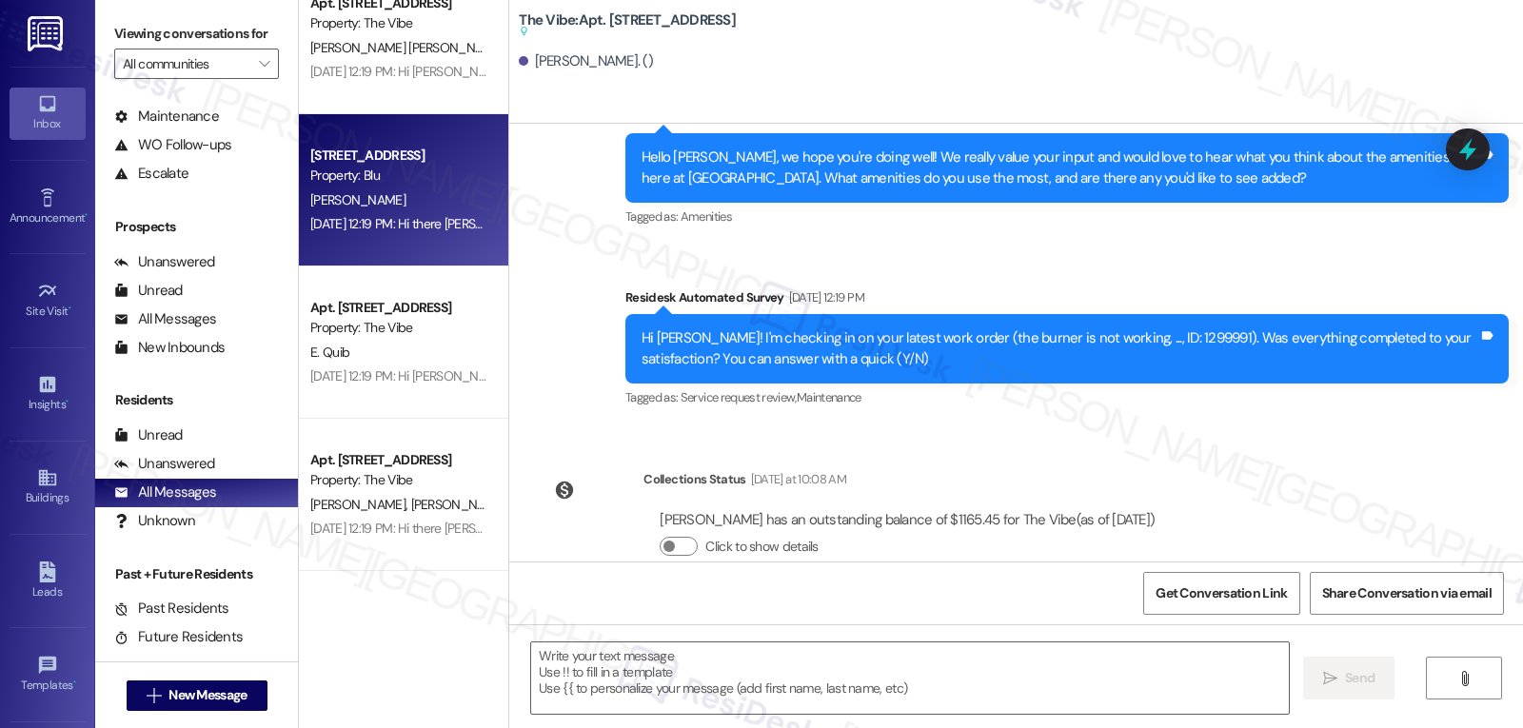
type textarea "Fetching suggested responses. Please feel free to read through the conversation…"
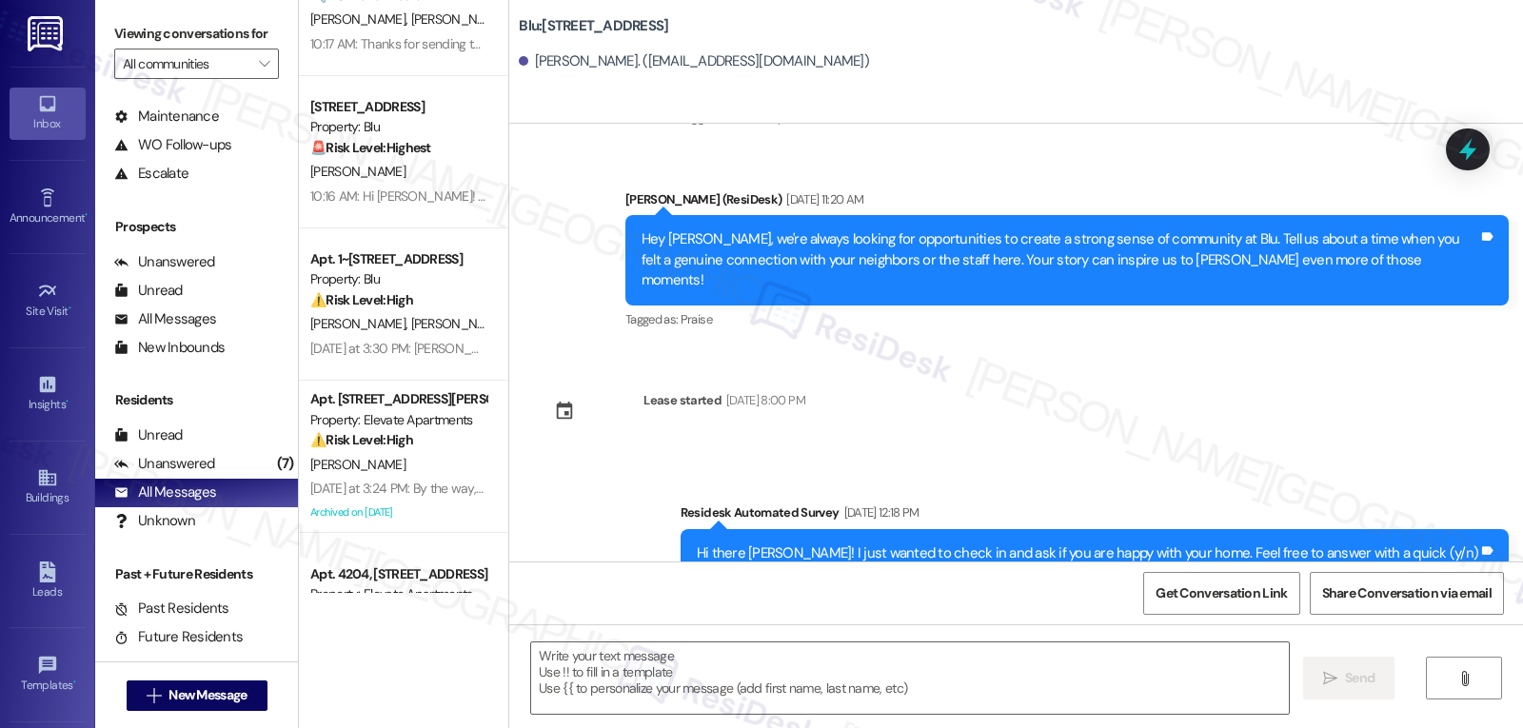
scroll to position [0, 0]
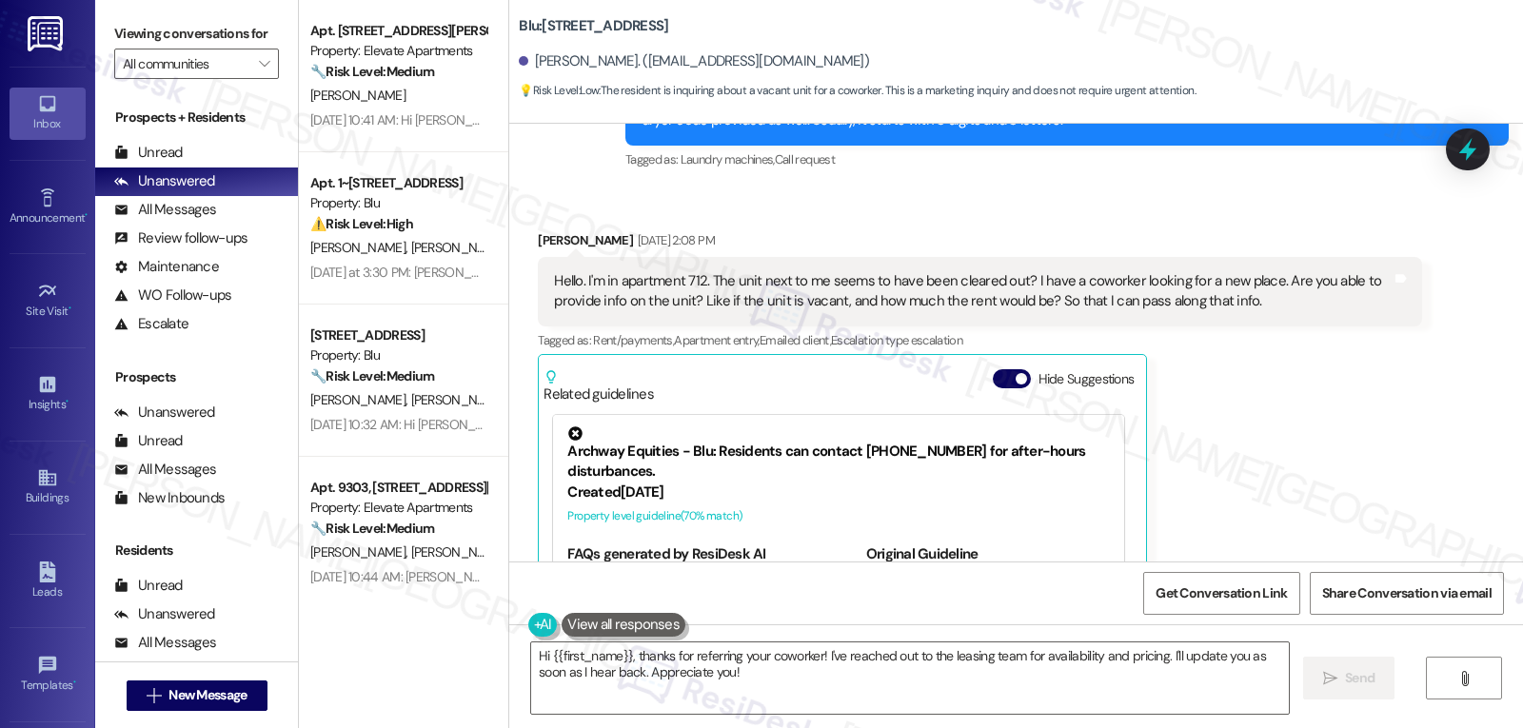
scroll to position [3146, 0]
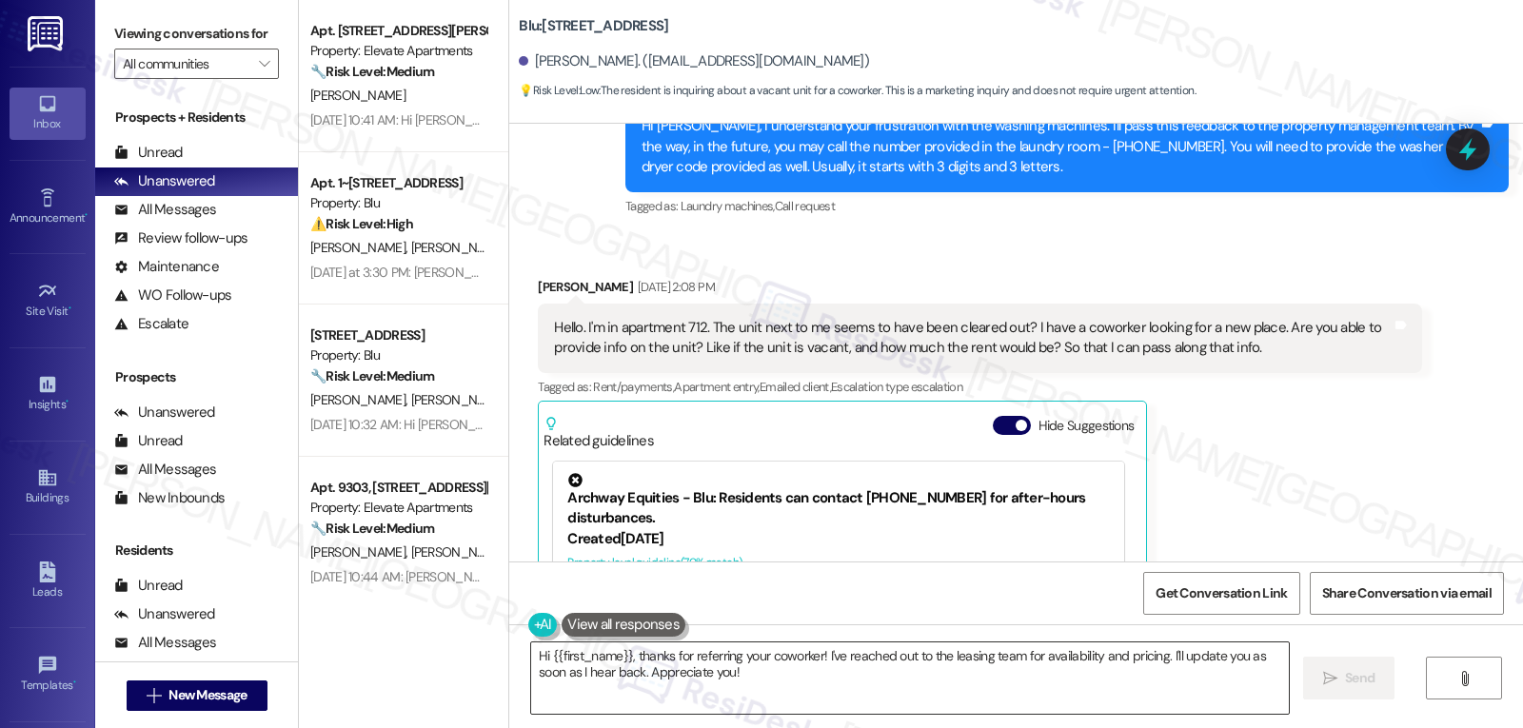
click at [843, 682] on textarea "Hi {{first_name}}, thanks for referring your coworker! I've reached out to the …" at bounding box center [910, 677] width 758 height 71
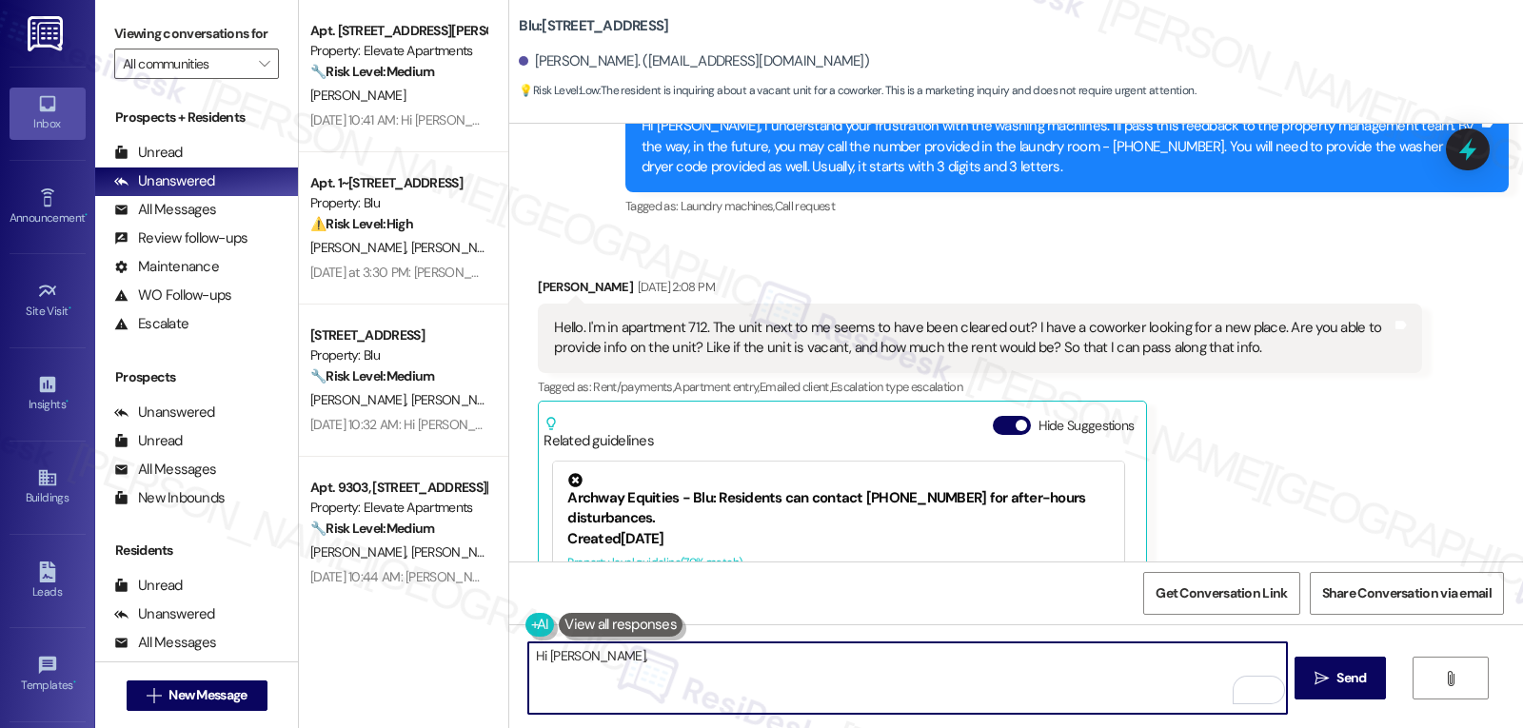
click at [779, 676] on textarea "Hi Octavio," at bounding box center [907, 677] width 758 height 71
click at [763, 666] on textarea "Hi Octavio," at bounding box center [907, 677] width 758 height 71
click at [775, 687] on textarea "Hi Octavio," at bounding box center [907, 677] width 758 height 71
paste textarea "Could you please share your coworker's name and the best way for our leasing te…"
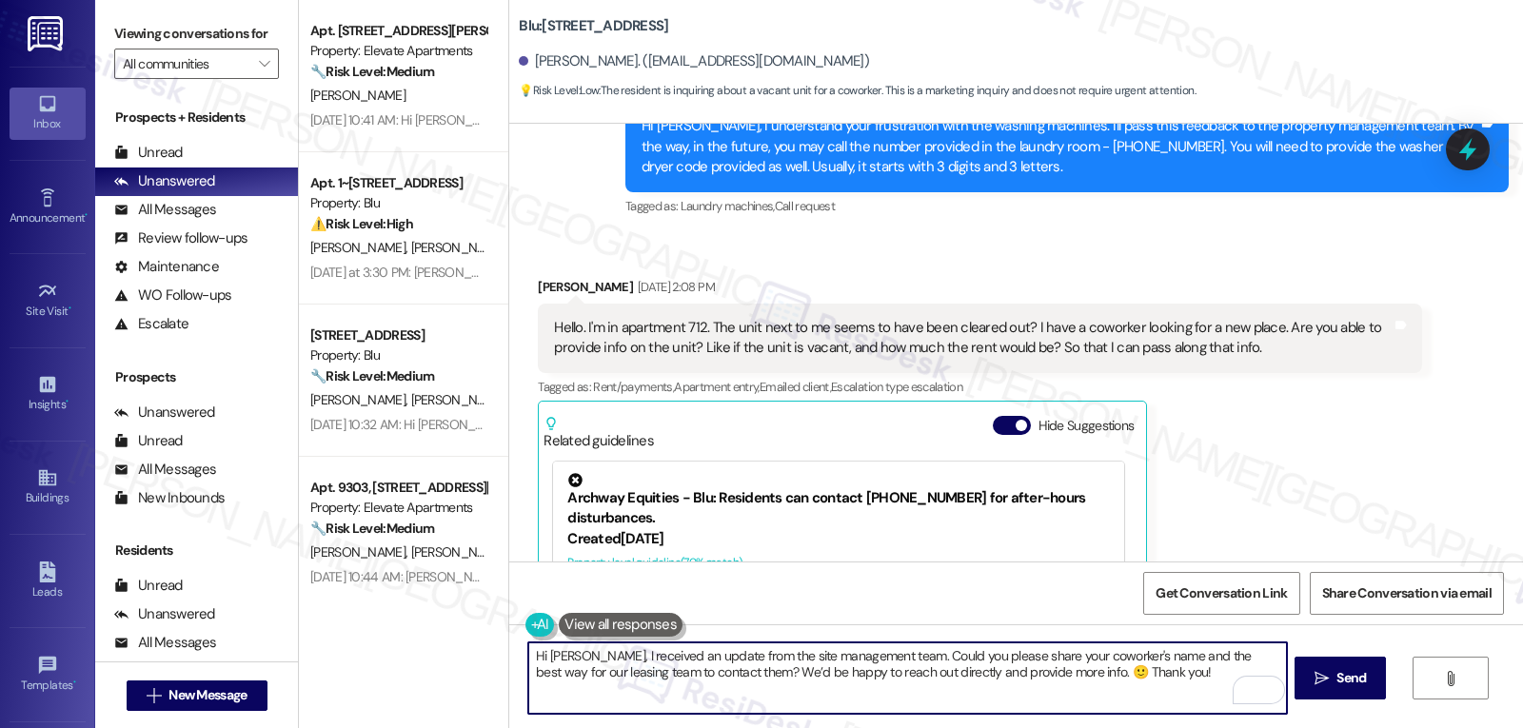
click at [1140, 683] on textarea "Hi Octavio, I received an update from the site management team. Could you pleas…" at bounding box center [907, 677] width 758 height 71
drag, startPoint x: 1140, startPoint y: 683, endPoint x: 1040, endPoint y: 684, distance: 99.9
click at [1040, 684] on textarea "Hi Octavio, I received an update from the site management team. Could you pleas…" at bounding box center [907, 677] width 758 height 71
click at [1191, 683] on textarea "Hi Octavio, I received an update from the site management team. Could you pleas…" at bounding box center [907, 677] width 758 height 71
type textarea "Hi Octavio, I received an update from the site management team. Could you pleas…"
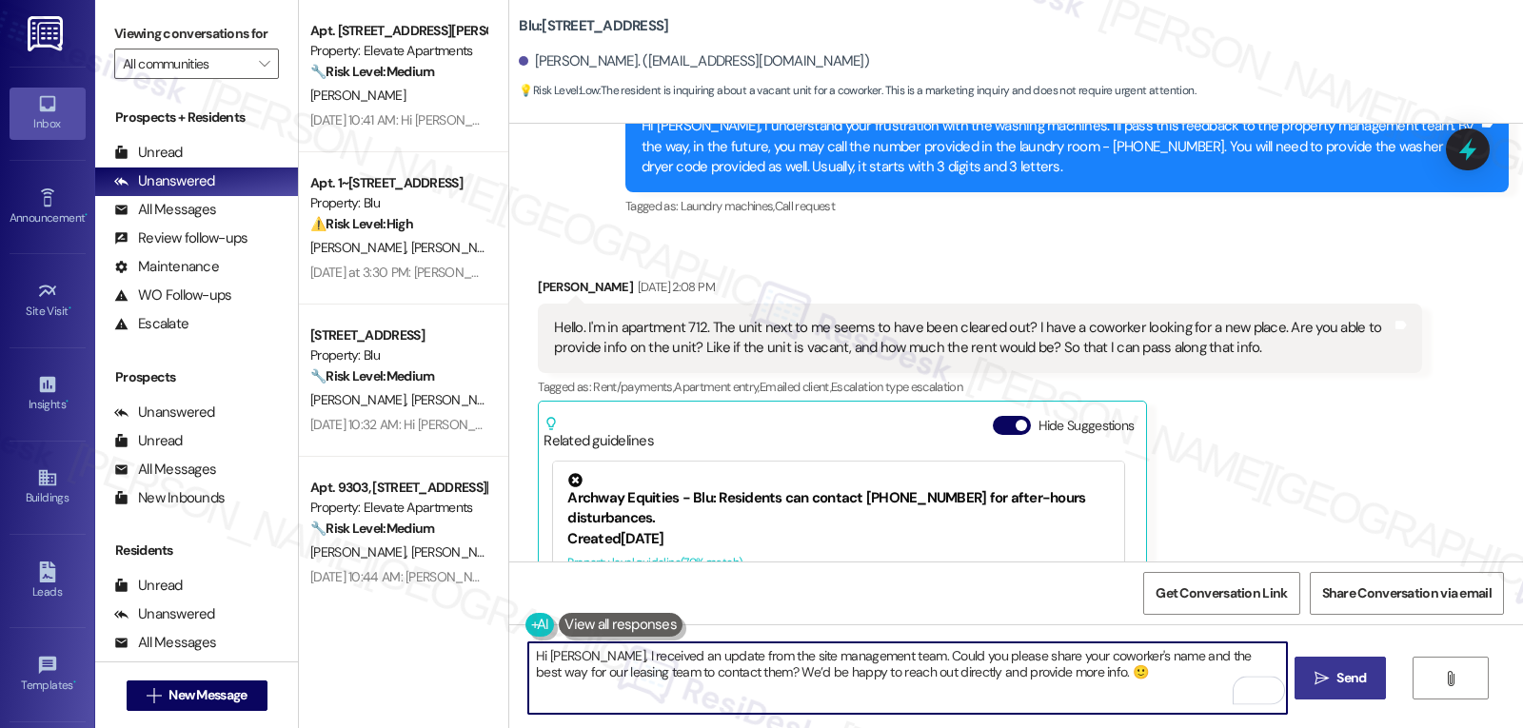
click at [1366, 672] on span "Send" at bounding box center [1350, 678] width 37 height 20
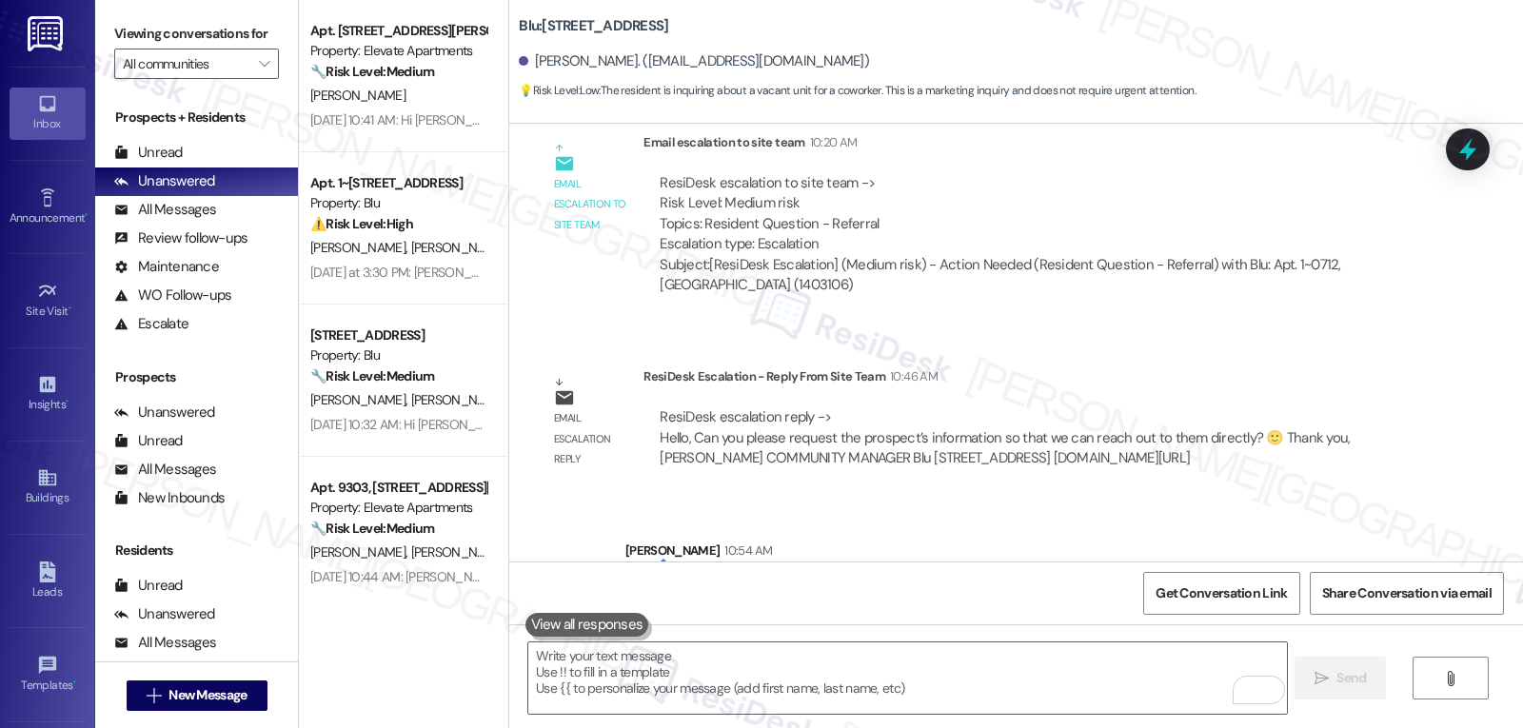
scroll to position [4251, 0]
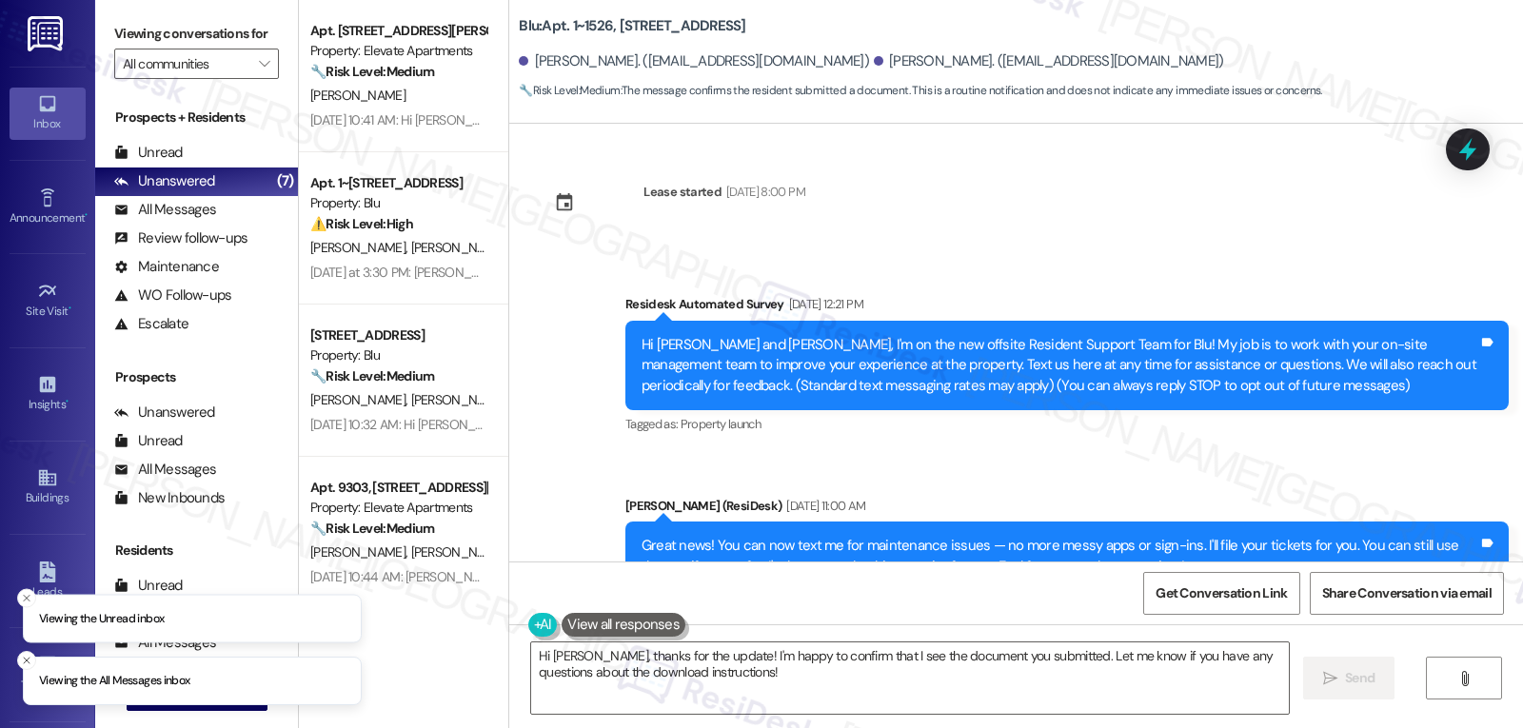
scroll to position [4299, 0]
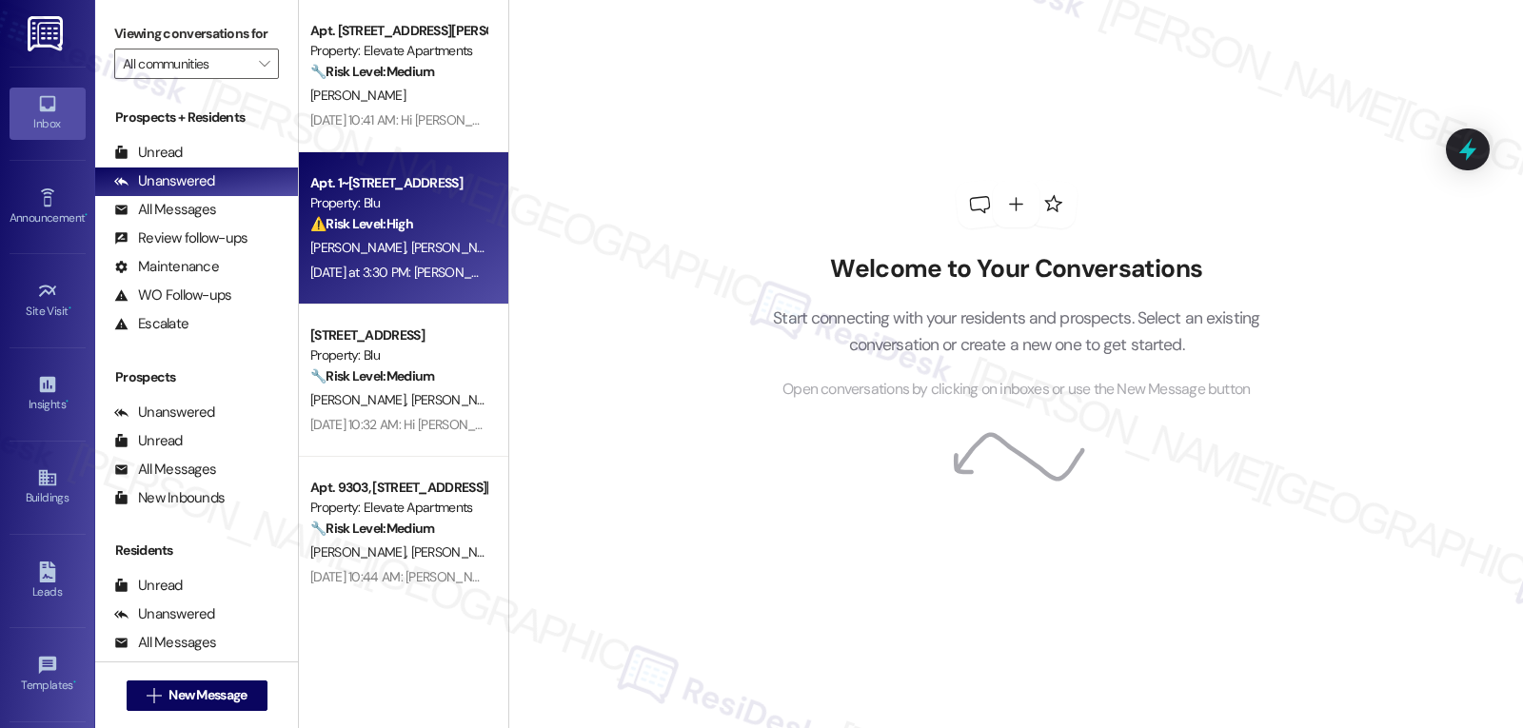
click at [440, 255] on span "[PERSON_NAME] [PERSON_NAME]" at bounding box center [507, 247] width 193 height 17
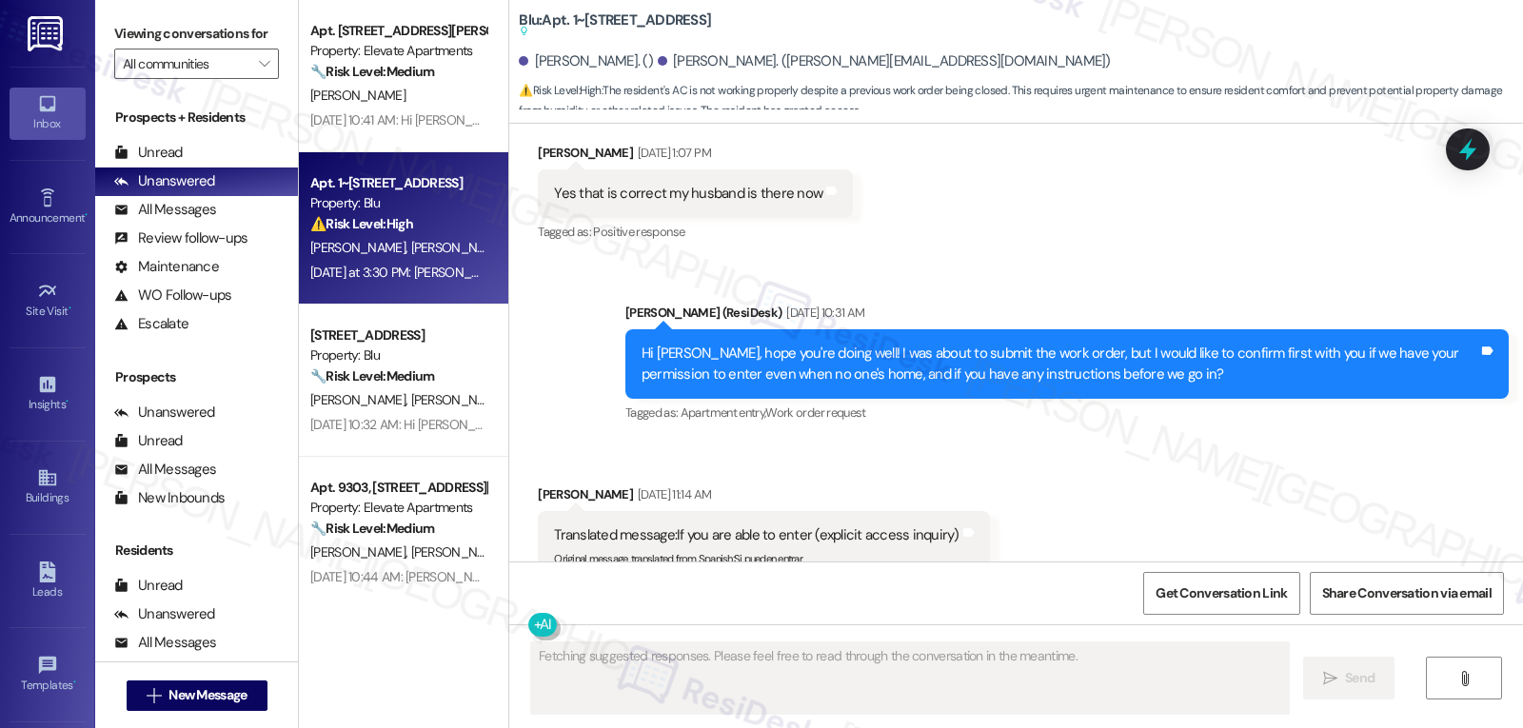
scroll to position [6095, 0]
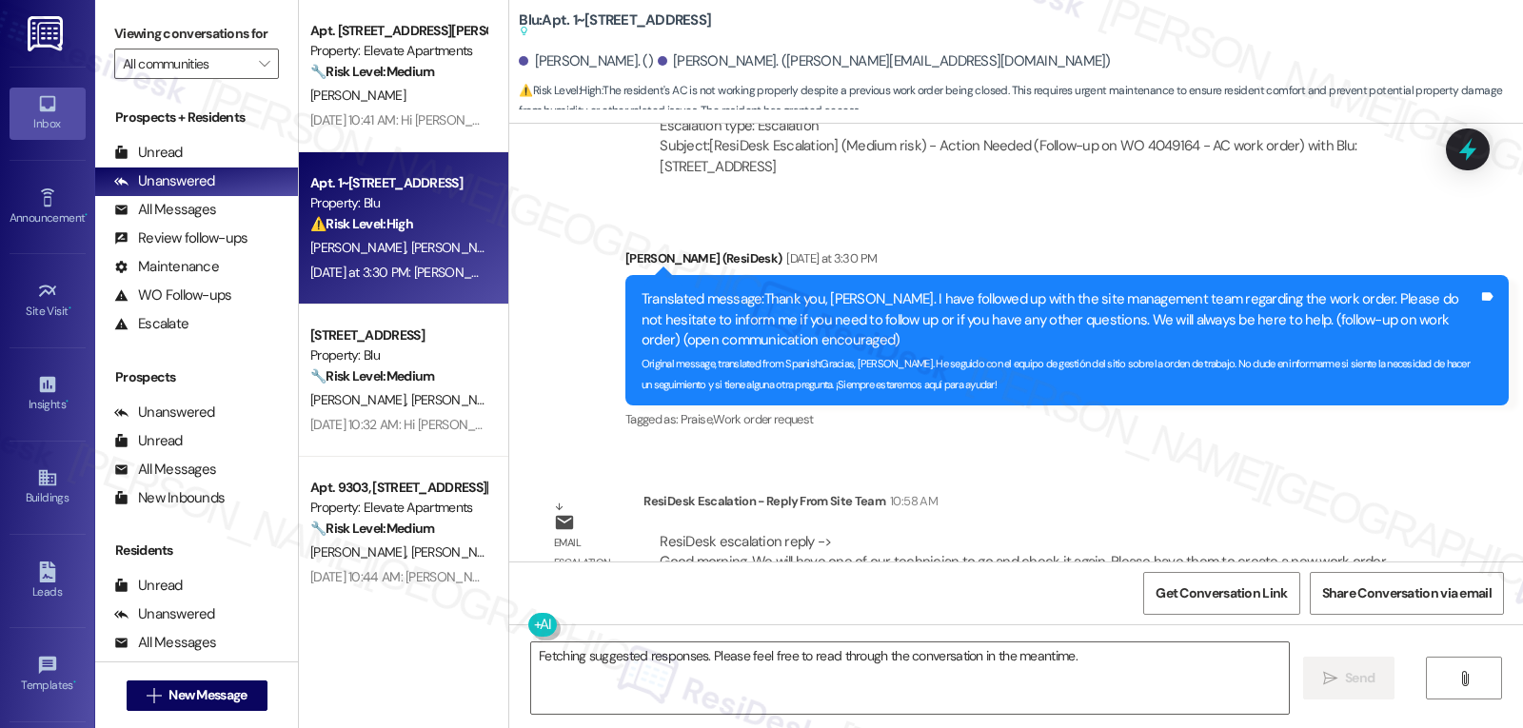
click at [1227, 404] on div "Lease started [DATE] 7:00 PM Survey, sent via SMS Residesk Automated Survey [DA…" at bounding box center [1016, 343] width 1014 height 438
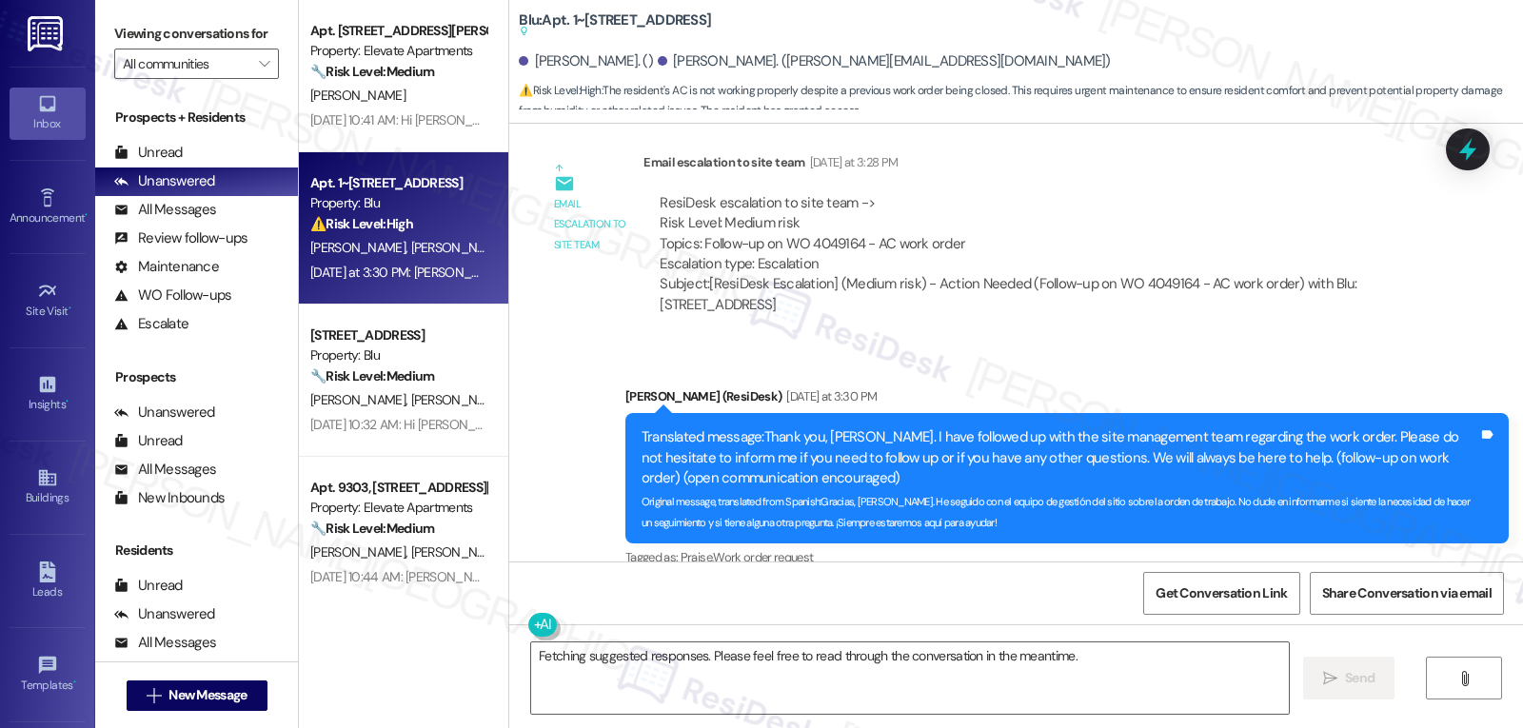
scroll to position [5714, 0]
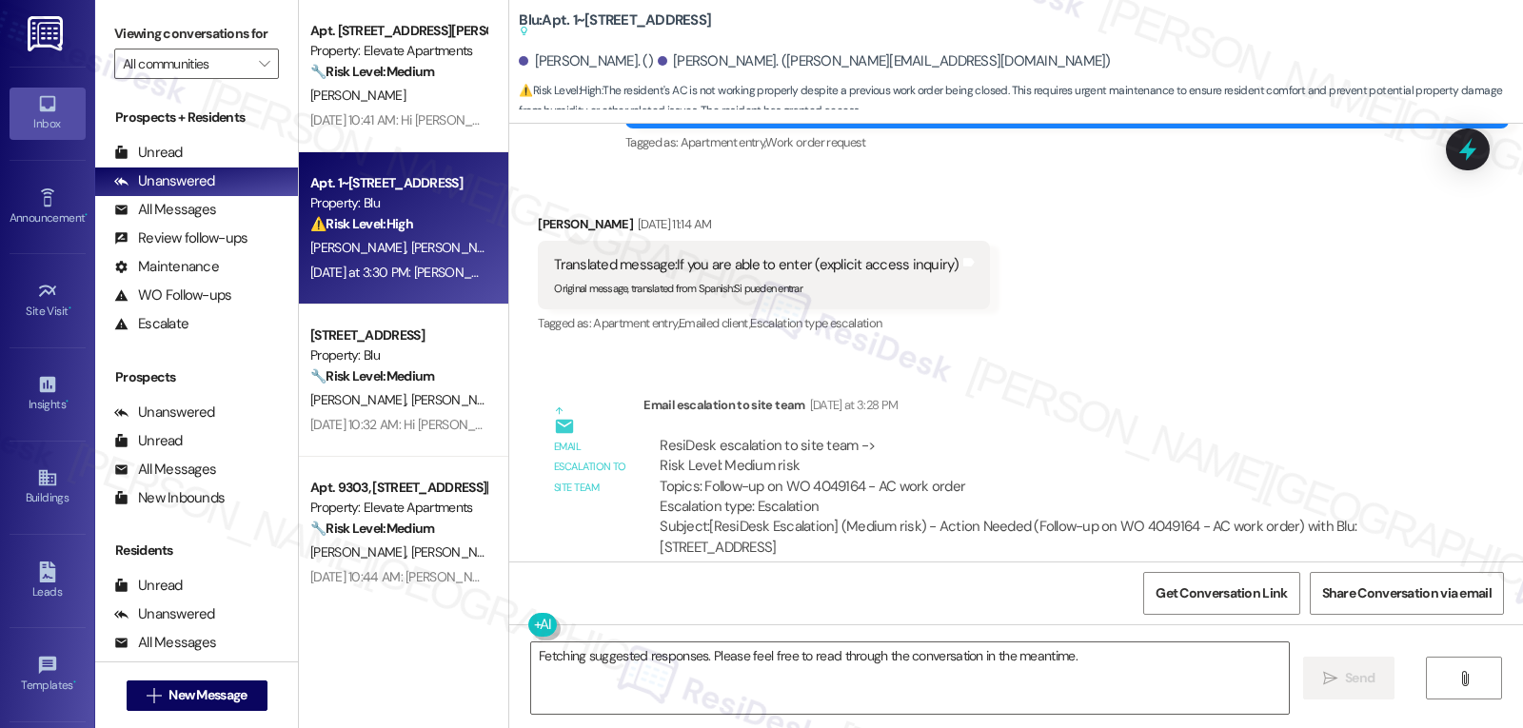
click at [1092, 395] on div "Email escalation to site team [DATE] at 3:28 PM" at bounding box center [1032, 408] width 778 height 27
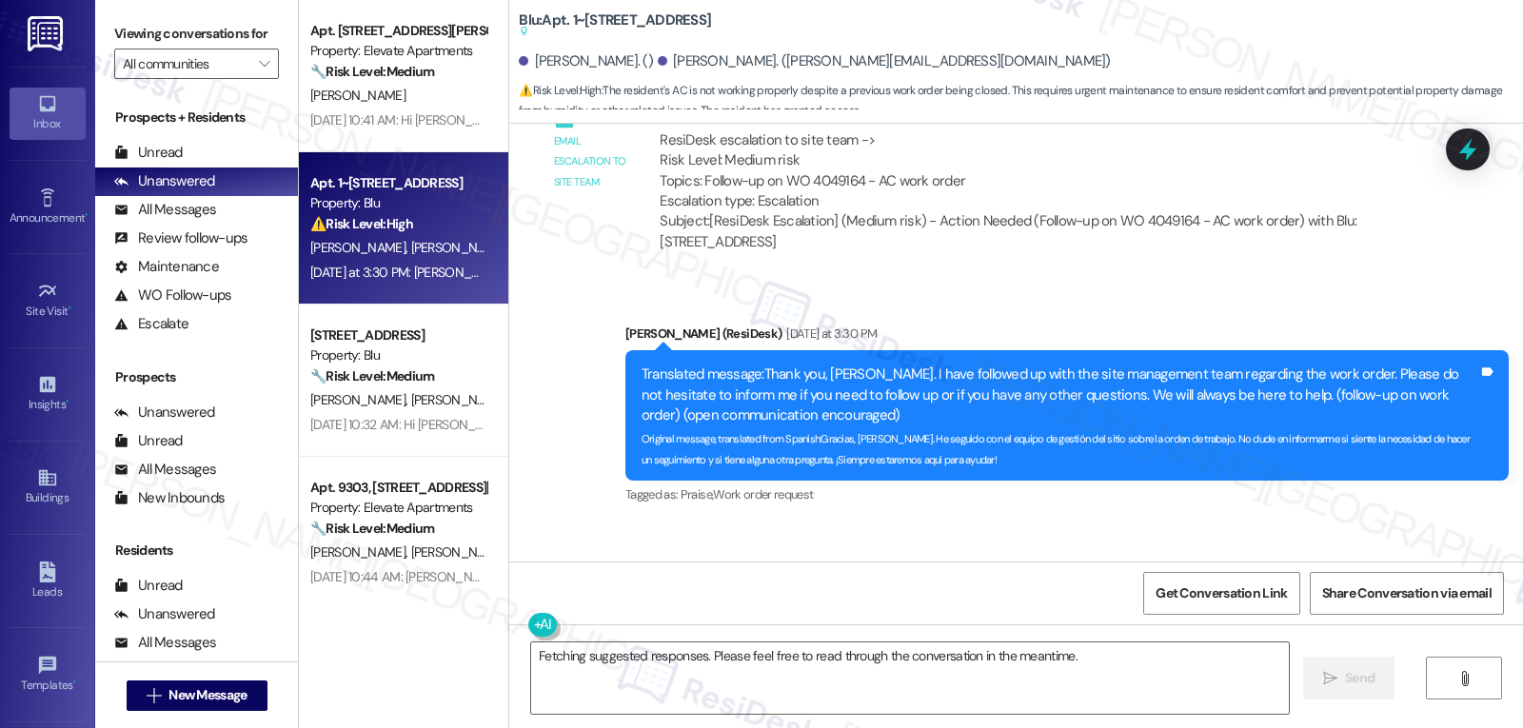
scroll to position [6095, 0]
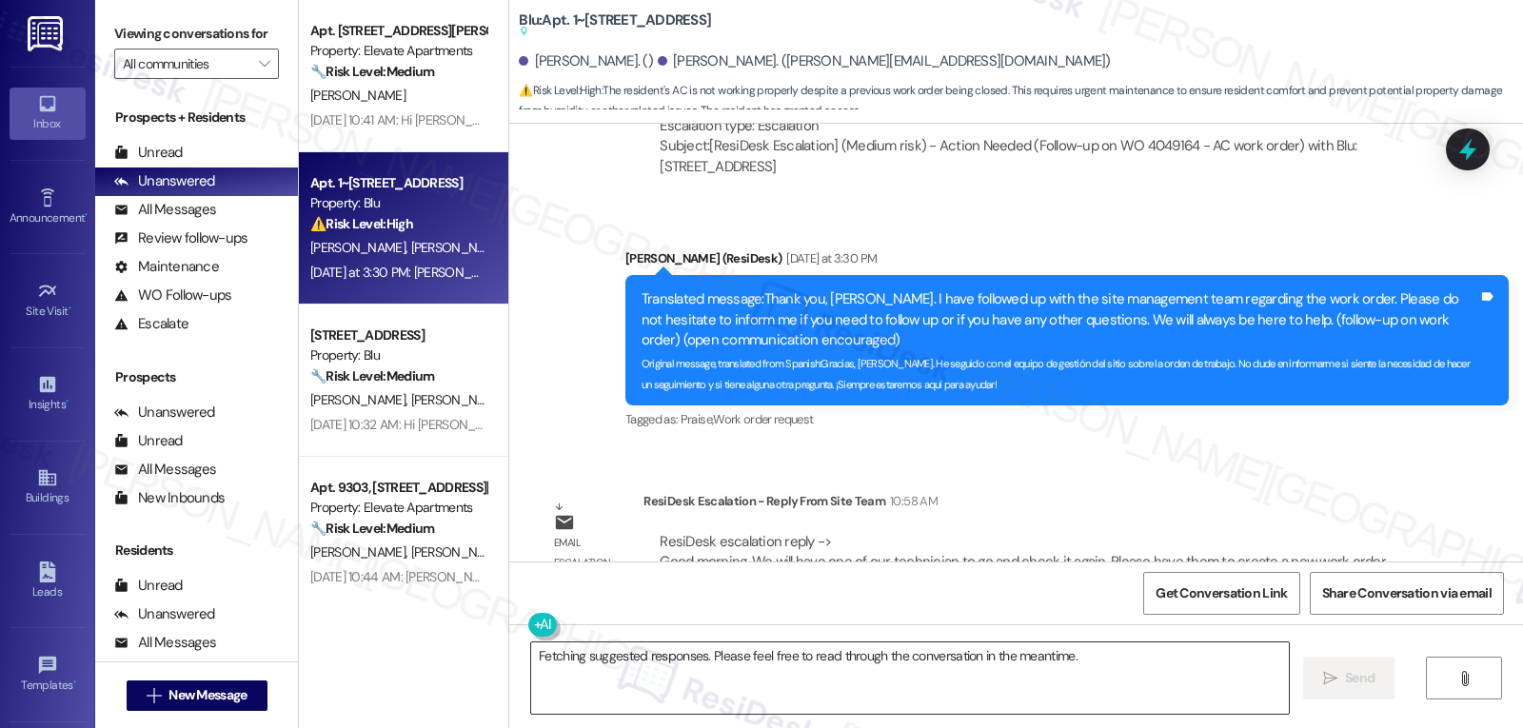
click at [726, 655] on textarea "Fetching suggested responses. Please feel free to read through the conversation…" at bounding box center [910, 677] width 758 height 71
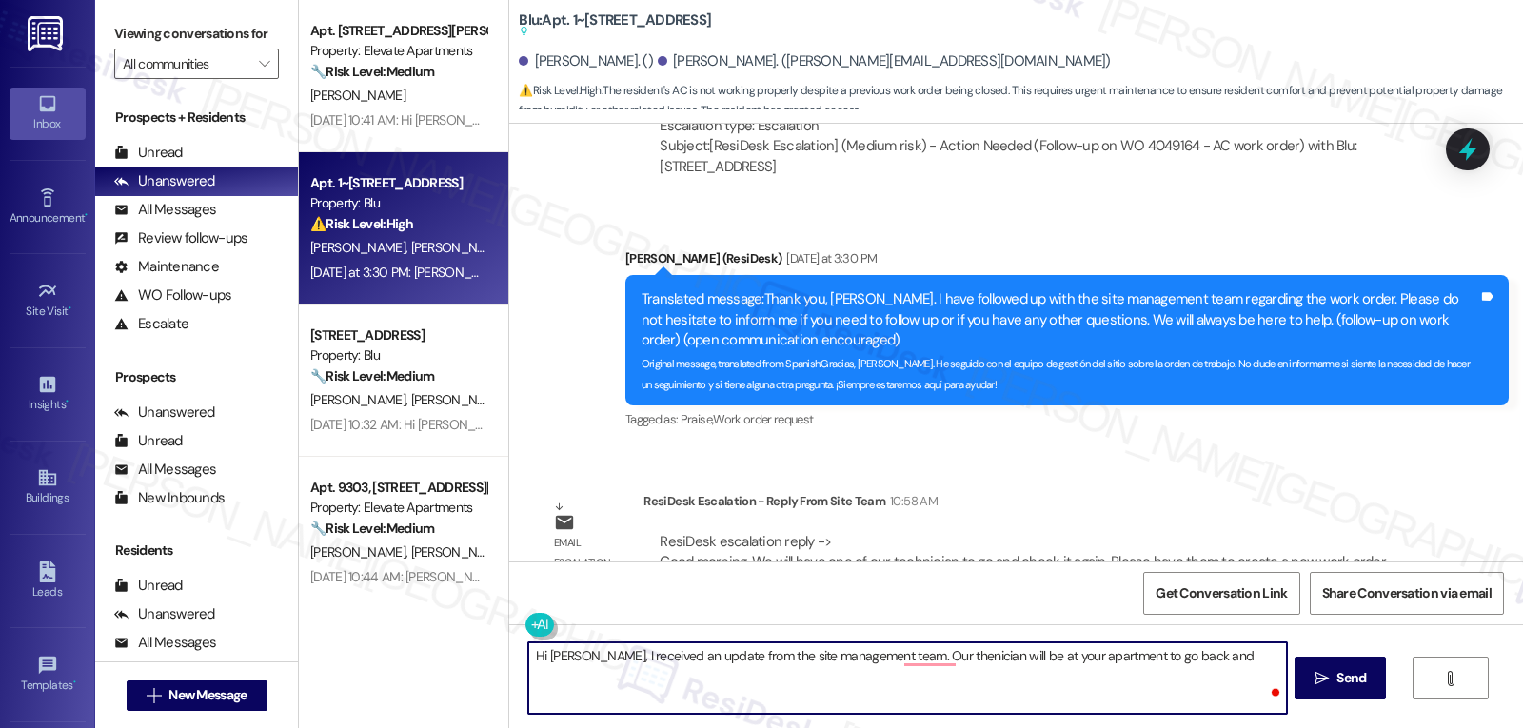
type textarea "Hi [PERSON_NAME], I received an update from the site management team. Our theni…"
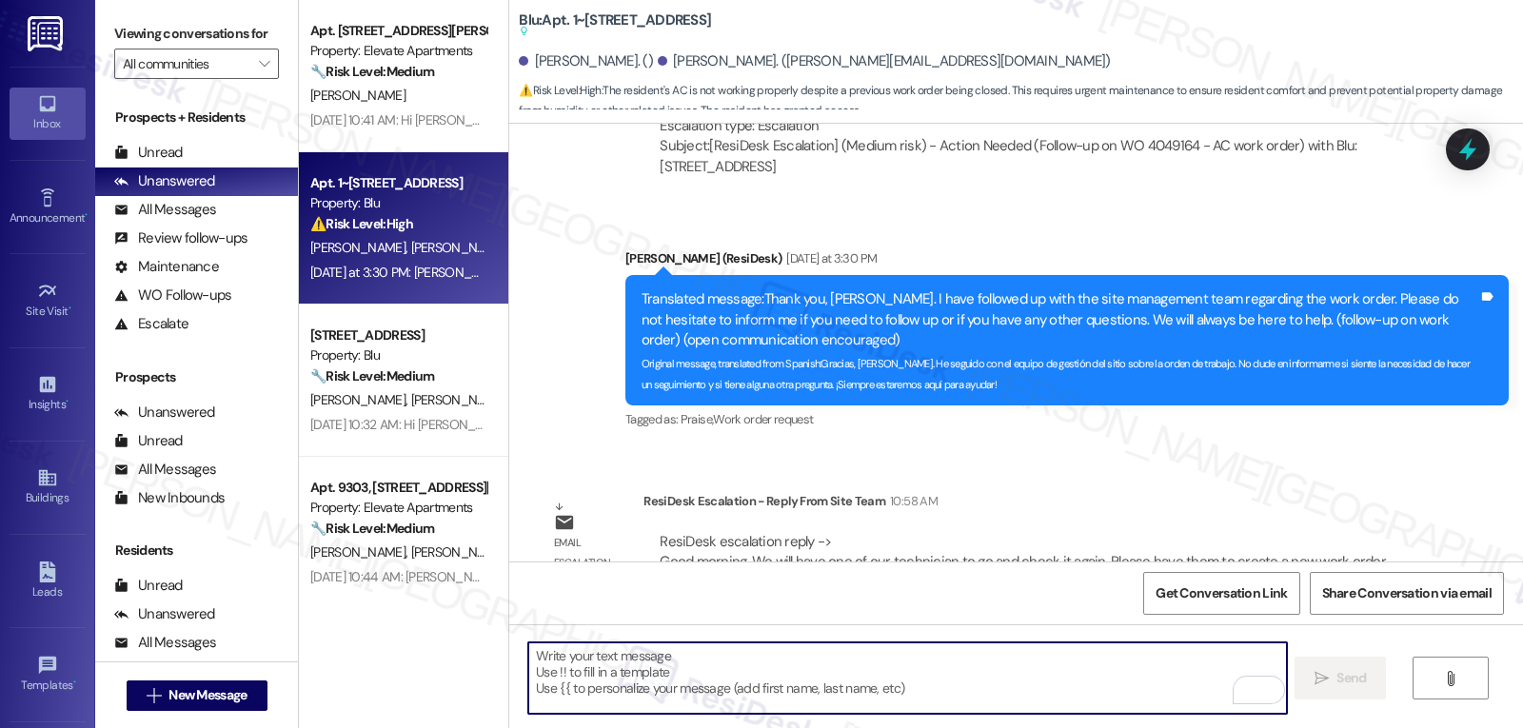
click at [909, 650] on textarea "To enrich screen reader interactions, please activate Accessibility in Grammarl…" at bounding box center [907, 677] width 758 height 71
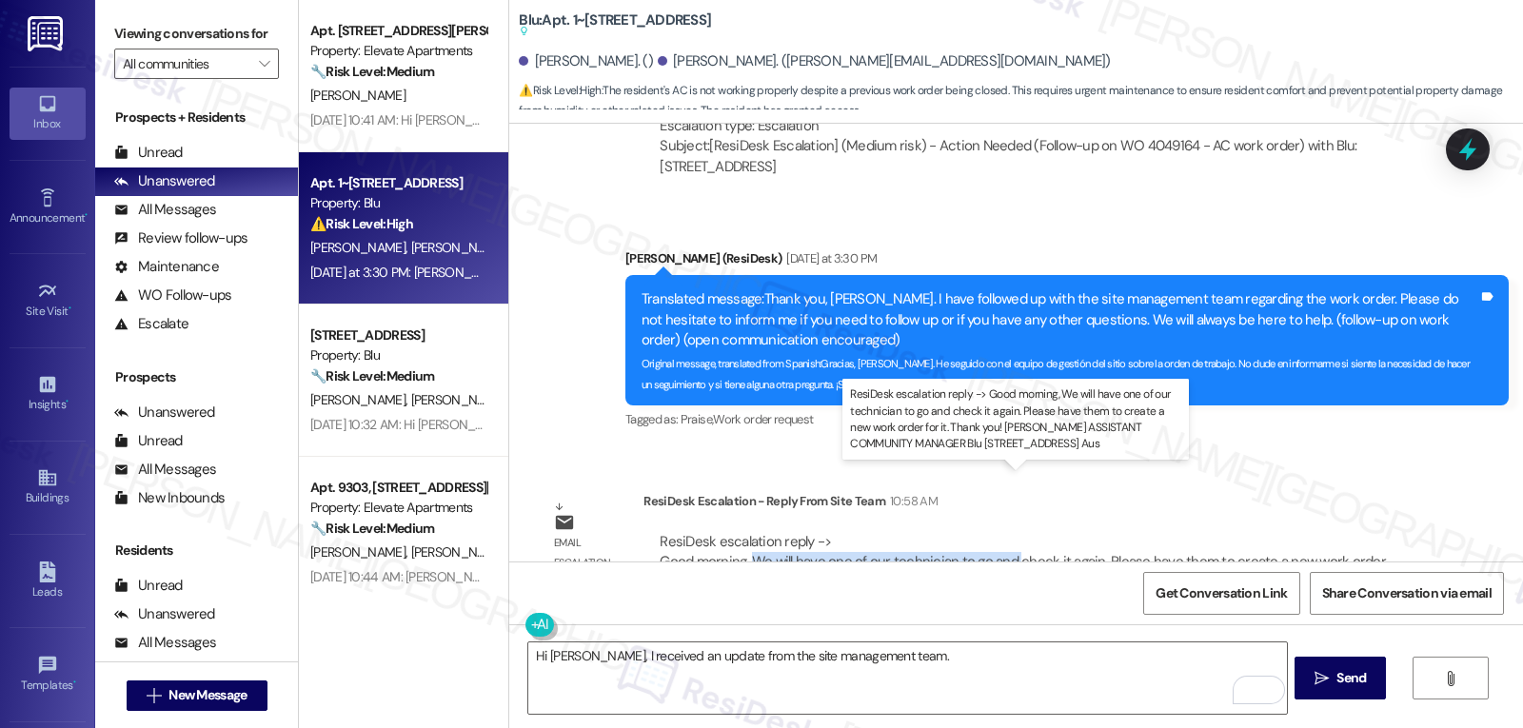
drag, startPoint x: 741, startPoint y: 503, endPoint x: 999, endPoint y: 503, distance: 257.9
click at [999, 532] on div "ResiDesk escalation reply -> Good morning, We will have one of our technician t…" at bounding box center [1023, 562] width 726 height 60
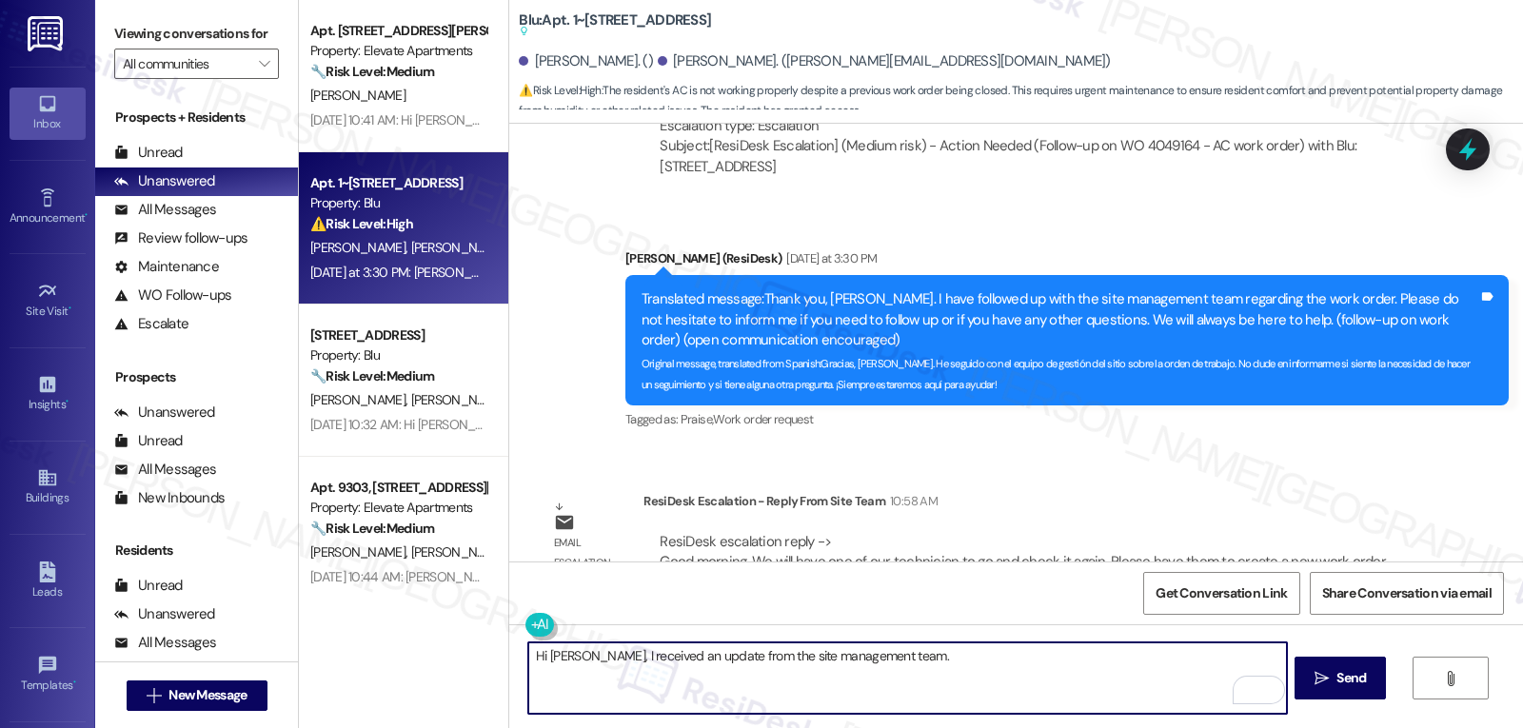
click at [926, 680] on textarea "Hi [PERSON_NAME], I received an update from the site management team." at bounding box center [907, 677] width 758 height 71
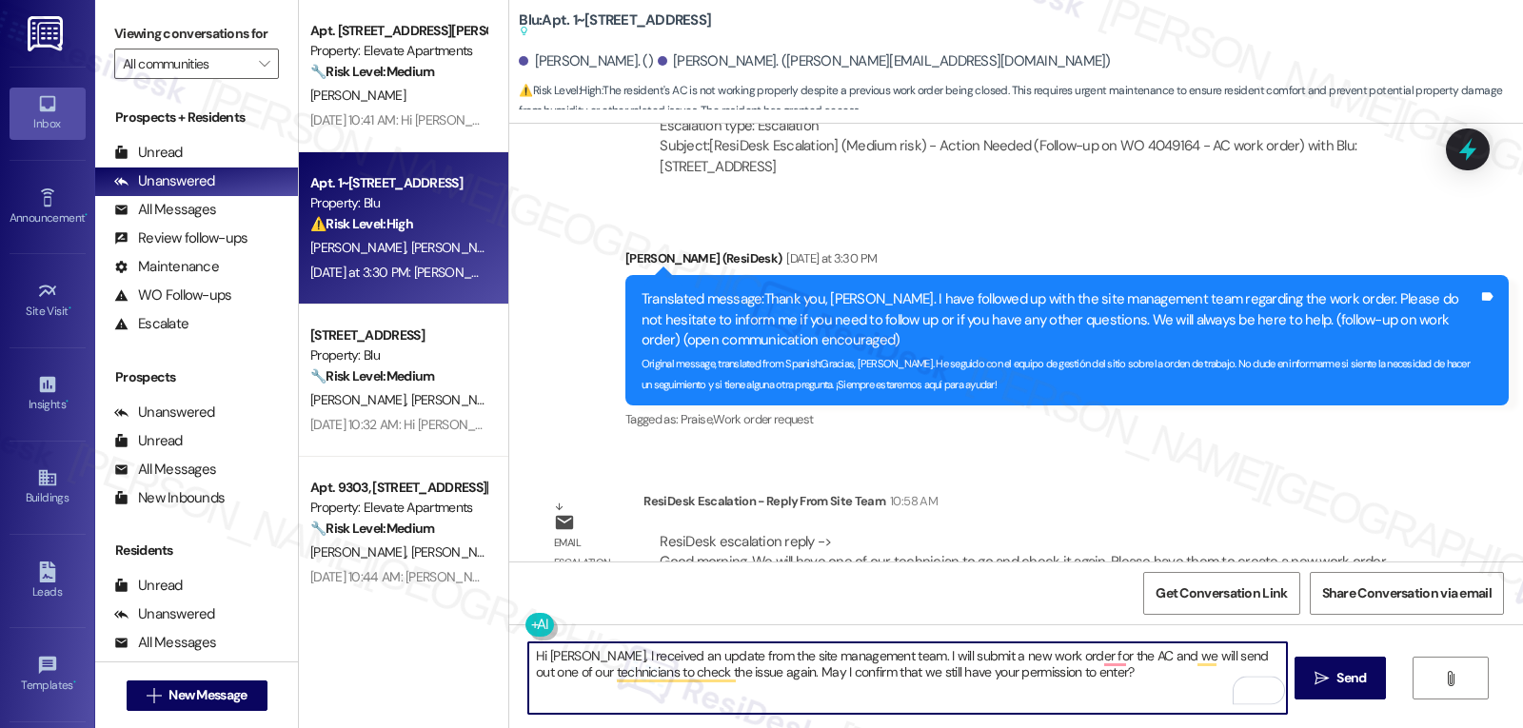
click at [1065, 686] on textarea "Hi [PERSON_NAME], I received an update from the site management team. I will su…" at bounding box center [907, 677] width 758 height 71
click at [528, 632] on button at bounding box center [598, 625] width 146 height 24
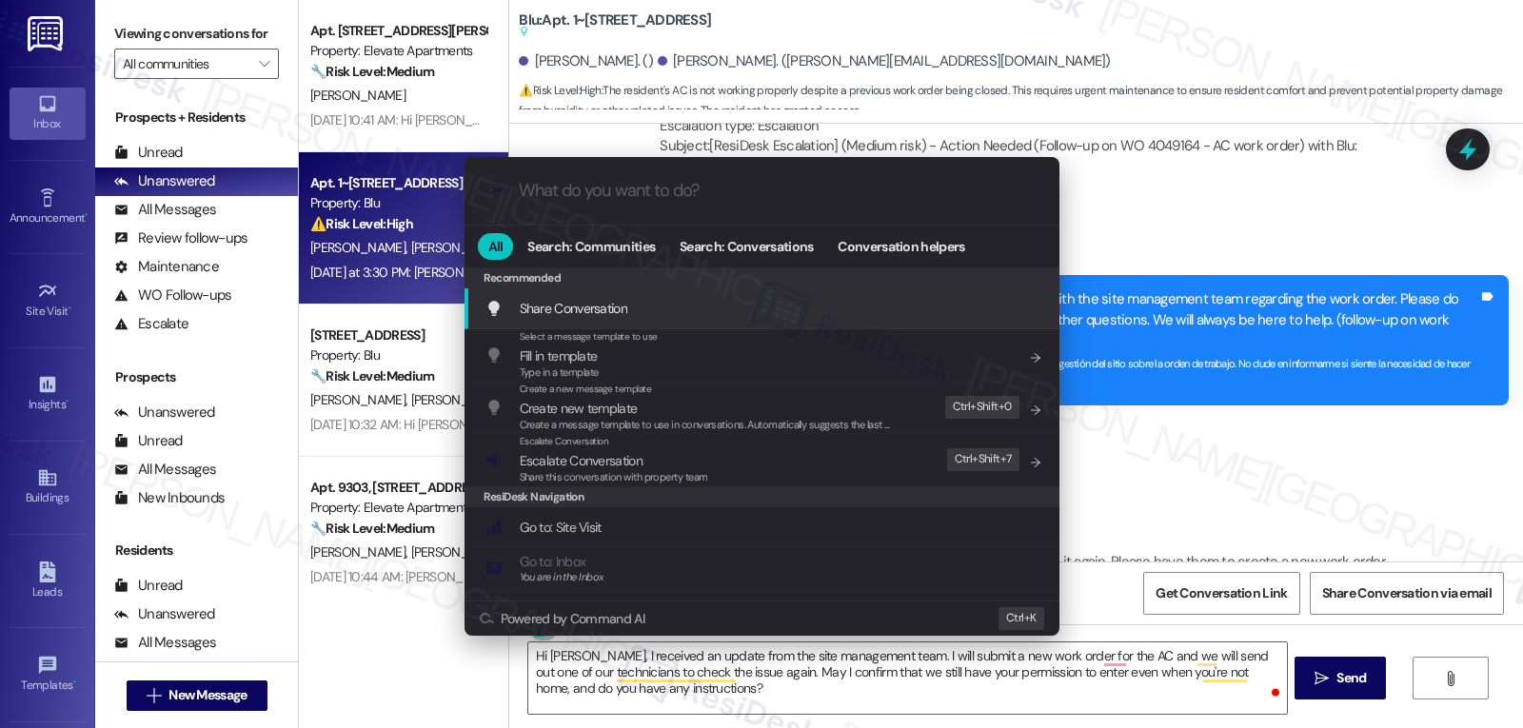
click at [760, 697] on div ".cls-1{fill:#0a055f;}.cls-2{fill:#0cc4c4;} resideskLogoBlueOrange All Search: C…" at bounding box center [761, 364] width 1523 height 728
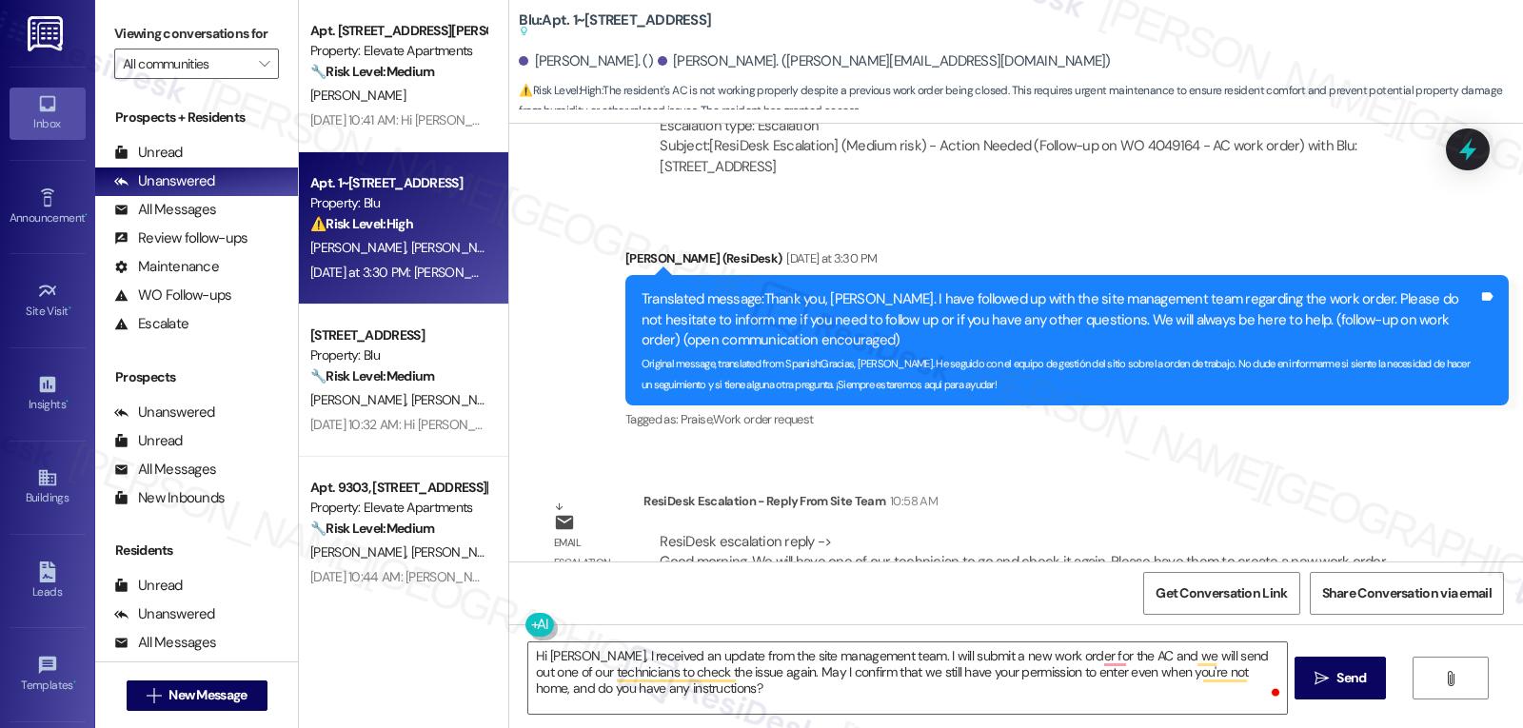
click at [760, 697] on textarea "Hi [PERSON_NAME], I received an update from the site management team. I will su…" at bounding box center [907, 677] width 758 height 71
click at [525, 626] on button at bounding box center [598, 625] width 146 height 24
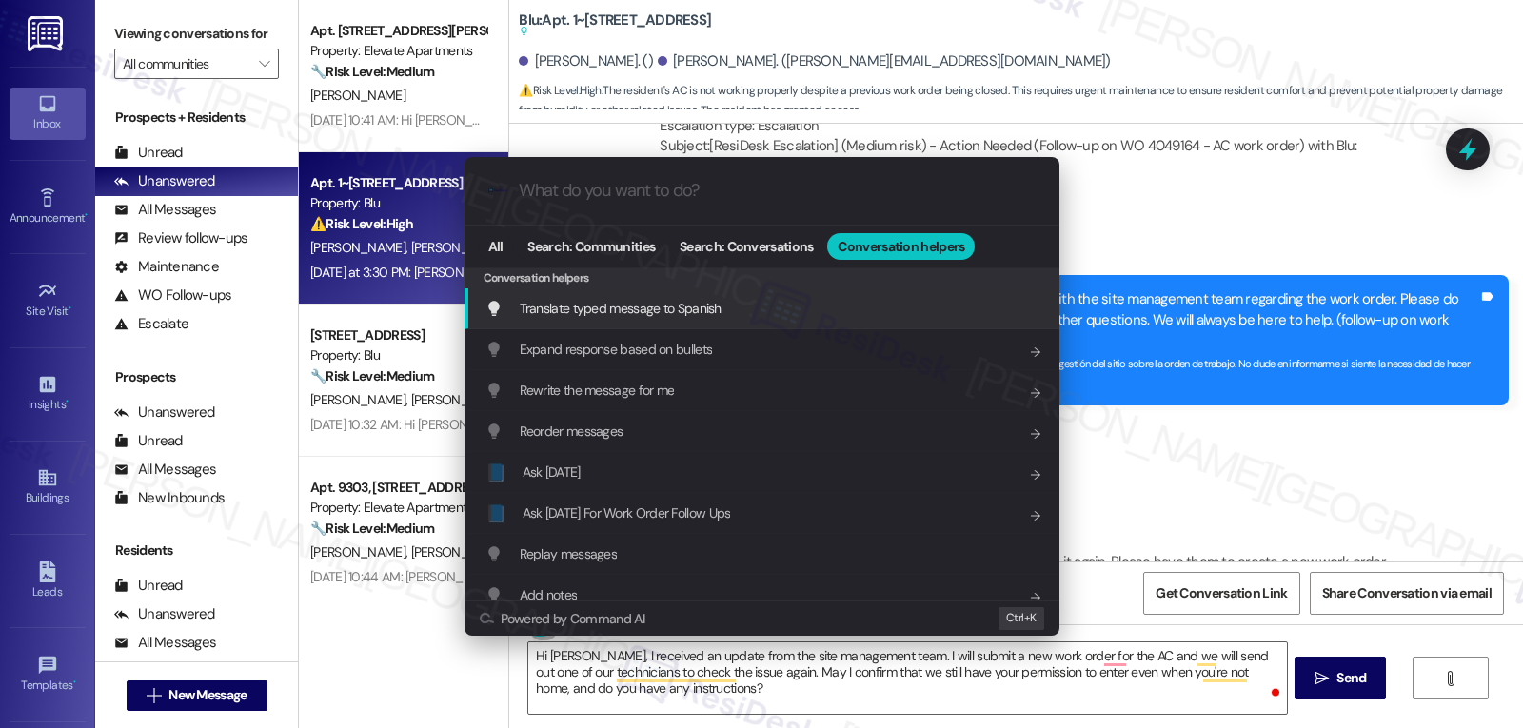
click at [755, 315] on div "Translate typed message to Spanish Add shortcut" at bounding box center [763, 308] width 557 height 21
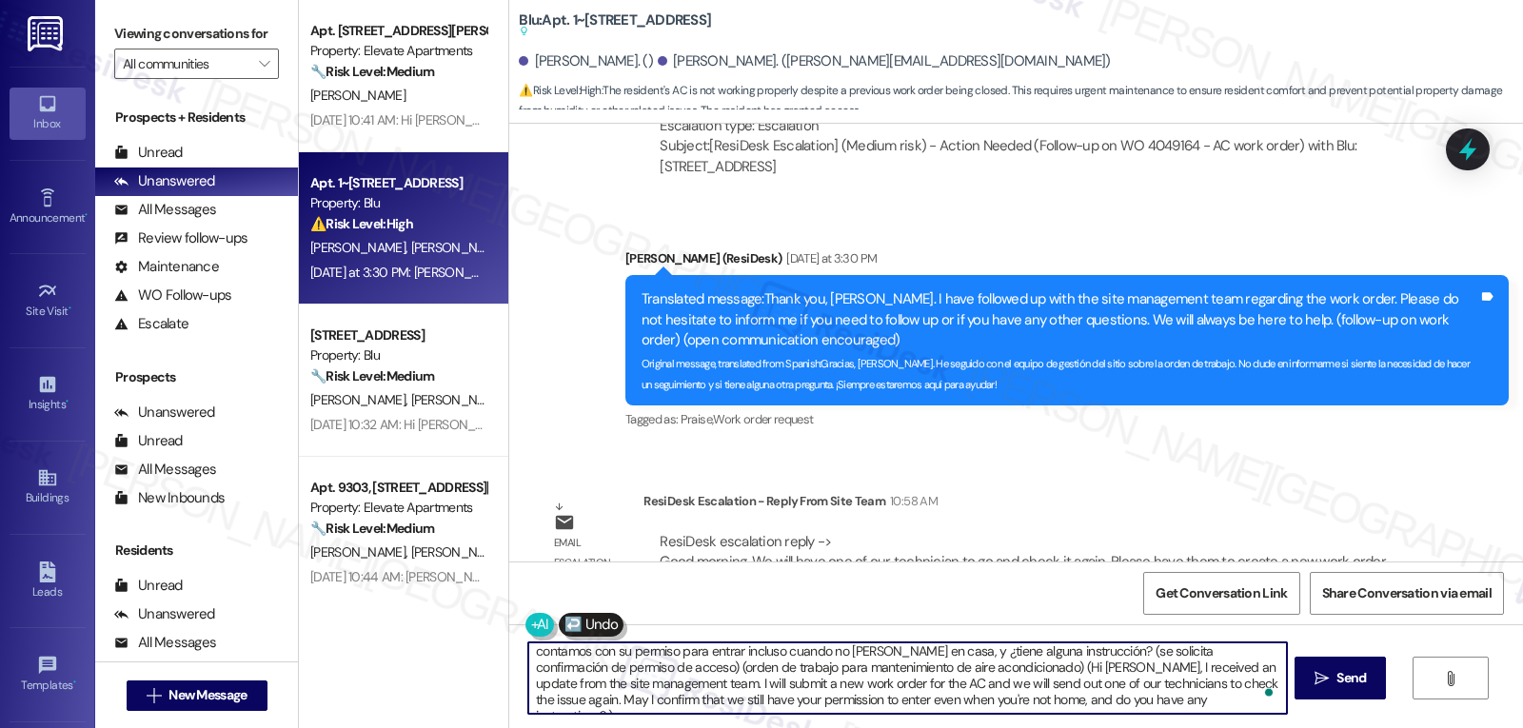
scroll to position [37, 0]
drag, startPoint x: 987, startPoint y: 654, endPoint x: 1351, endPoint y: 773, distance: 382.5
click at [1351, 727] on html "Inbox Go to Inbox Announcement • Send A Text Announcement Site Visit • Go to Si…" at bounding box center [761, 364] width 1523 height 728
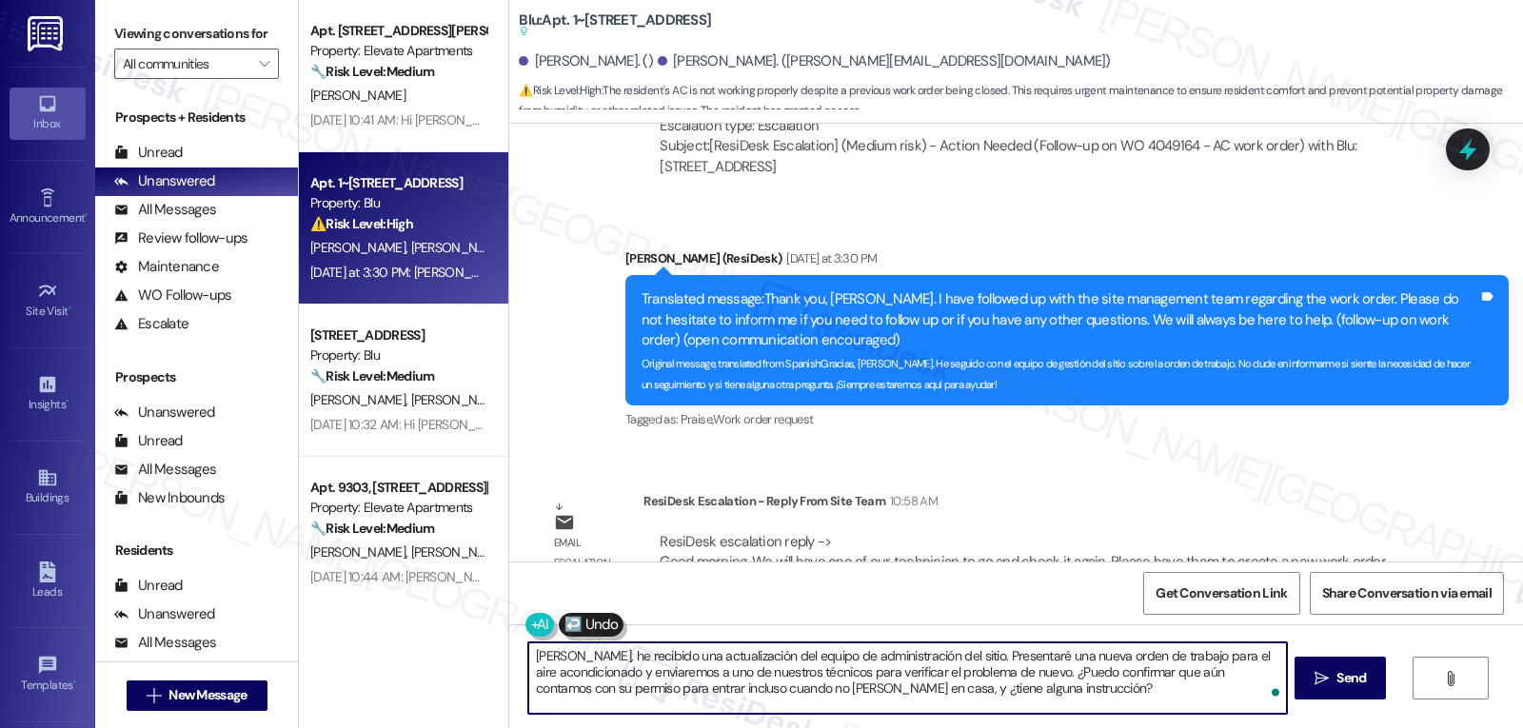
scroll to position [0, 0]
type textarea "[PERSON_NAME], he recibido una actualización del equipo de administración del s…"
click at [1367, 676] on span "Send" at bounding box center [1350, 678] width 37 height 20
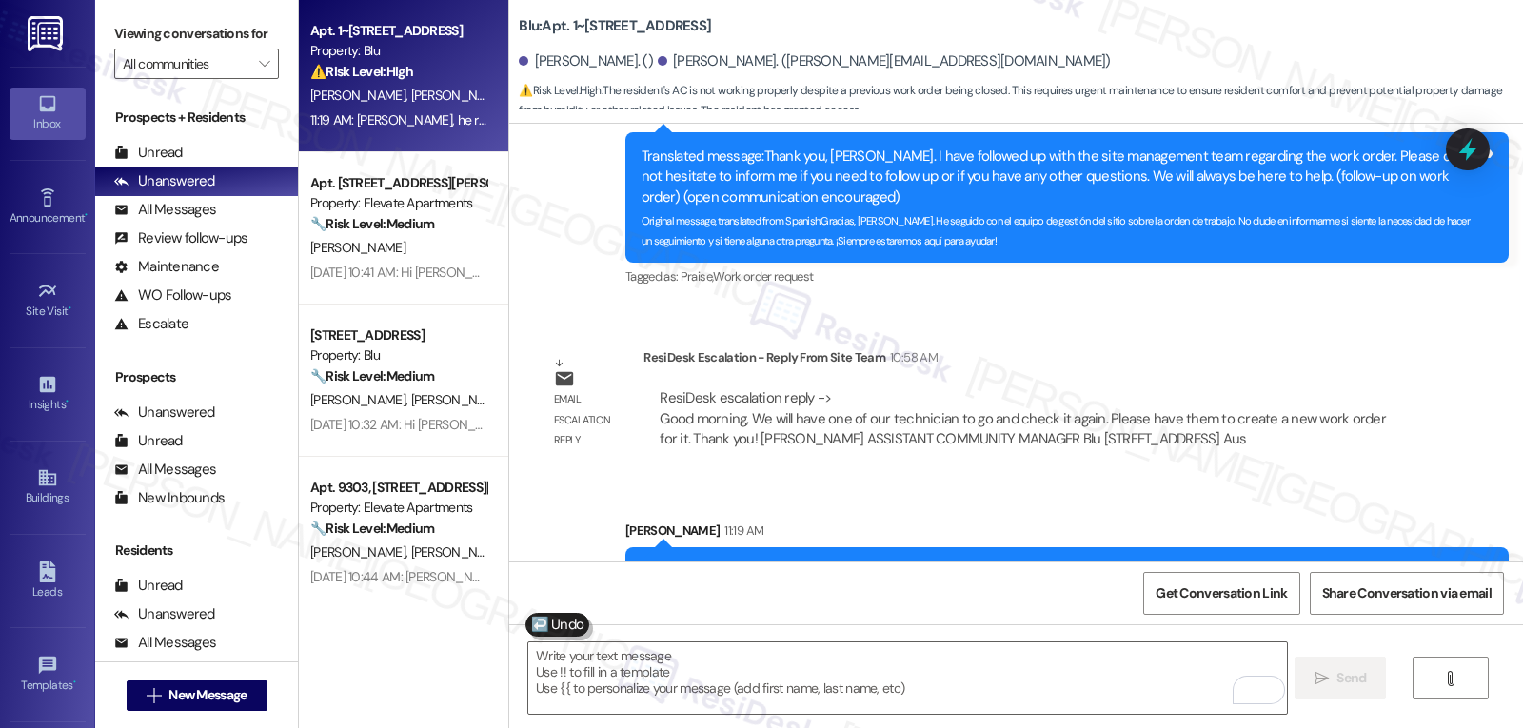
scroll to position [6211, 0]
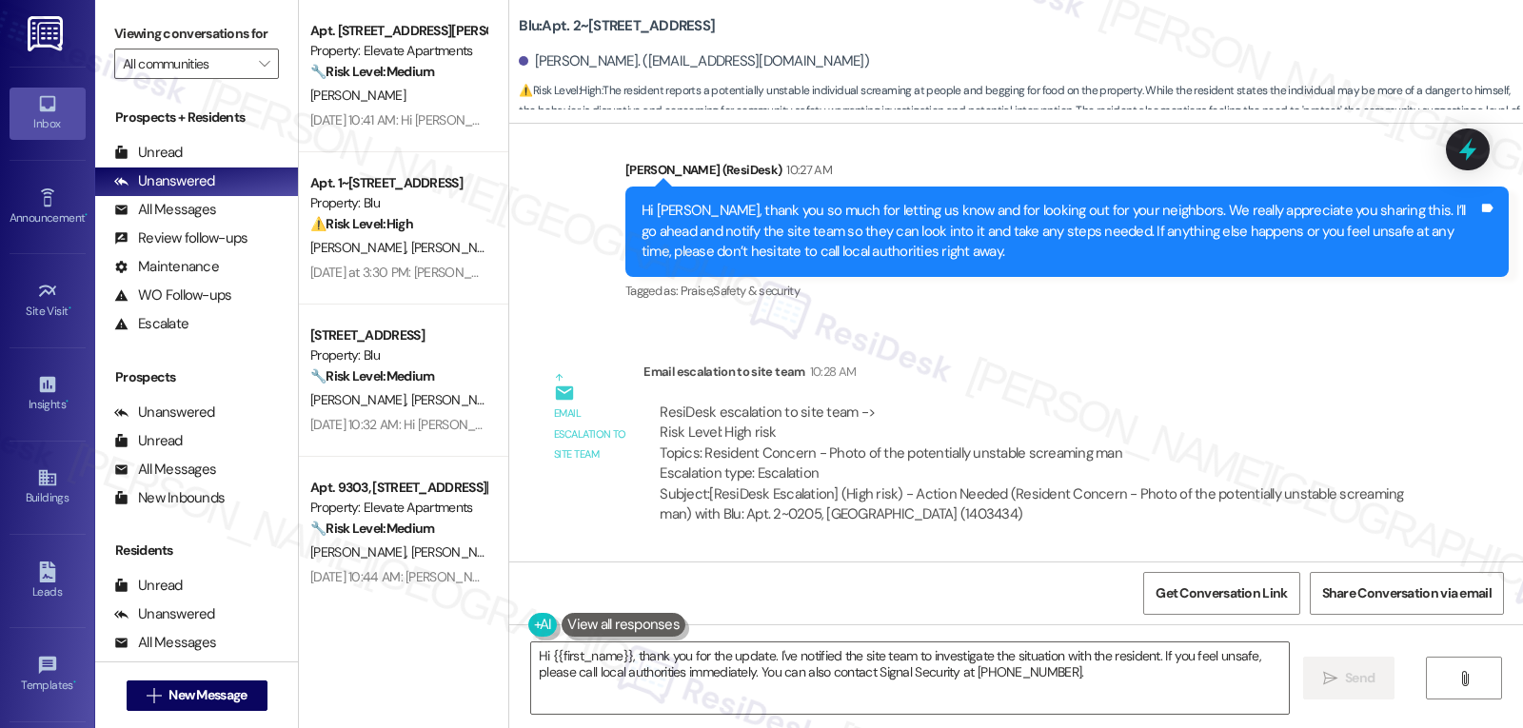
scroll to position [24236, 0]
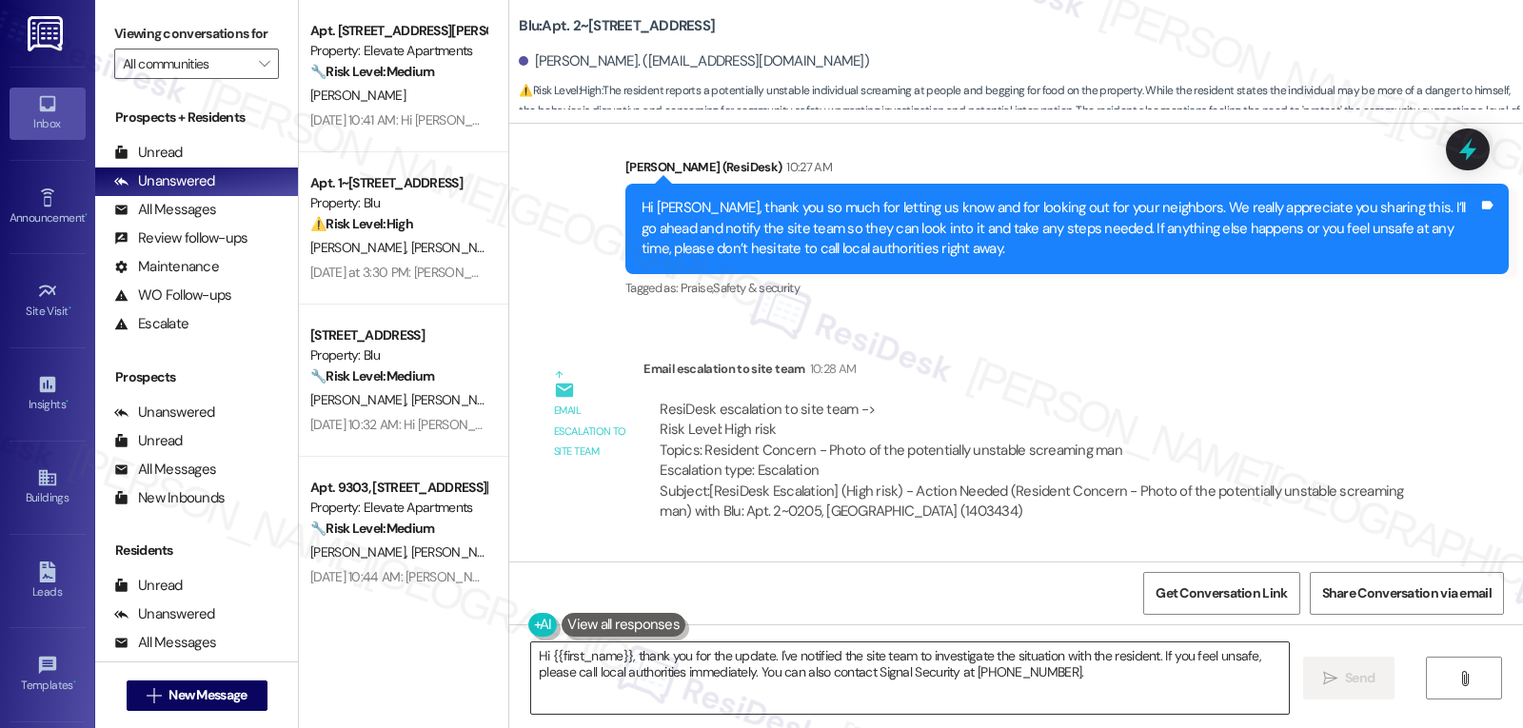
click at [651, 671] on textarea "Hi {{first_name}}, thank you for the update. I've notified the site team to inv…" at bounding box center [910, 677] width 758 height 71
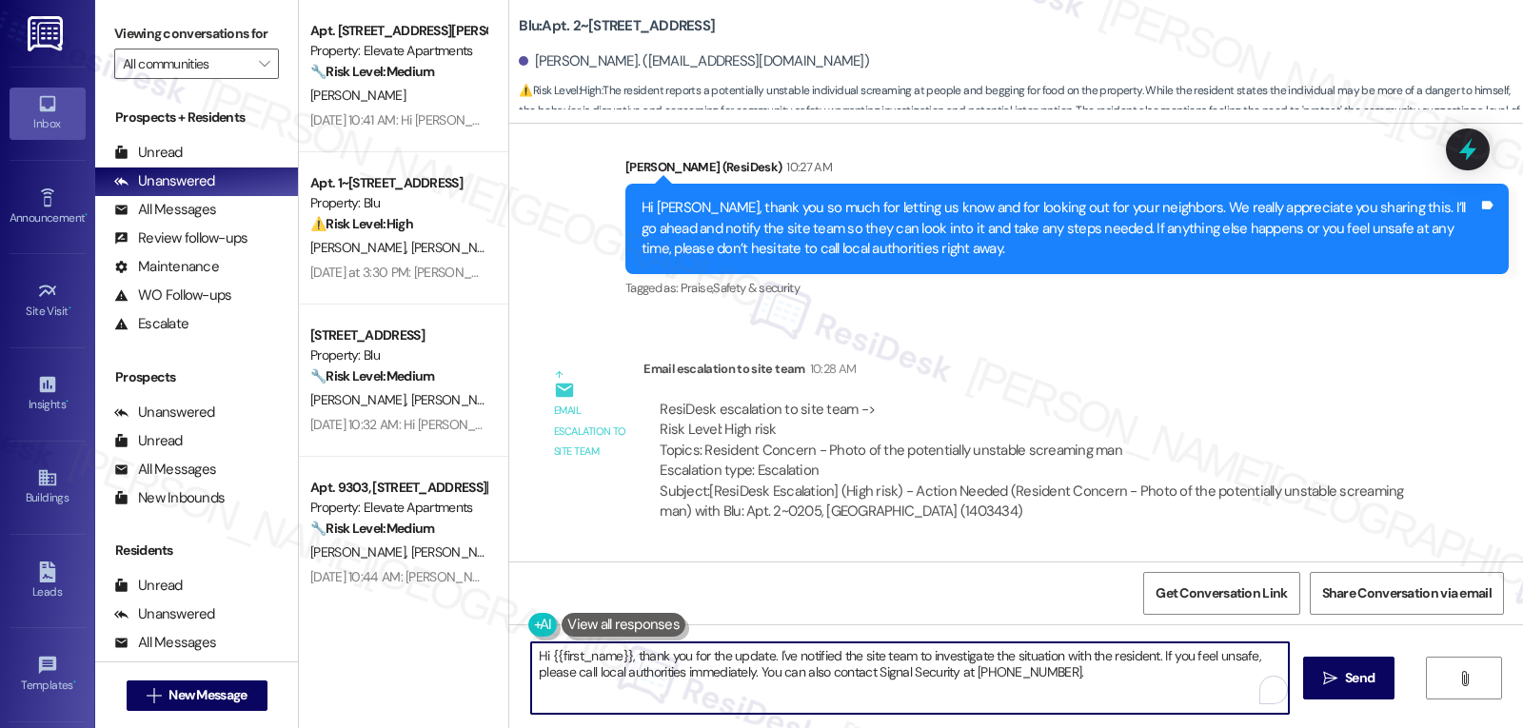
drag, startPoint x: 628, startPoint y: 659, endPoint x: 1493, endPoint y: 773, distance: 872.7
click at [1493, 727] on html "Inbox Go to Inbox Announcement • Send A Text Announcement Site Visit • Go to Si…" at bounding box center [761, 364] width 1523 height 728
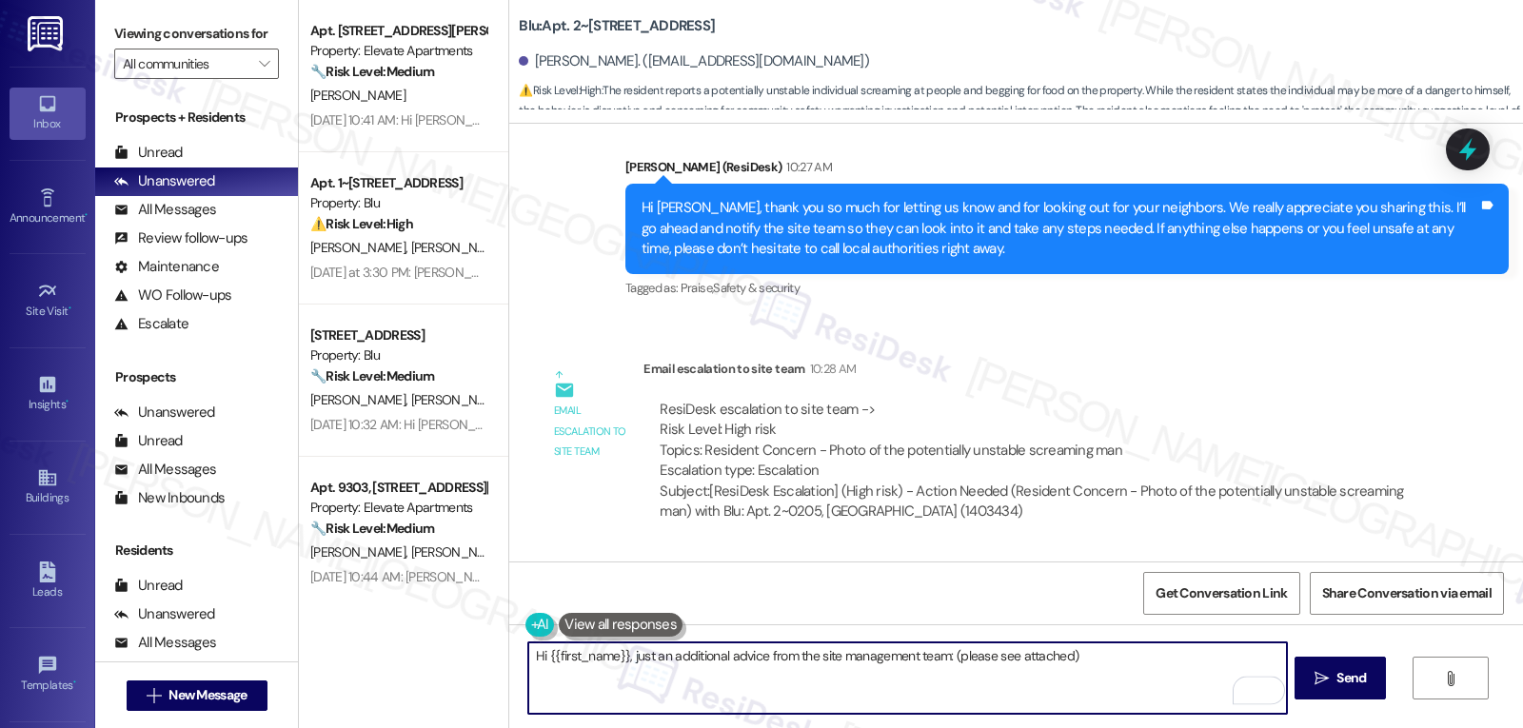
click at [941, 657] on textarea "Hi {{first_name}}, just an additional advice from the site management team: (pl…" at bounding box center [907, 677] width 758 height 71
click at [937, 654] on textarea "Hi {{first_name}}, just an additional advice from the site management team: (pl…" at bounding box center [907, 677] width 758 height 71
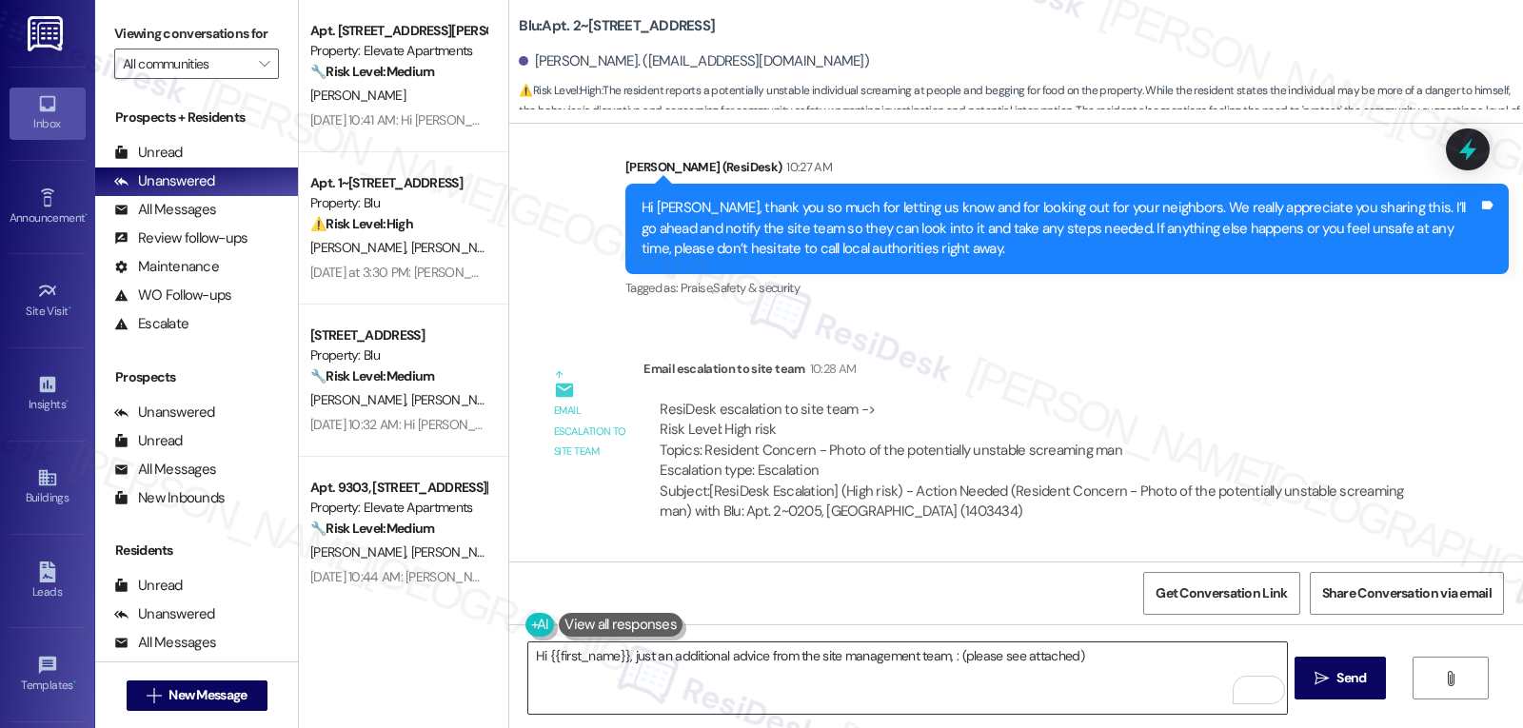
drag, startPoint x: 940, startPoint y: 659, endPoint x: 957, endPoint y: 666, distance: 17.9
click at [940, 659] on textarea "Hi {{first_name}}, just an additional advice from the site management team, : (…" at bounding box center [907, 677] width 758 height 71
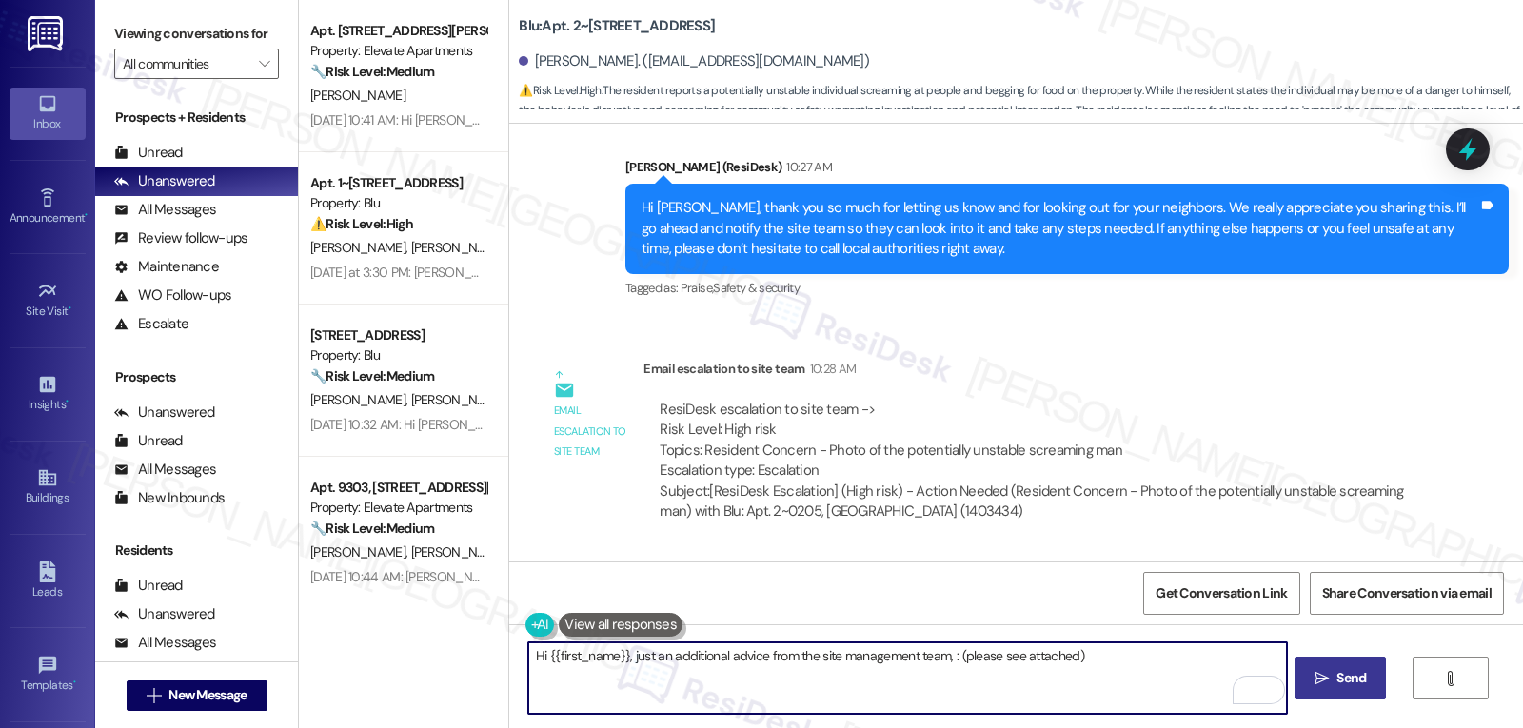
paste textarea "If they call the after-hours number, security can be sent out to escort the ind…"
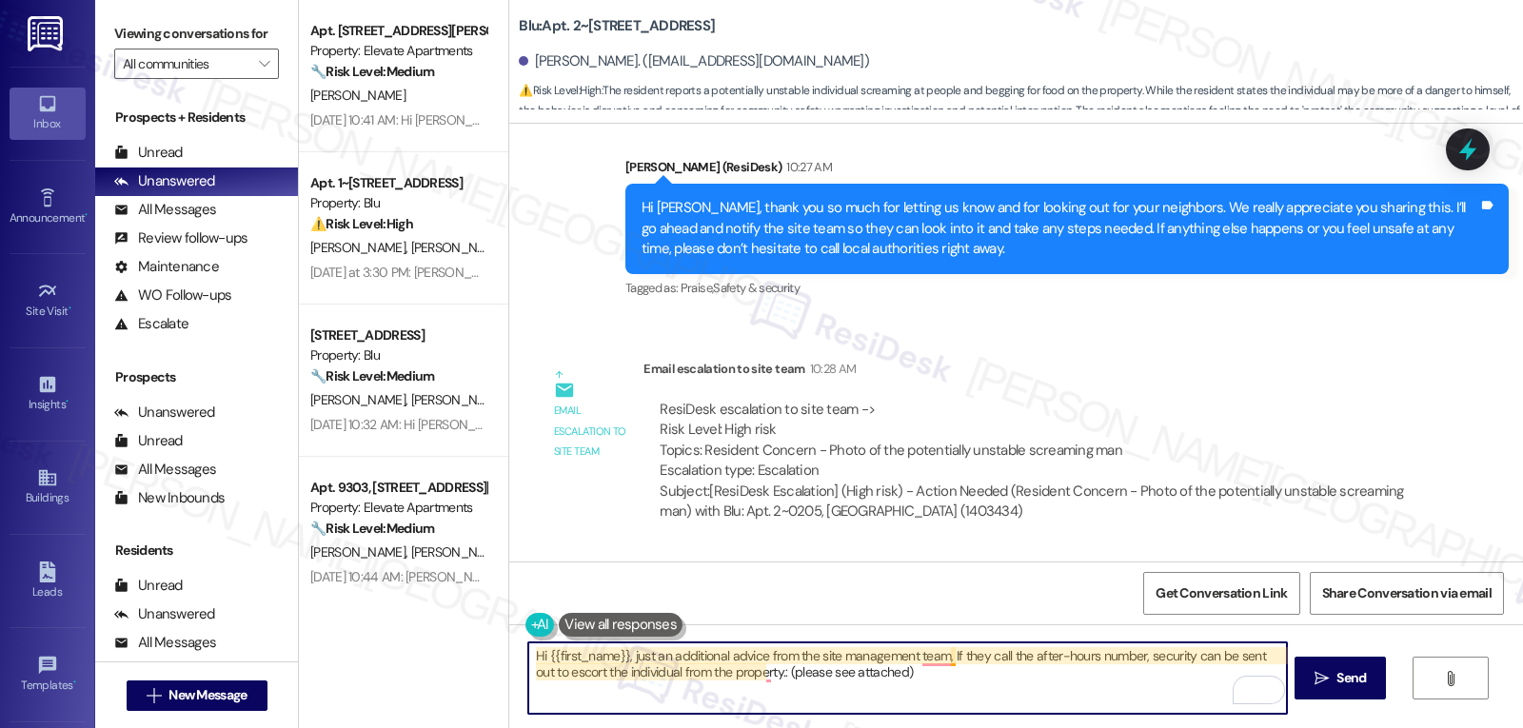
click at [940, 654] on textarea "Hi {{first_name}}, just an additional advice from the site management team, If …" at bounding box center [907, 677] width 758 height 71
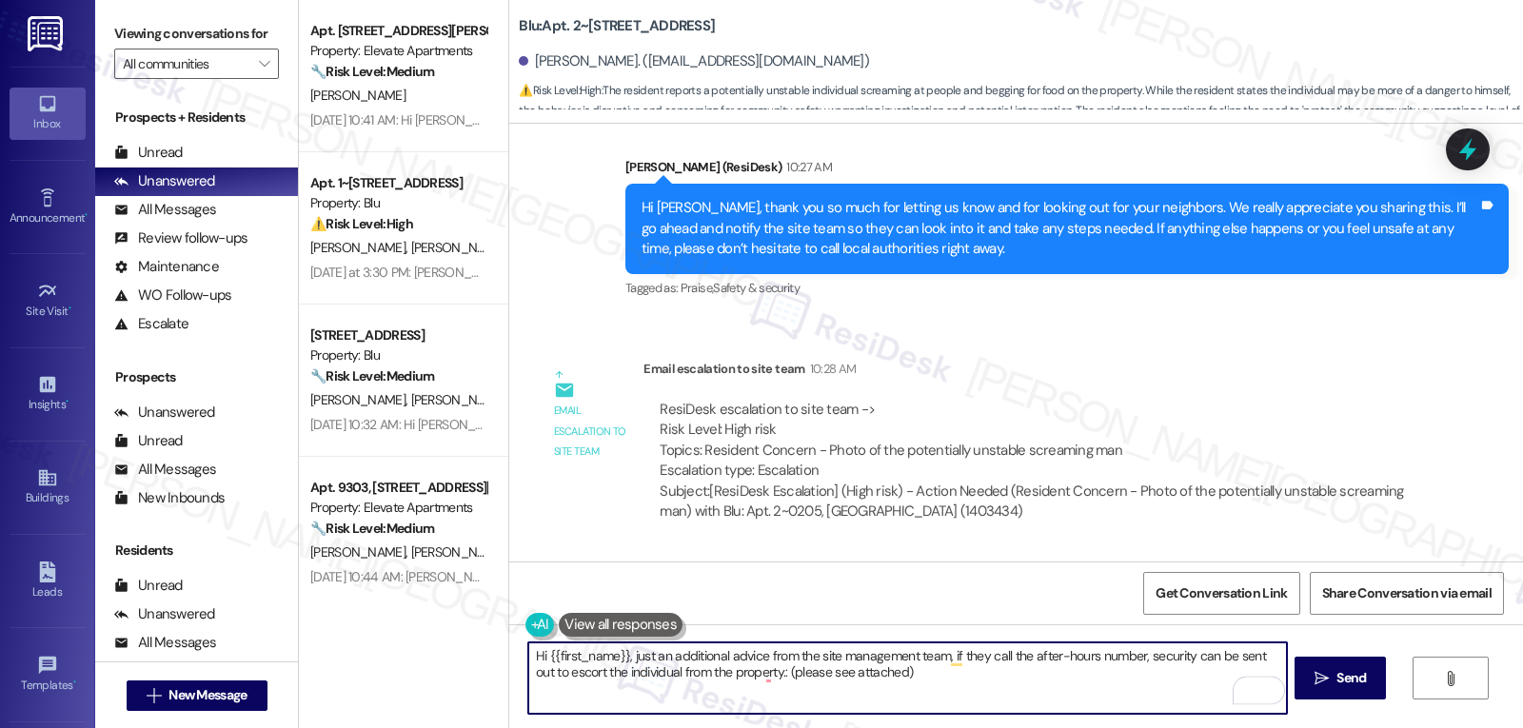
click at [1007, 682] on textarea "Hi {{first_name}}, just an additional advice from the site management team, if …" at bounding box center [907, 677] width 758 height 71
click at [752, 679] on textarea "Hi {{first_name}}, just an additional advice from the site management team, if …" at bounding box center [907, 677] width 758 height 71
click at [894, 684] on textarea "Hi {{first_name}}, just an additional advice from the site management team, if …" at bounding box center [907, 677] width 758 height 71
click at [1363, 685] on span "Send" at bounding box center [1351, 678] width 30 height 20
click at [912, 687] on textarea "Hi {{first_name}}, just an additional advice from the site management team, if …" at bounding box center [907, 677] width 758 height 71
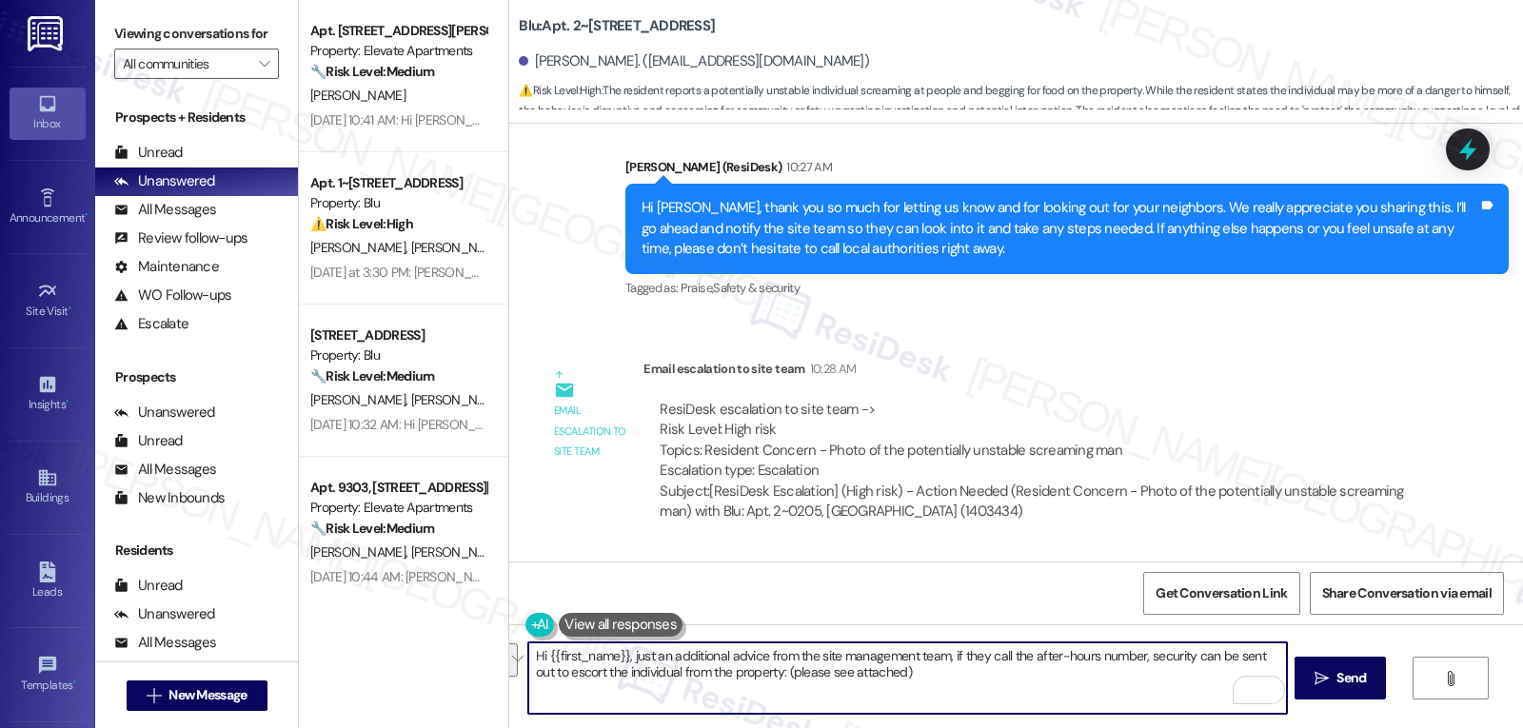
click at [1182, 659] on textarea "Hi {{first_name}}, just an additional advice from the site management team, if …" at bounding box center [907, 677] width 758 height 71
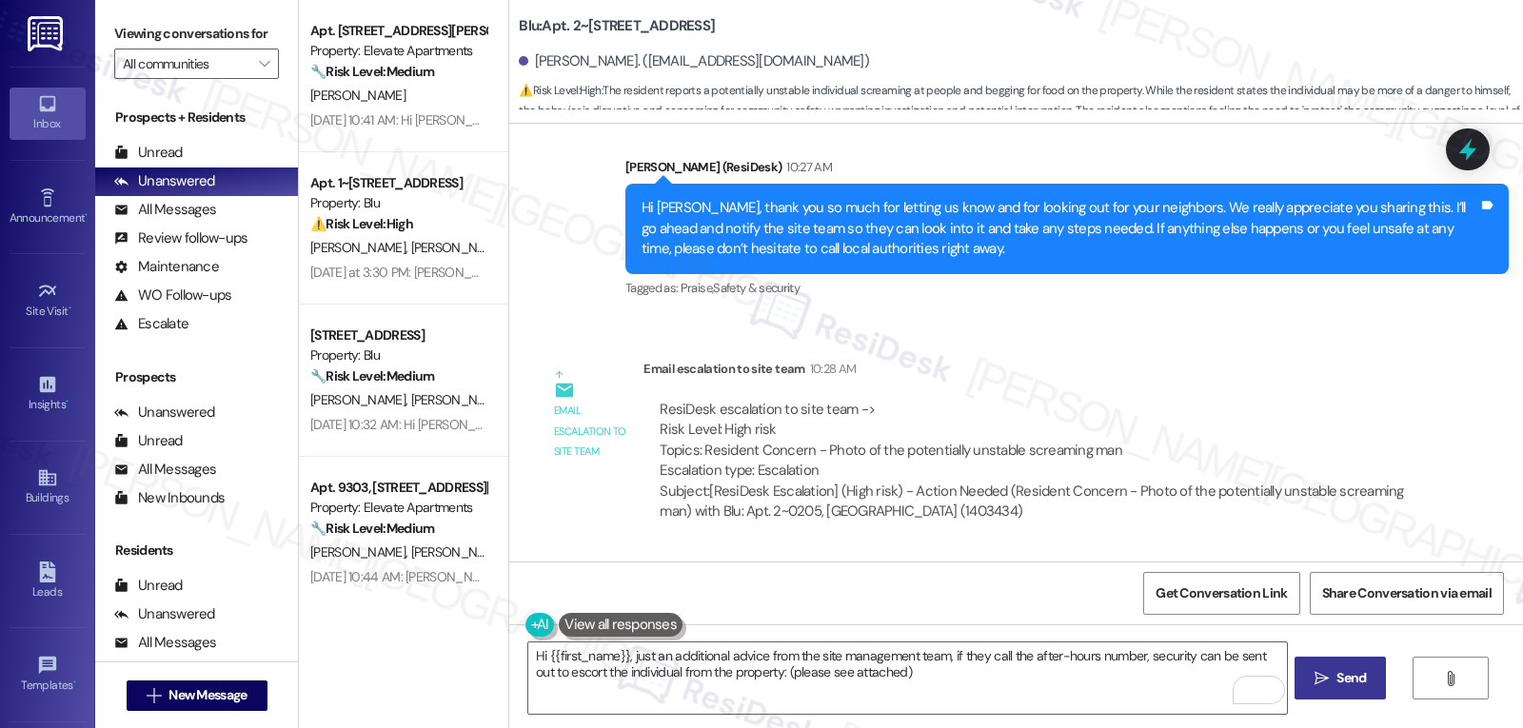
click at [1307, 680] on button " Send" at bounding box center [1340, 678] width 92 height 43
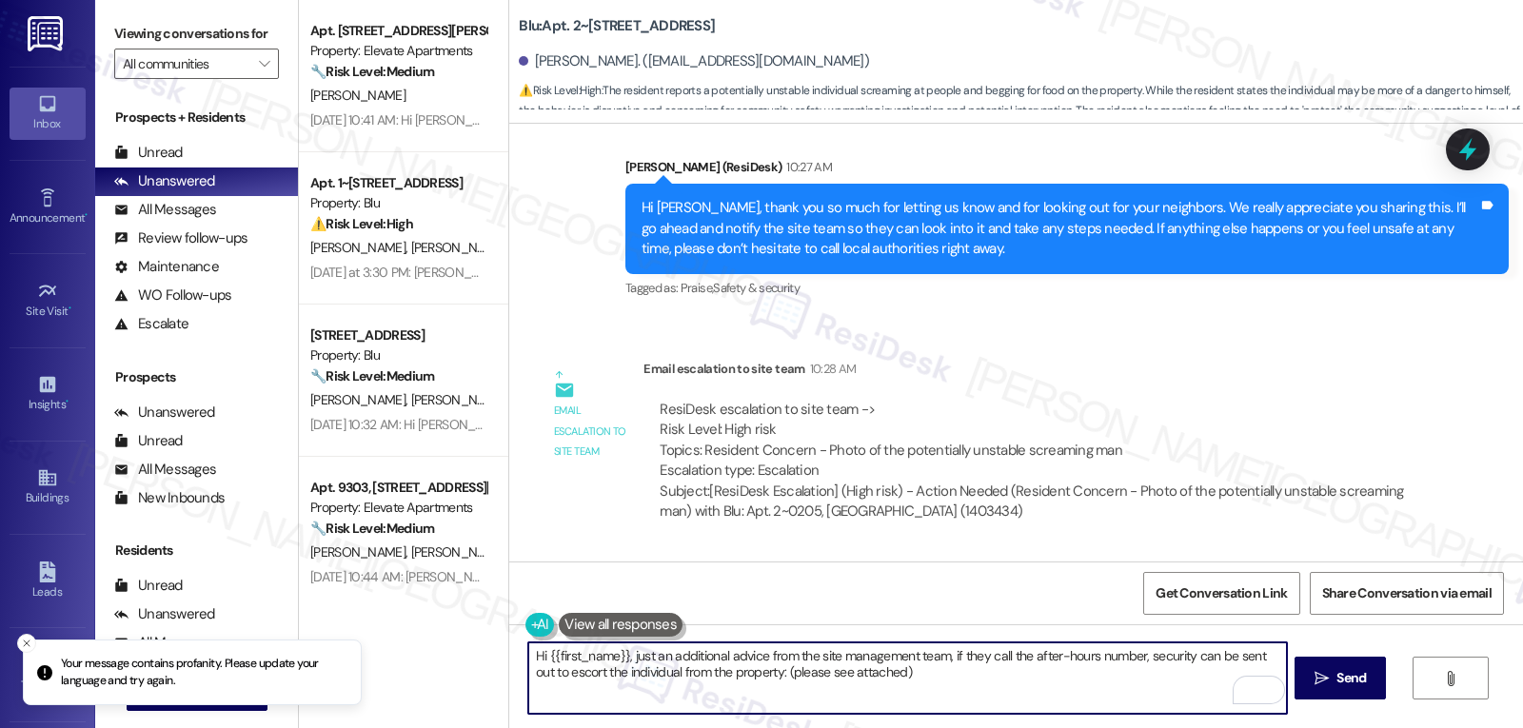
click at [1164, 655] on textarea "Hi {{first_name}}, just an additional advice from the site management team, if …" at bounding box center [907, 677] width 758 height 71
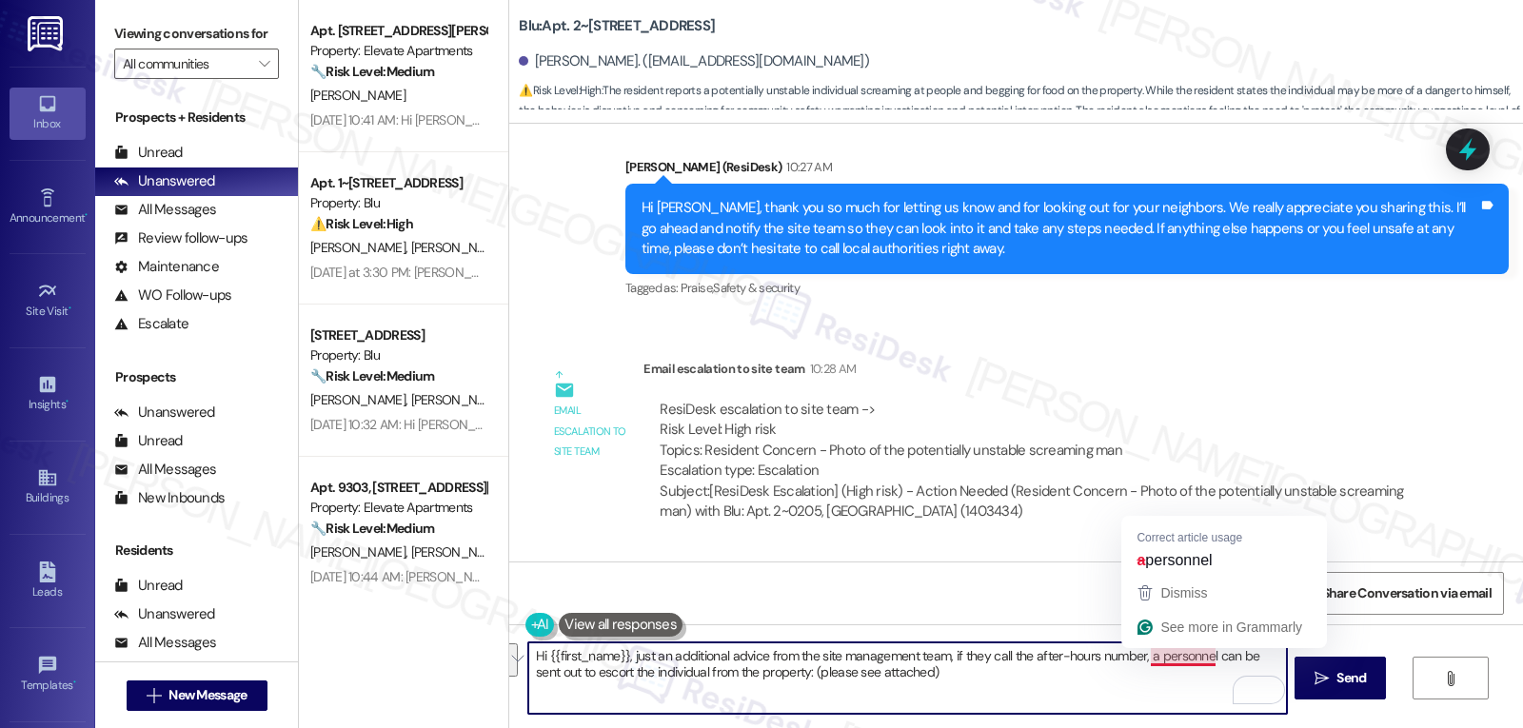
click at [1136, 694] on textarea "Hi {{first_name}}, just an additional advice from the site management team, if …" at bounding box center [907, 677] width 758 height 71
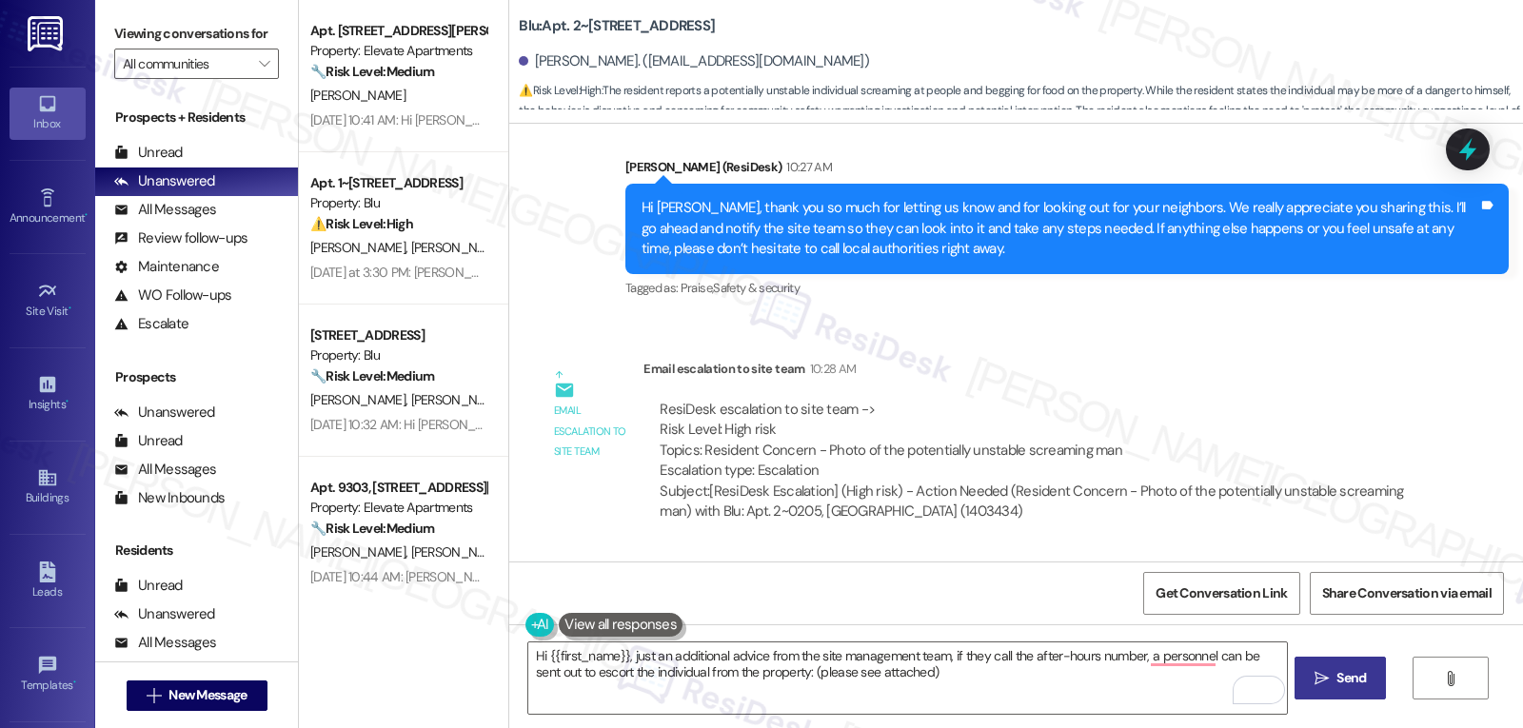
click at [1314, 681] on icon "" at bounding box center [1321, 678] width 14 height 15
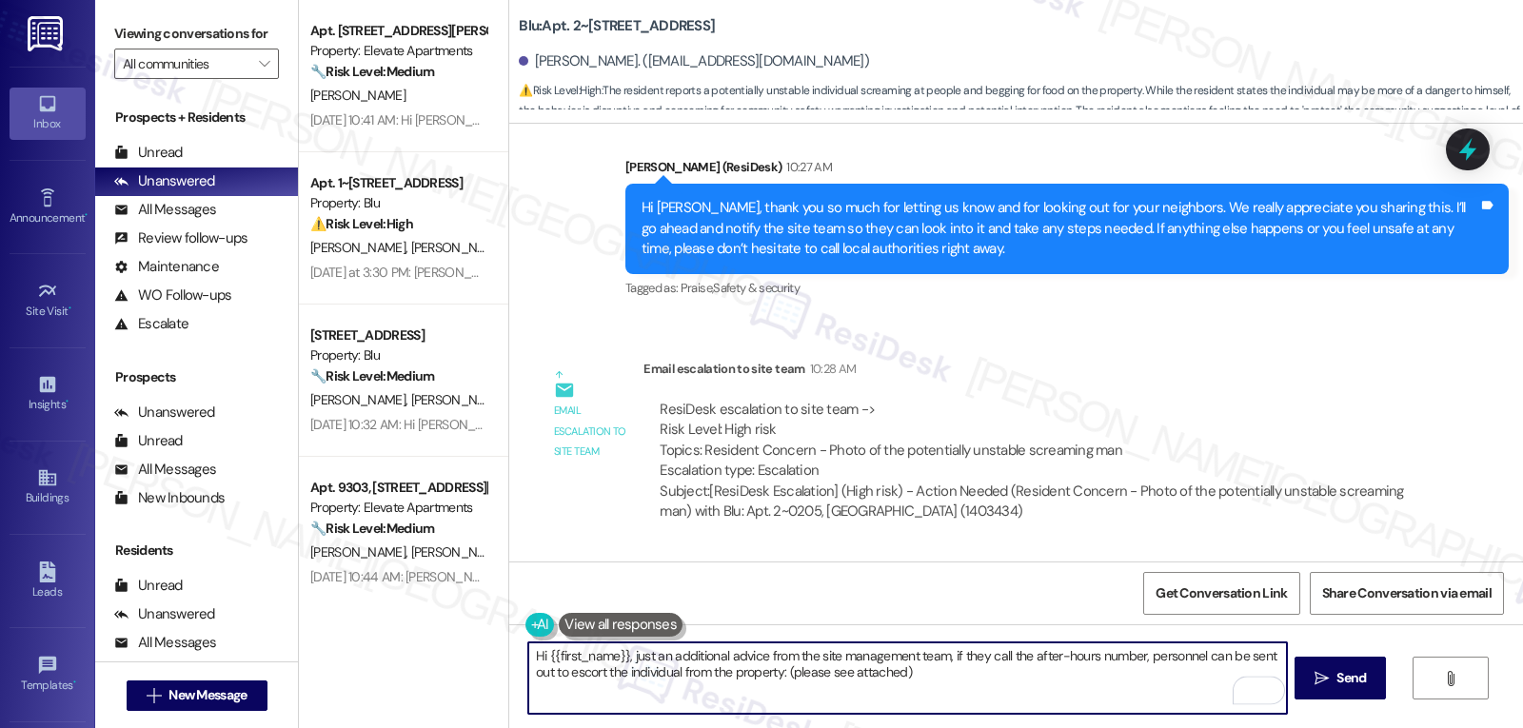
click at [1136, 697] on textarea "Hi {{first_name}}, just an additional advice from the site management team, if …" at bounding box center [907, 677] width 758 height 71
click at [1352, 664] on button " Send" at bounding box center [1340, 678] width 92 height 43
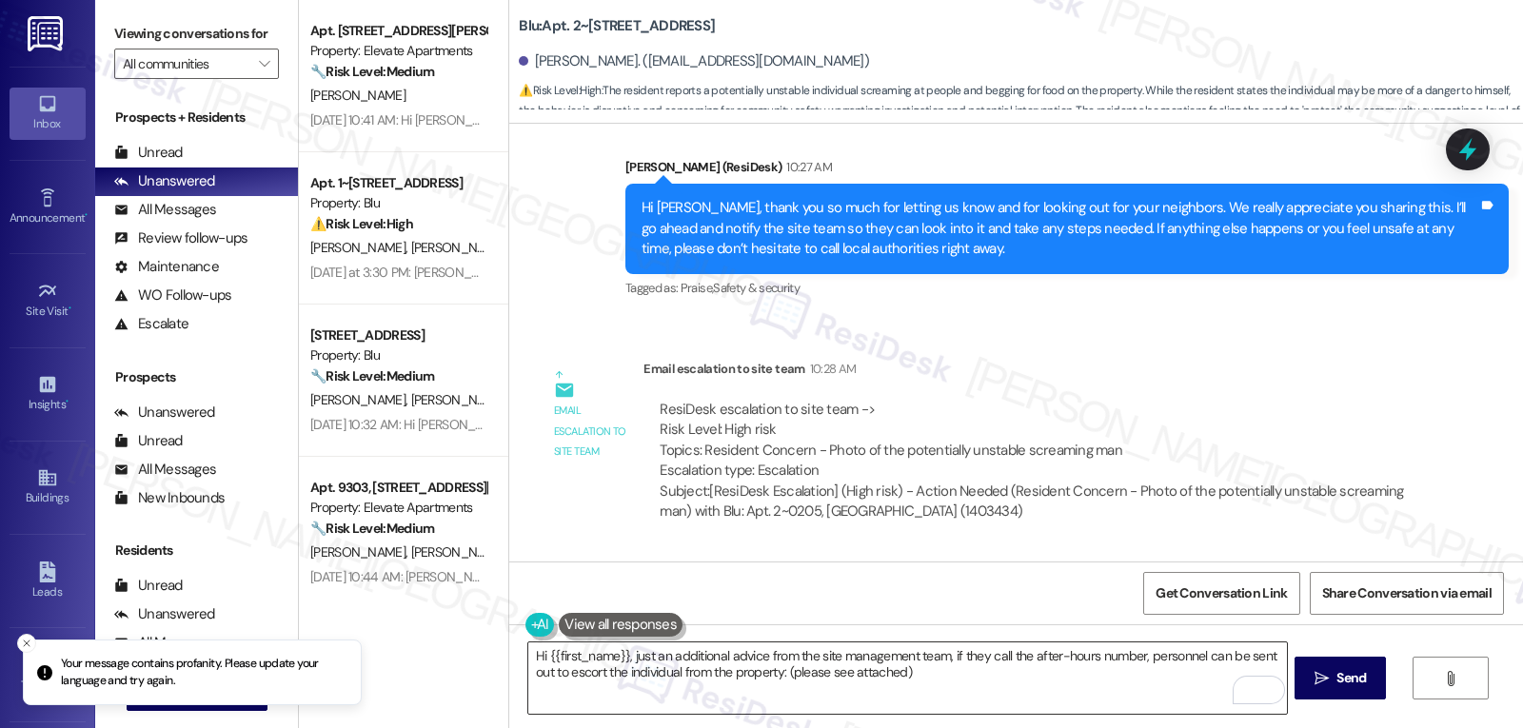
click at [948, 686] on textarea "Hi {{first_name}}, just an additional advice from the site management team, if …" at bounding box center [907, 677] width 758 height 71
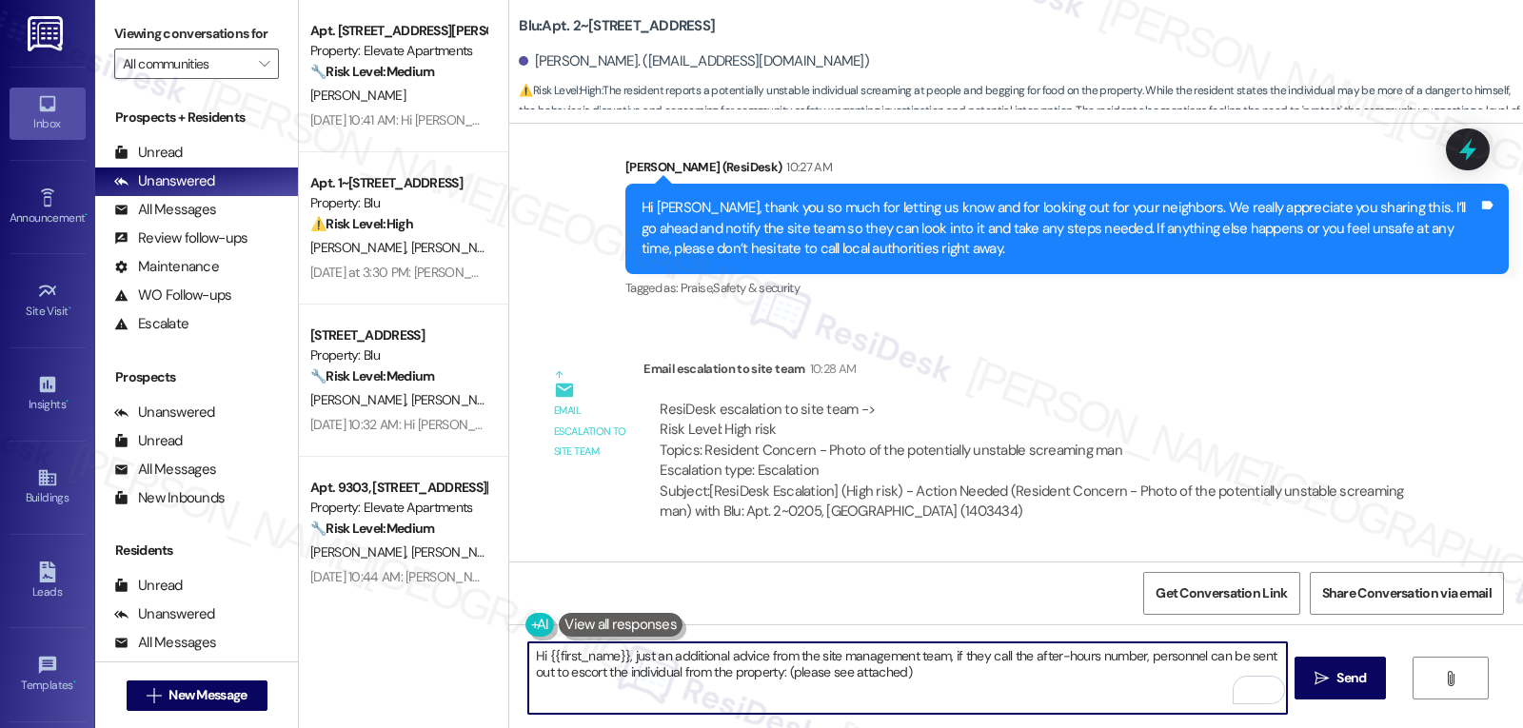
click at [643, 679] on textarea "Hi {{first_name}}, just an additional advice from the site management team, if …" at bounding box center [907, 677] width 758 height 71
click at [1152, 660] on textarea "Hi {{first_name}}, just an additional advice from the site management team, if …" at bounding box center [907, 677] width 758 height 71
type textarea "Hi {{first_name}}, just an additional advice from the site management team, if …"
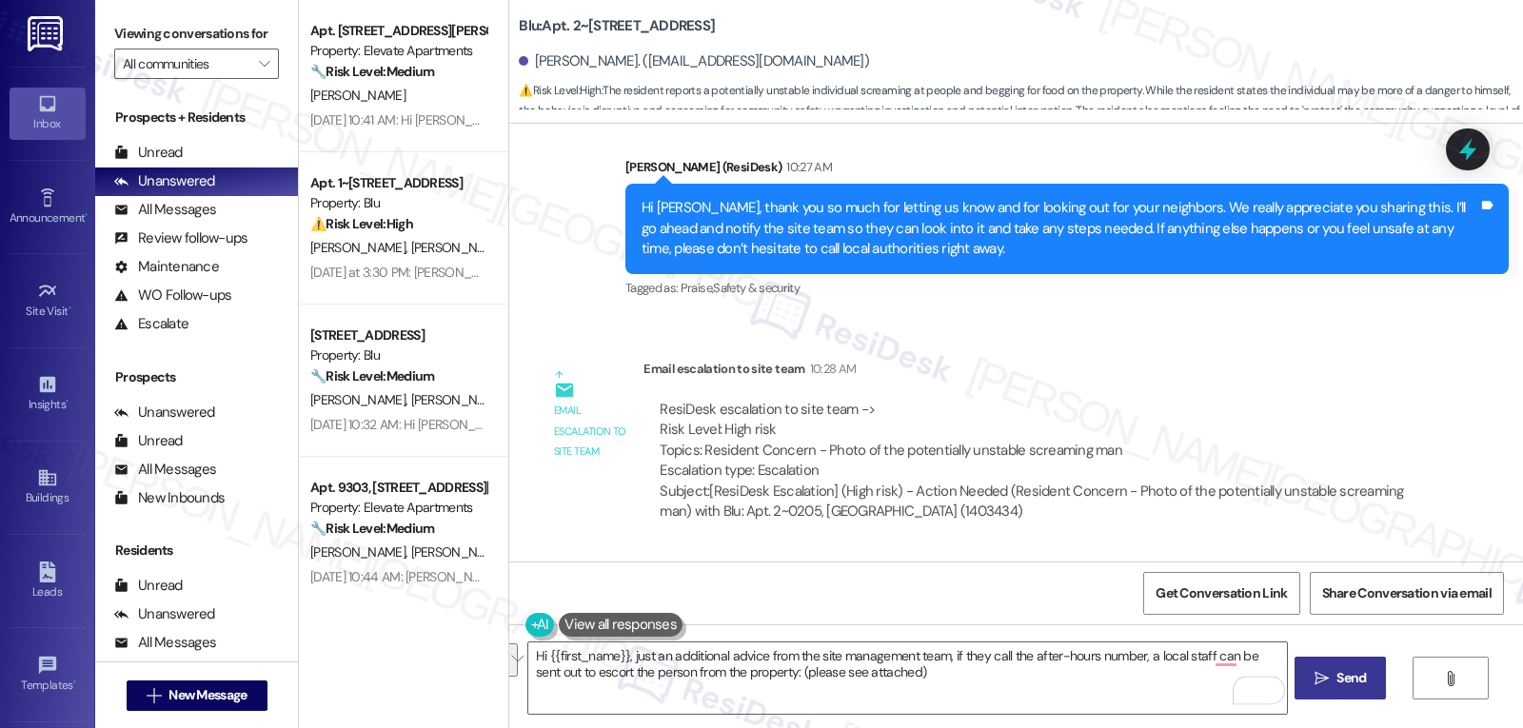
click at [1344, 686] on span "Send" at bounding box center [1351, 678] width 30 height 20
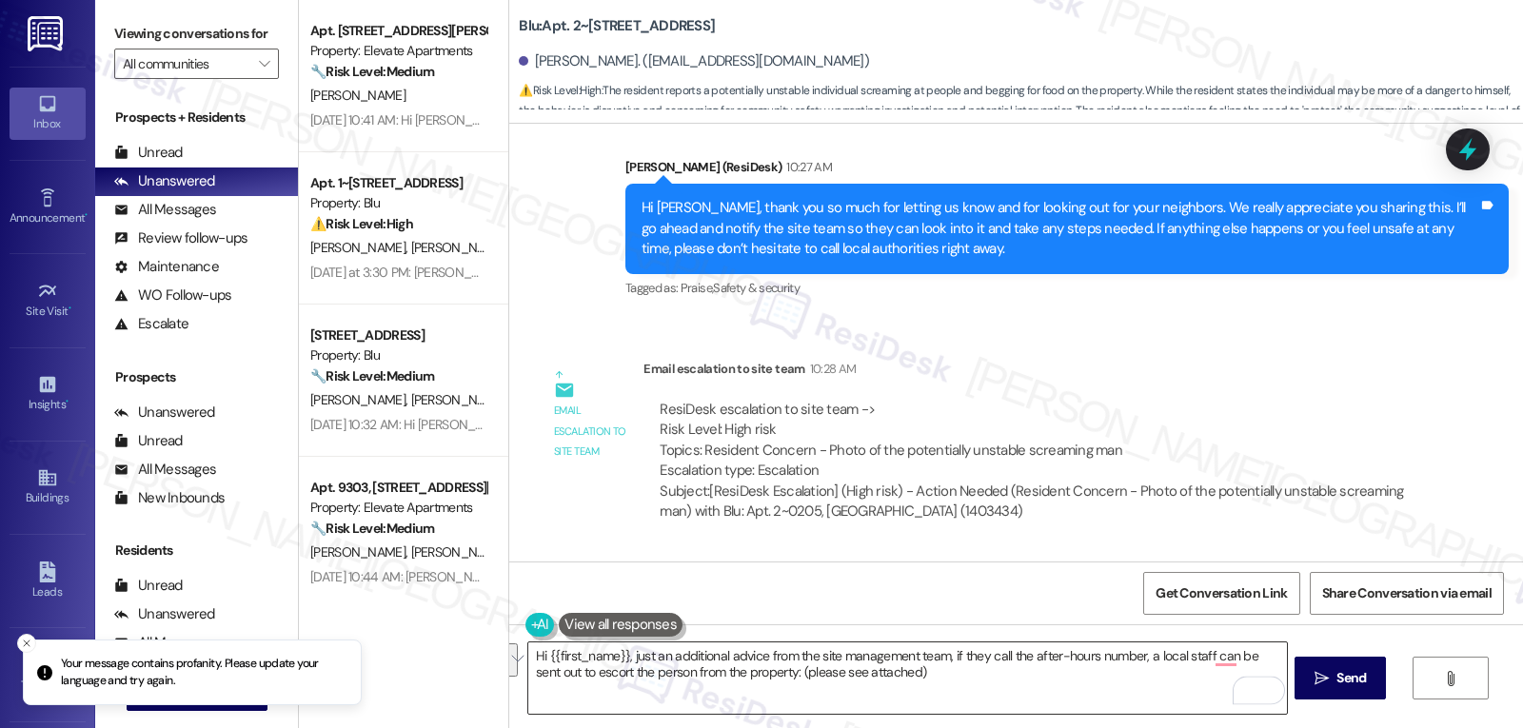
click at [743, 707] on textarea "Hi {{first_name}}, just an additional advice from the site management team, if …" at bounding box center [907, 677] width 758 height 71
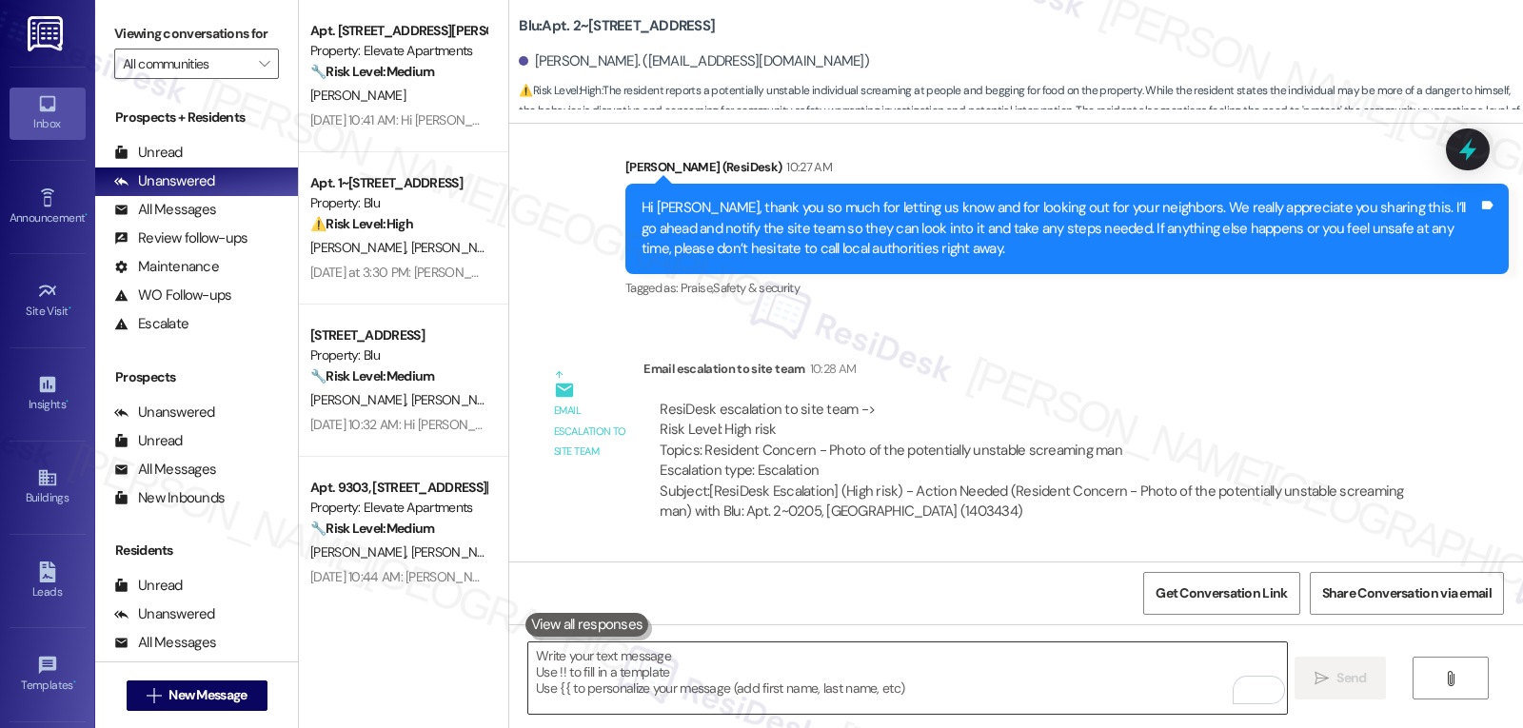
drag, startPoint x: 734, startPoint y: 665, endPoint x: 736, endPoint y: 675, distance: 9.7
click at [736, 677] on textarea "To enrich screen reader interactions, please activate Accessibility in Grammarl…" at bounding box center [907, 677] width 758 height 71
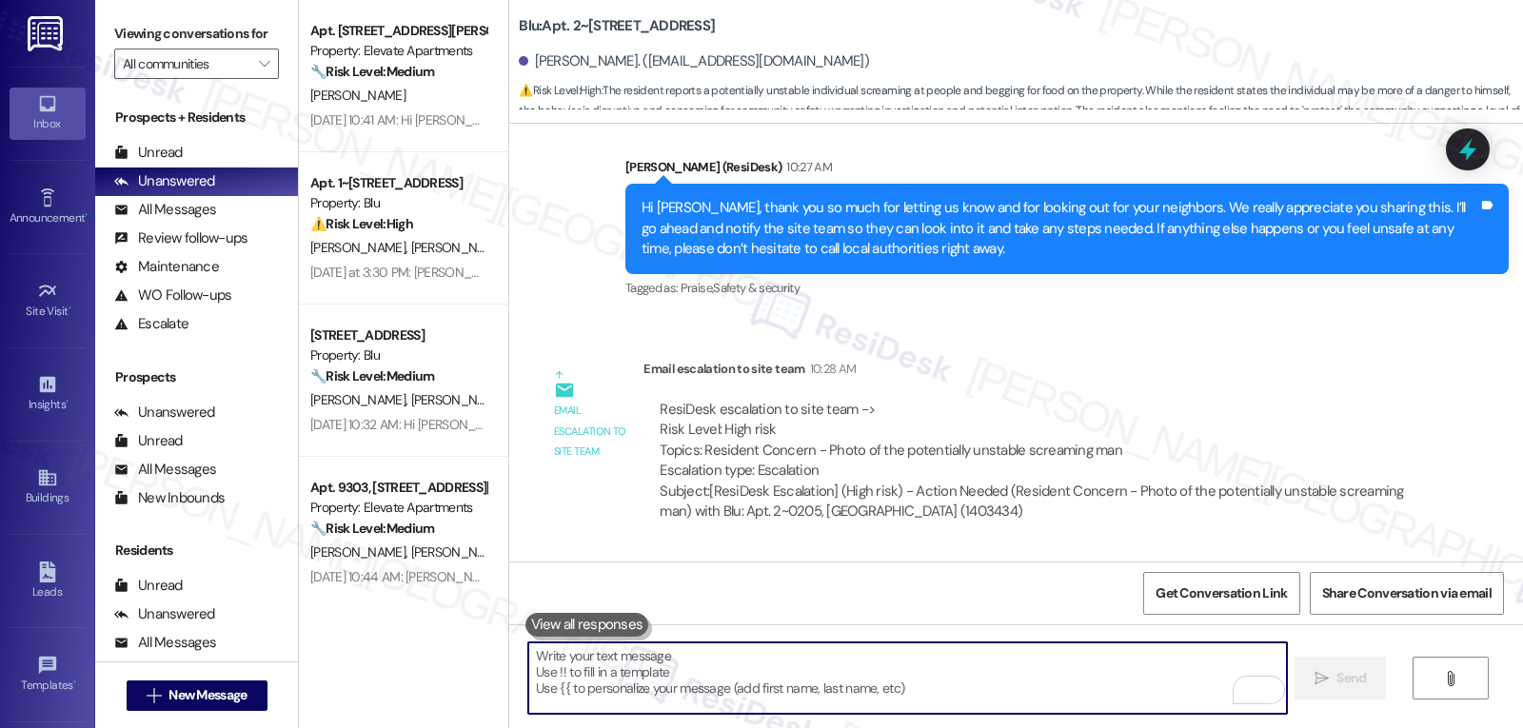
paste textarea "Hi {{first_name}}, I just wanted to share an additional note from the site mana…"
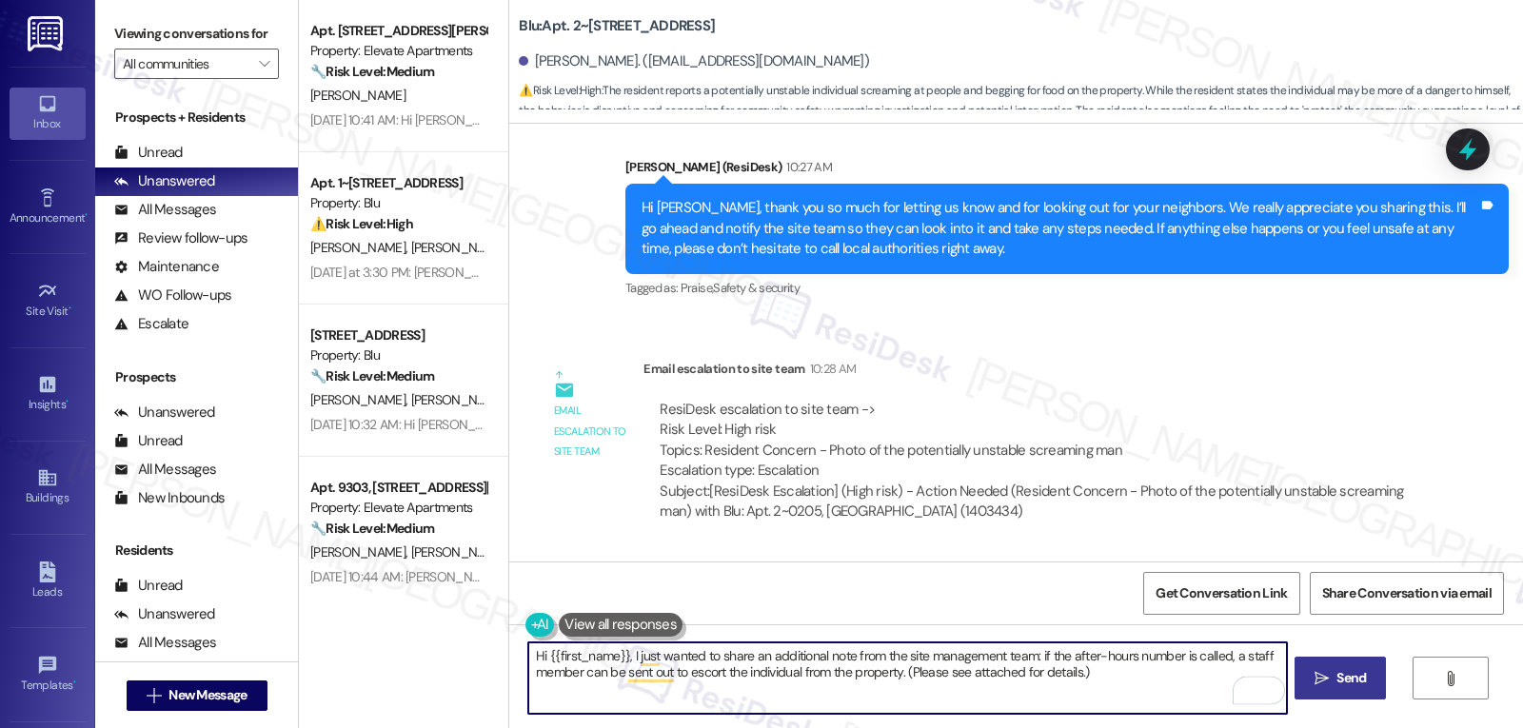
type textarea "Hi {{first_name}}, I just wanted to share an additional note from the site mana…"
click at [1303, 684] on button " Send" at bounding box center [1340, 678] width 92 height 43
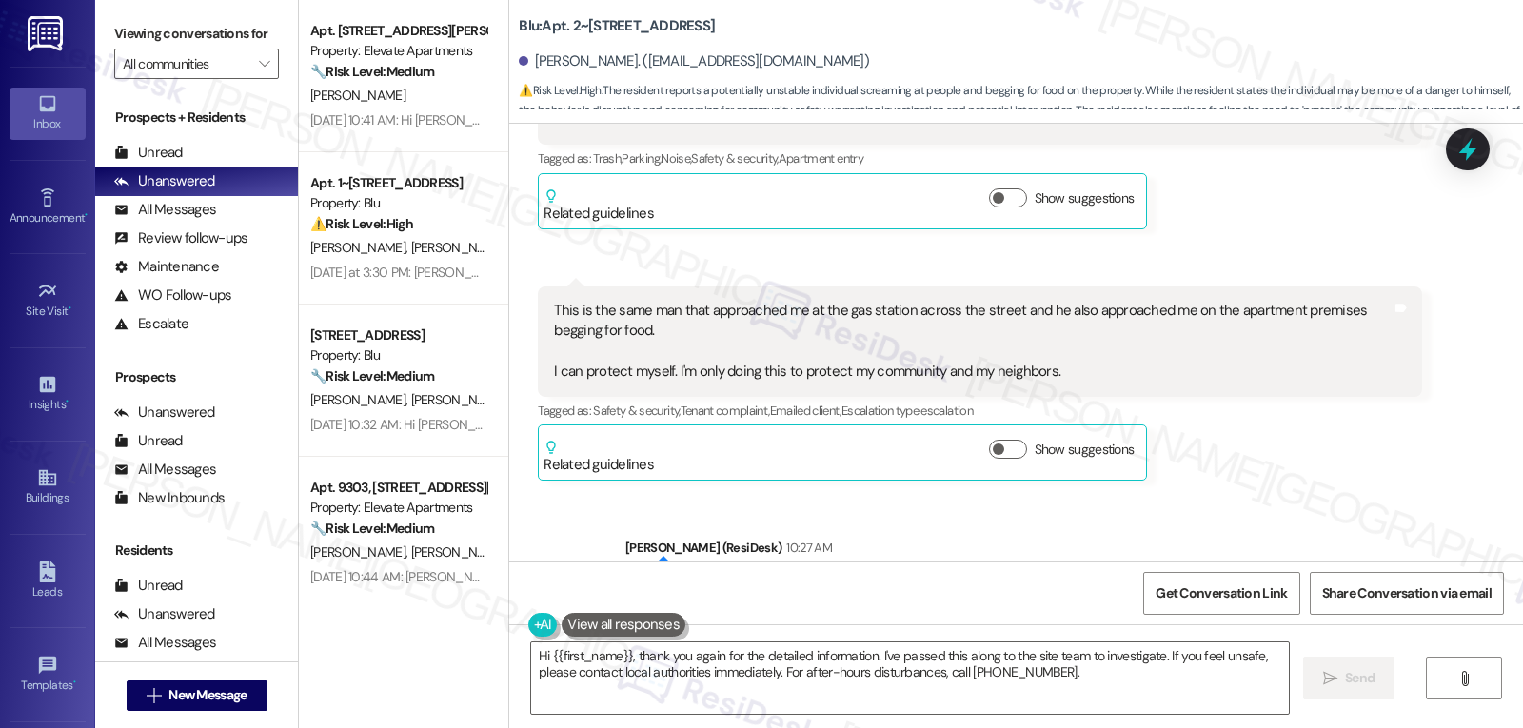
scroll to position [24236, 0]
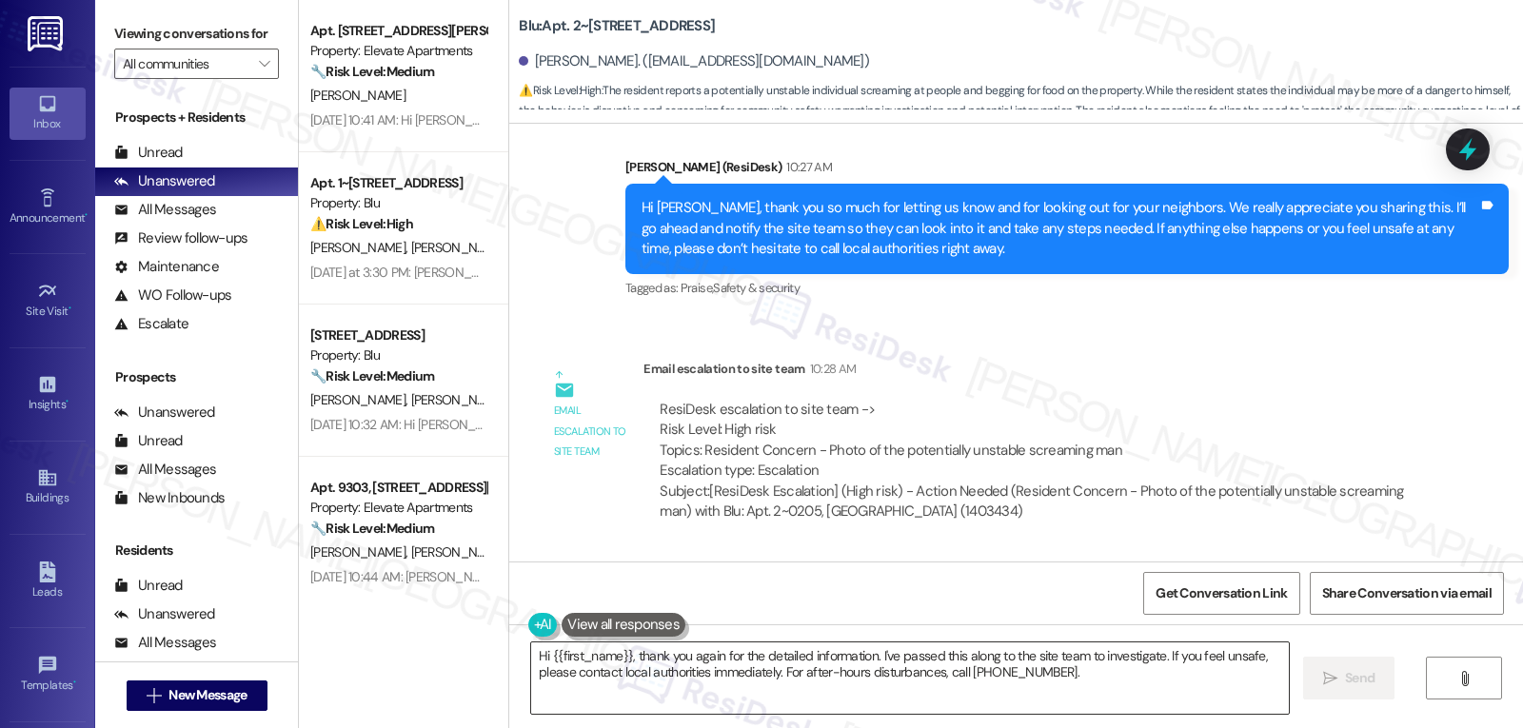
click at [685, 684] on textarea "Hi {{first_name}}, thank you again for the detailed information. I've passed th…" at bounding box center [910, 677] width 758 height 71
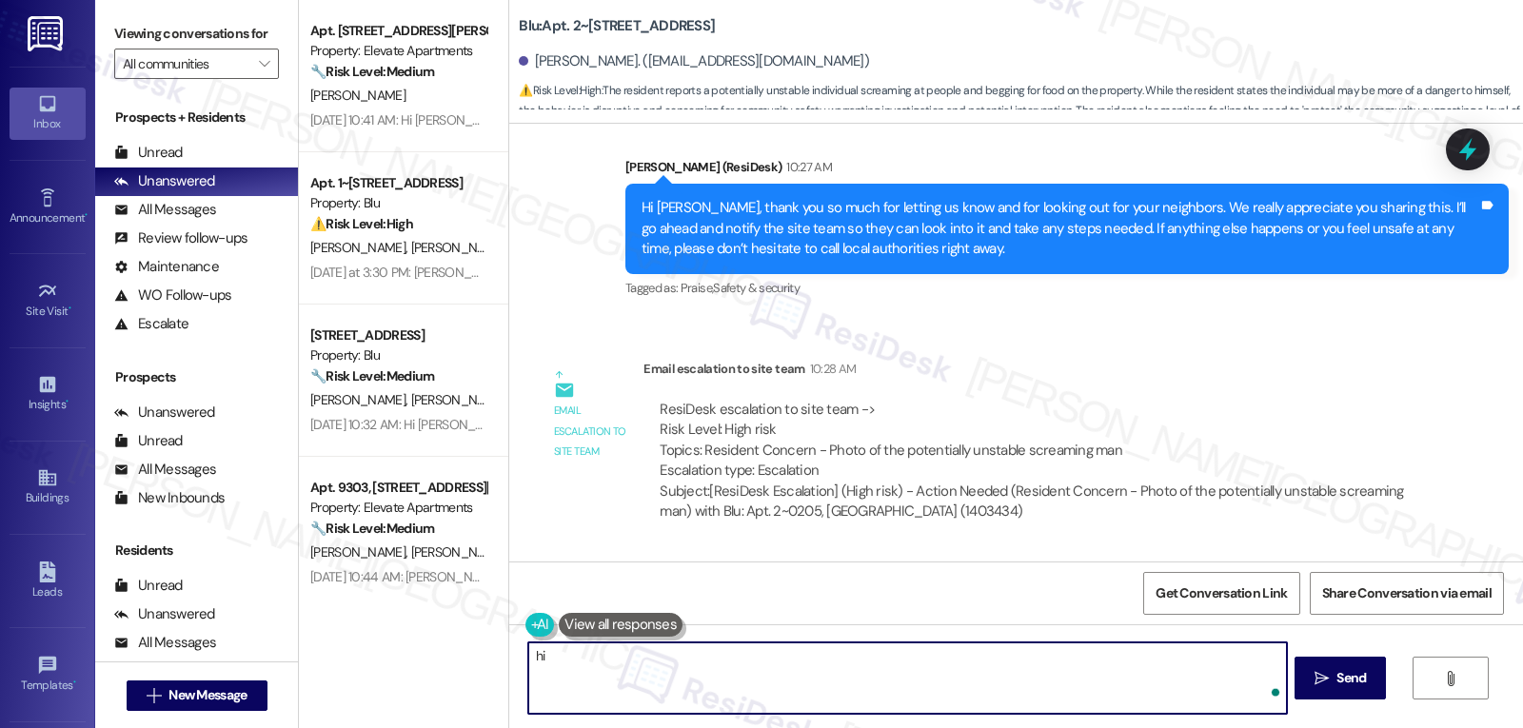
type textarea "h"
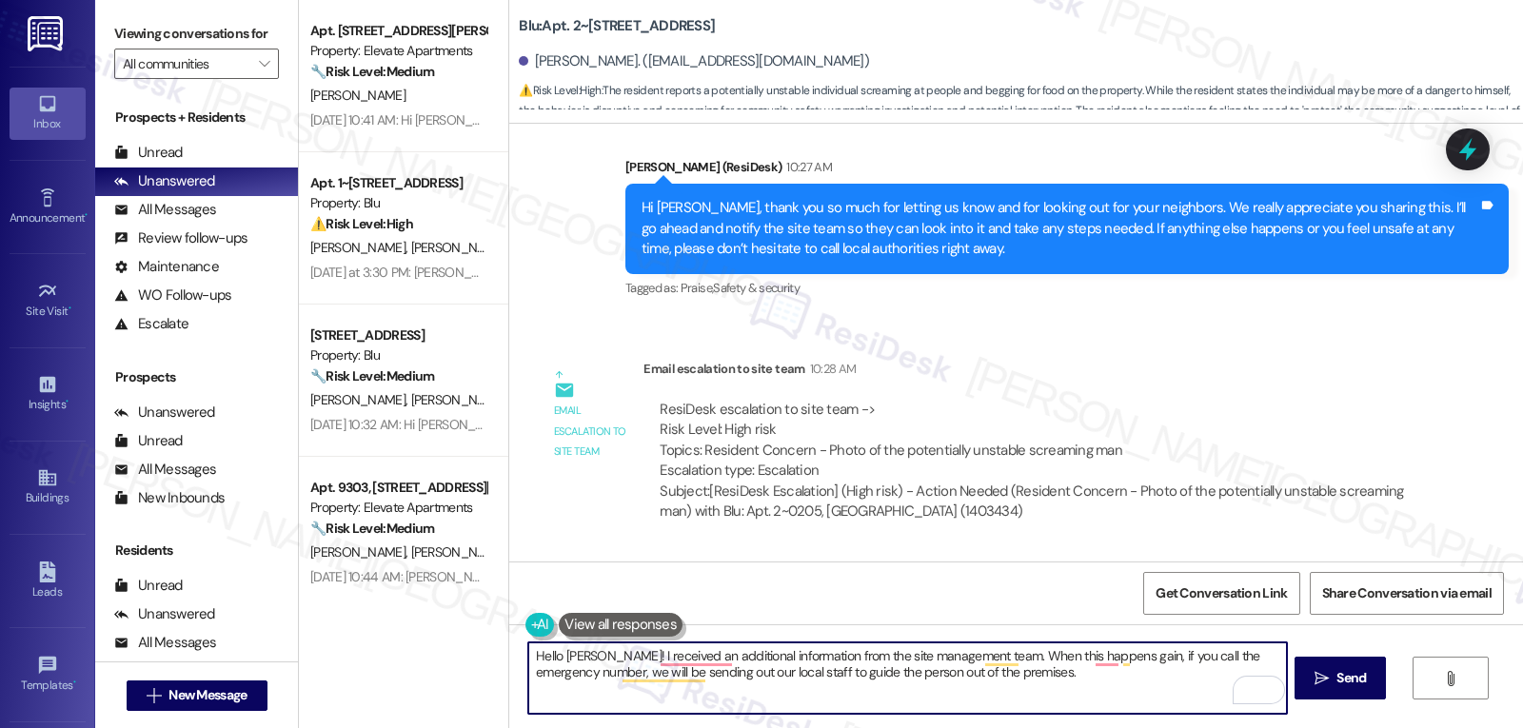
click at [1082, 662] on textarea "Hello [PERSON_NAME]! I received an additional information from the site managem…" at bounding box center [907, 677] width 758 height 71
click at [1099, 685] on textarea "Hello [PERSON_NAME]! I received an additional information from the site managem…" at bounding box center [907, 677] width 758 height 71
click at [1089, 676] on textarea "Hello [PERSON_NAME]! I received additional information from the site management…" at bounding box center [907, 677] width 758 height 71
type textarea "Hello [PERSON_NAME]! I received additional information from the site management…"
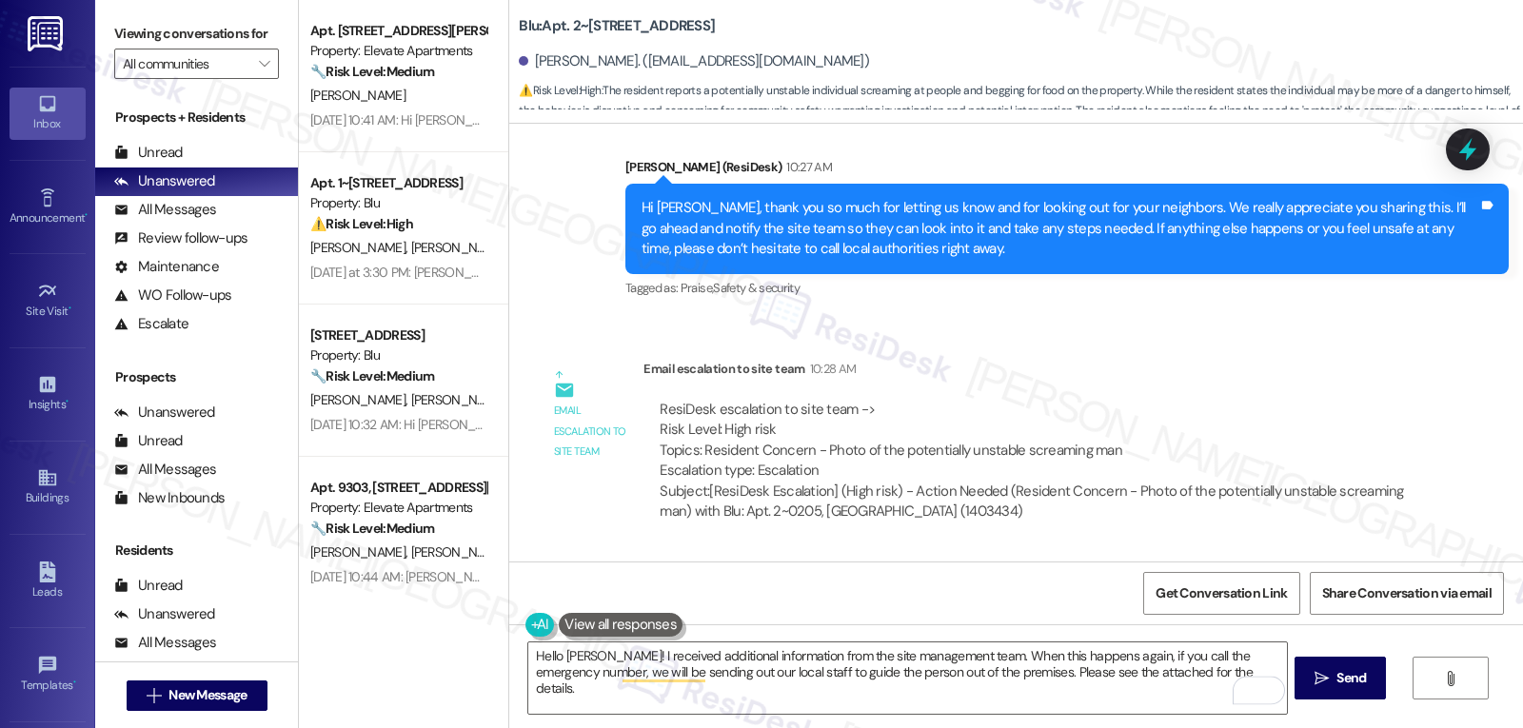
drag, startPoint x: 1304, startPoint y: 670, endPoint x: 1306, endPoint y: 558, distance: 112.3
click at [1305, 622] on div "Lease started [DATE] 8:00 PM Survey, sent via SMS Residesk Automated Survey [DA…" at bounding box center [1016, 488] width 1014 height 728
click at [1332, 680] on span "Send" at bounding box center [1350, 678] width 37 height 20
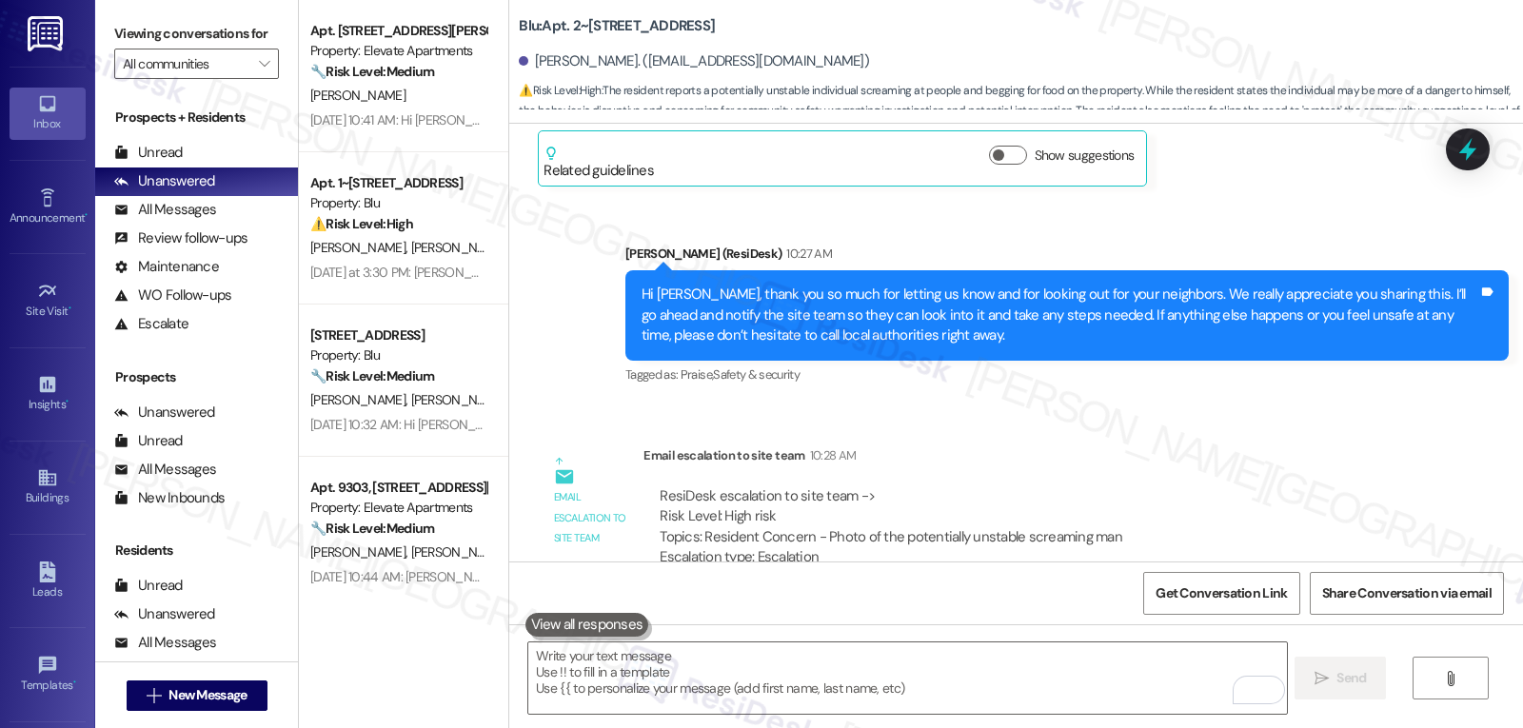
scroll to position [24389, 0]
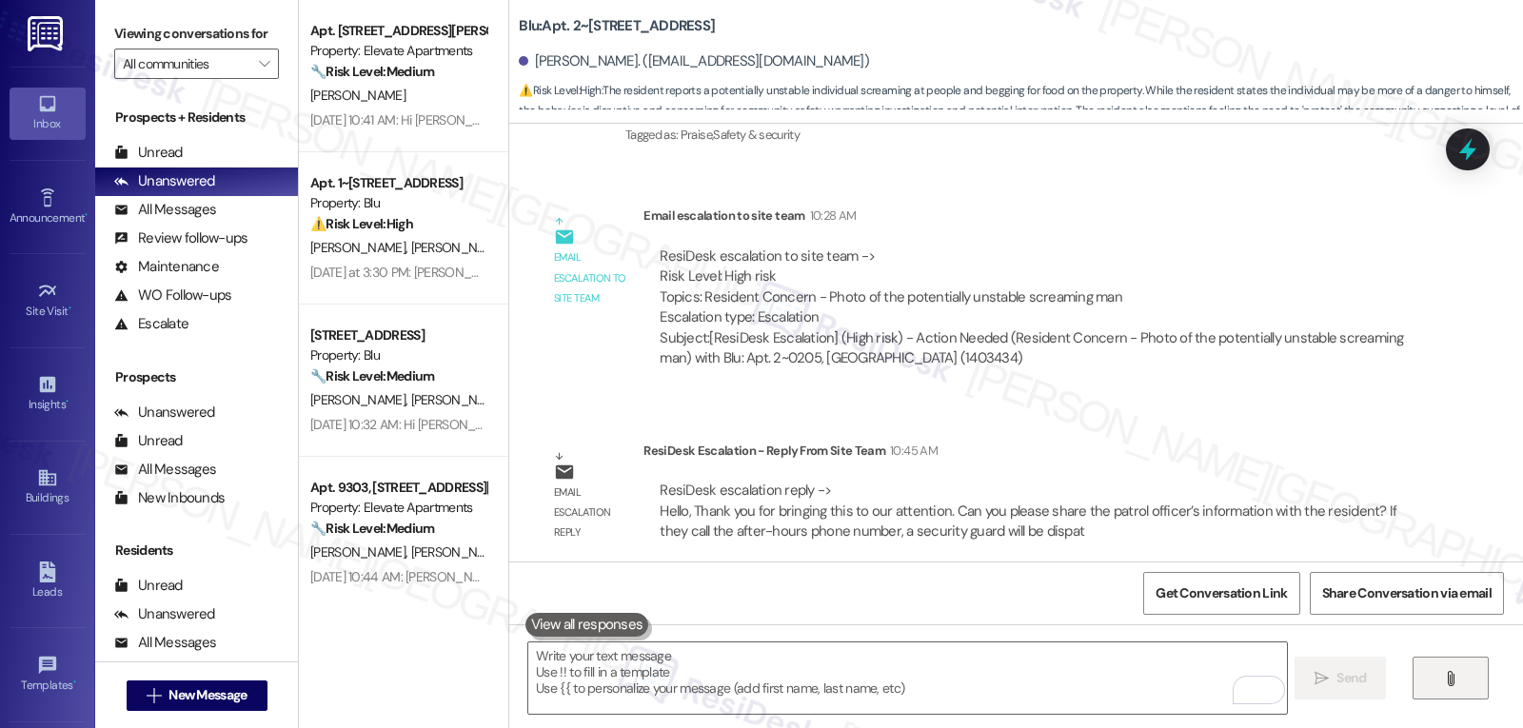
click at [1477, 686] on button "" at bounding box center [1450, 678] width 76 height 43
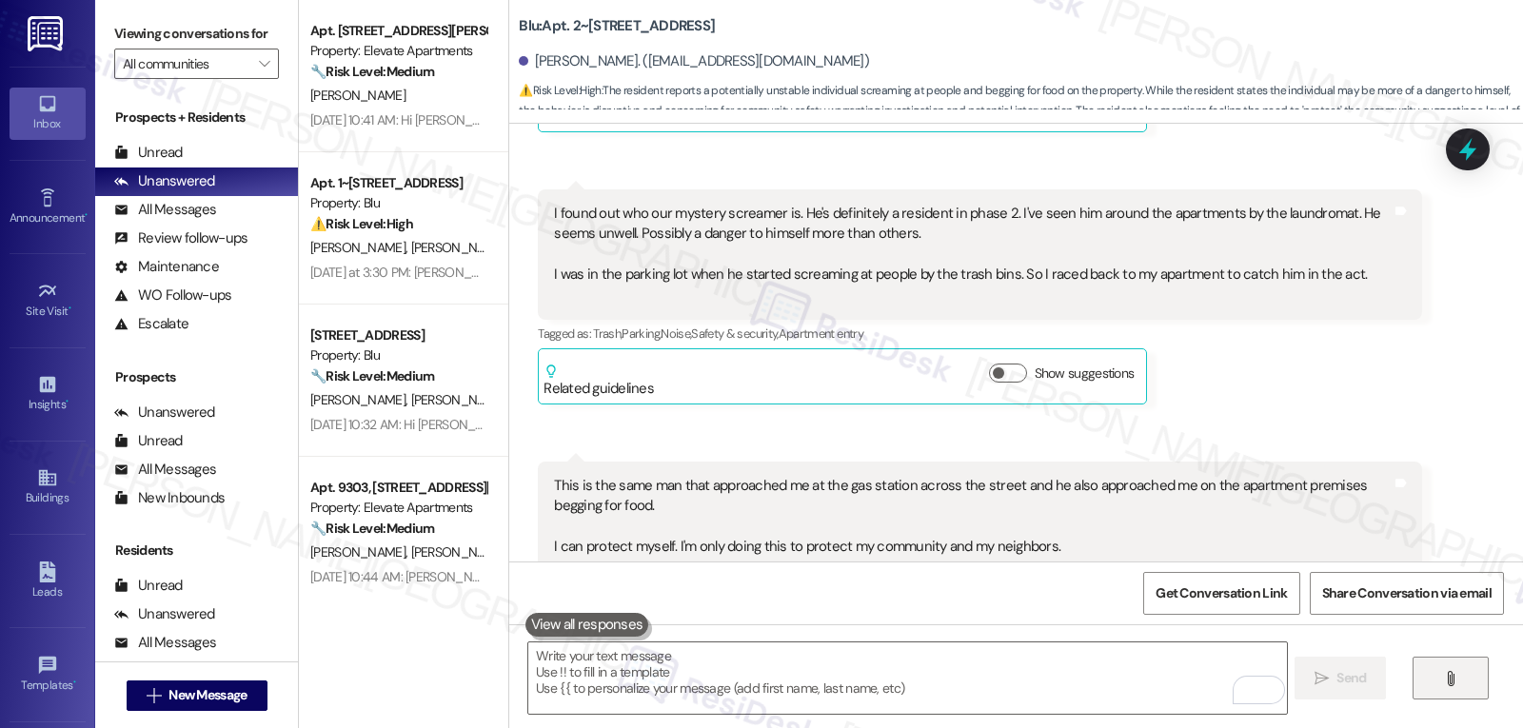
scroll to position [23626, 0]
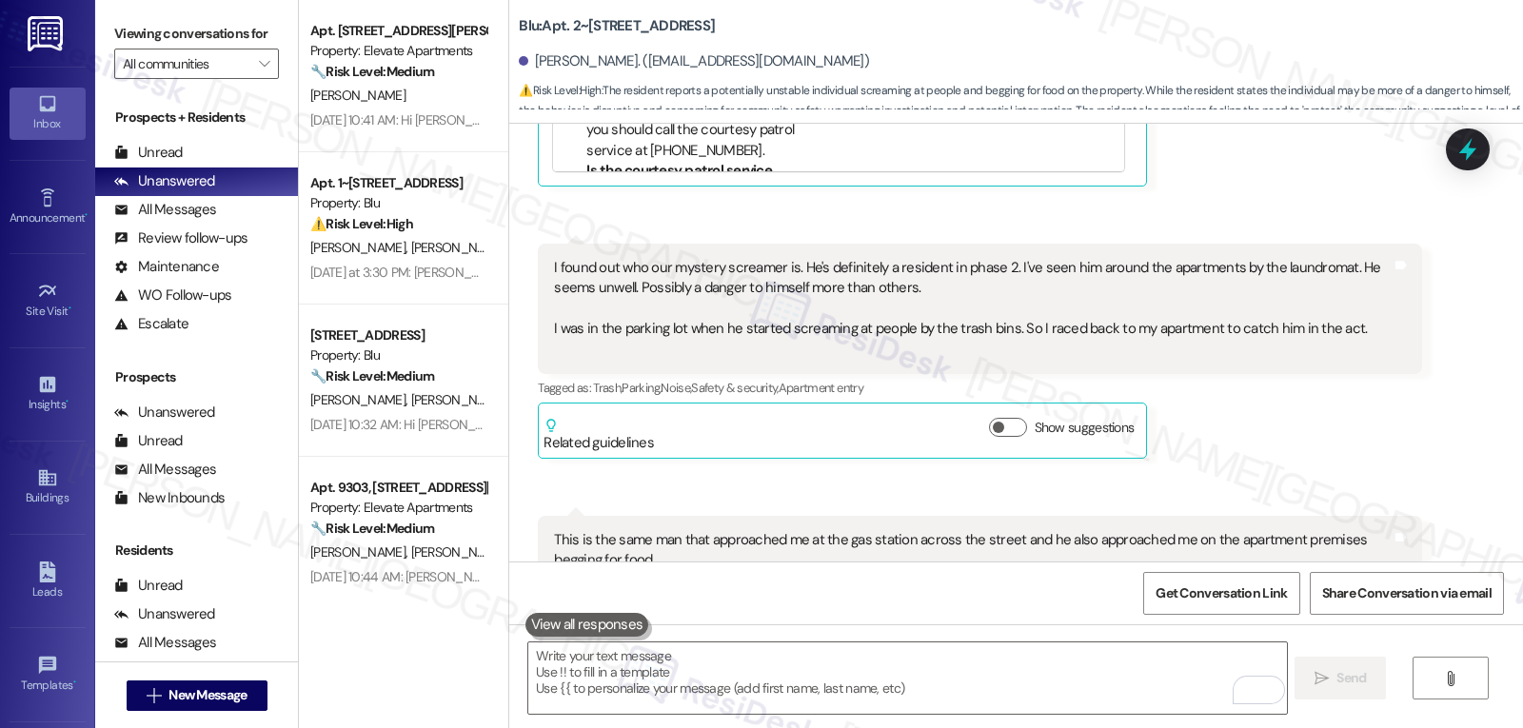
click at [1292, 530] on div "This is the same man that approached me at the gas station across the street an…" at bounding box center [972, 571] width 837 height 82
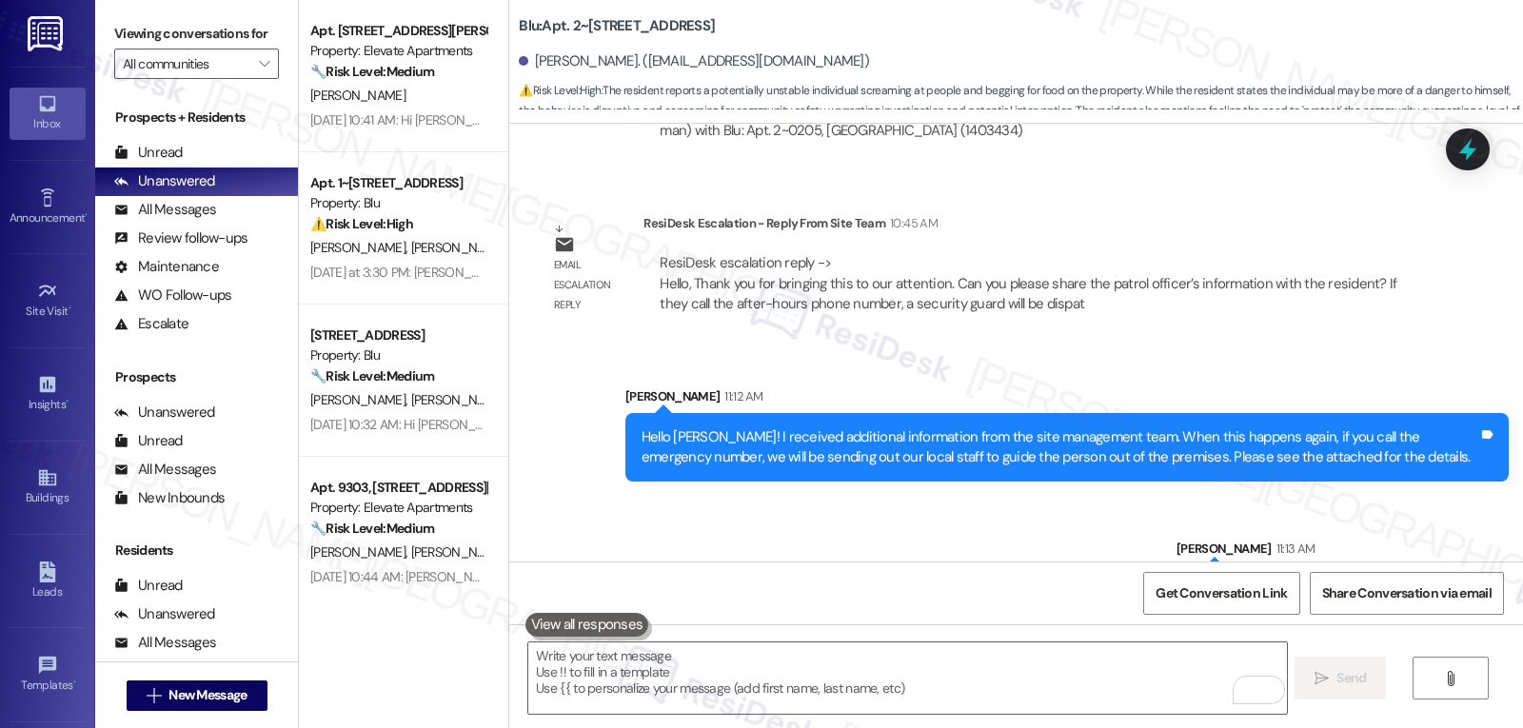
scroll to position [24704, 0]
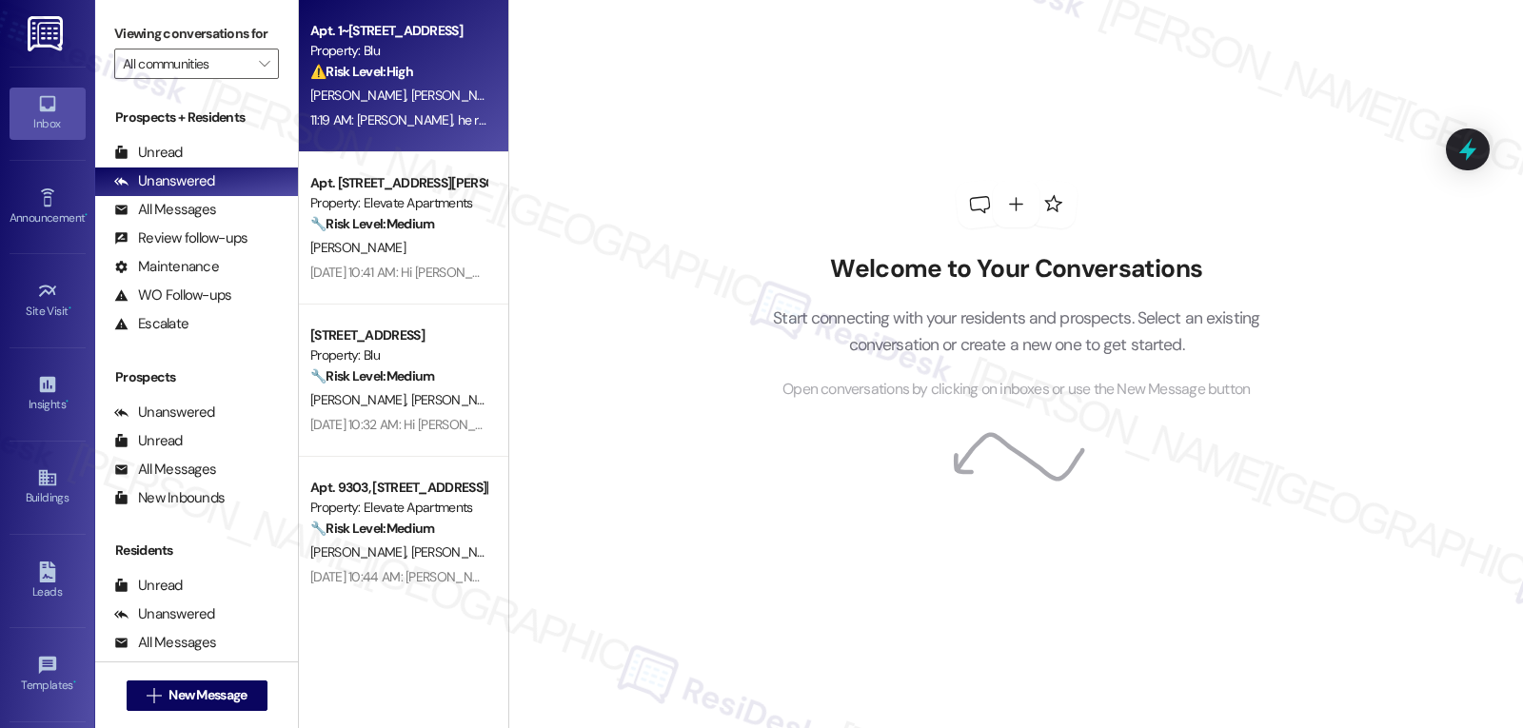
click at [411, 101] on span "[PERSON_NAME] [PERSON_NAME]" at bounding box center [507, 95] width 193 height 17
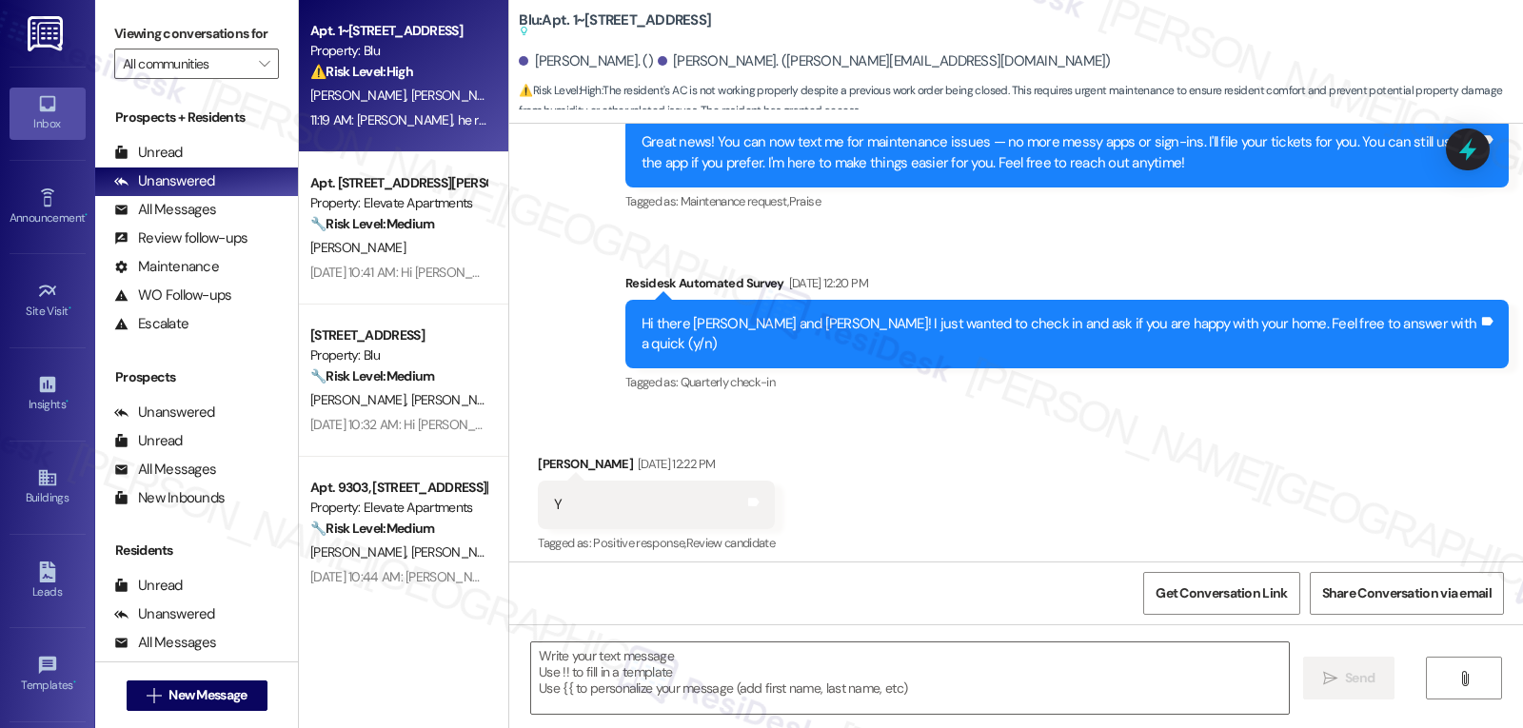
type textarea "Fetching suggested responses. Please feel free to read through the conversation…"
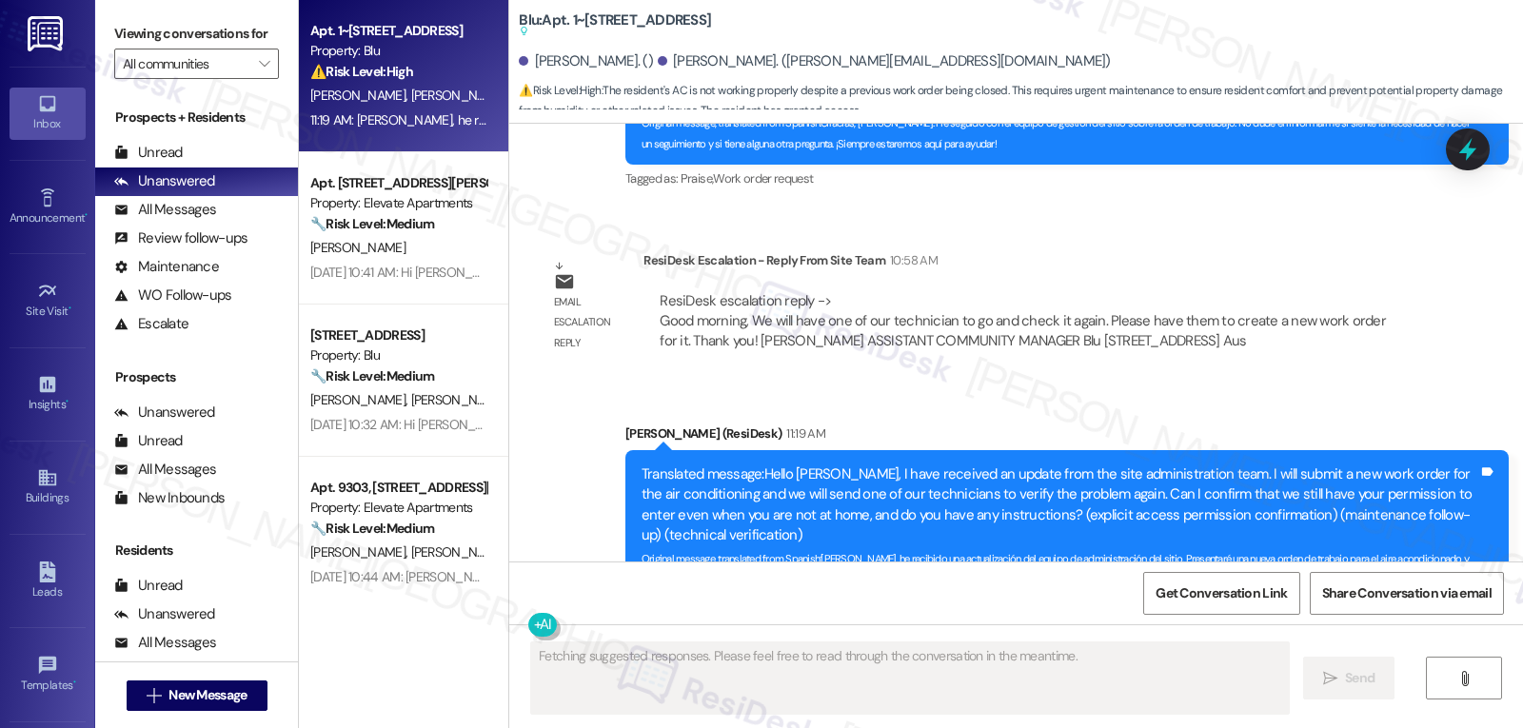
scroll to position [6378, 0]
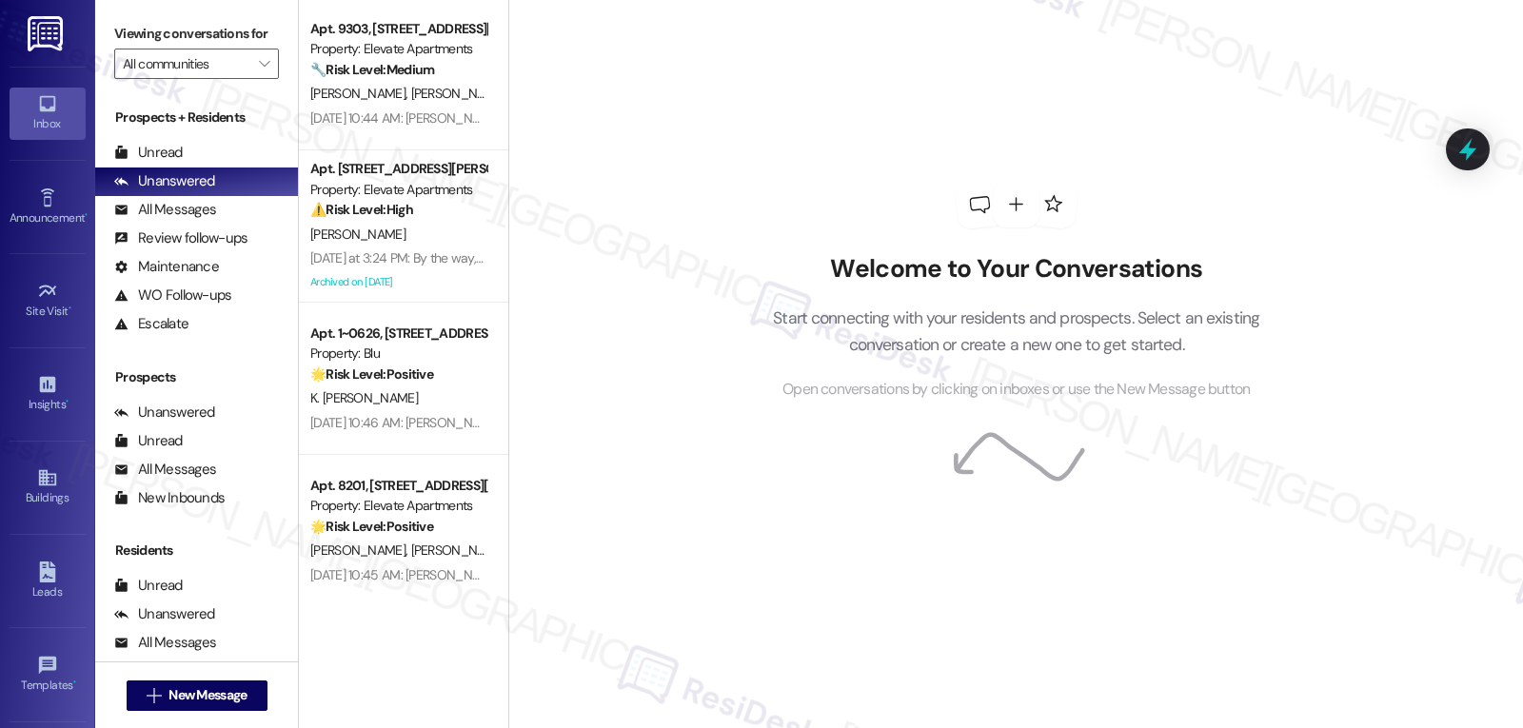
scroll to position [473, 0]
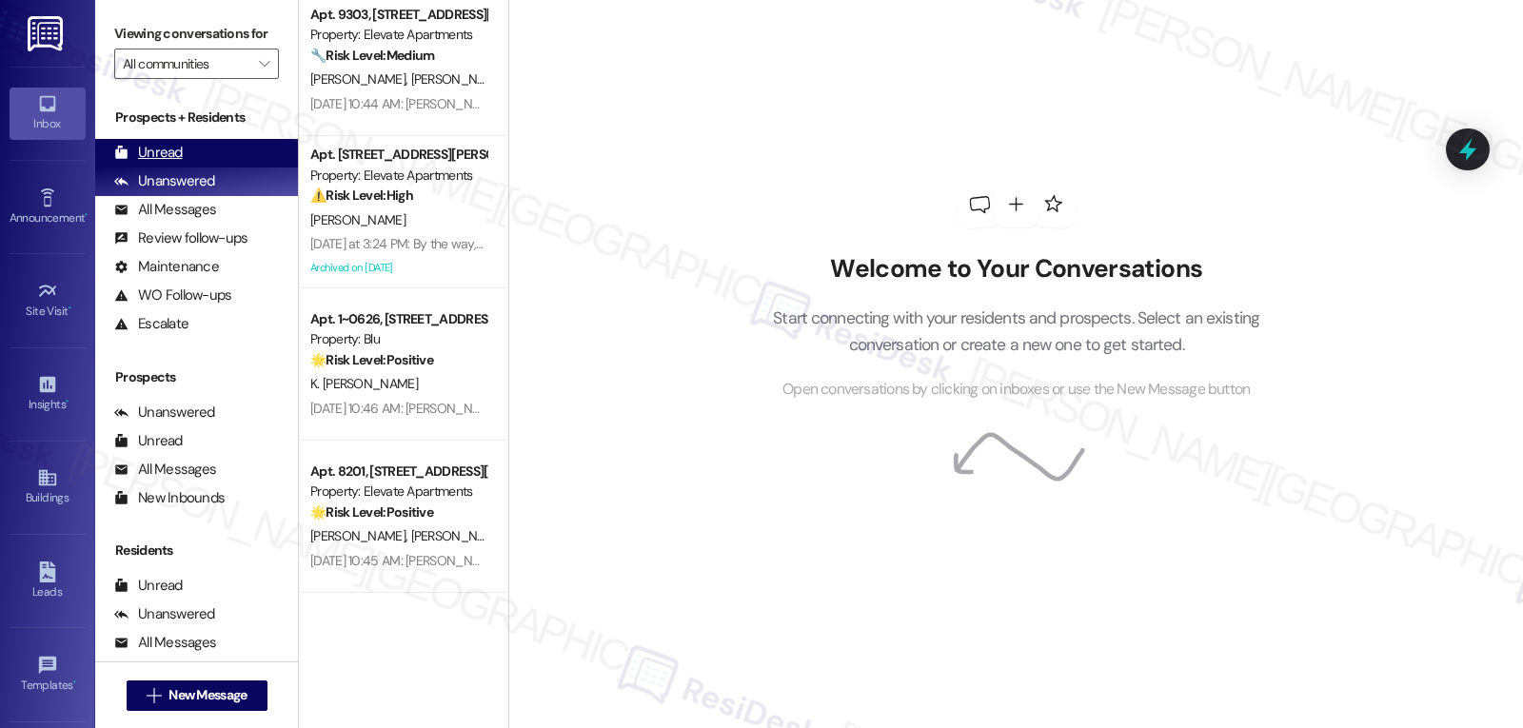
click at [170, 163] on div "Unread" at bounding box center [148, 153] width 69 height 20
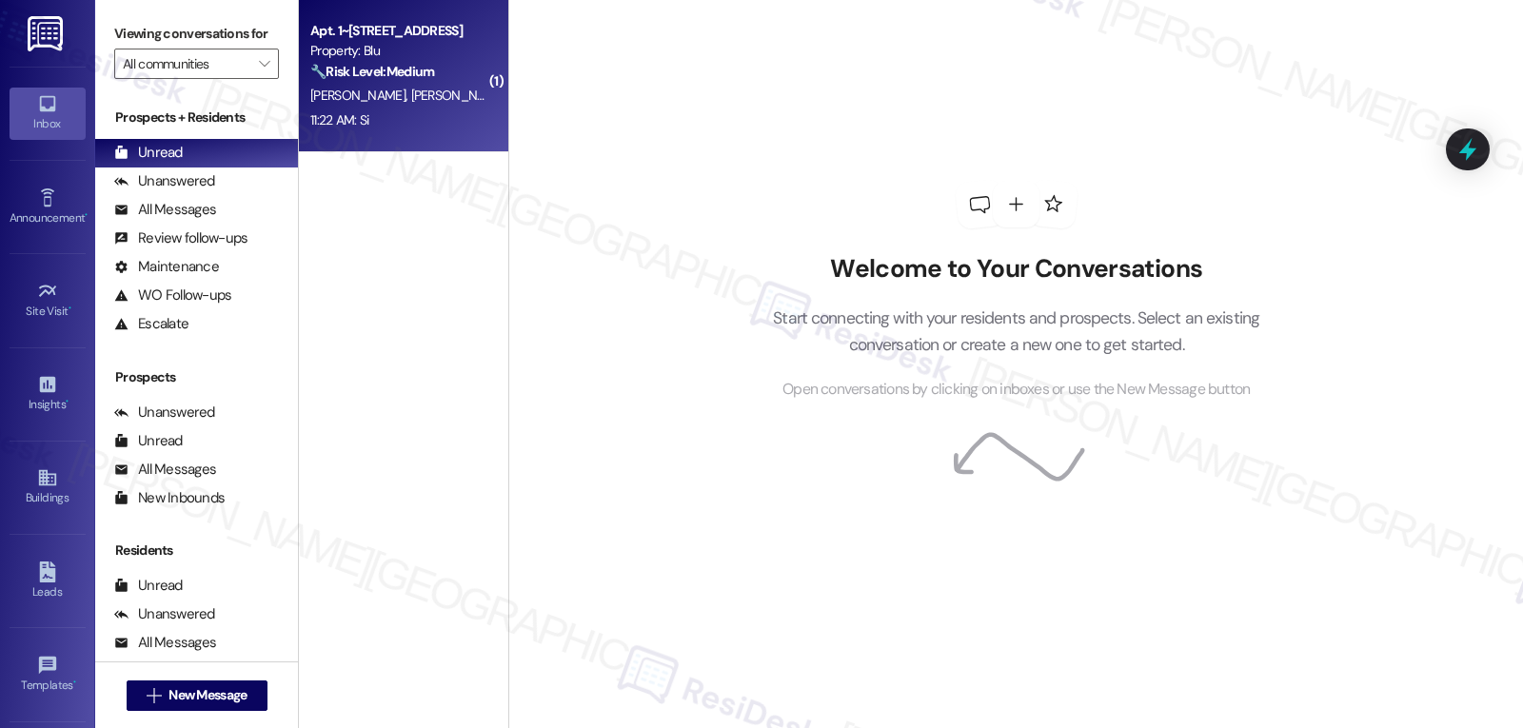
click at [476, 87] on div "Apt. 1~1224, [STREET_ADDRESS] Property: Blu 🔧 Risk Level: Medium The resident i…" at bounding box center [403, 76] width 209 height 152
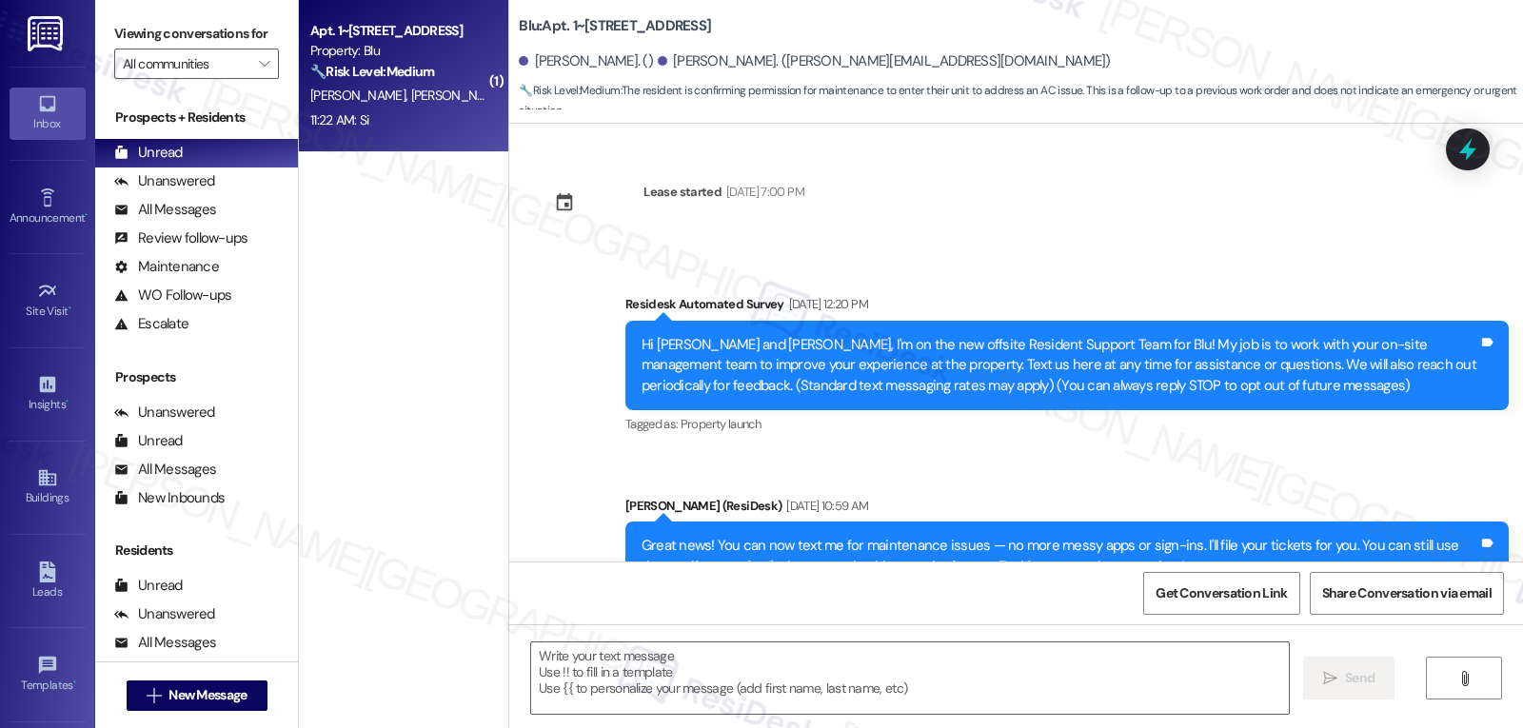
type textarea "Fetching suggested responses. Please feel free to read through the conversation…"
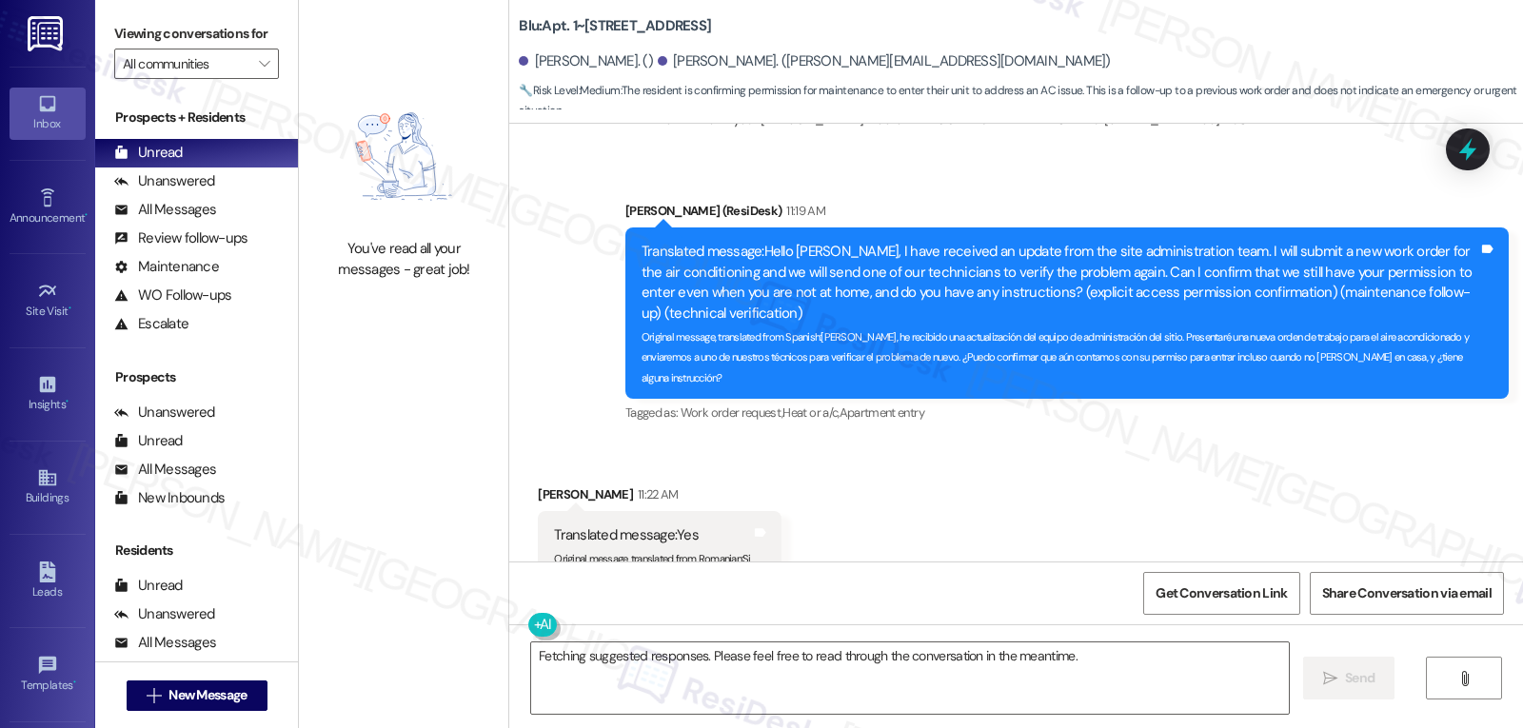
scroll to position [6502, 0]
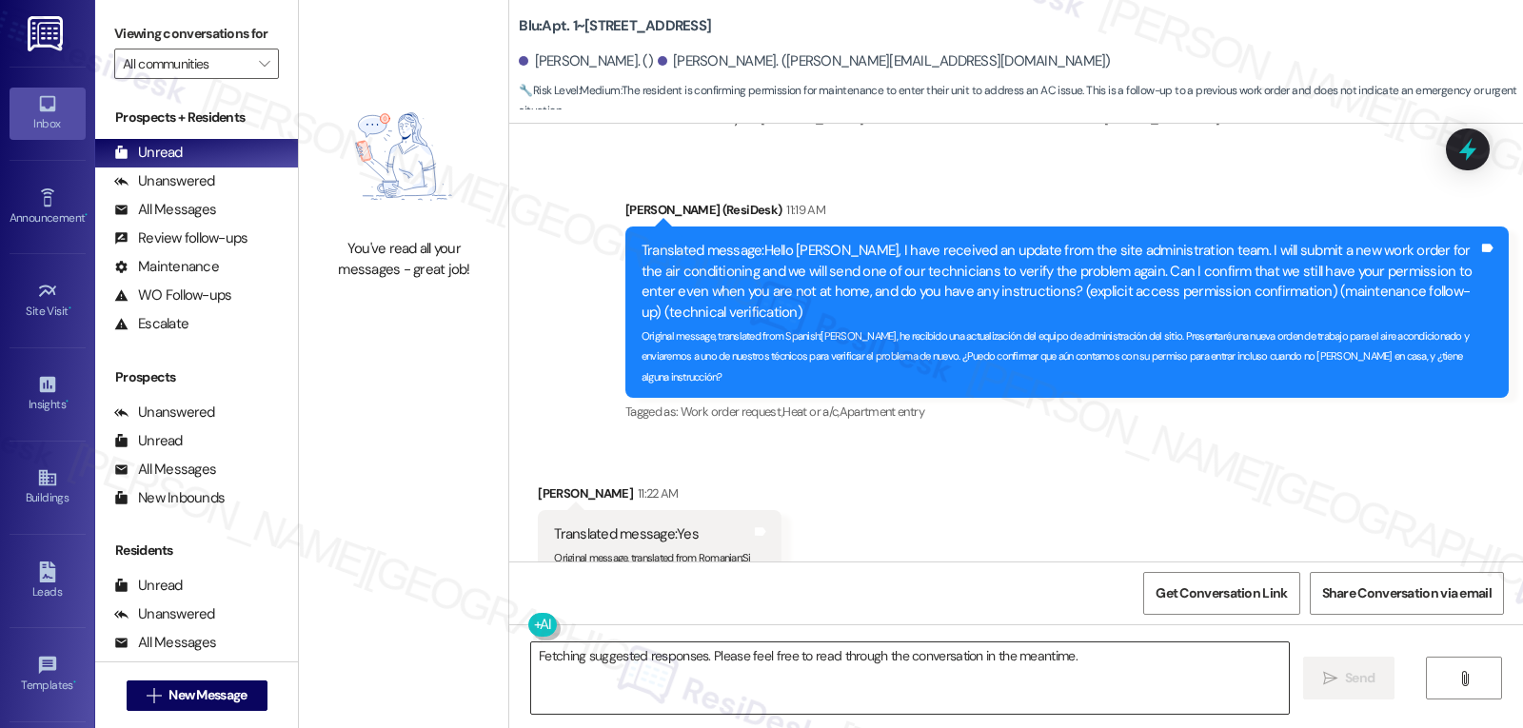
click at [720, 681] on textarea "Fetching suggested responses. Please feel free to read through the conversation…" at bounding box center [910, 677] width 758 height 71
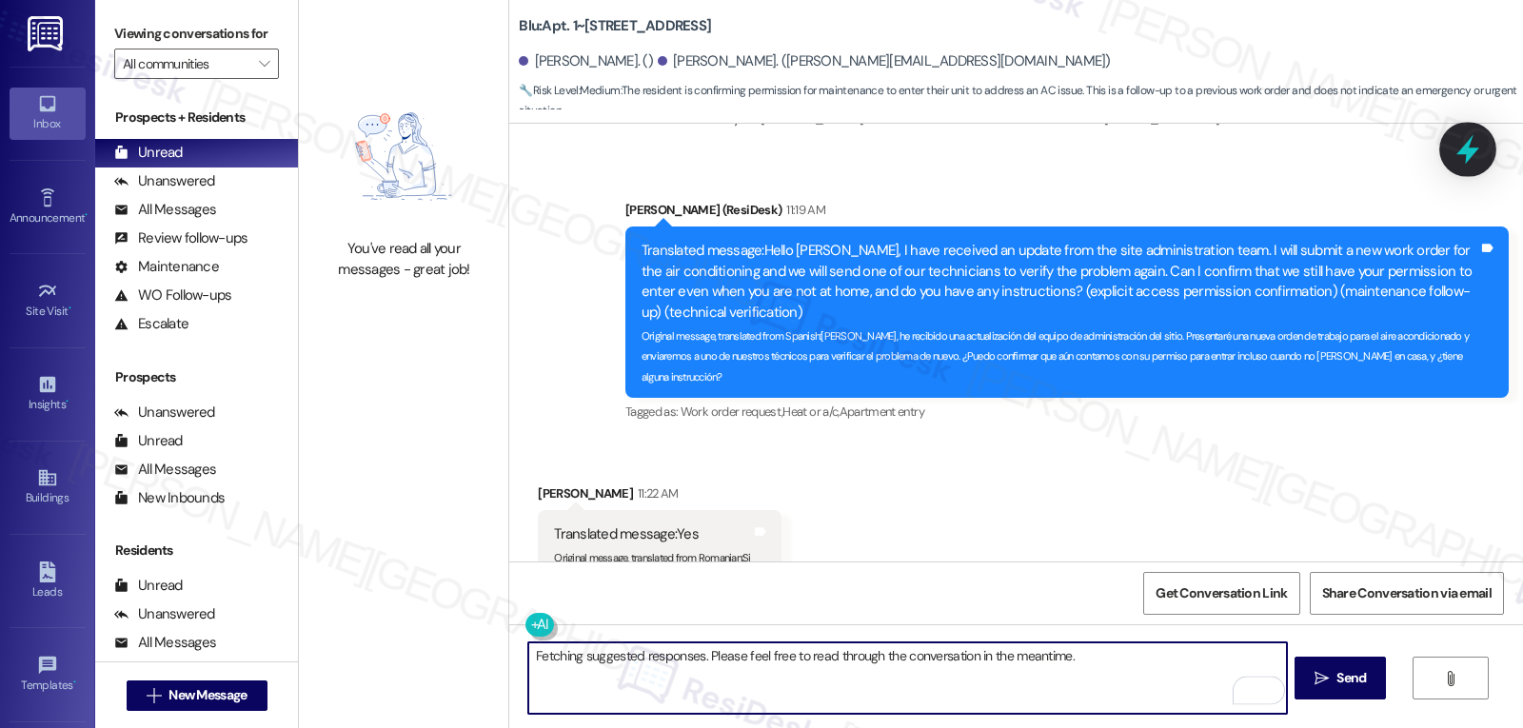
click at [1461, 138] on icon at bounding box center [1467, 149] width 32 height 32
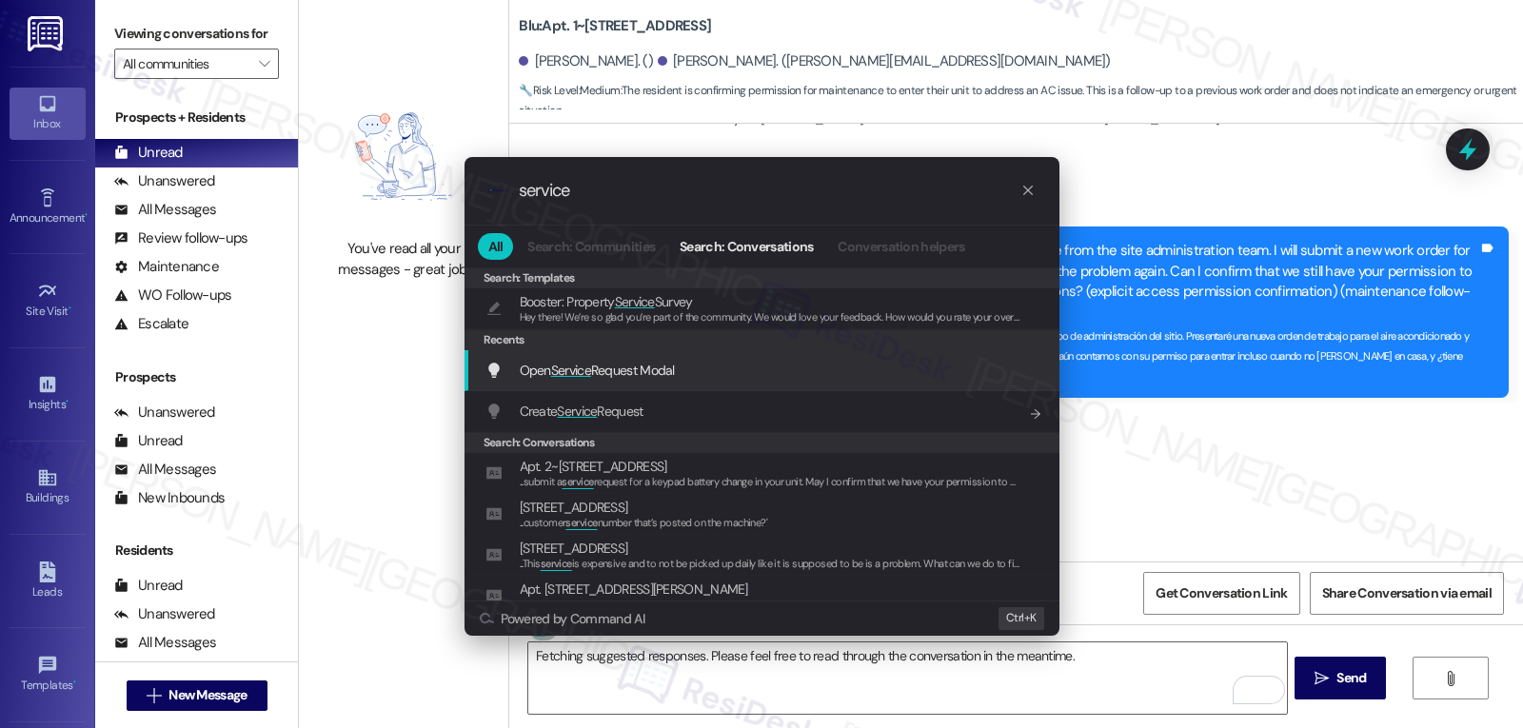
type input "service"
click at [641, 380] on span "Open Service Request Modal" at bounding box center [597, 370] width 155 height 21
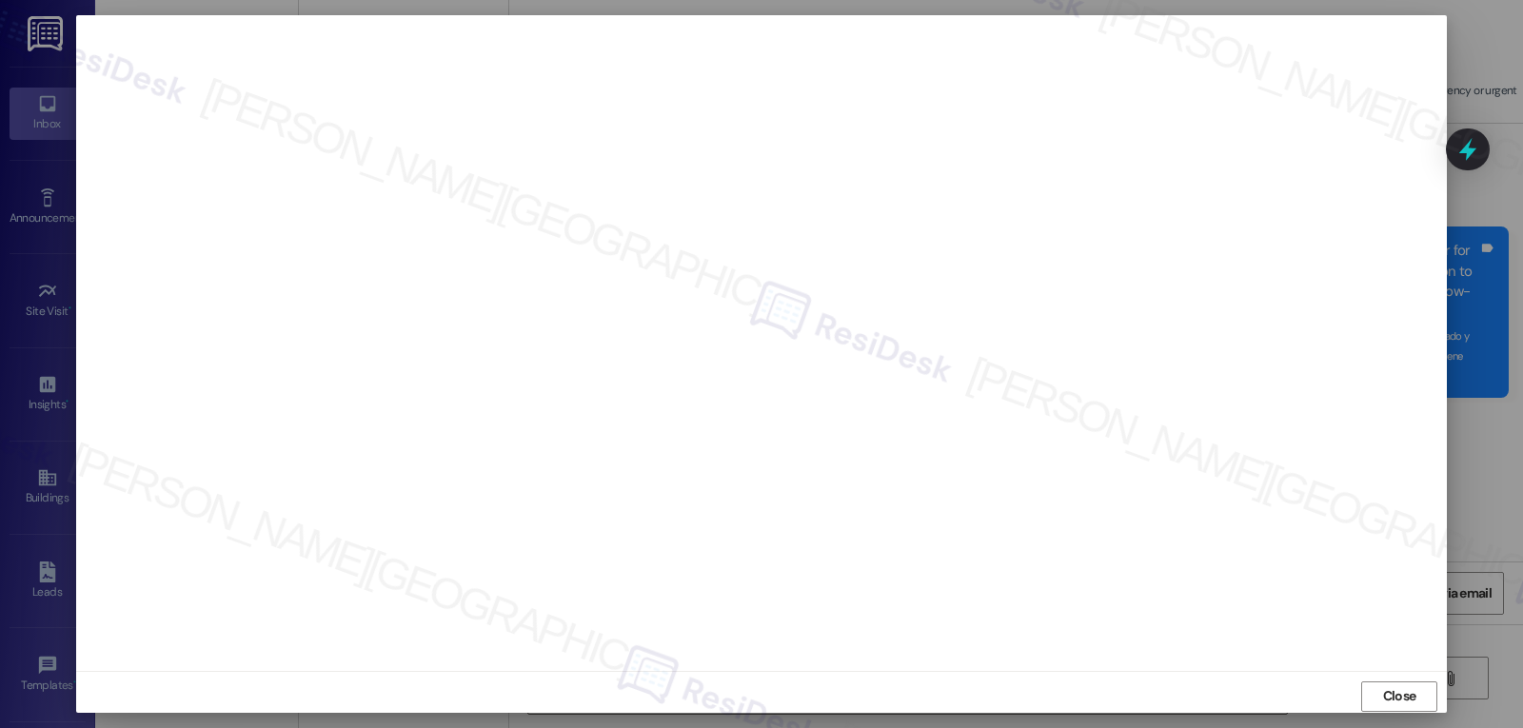
drag, startPoint x: 1371, startPoint y: 700, endPoint x: 1356, endPoint y: 682, distance: 22.3
click at [1371, 700] on button "Close" at bounding box center [1399, 696] width 76 height 30
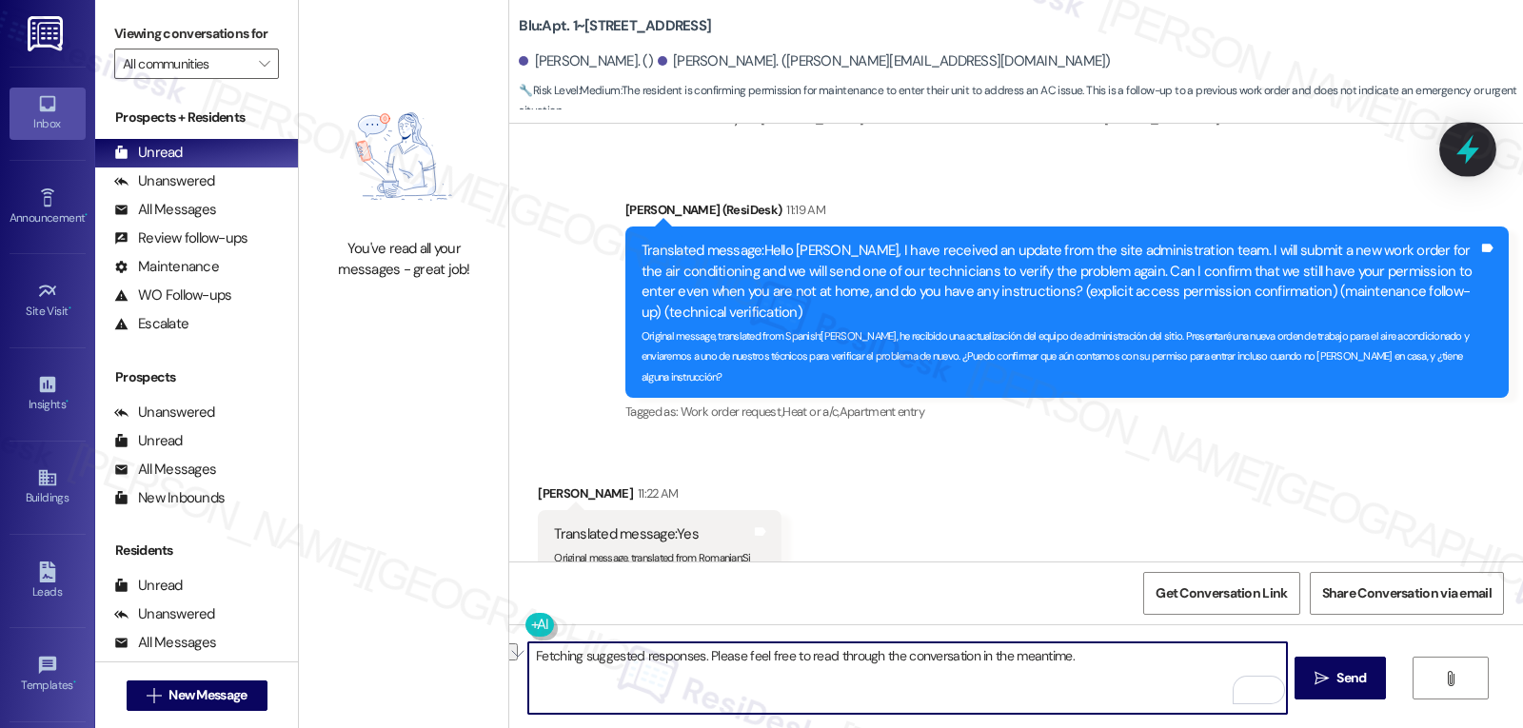
click at [1470, 166] on div at bounding box center [1467, 149] width 57 height 54
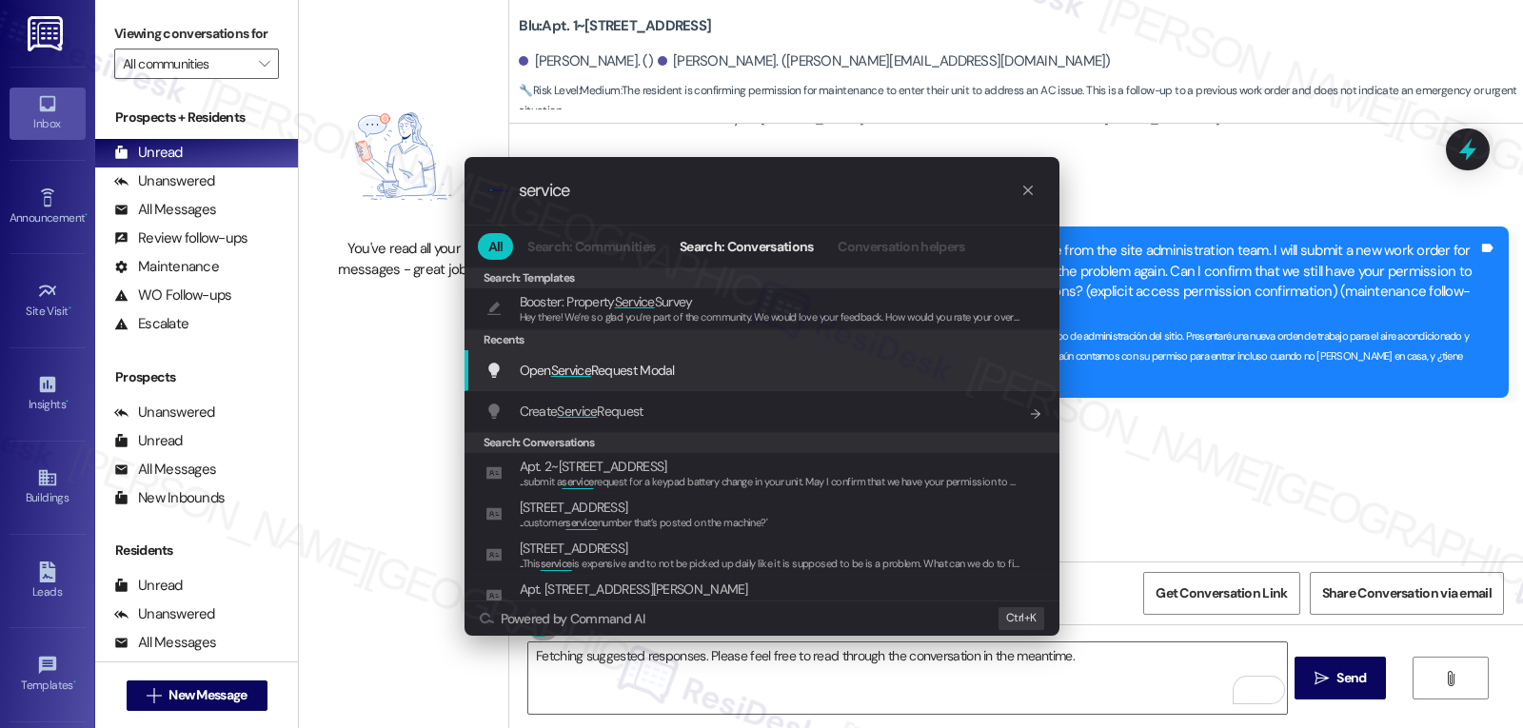
click at [674, 375] on span "Open Service Request Modal" at bounding box center [597, 370] width 155 height 17
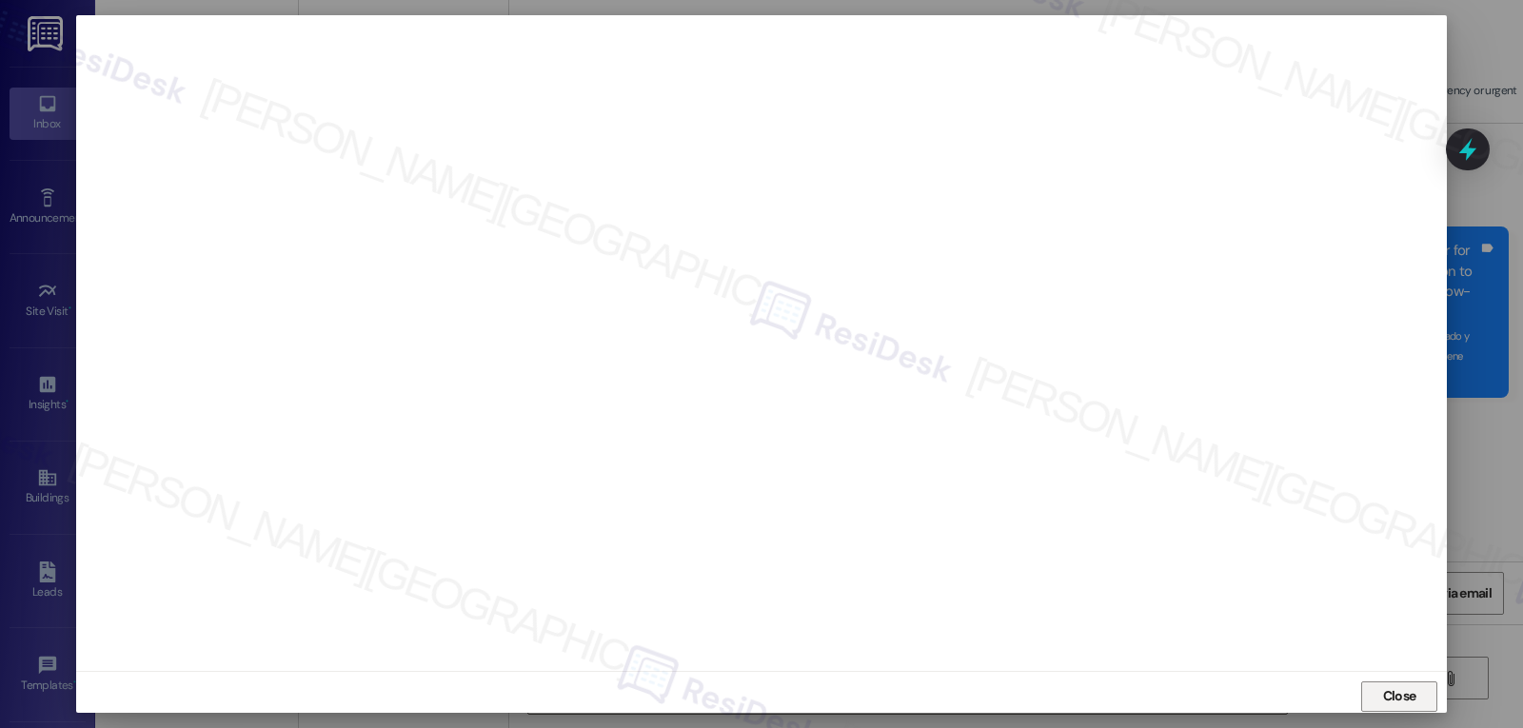
click at [1409, 687] on span "Close" at bounding box center [1399, 696] width 33 height 20
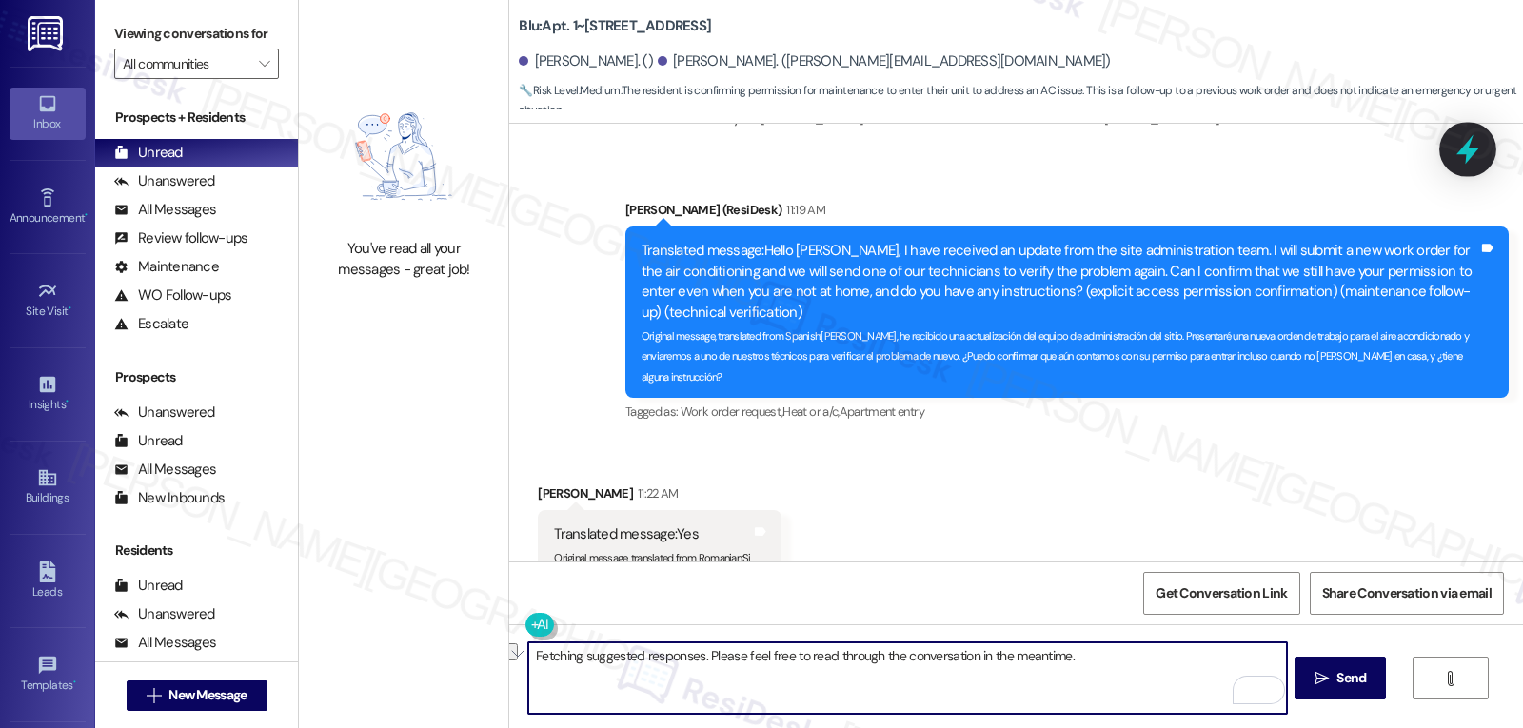
click at [1478, 149] on icon at bounding box center [1467, 149] width 32 height 32
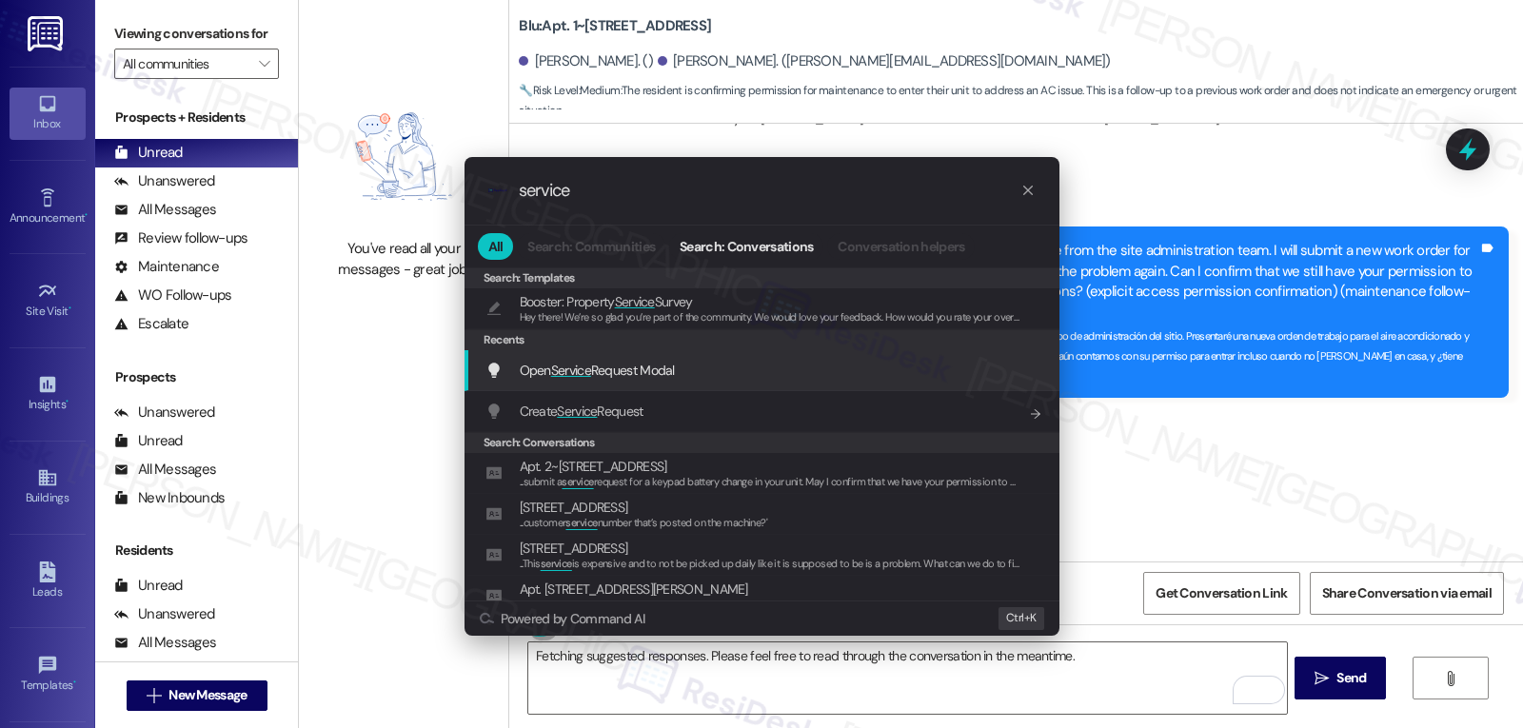
click at [629, 369] on span "Open Service Request Modal" at bounding box center [597, 370] width 155 height 17
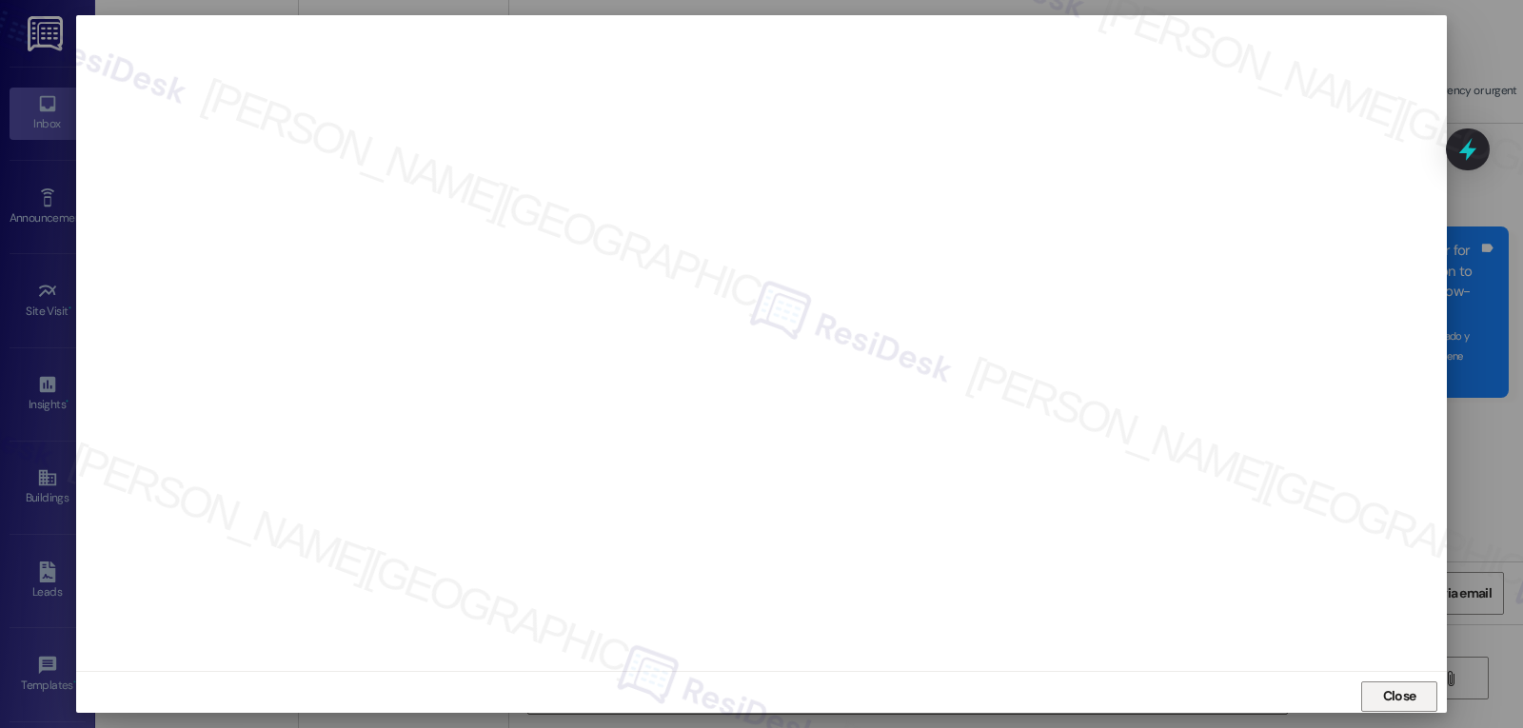
click at [1391, 693] on span "Close" at bounding box center [1399, 696] width 33 height 20
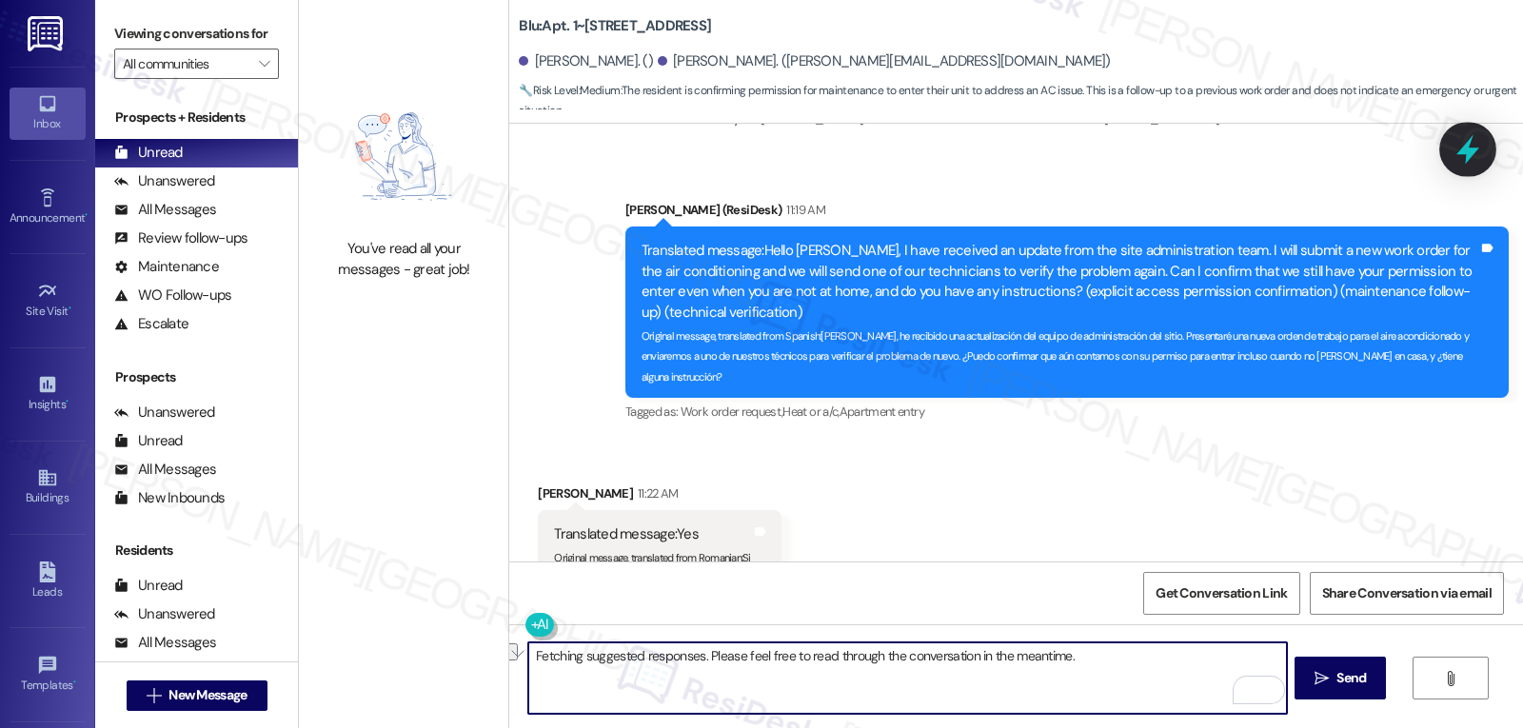
click at [1473, 154] on icon at bounding box center [1467, 150] width 23 height 30
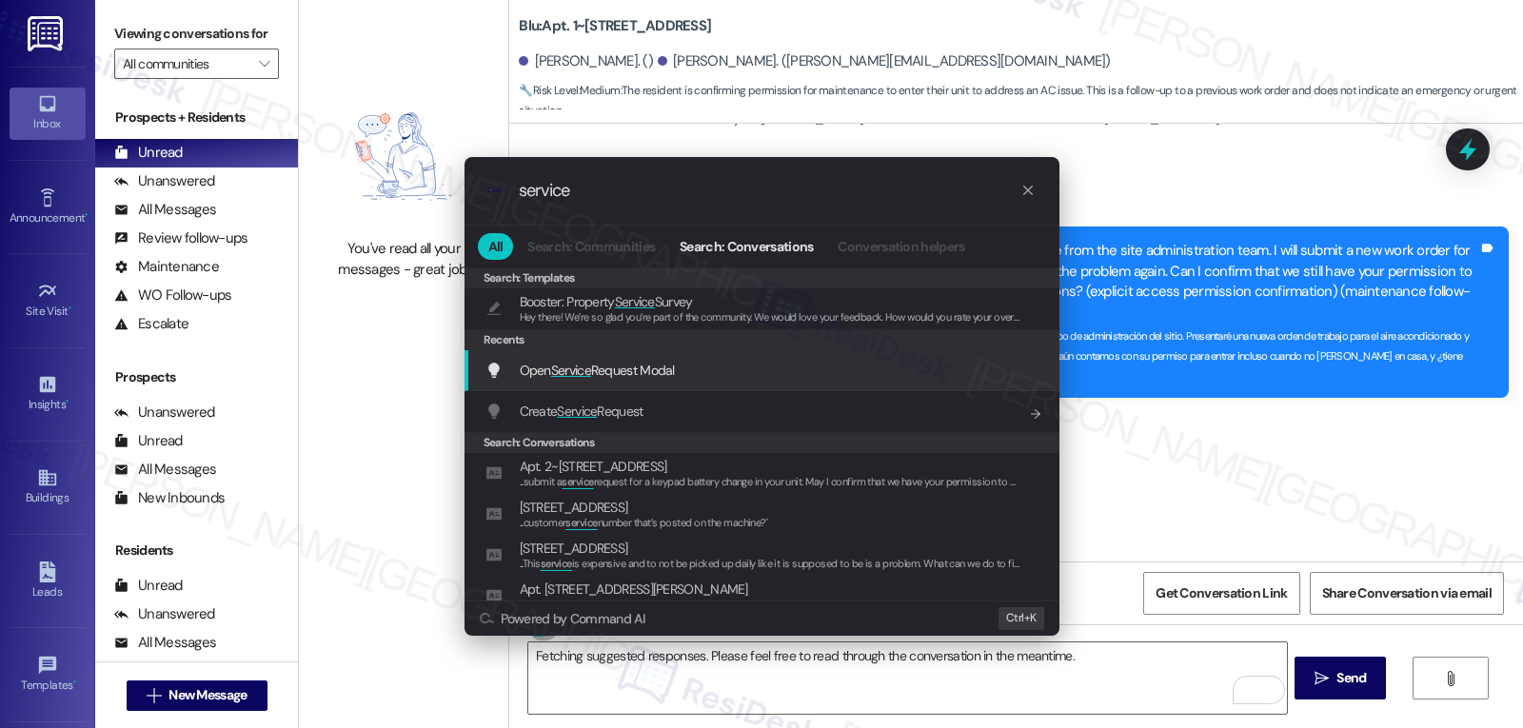
click at [687, 384] on div "Open Service Request Modal Add shortcut" at bounding box center [761, 370] width 595 height 41
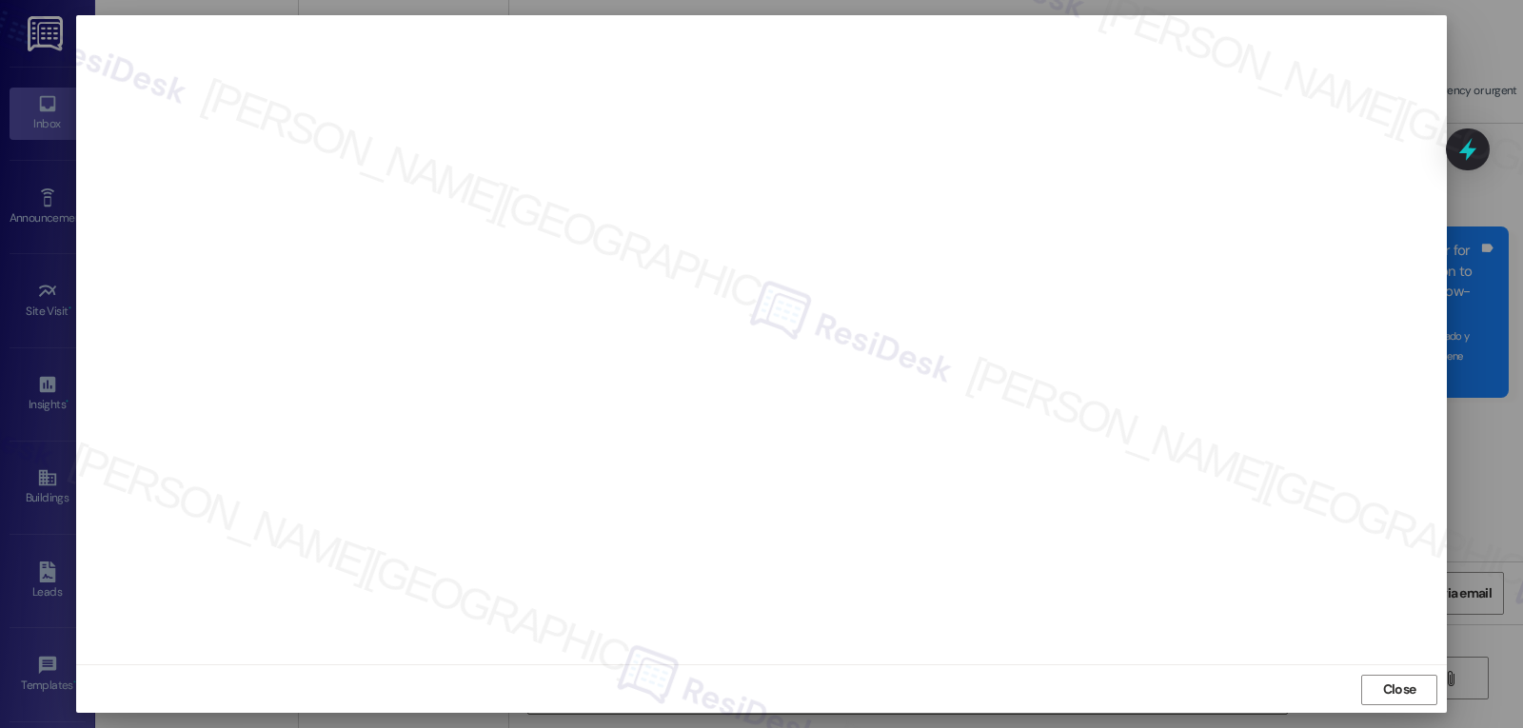
scroll to position [9, 0]
click at [1414, 697] on span "Close" at bounding box center [1399, 688] width 41 height 20
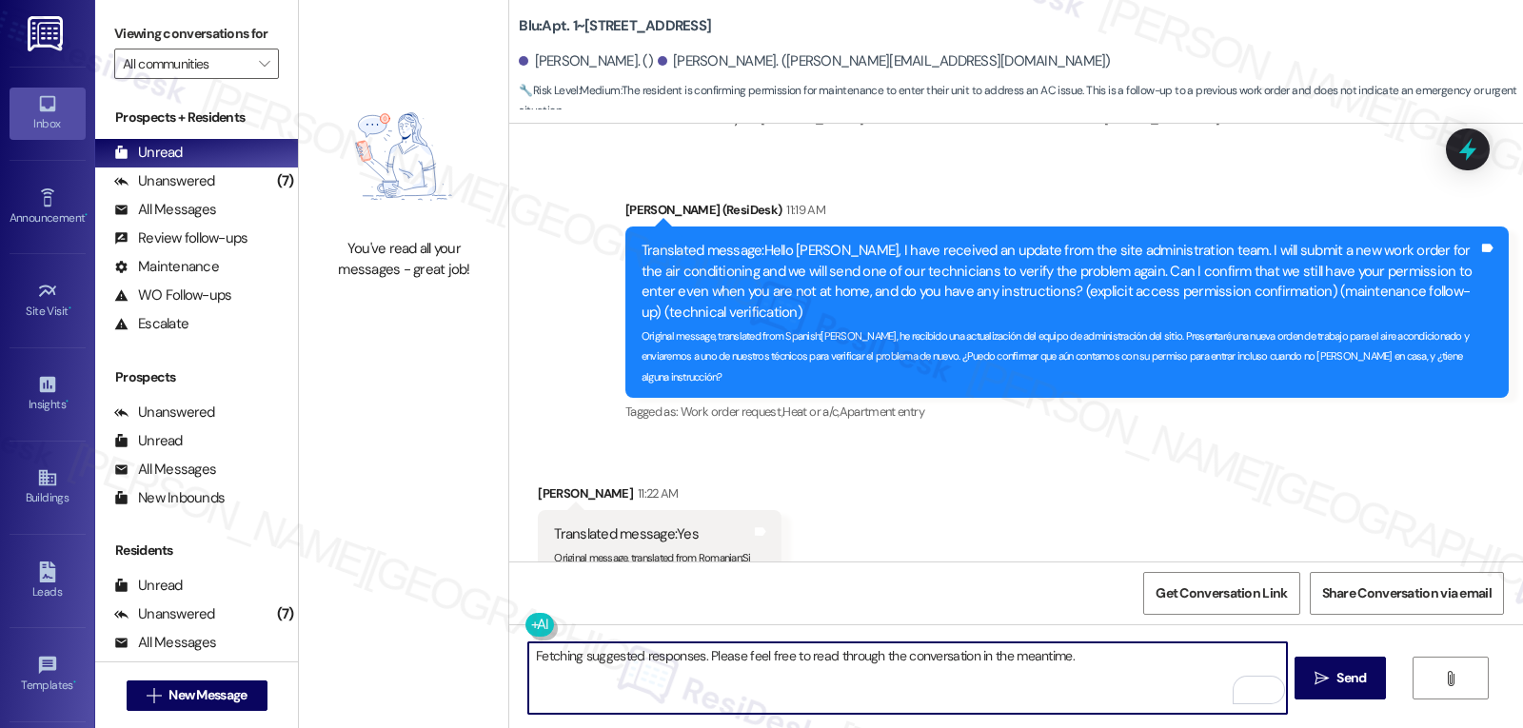
click at [1096, 685] on textarea "Fetching suggested responses. Please feel free to read through the conversation…" at bounding box center [907, 677] width 758 height 71
click at [1470, 150] on icon at bounding box center [1467, 150] width 23 height 30
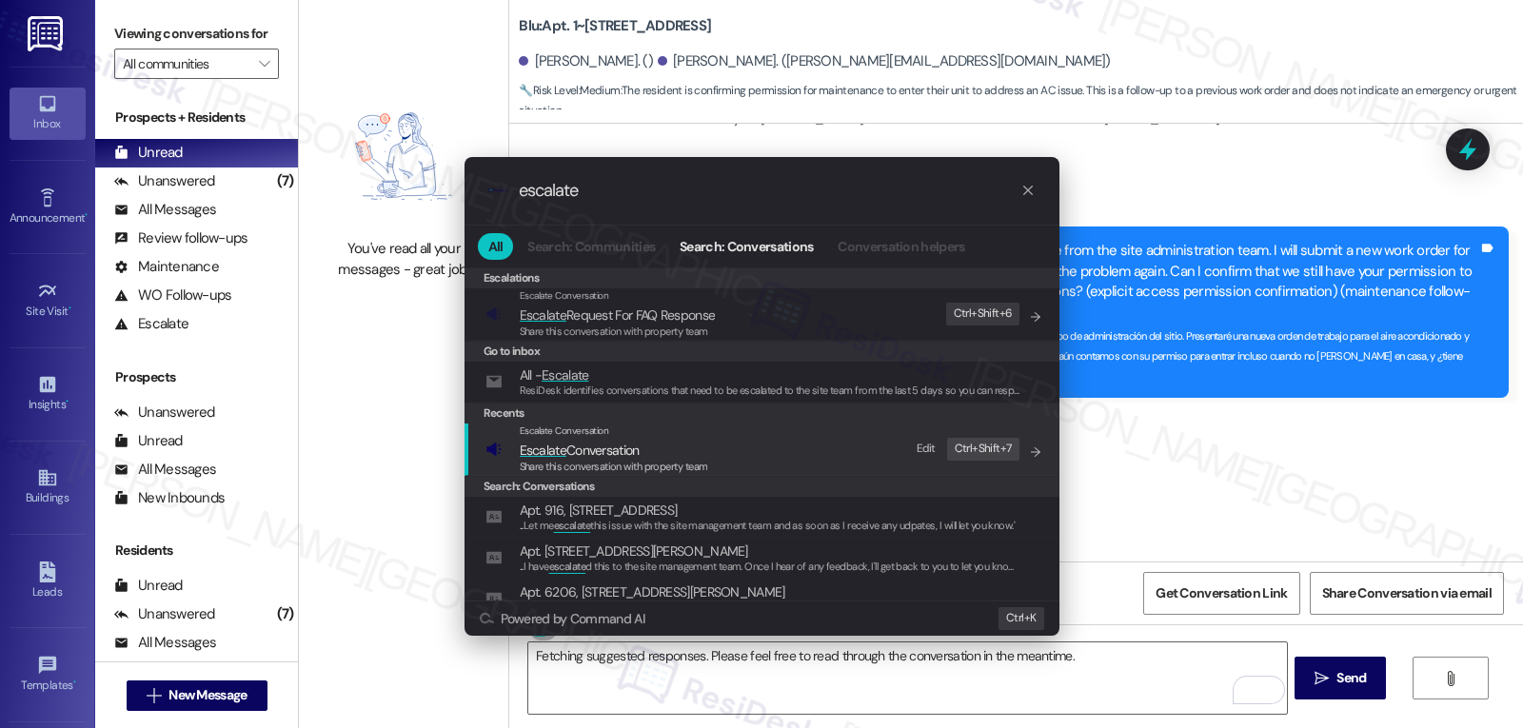
type input "escalate"
click at [597, 453] on span "Escalate Conversation" at bounding box center [580, 450] width 120 height 17
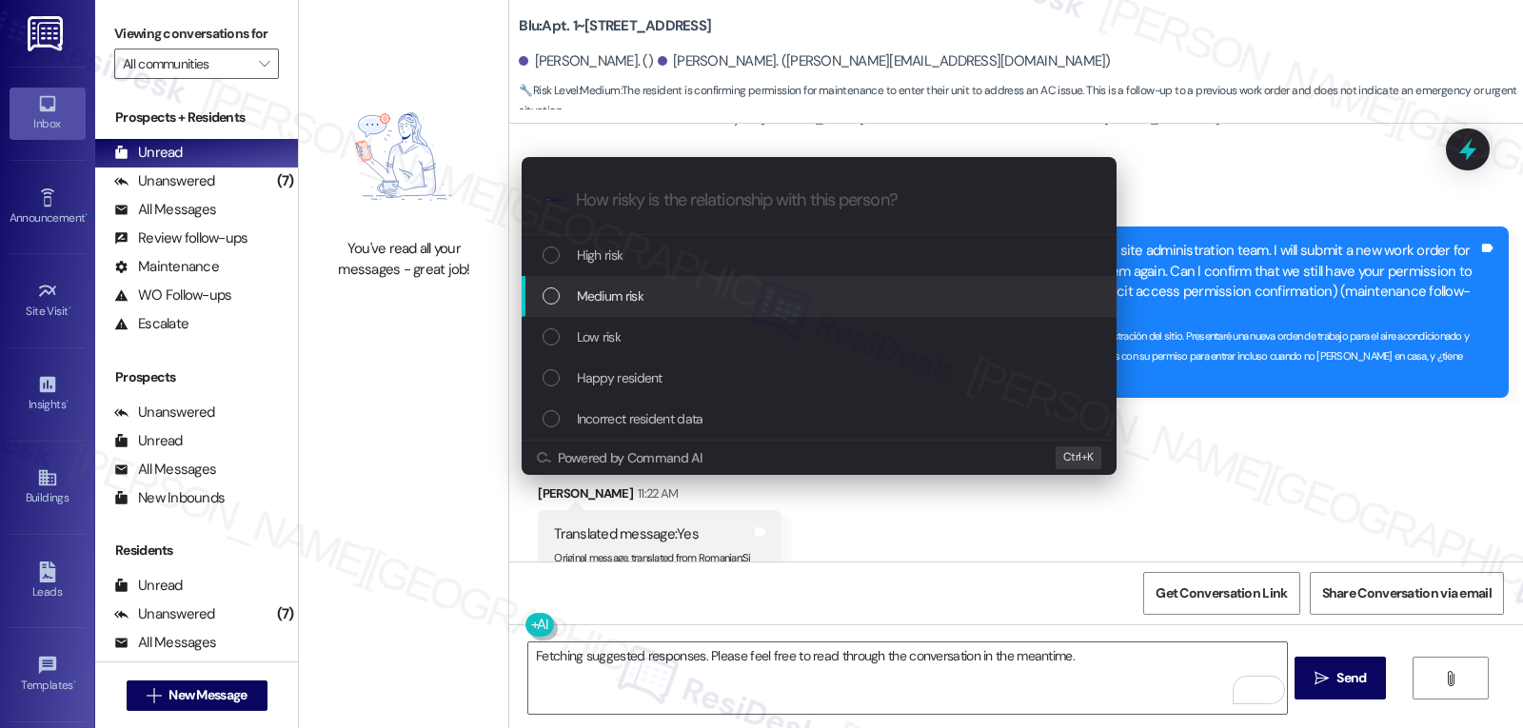
click at [680, 290] on div "Medium risk" at bounding box center [821, 296] width 557 height 21
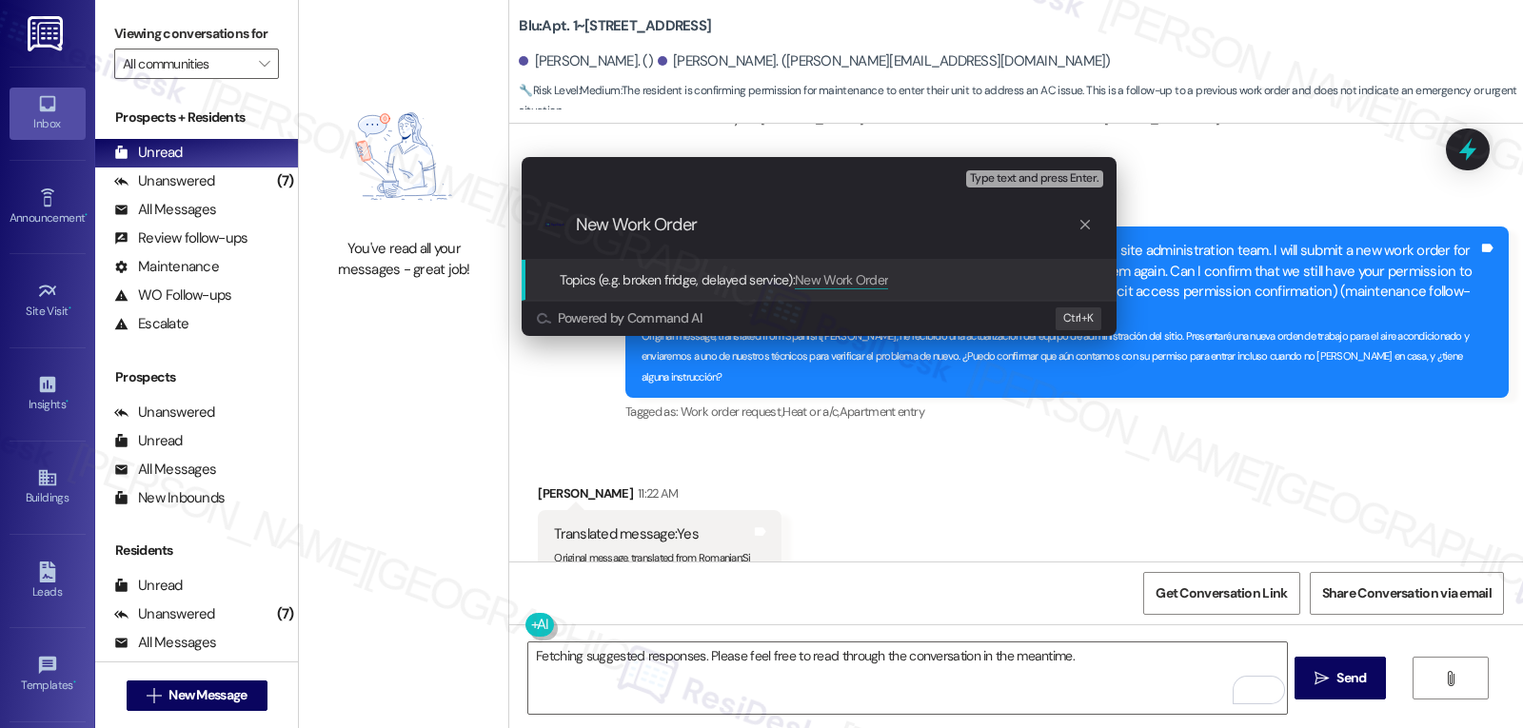
paste input "4075588"
type input "New Work Order 4075588 filed by ResiDesk - AC still not working properly"
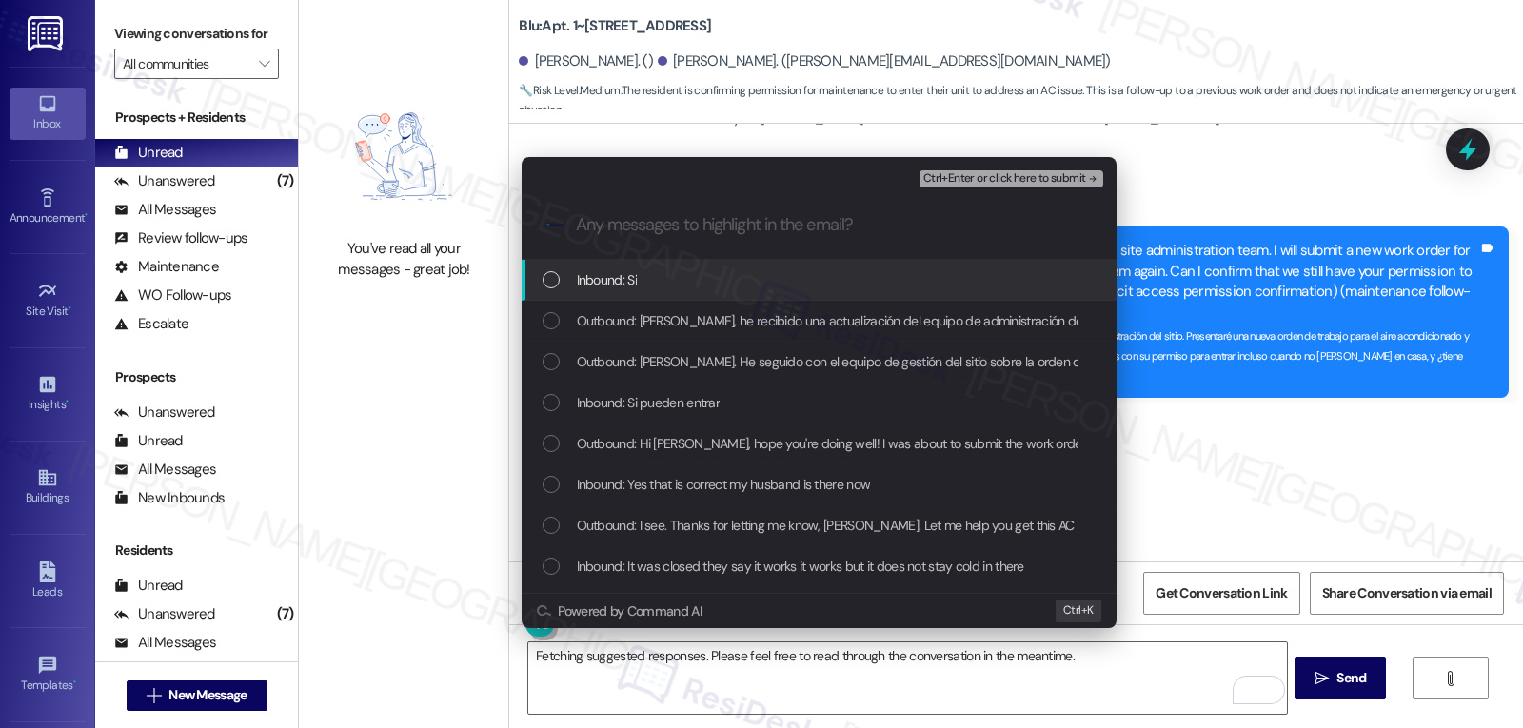
click at [750, 281] on div "Inbound: Si" at bounding box center [821, 279] width 557 height 21
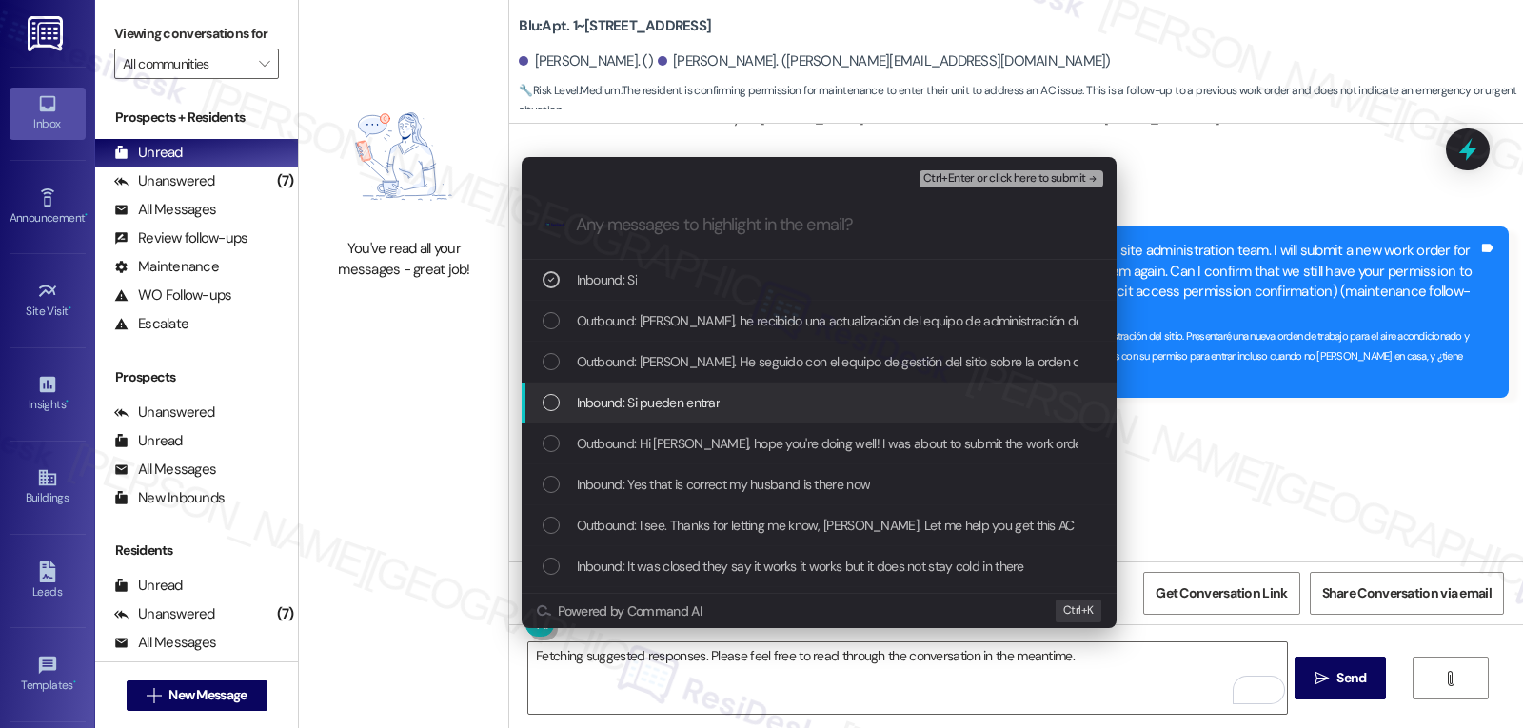
click at [686, 398] on span "Inbound: Si pueden entrar" at bounding box center [649, 402] width 144 height 21
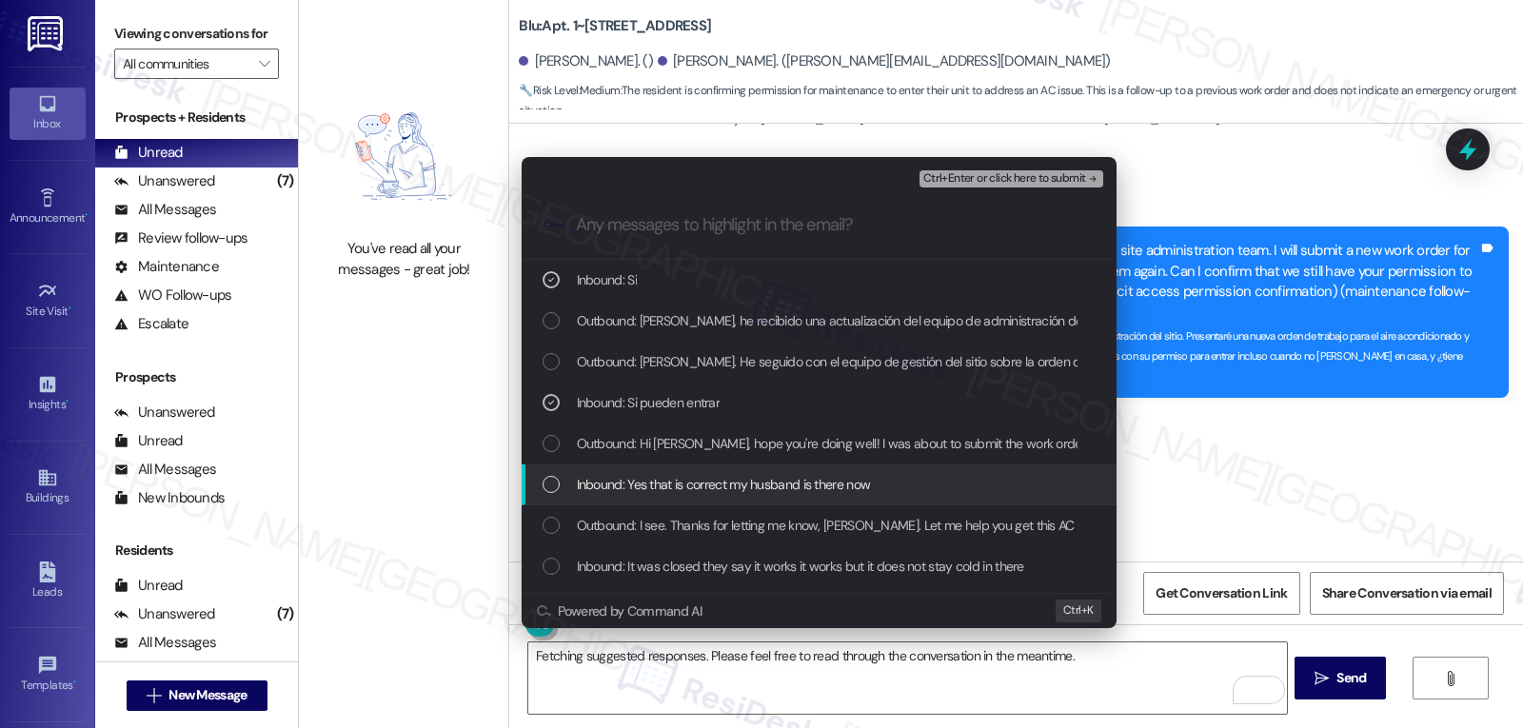
click at [703, 496] on div "Inbound: Yes that is correct my husband is there now" at bounding box center [819, 484] width 595 height 41
click at [703, 495] on span "Inbound: Yes that is correct my husband is there now" at bounding box center [724, 484] width 294 height 21
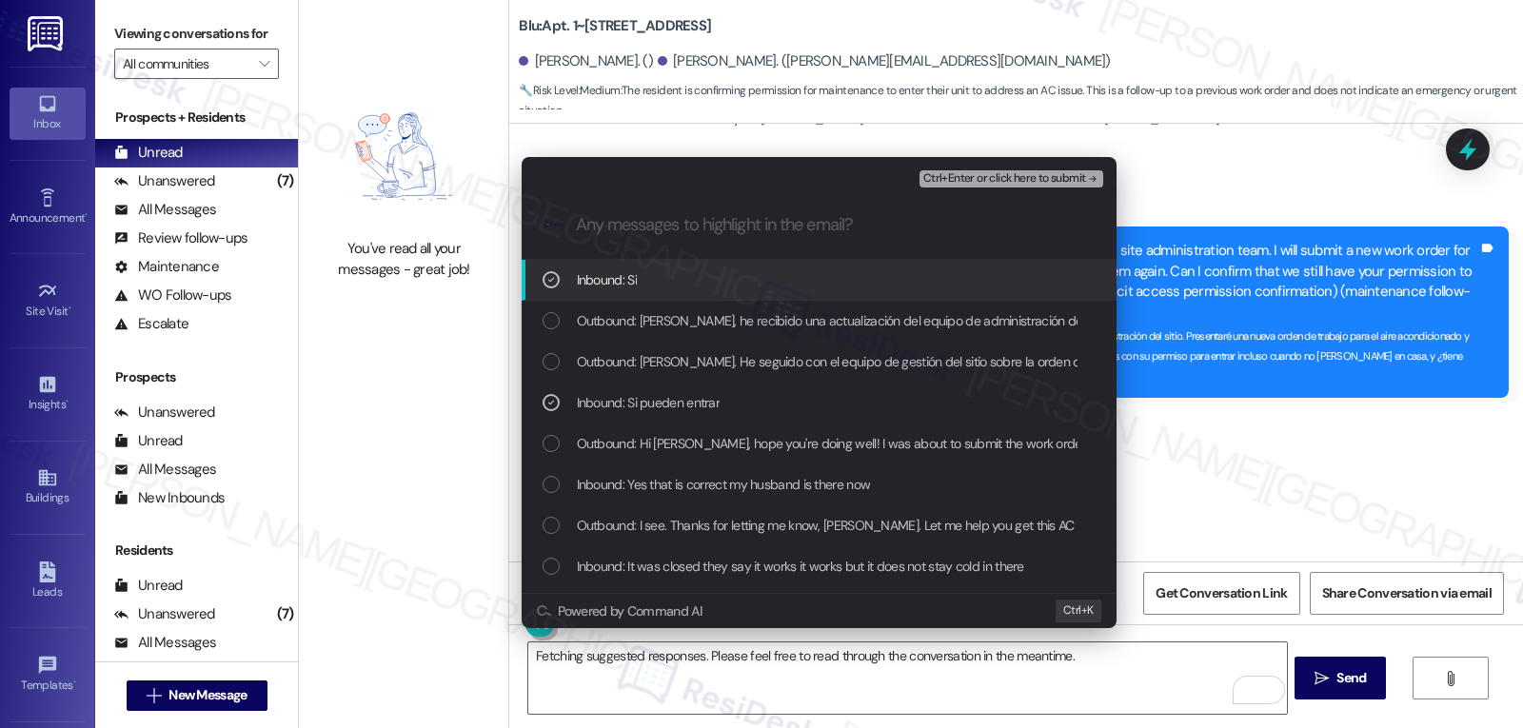
click at [1088, 176] on icon "remove-block-ctrl+enter-or click here to submit" at bounding box center [1092, 178] width 13 height 13
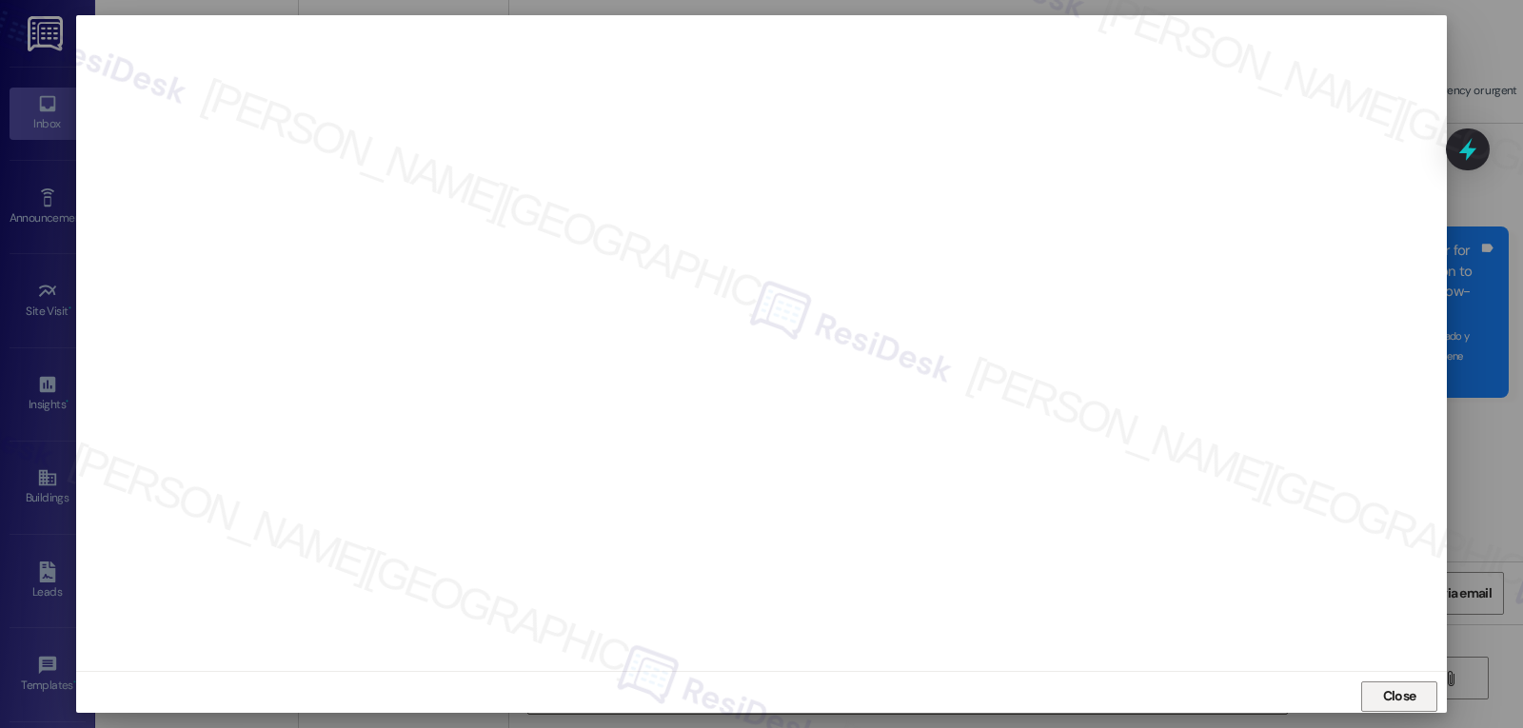
click at [1412, 688] on span "Close" at bounding box center [1399, 696] width 41 height 20
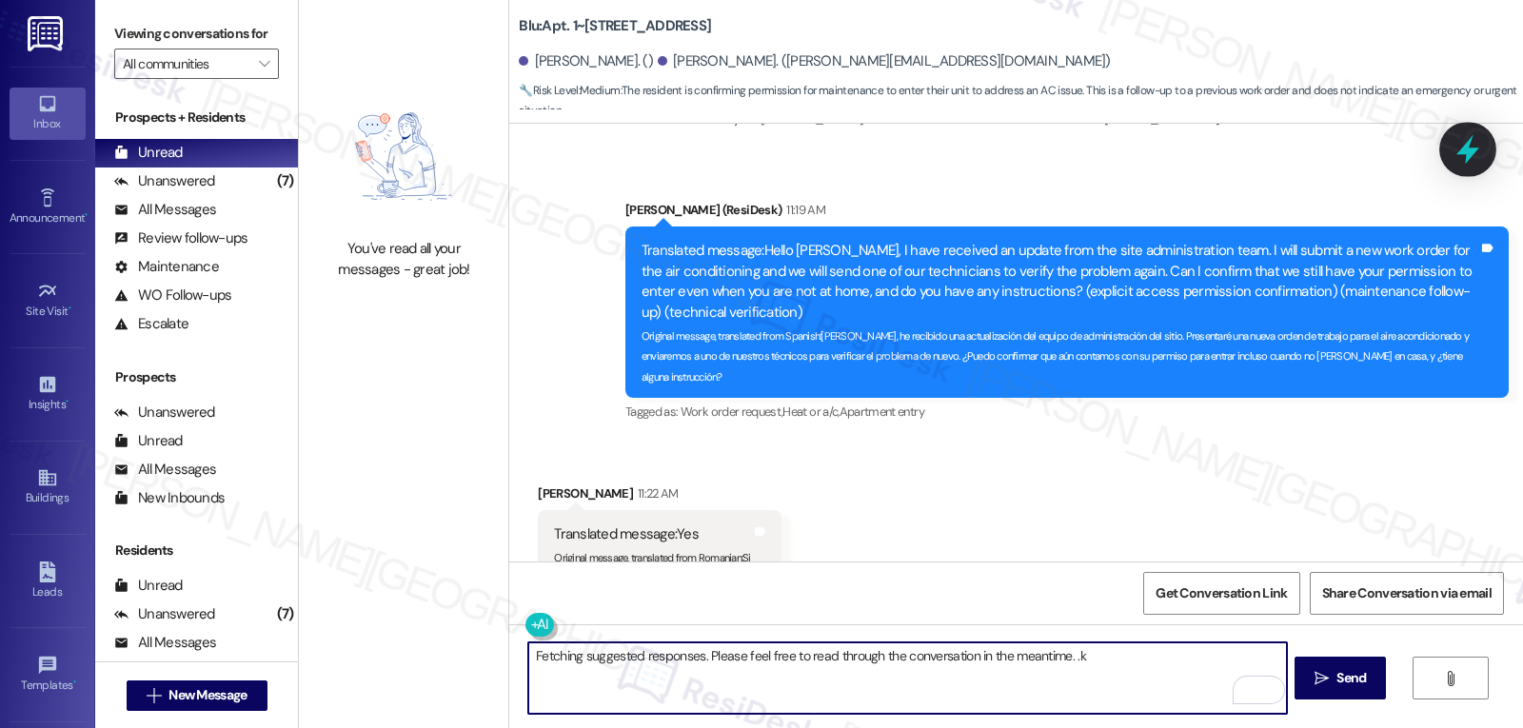
type textarea "Fetching suggested responses. Please feel free to read through the conversation…"
click at [1478, 150] on icon at bounding box center [1467, 149] width 32 height 32
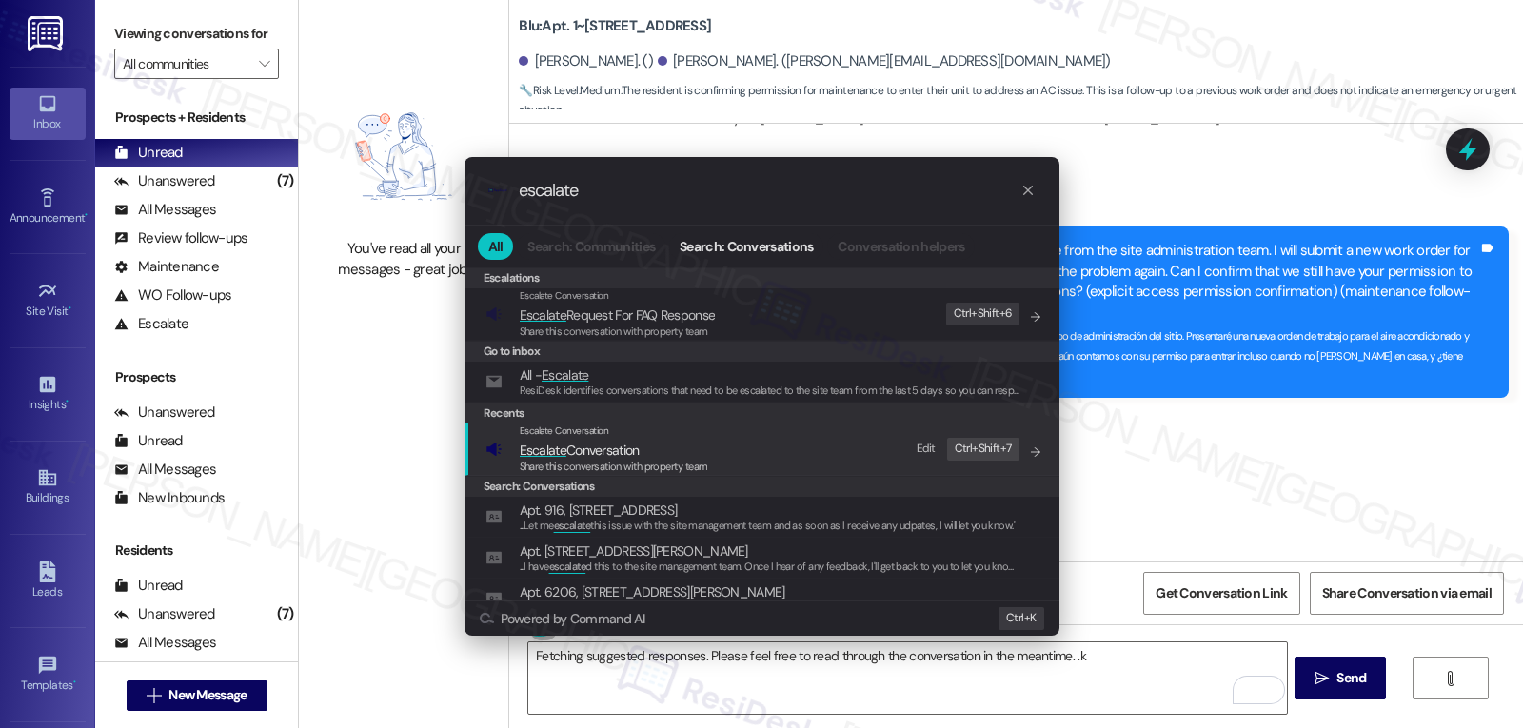
type input "escalate"
click at [638, 466] on span "Share this conversation with property team" at bounding box center [614, 466] width 188 height 13
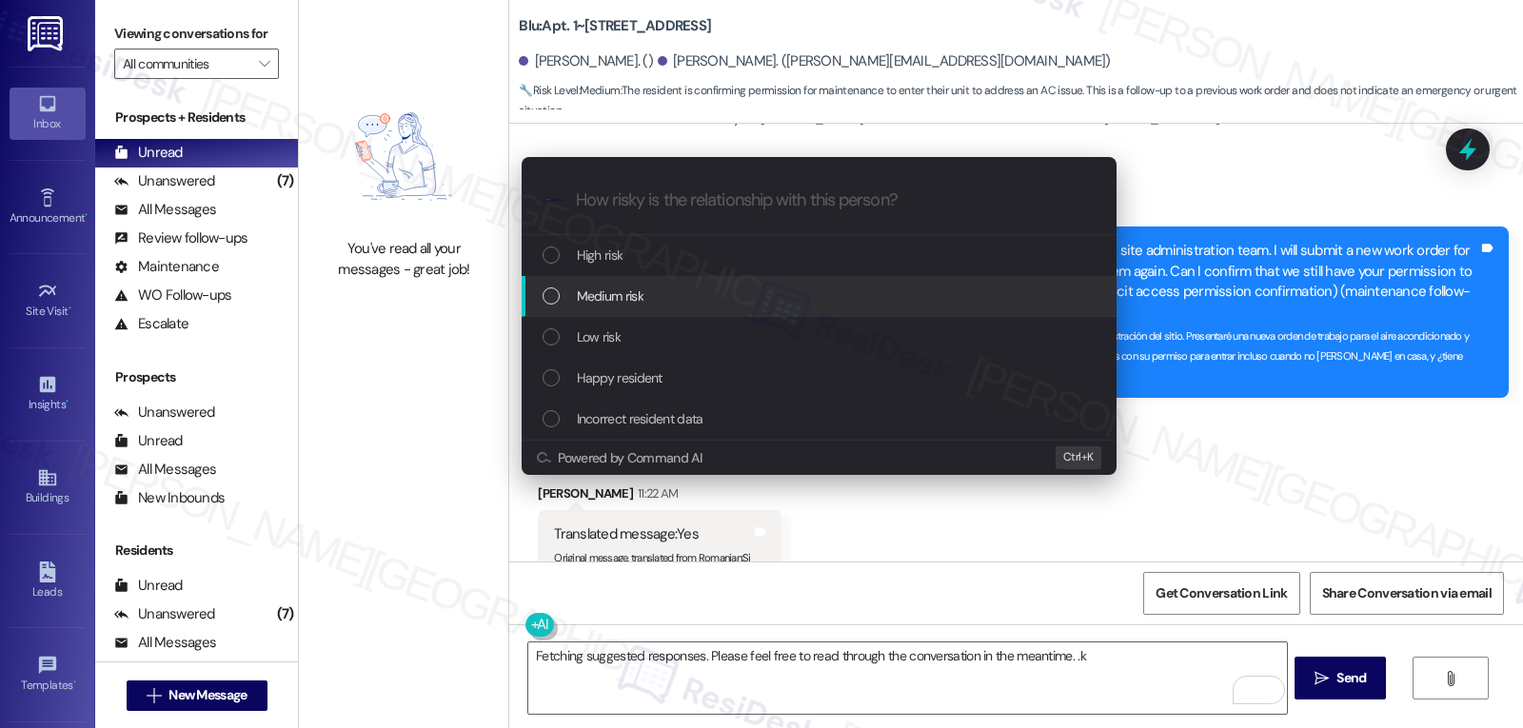
click at [644, 293] on div "Medium risk" at bounding box center [821, 296] width 557 height 21
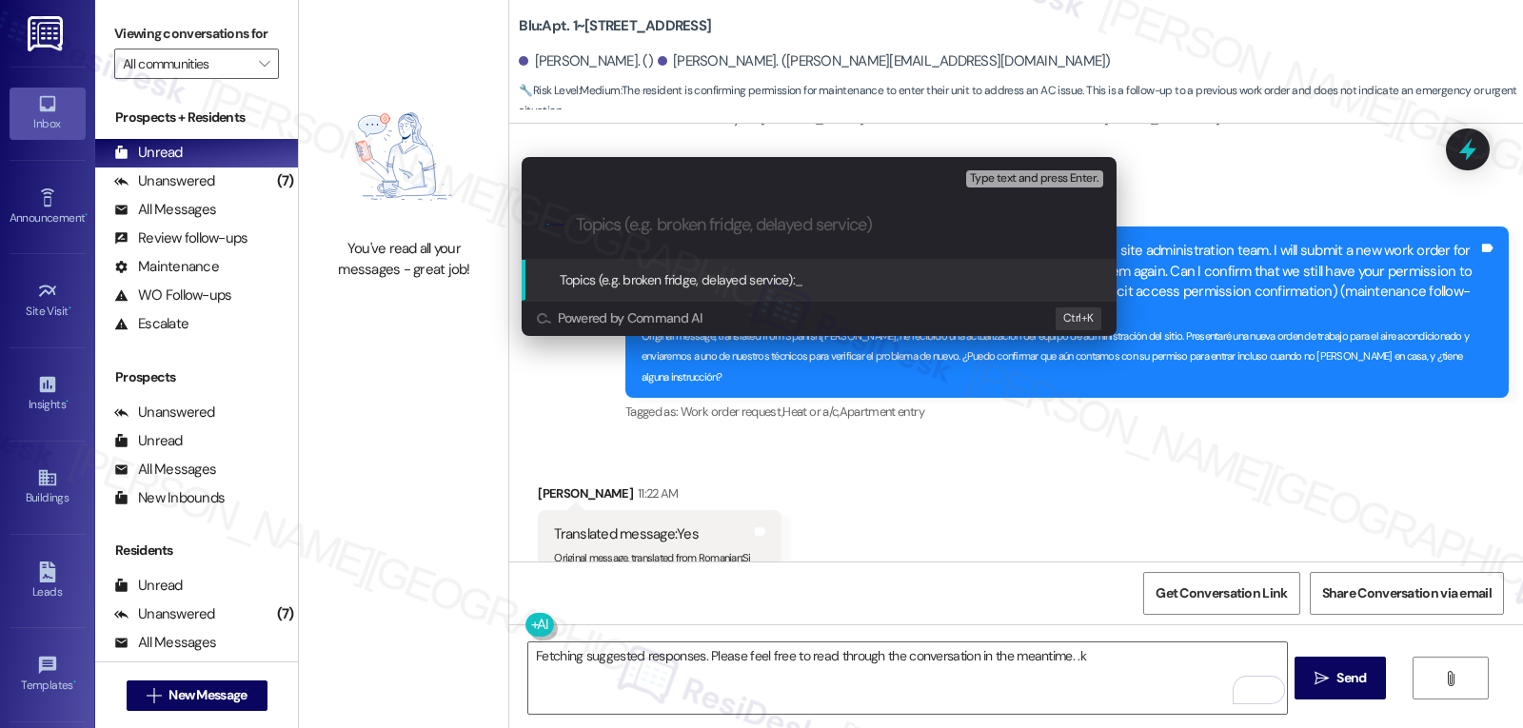
paste input "New Work Order 4075588 filed by ResiDesk - AC still not working properly"
type input "New Work Order 4075588 filed by ResiDesk - AC still not working properly"
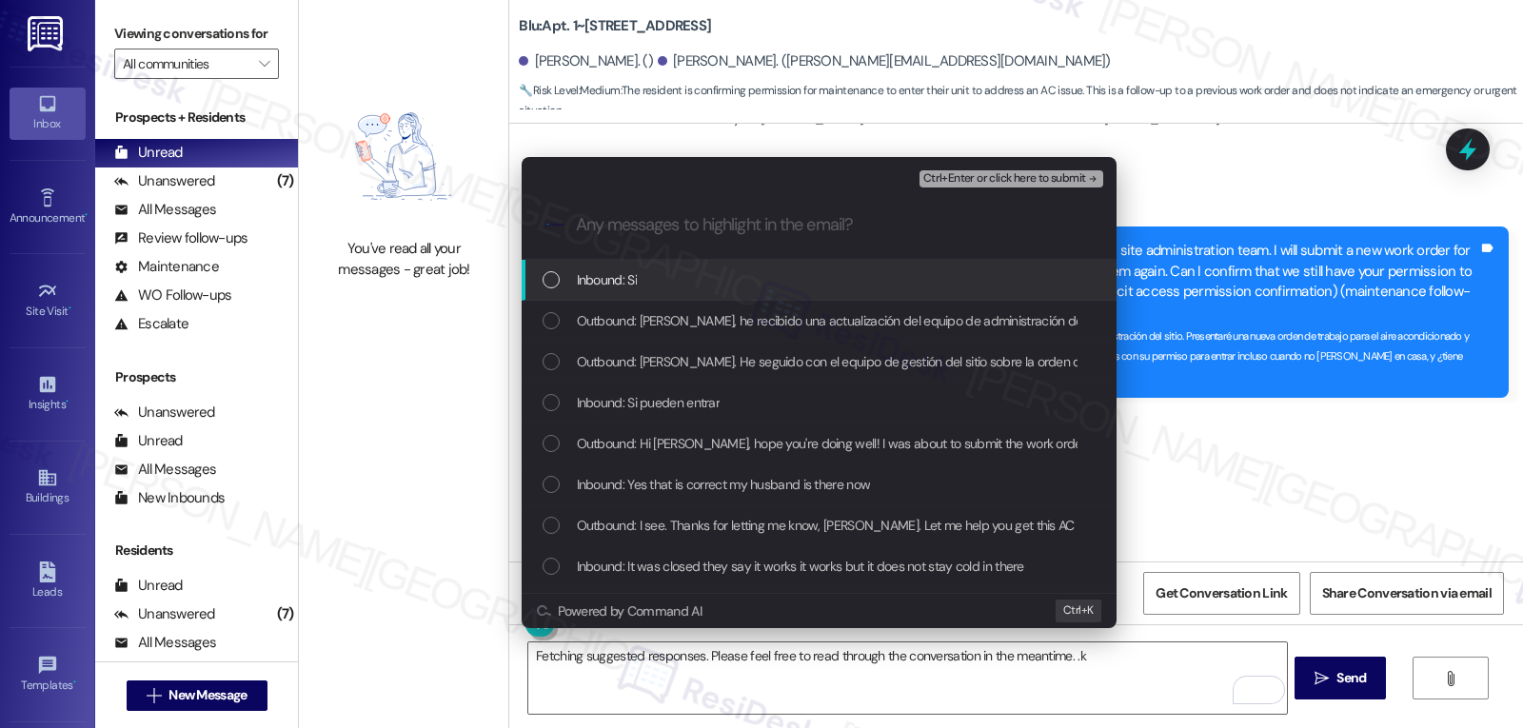
click at [634, 277] on span "Inbound: Si" at bounding box center [607, 279] width 60 height 21
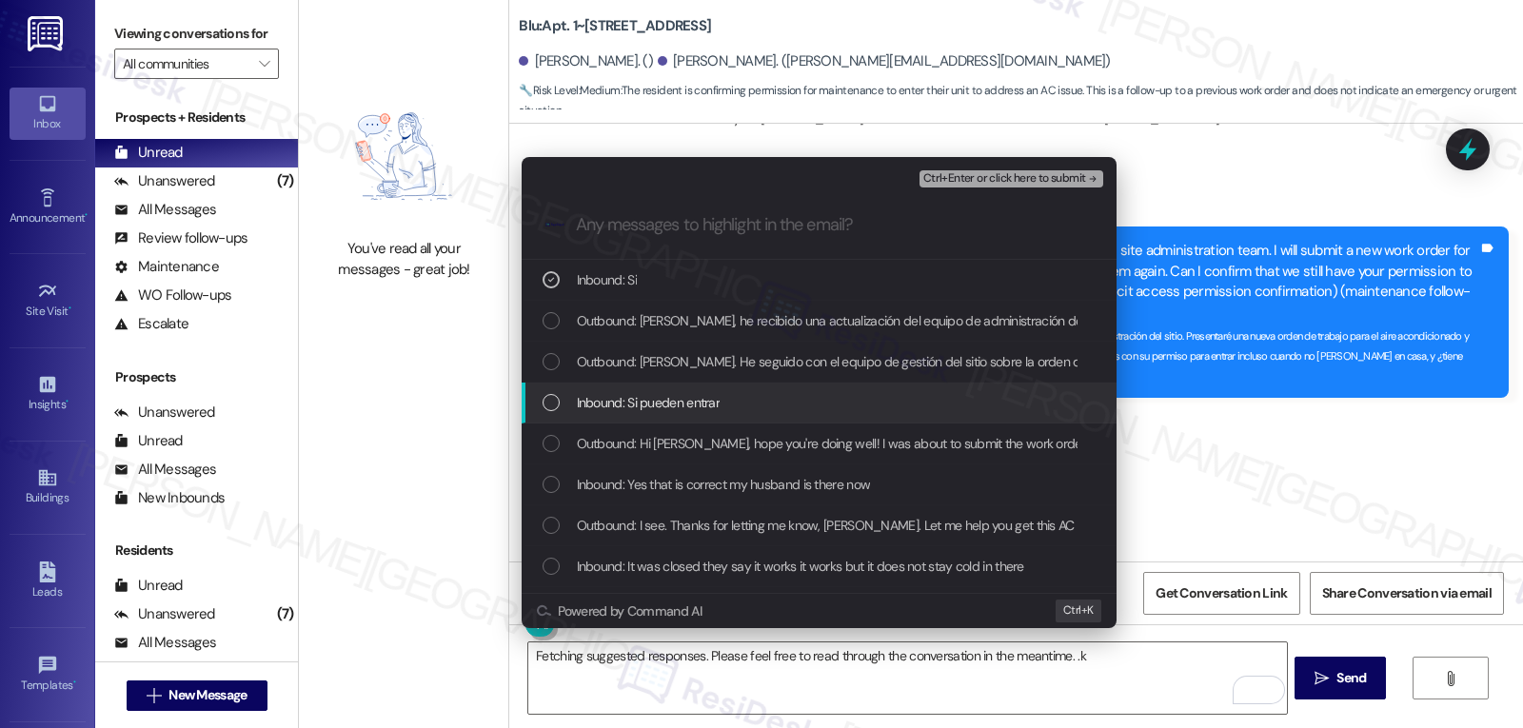
click at [658, 389] on div "Inbound: Si pueden entrar" at bounding box center [819, 403] width 595 height 41
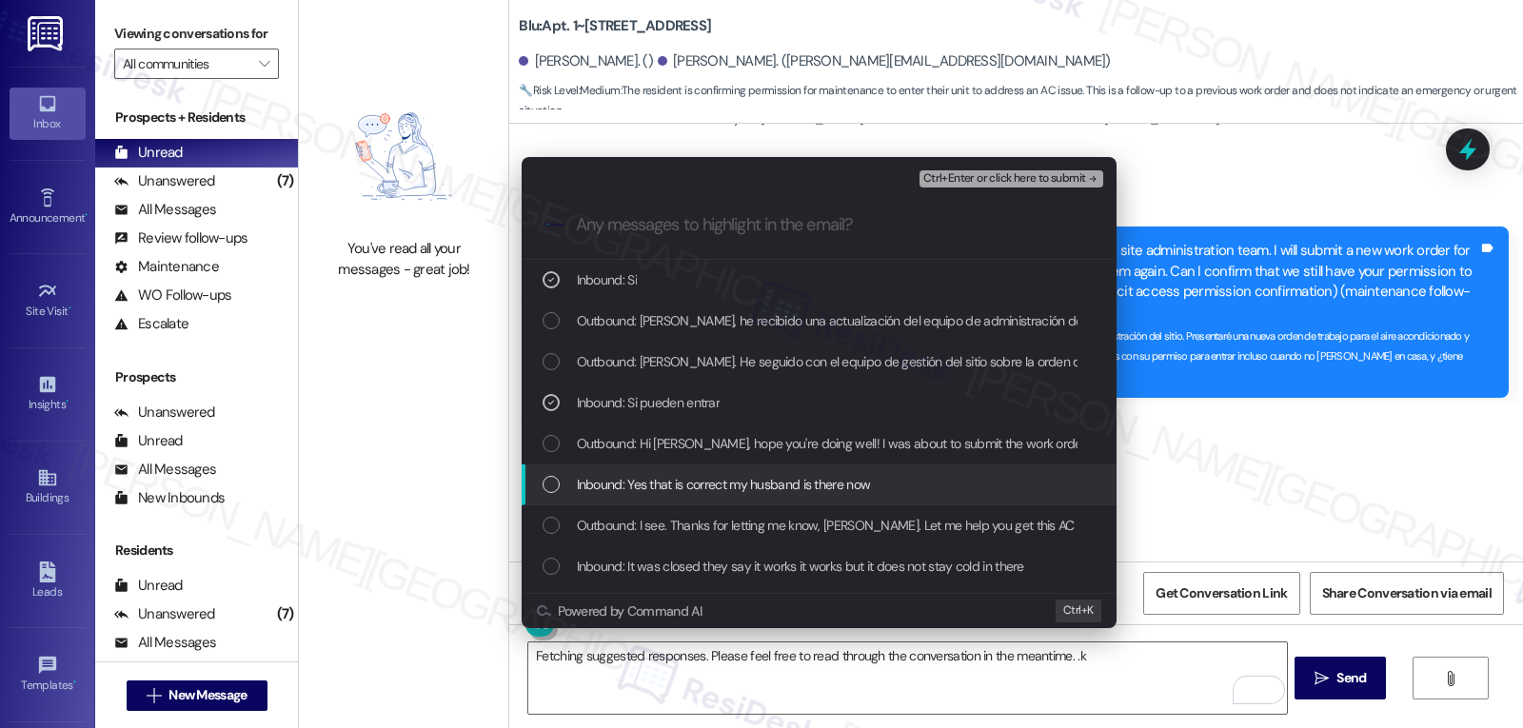
click at [729, 469] on div "Inbound: Yes that is correct my husband is there now" at bounding box center [819, 484] width 595 height 41
click at [779, 493] on span "Inbound: Yes that is correct my husband is there now" at bounding box center [724, 484] width 294 height 21
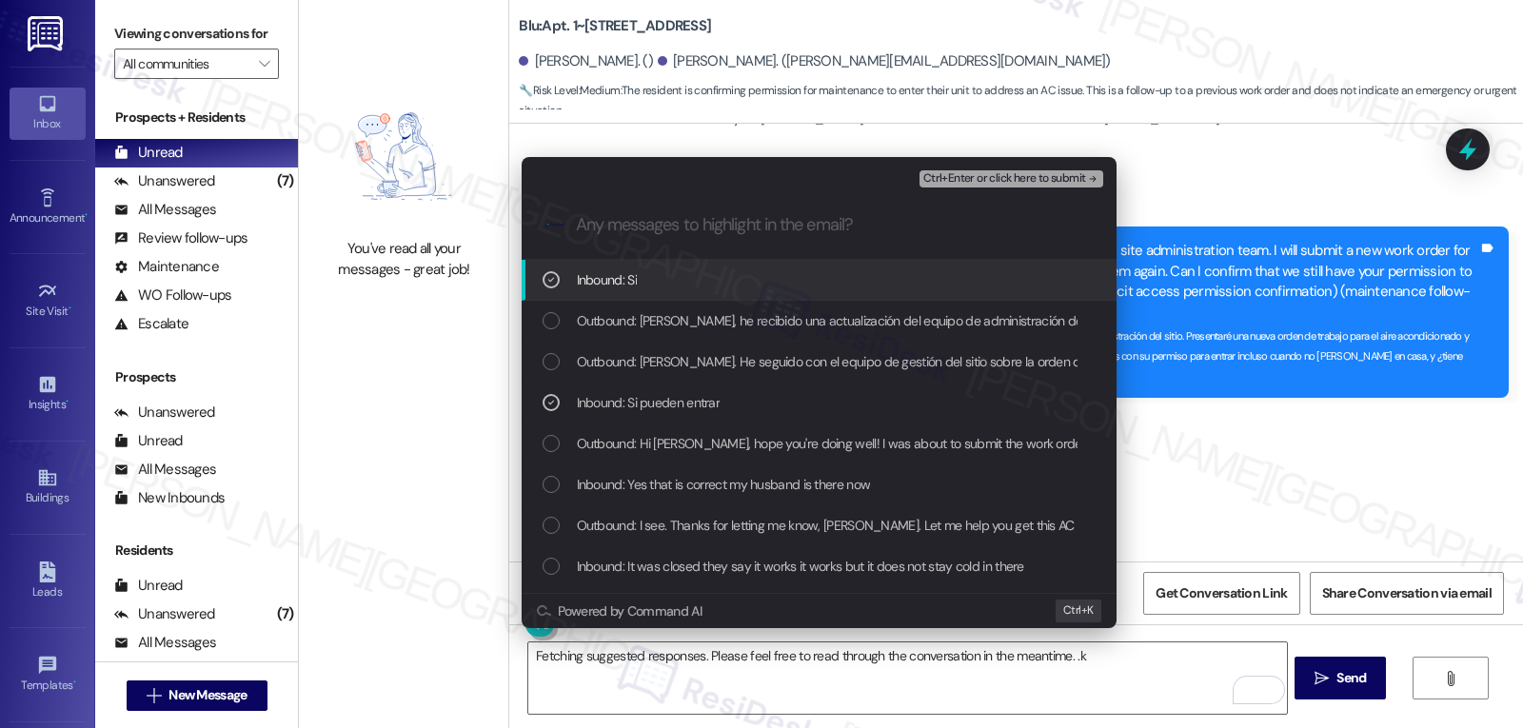
click at [1042, 187] on button "Ctrl+Enter or click here to submit" at bounding box center [1011, 178] width 184 height 17
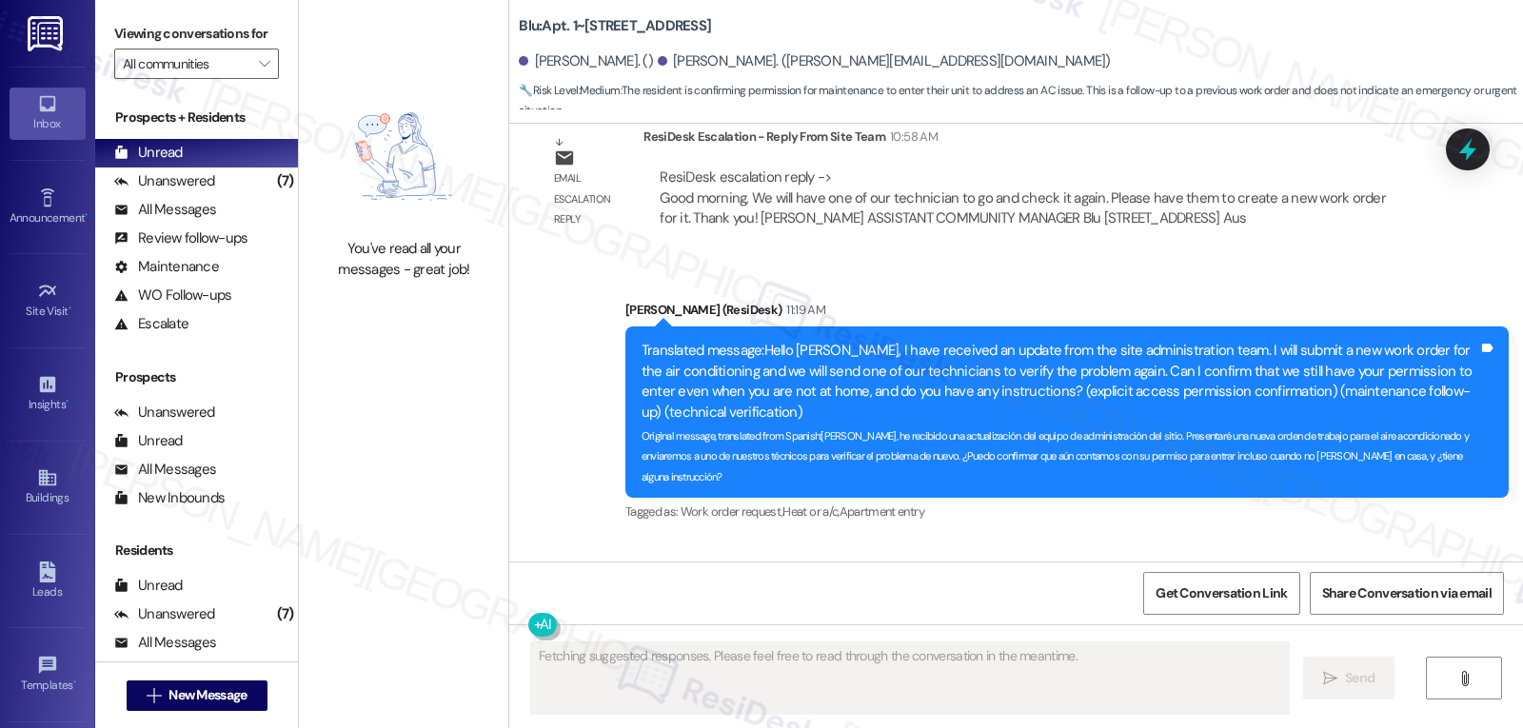
scroll to position [6502, 0]
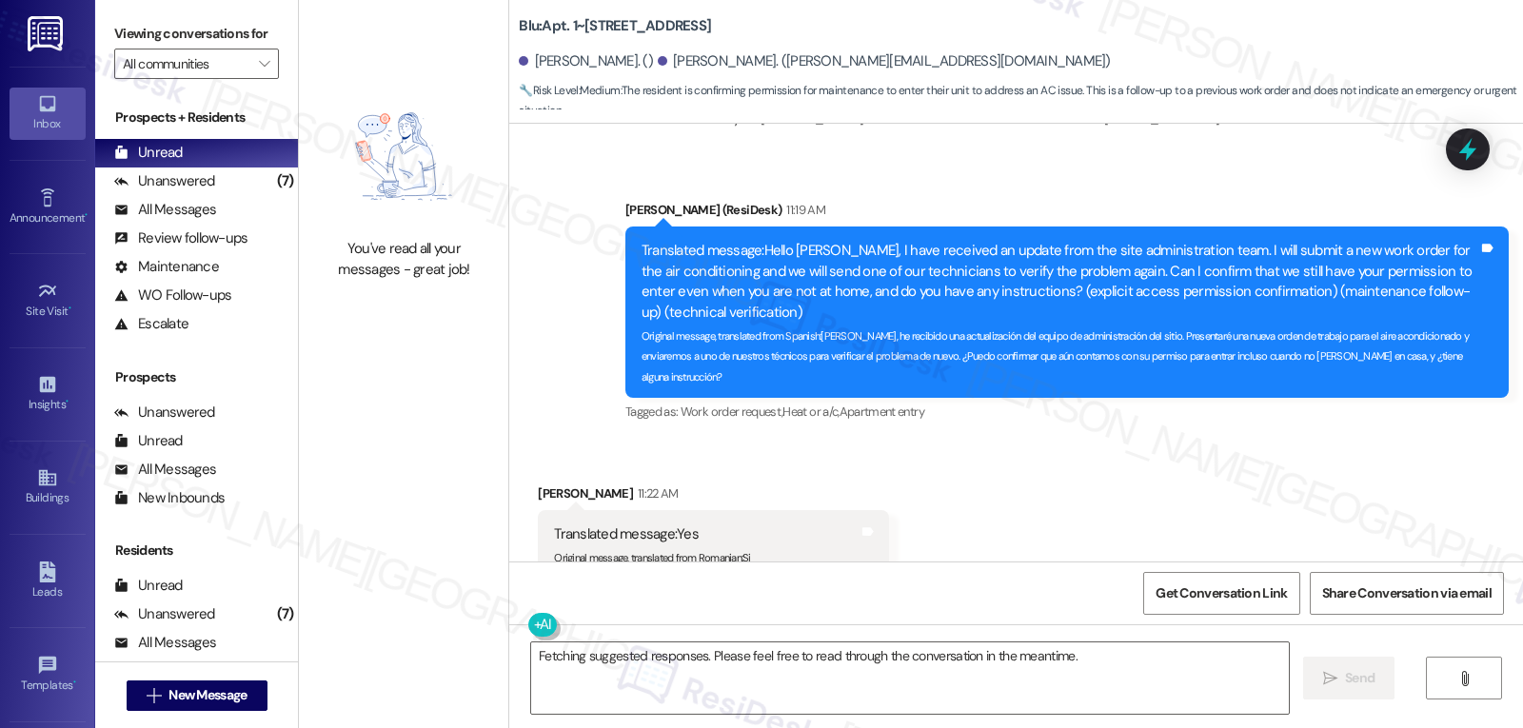
click at [826, 483] on div "[PERSON_NAME] 11:22 AM" at bounding box center [713, 496] width 351 height 27
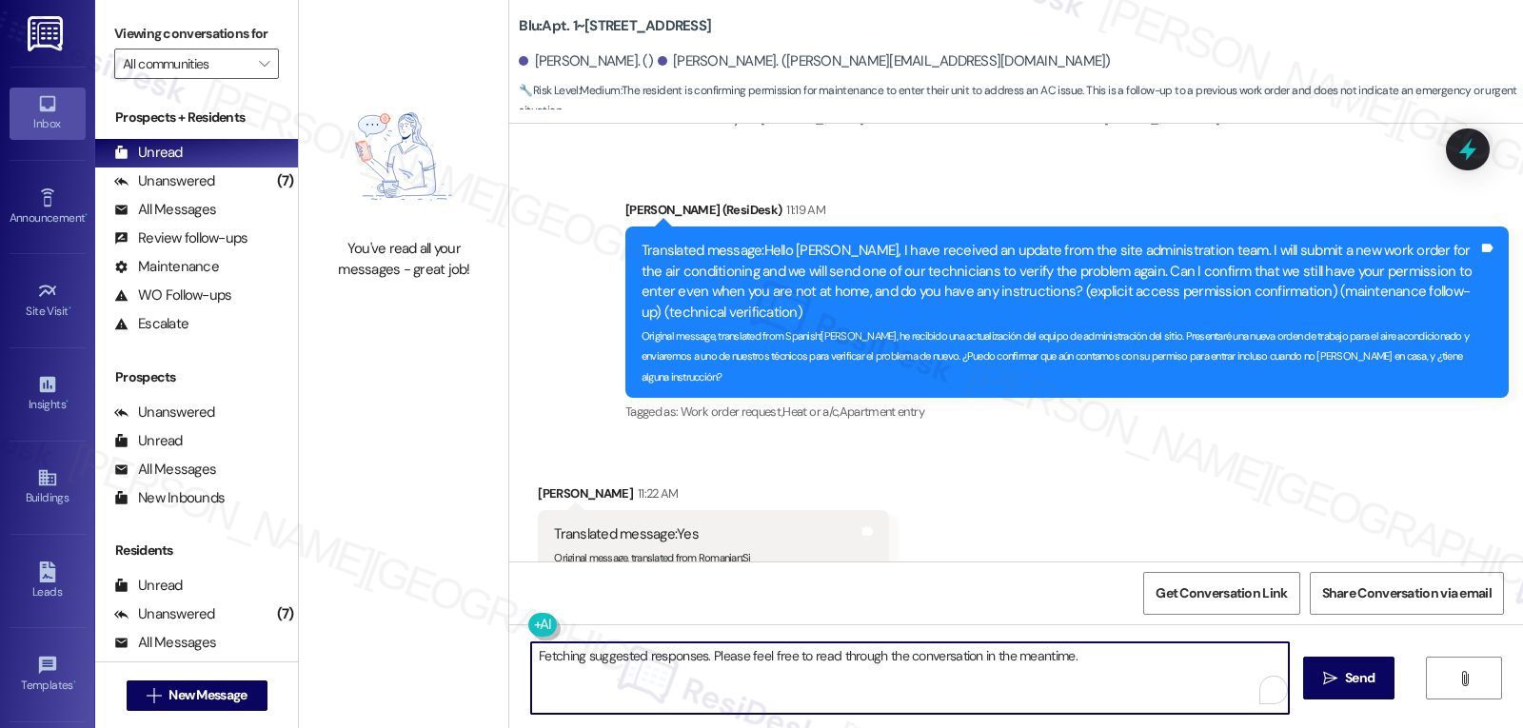
click at [829, 646] on textarea "Fetching suggested responses. Please feel free to read through the conversation…" at bounding box center [910, 677] width 758 height 71
click at [1078, 693] on textarea "Thank you, [PERSON_NAME]. I have put in the new work order and notified" at bounding box center [907, 677] width 758 height 71
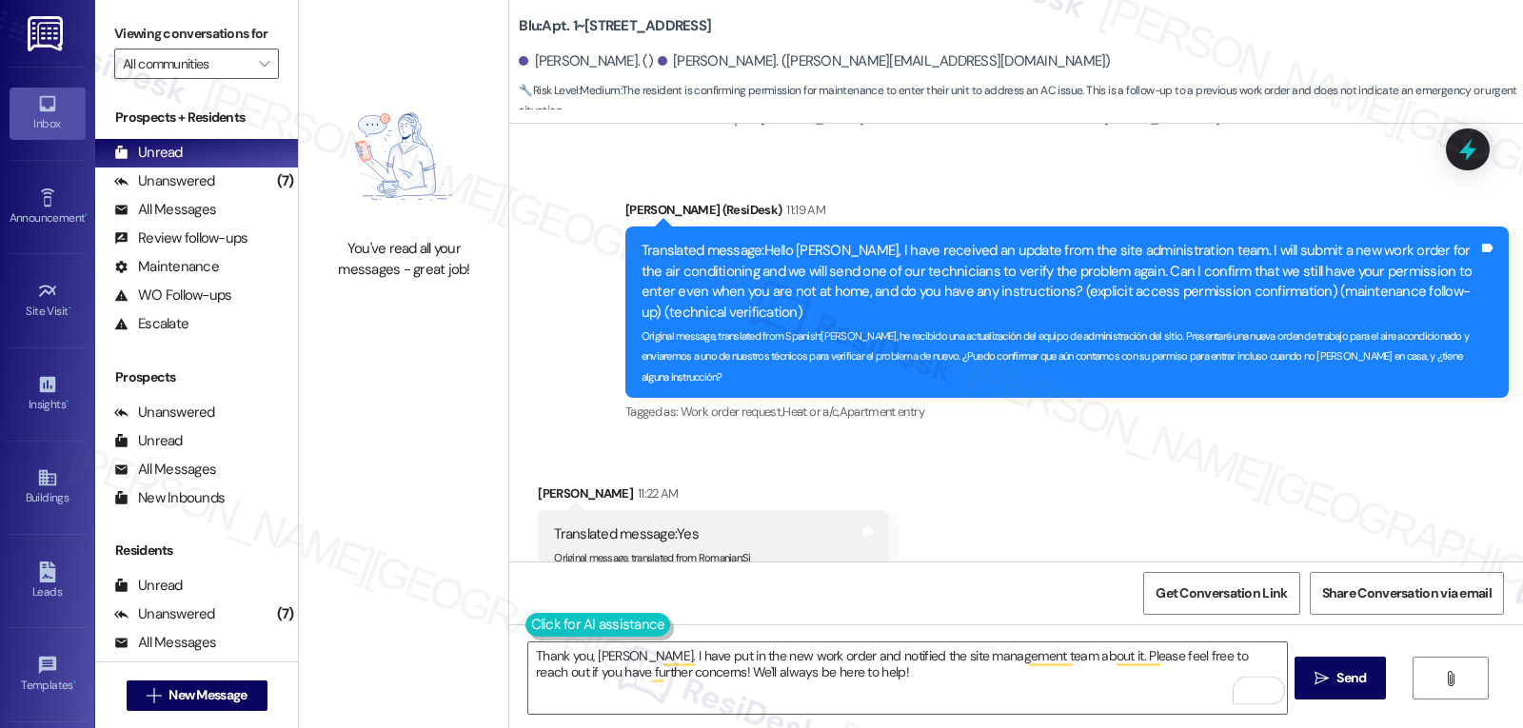
click at [525, 625] on button at bounding box center [598, 625] width 146 height 24
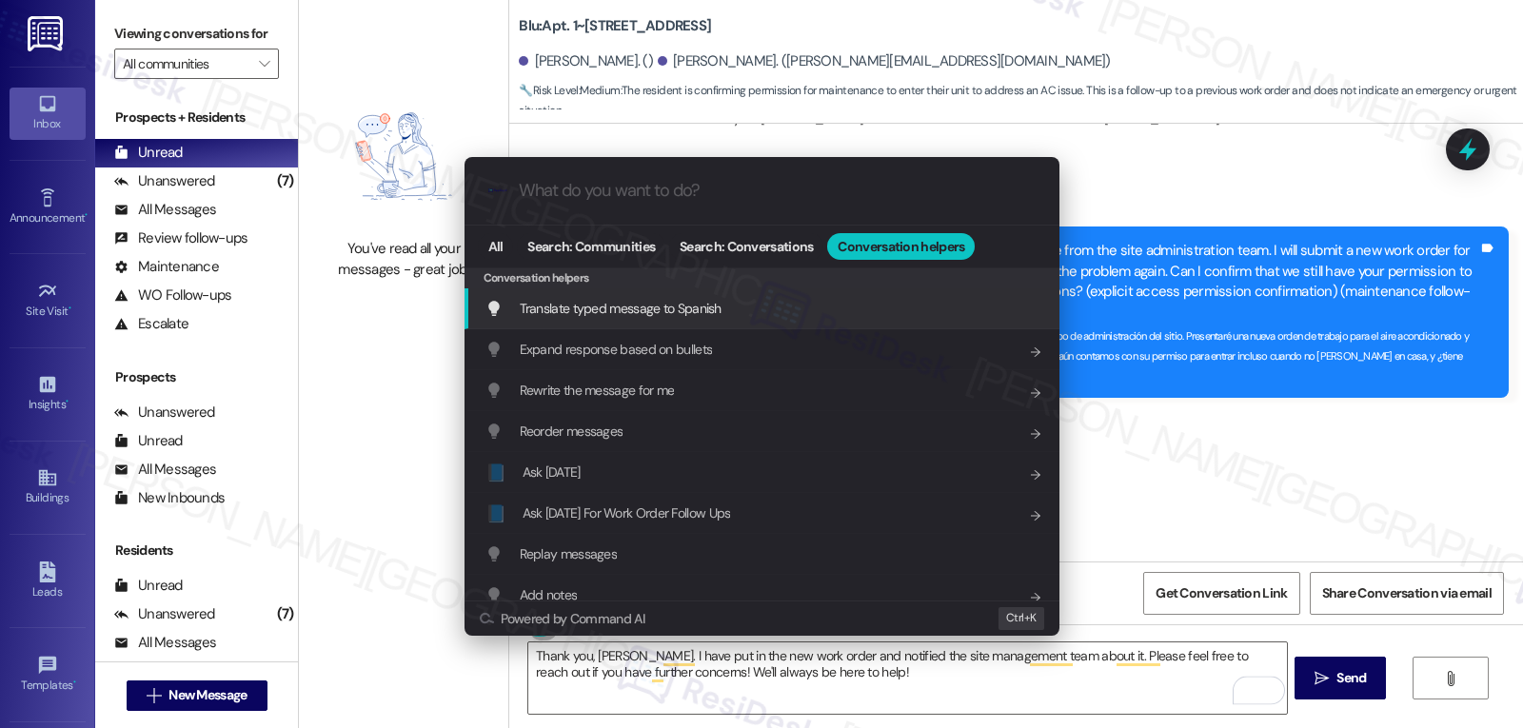
click at [594, 321] on div "Translate typed message to Spanish Add shortcut" at bounding box center [761, 308] width 595 height 41
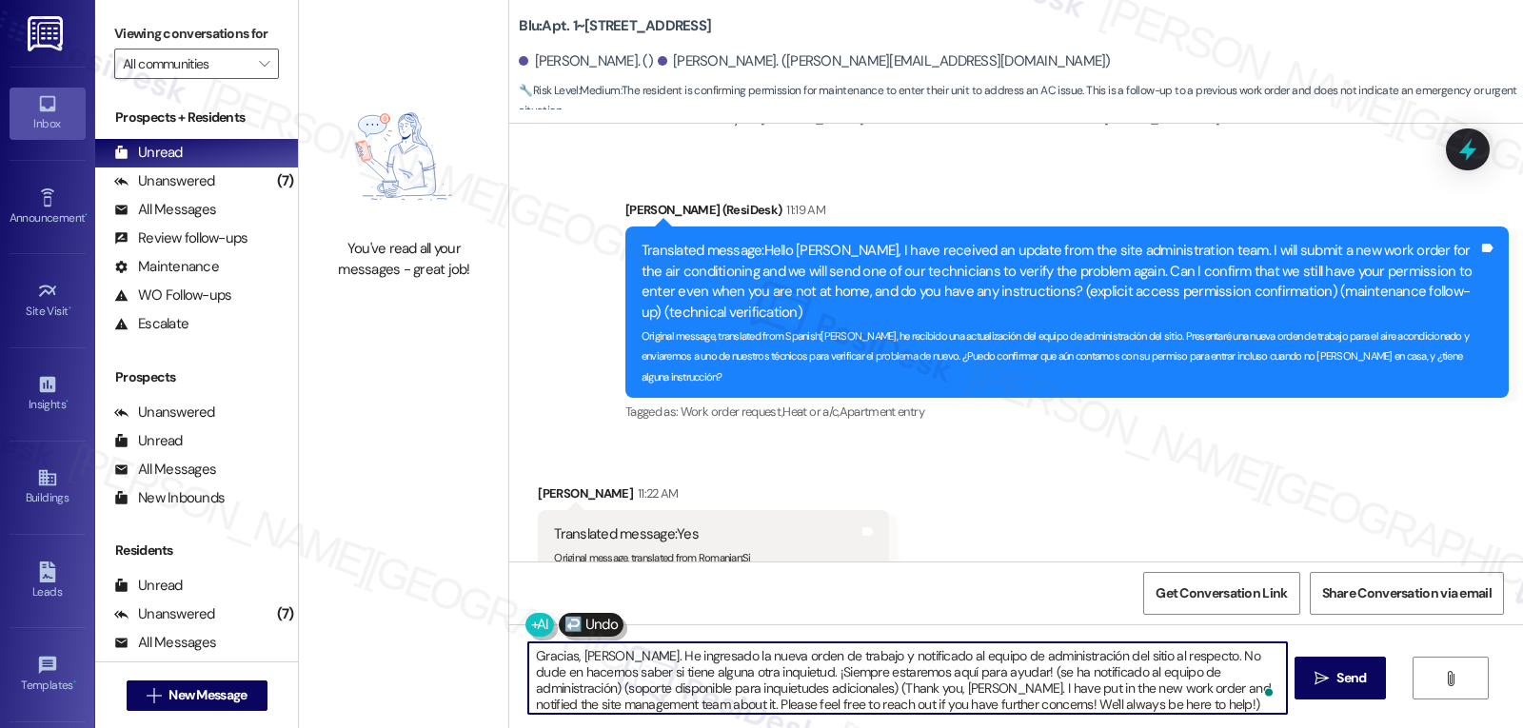
scroll to position [5, 0]
drag, startPoint x: 989, startPoint y: 673, endPoint x: 1418, endPoint y: 773, distance: 440.7
click at [1418, 727] on html "Inbox Go to Inbox Announcement • Send A Text Announcement Site Visit • Go to Si…" at bounding box center [761, 364] width 1523 height 728
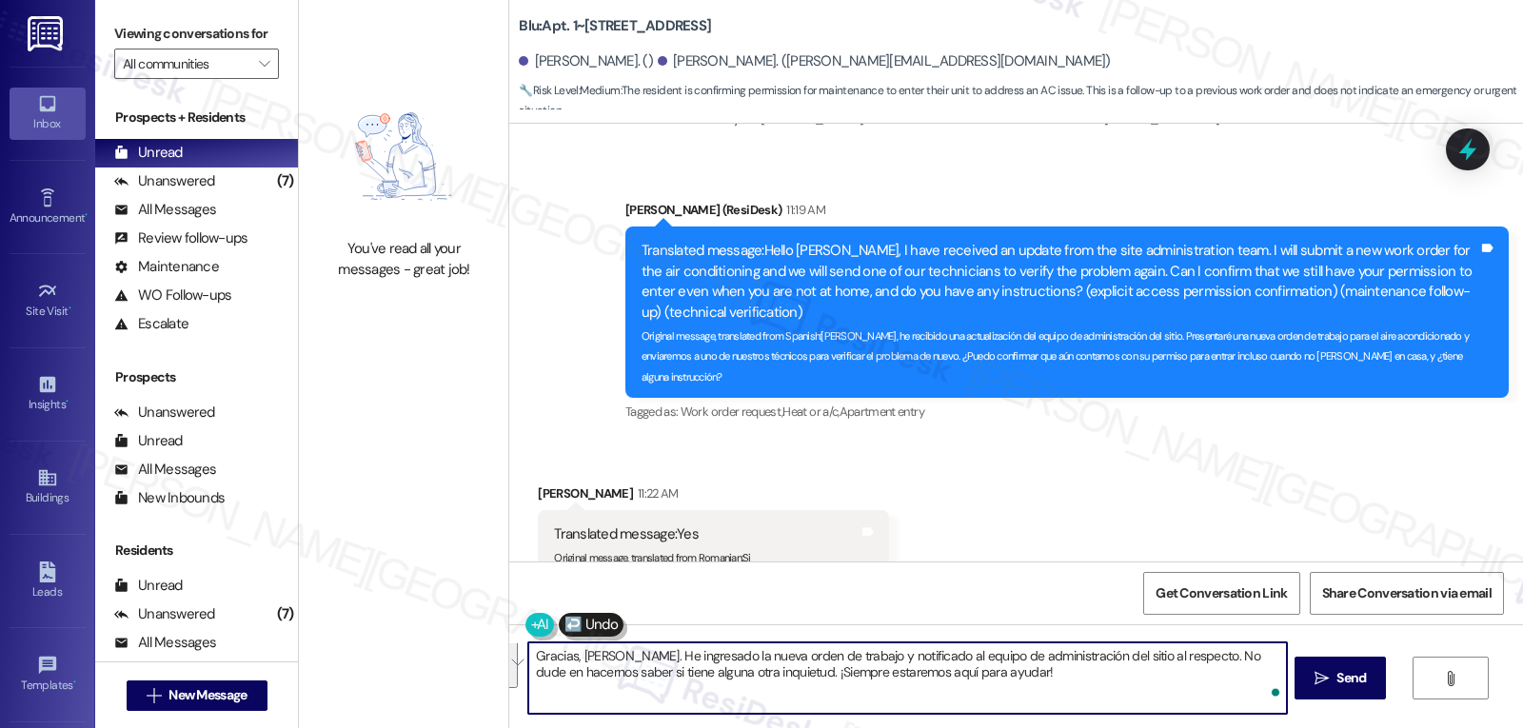
scroll to position [0, 0]
type textarea "Gracias, [PERSON_NAME]. He ingresado la nueva orden de trabajo y notificado al …"
click at [1340, 683] on span "Send" at bounding box center [1351, 678] width 30 height 20
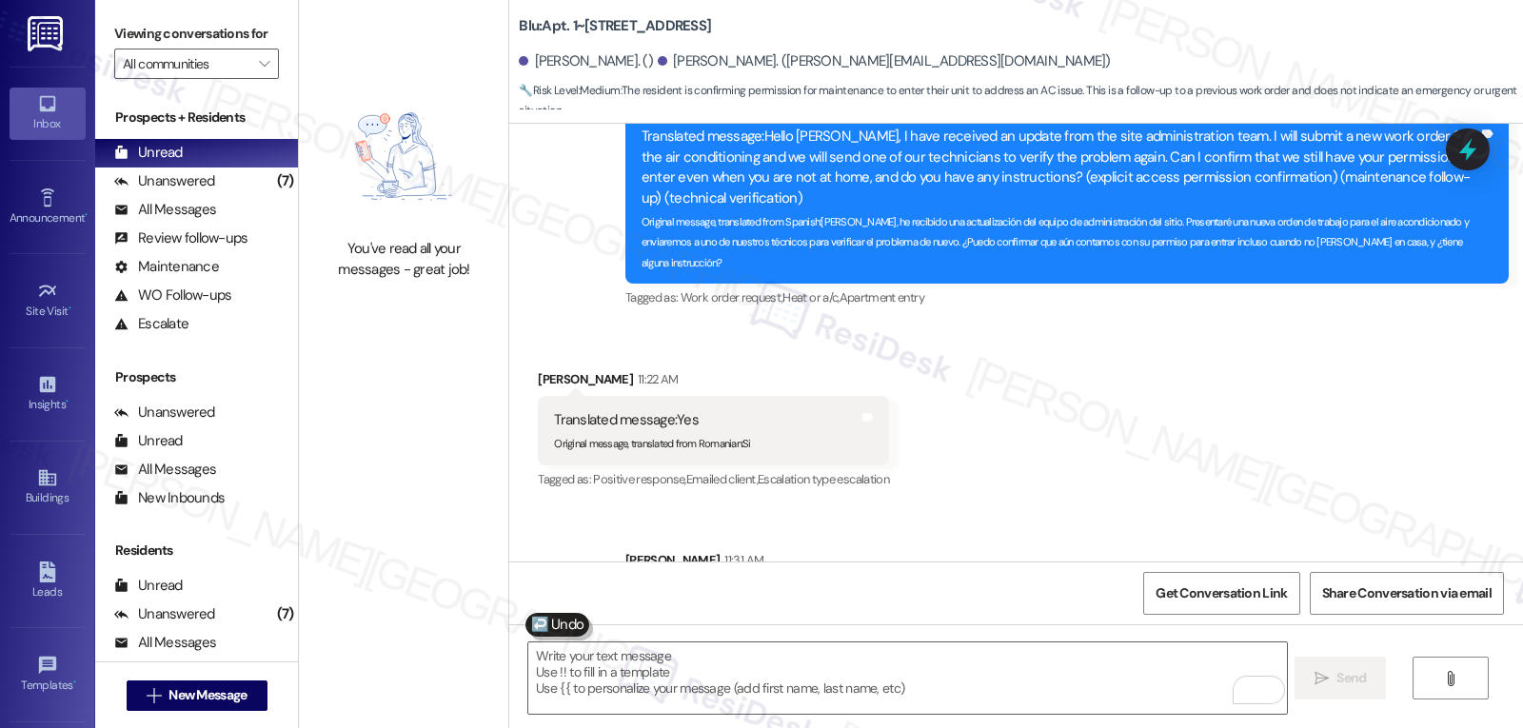
scroll to position [6655, 0]
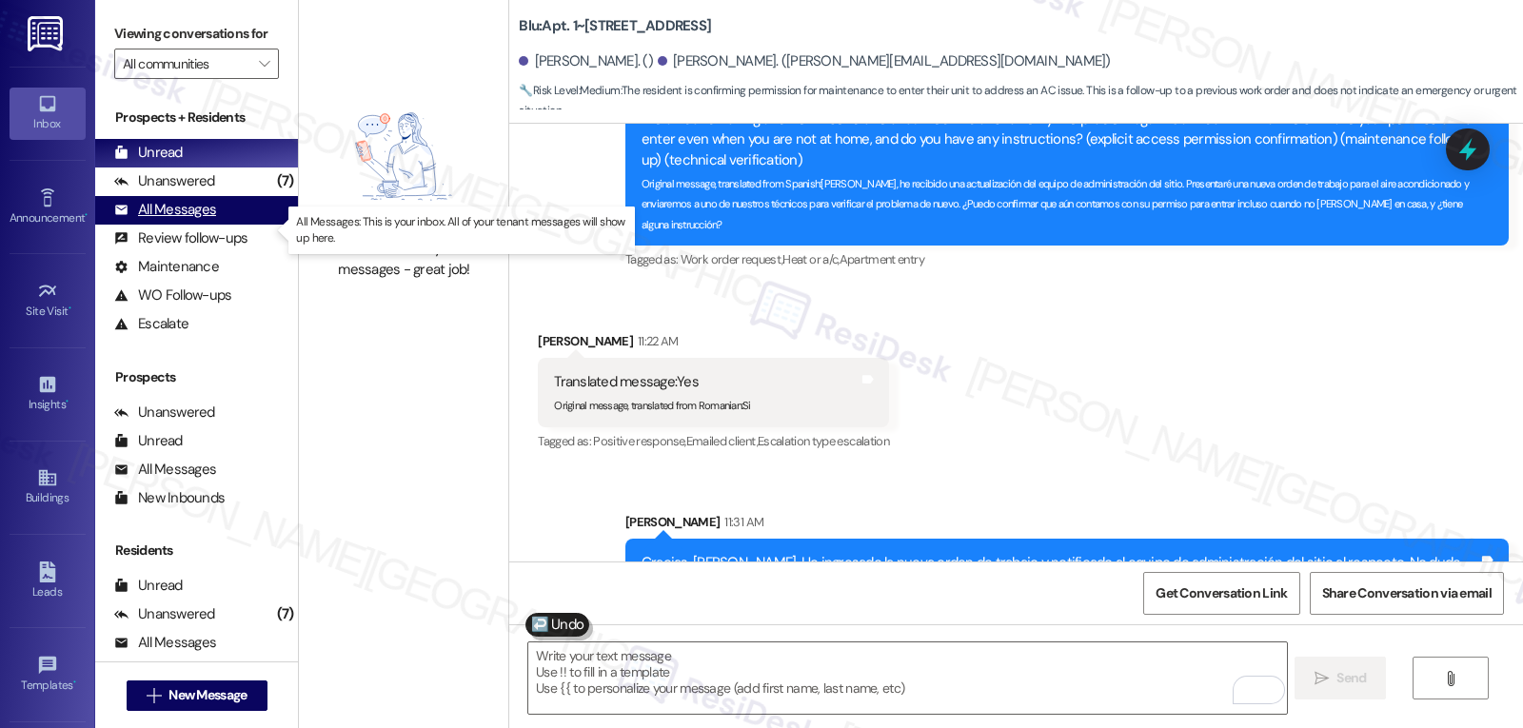
click at [168, 217] on div "All Messages (undefined)" at bounding box center [196, 210] width 203 height 29
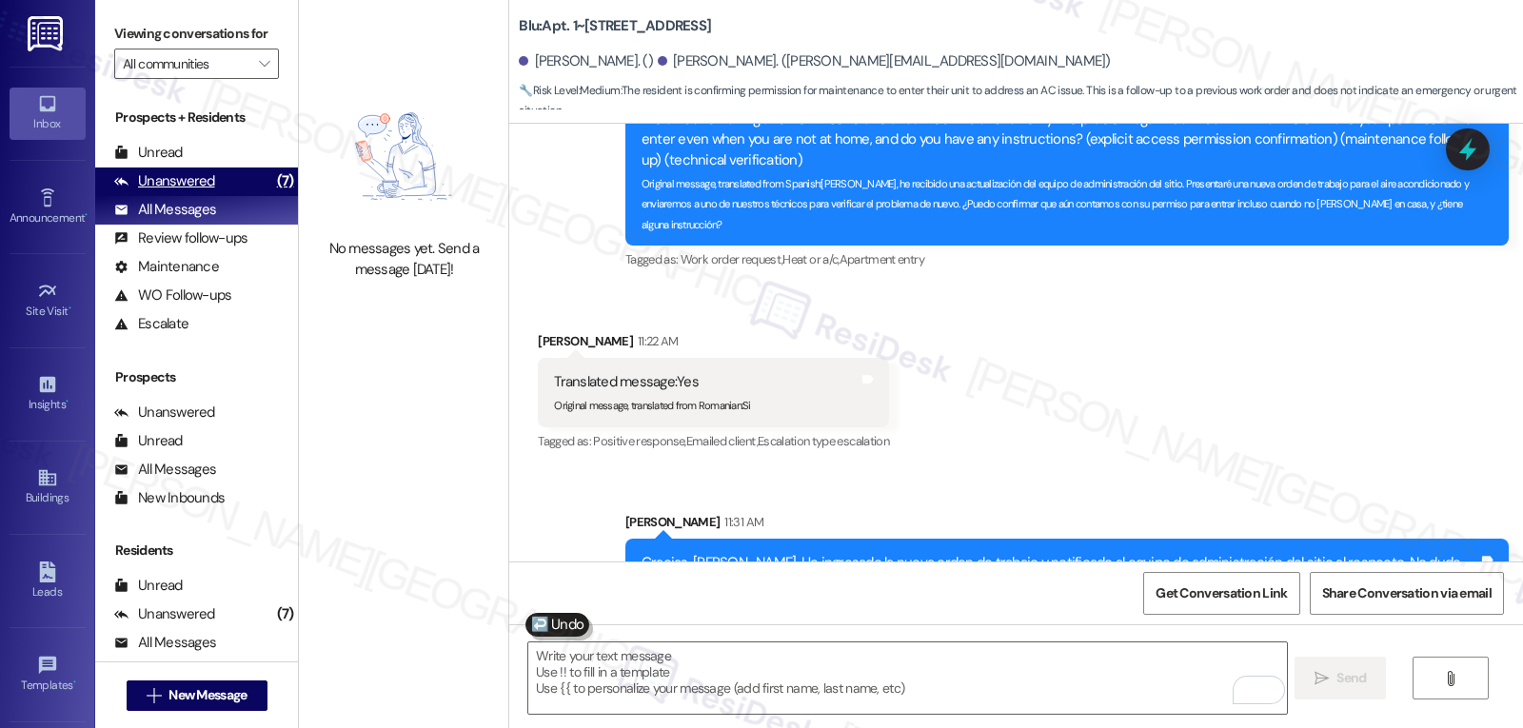
click at [168, 191] on div "Unanswered" at bounding box center [164, 181] width 101 height 20
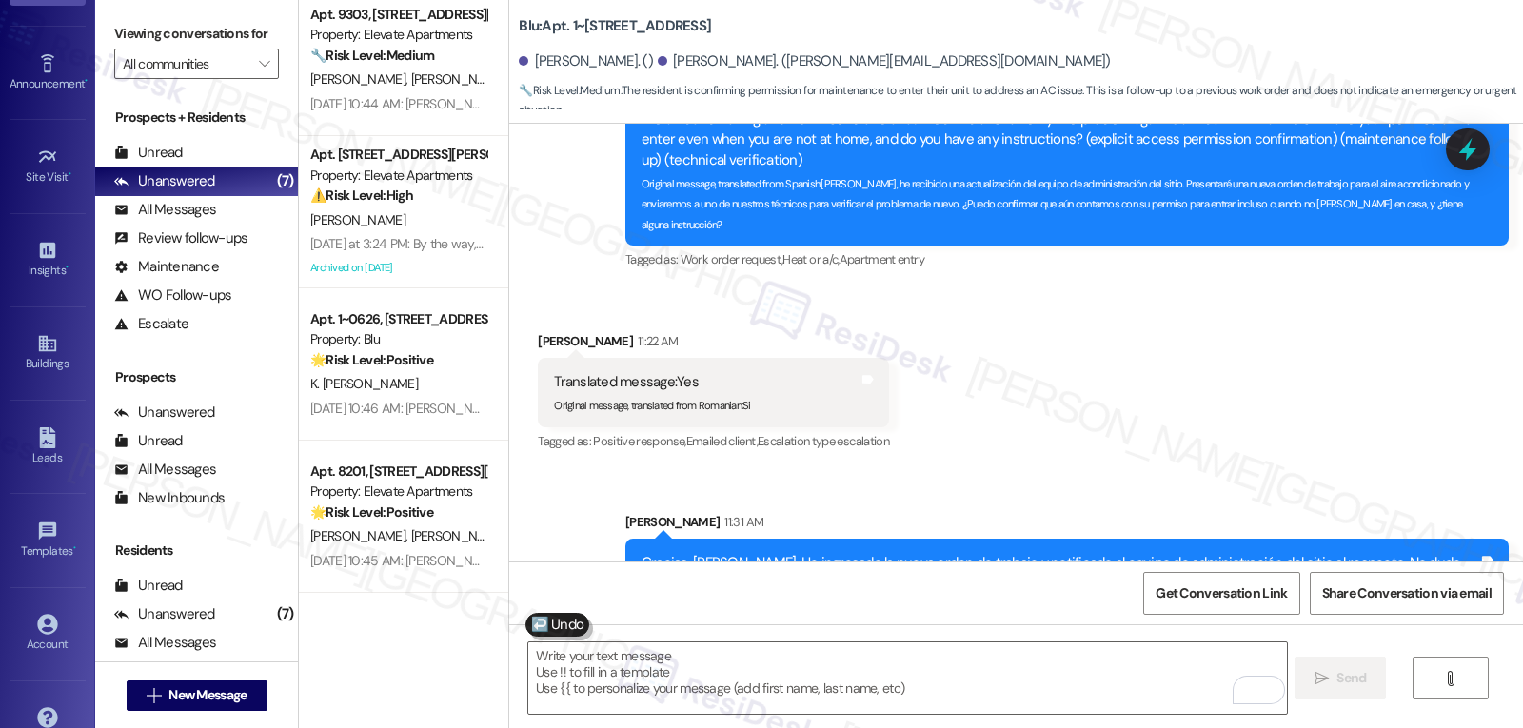
scroll to position [180, 0]
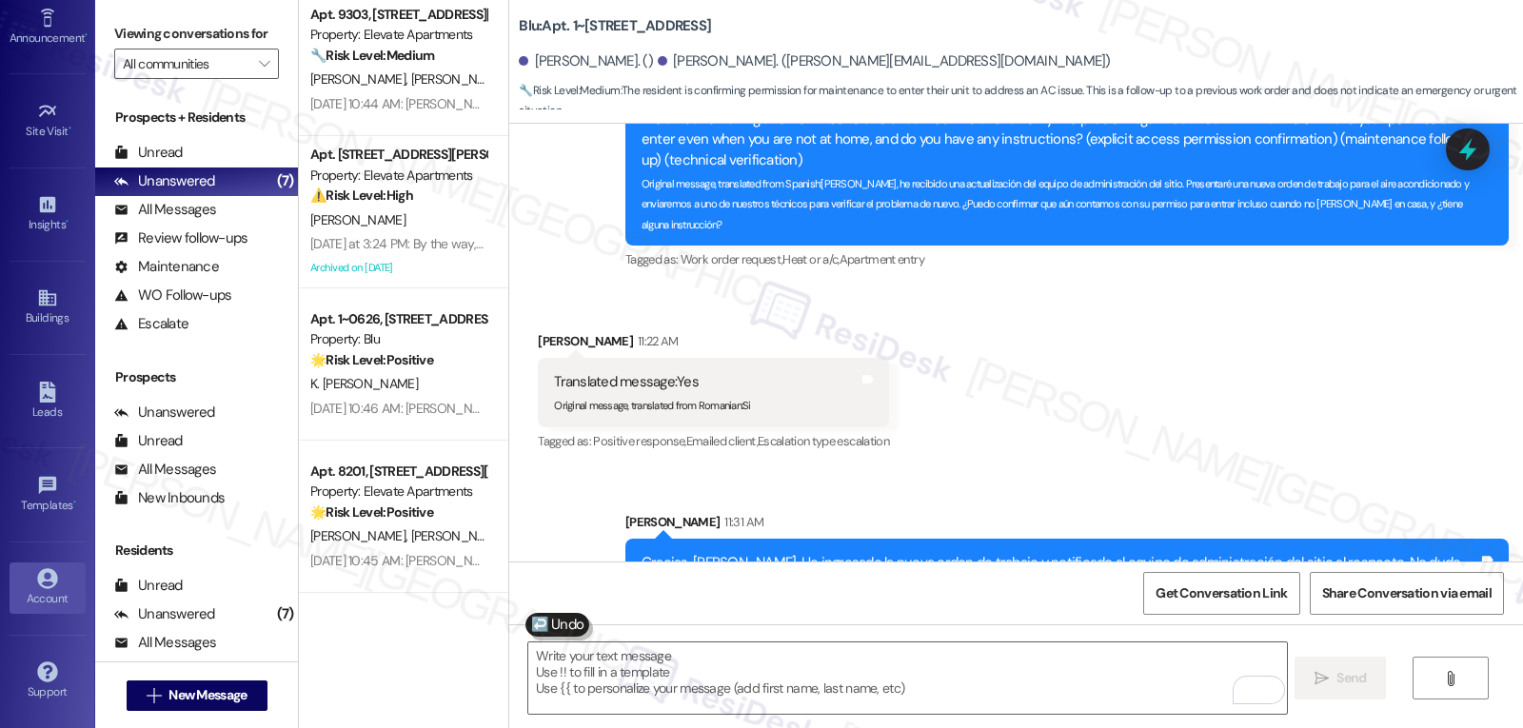
click at [52, 590] on div "Account" at bounding box center [47, 598] width 95 height 19
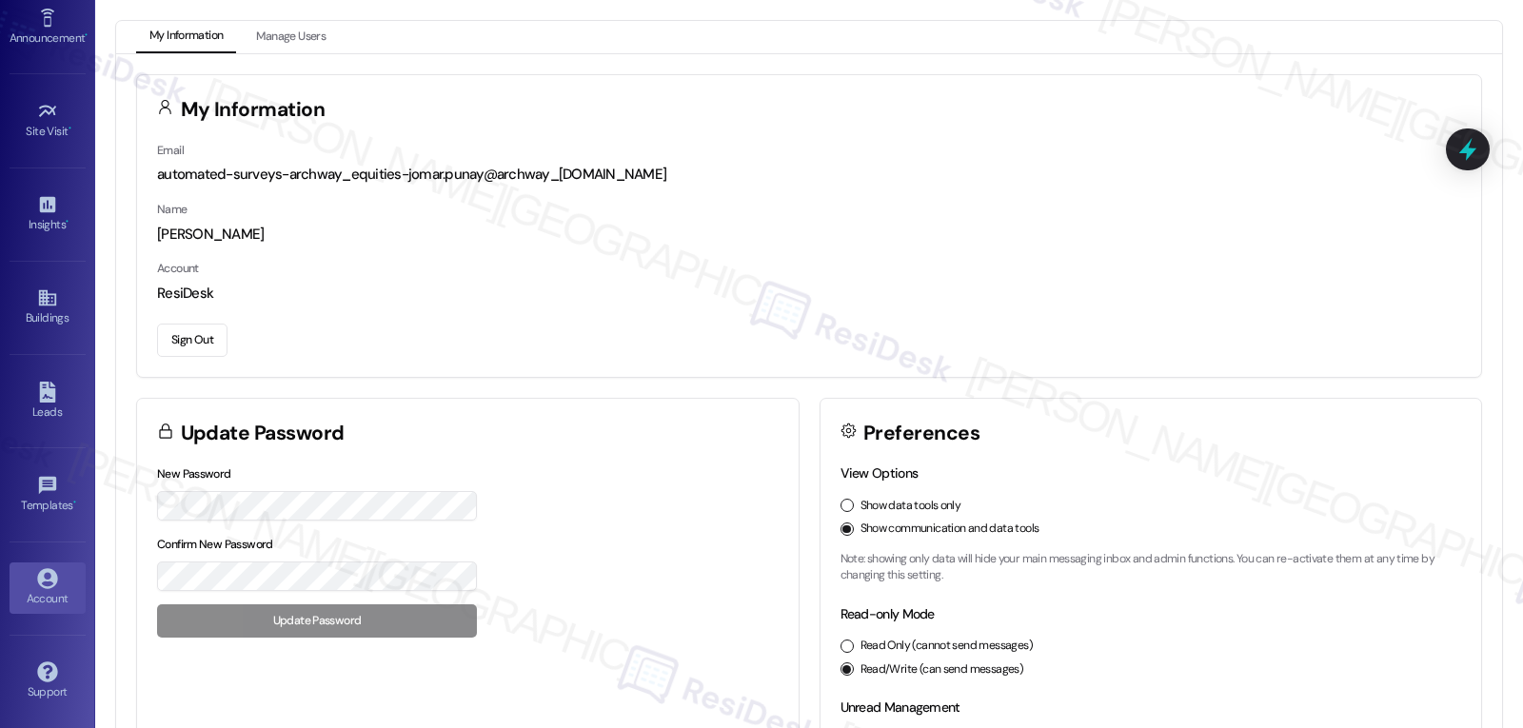
click at [537, 339] on div "Sign Out" at bounding box center [809, 337] width 1304 height 40
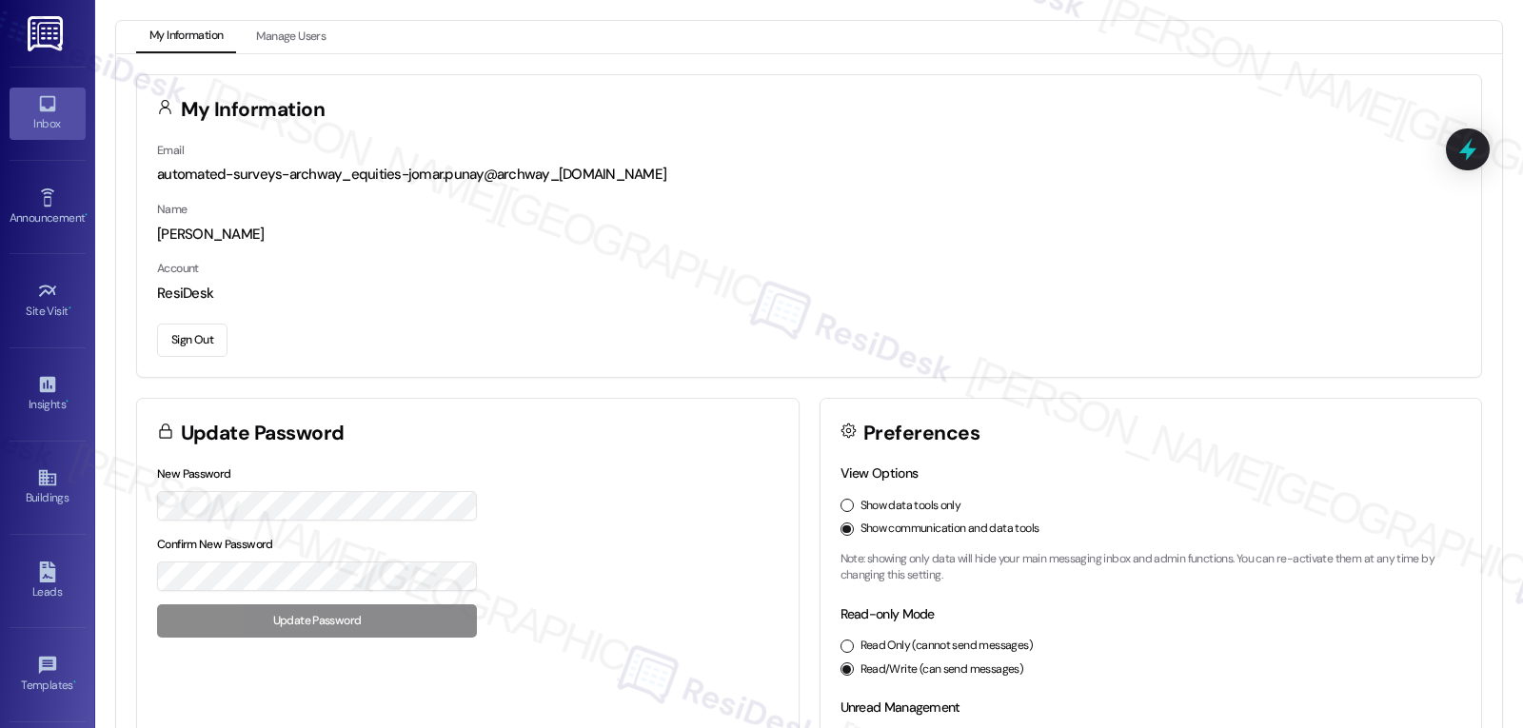
click at [39, 122] on div "Inbox" at bounding box center [47, 123] width 95 height 19
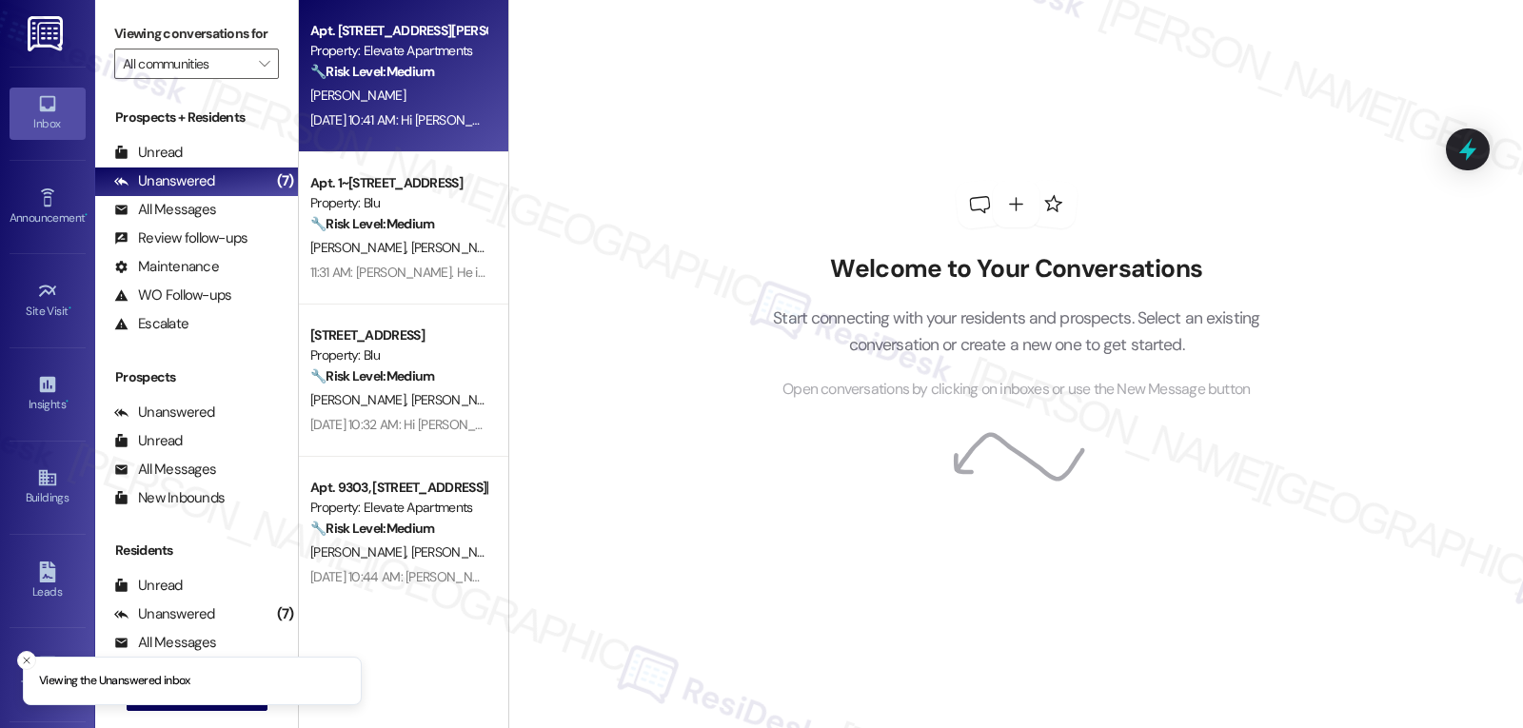
click at [424, 84] on div "[PERSON_NAME]" at bounding box center [398, 96] width 180 height 24
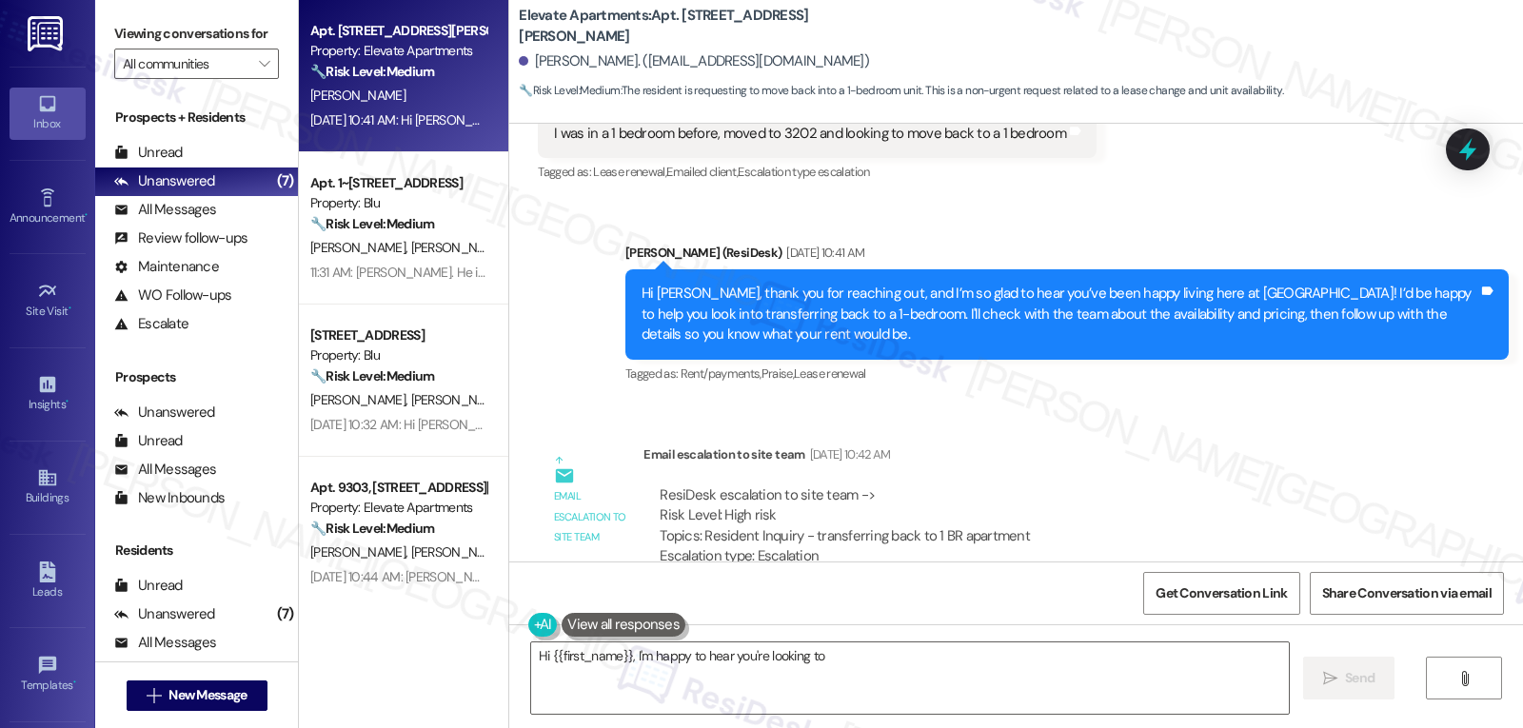
scroll to position [4602, 0]
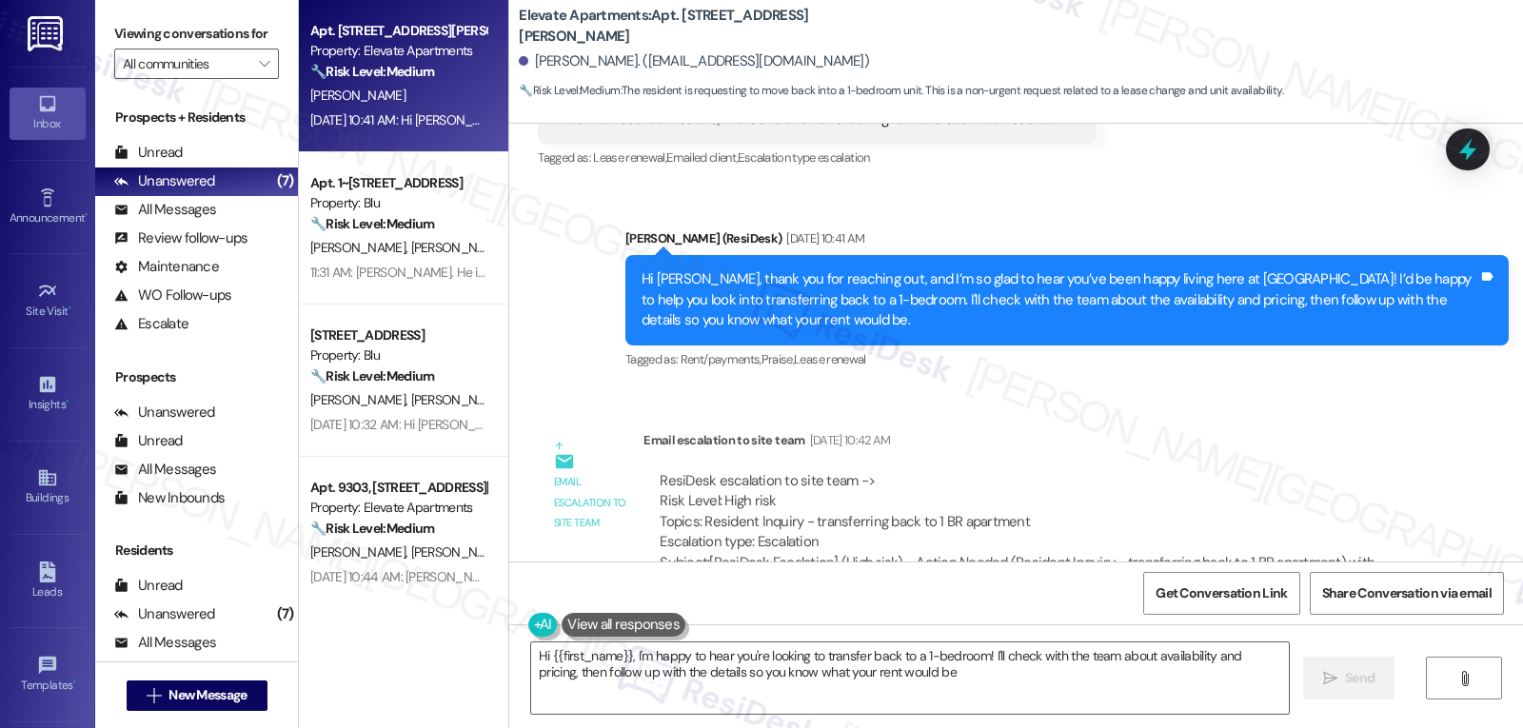
type textarea "Hi {{first_name}}, I'm happy to hear you're looking to transfer back to a 1-bed…"
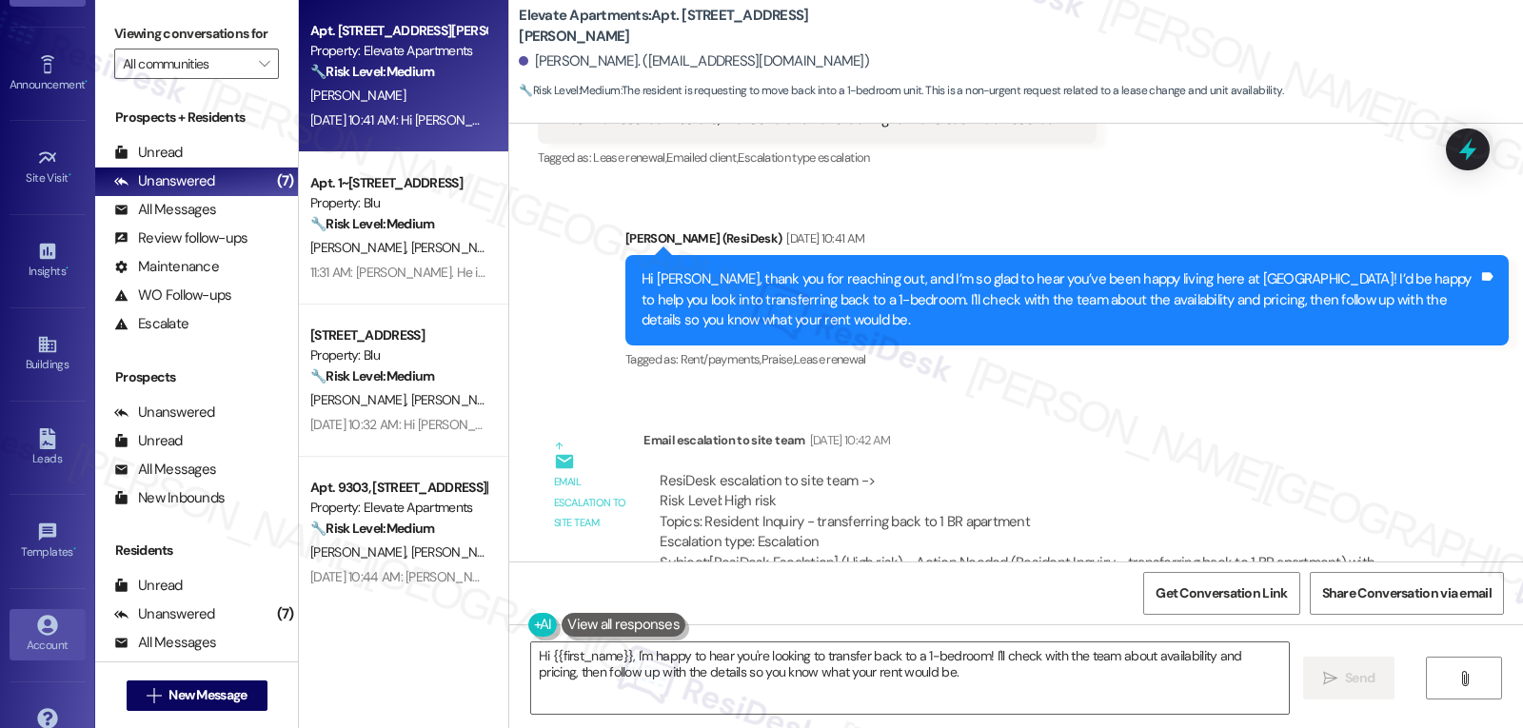
scroll to position [180, 0]
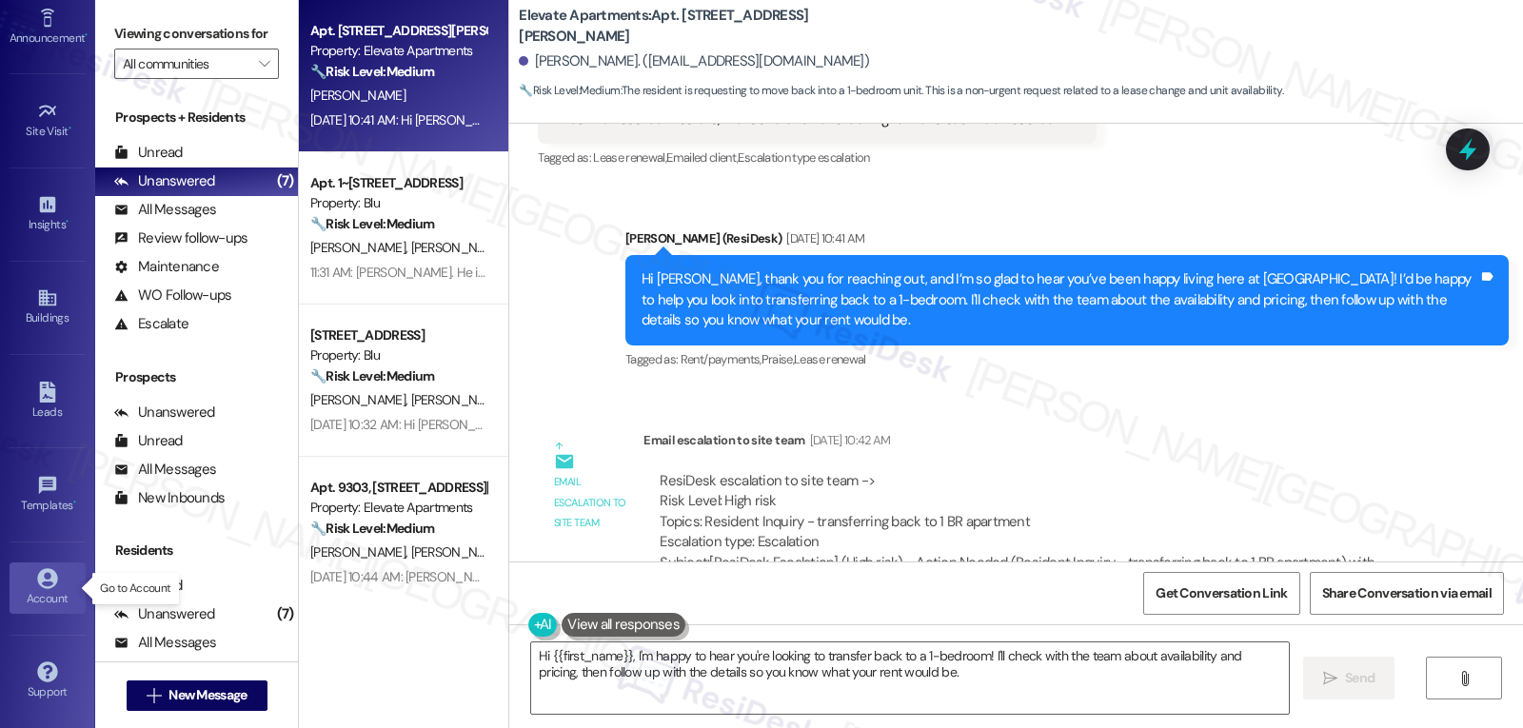
click at [66, 591] on div "Account" at bounding box center [47, 598] width 95 height 19
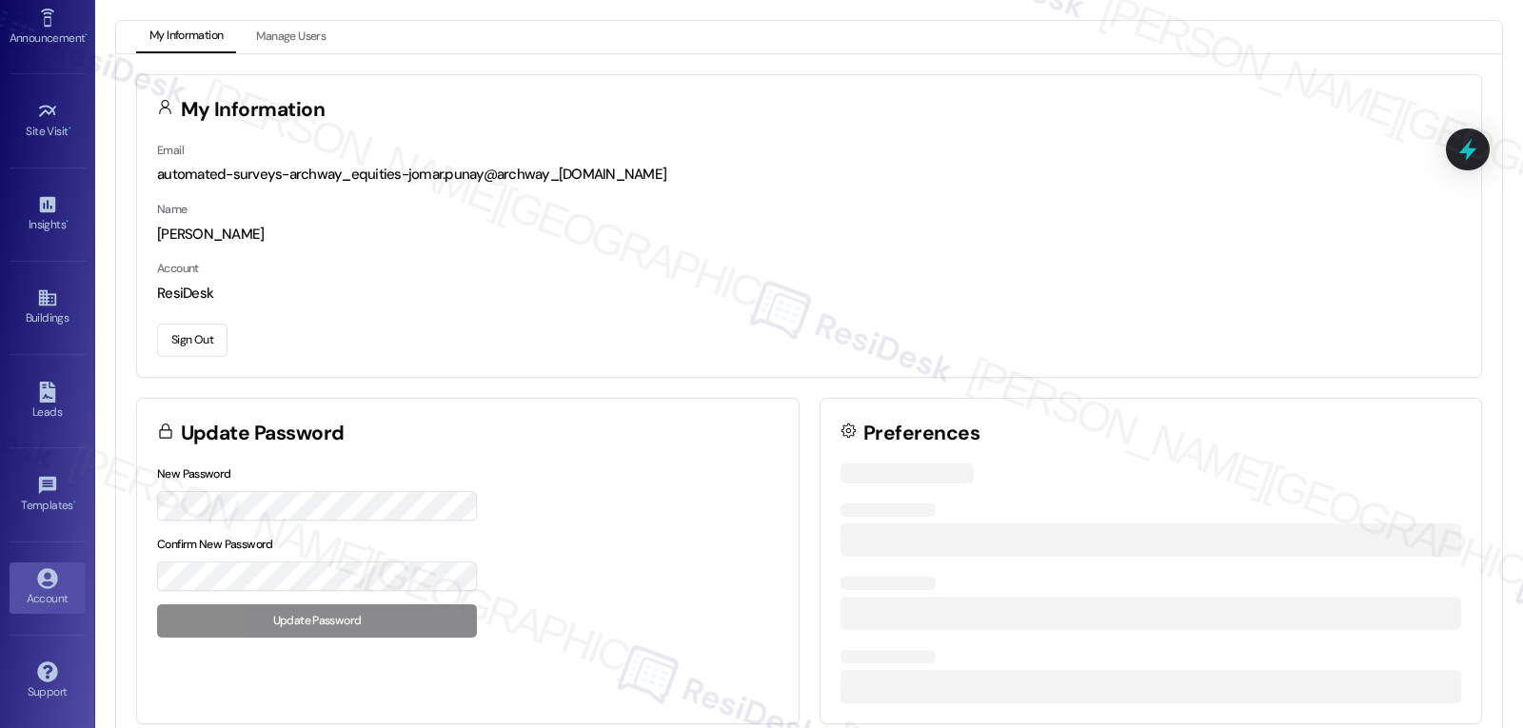
click at [210, 347] on button "Sign Out" at bounding box center [192, 340] width 70 height 33
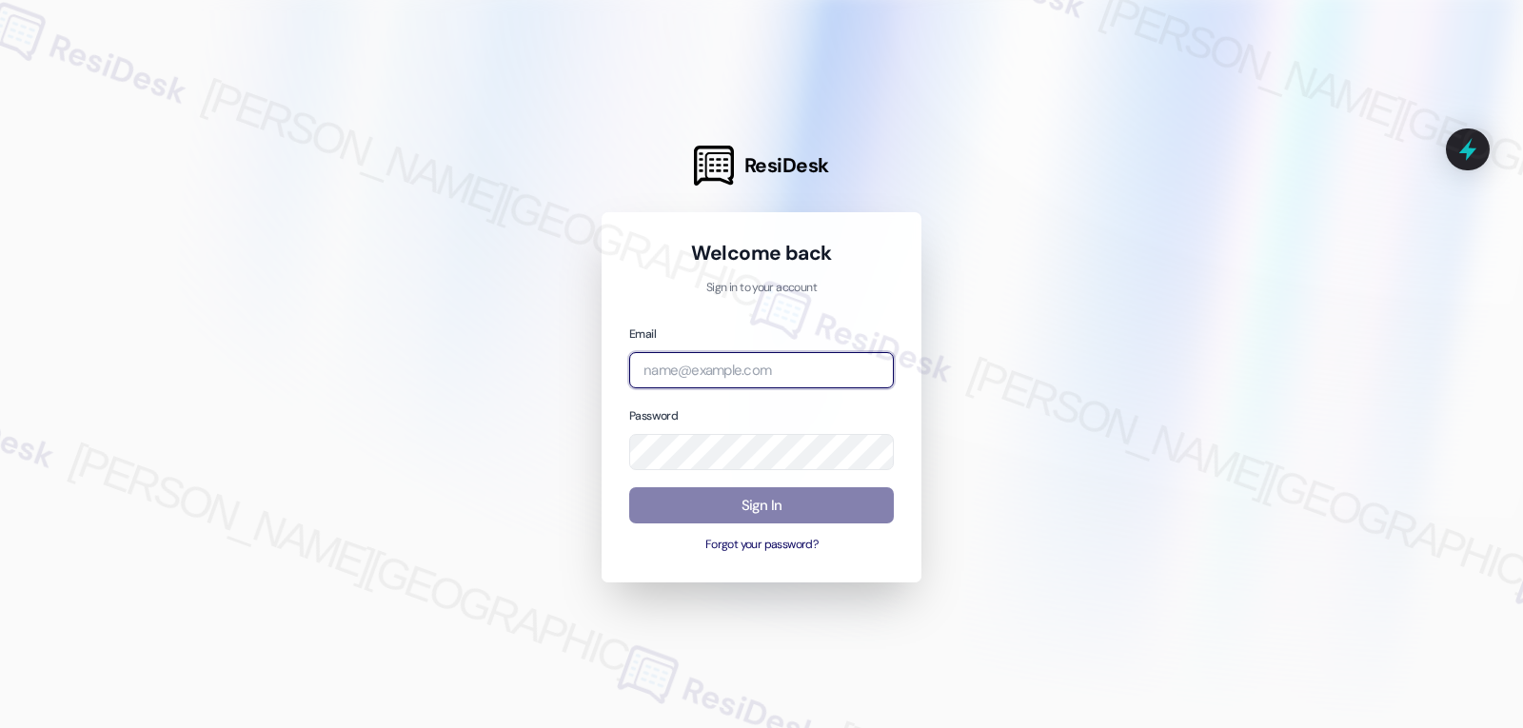
click at [725, 358] on input "email" at bounding box center [761, 370] width 265 height 37
click at [713, 375] on input "email" at bounding box center [761, 370] width 265 height 37
paste input "automated-surveys-birchstone_residential-jomar.punay@birchstone_[DOMAIN_NAME]"
type input "automated-surveys-birchstone_residential-jomar.punay@birchstone_[DOMAIN_NAME]"
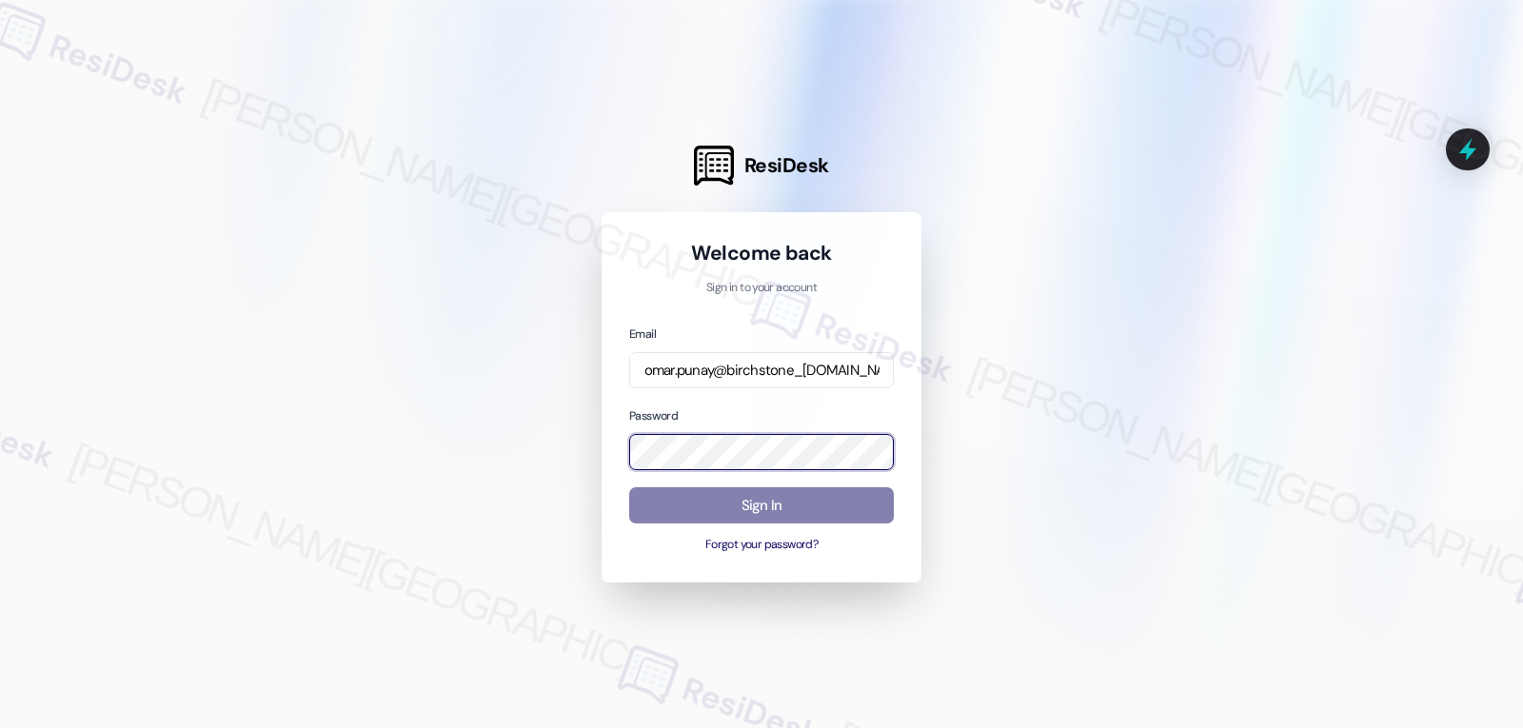
scroll to position [0, 0]
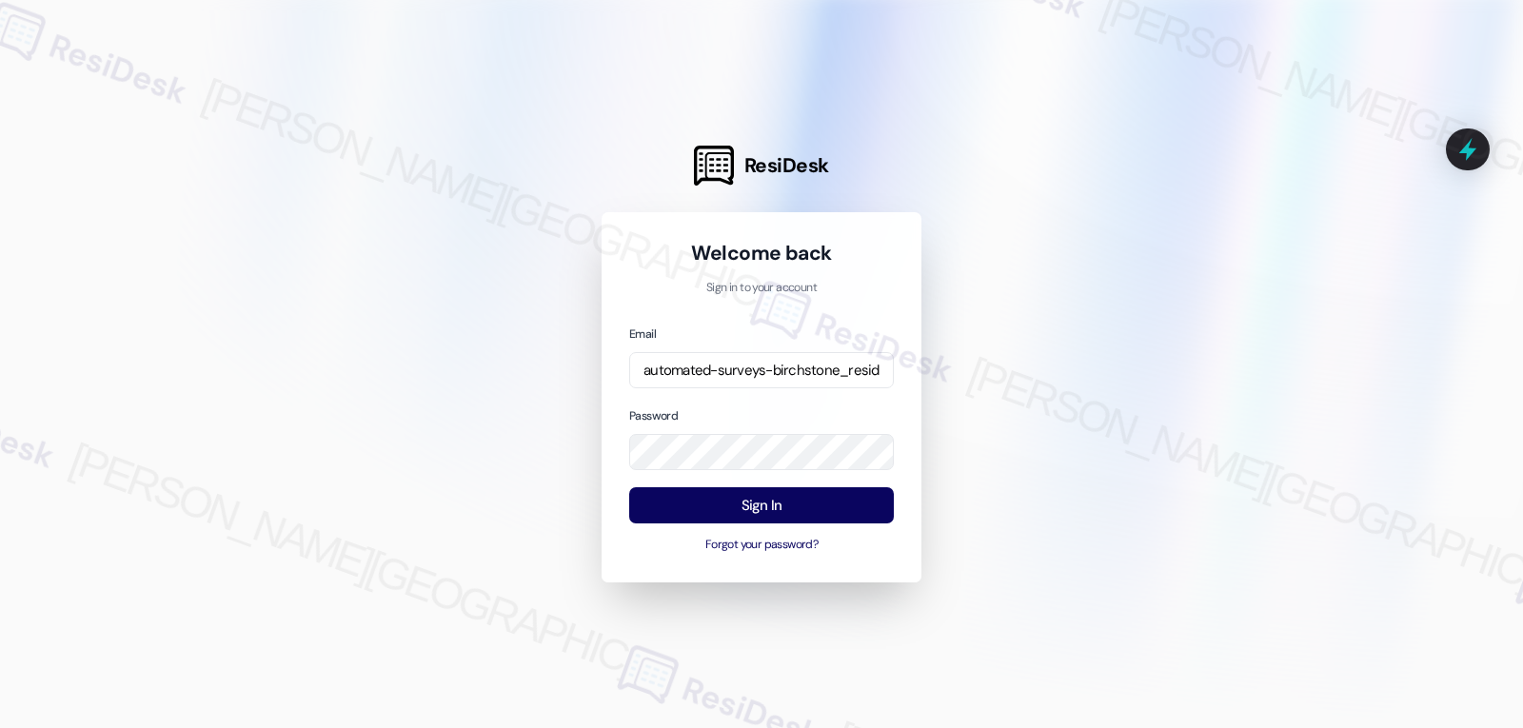
click at [786, 407] on div "Password" at bounding box center [761, 438] width 265 height 66
click at [771, 500] on button "Sign In" at bounding box center [761, 505] width 265 height 37
